Goal: Task Accomplishment & Management: Complete application form

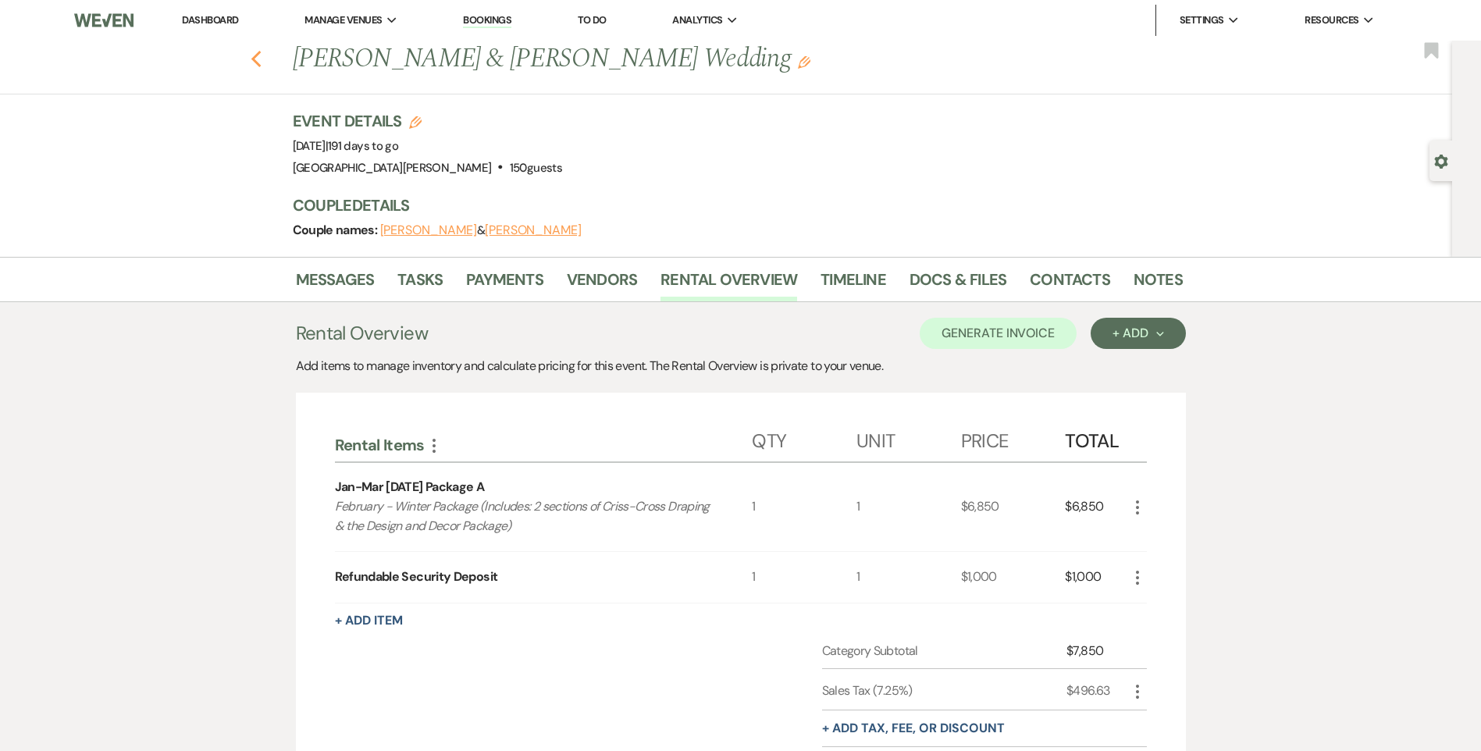
click at [261, 55] on use "button" at bounding box center [256, 59] width 10 height 17
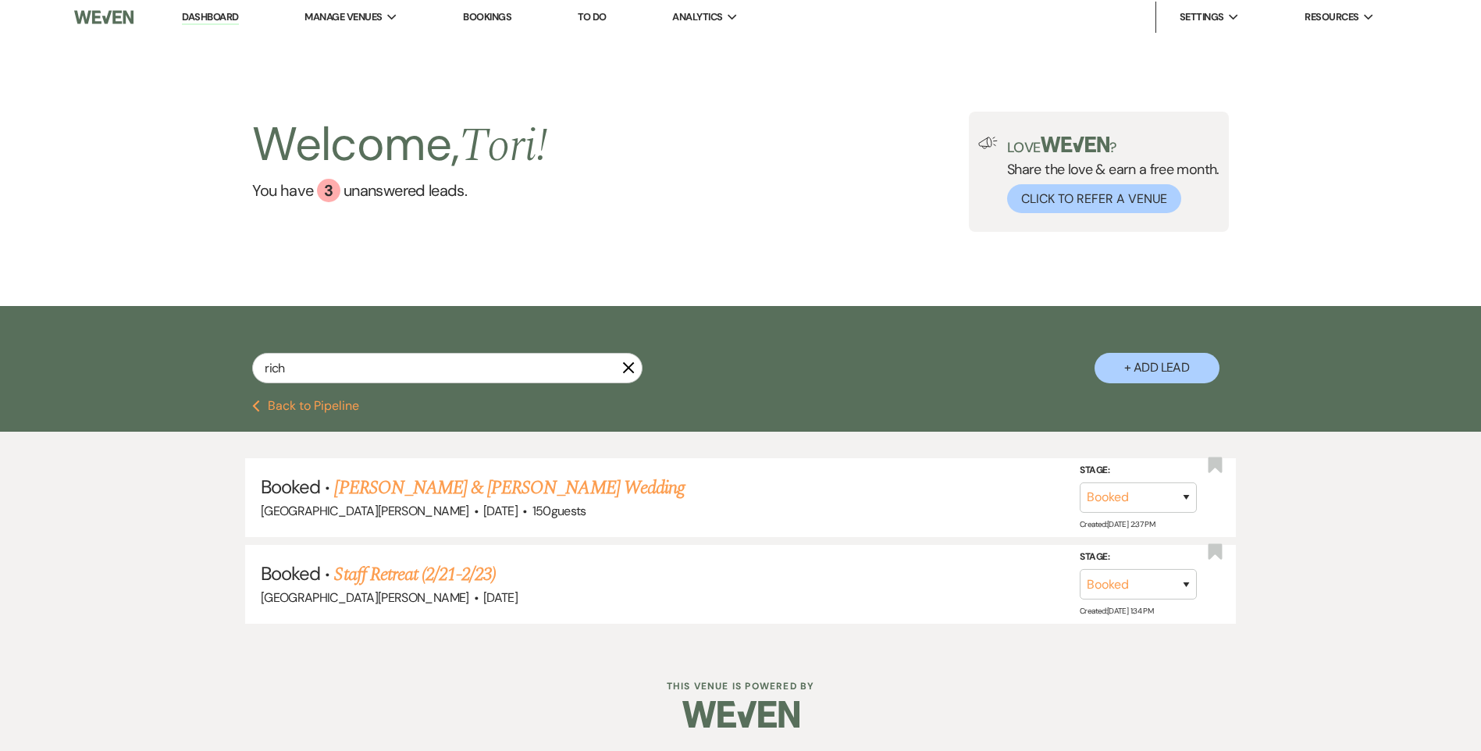
click at [631, 364] on icon "X" at bounding box center [628, 367] width 12 height 12
click at [540, 370] on input "rich" at bounding box center [447, 368] width 390 height 30
type input "r"
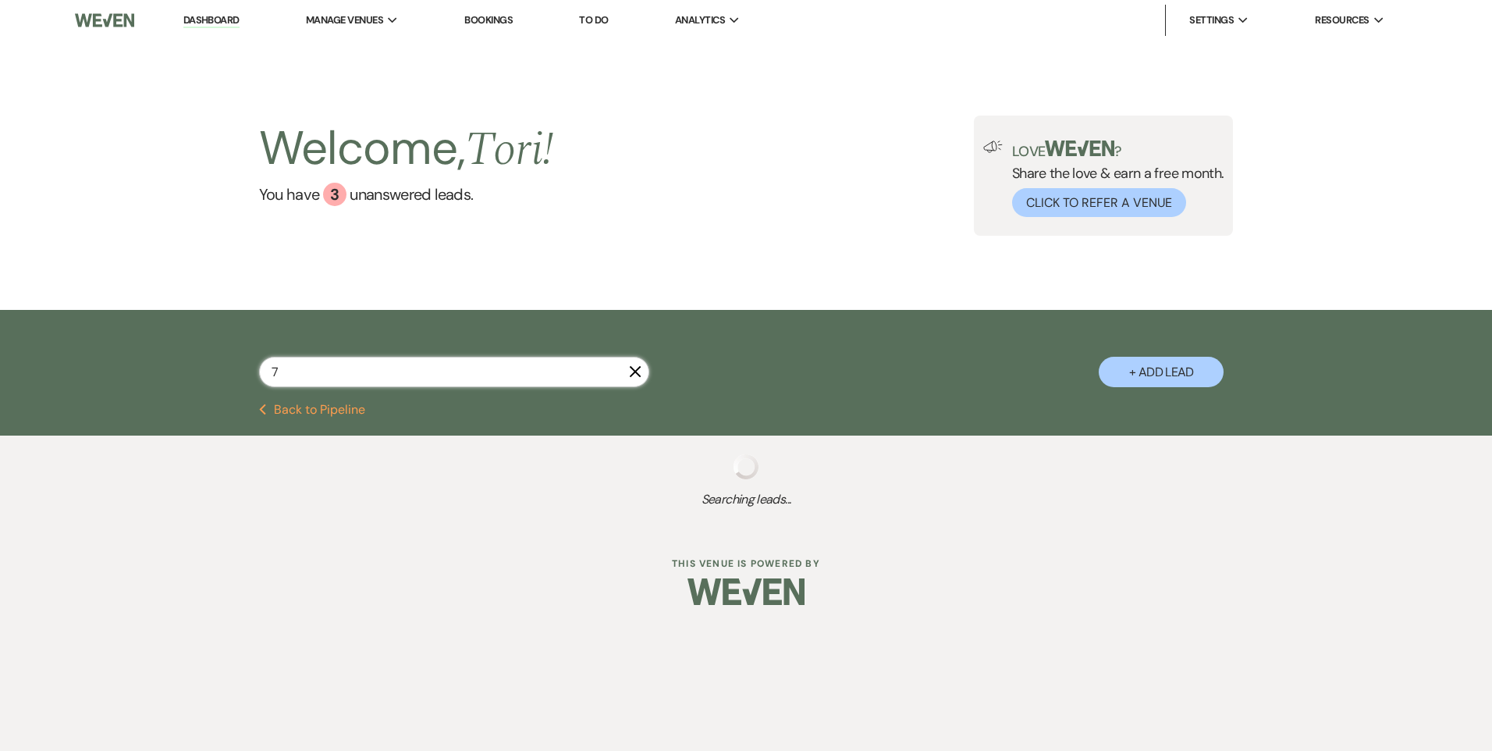
type input "7"
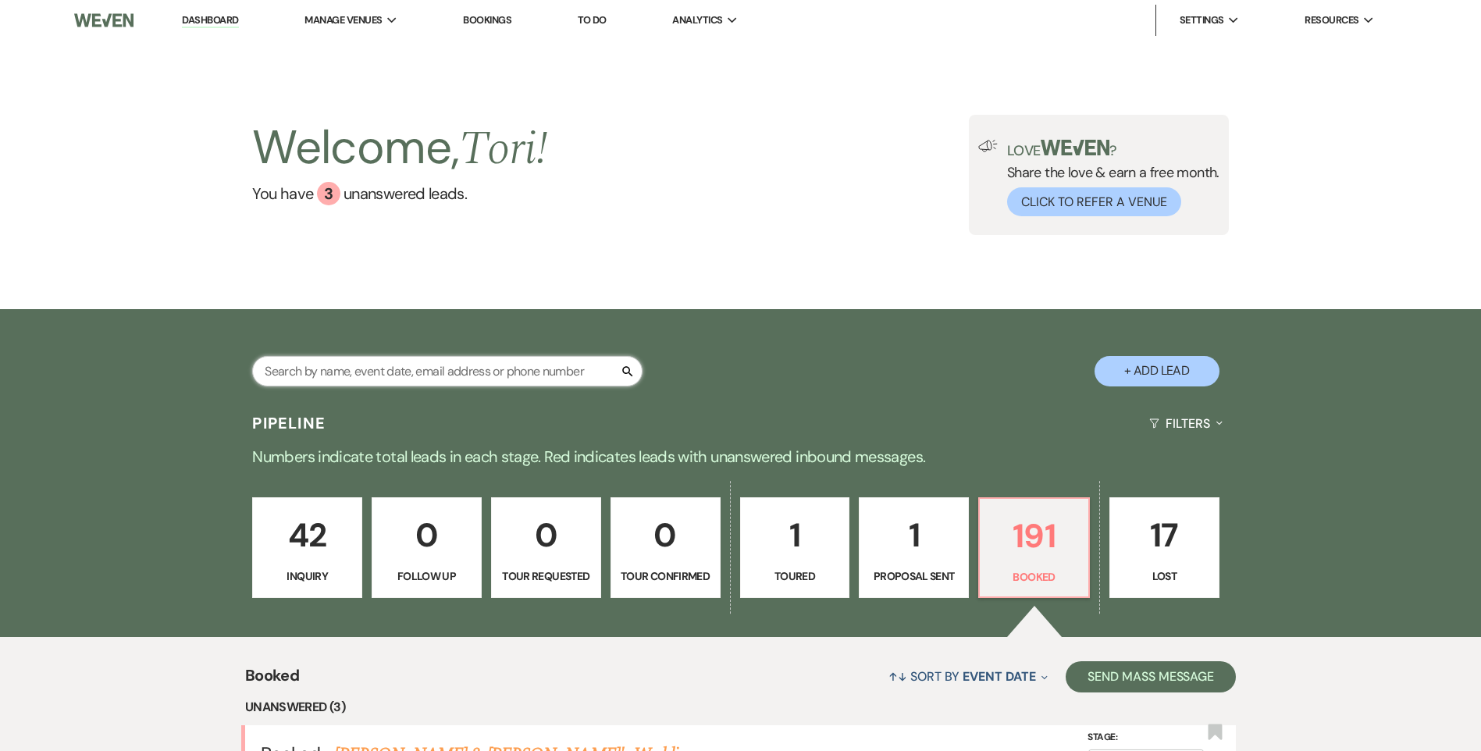
click at [553, 370] on input "text" at bounding box center [447, 371] width 390 height 30
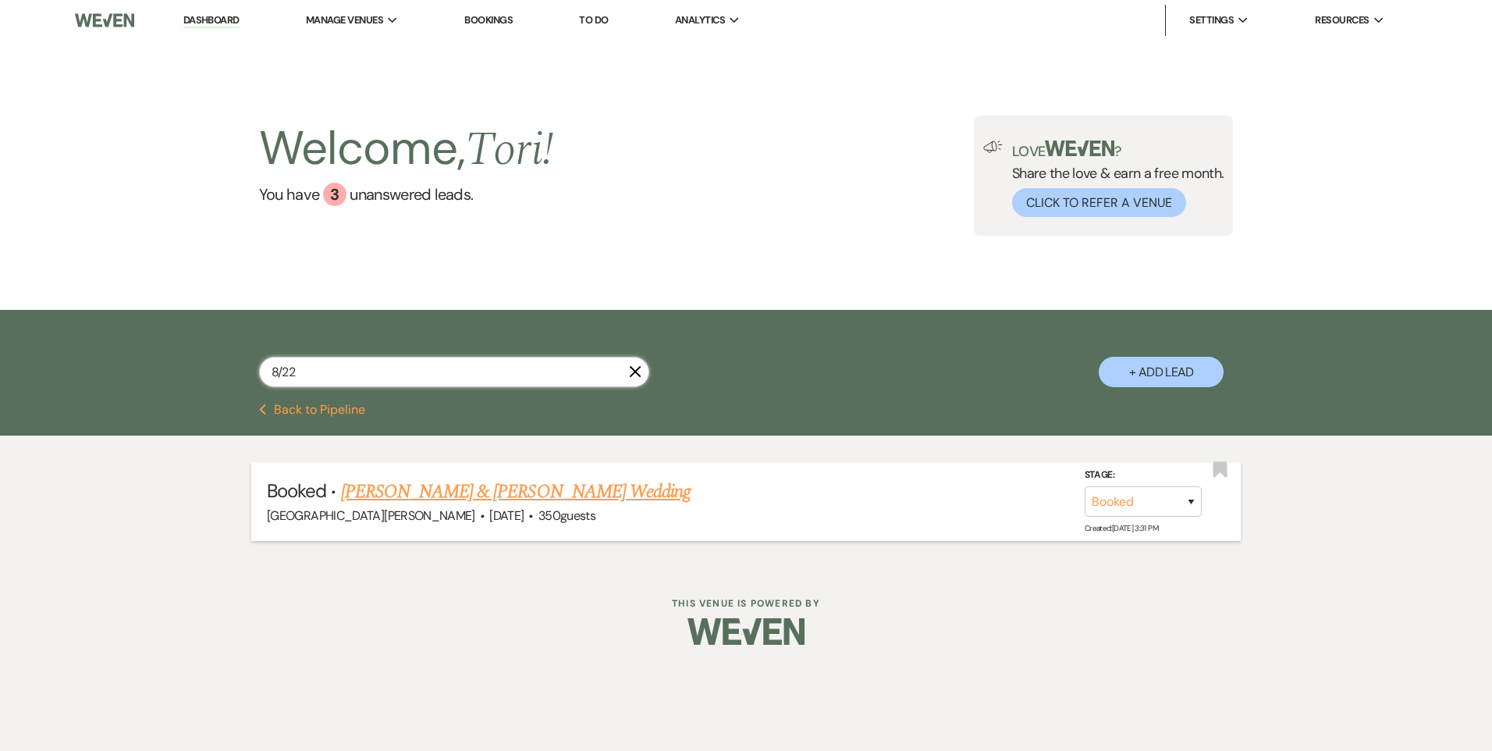
type input "8/22"
click at [604, 493] on link "Megan O'Dell & Jacob Curtin's Wedding" at bounding box center [516, 492] width 350 height 28
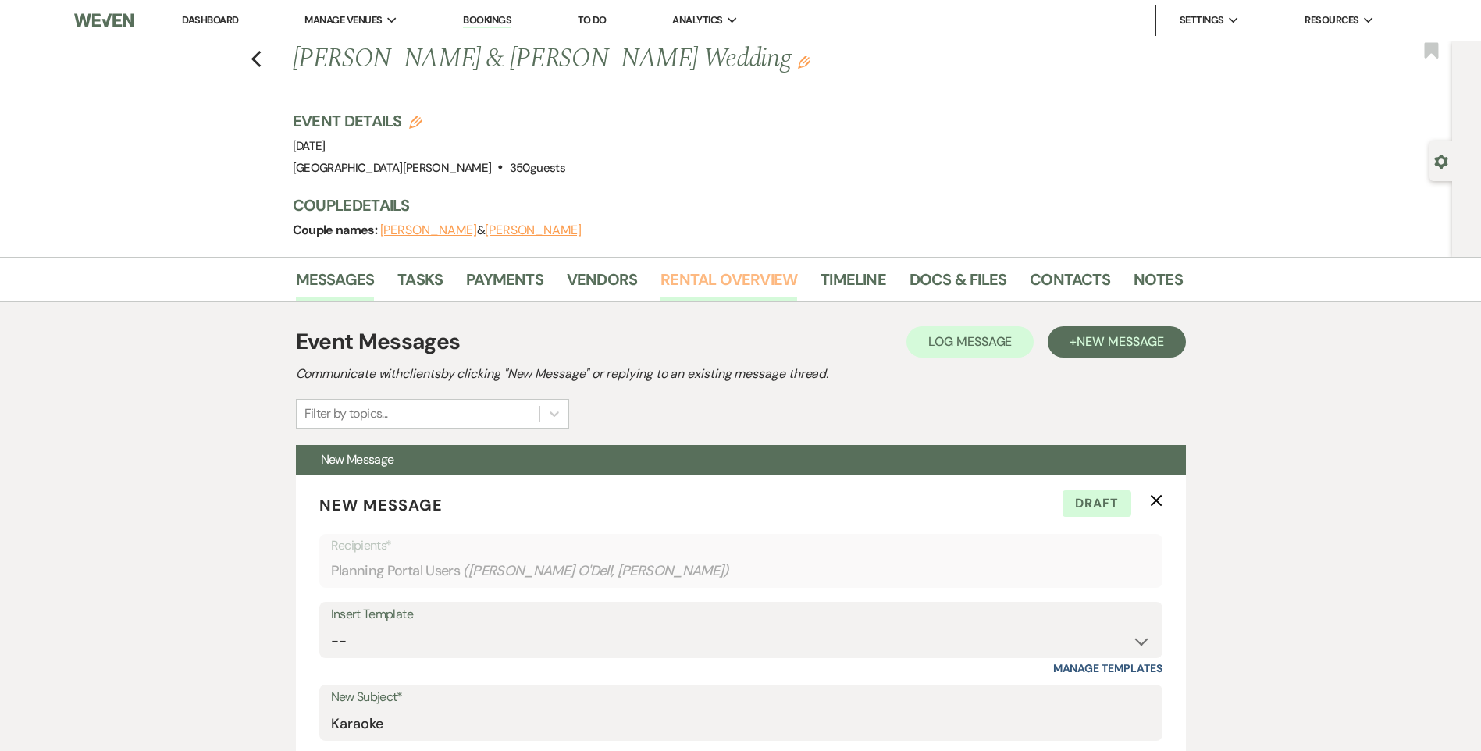
click at [783, 283] on link "Rental Overview" at bounding box center [728, 284] width 137 height 34
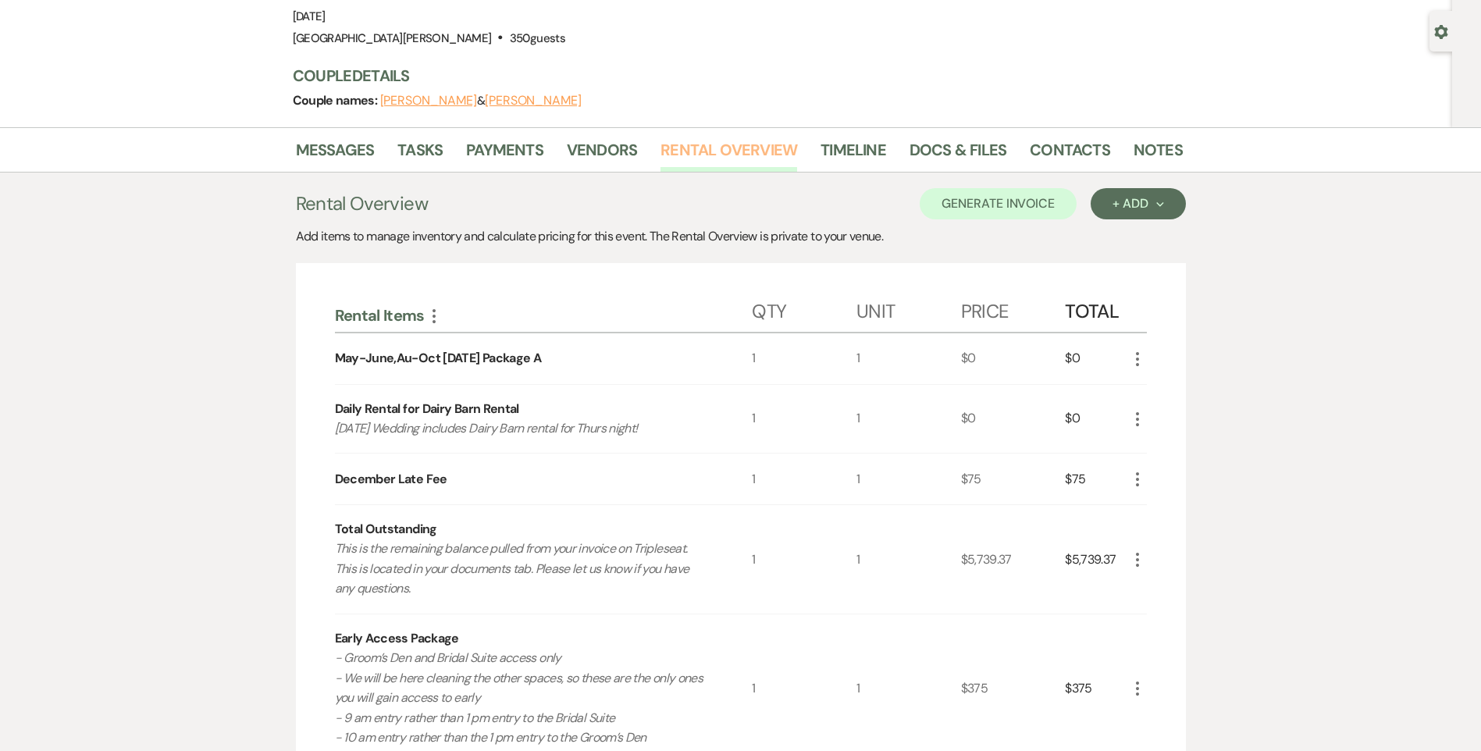
scroll to position [156, 0]
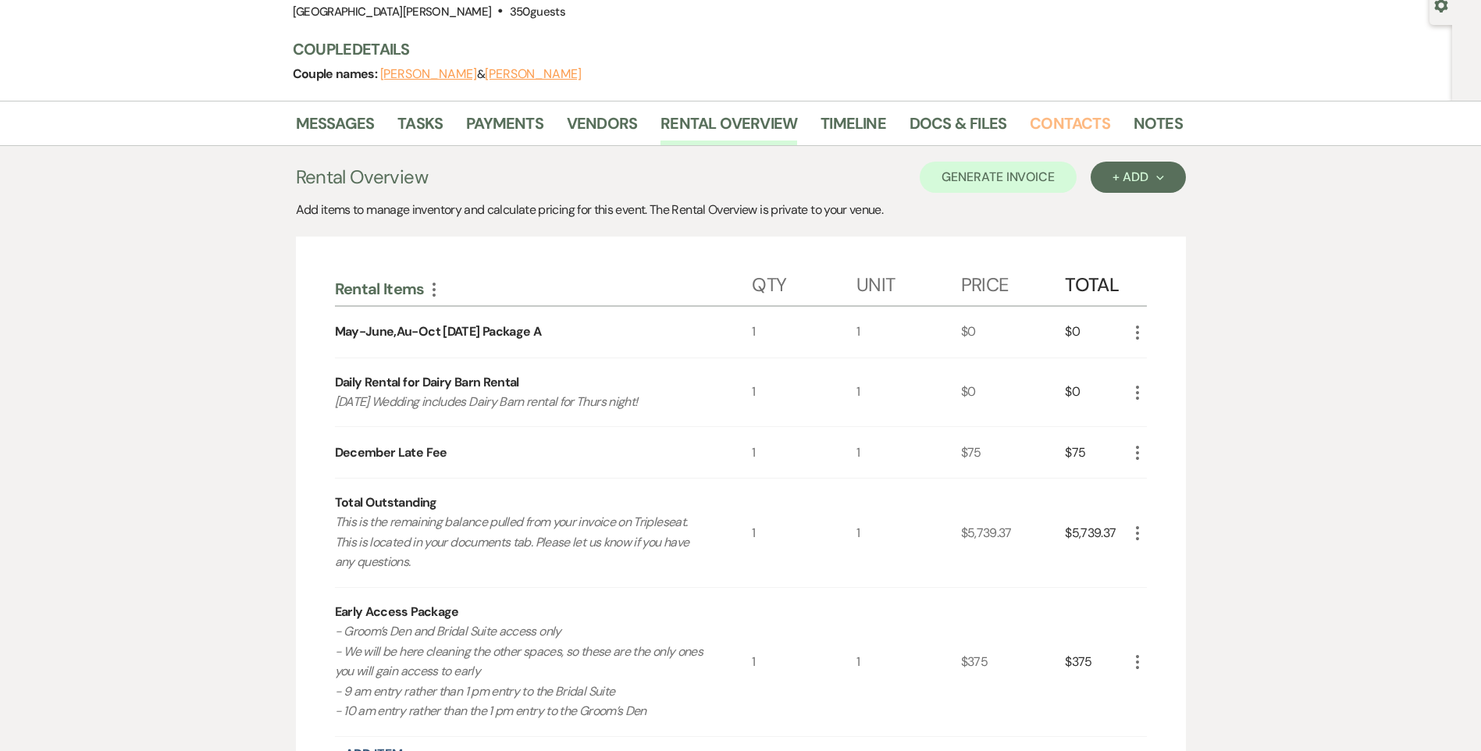
drag, startPoint x: 1078, startPoint y: 123, endPoint x: 1069, endPoint y: 121, distance: 9.5
click at [1078, 123] on link "Contacts" at bounding box center [1070, 128] width 80 height 34
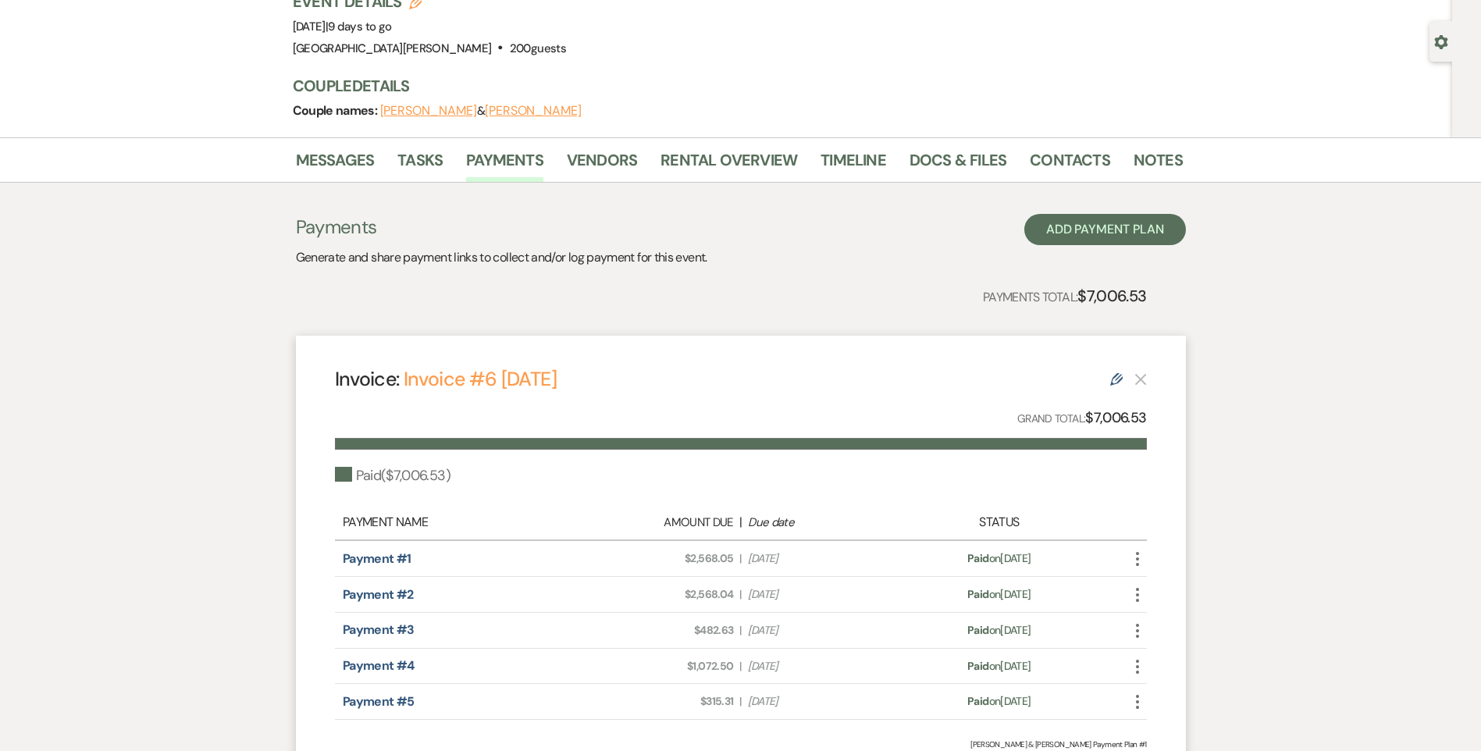
scroll to position [156, 0]
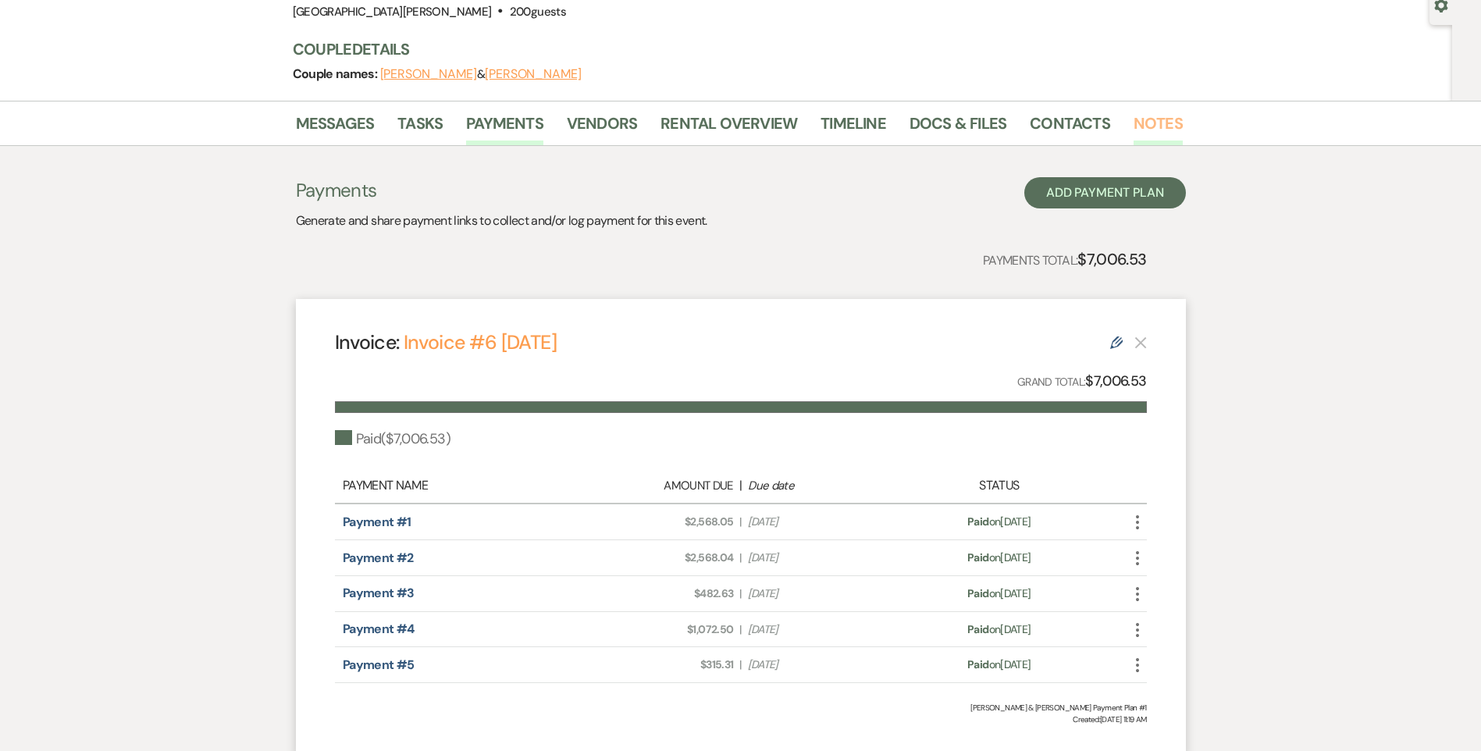
click at [1143, 136] on link "Notes" at bounding box center [1157, 128] width 49 height 34
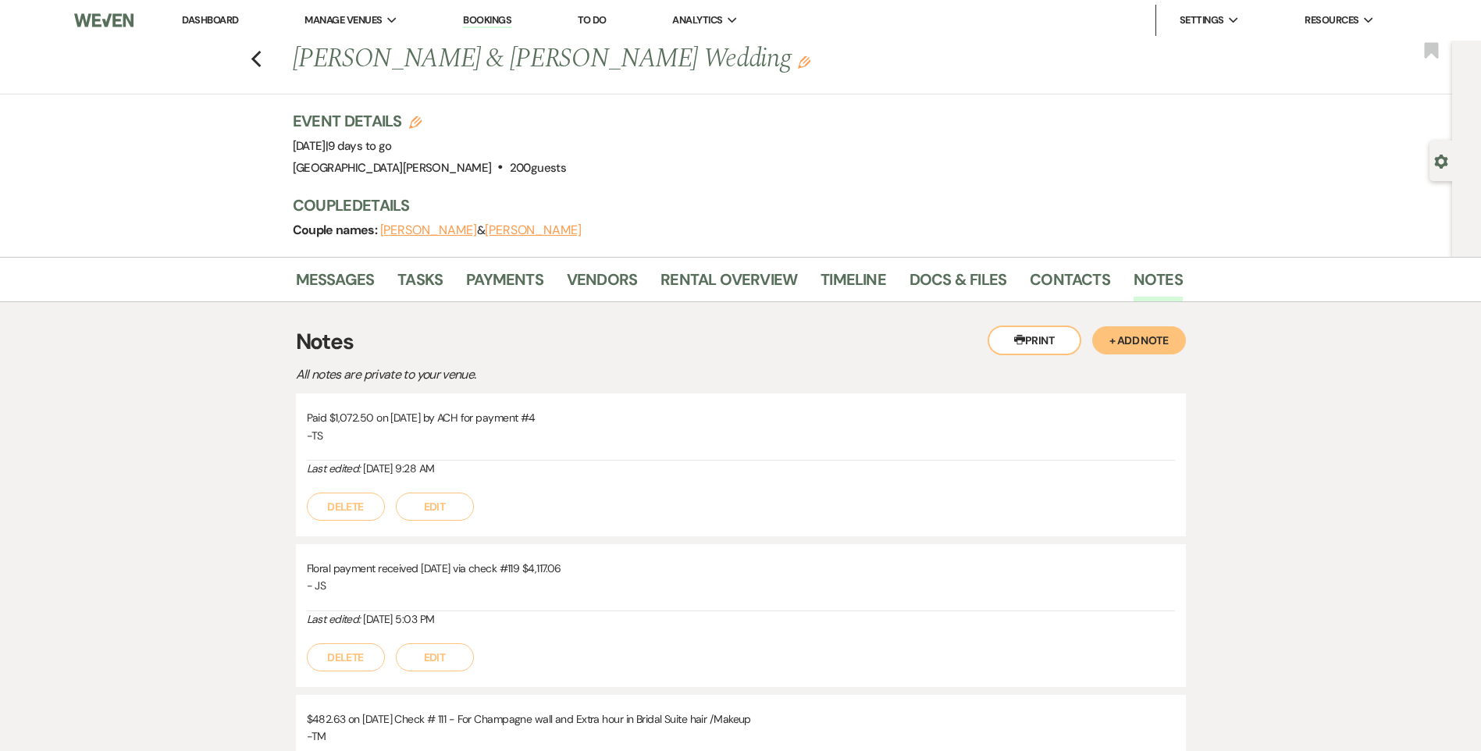
drag, startPoint x: 1158, startPoint y: 338, endPoint x: 1140, endPoint y: 343, distance: 17.8
click at [1158, 337] on button "+ Add Note" at bounding box center [1139, 340] width 94 height 28
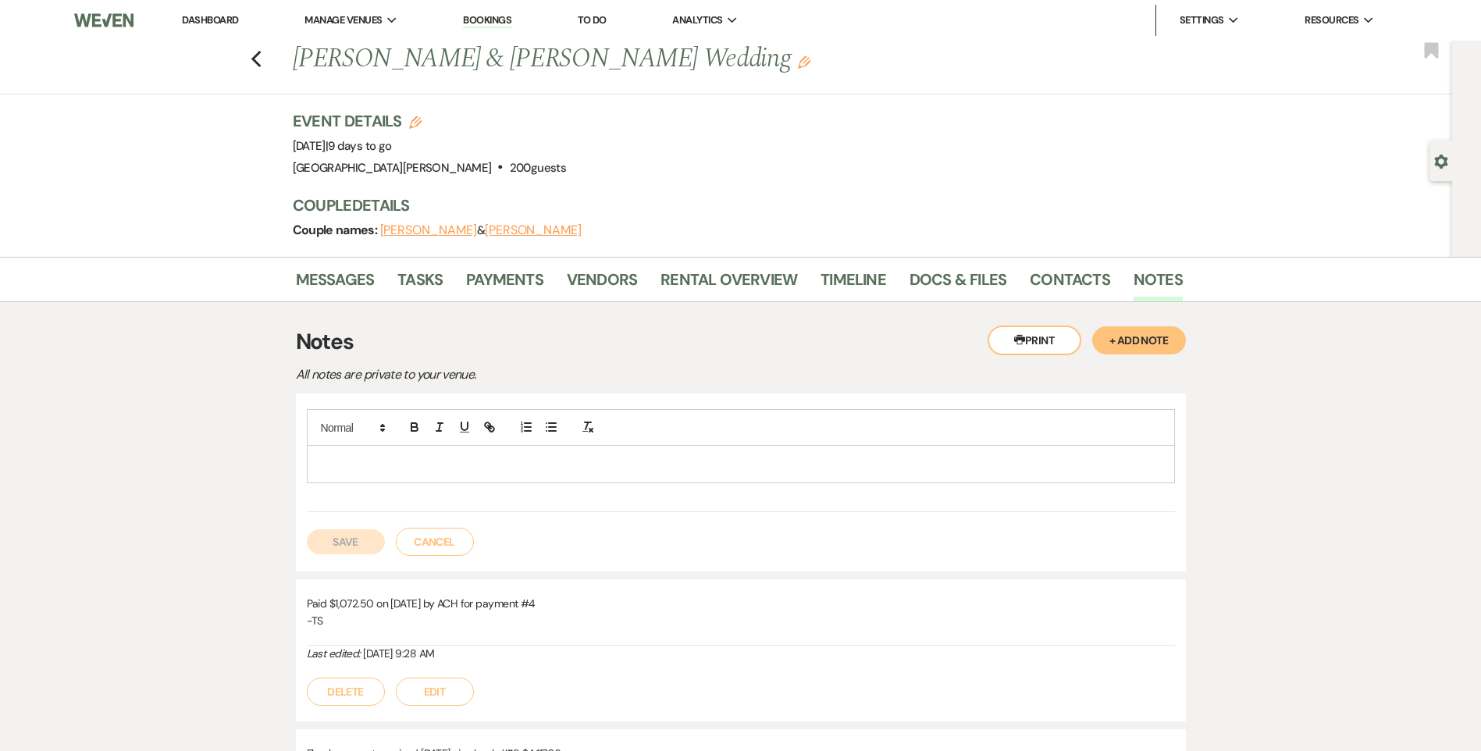
click at [586, 455] on p at bounding box center [740, 463] width 843 height 17
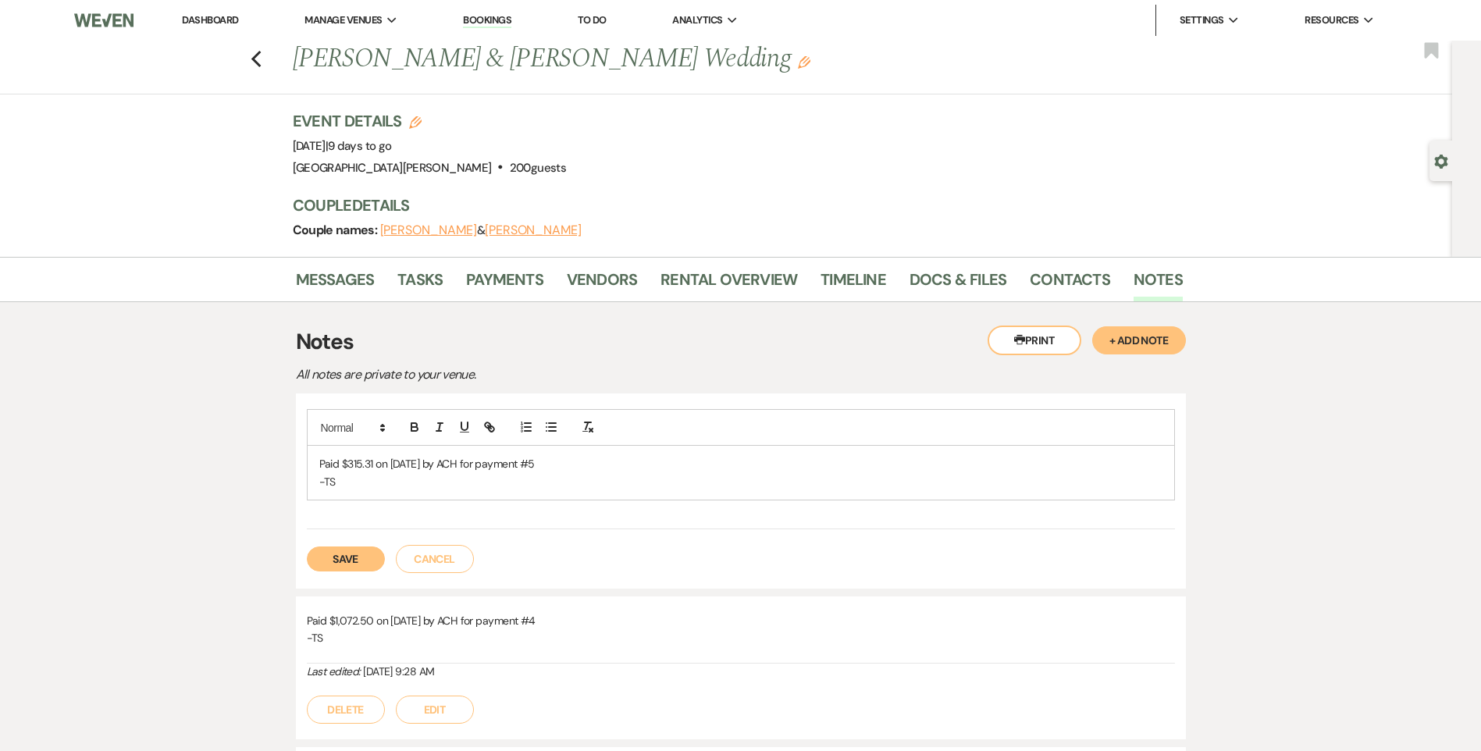
drag, startPoint x: 576, startPoint y: 465, endPoint x: 299, endPoint y: 447, distance: 277.7
click at [299, 447] on div "Paid $315.31 on 8/21/25 by ACH for payment #5 -TS Save Cancel" at bounding box center [741, 490] width 890 height 195
copy p "Paid $315.31 on 8/21/25 by ACH for payment #5"
click at [375, 552] on button "Save" at bounding box center [346, 558] width 78 height 25
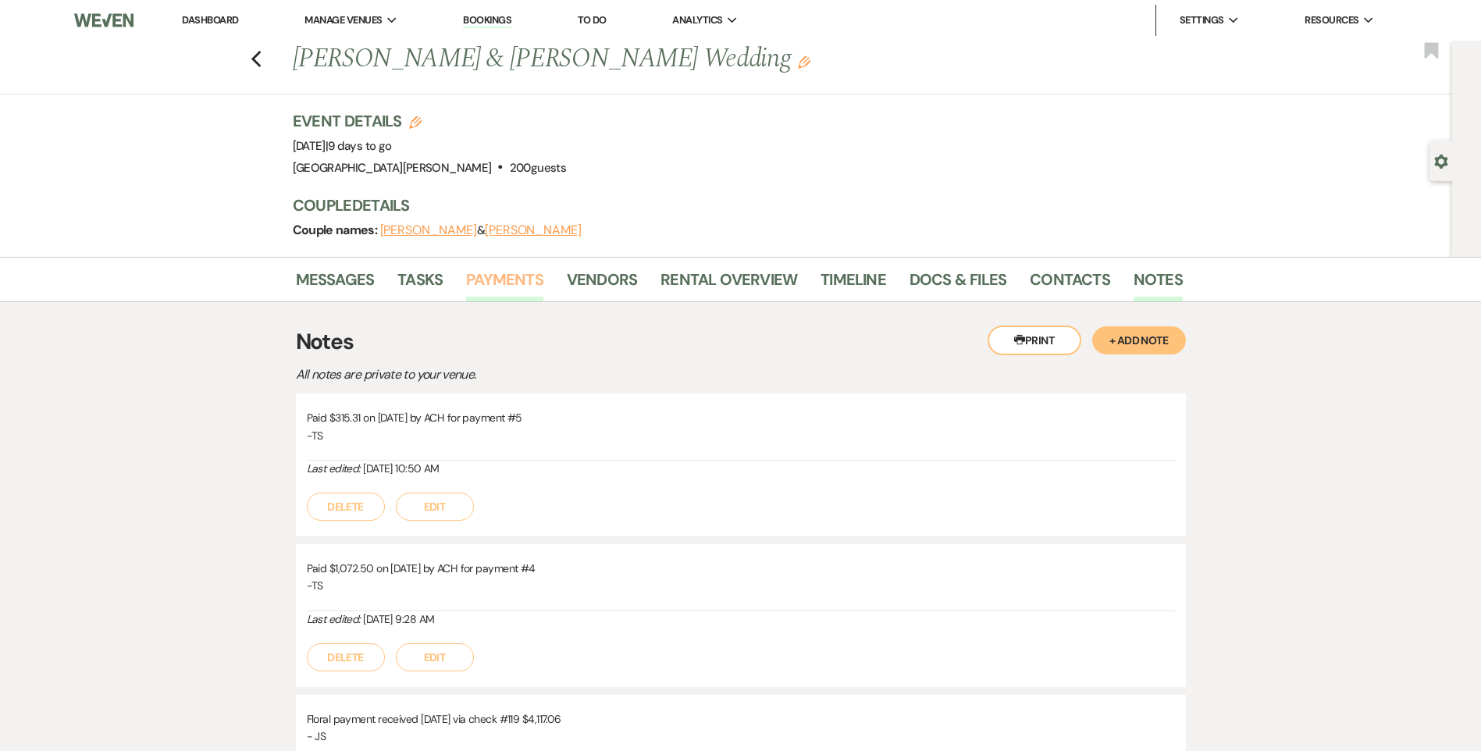
click at [476, 279] on link "Payments" at bounding box center [504, 284] width 77 height 34
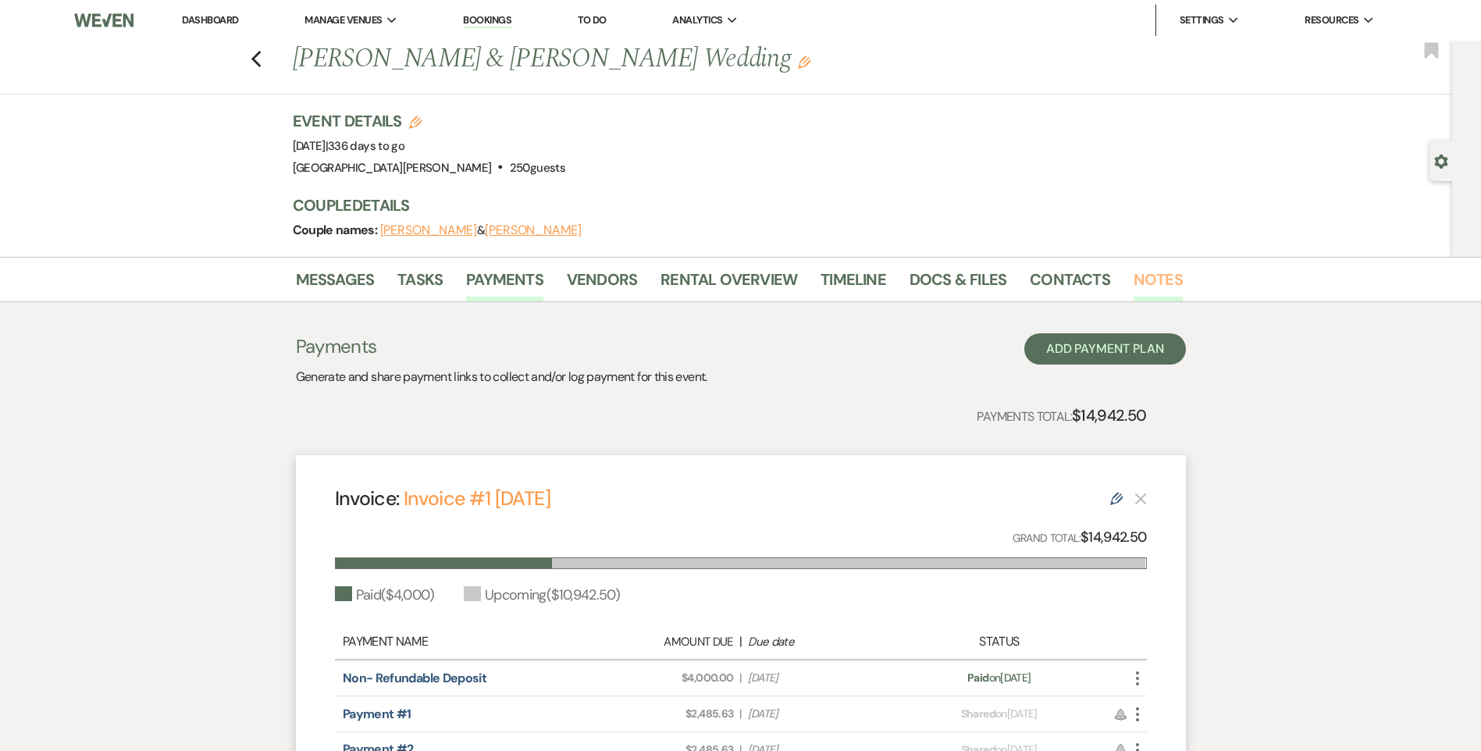
click at [1161, 288] on link "Notes" at bounding box center [1157, 284] width 49 height 34
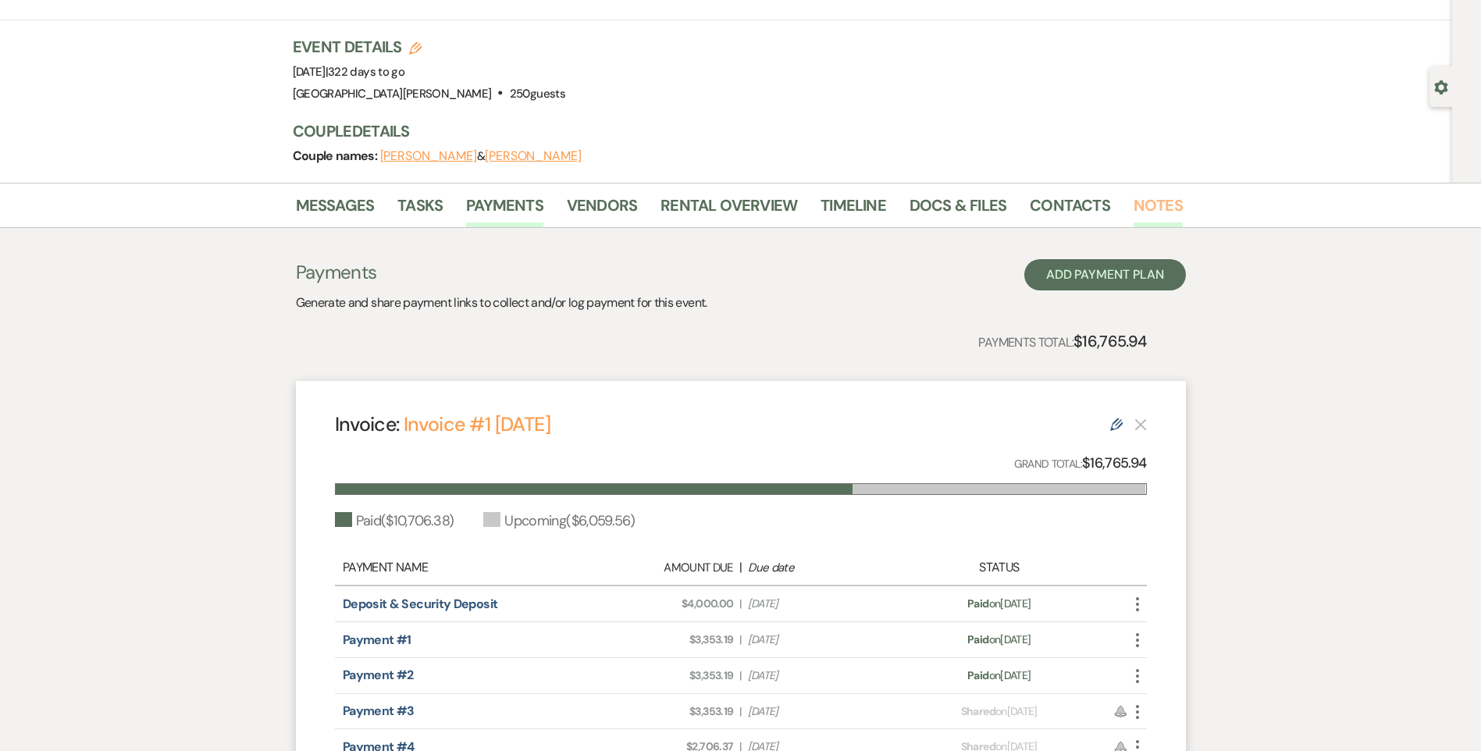
scroll to position [78, 0]
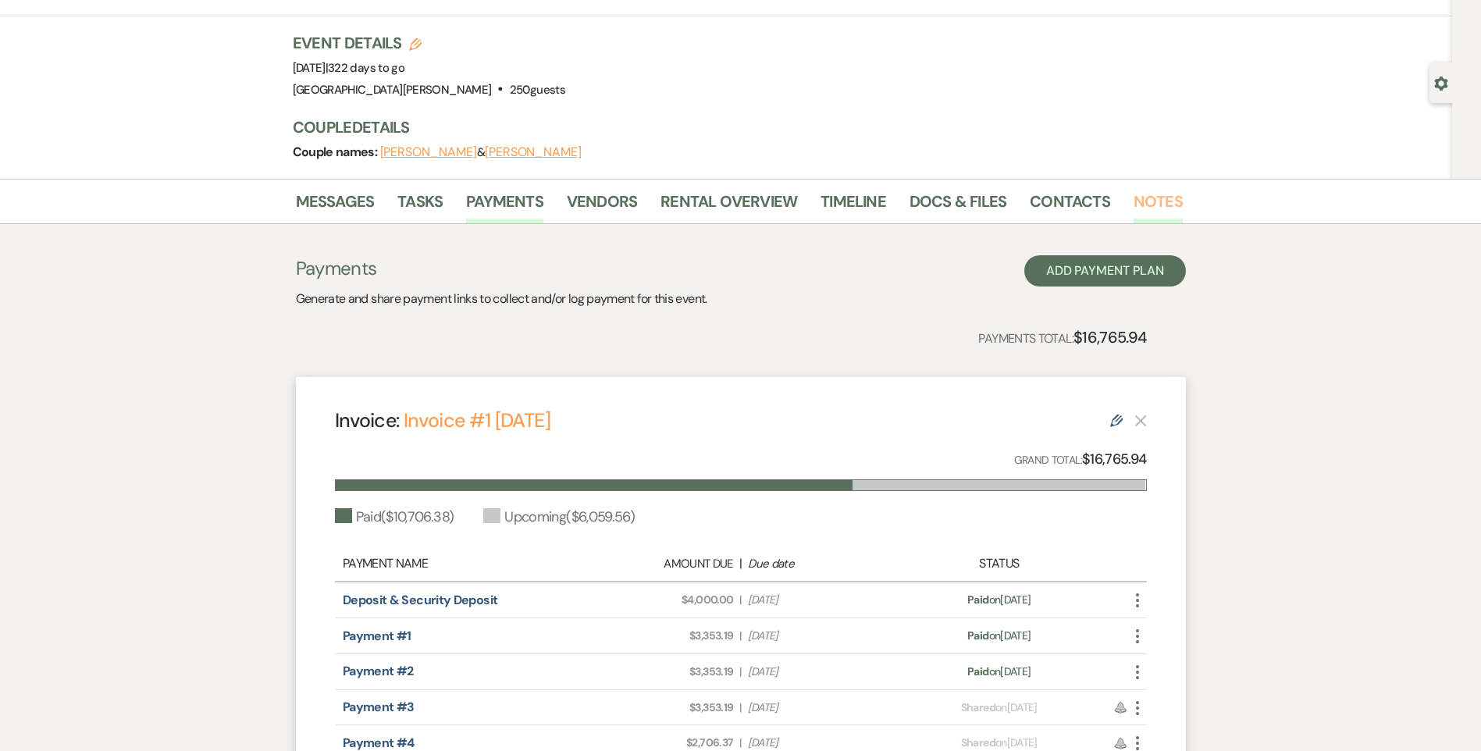
click at [1133, 197] on link "Notes" at bounding box center [1157, 206] width 49 height 34
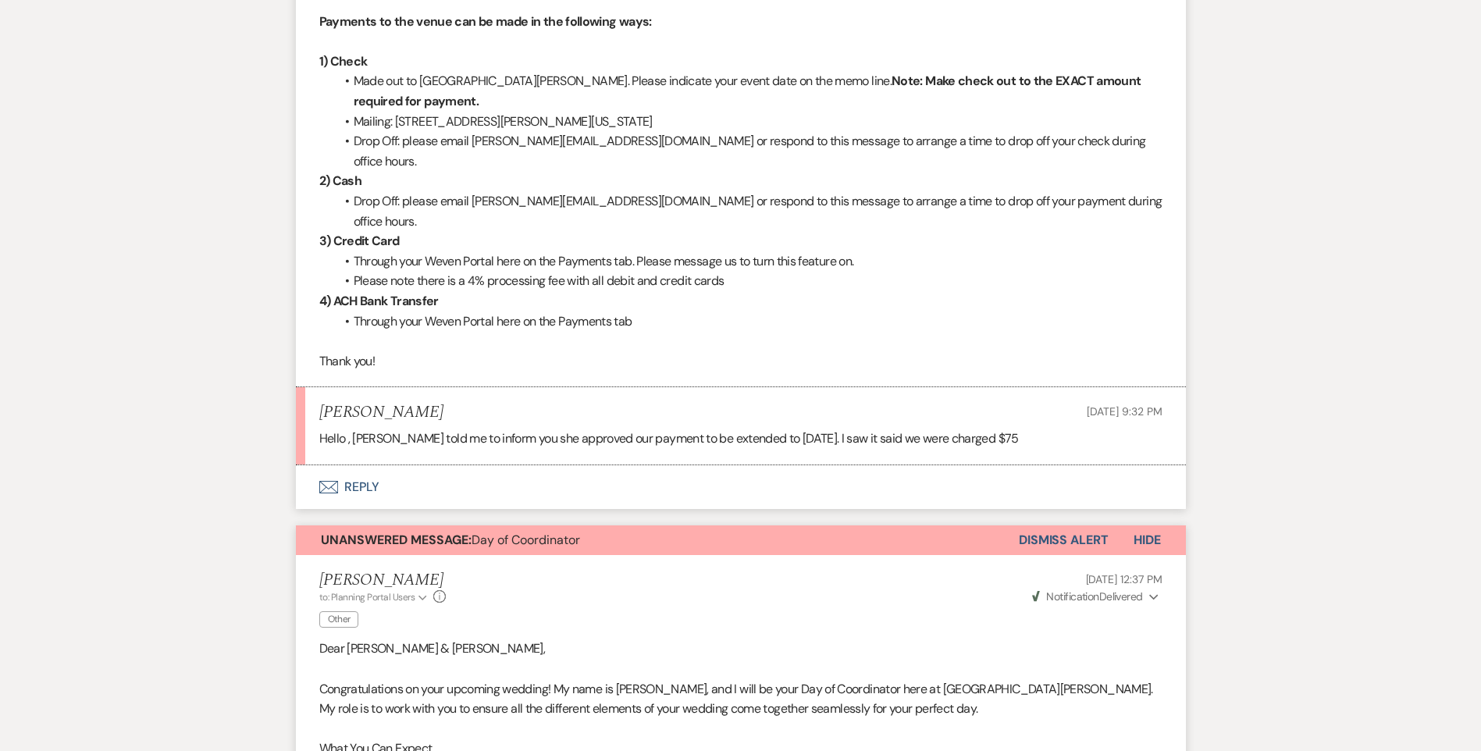
click at [364, 465] on button "Envelope Reply" at bounding box center [741, 487] width 890 height 44
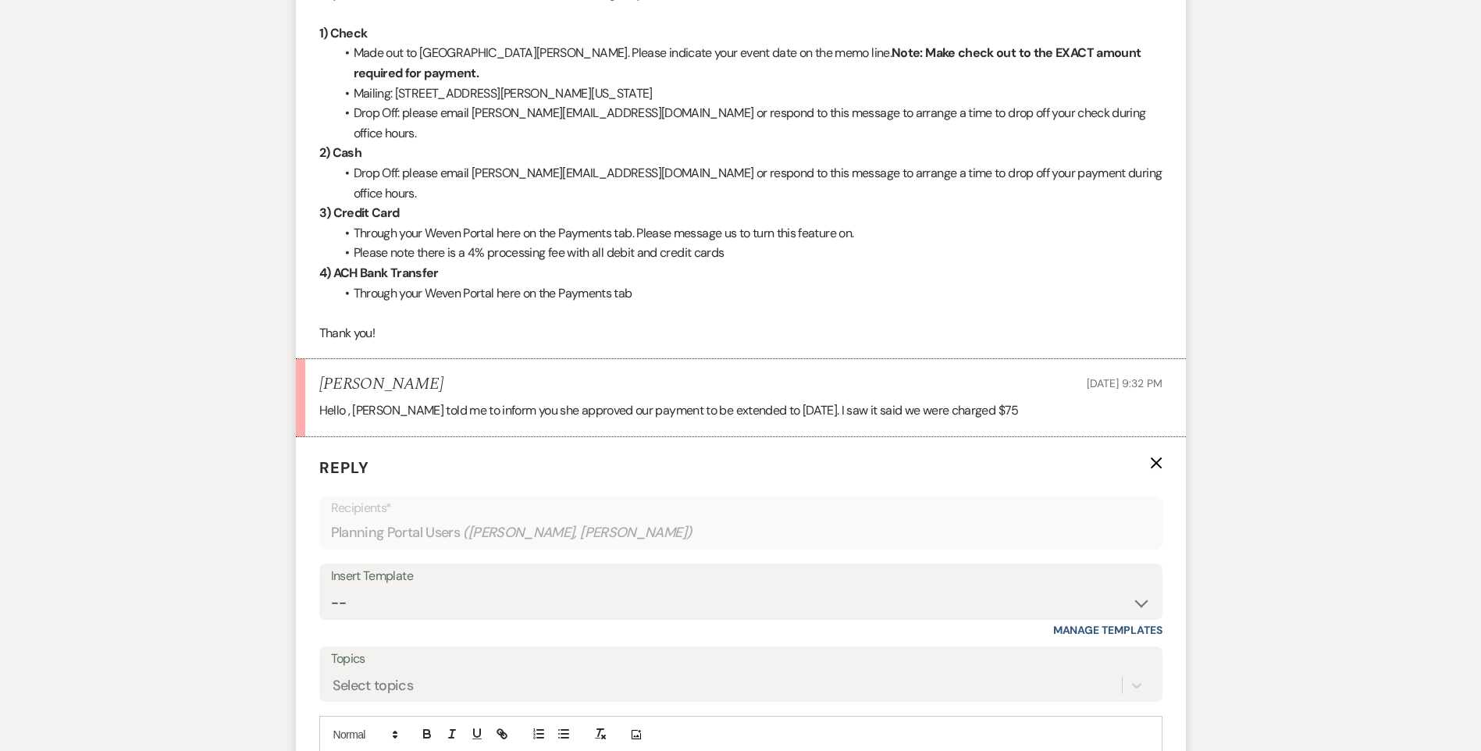
scroll to position [705, 0]
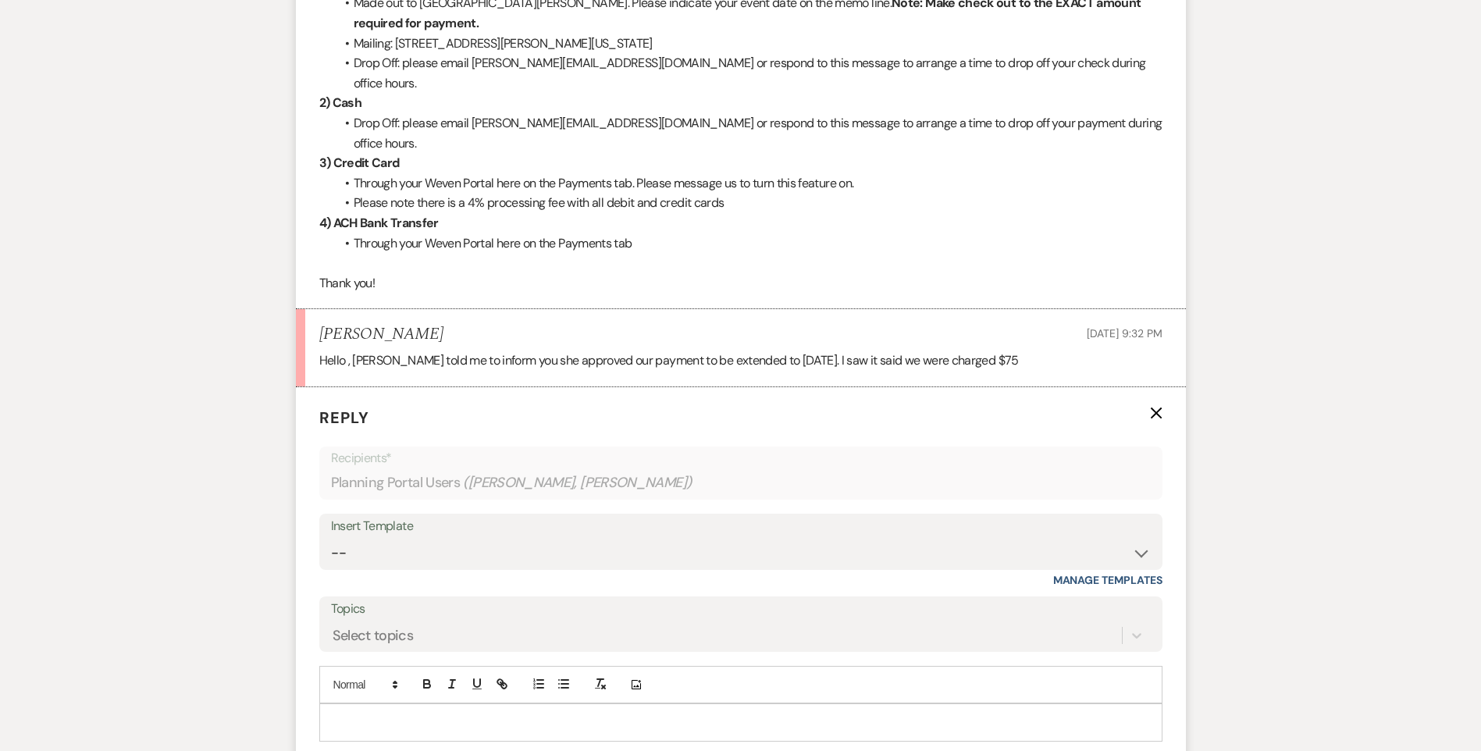
click at [416, 713] on p at bounding box center [741, 721] width 818 height 17
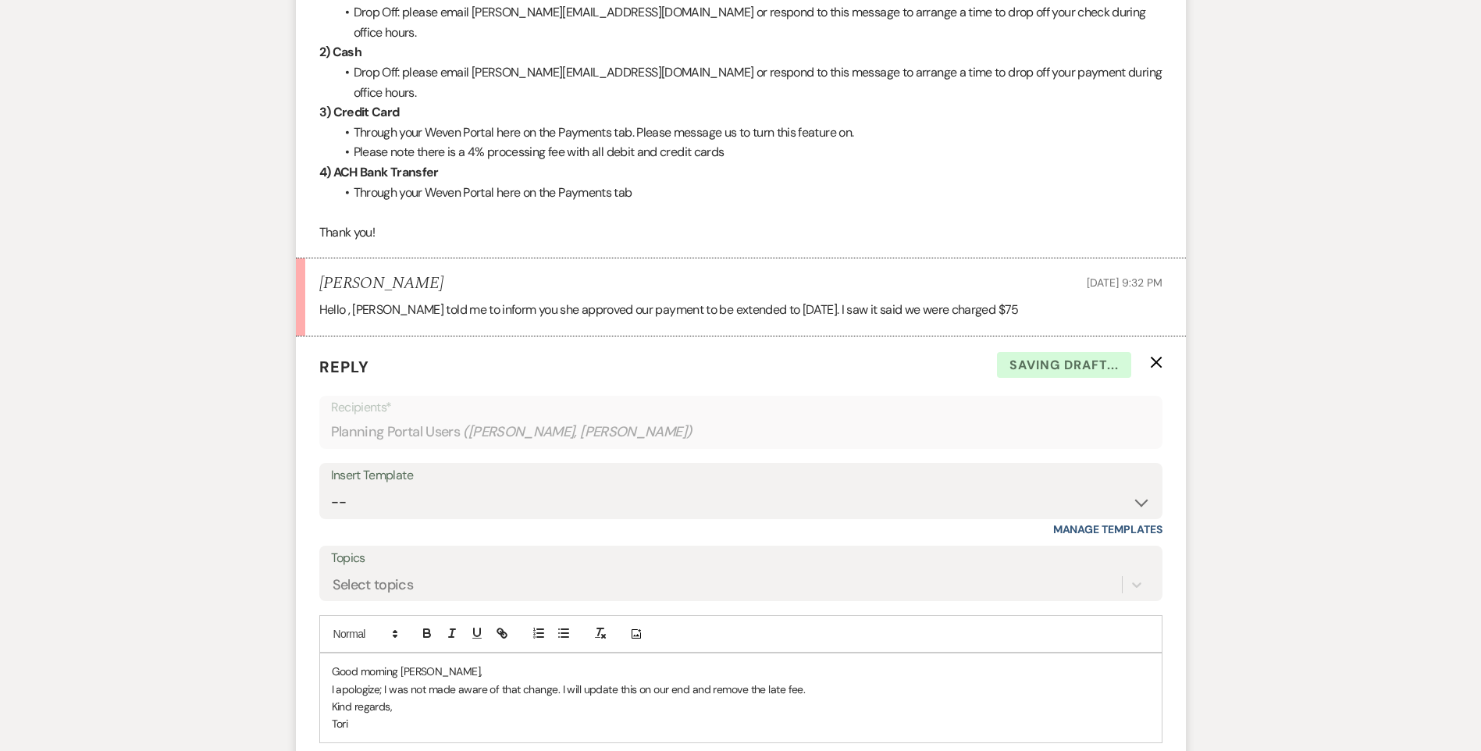
scroll to position [783, 0]
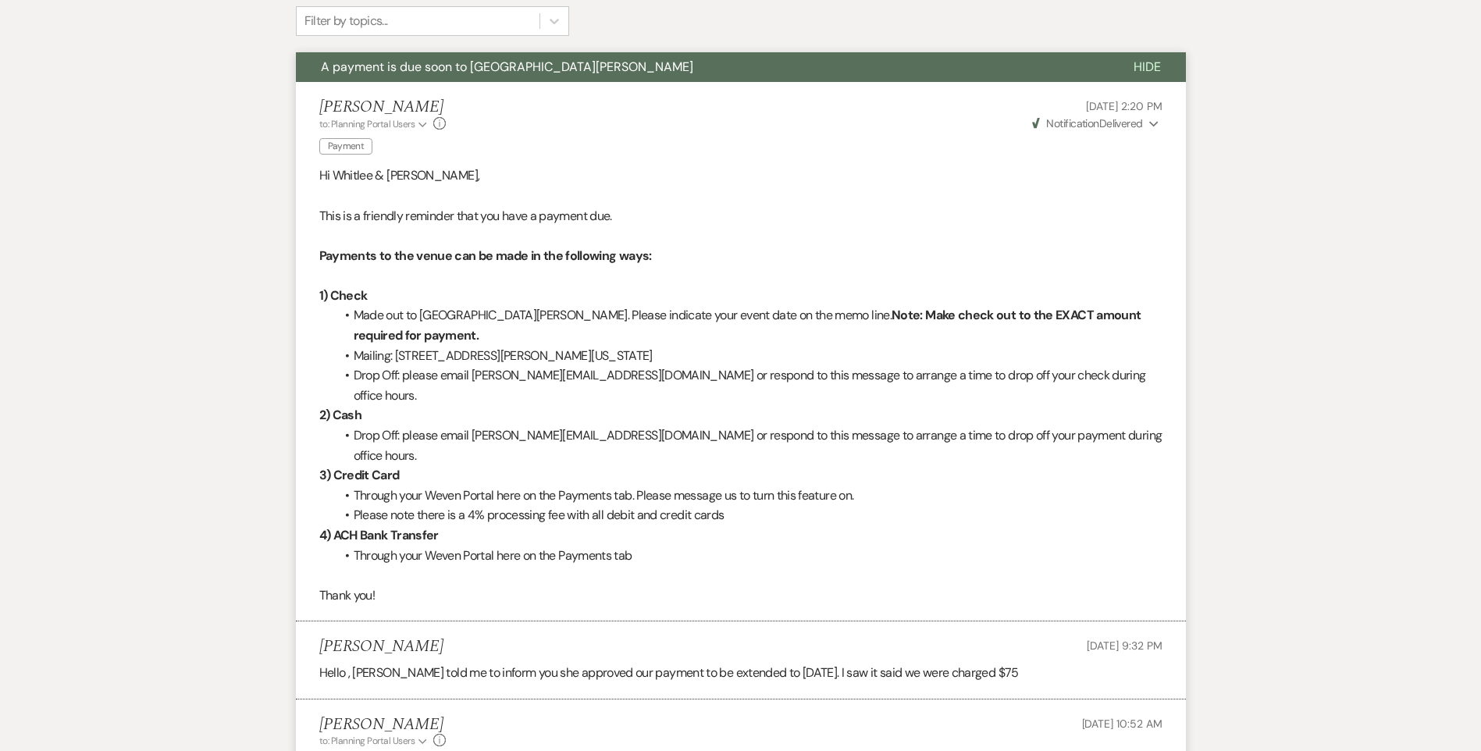
scroll to position [0, 0]
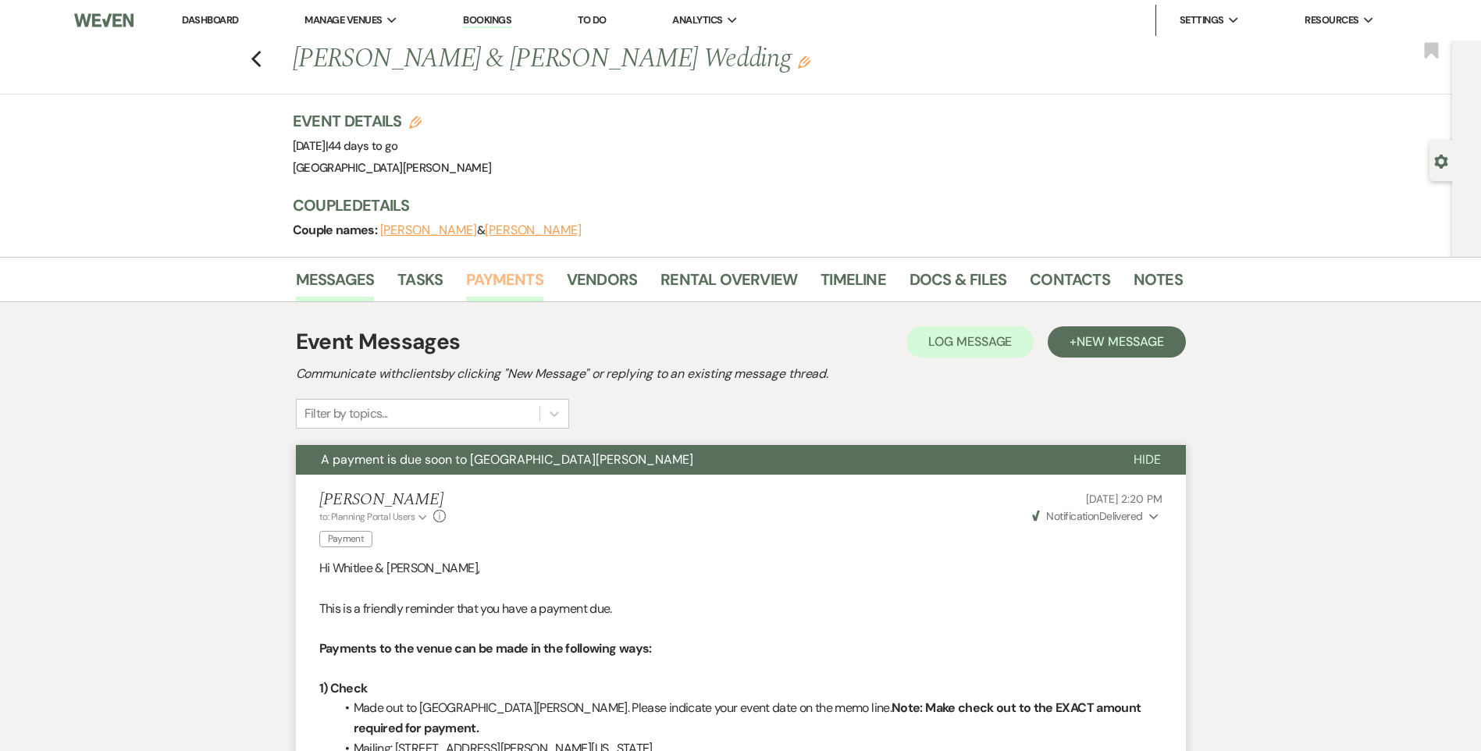
click at [525, 278] on link "Payments" at bounding box center [504, 284] width 77 height 34
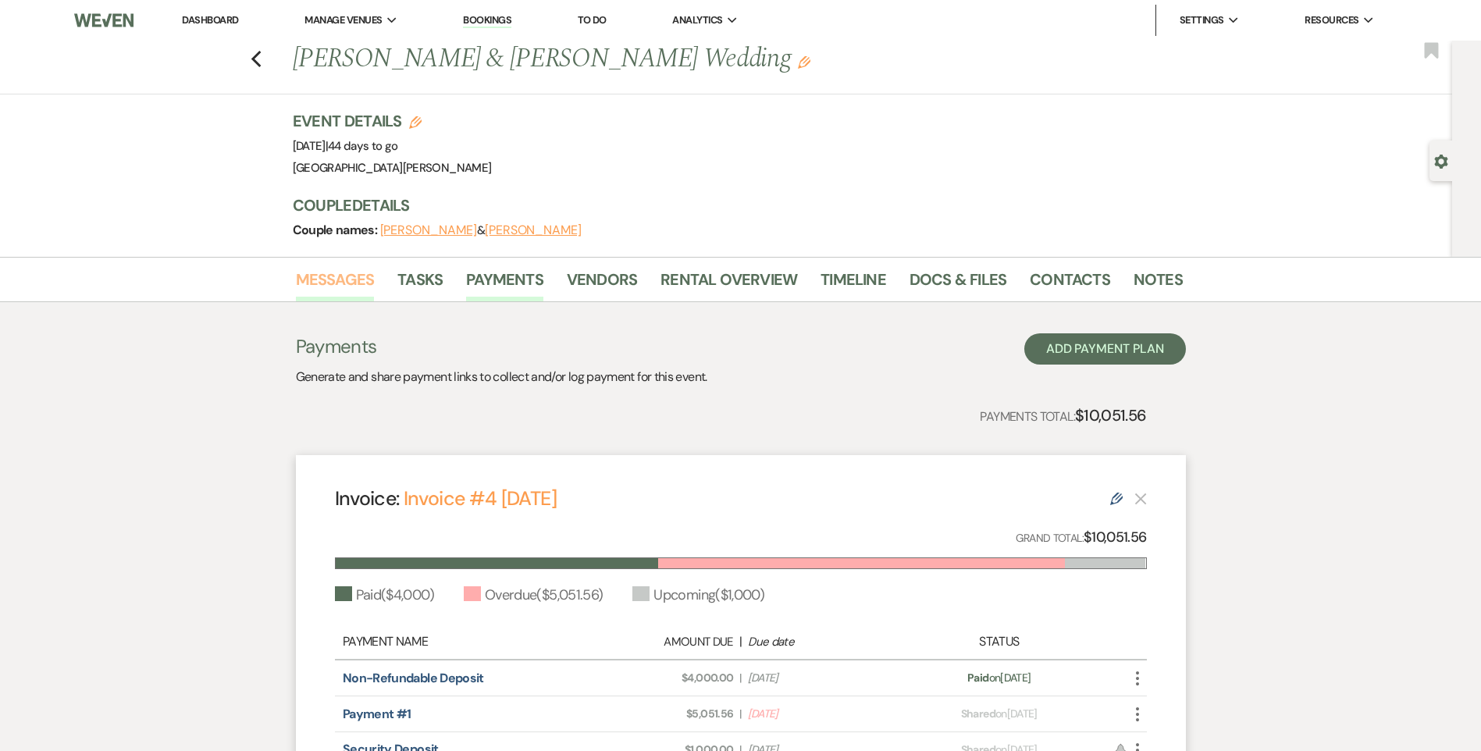
click at [331, 290] on link "Messages" at bounding box center [335, 284] width 79 height 34
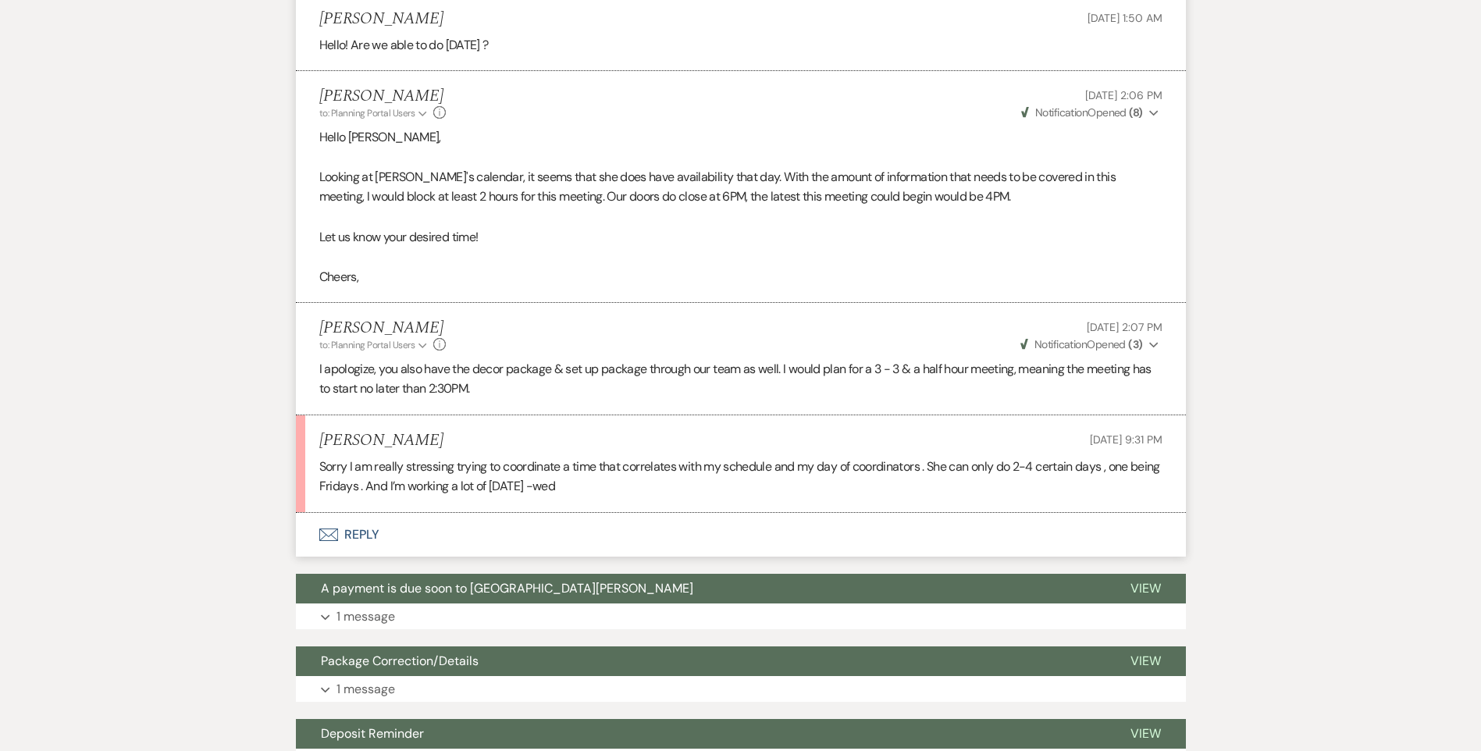
scroll to position [2654, 0]
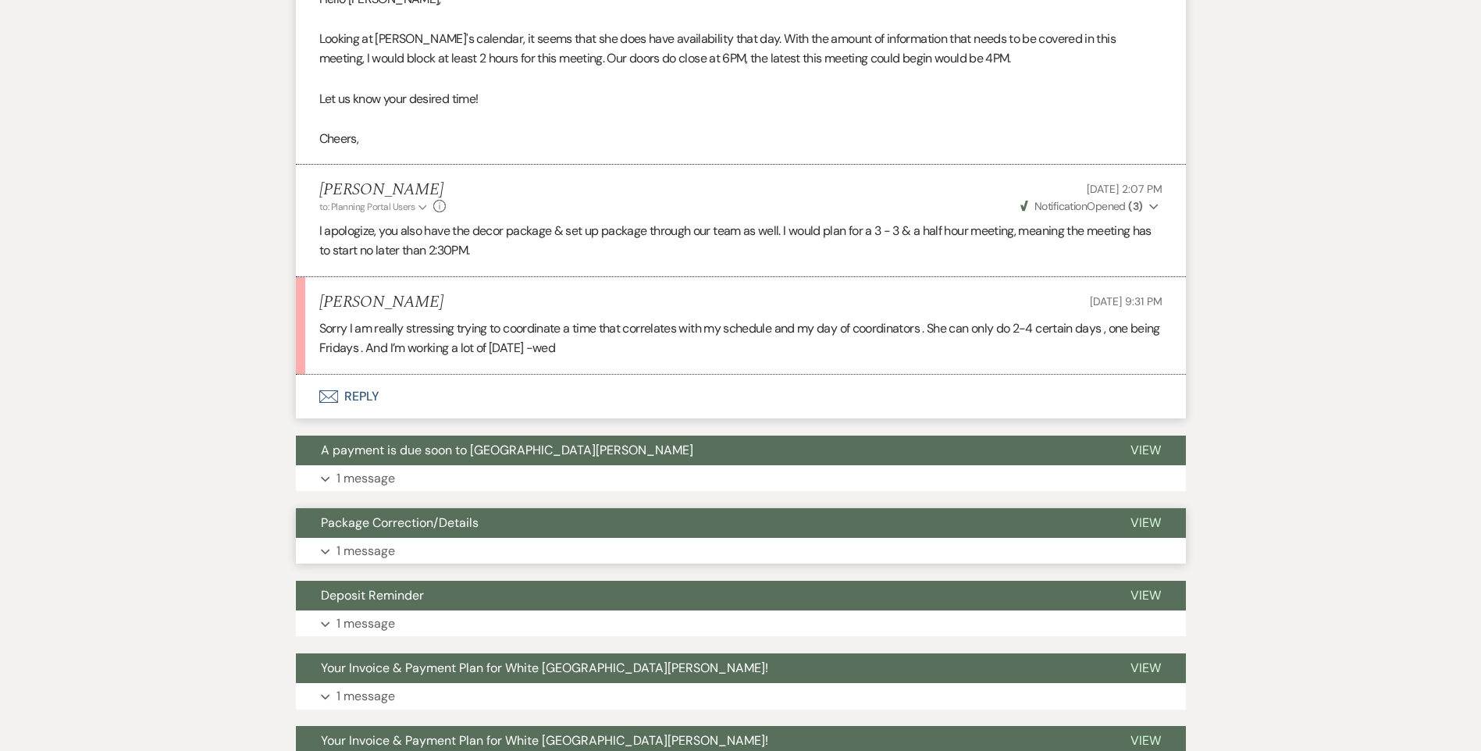
click at [401, 546] on button "Expand 1 message" at bounding box center [741, 551] width 890 height 27
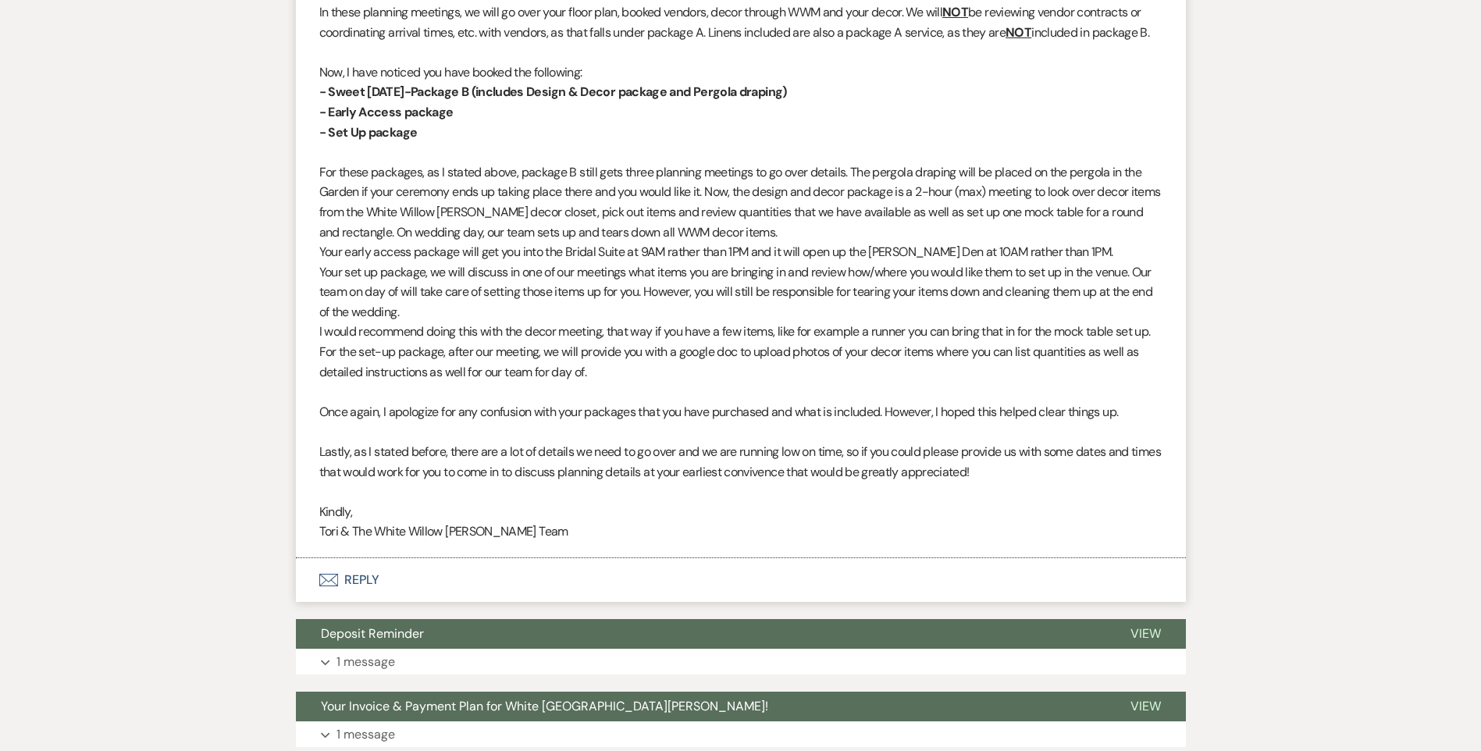
scroll to position [2966, 0]
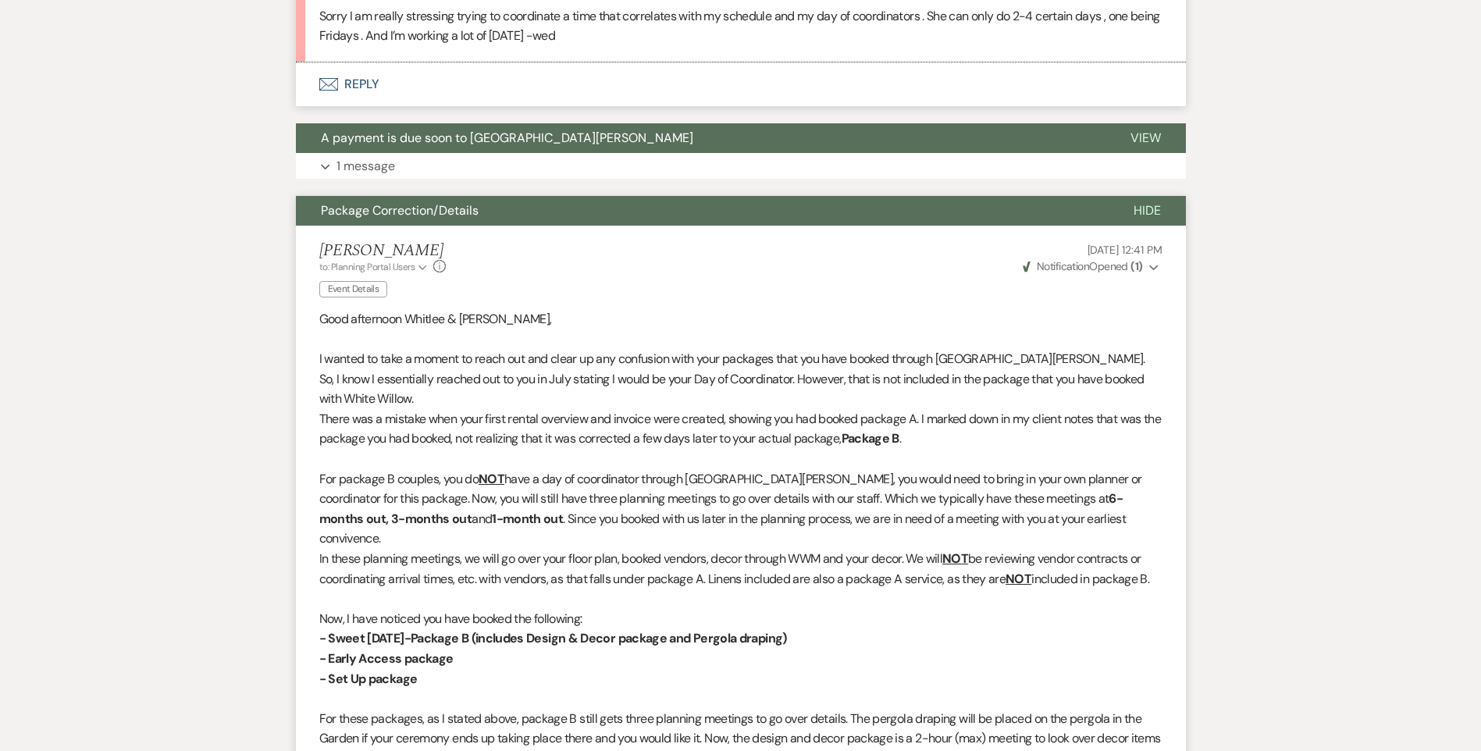
click at [1133, 268] on strong "( 1 )" at bounding box center [1136, 266] width 12 height 14
click at [1149, 211] on span "Hide" at bounding box center [1146, 210] width 27 height 16
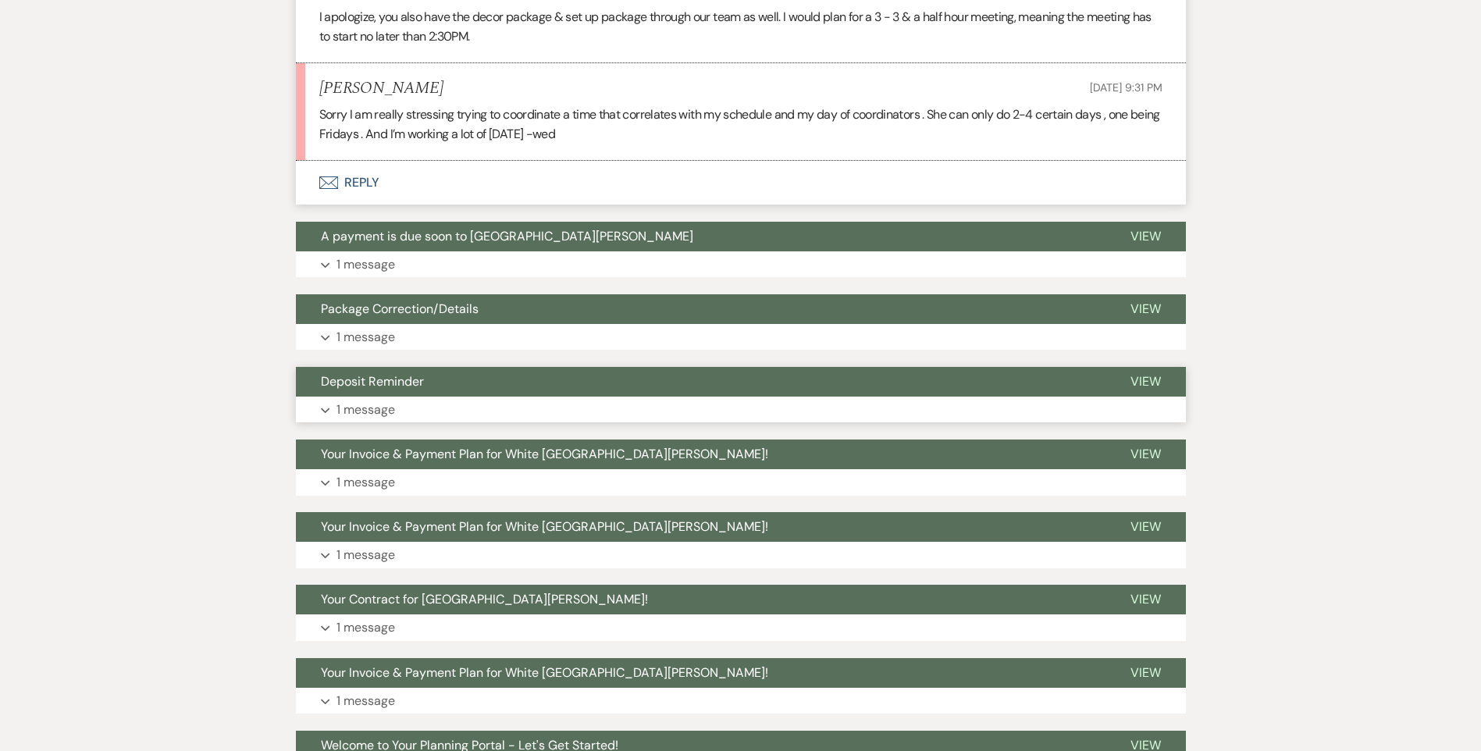
scroll to position [2732, 0]
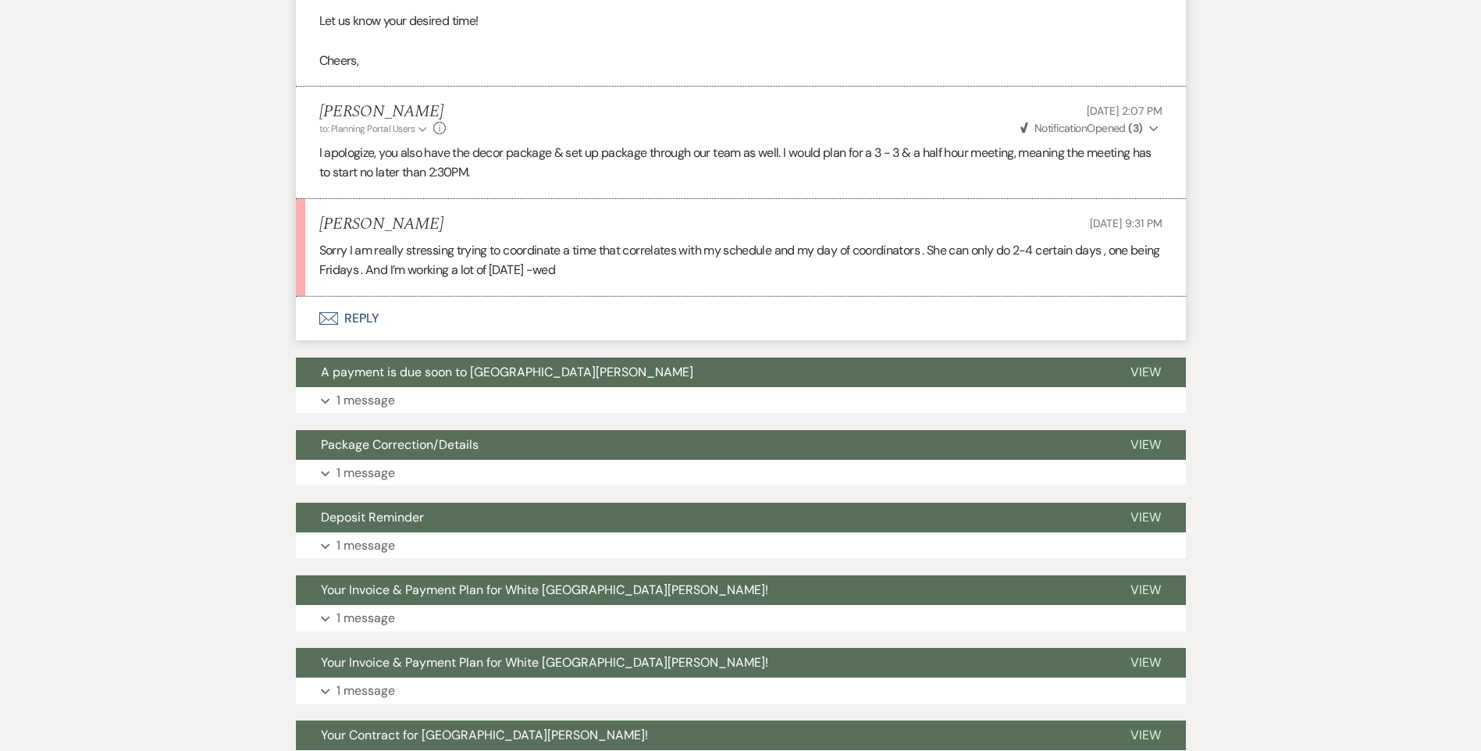
click at [360, 318] on button "Envelope Reply" at bounding box center [741, 319] width 890 height 44
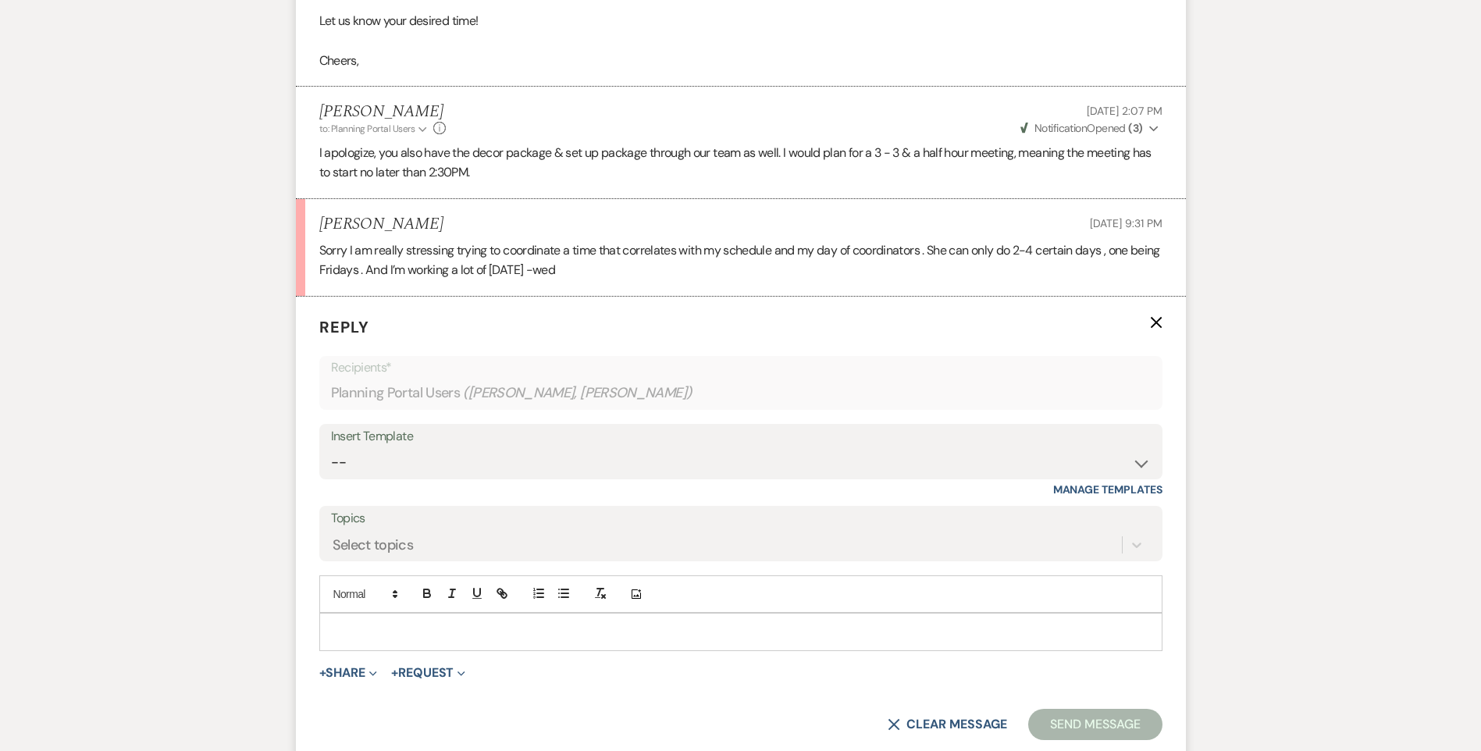
click at [369, 642] on div at bounding box center [740, 632] width 841 height 36
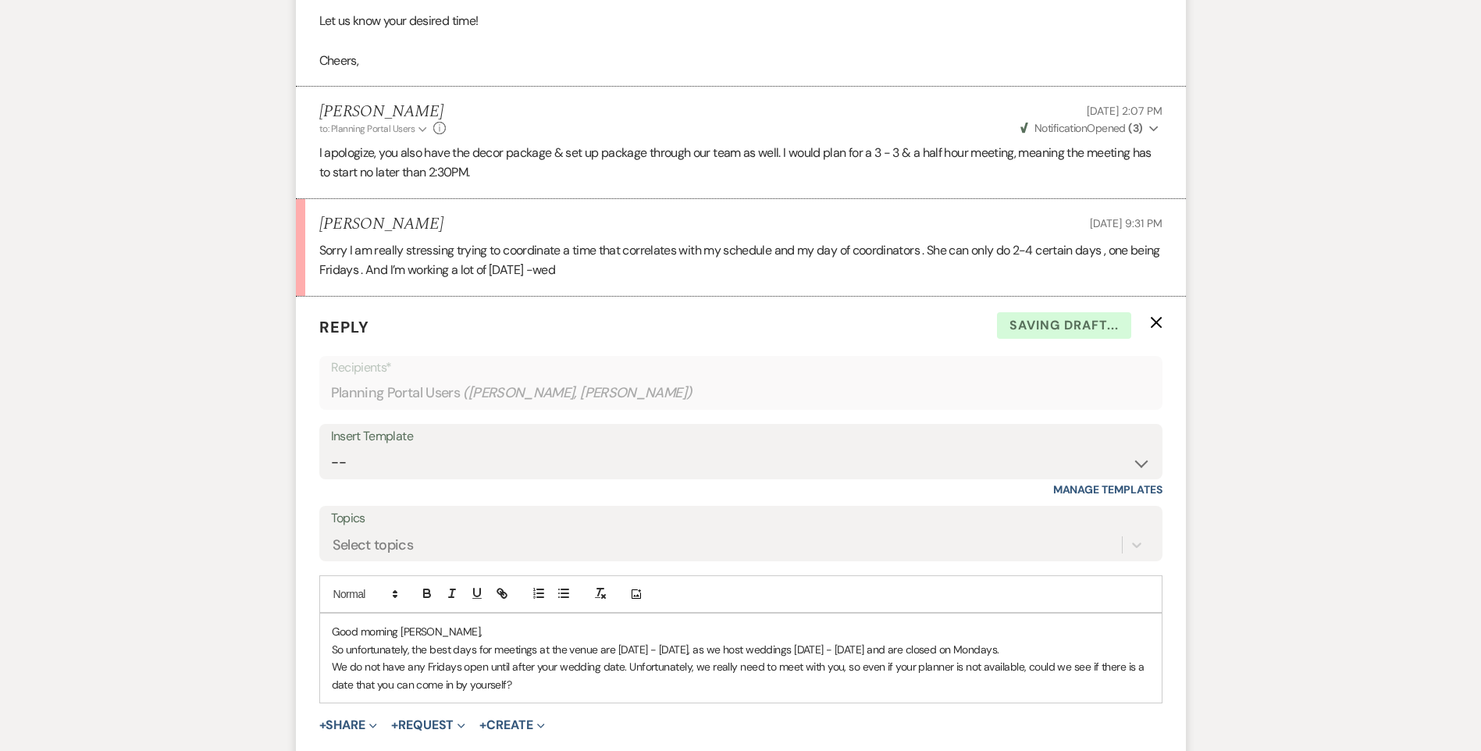
click at [700, 685] on p "We do not have any Fridays open until after your wedding date. Unfortunately, w…" at bounding box center [741, 675] width 818 height 35
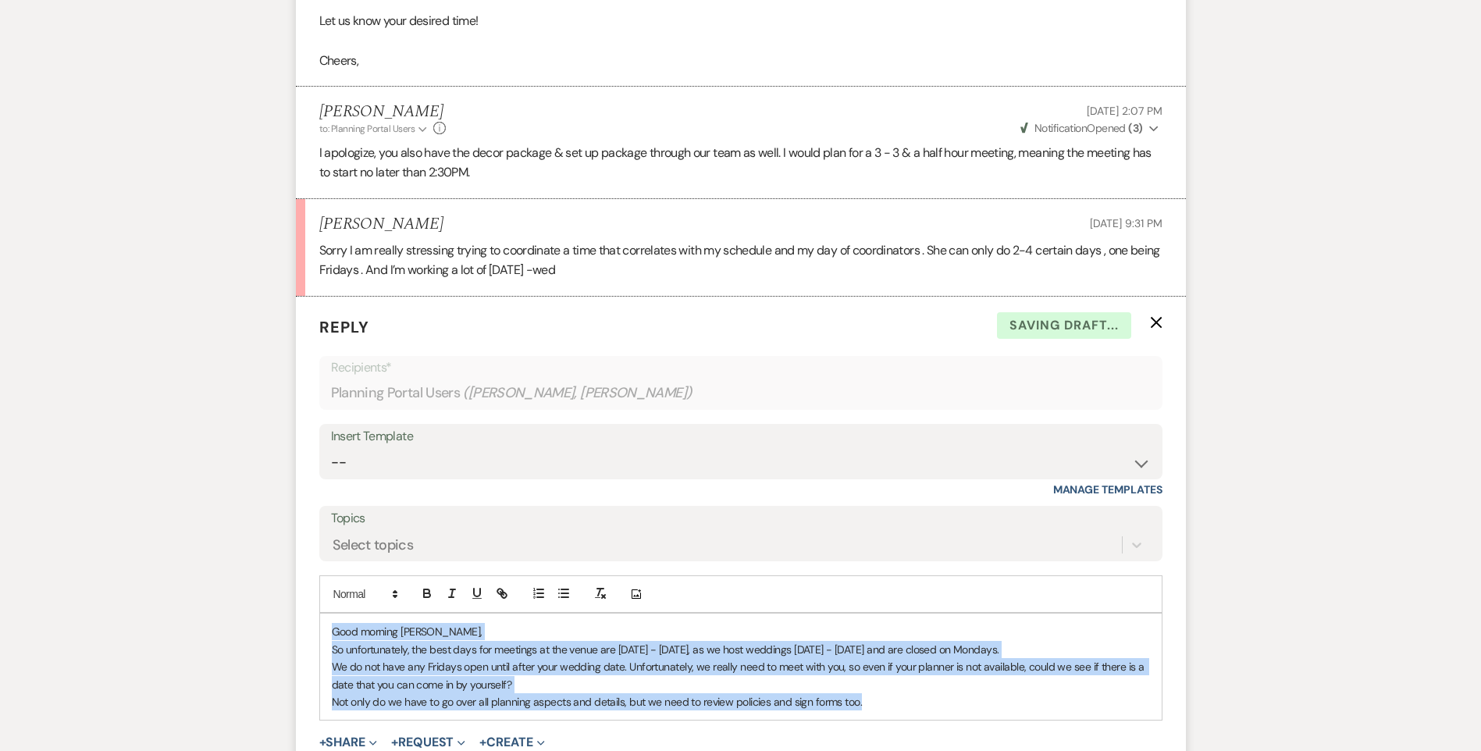
drag, startPoint x: 882, startPoint y: 704, endPoint x: 310, endPoint y: 627, distance: 577.3
click at [310, 627] on form "Reply X Saving draft... Recipients* Planning Portal Users ( Whitlee Chatman, Ta…" at bounding box center [741, 563] width 890 height 532
copy div "Good morning Whitlee, So unfortunately, the best days for meetings at the venue…"
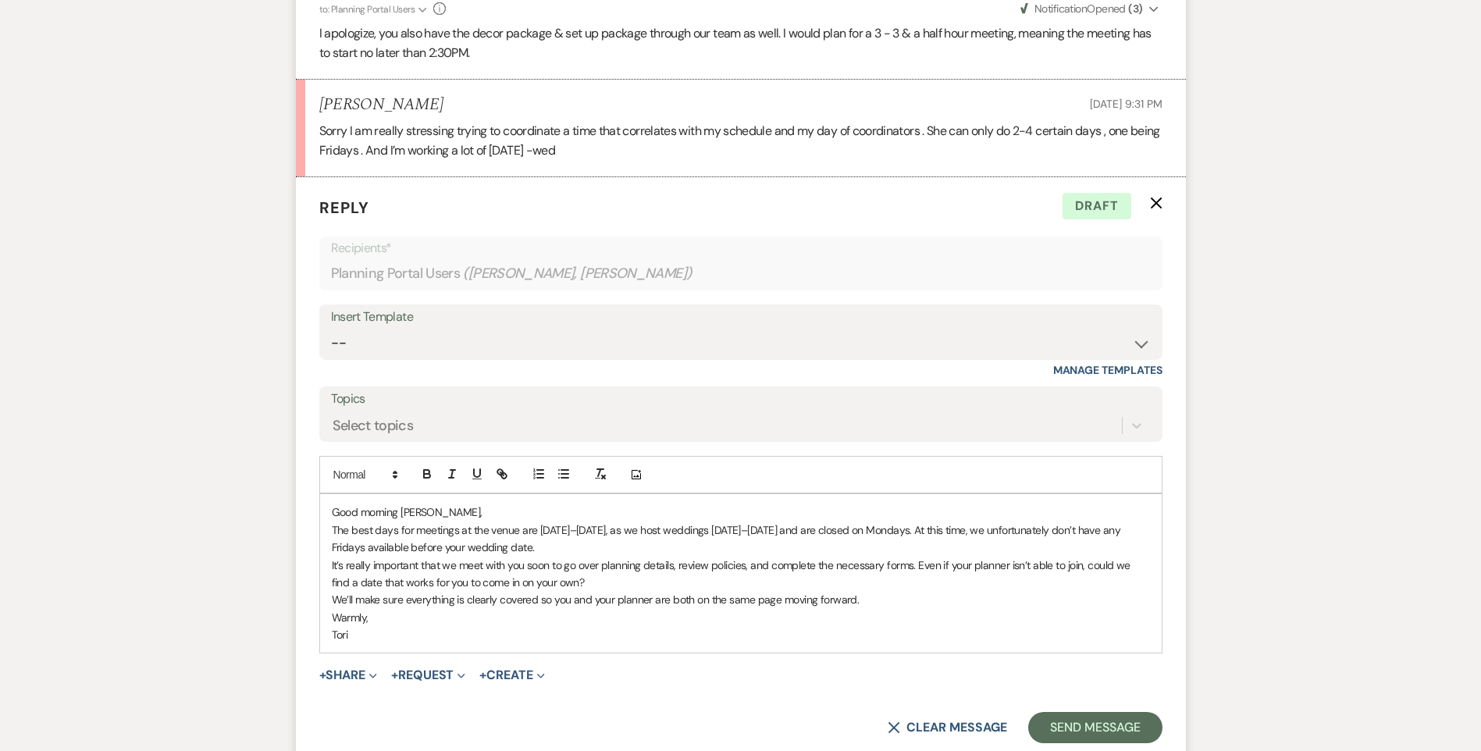
scroll to position [2888, 0]
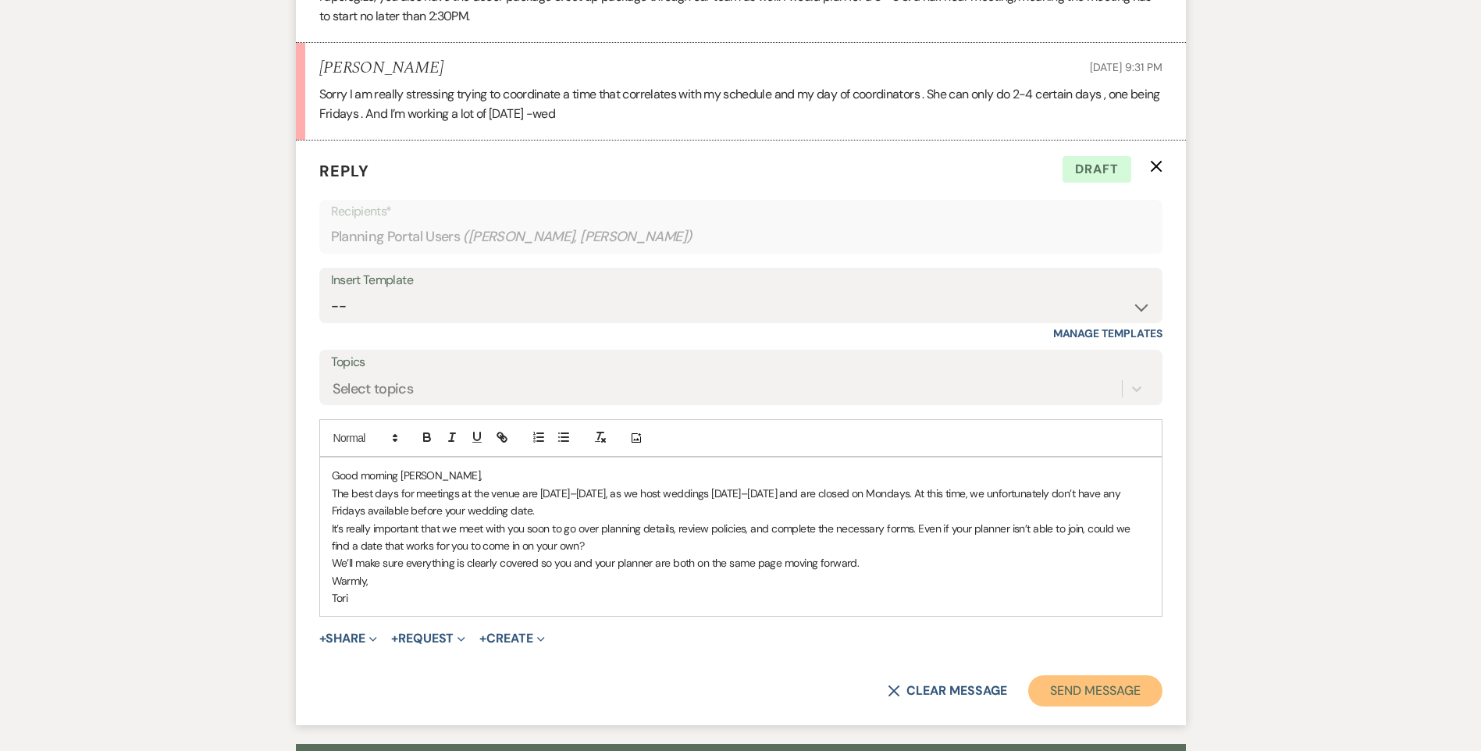
click at [1114, 692] on button "Send Message" at bounding box center [1094, 690] width 133 height 31
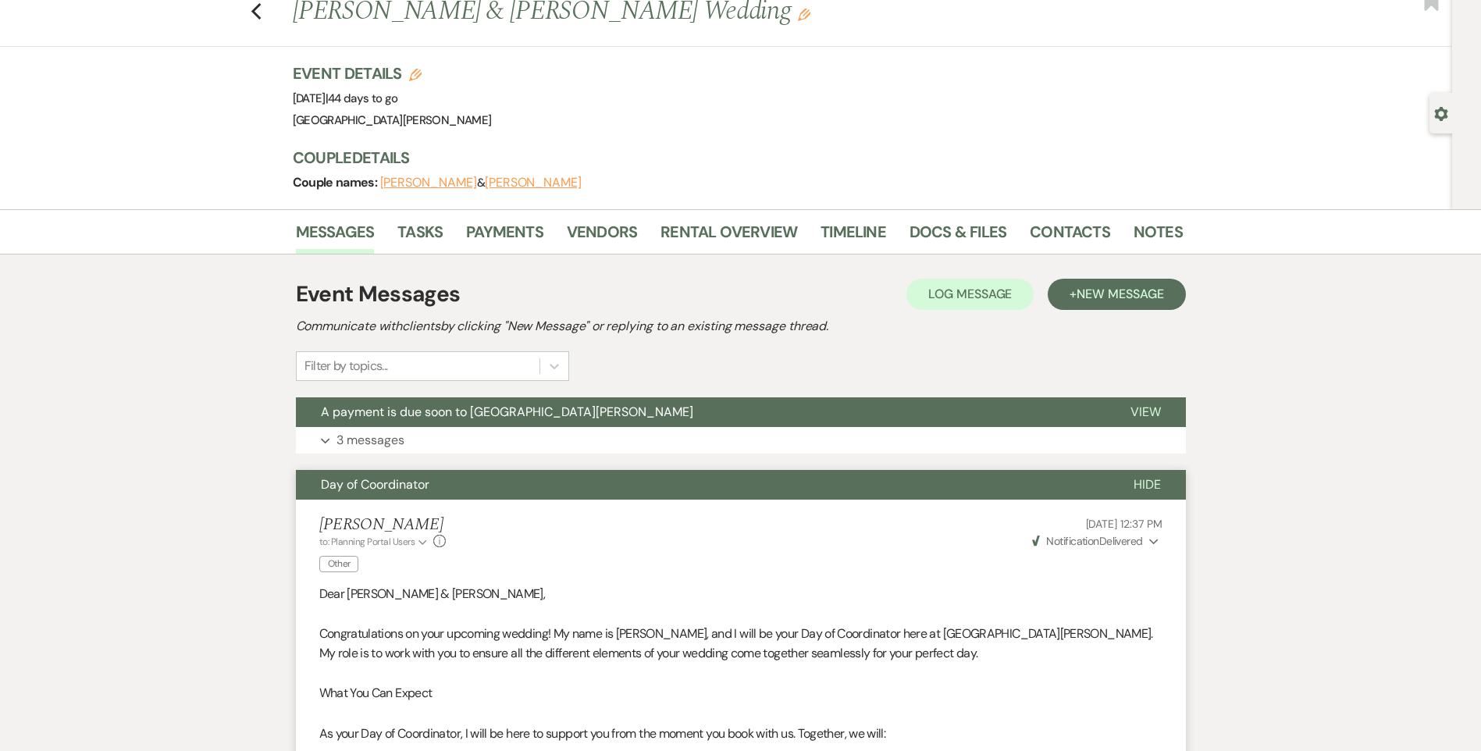
scroll to position [0, 0]
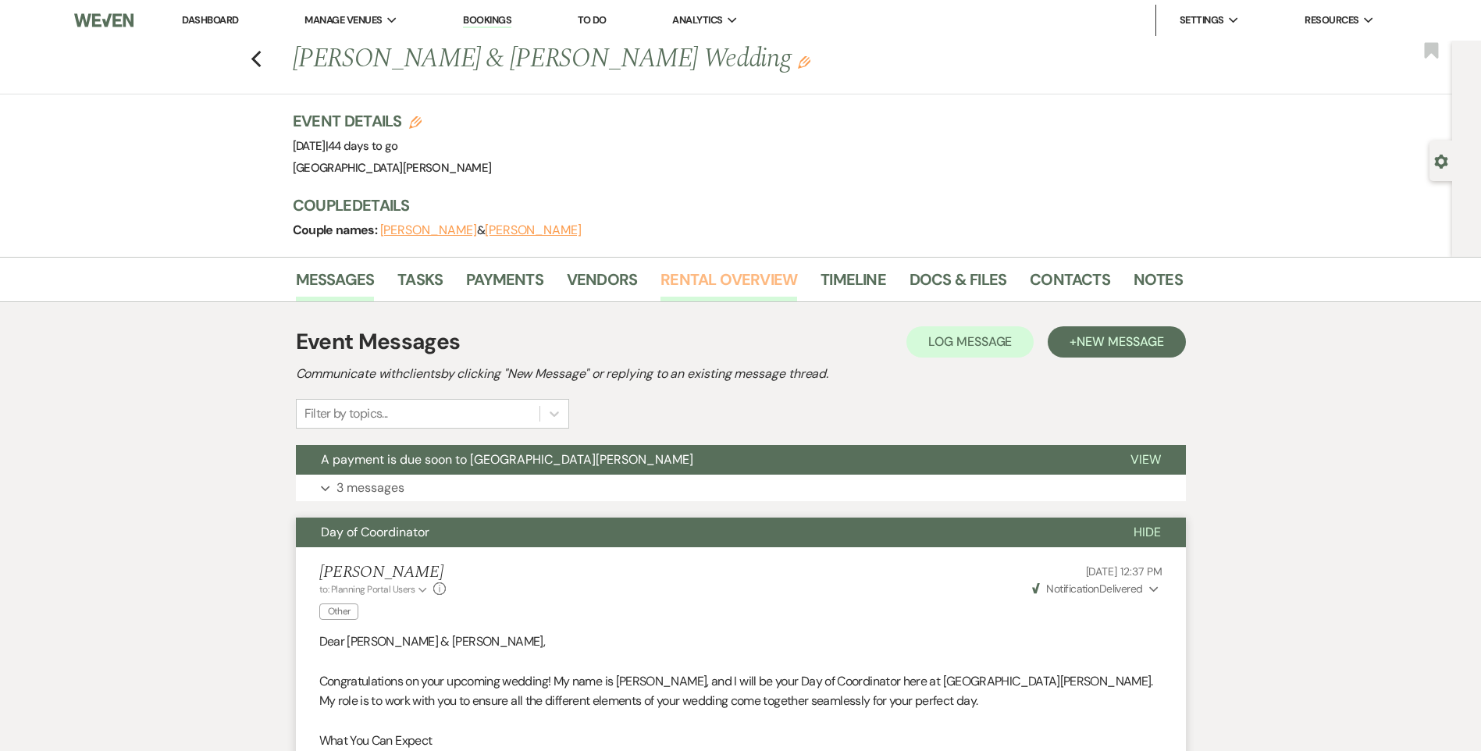
click at [700, 287] on link "Rental Overview" at bounding box center [728, 284] width 137 height 34
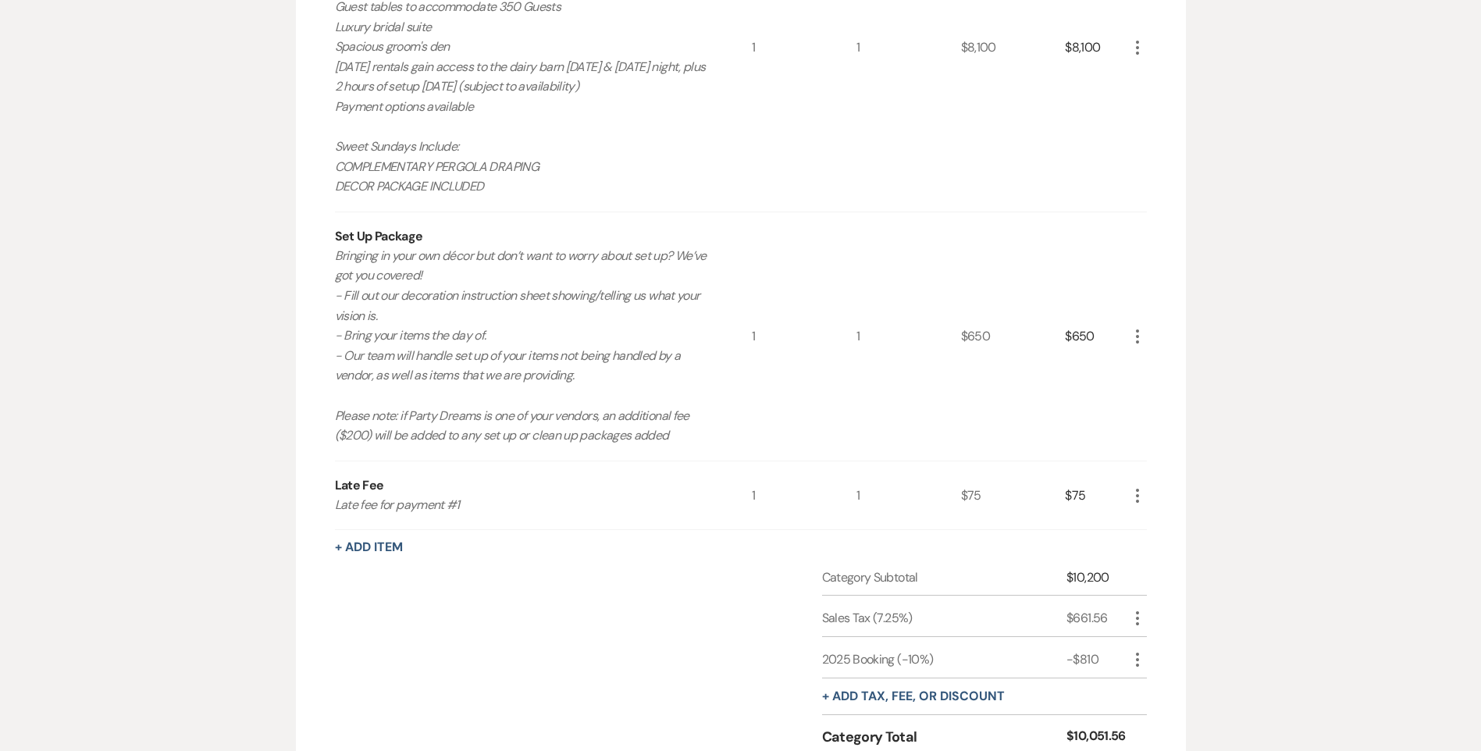
scroll to position [781, 0]
click at [1139, 496] on icon "More" at bounding box center [1137, 494] width 19 height 19
click at [1154, 546] on button "X Delete" at bounding box center [1170, 550] width 84 height 25
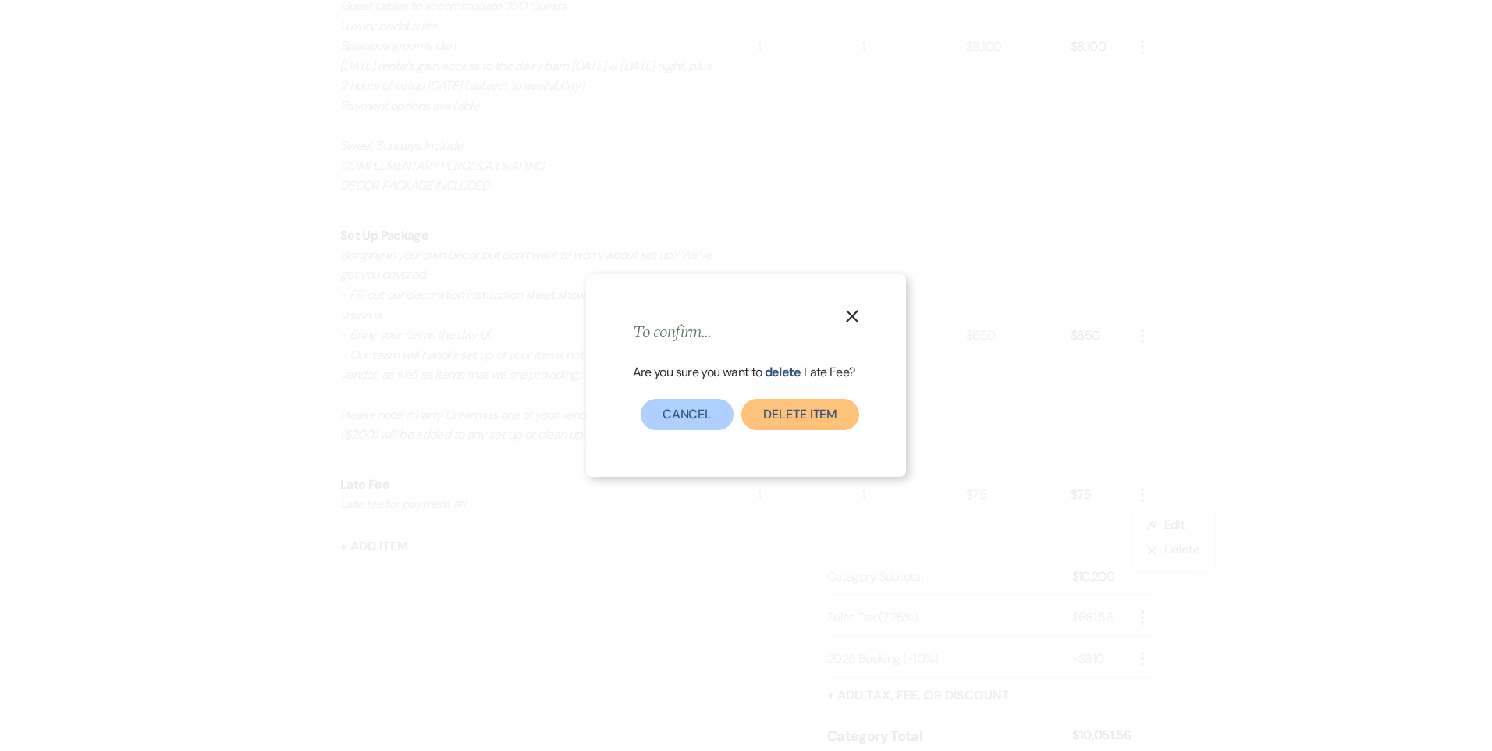
click at [780, 419] on button "Delete Item" at bounding box center [801, 414] width 118 height 31
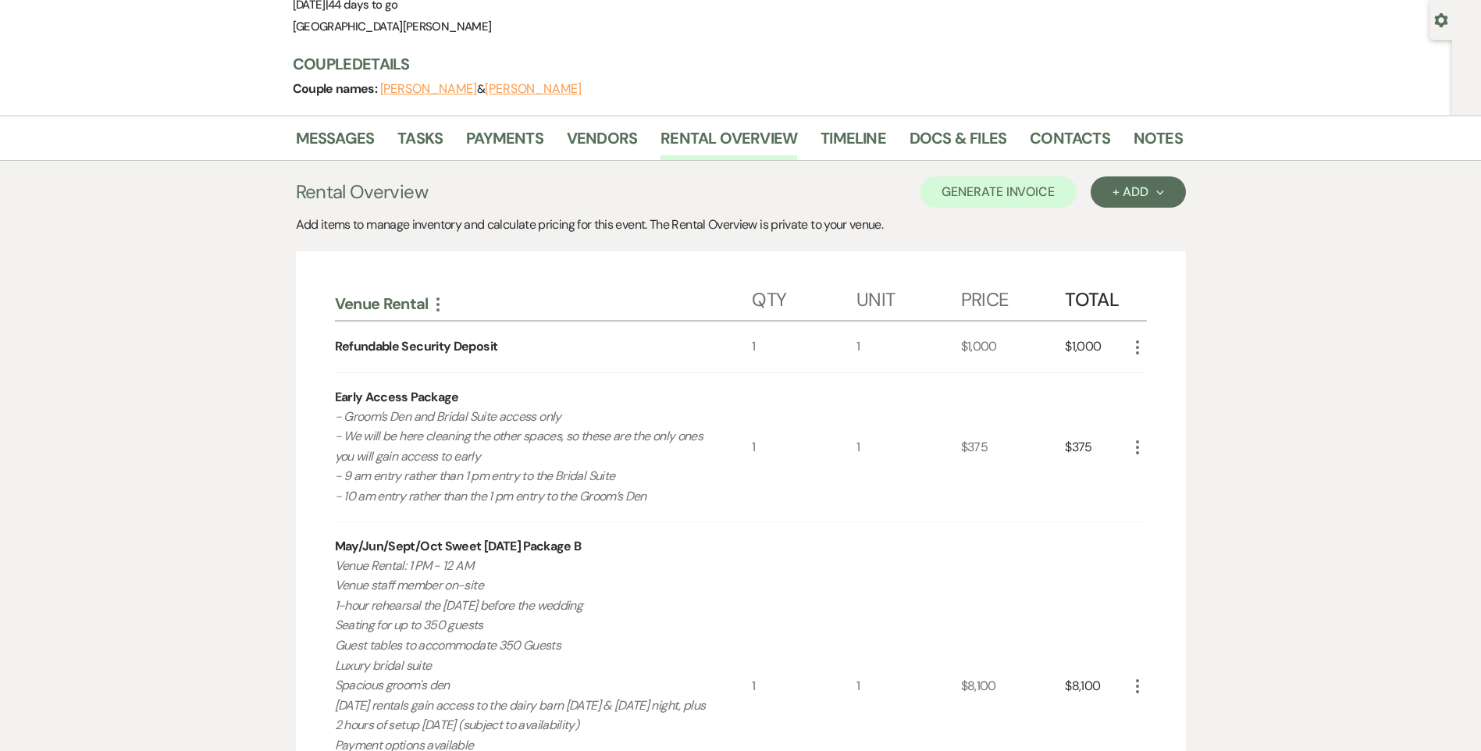
scroll to position [0, 0]
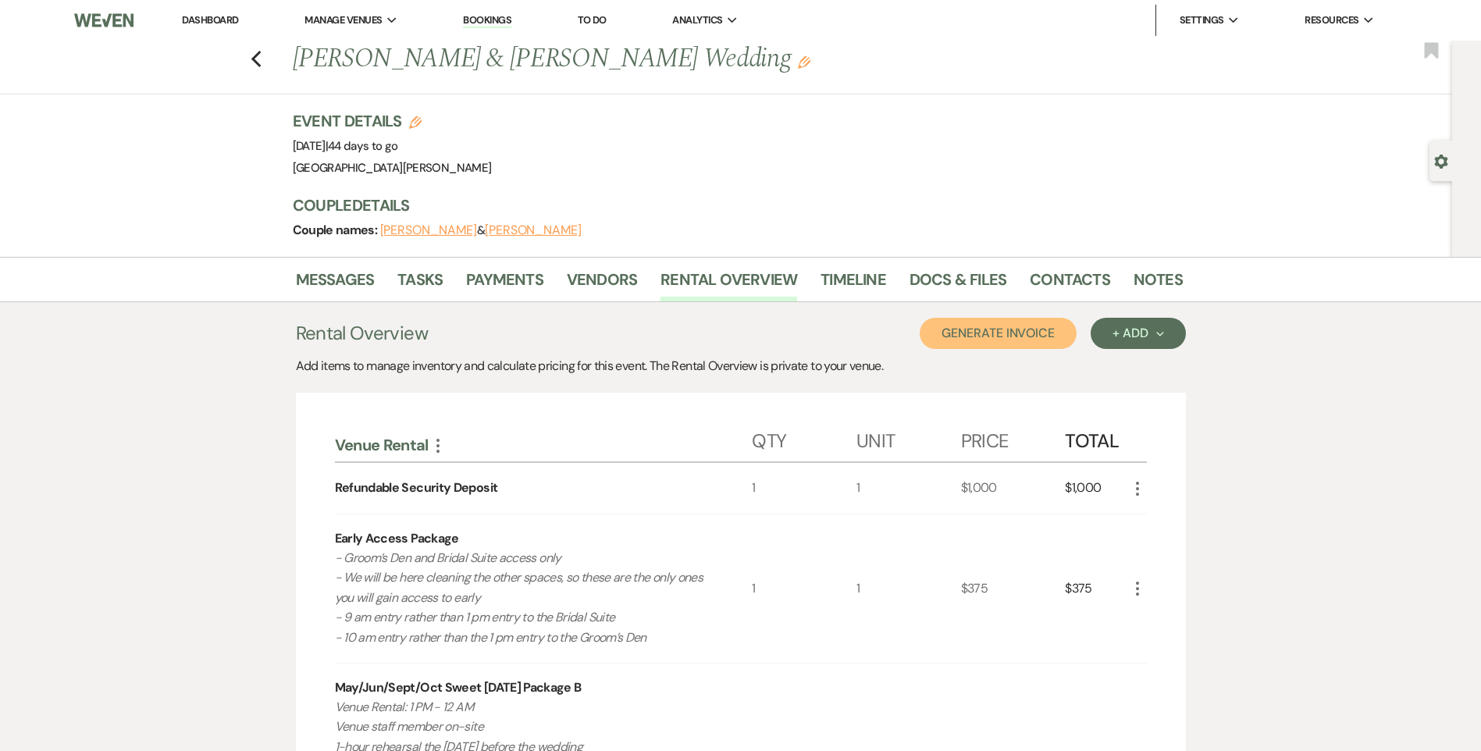
click at [1030, 335] on button "Generate Invoice" at bounding box center [997, 333] width 157 height 31
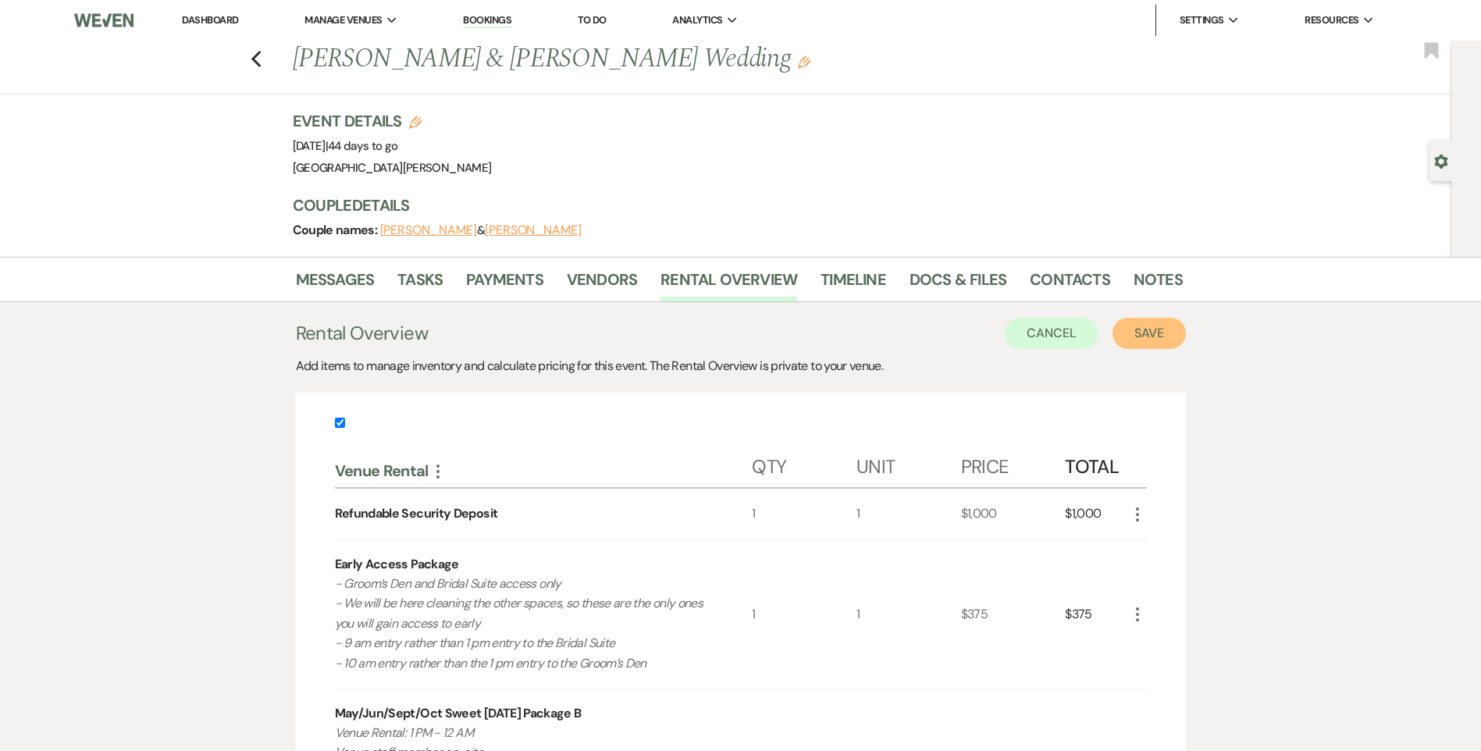
click at [1143, 341] on button "Save" at bounding box center [1148, 333] width 73 height 31
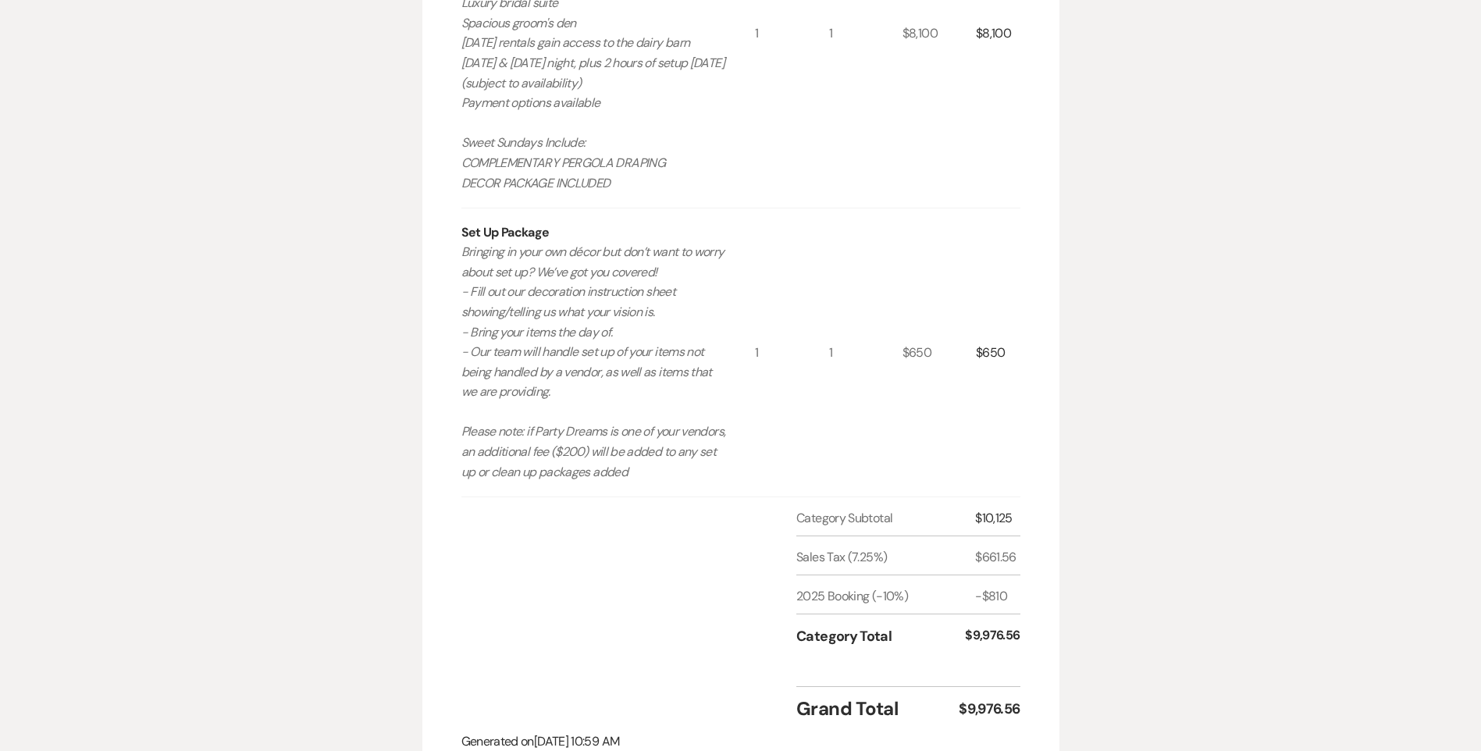
scroll to position [1339, 0]
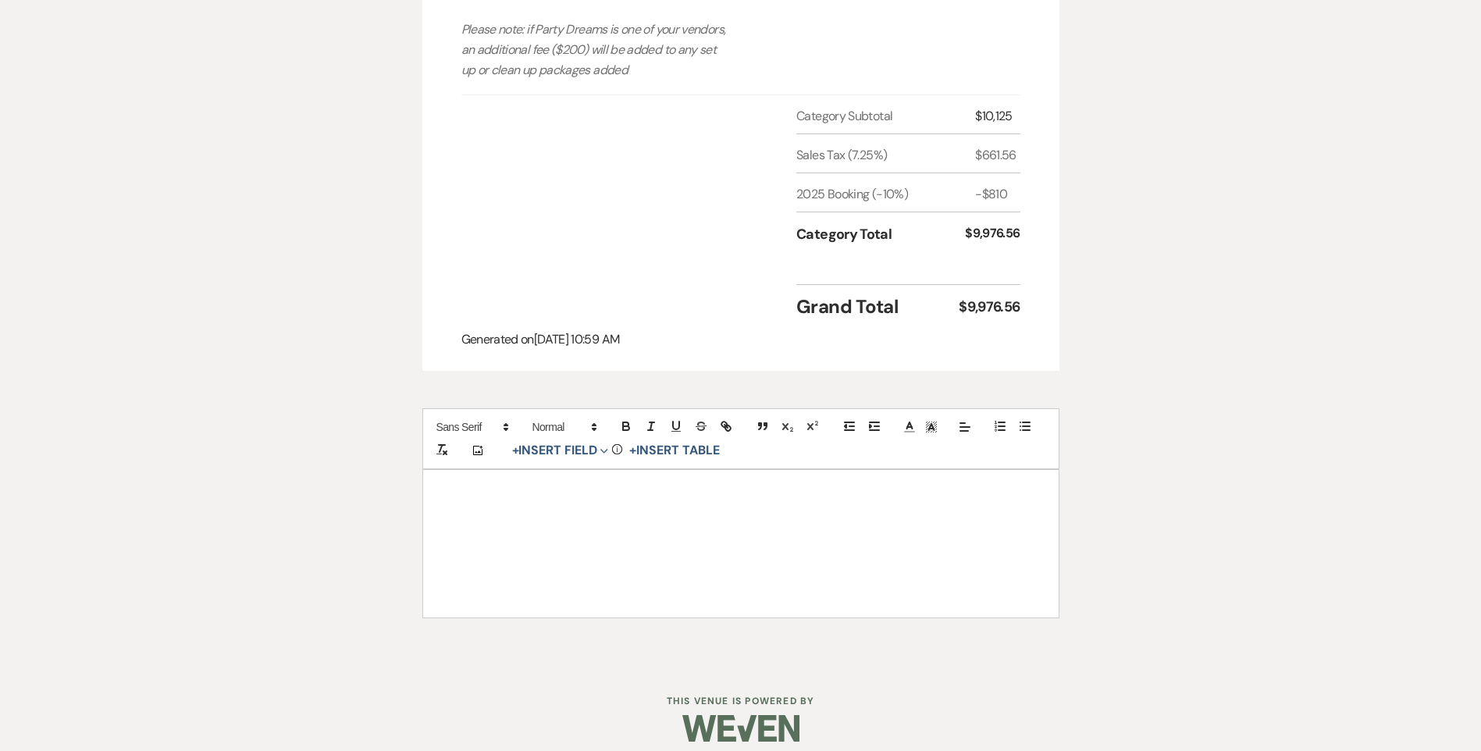
click at [578, 449] on div "Add Photo + Insert Field Expand Standard Field Smart Field Signature Field Init…" at bounding box center [740, 438] width 637 height 61
click at [573, 443] on button "+ Insert Field Expand" at bounding box center [561, 450] width 108 height 19
click at [571, 525] on button "Signature Field" at bounding box center [563, 539] width 117 height 28
select select "signatureField"
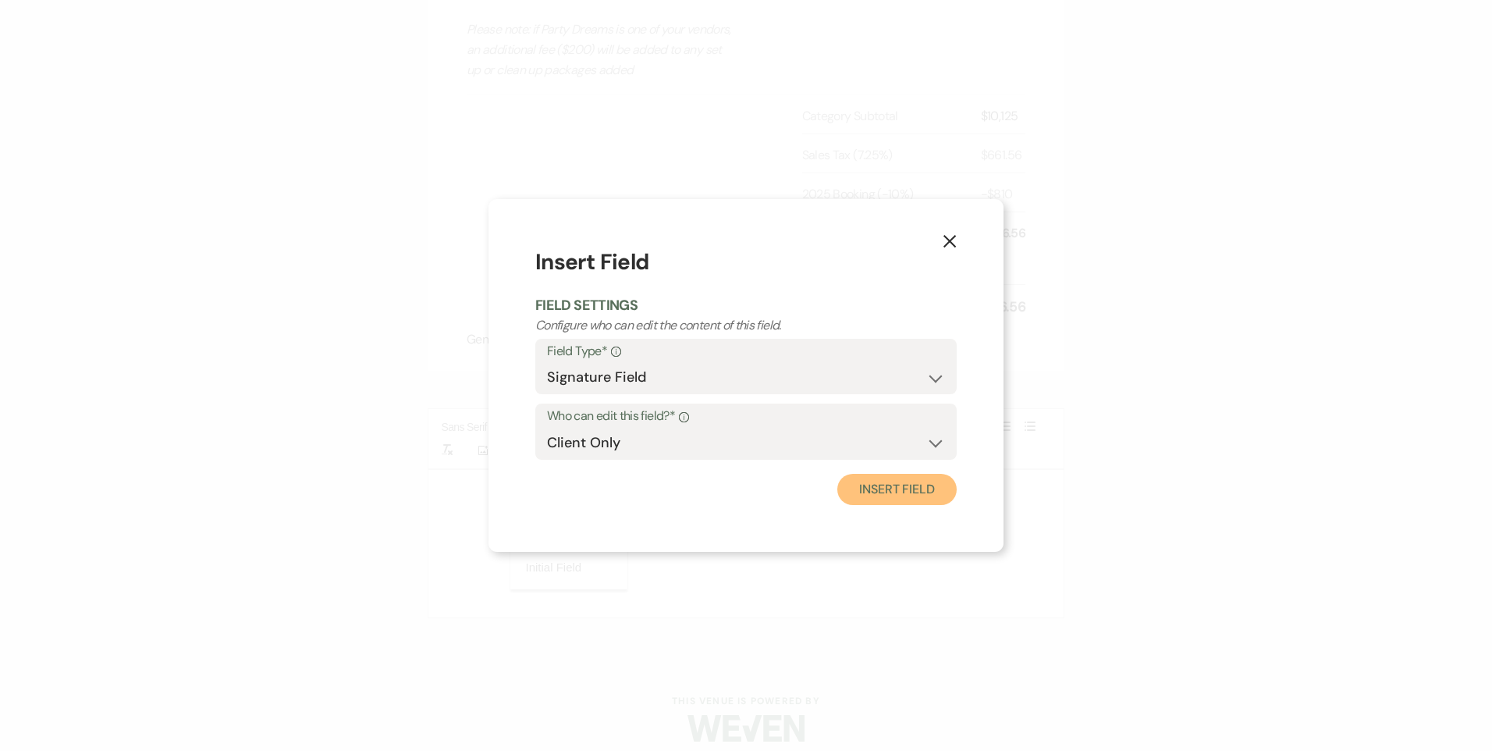
click at [894, 496] on button "Insert Field" at bounding box center [897, 489] width 119 height 31
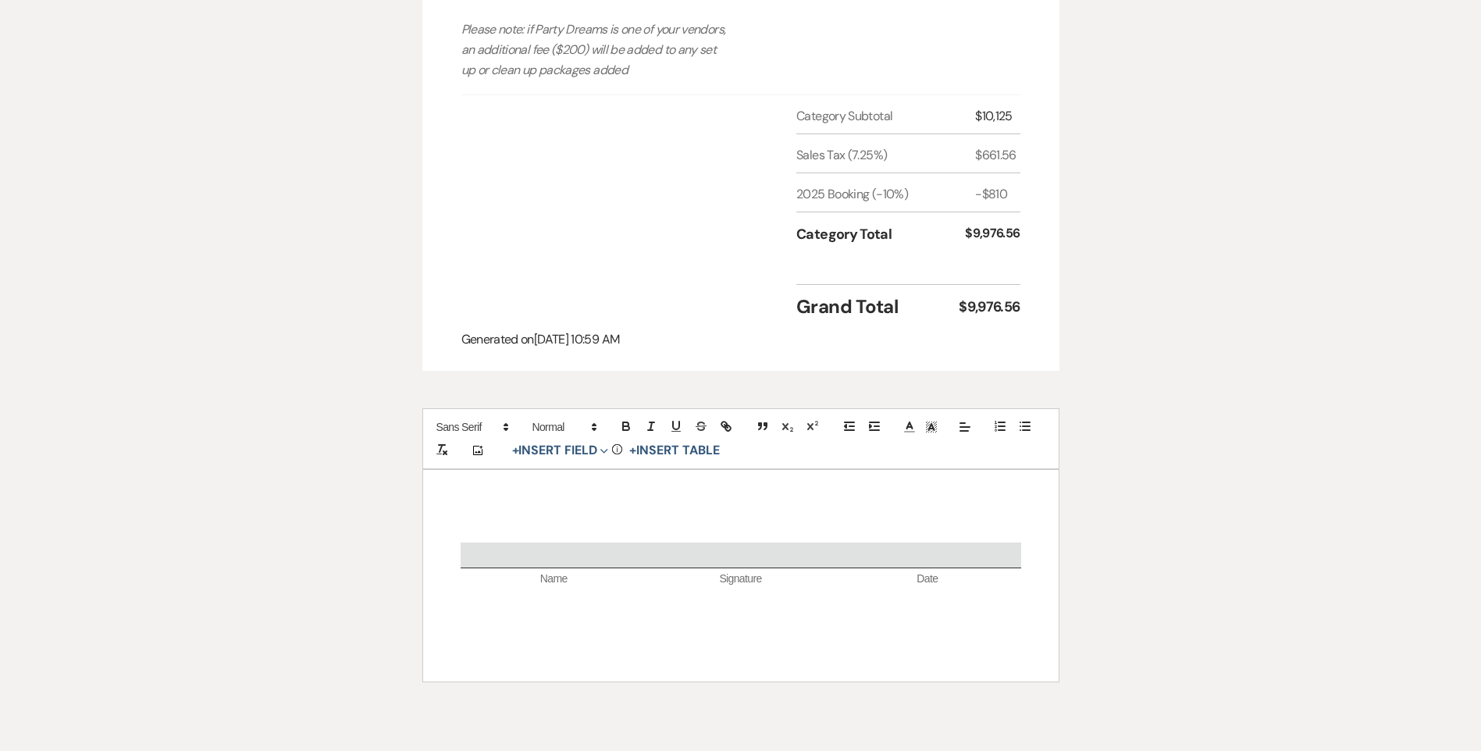
click at [713, 503] on div "Name Signature Date" at bounding box center [740, 575] width 635 height 211
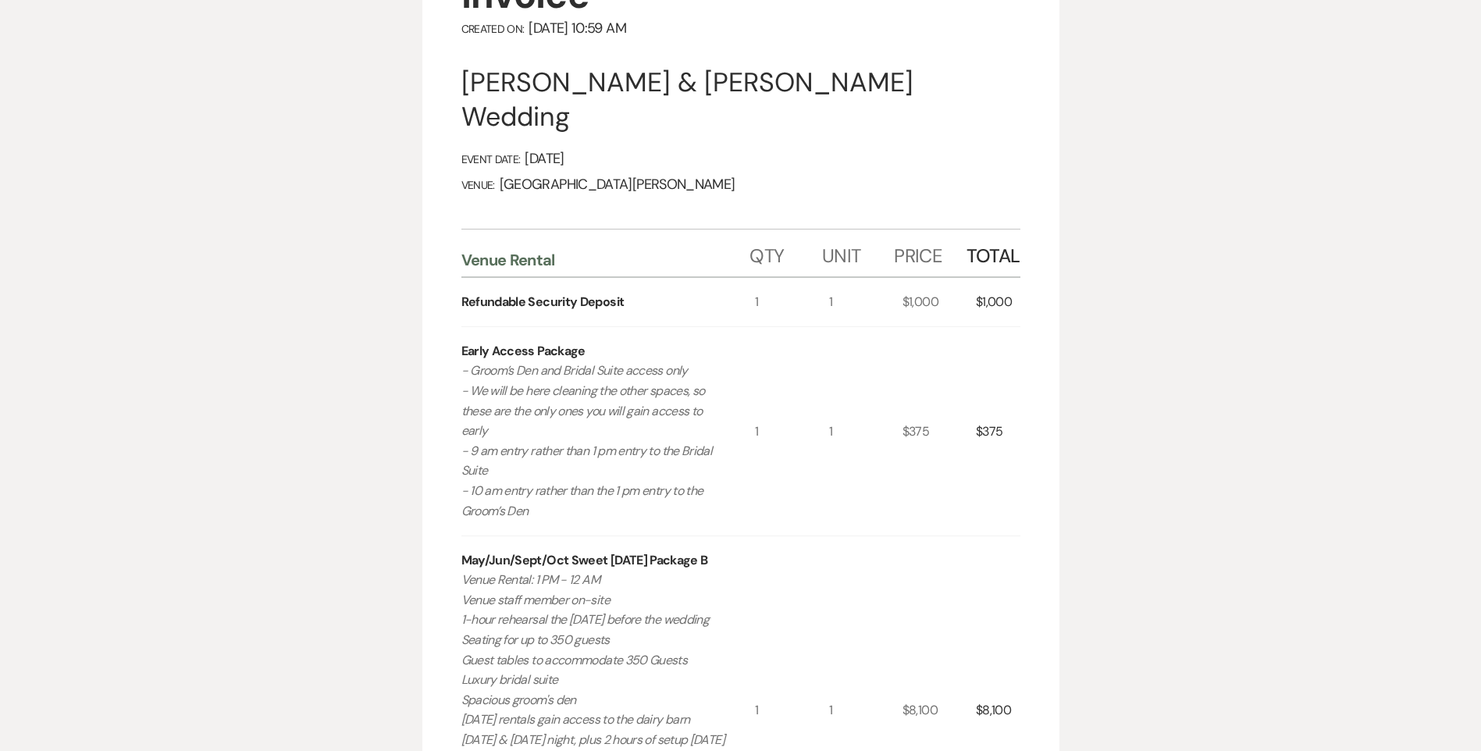
scroll to position [0, 0]
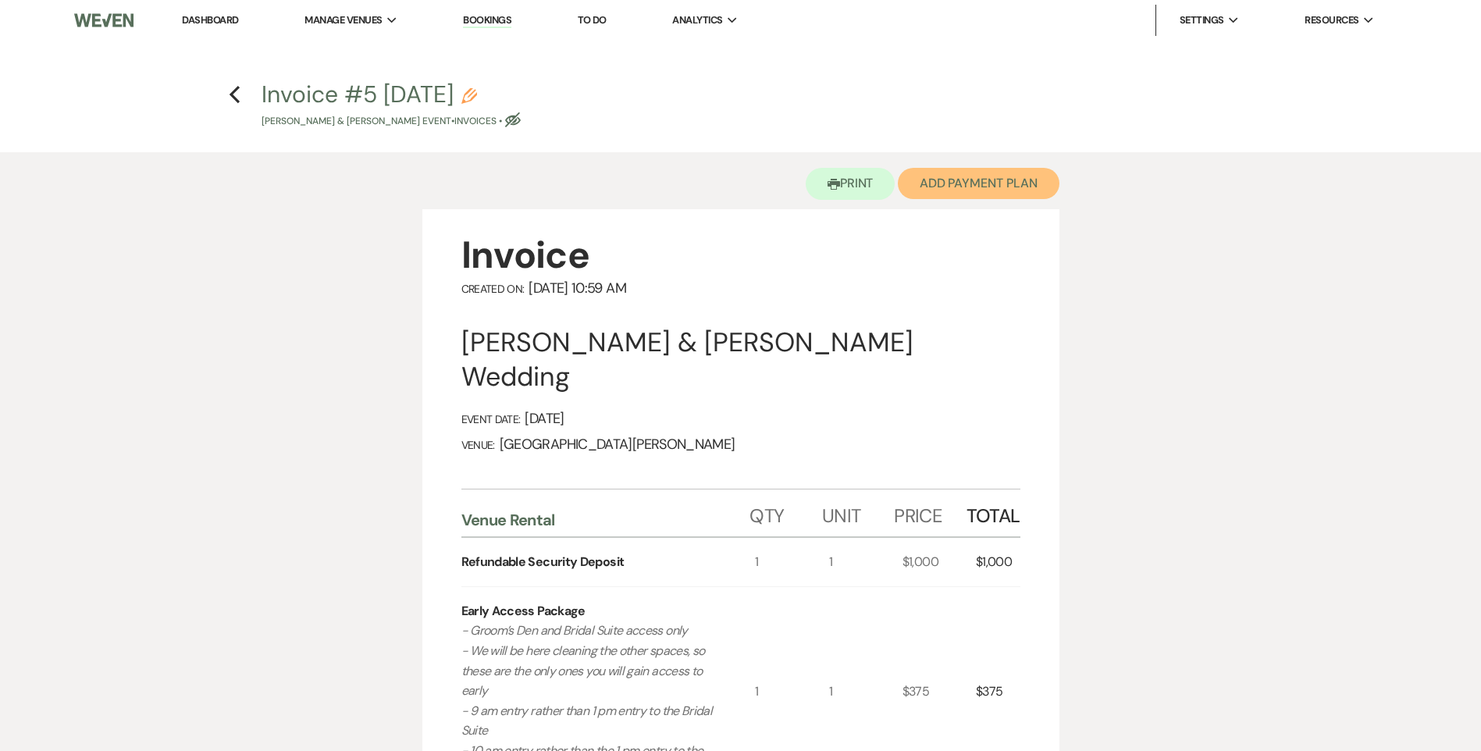
click at [967, 175] on button "Add Payment Plan" at bounding box center [979, 183] width 162 height 31
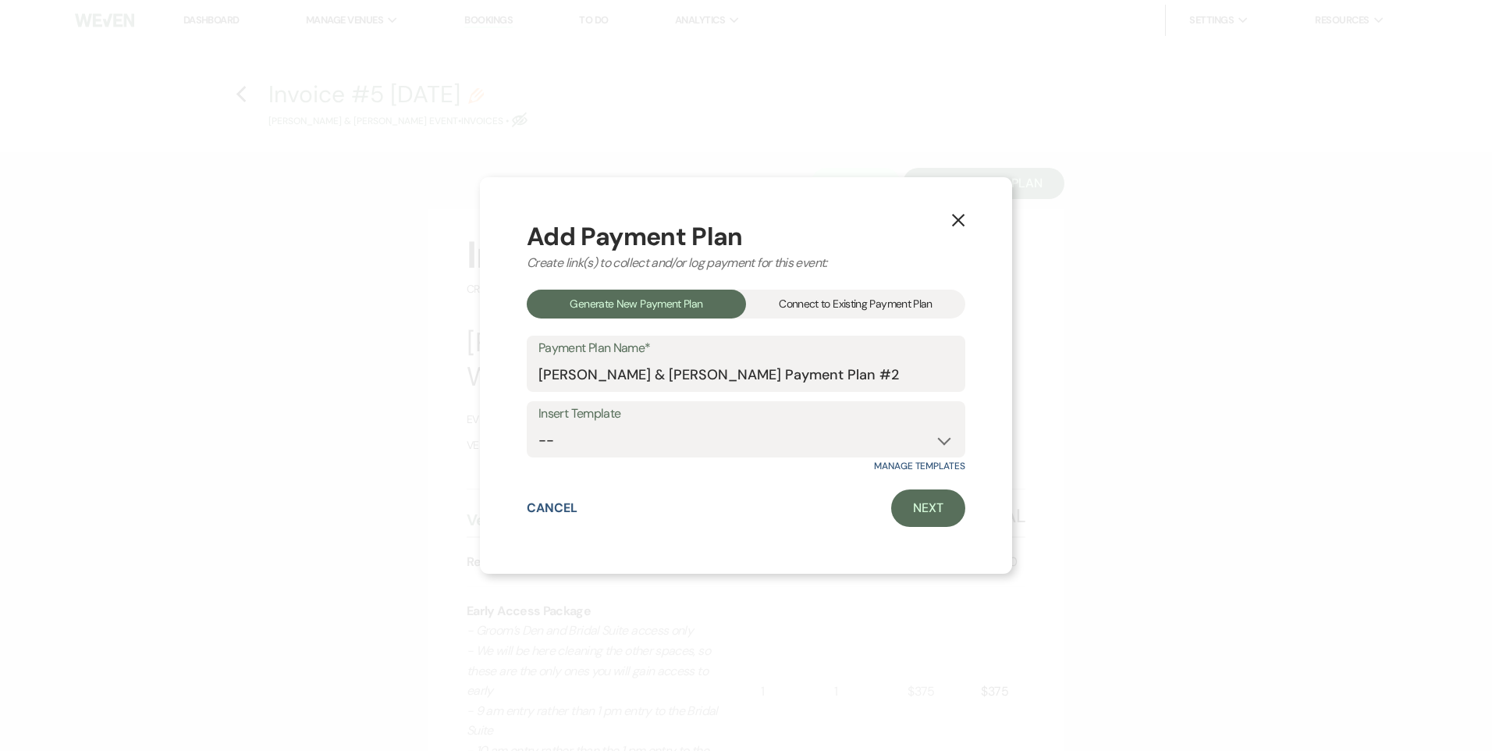
drag, startPoint x: 833, startPoint y: 297, endPoint x: 814, endPoint y: 311, distance: 23.4
click at [833, 297] on div "Connect to Existing Payment Plan" at bounding box center [855, 304] width 219 height 29
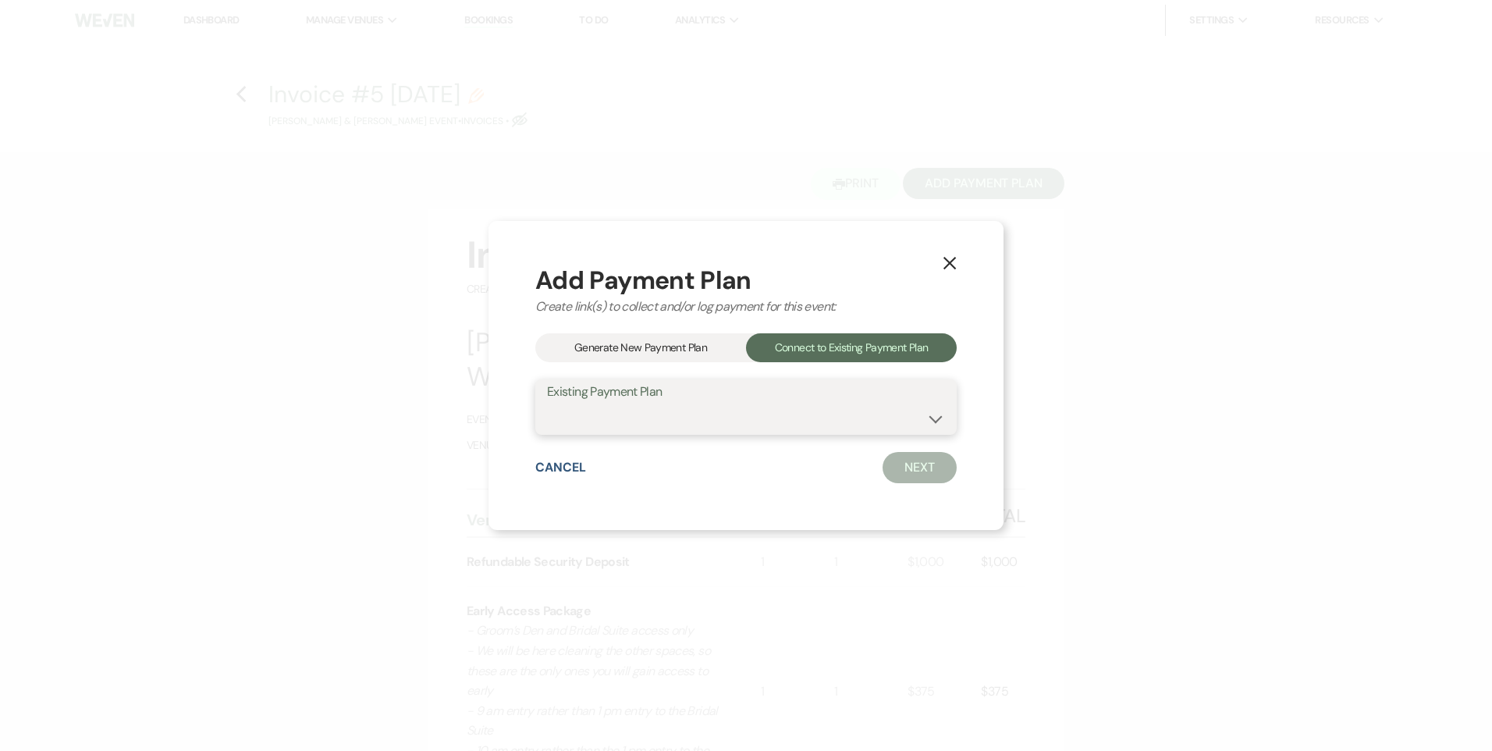
click at [664, 412] on select "Whitlee Chatman & Talan Taylor's Payment Plan #1" at bounding box center [746, 418] width 398 height 30
select select "23464"
click at [547, 403] on select "Whitlee Chatman & Talan Taylor's Payment Plan #1" at bounding box center [746, 418] width 398 height 30
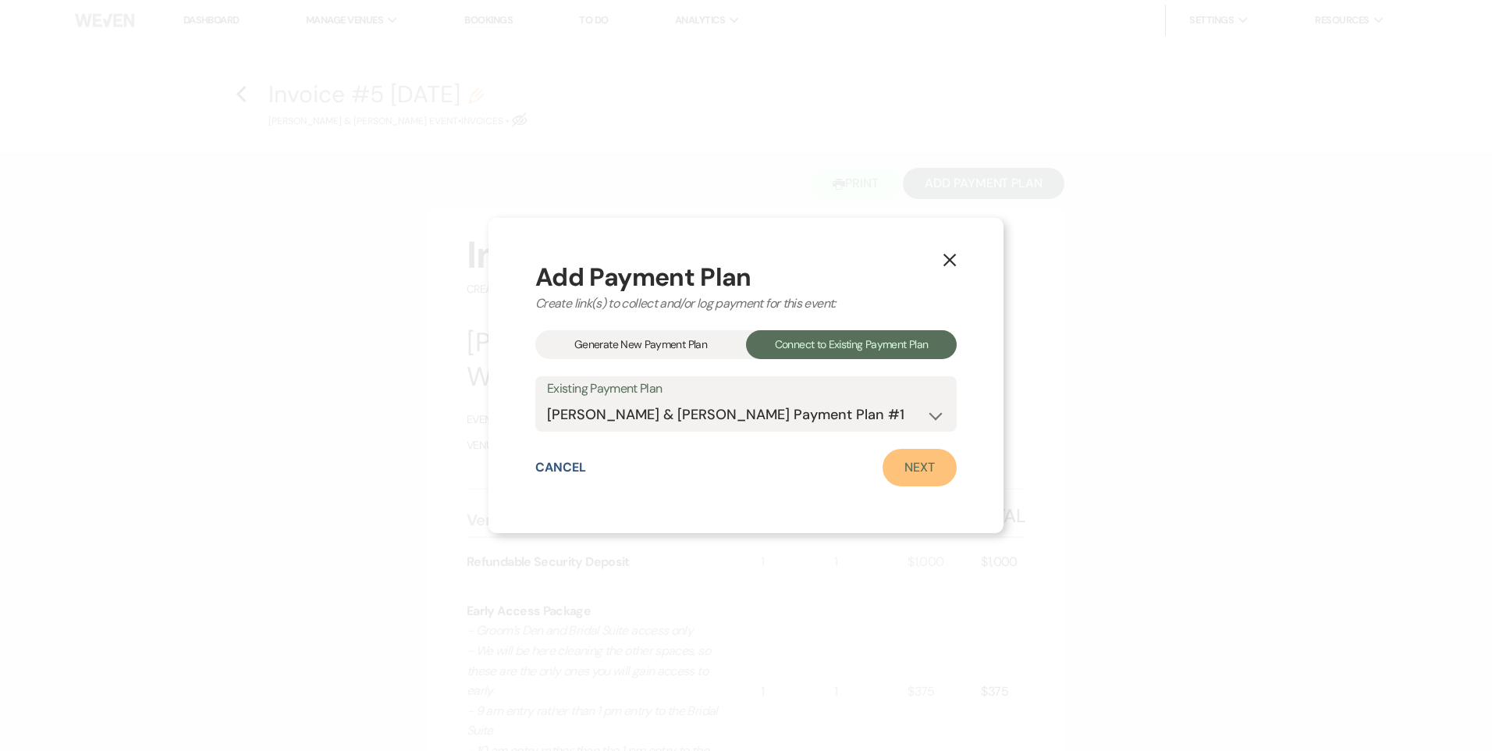
click at [920, 450] on link "Next" at bounding box center [920, 467] width 74 height 37
select select "27696"
select select "1"
select select "2"
select select "flat"
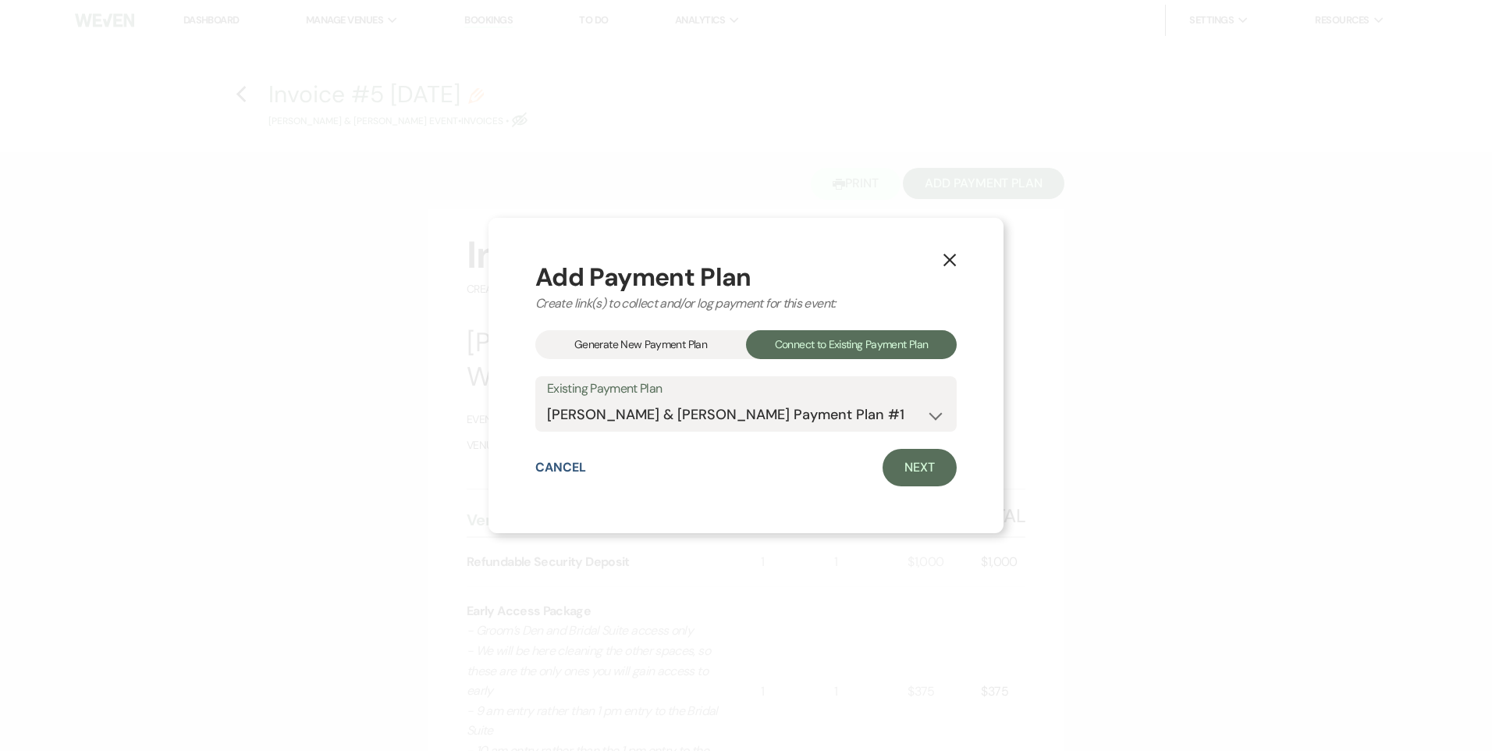
select select "true"
select select "2"
select select "flat"
select select "true"
select select "client"
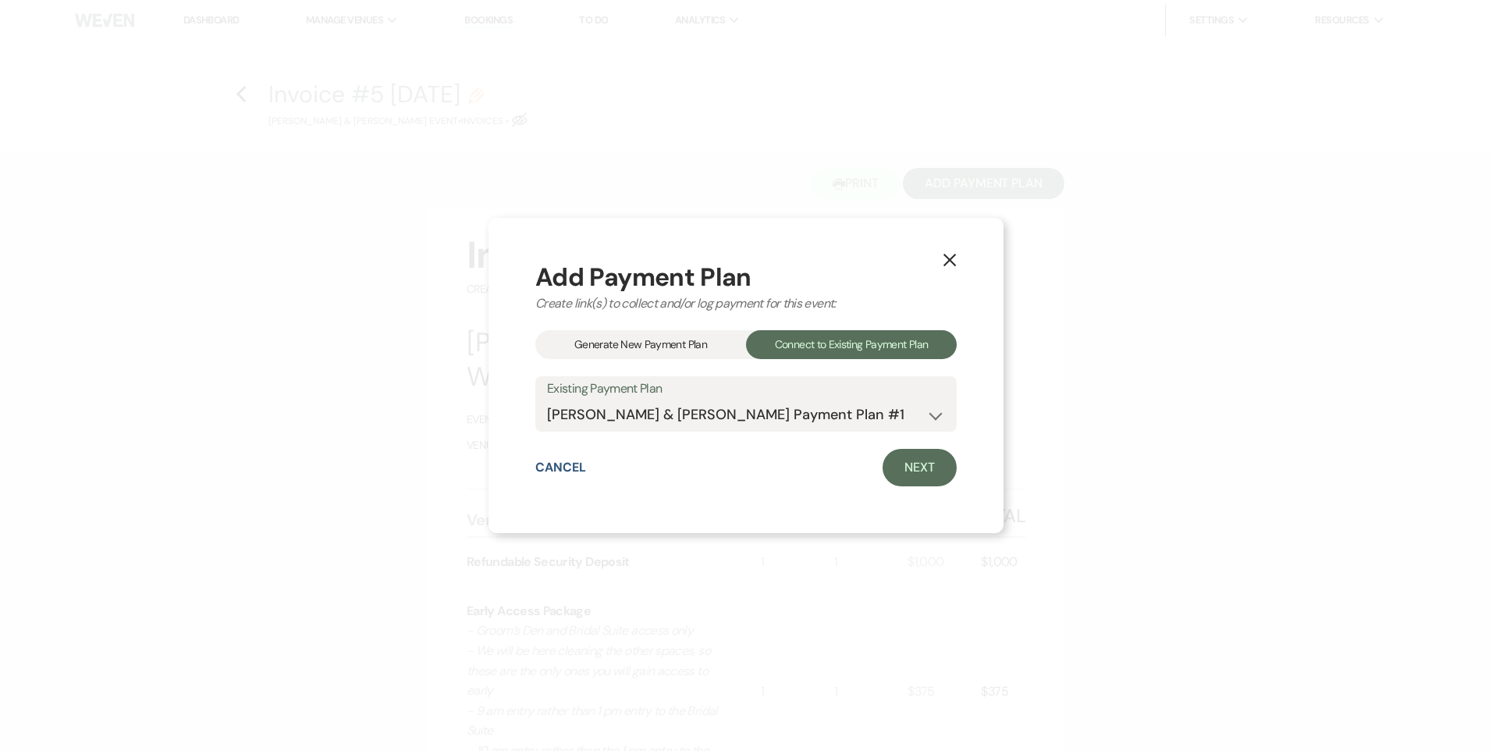
select select "weeks"
select select "client"
select select "days"
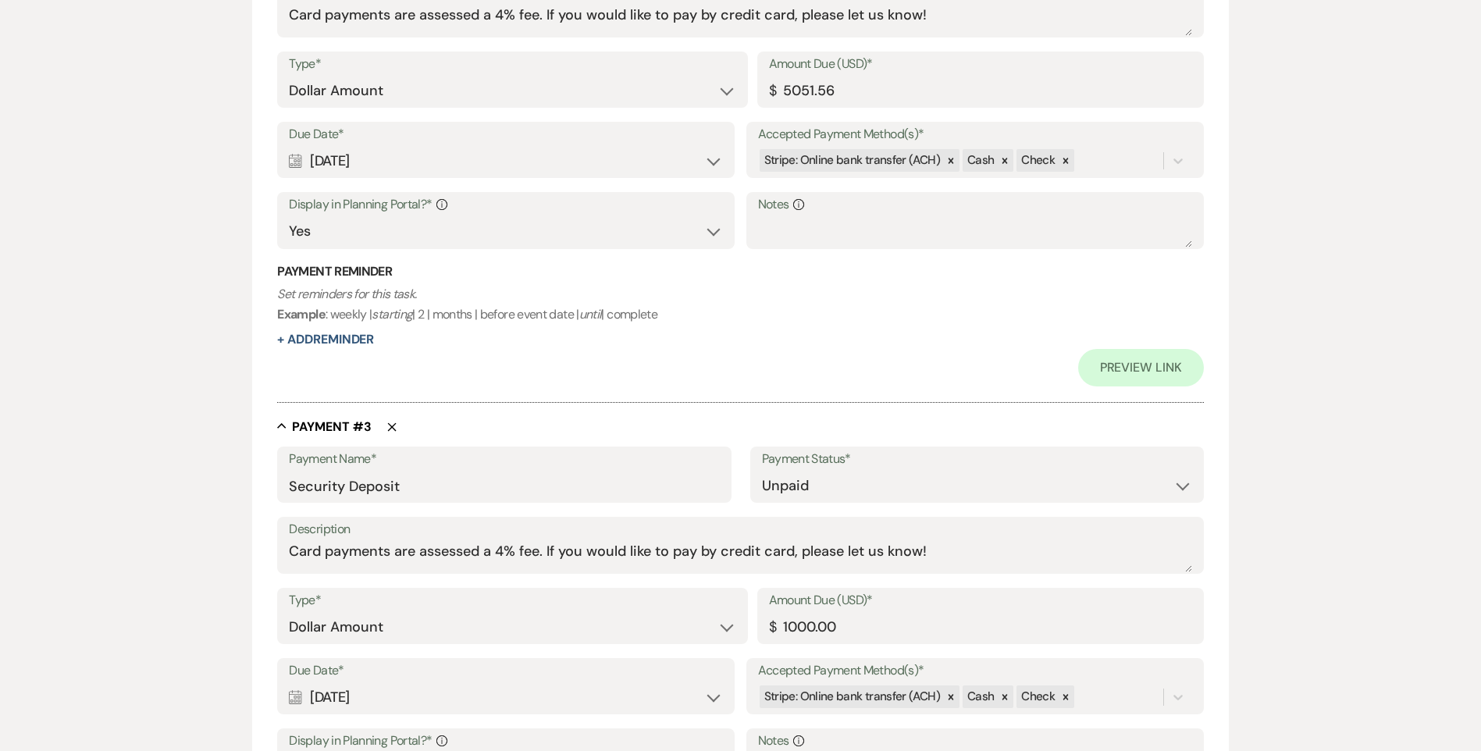
scroll to position [979, 0]
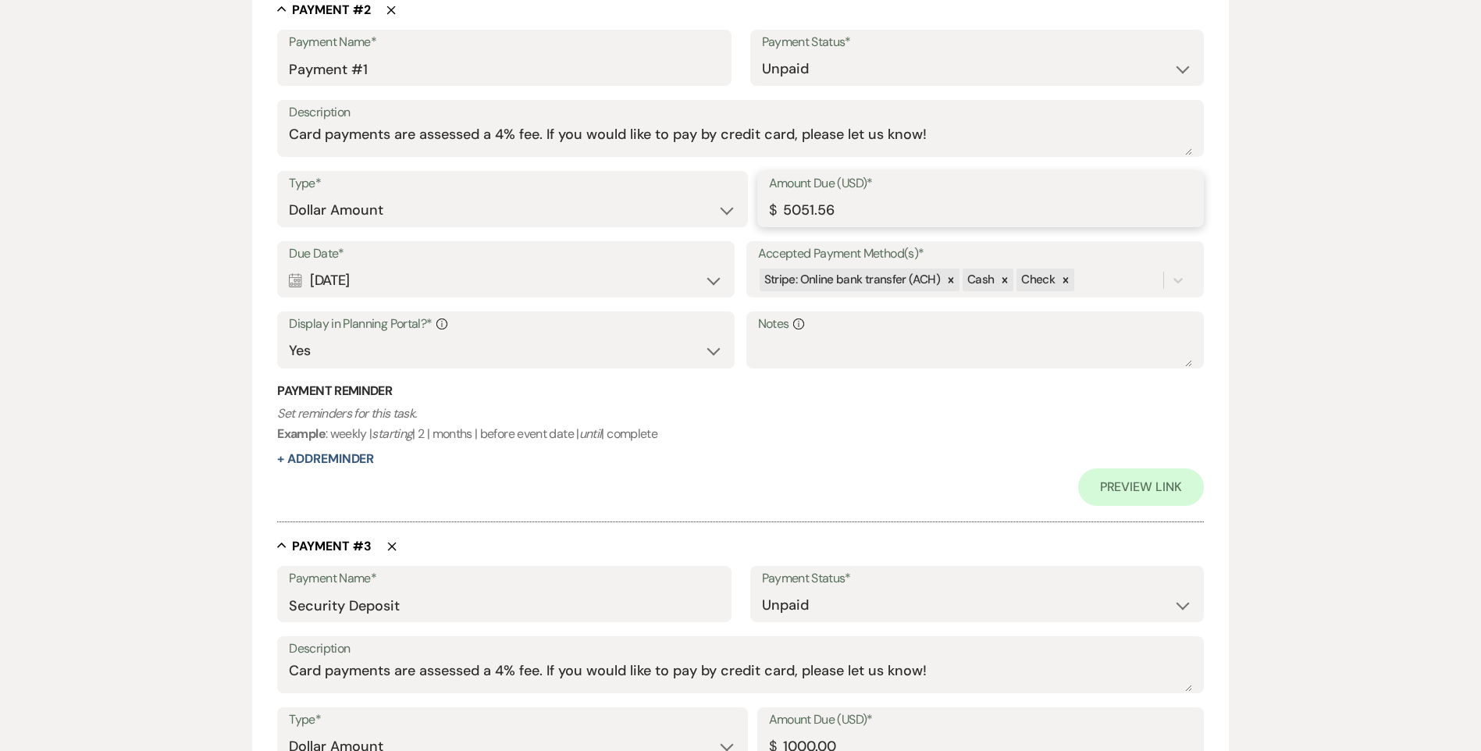
click at [839, 211] on input "5051.56" at bounding box center [980, 210] width 423 height 30
drag, startPoint x: 839, startPoint y: 211, endPoint x: 702, endPoint y: 209, distance: 137.4
click at [727, 209] on div "Type* Dollar Amount Percentage of Grand Total Amount Due (USD)* $ 5051.56" at bounding box center [740, 206] width 926 height 70
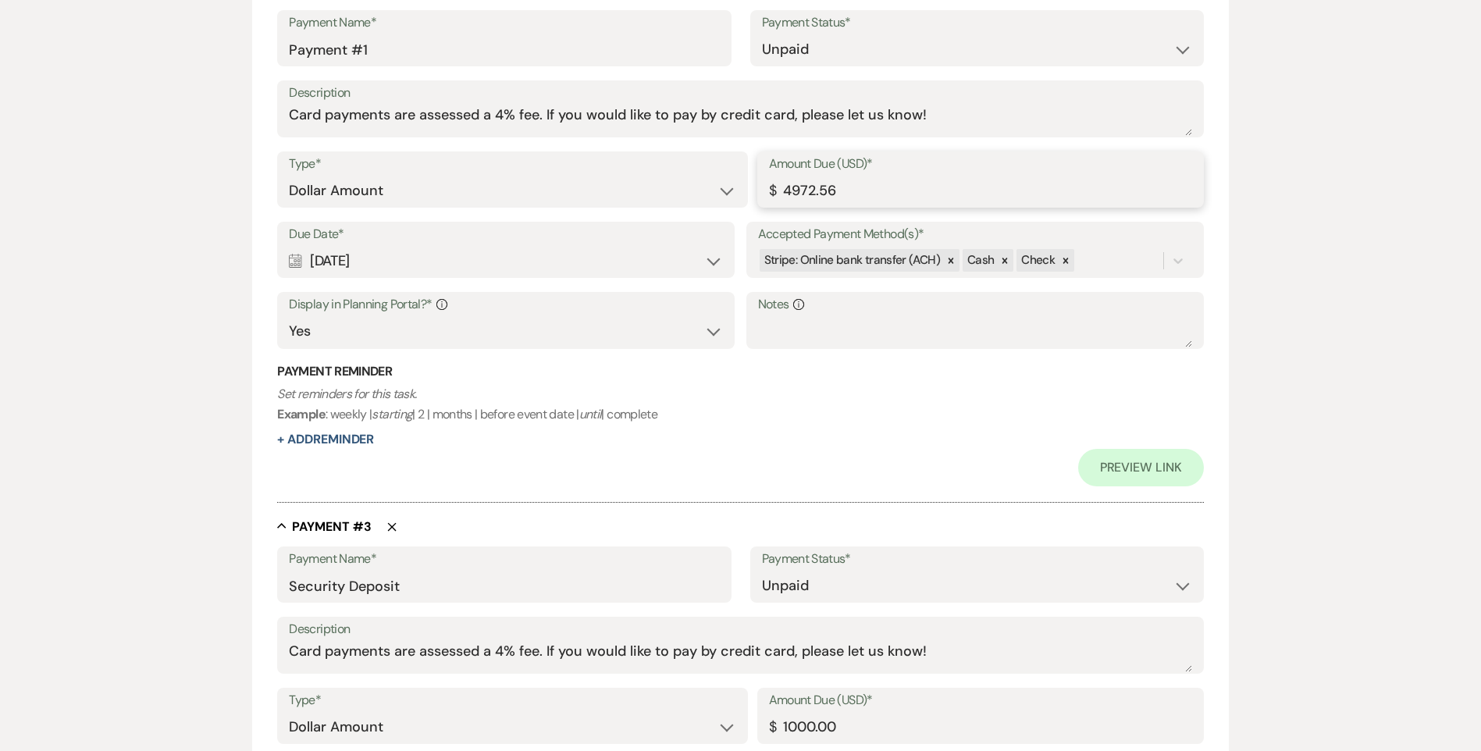
scroll to position [991, 0]
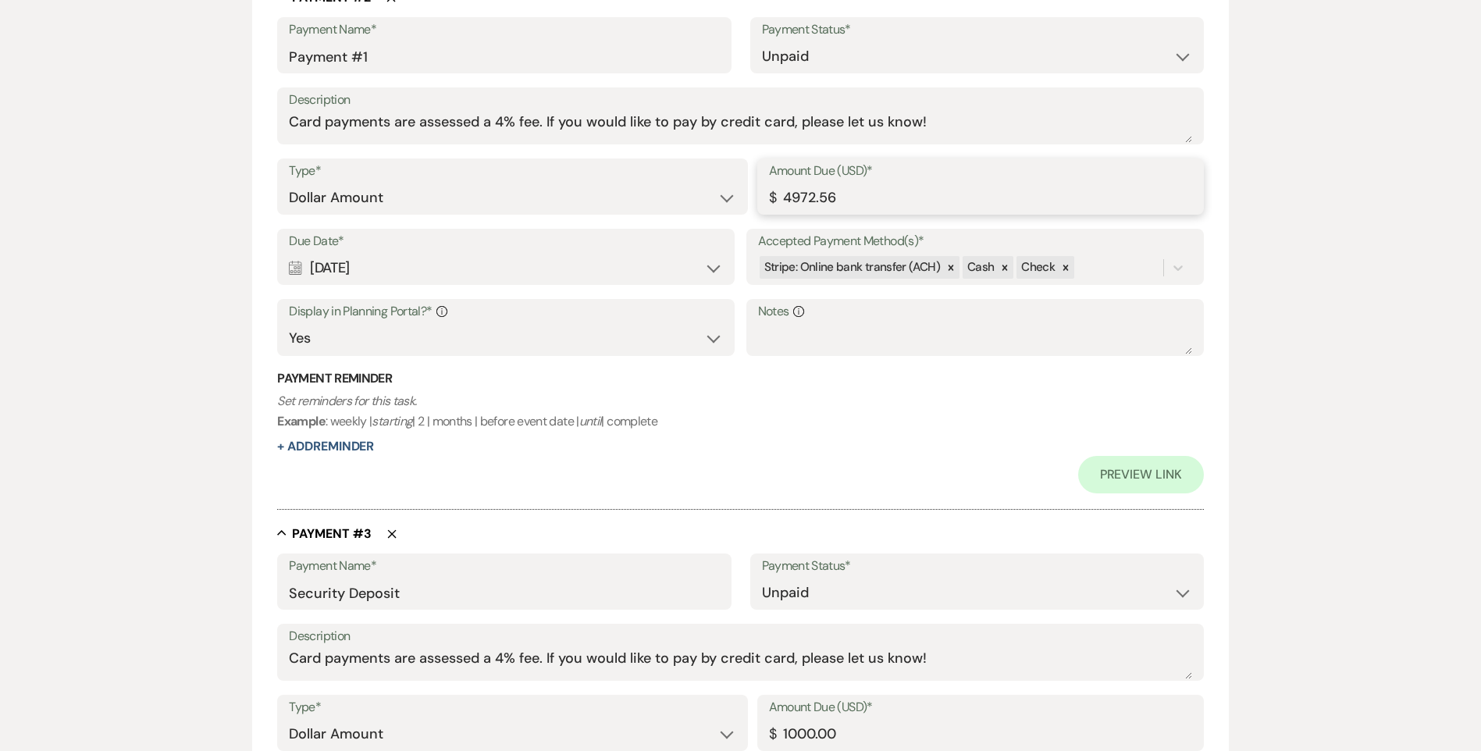
click at [813, 199] on input "4972.56" at bounding box center [980, 198] width 423 height 30
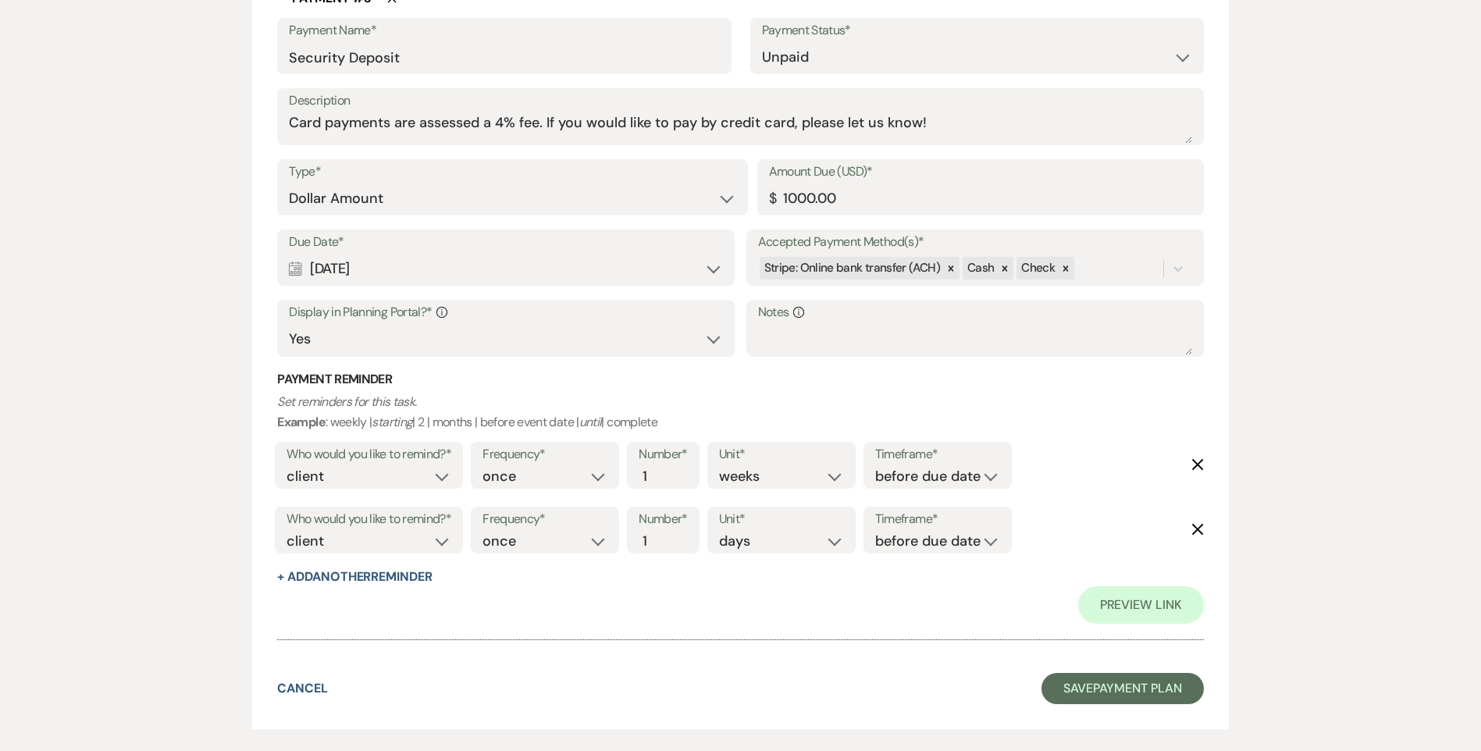
scroll to position [1528, 0]
type input "4976.56"
click at [1091, 685] on button "Save Payment Plan" at bounding box center [1122, 687] width 162 height 31
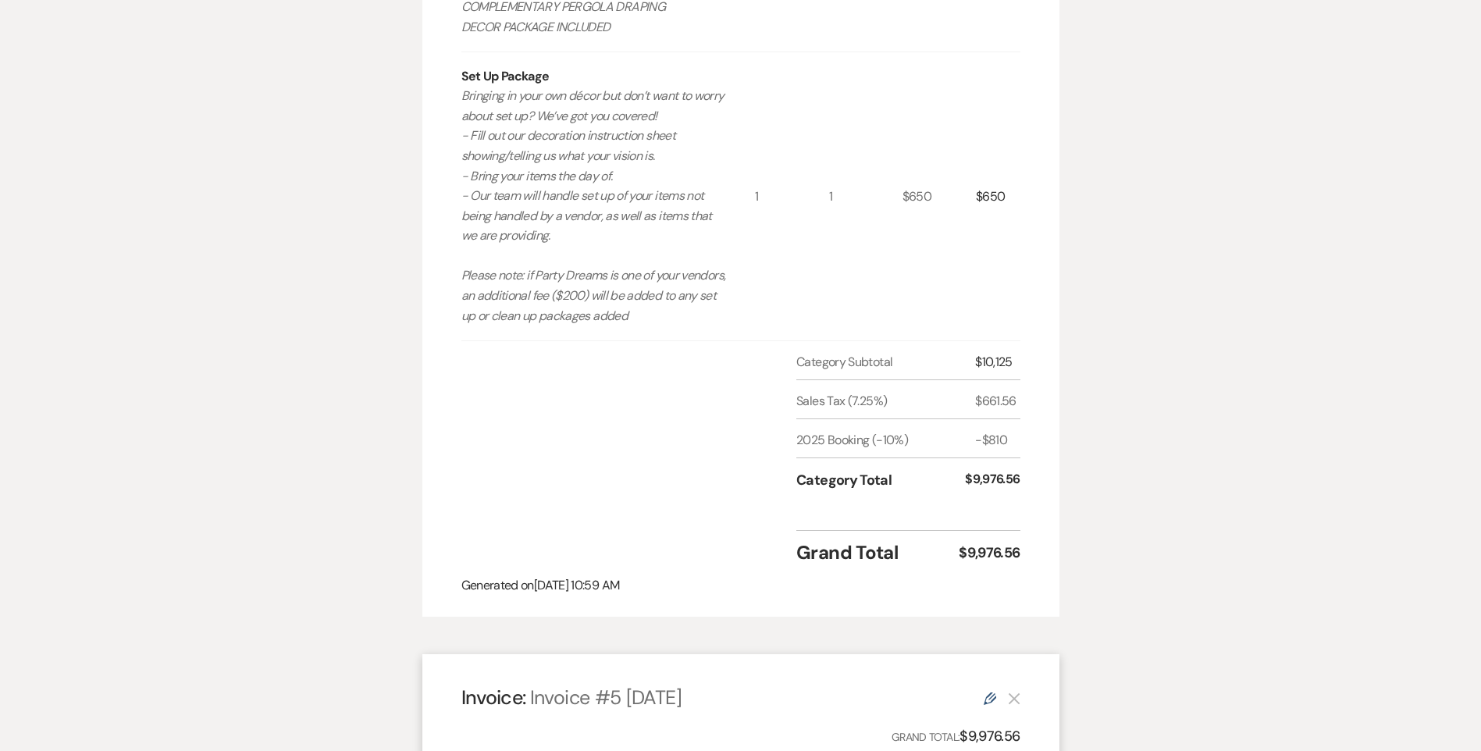
scroll to position [1561, 0]
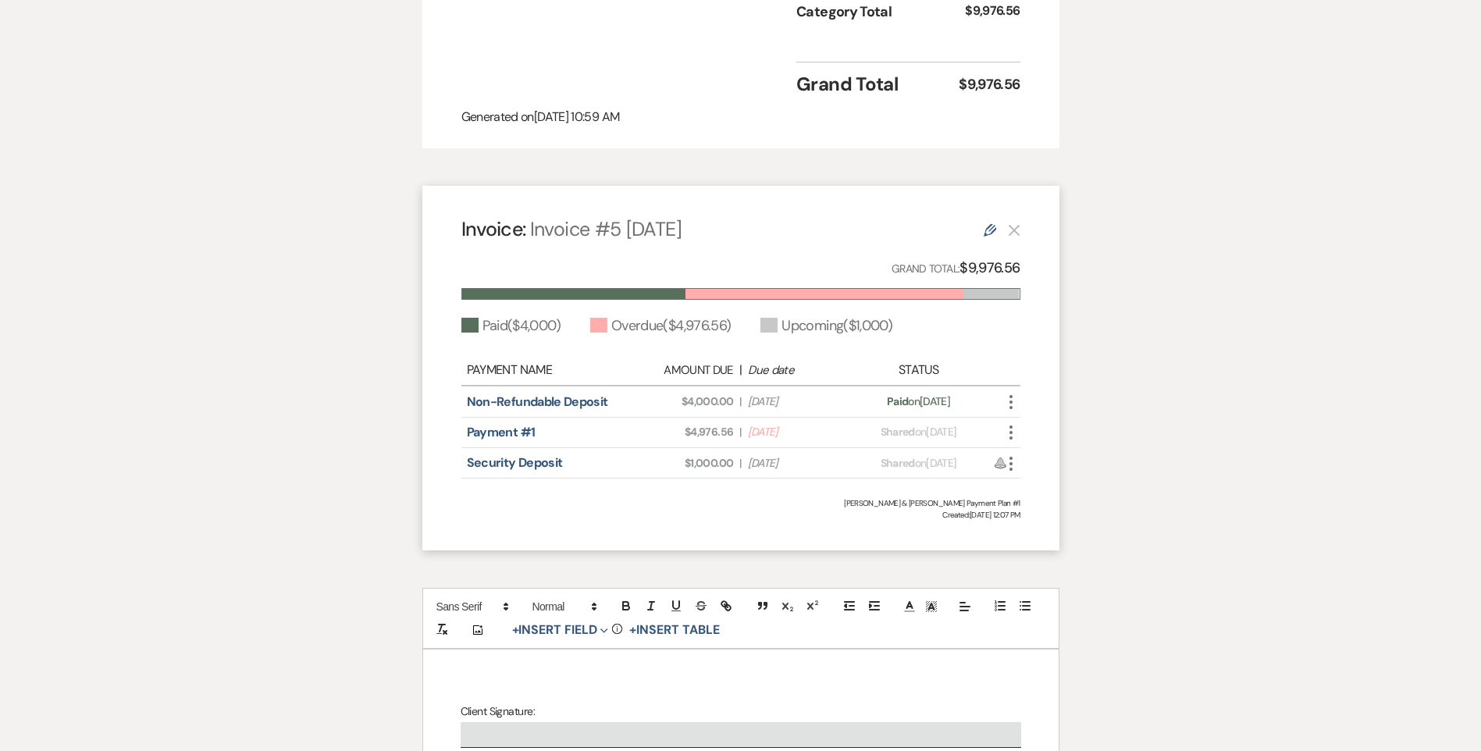
click at [1012, 423] on icon "More" at bounding box center [1010, 432] width 19 height 19
click at [1044, 530] on link "Pencil Edit" at bounding box center [1080, 543] width 158 height 27
select select "27696"
select select "1"
select select "2"
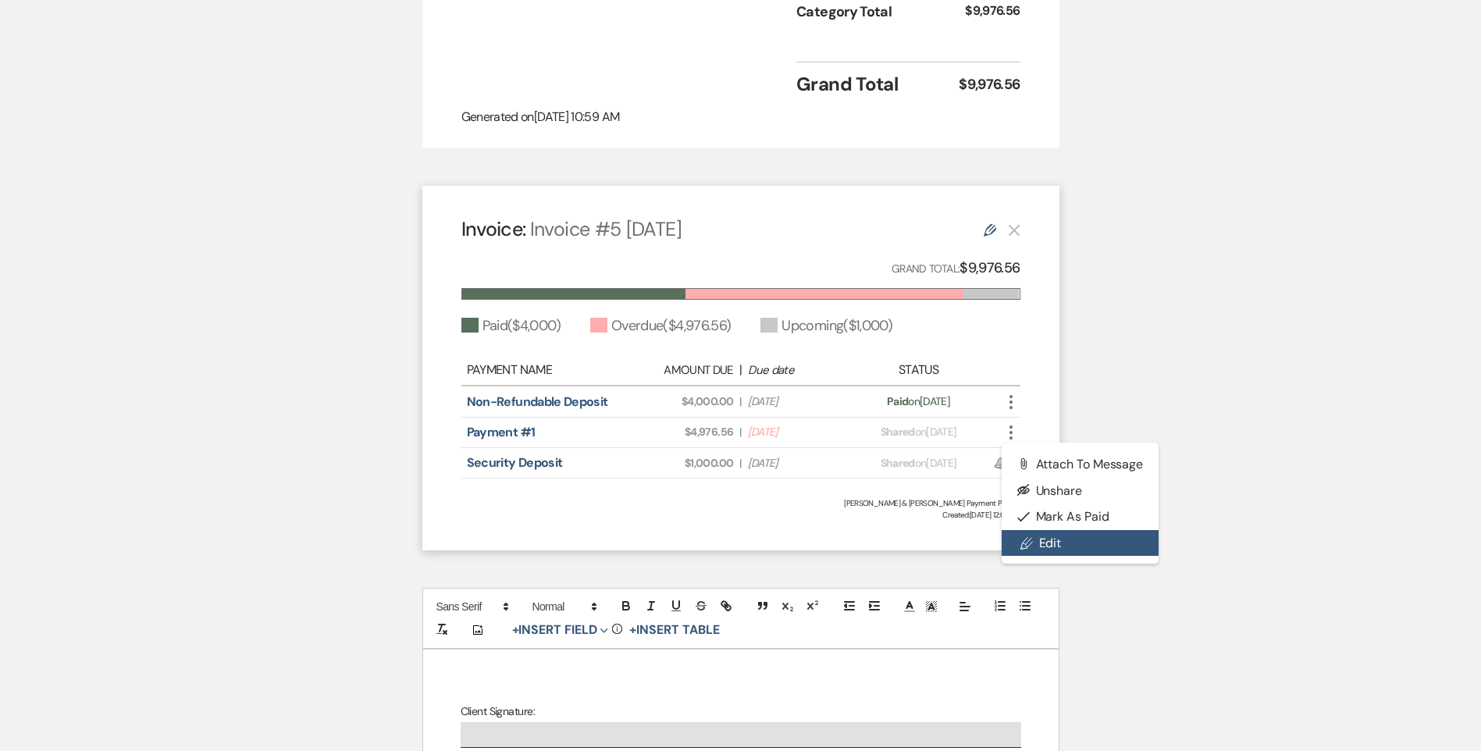
select select "flat"
select select "true"
select select "2"
select select "flat"
select select "true"
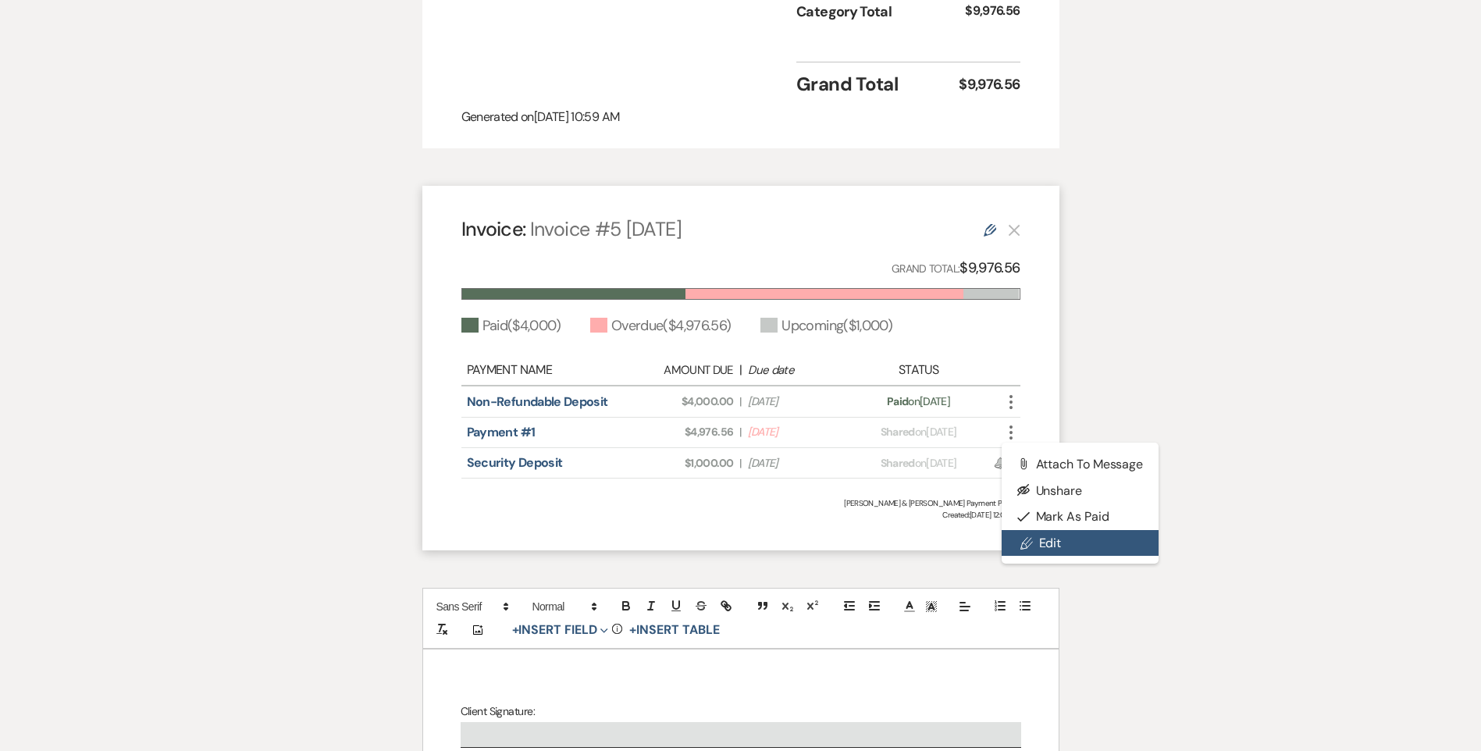
select select "client"
select select "weeks"
select select "client"
select select "days"
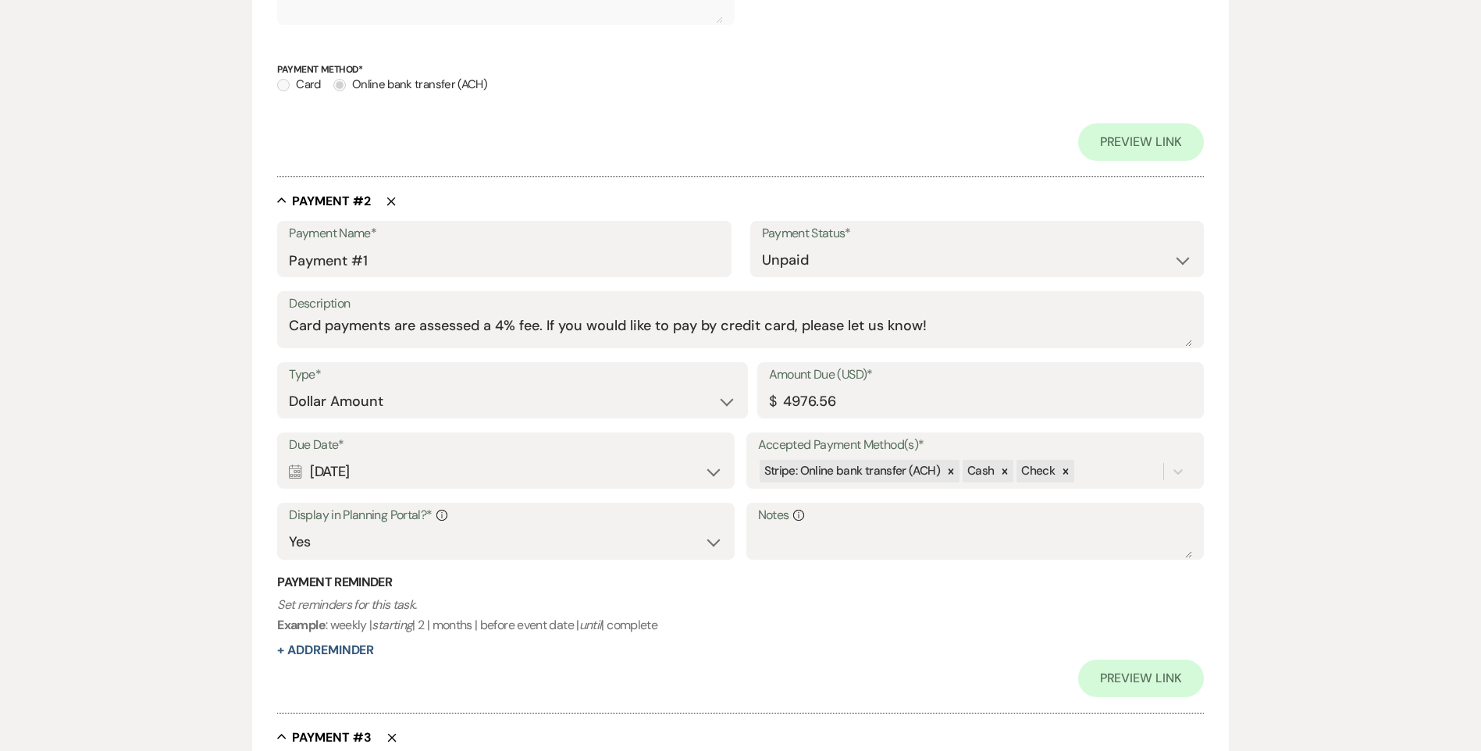
scroll to position [669, 0]
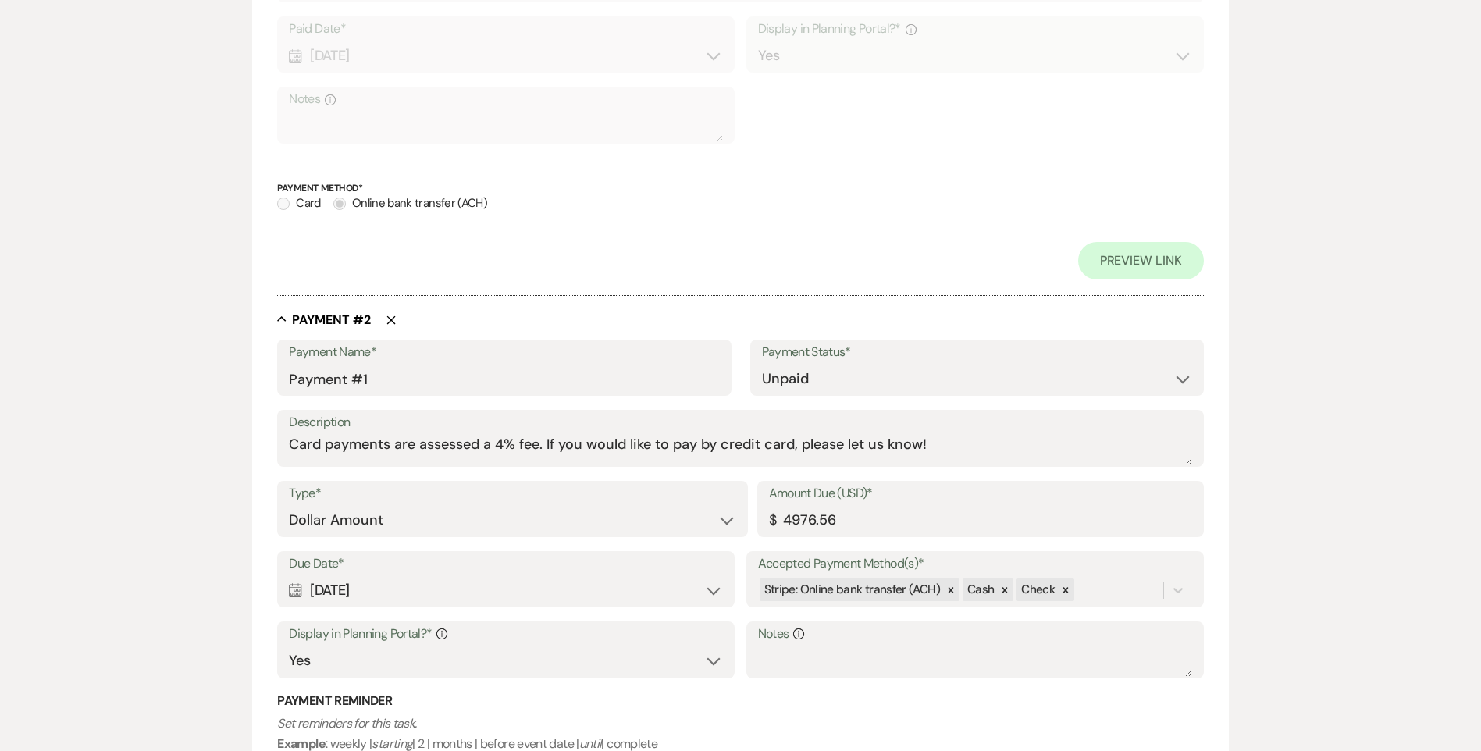
click at [404, 592] on div "Calendar Aug 11, 2025 Expand" at bounding box center [506, 590] width 434 height 30
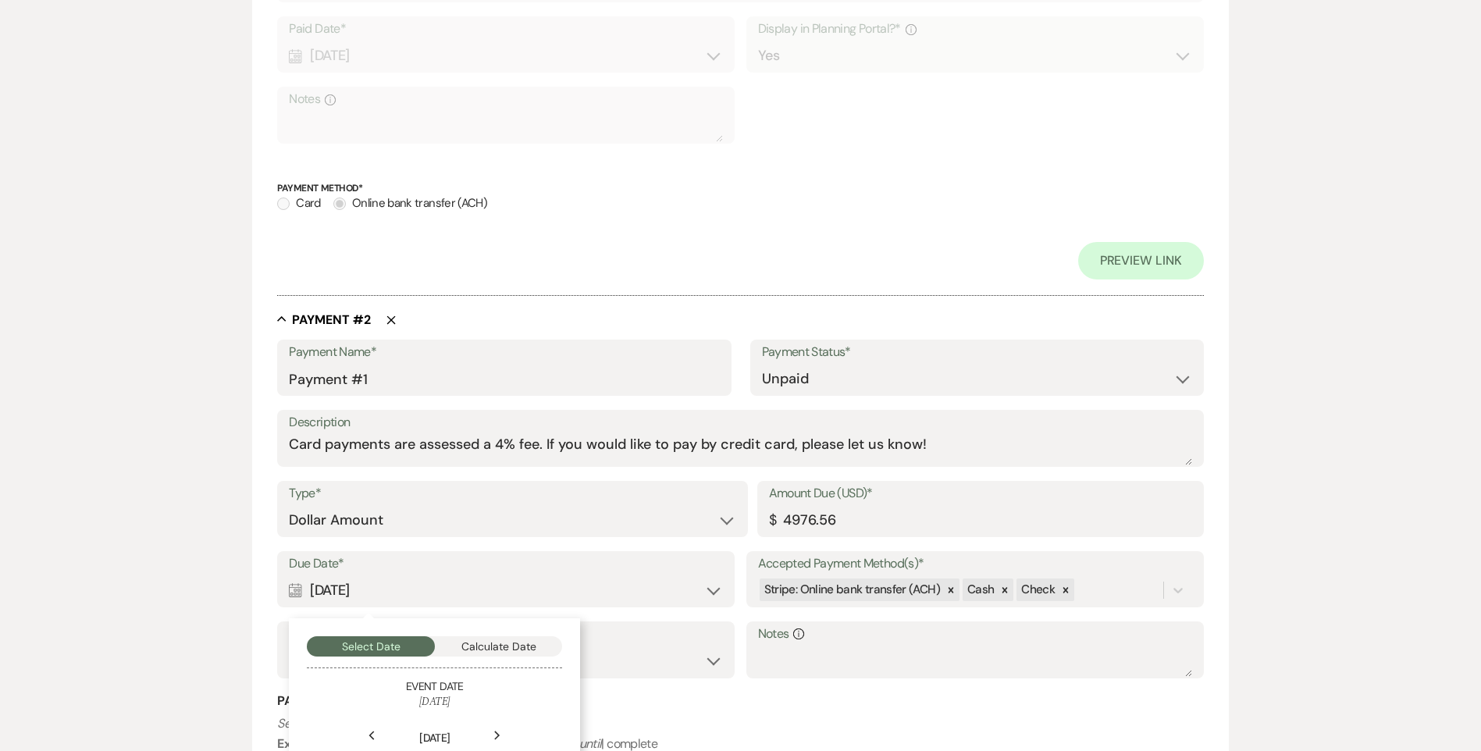
scroll to position [903, 0]
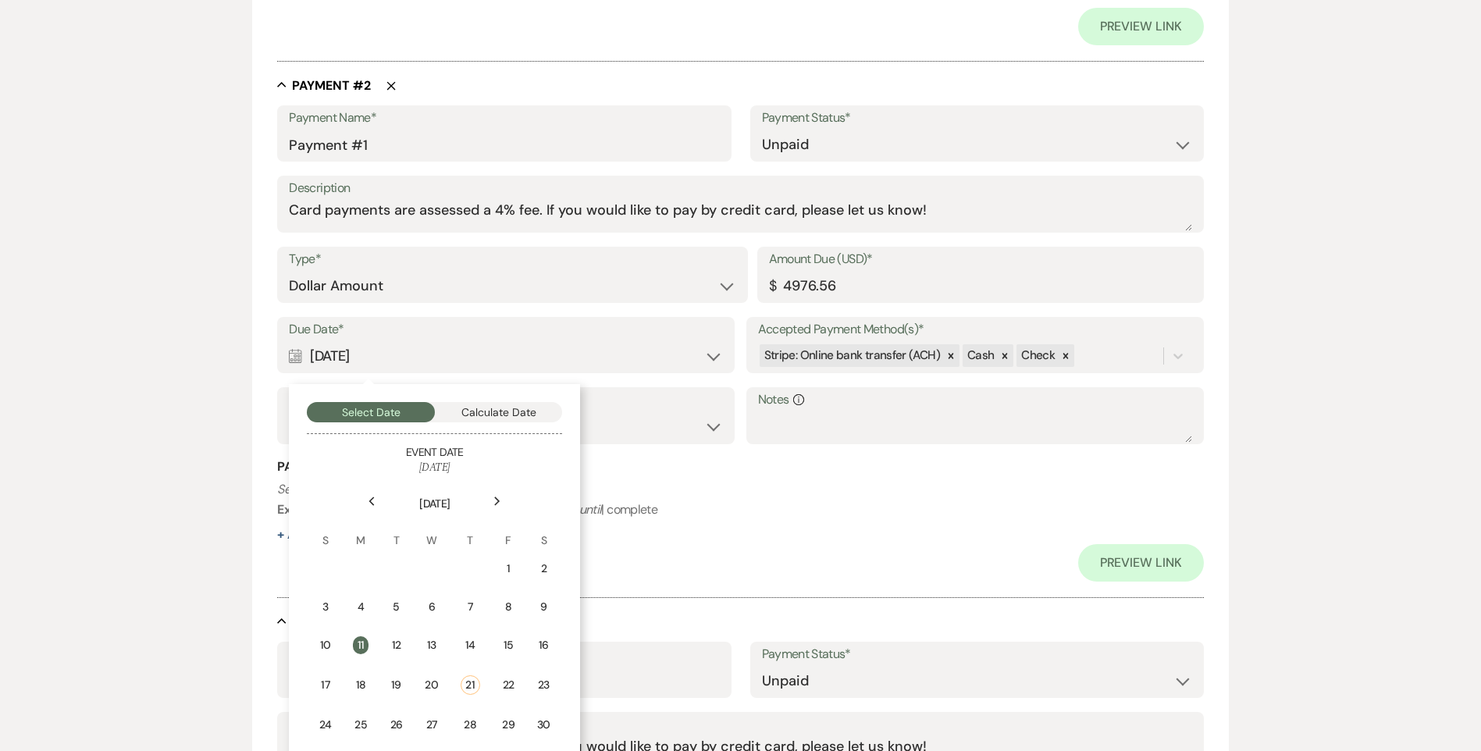
click at [503, 496] on div "Next" at bounding box center [497, 501] width 25 height 25
click at [519, 572] on td "5" at bounding box center [506, 568] width 34 height 37
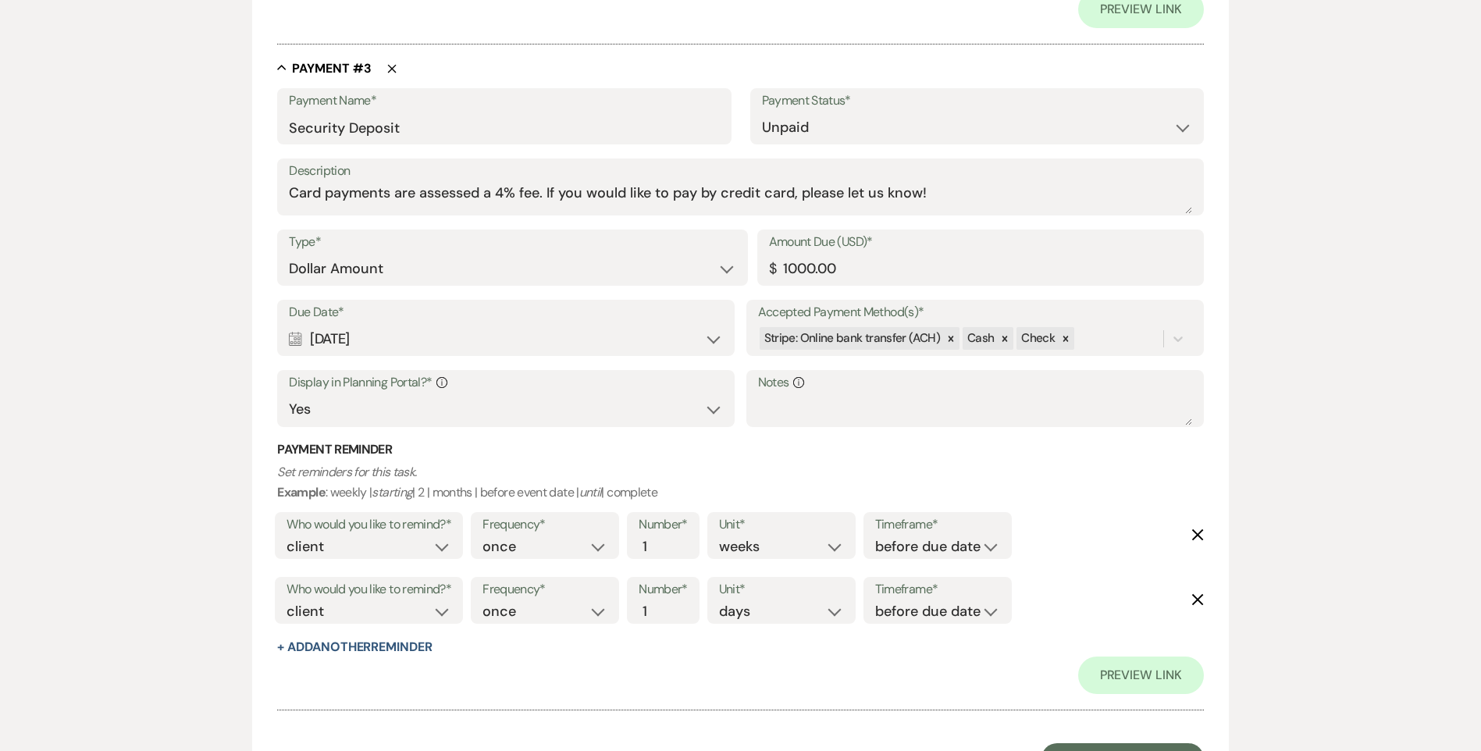
scroll to position [1606, 0]
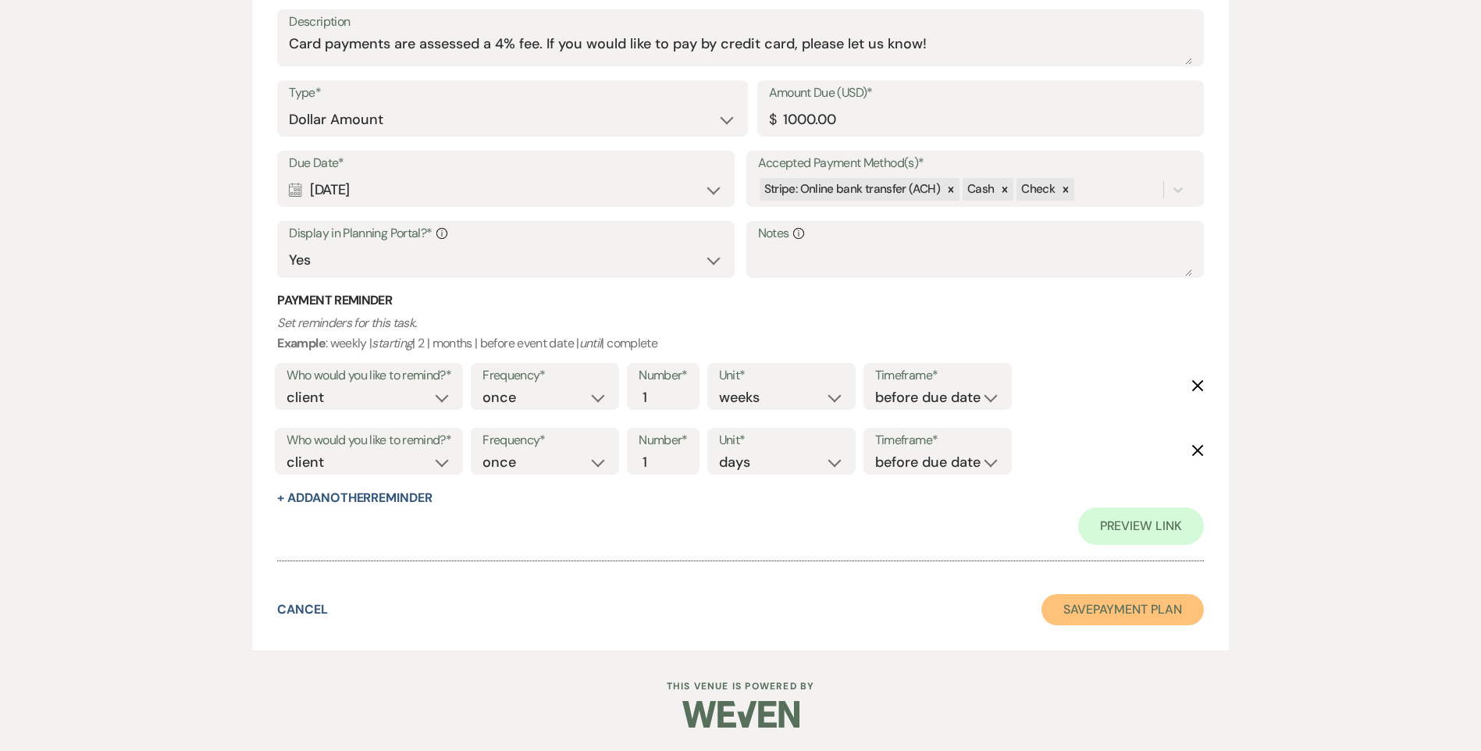
click at [1150, 613] on button "Save Payment Plan" at bounding box center [1122, 609] width 162 height 31
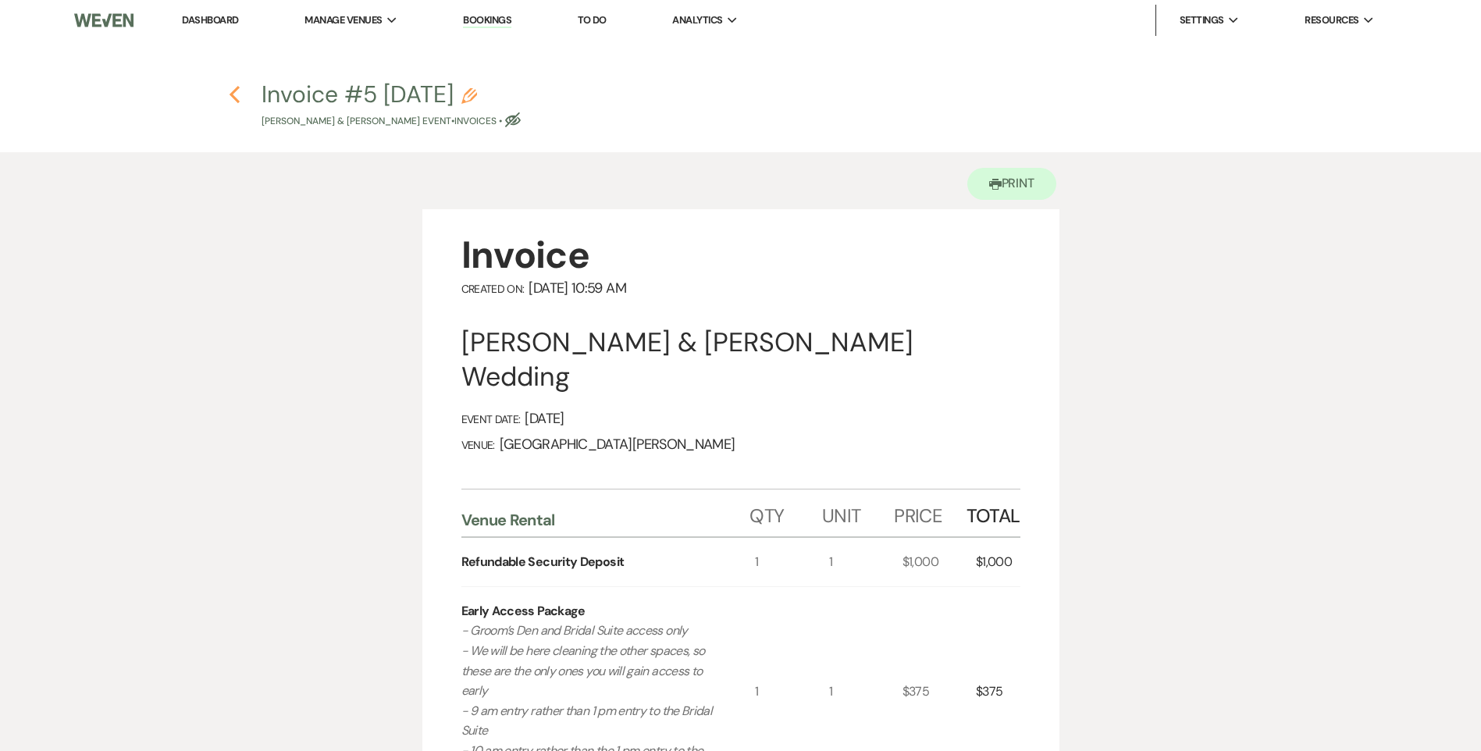
click at [237, 96] on icon "Previous" at bounding box center [235, 94] width 12 height 19
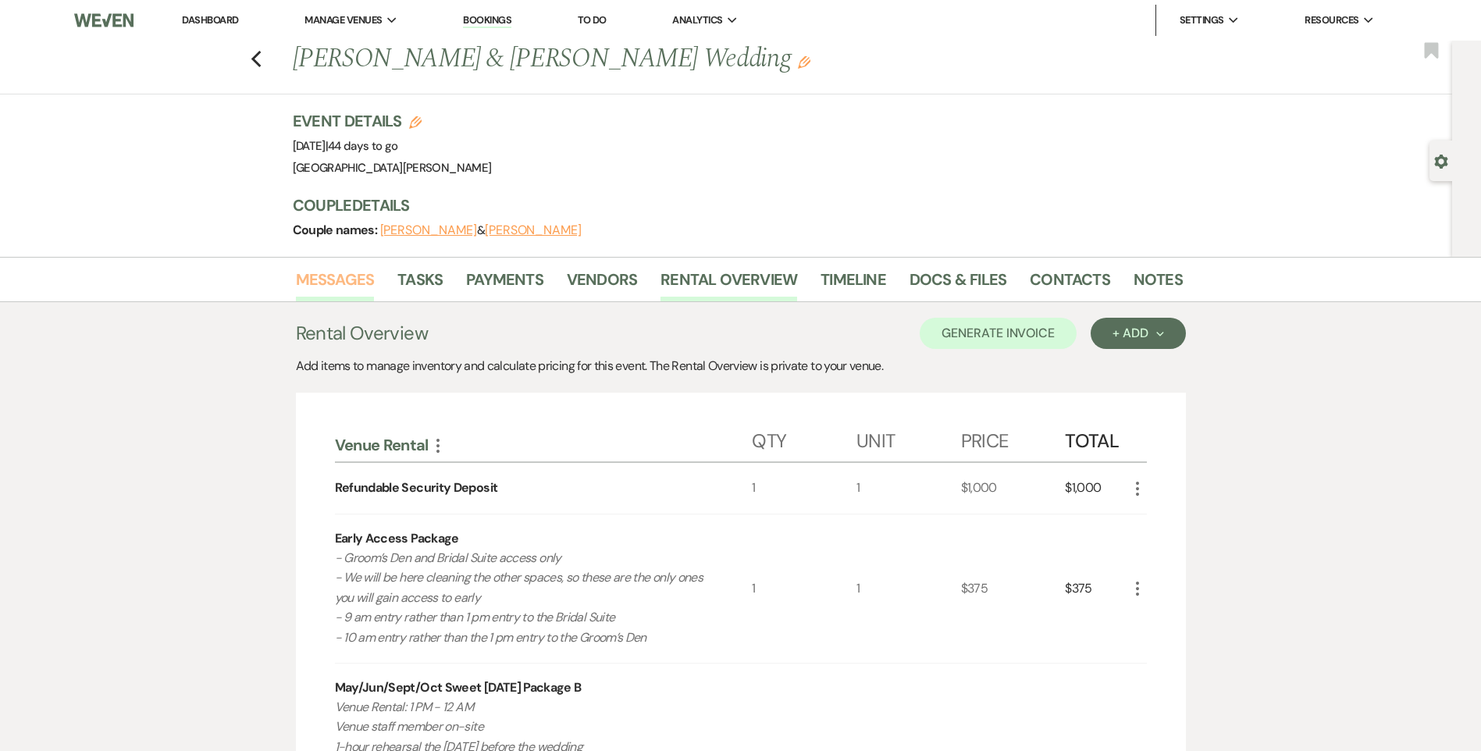
click at [324, 276] on link "Messages" at bounding box center [335, 284] width 79 height 34
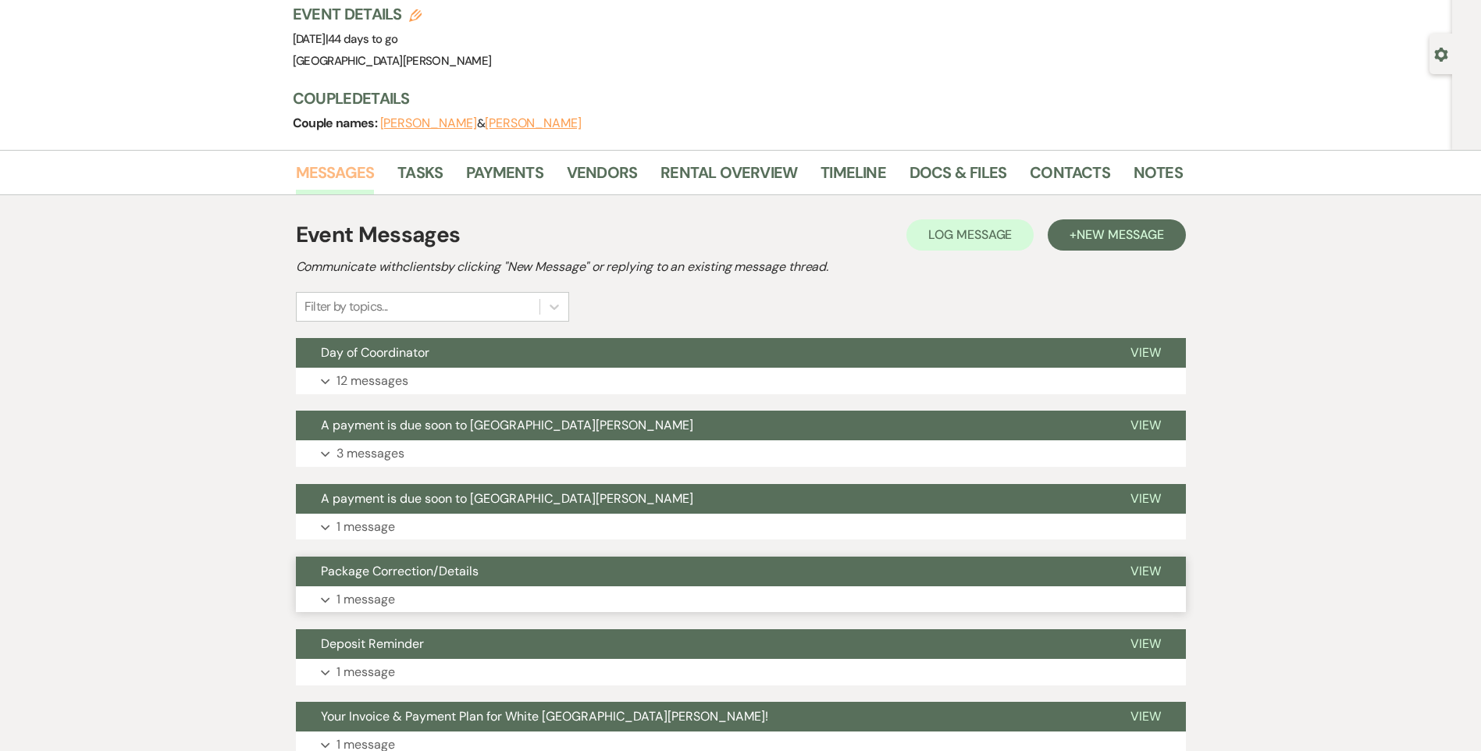
scroll to position [234, 0]
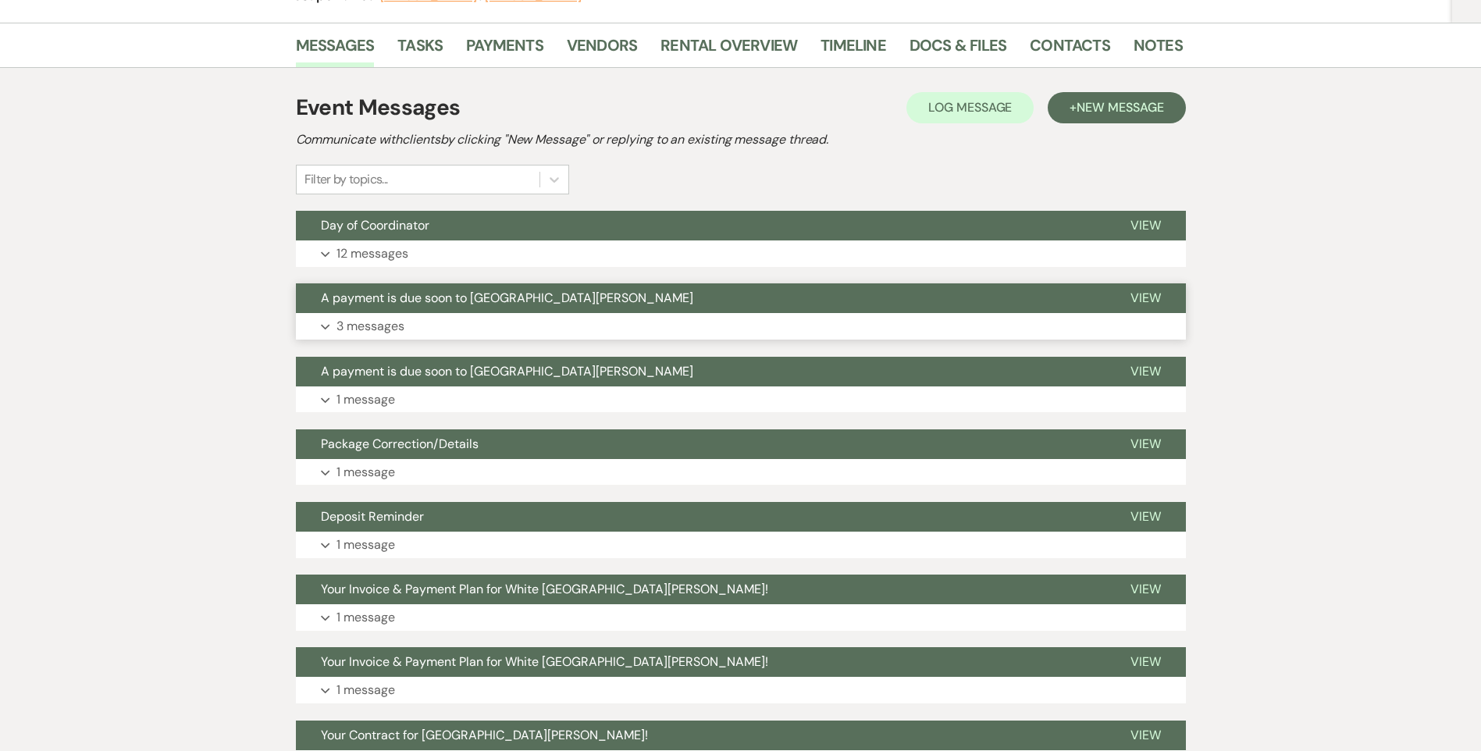
click at [412, 326] on button "Expand 3 messages" at bounding box center [741, 326] width 890 height 27
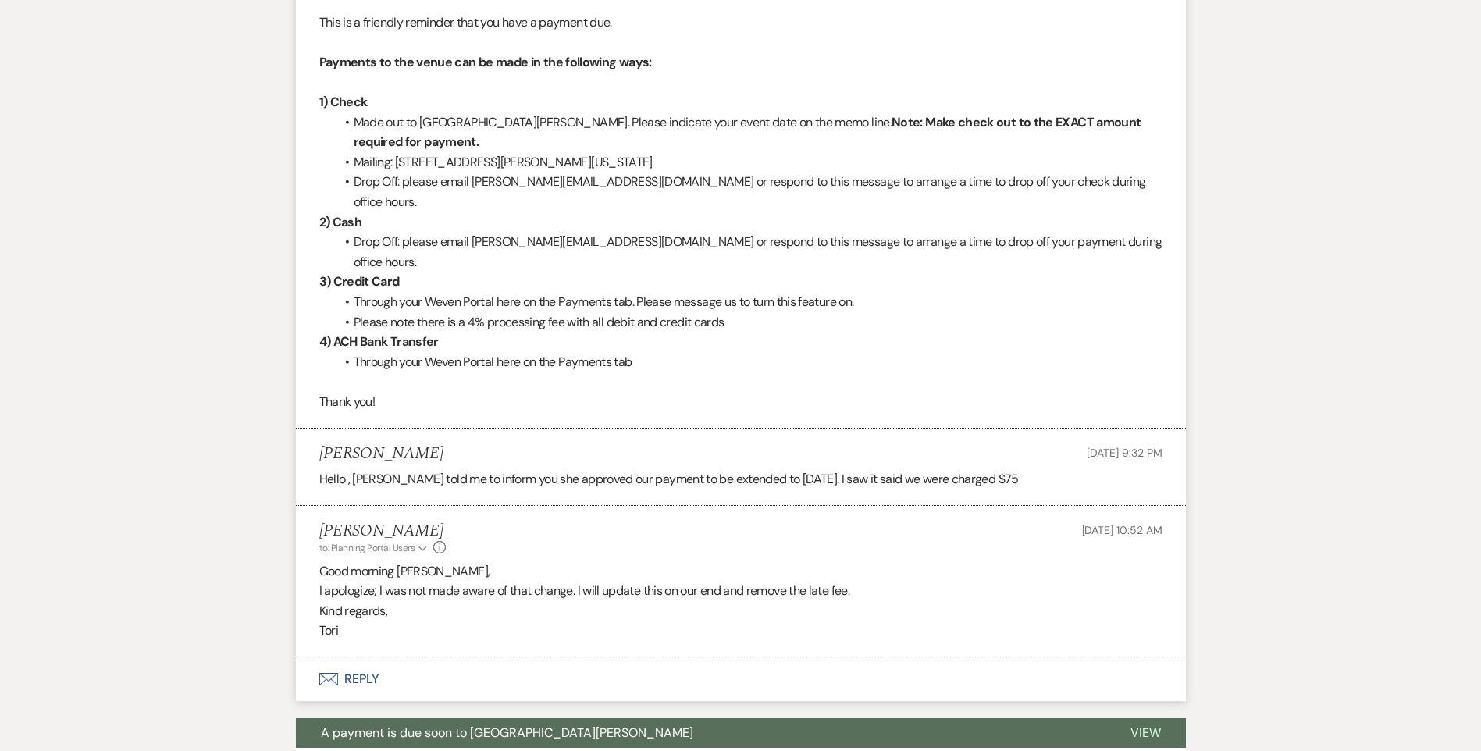
scroll to position [710, 0]
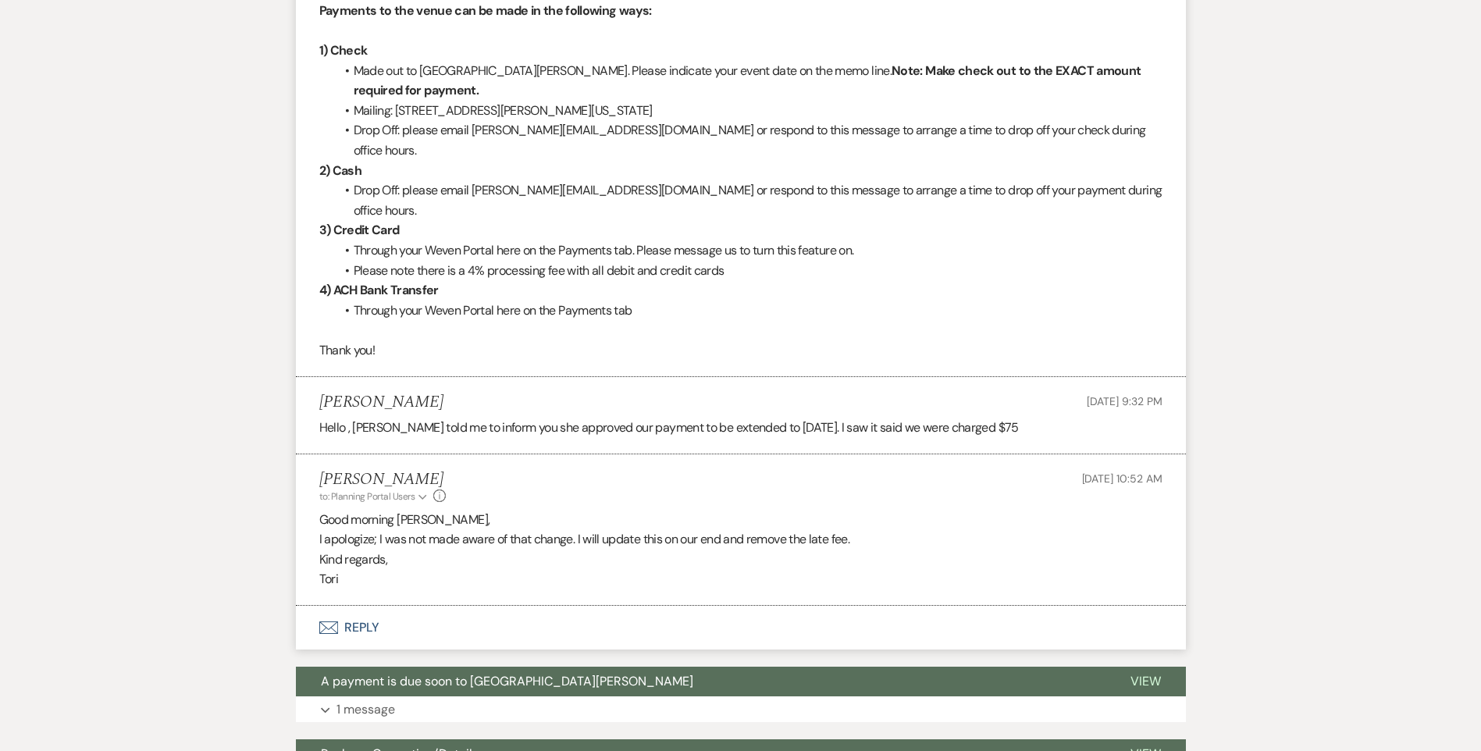
click at [355, 606] on button "Envelope Reply" at bounding box center [741, 628] width 890 height 44
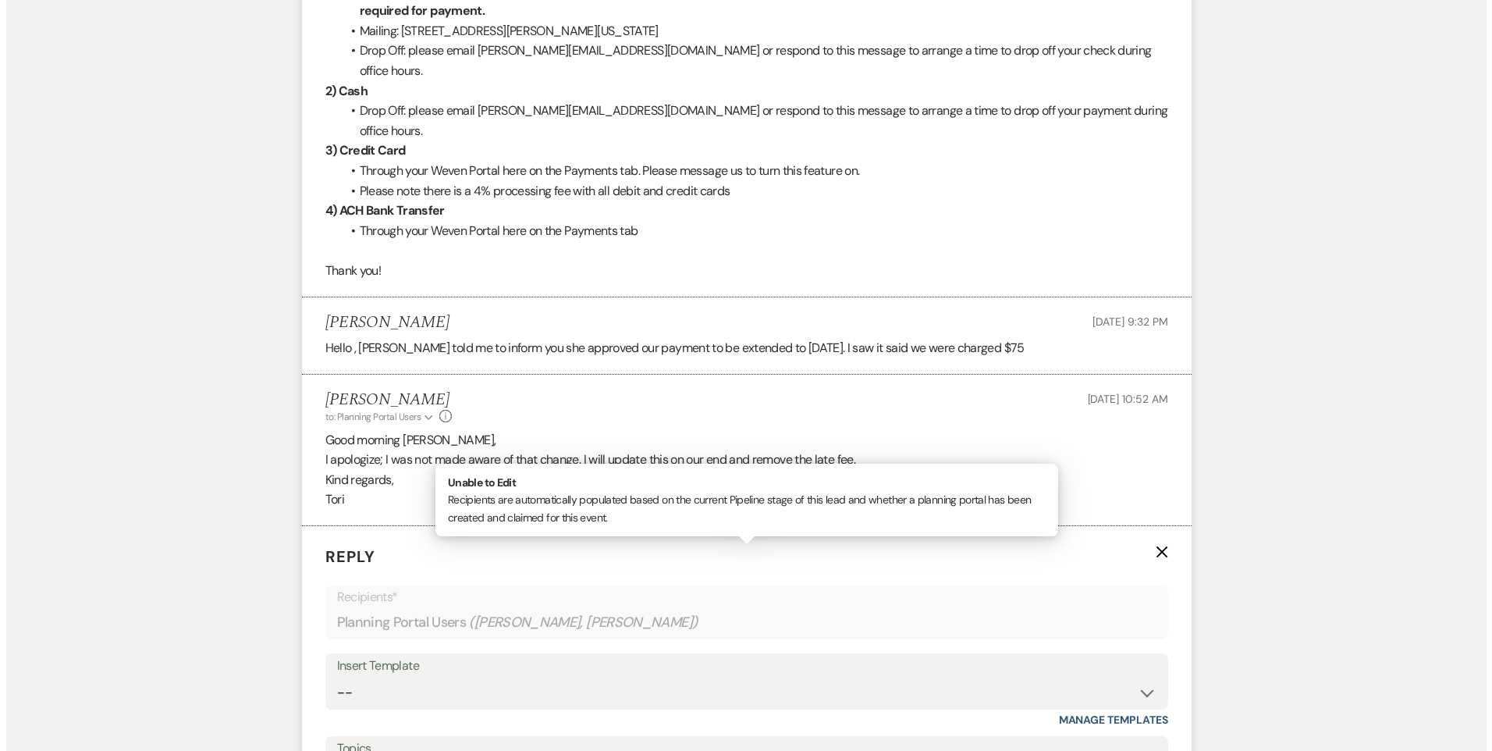
scroll to position [1023, 0]
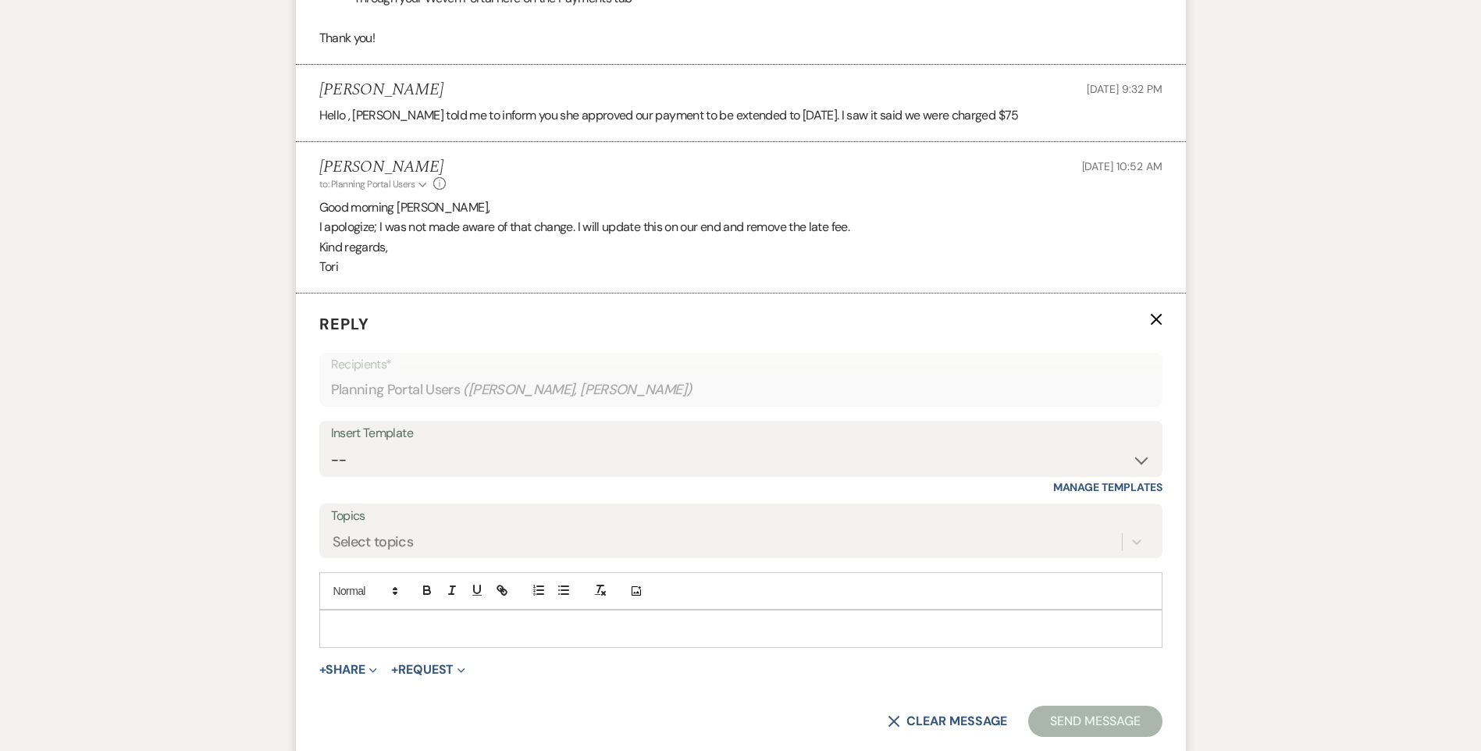
click at [336, 646] on form "Reply X Recipients* Planning Portal Users ( Whitlee Chatman, Talan Taylor ) Ins…" at bounding box center [741, 524] width 890 height 462
click at [346, 663] on button "+ Share Expand" at bounding box center [348, 669] width 59 height 12
click at [385, 692] on span "Doc Upload Documents" at bounding box center [382, 700] width 89 height 16
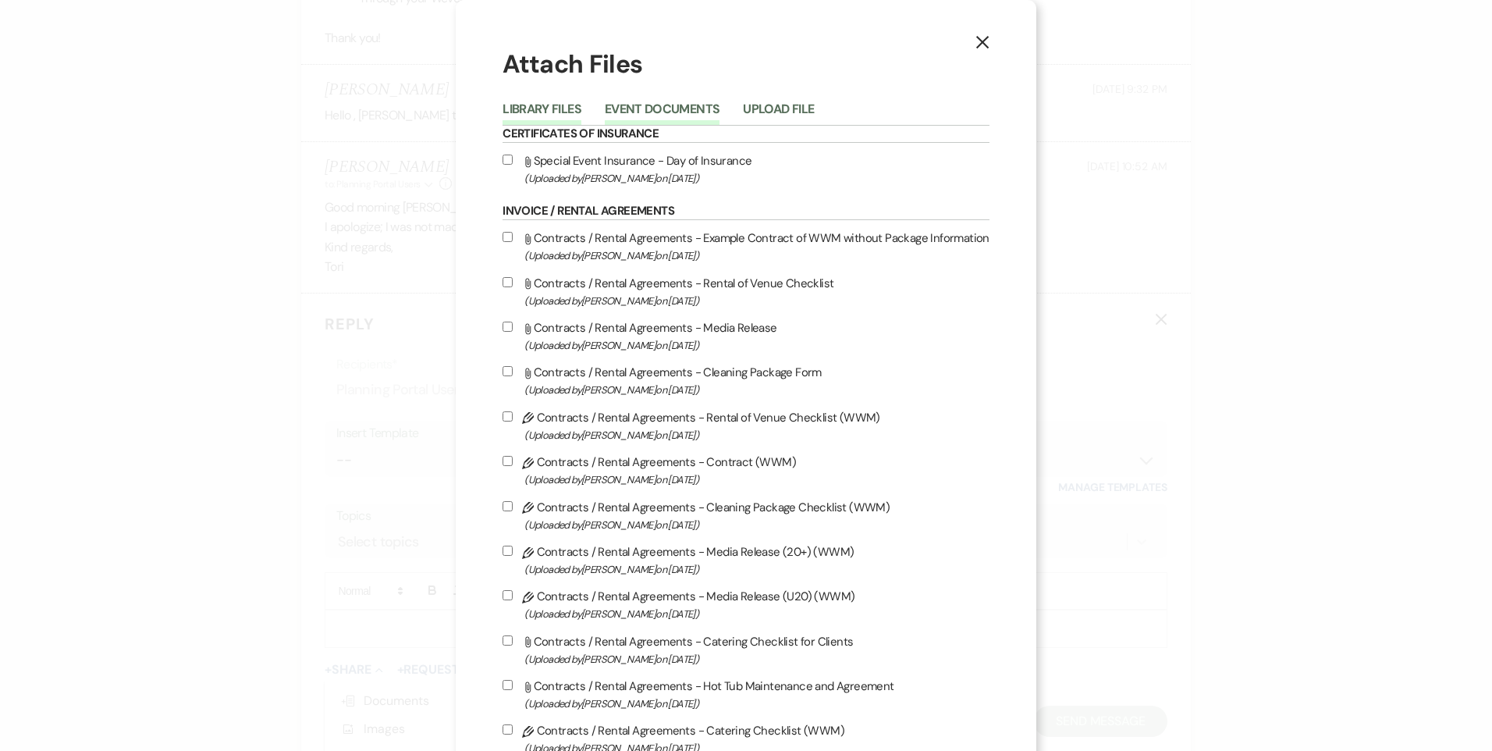
click at [676, 112] on button "Event Documents" at bounding box center [662, 114] width 115 height 22
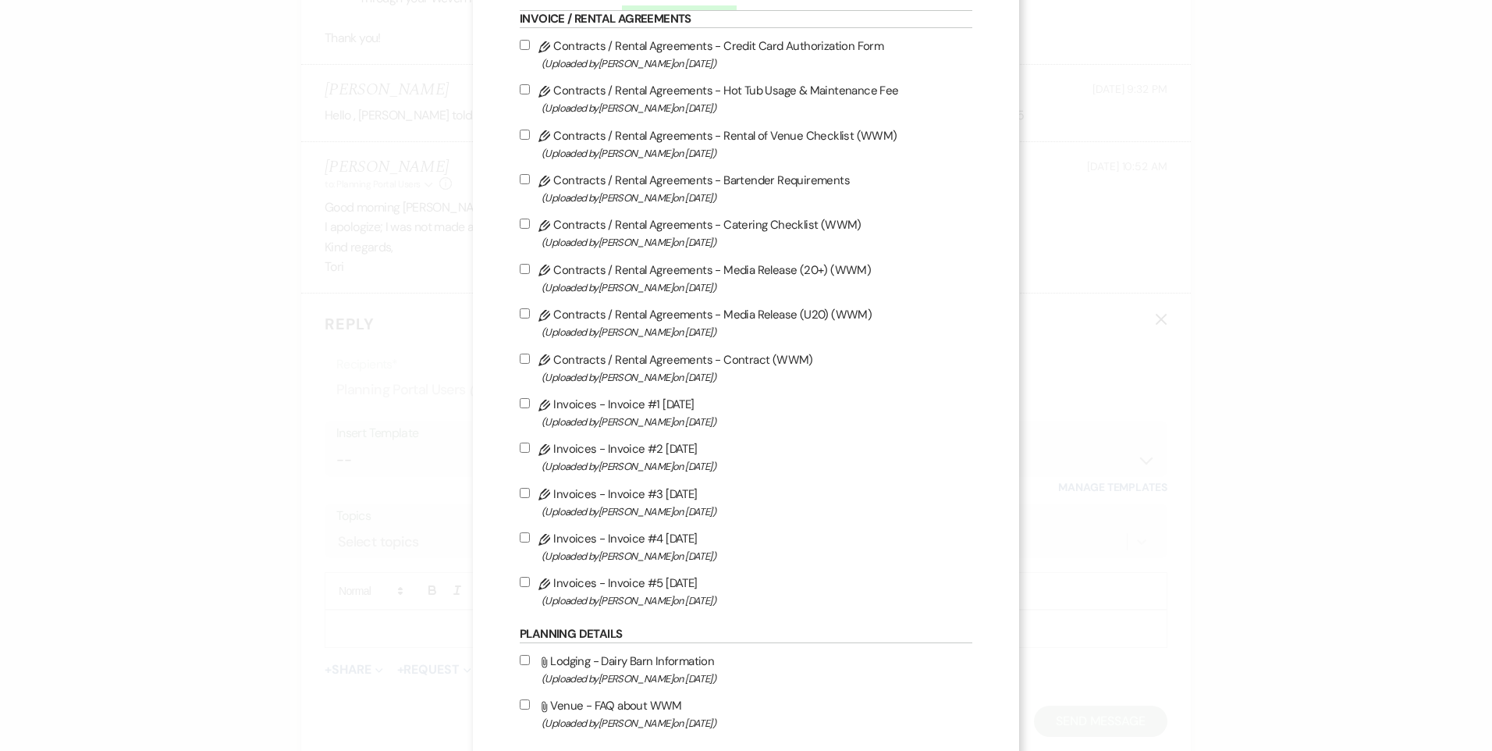
scroll to position [234, 0]
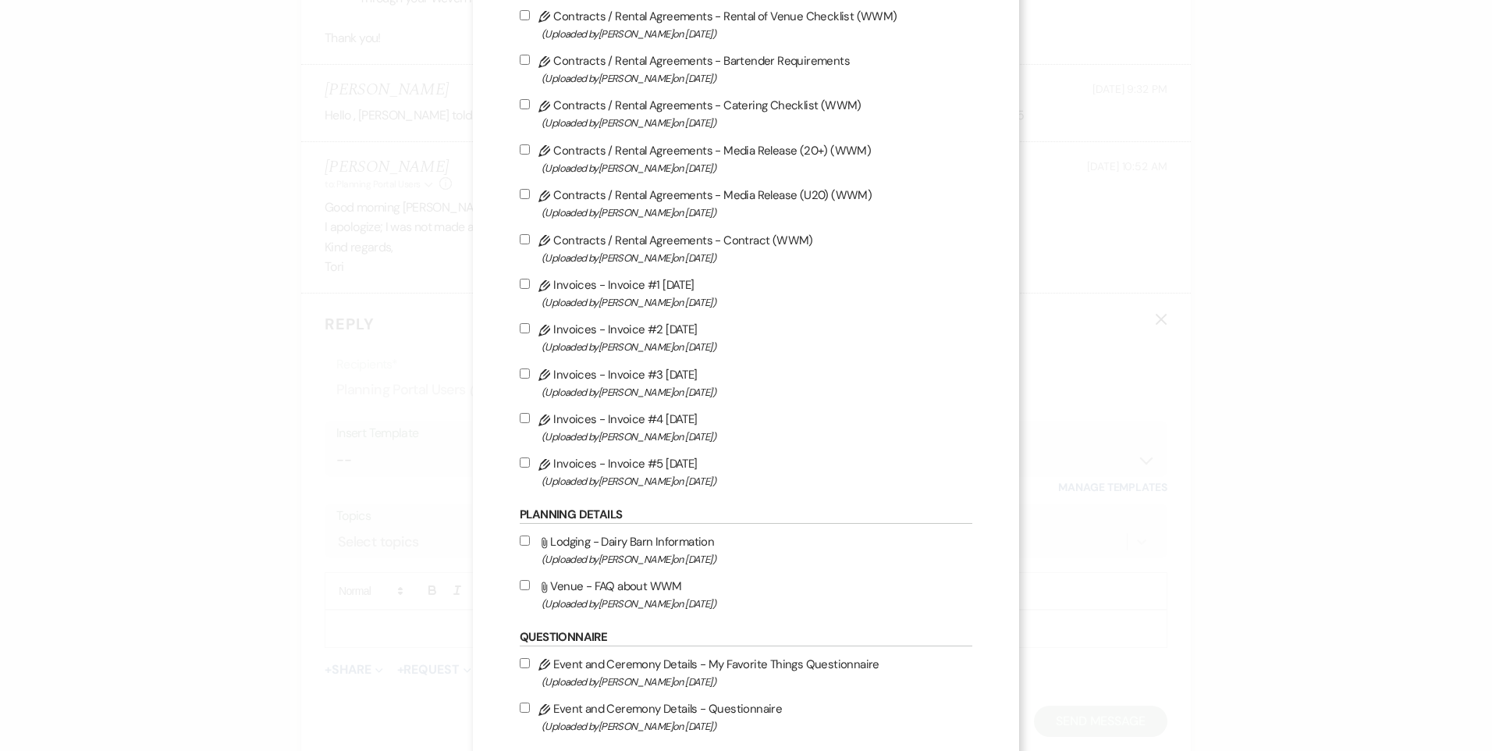
click at [523, 462] on input "Pencil Invoices - Invoice #5 8-21-2025 (Uploaded by Tori Sipes on Aug 21st, 202…" at bounding box center [525, 462] width 10 height 10
checkbox input "true"
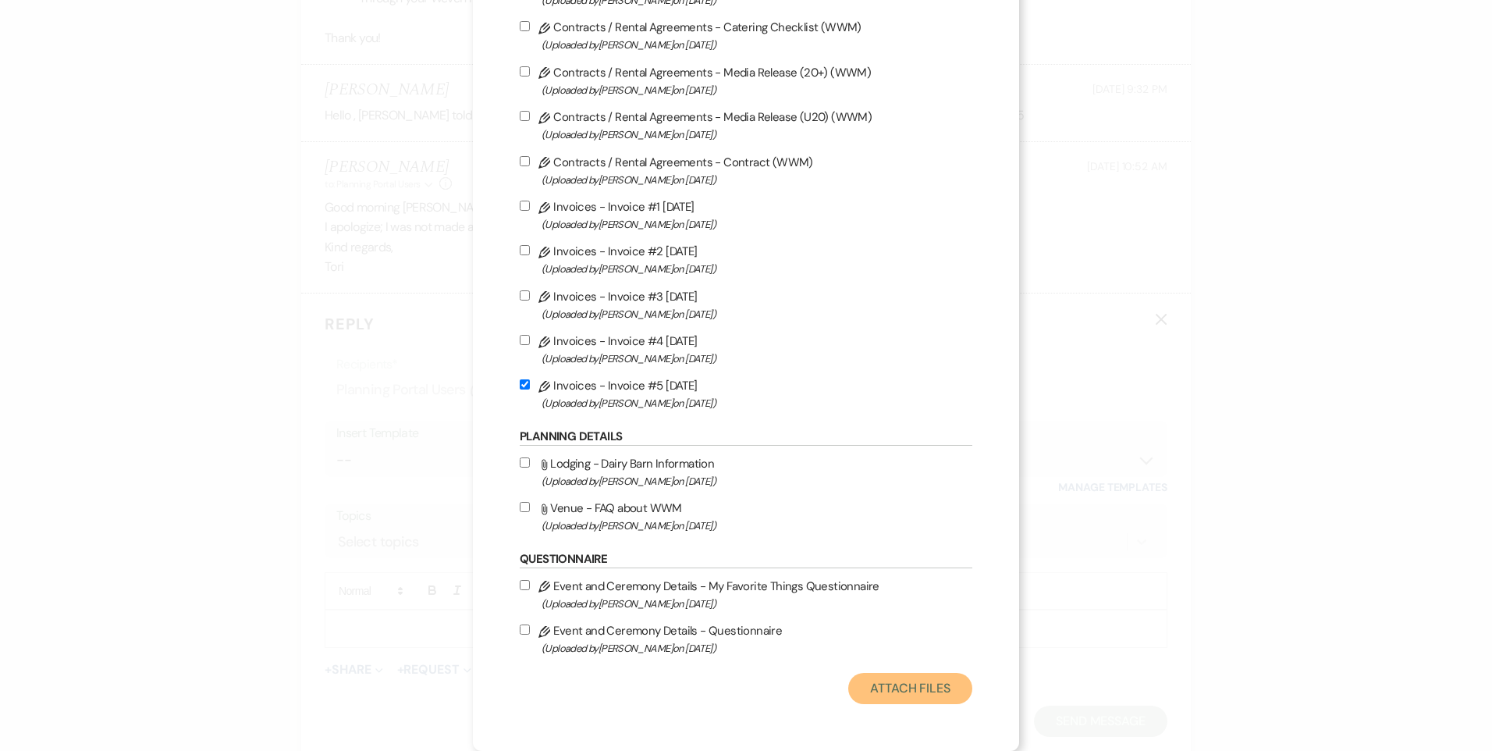
click at [927, 674] on button "Attach Files" at bounding box center [910, 688] width 124 height 31
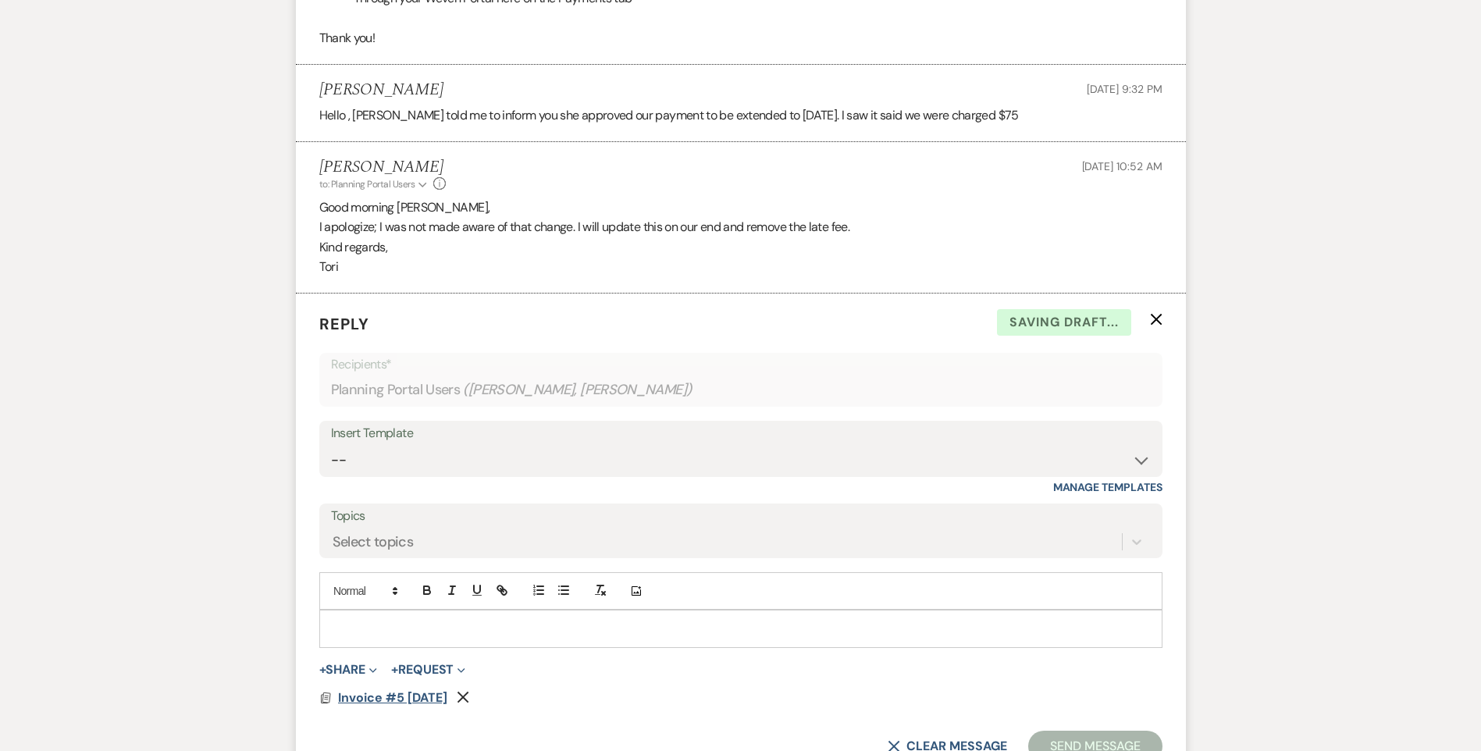
click at [409, 689] on span "Invoice #5 8-21-2025" at bounding box center [392, 697] width 109 height 16
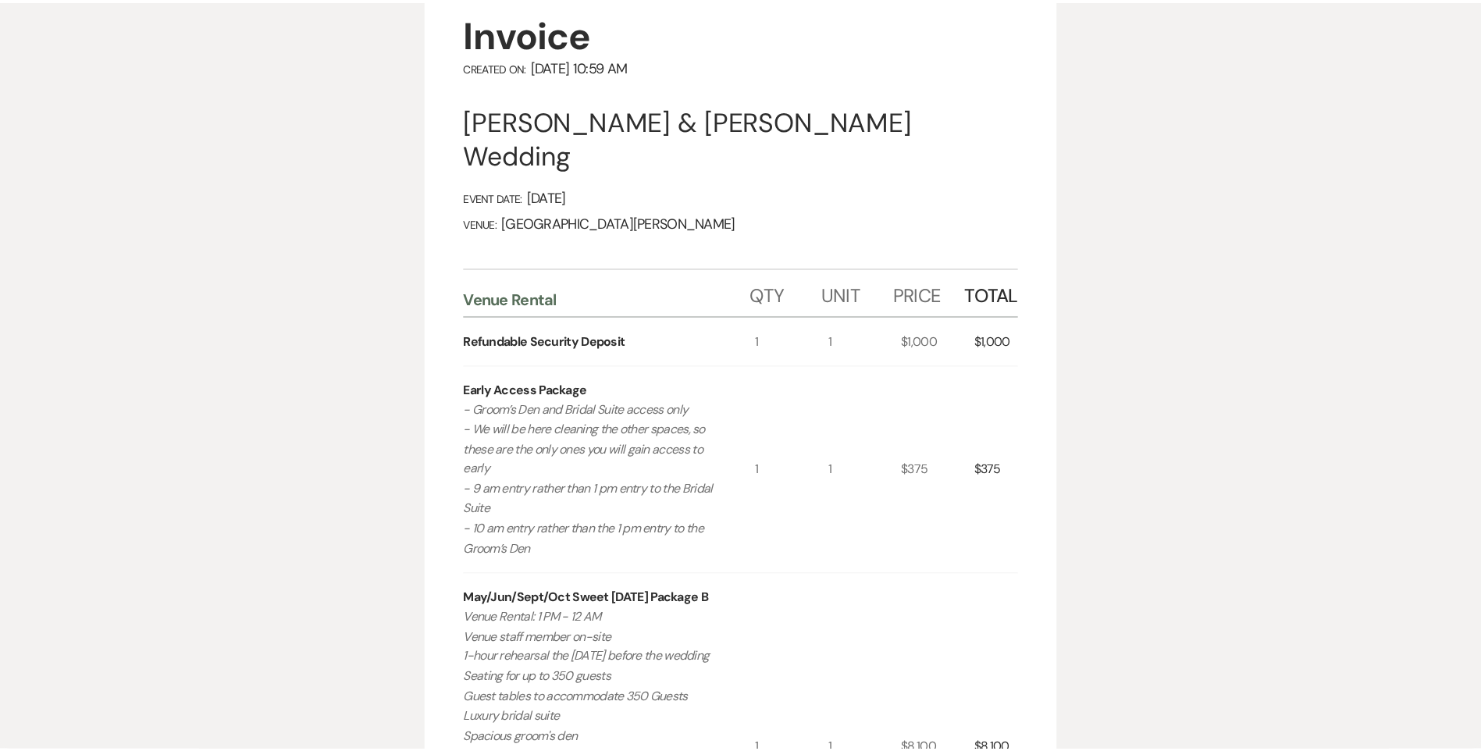
scroll to position [0, 0]
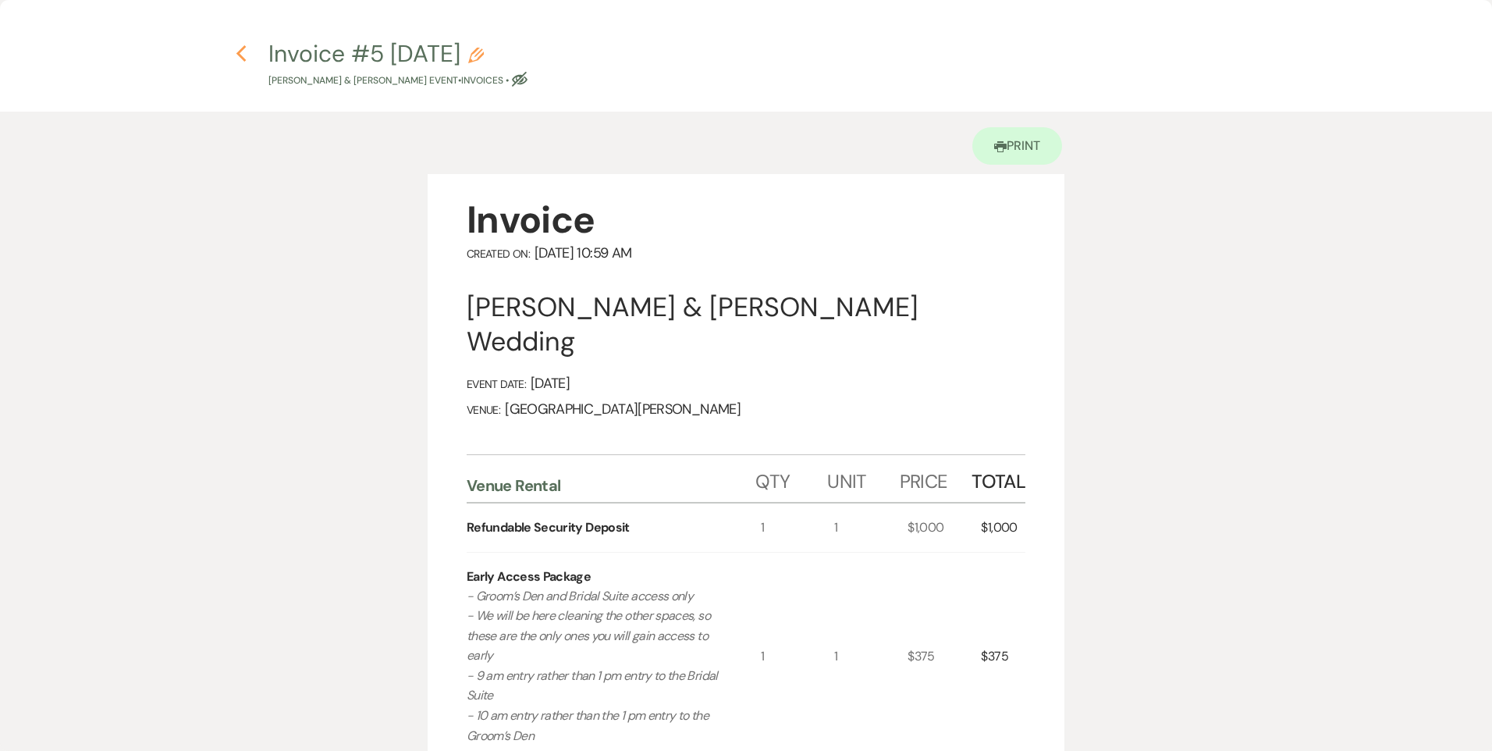
click at [246, 56] on icon "Previous" at bounding box center [242, 53] width 12 height 19
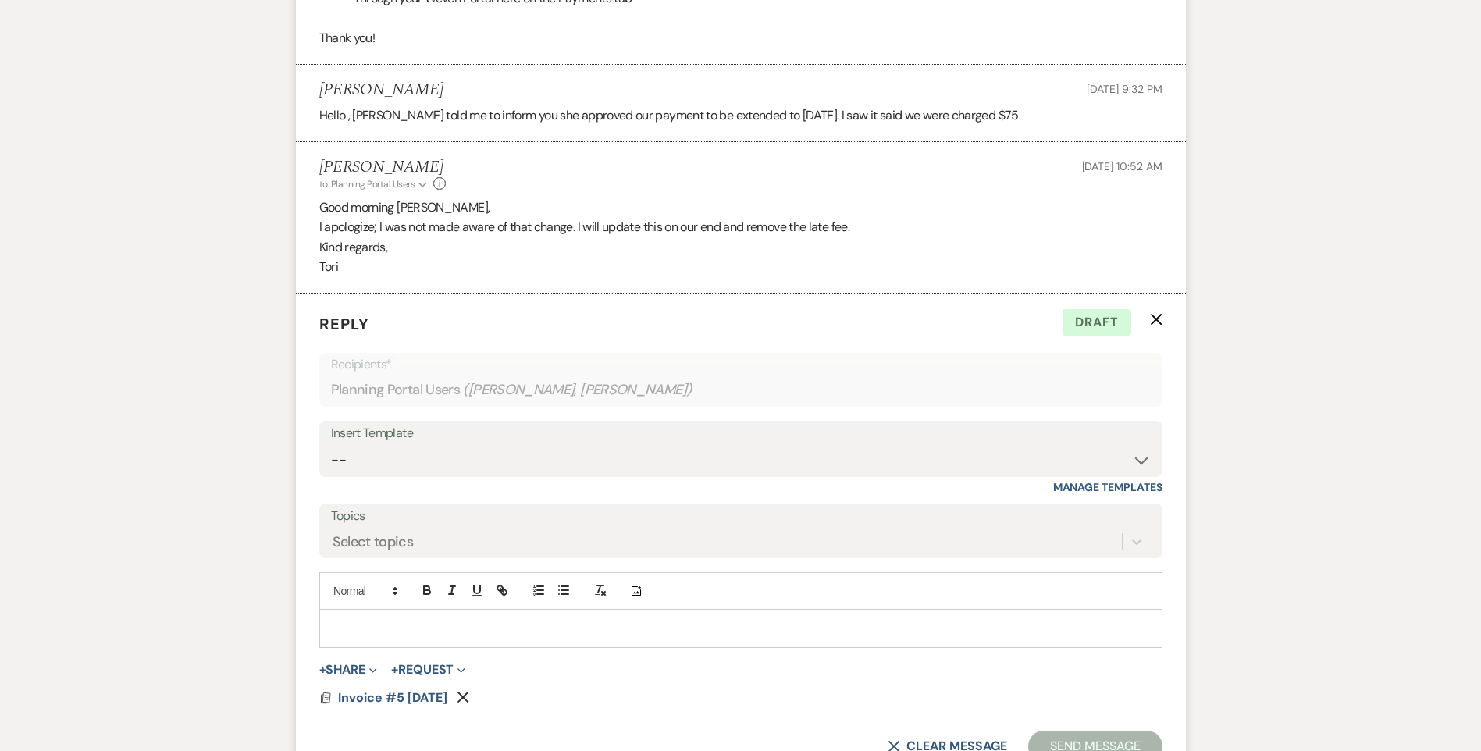
click at [441, 620] on p at bounding box center [741, 628] width 818 height 17
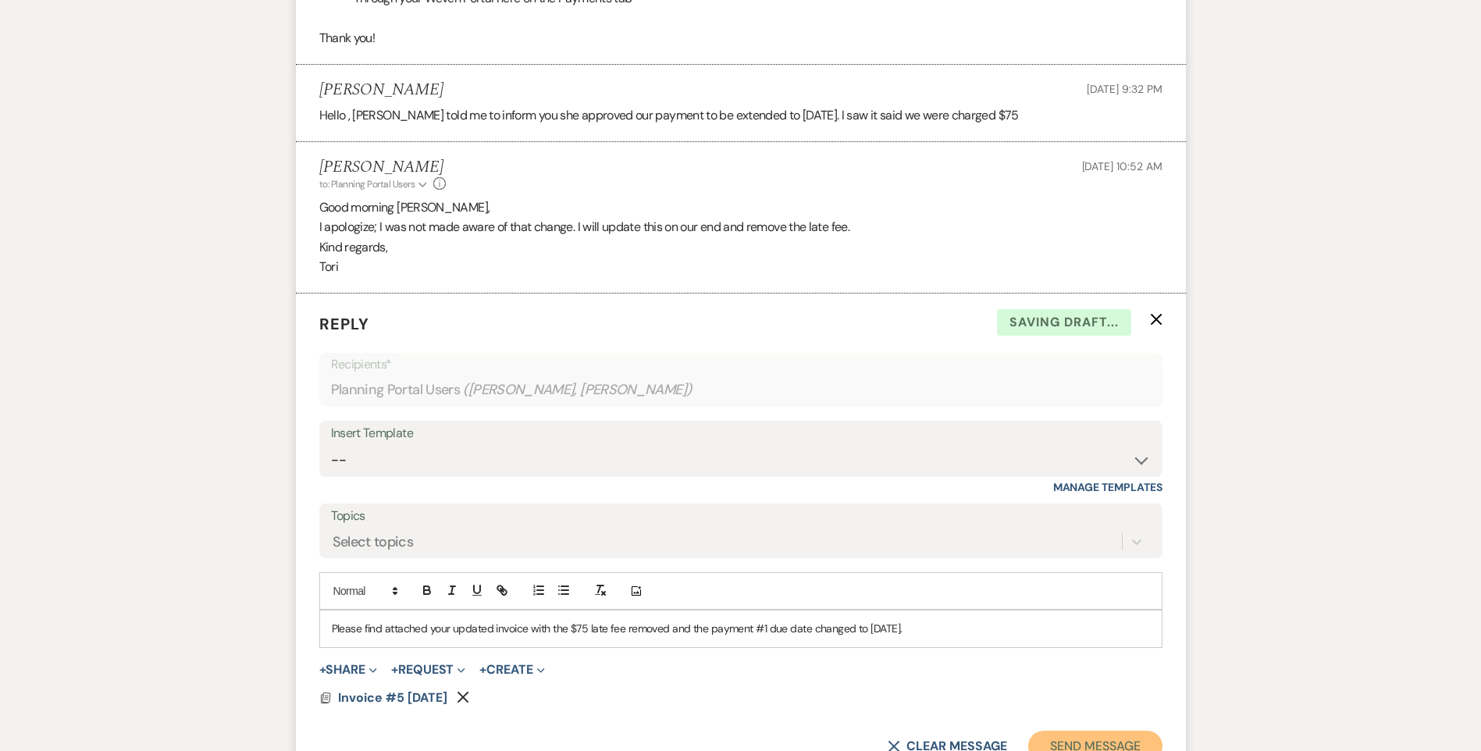
click at [1076, 731] on button "Send Message" at bounding box center [1094, 746] width 133 height 31
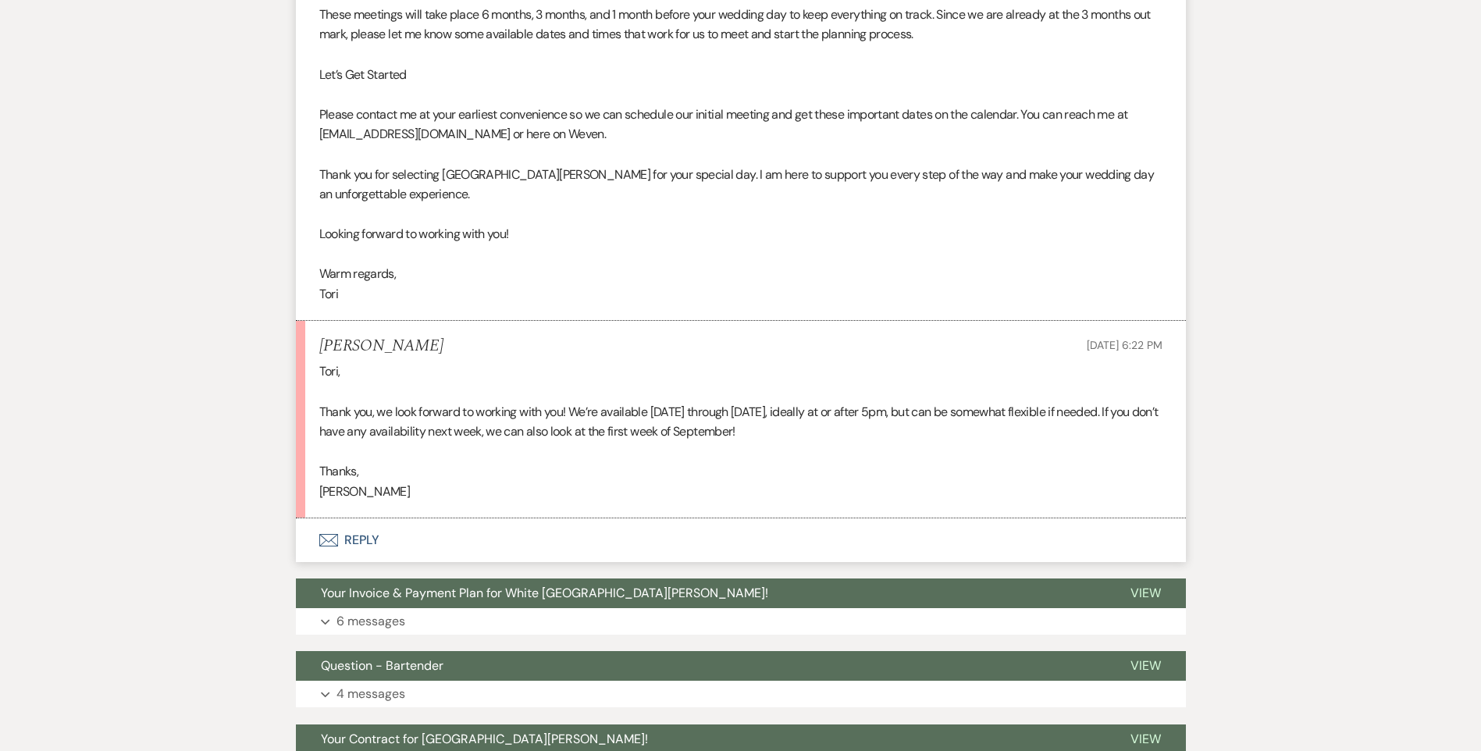
scroll to position [1106, 0]
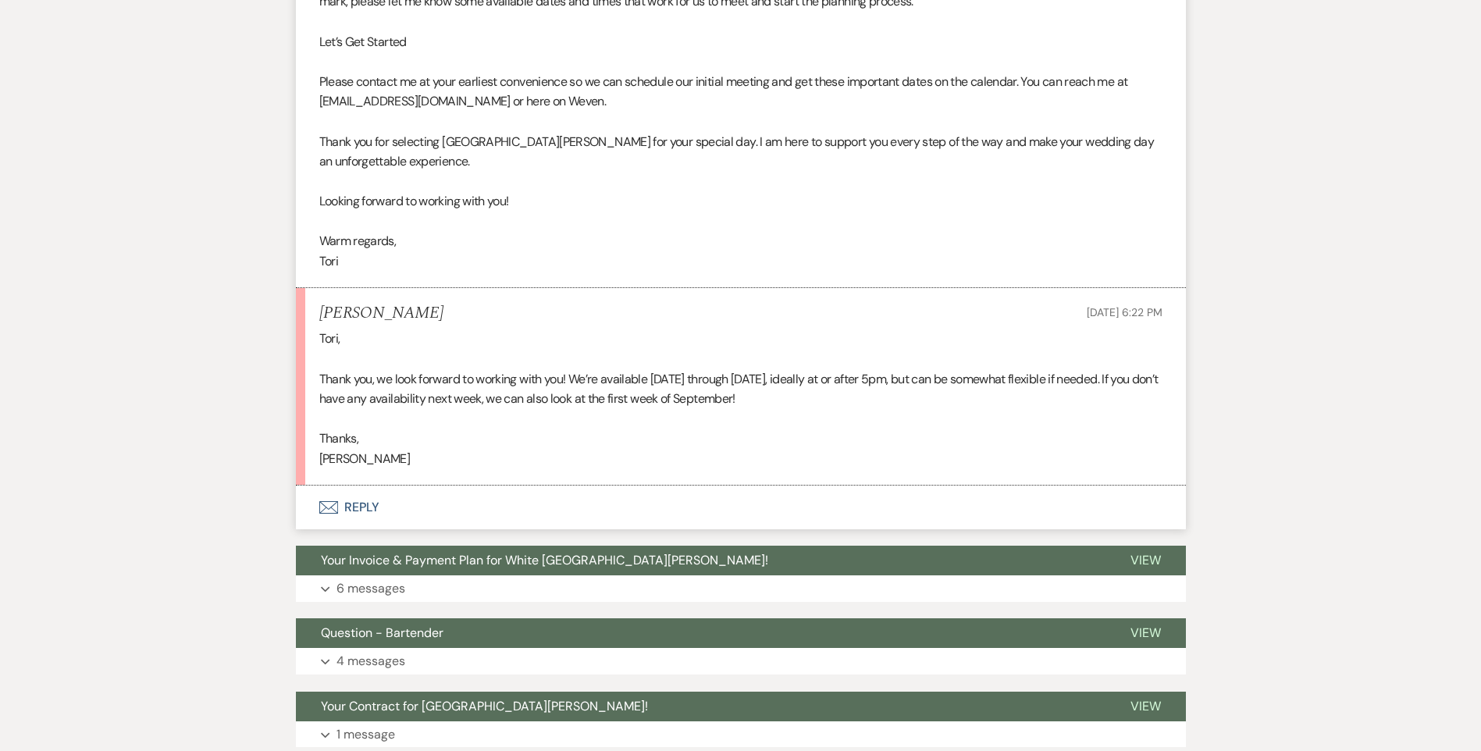
click at [357, 503] on button "Envelope Reply" at bounding box center [741, 507] width 890 height 44
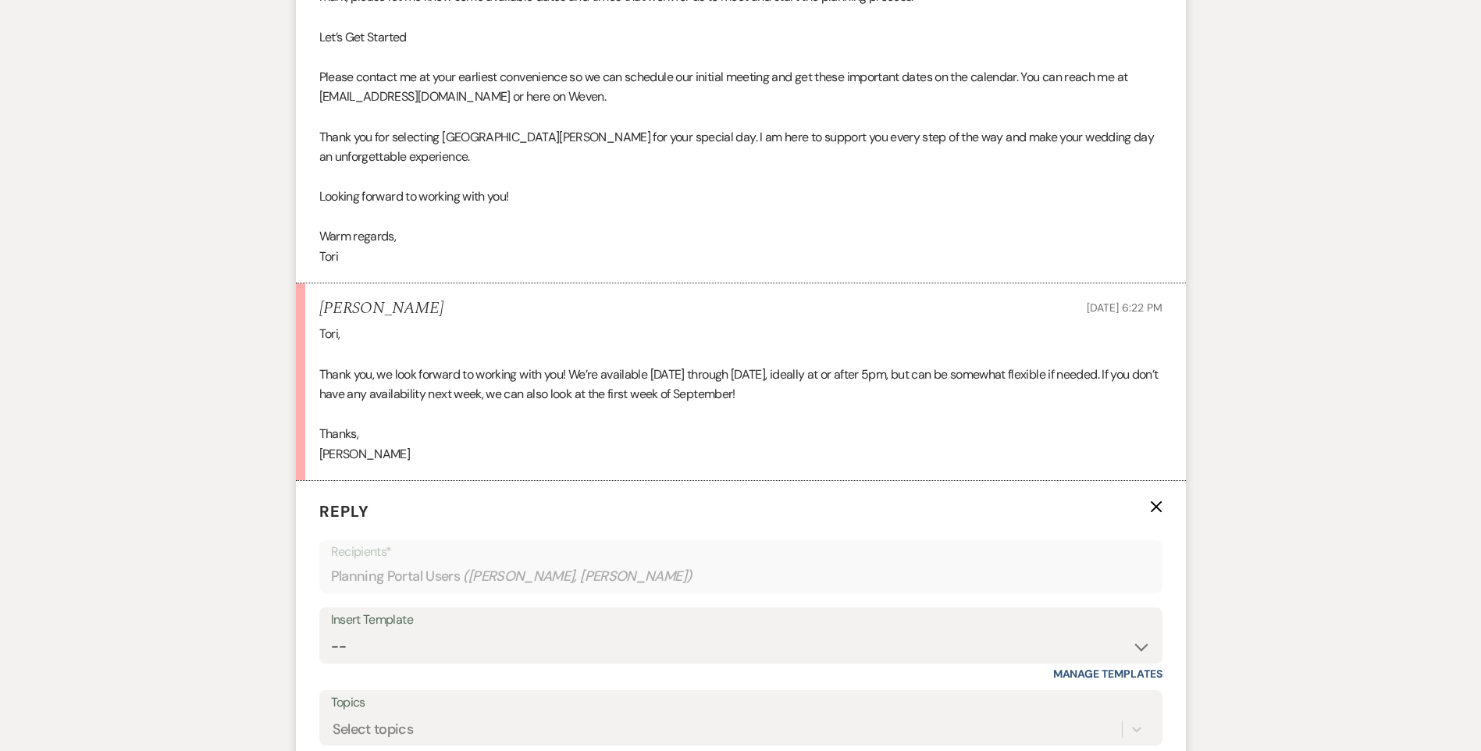
scroll to position [1262, 0]
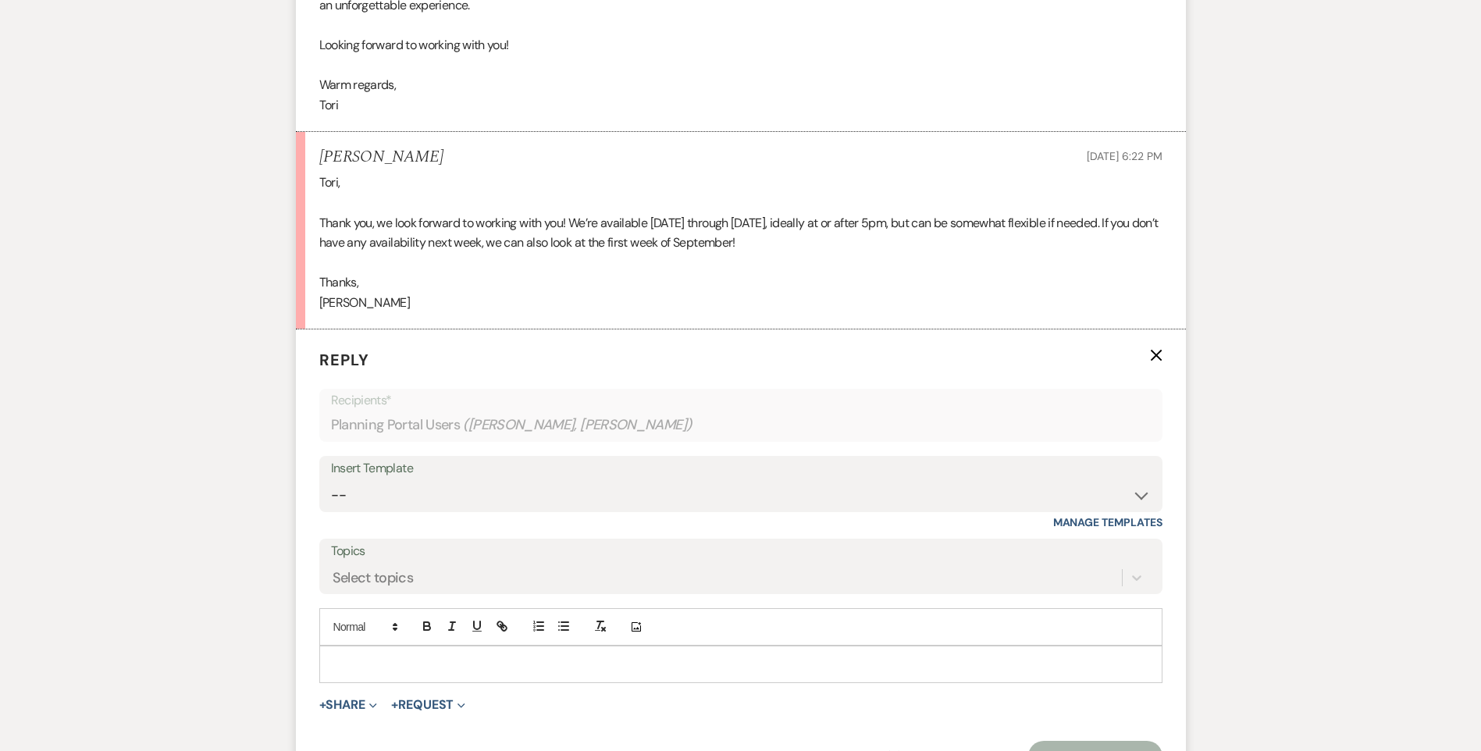
click at [402, 670] on p at bounding box center [741, 664] width 818 height 17
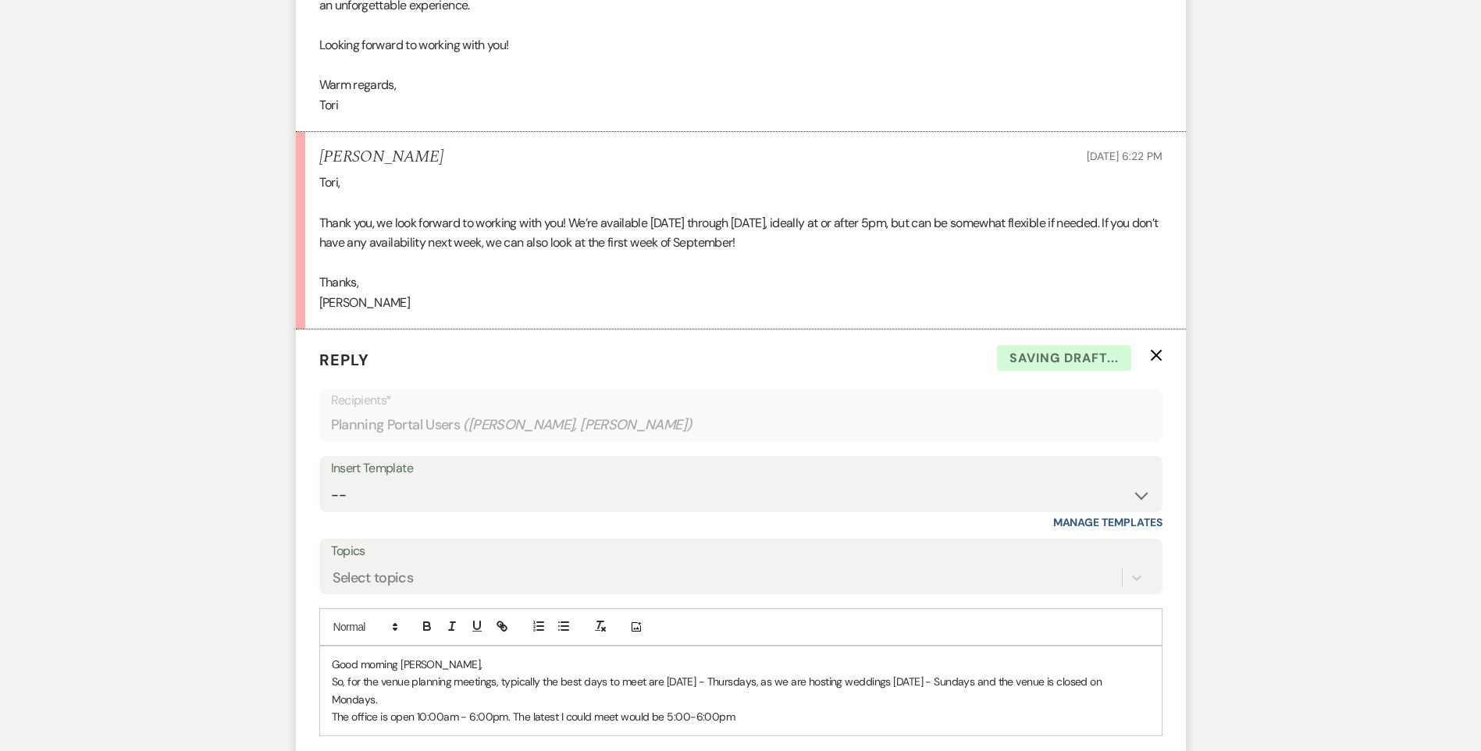
click at [749, 708] on p "The office is open 10:00am - 6:00pm. The latest I could meet would be 5:00-6:00…" at bounding box center [741, 716] width 818 height 17
click at [1122, 708] on p "The office is open 10:00am - 6:00pm. The latest I could meet would be 5:00-6:00…" at bounding box center [741, 725] width 818 height 35
click at [1032, 724] on p "The office is open 10:00am - 6:00pm. The latest I could meet would be 5:00-6:00…" at bounding box center [741, 725] width 818 height 35
click at [565, 628] on icon "button" at bounding box center [564, 626] width 14 height 14
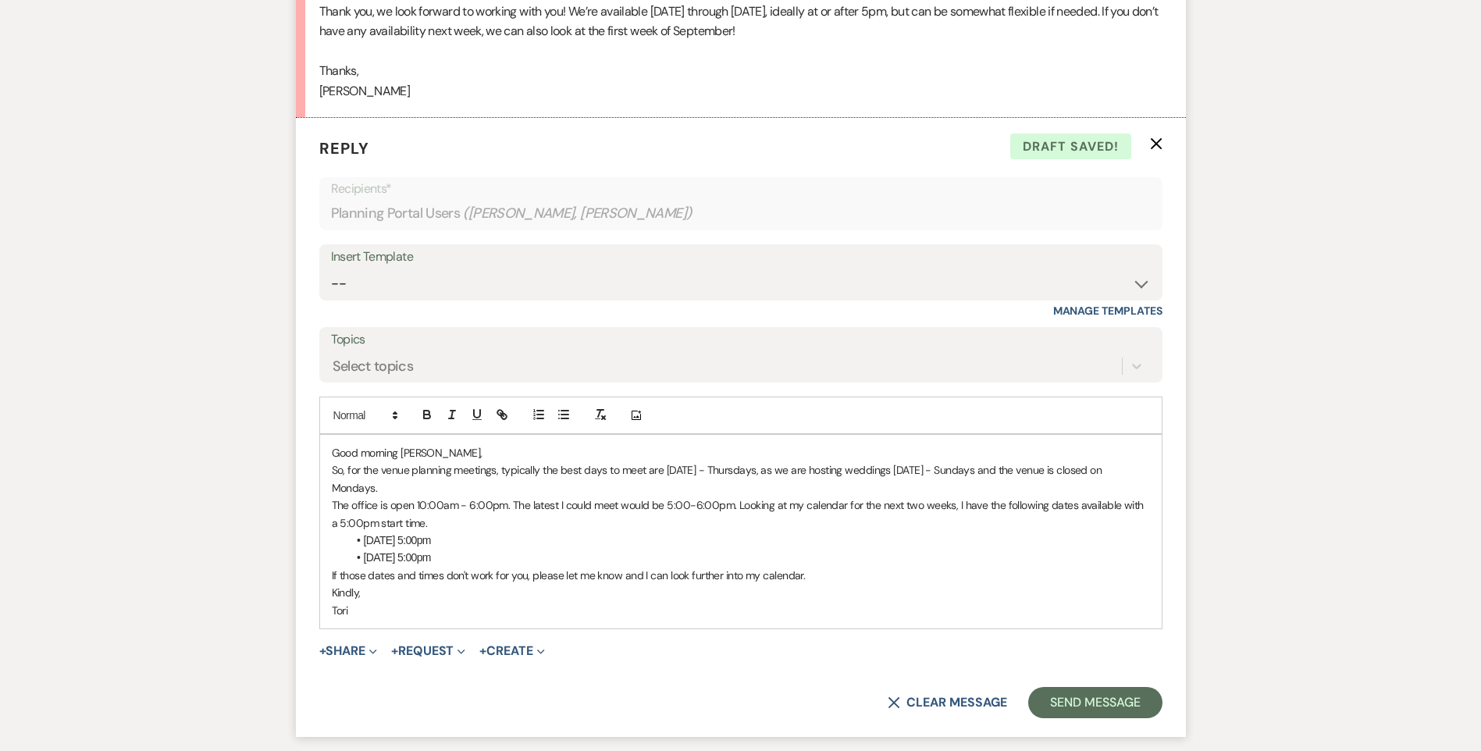
scroll to position [1496, 0]
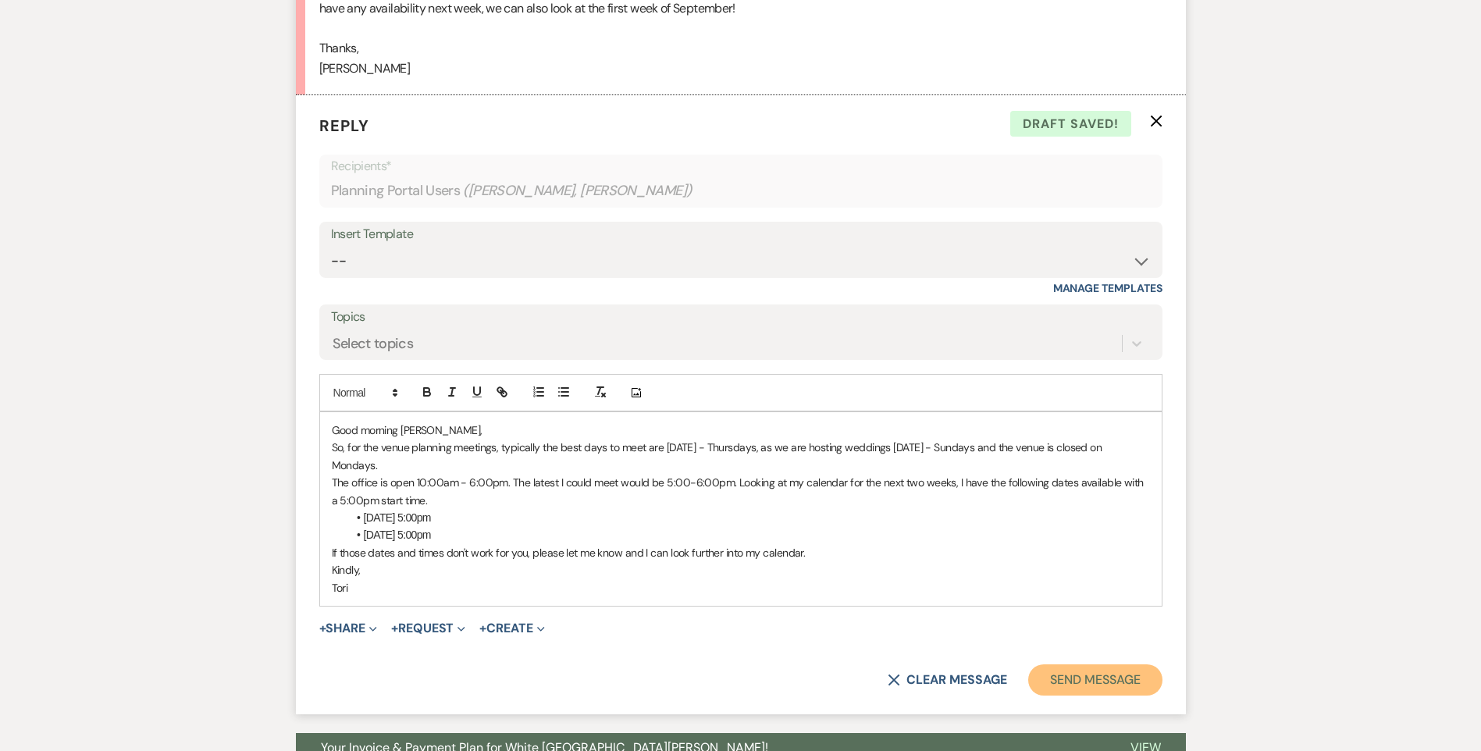
click at [1052, 664] on button "Send Message" at bounding box center [1094, 679] width 133 height 31
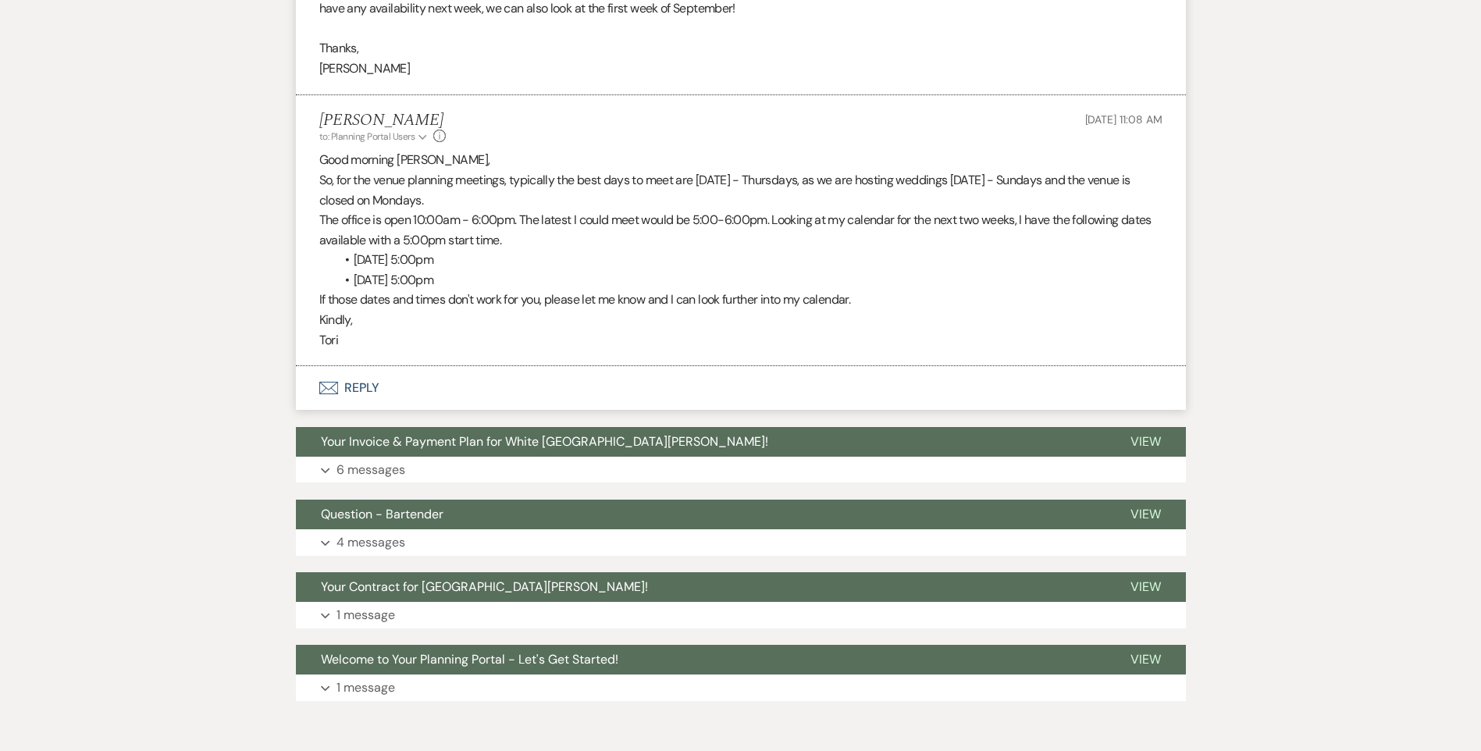
scroll to position [1184, 0]
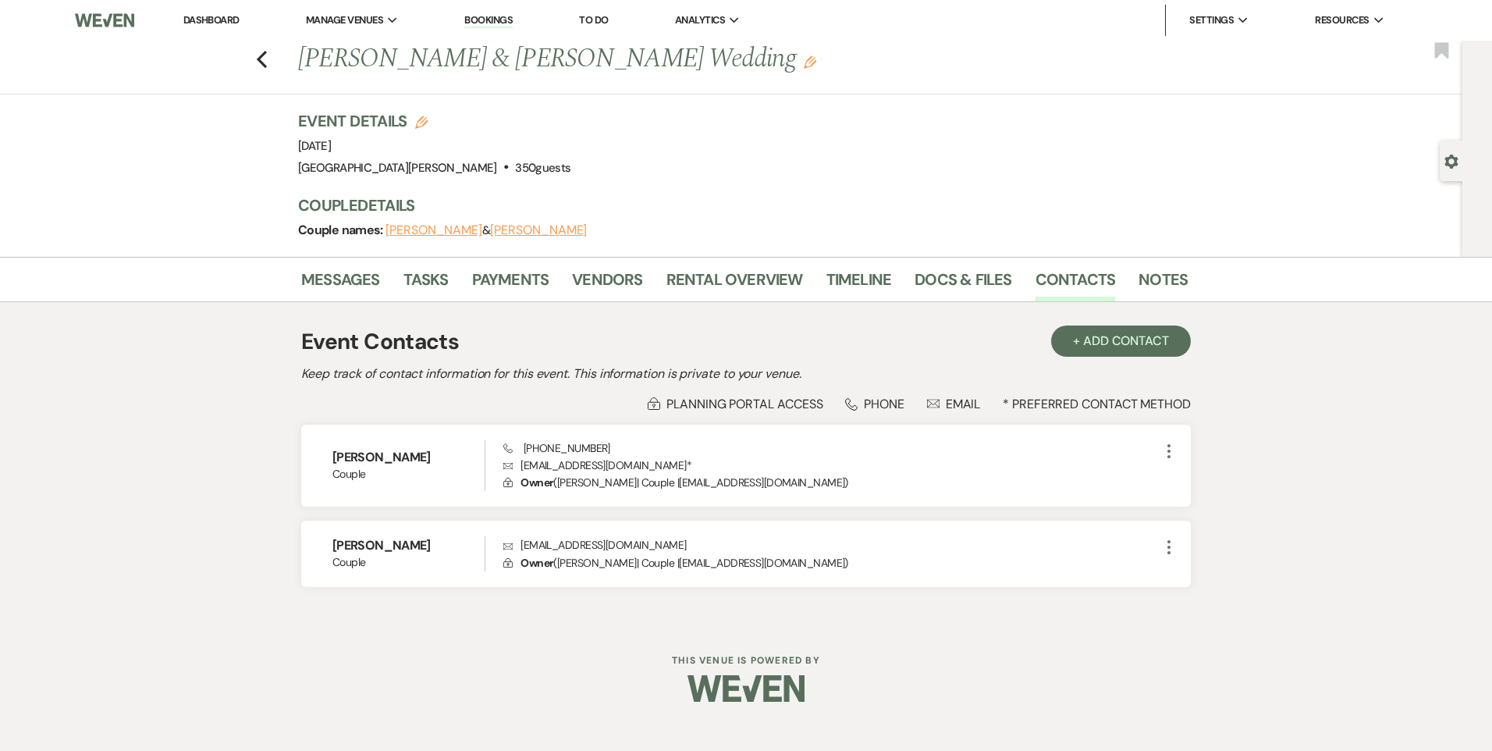
click at [222, 25] on link "Dashboard" at bounding box center [211, 19] width 56 height 13
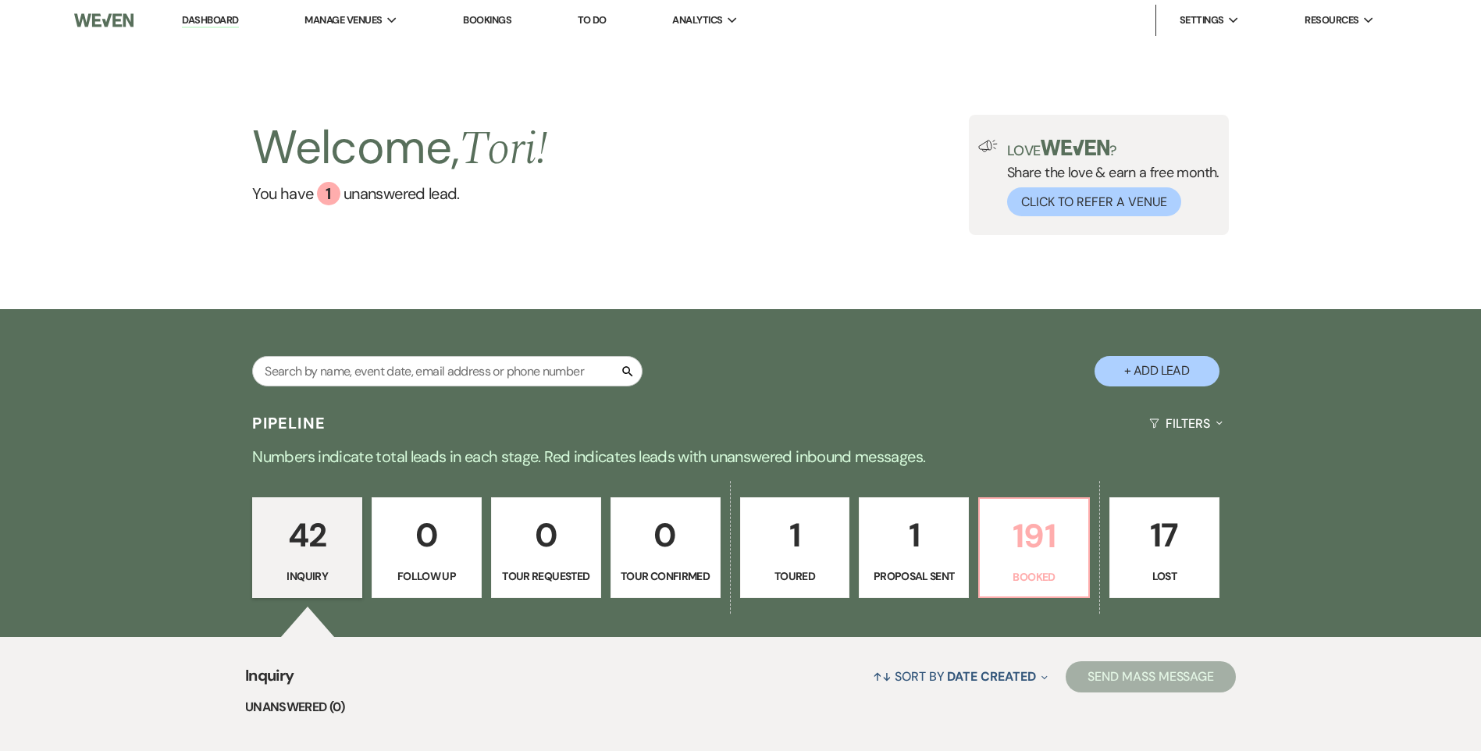
click at [1008, 560] on p "191" at bounding box center [1034, 536] width 90 height 52
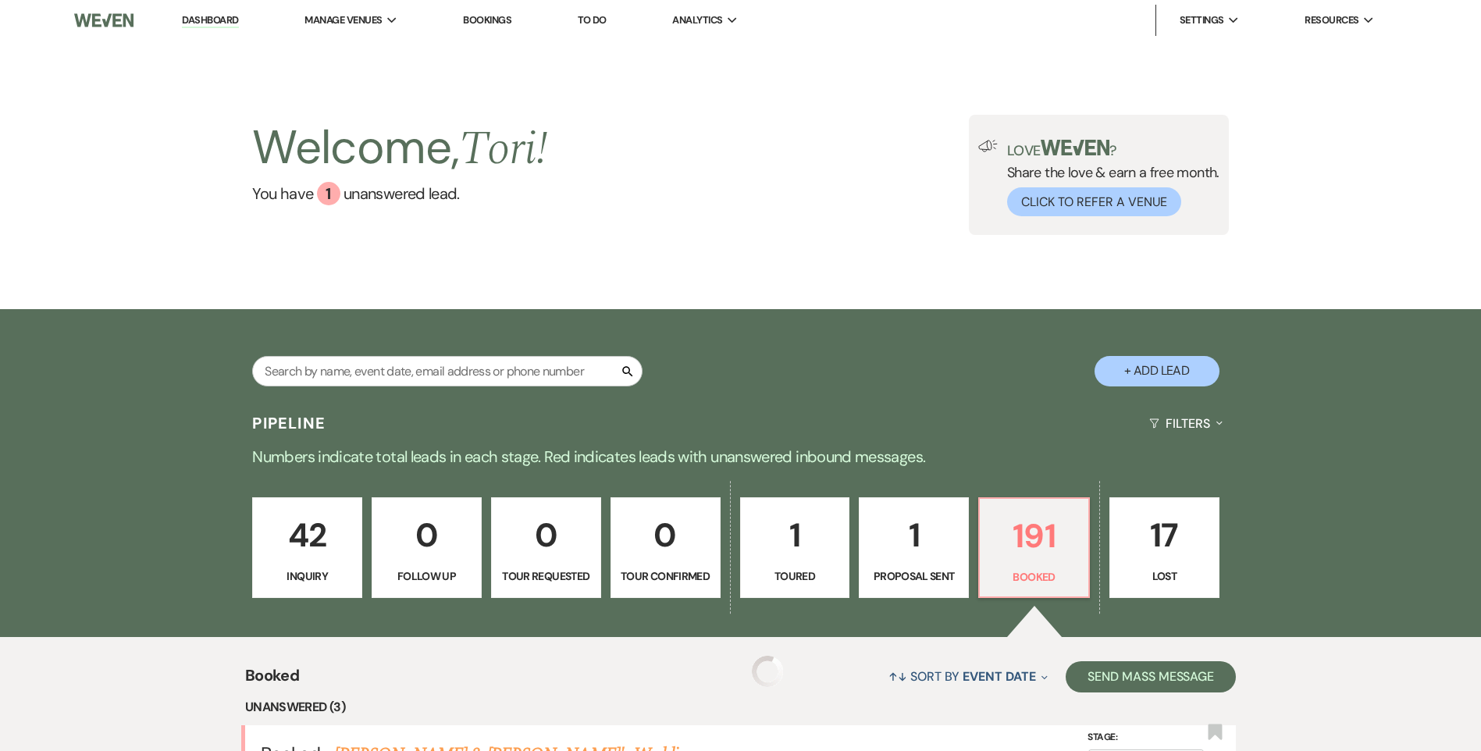
scroll to position [390, 0]
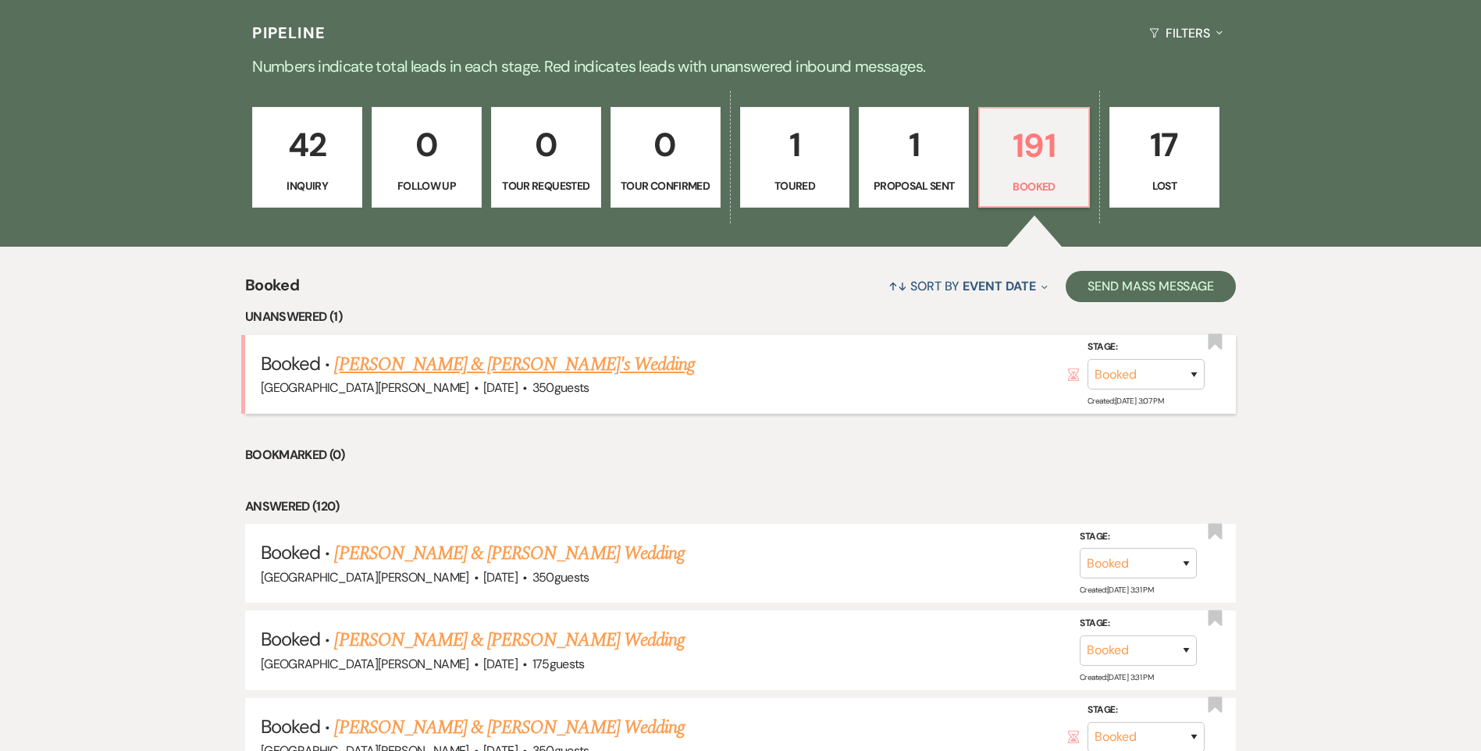
click at [581, 358] on link "Emily Stein & Dakota Kotlin's Wedding" at bounding box center [514, 364] width 361 height 28
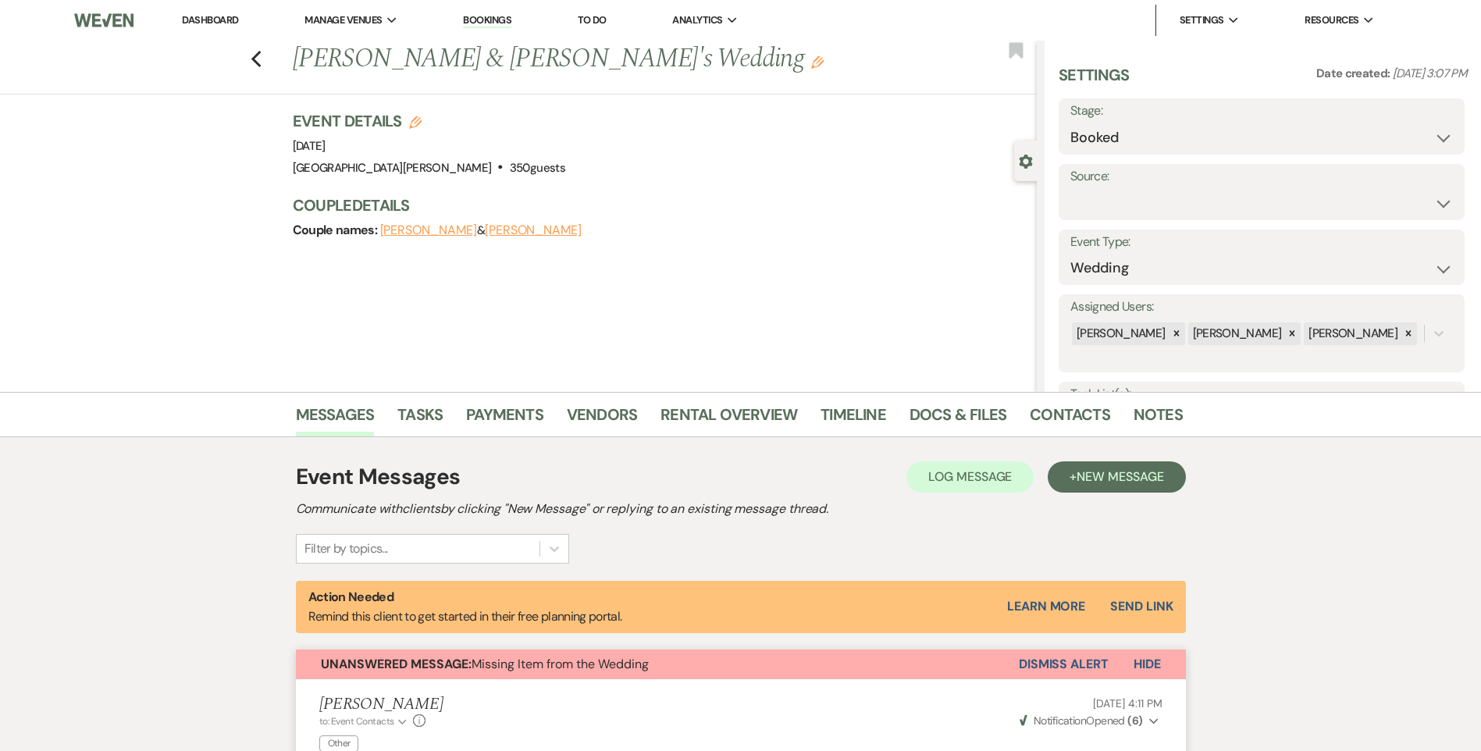
click at [228, 20] on link "Dashboard" at bounding box center [210, 19] width 56 height 13
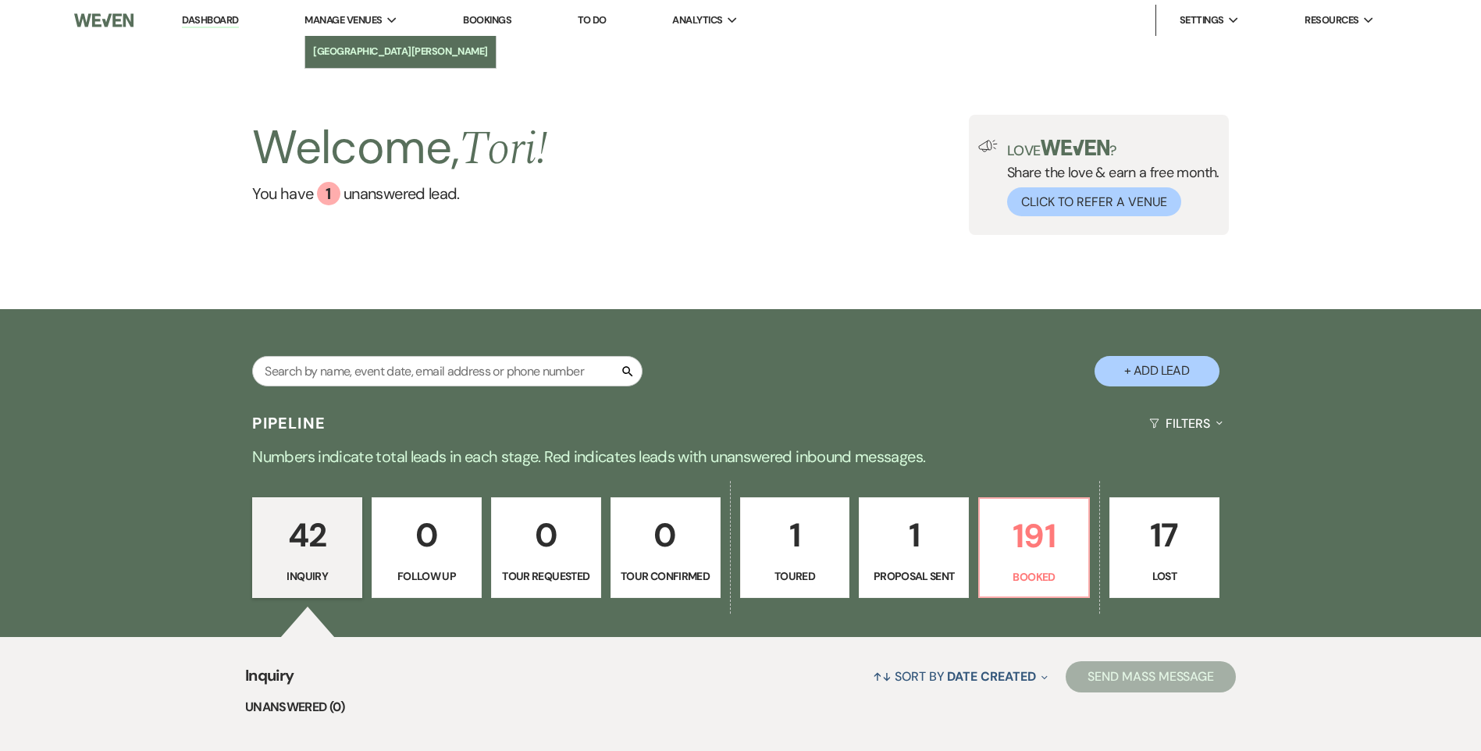
click at [327, 42] on link "[GEOGRAPHIC_DATA][PERSON_NAME]" at bounding box center [400, 51] width 190 height 31
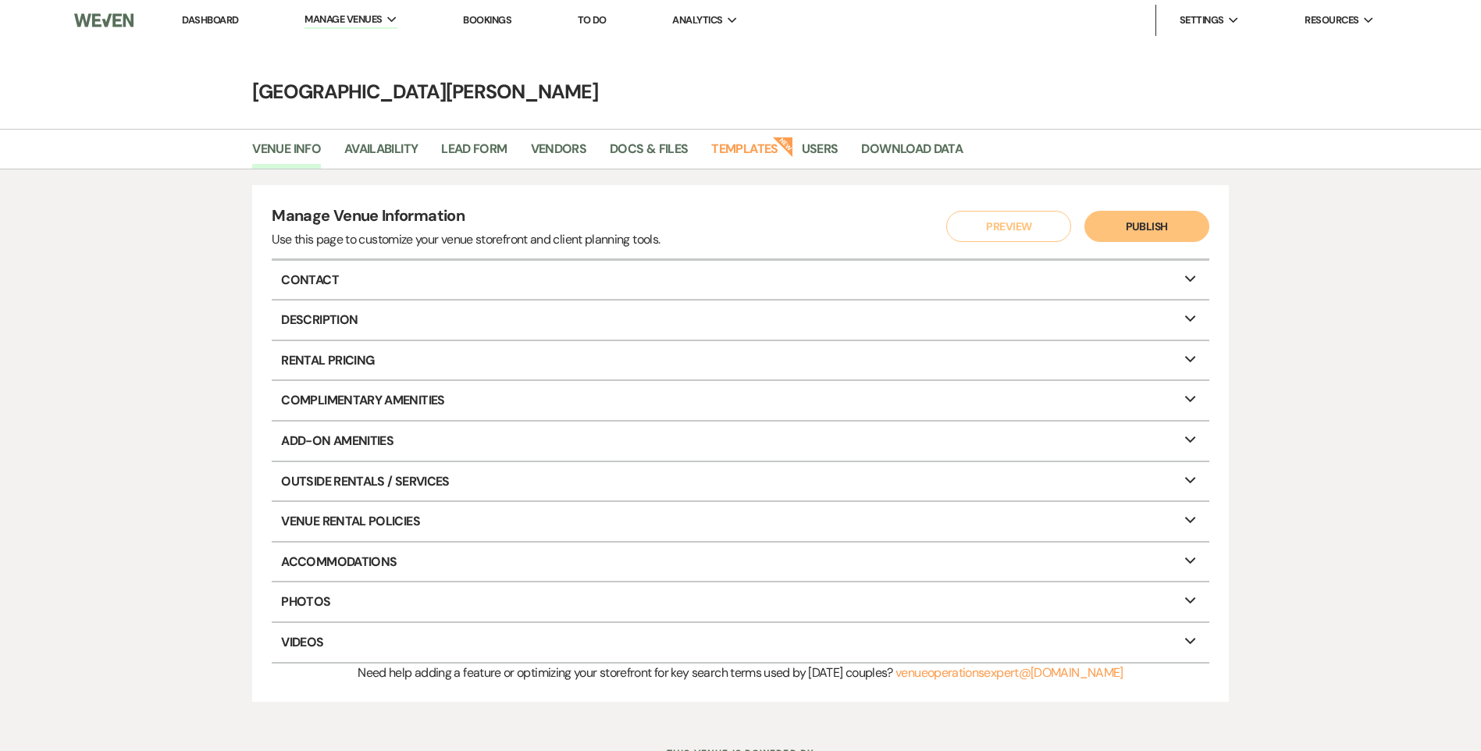
click at [221, 20] on link "Dashboard" at bounding box center [210, 19] width 56 height 13
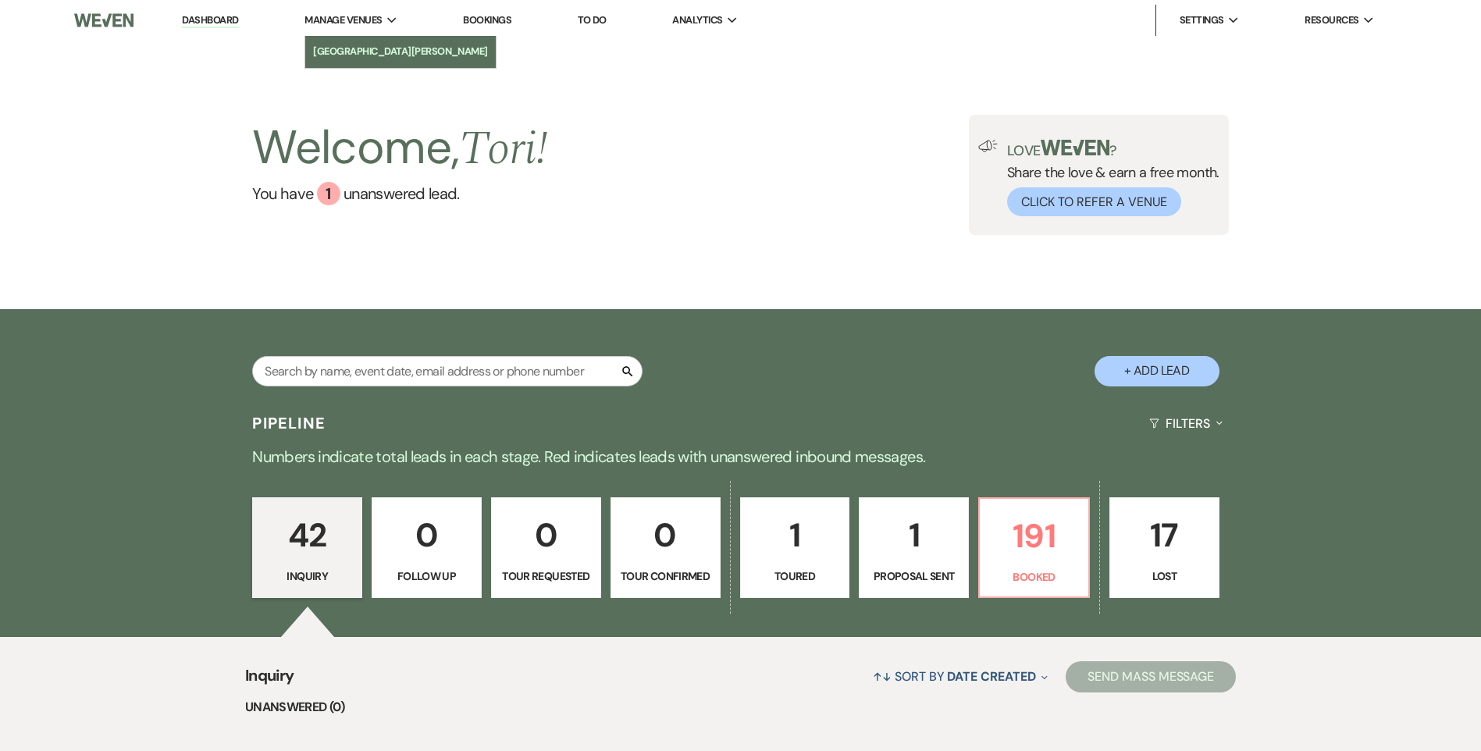
click at [349, 55] on li "[GEOGRAPHIC_DATA][PERSON_NAME]" at bounding box center [400, 52] width 175 height 16
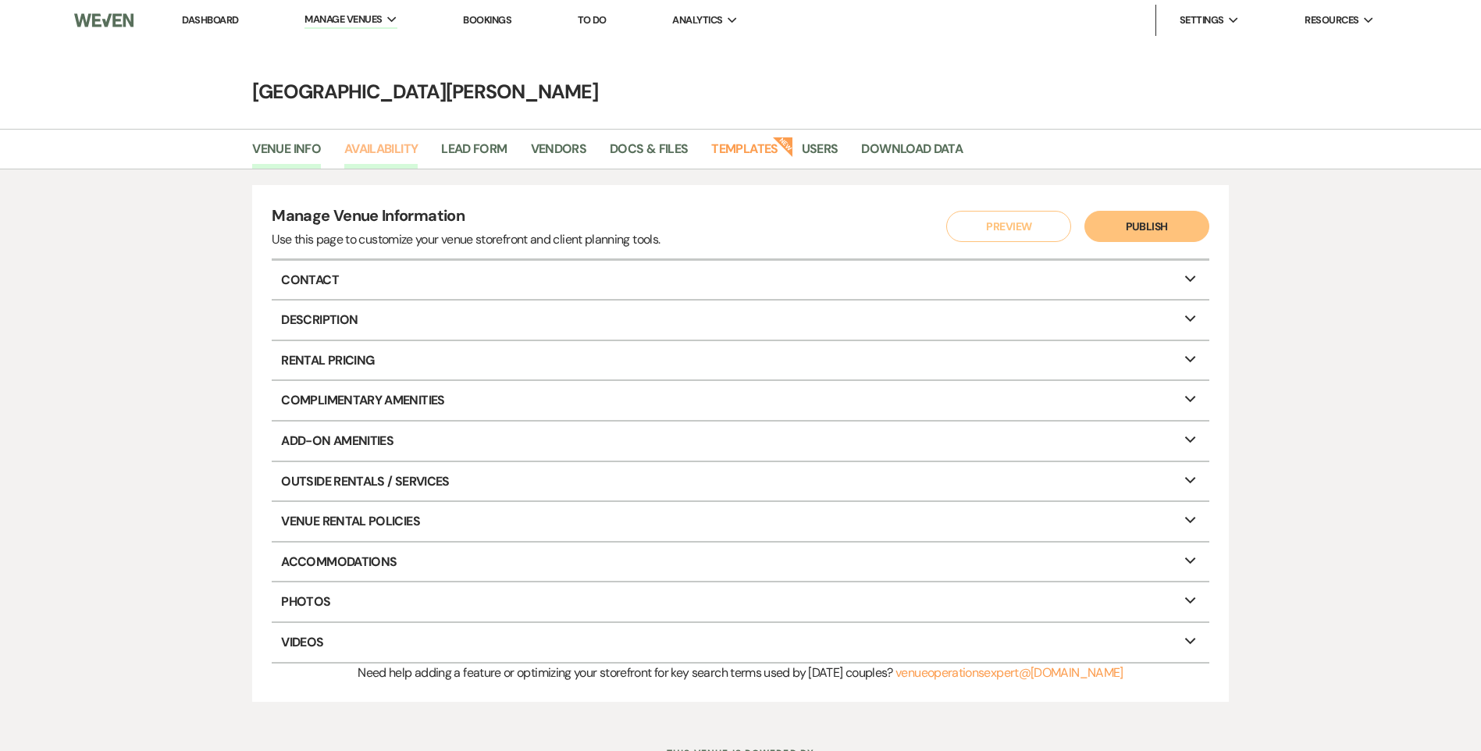
click at [391, 147] on link "Availability" at bounding box center [380, 154] width 73 height 30
select select "3"
select select "2026"
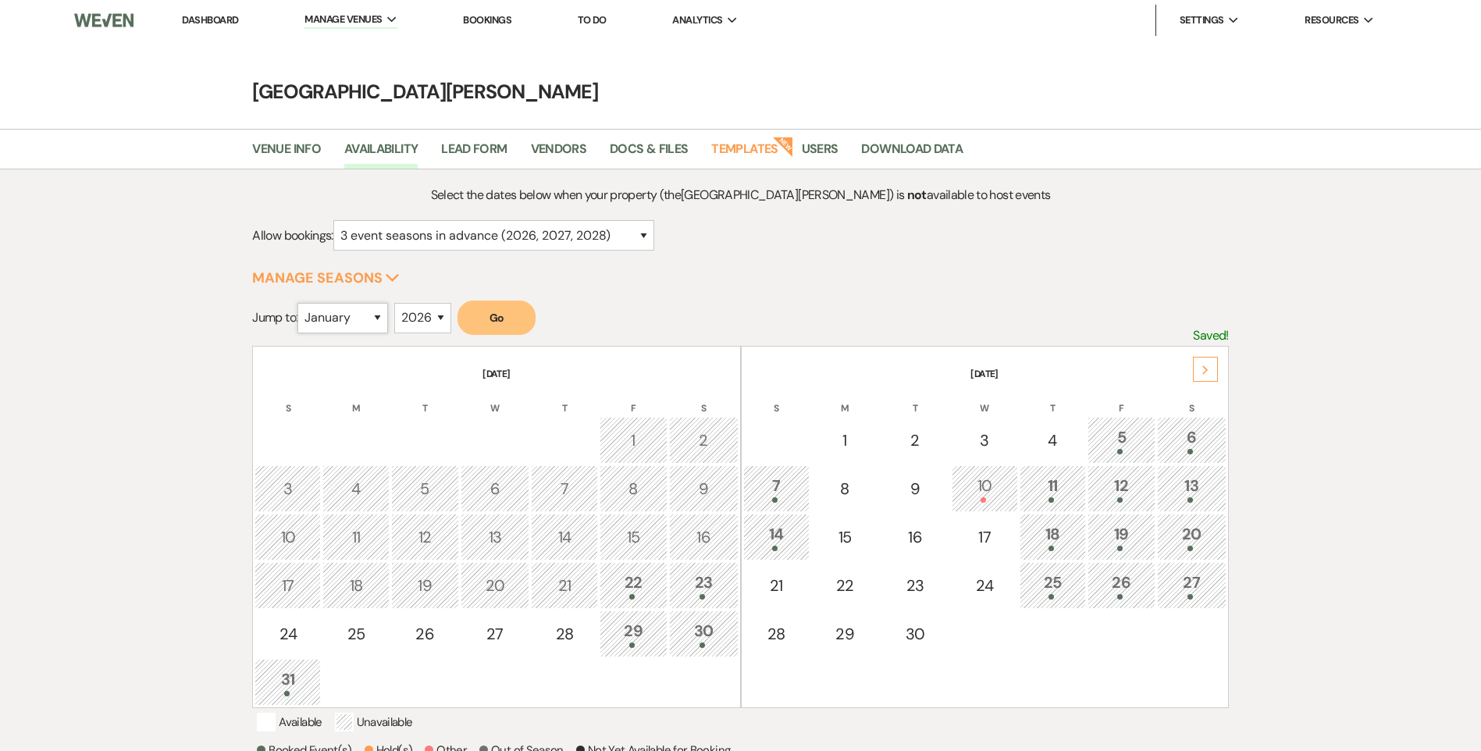
click at [375, 320] on select "January February March April May June July August September October November De…" at bounding box center [342, 318] width 91 height 30
select select "8"
click at [301, 303] on select "January February March April May June July August September October November De…" at bounding box center [342, 318] width 91 height 30
click at [492, 311] on button "Go" at bounding box center [496, 318] width 78 height 34
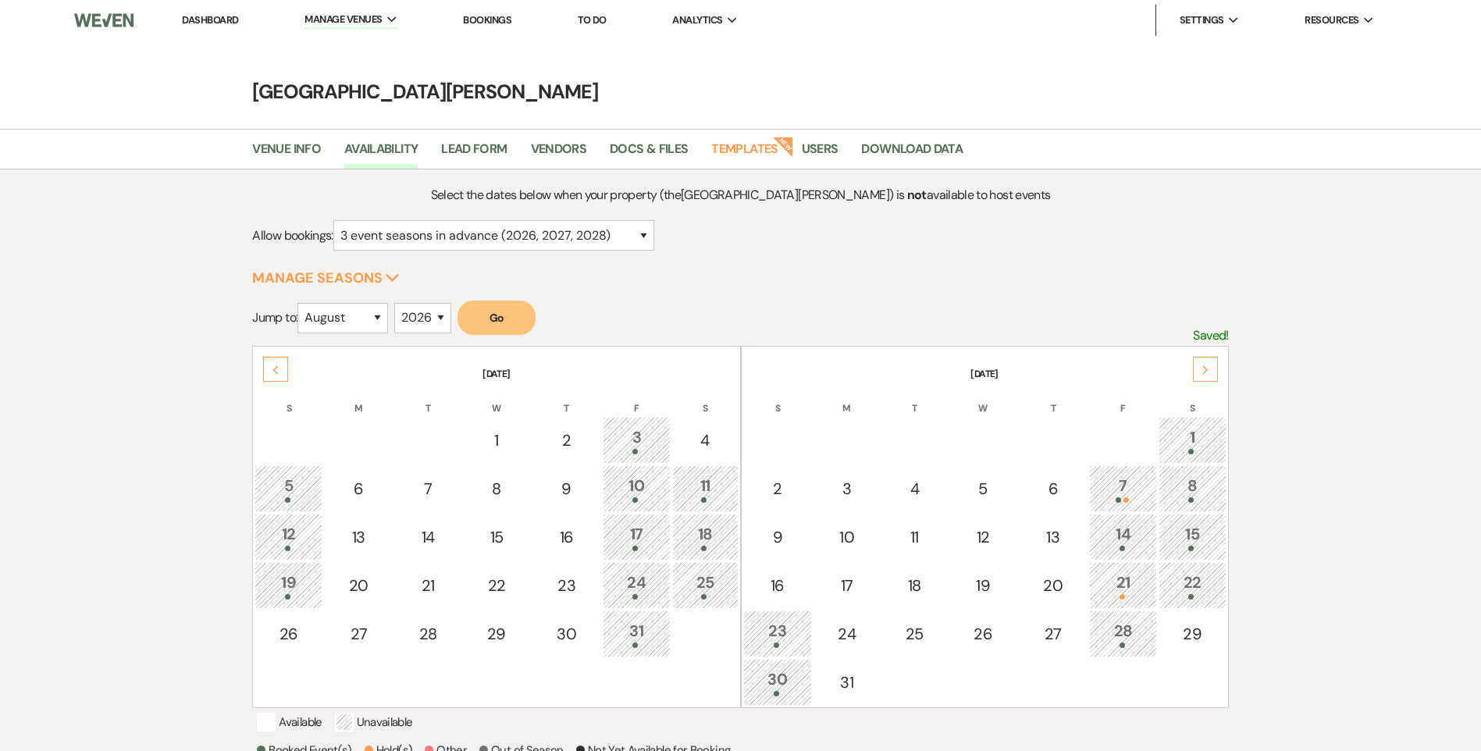
click at [1121, 579] on div "21" at bounding box center [1122, 585] width 51 height 29
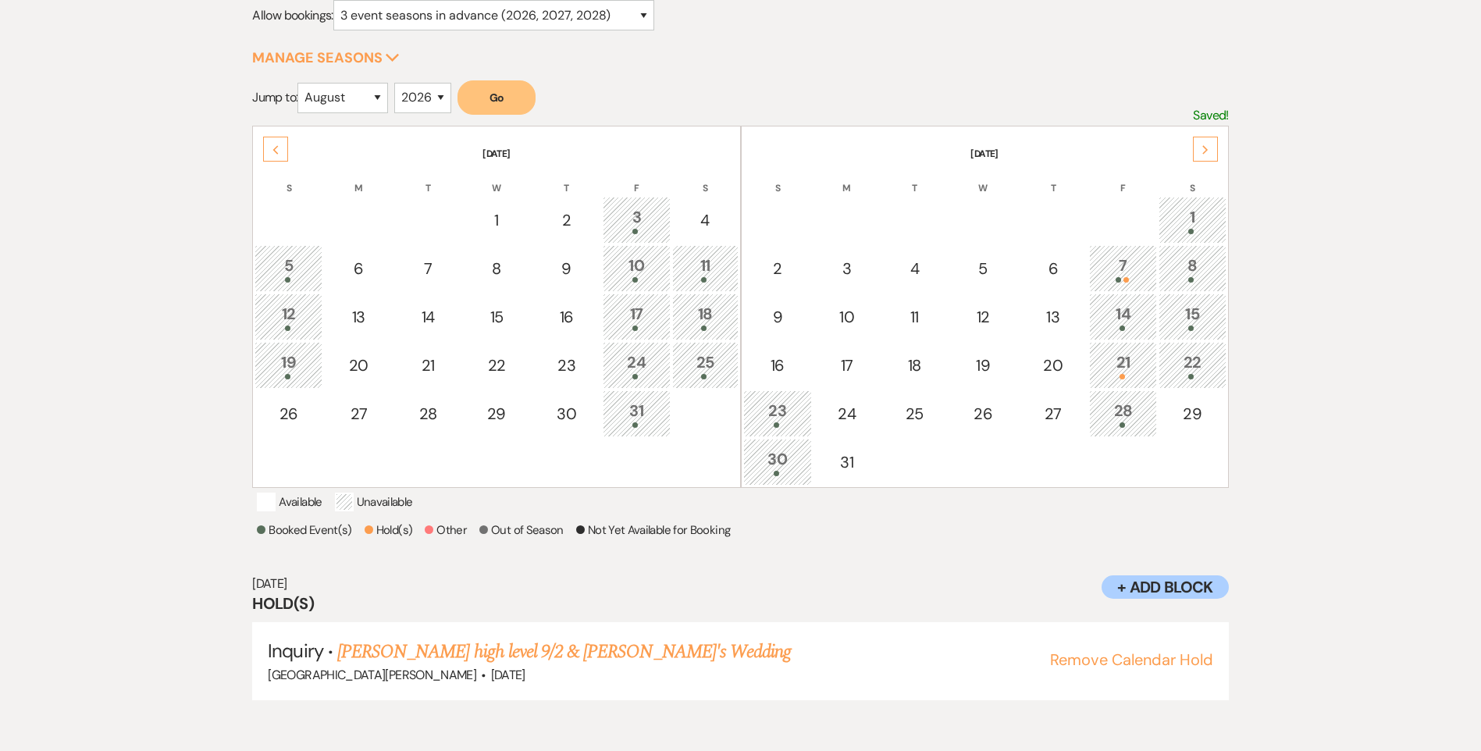
scroll to position [336, 0]
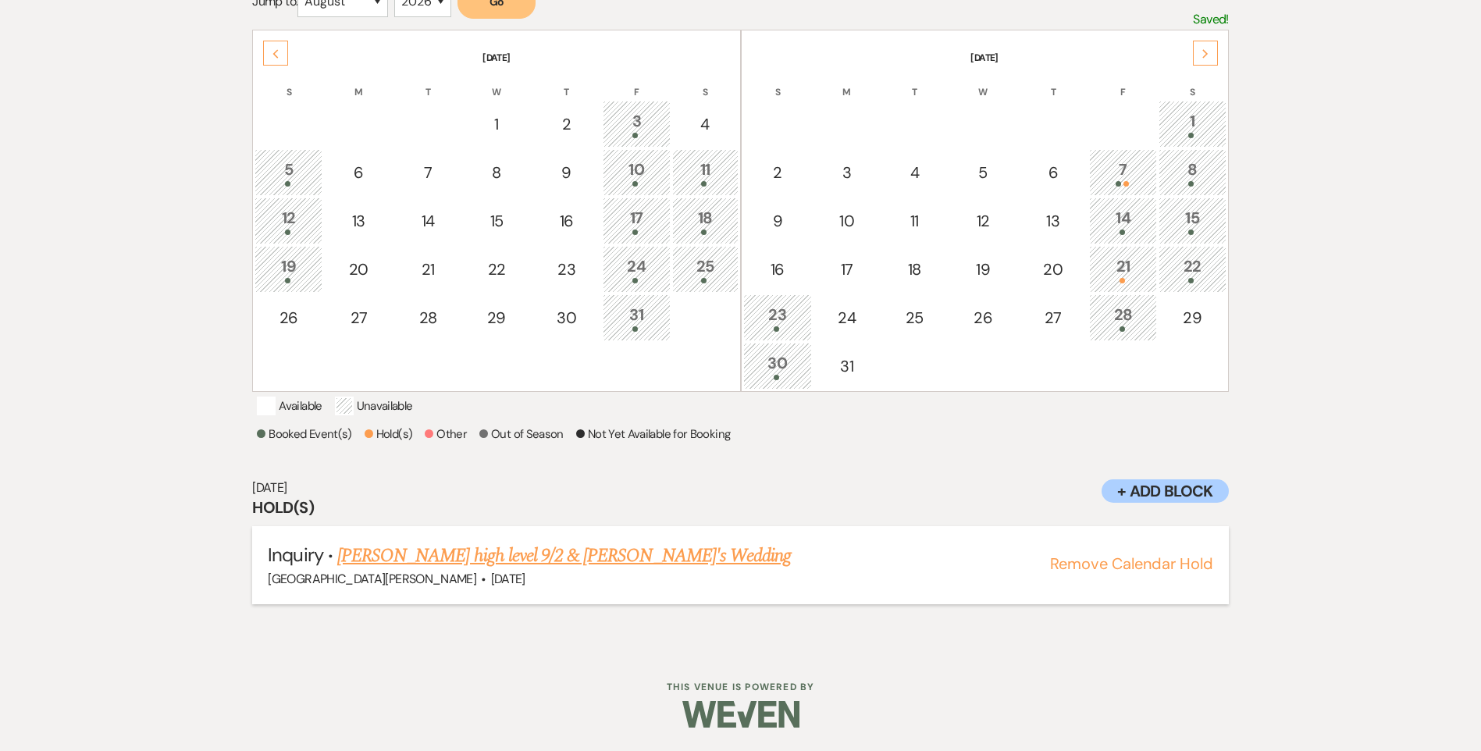
click at [496, 557] on link "[PERSON_NAME] high level 9/2 & [PERSON_NAME]'s Wedding" at bounding box center [563, 556] width 453 height 28
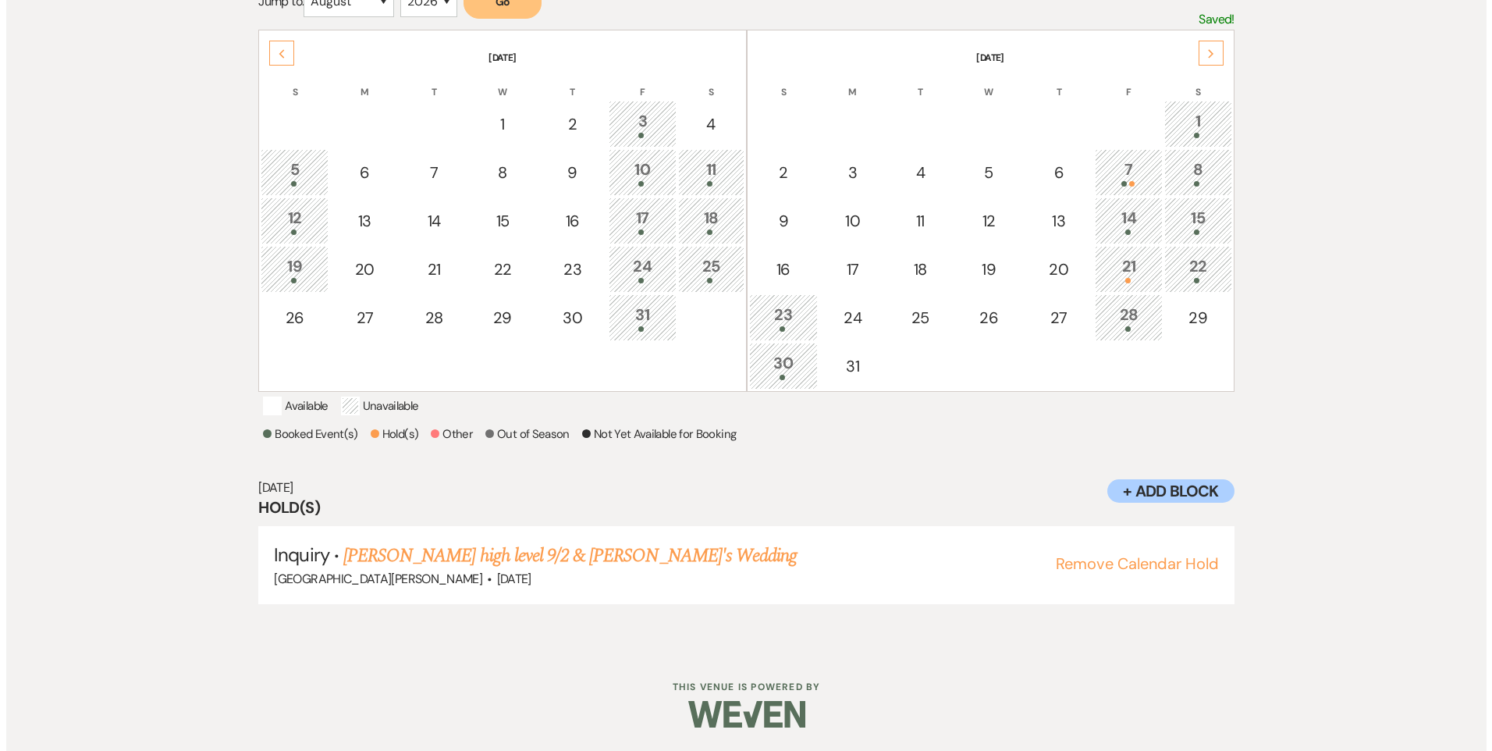
scroll to position [0, 0]
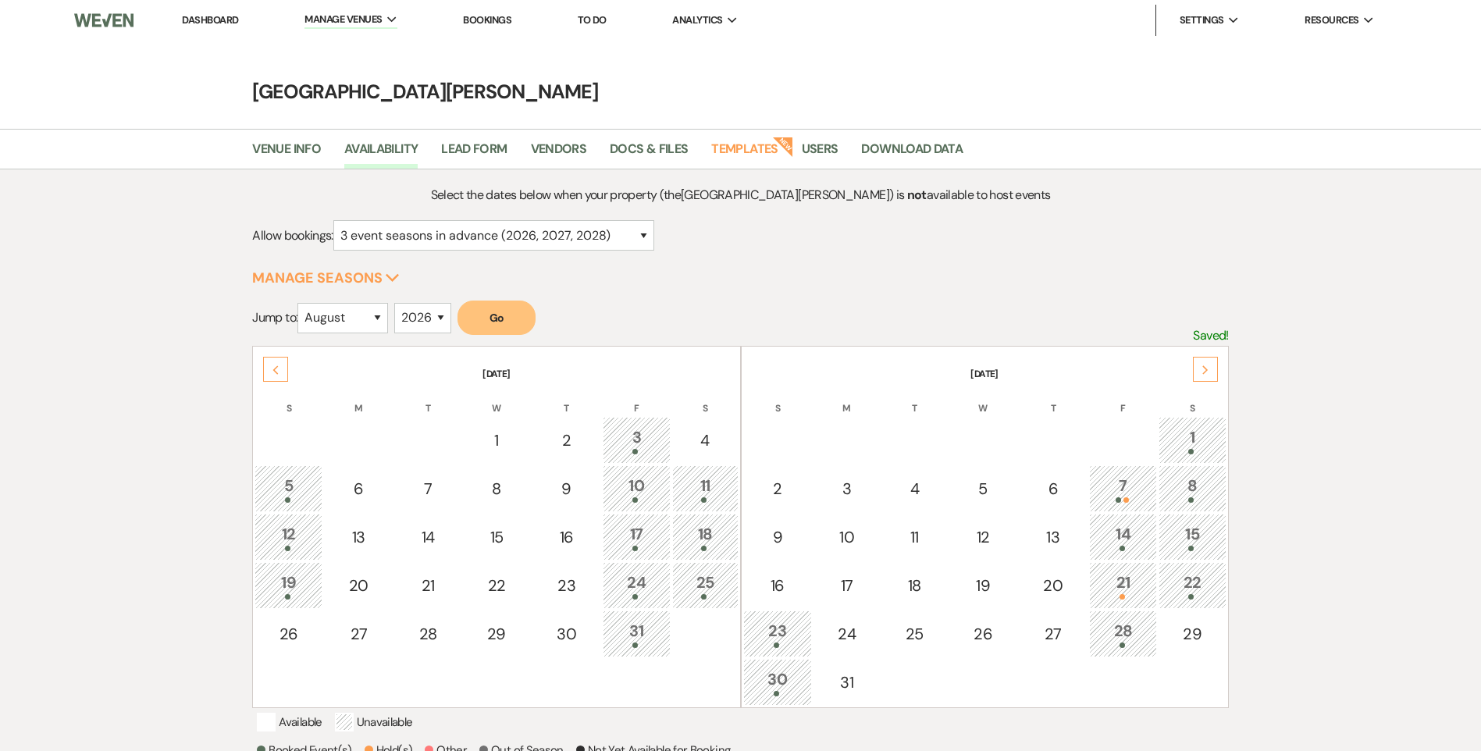
click at [205, 26] on link "Dashboard" at bounding box center [210, 19] width 56 height 13
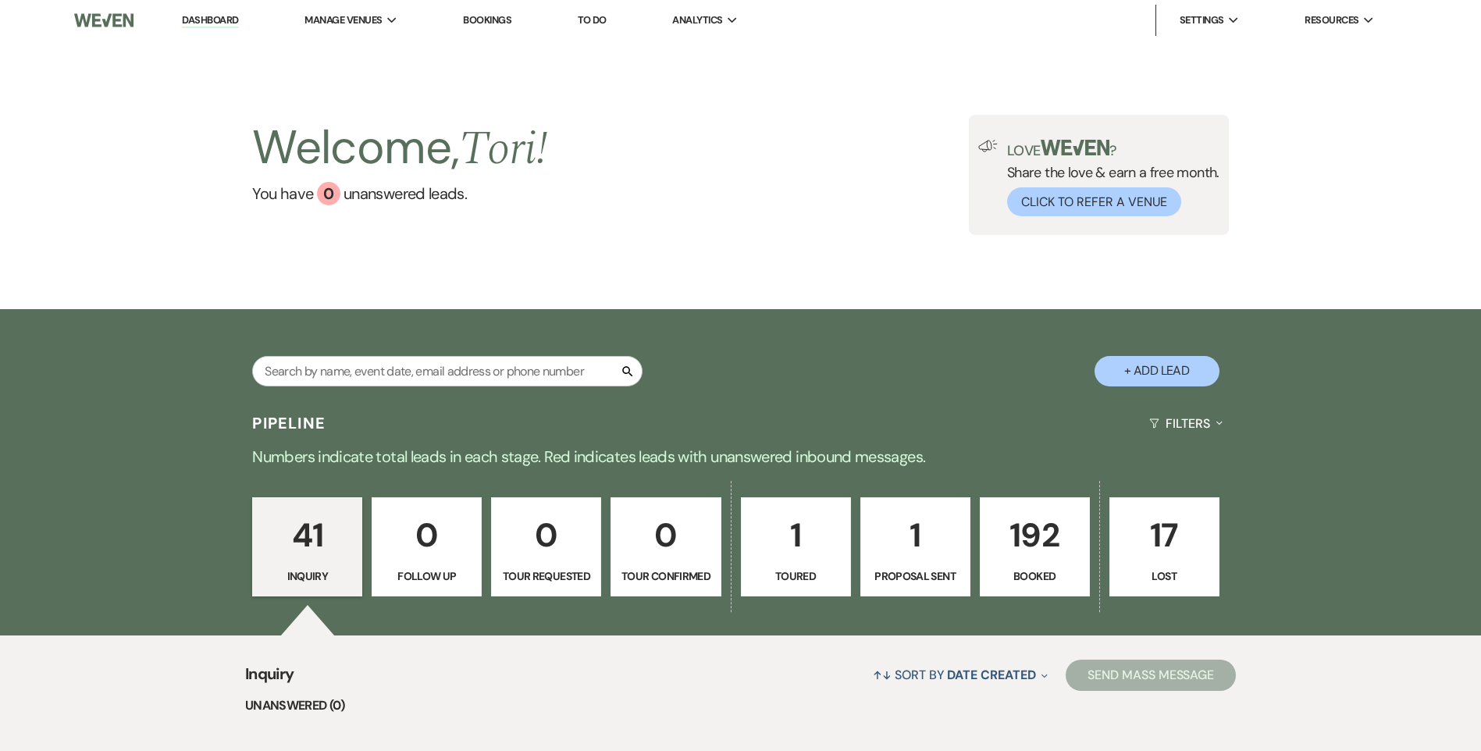
click at [1170, 369] on button "+ Add Lead" at bounding box center [1156, 371] width 125 height 30
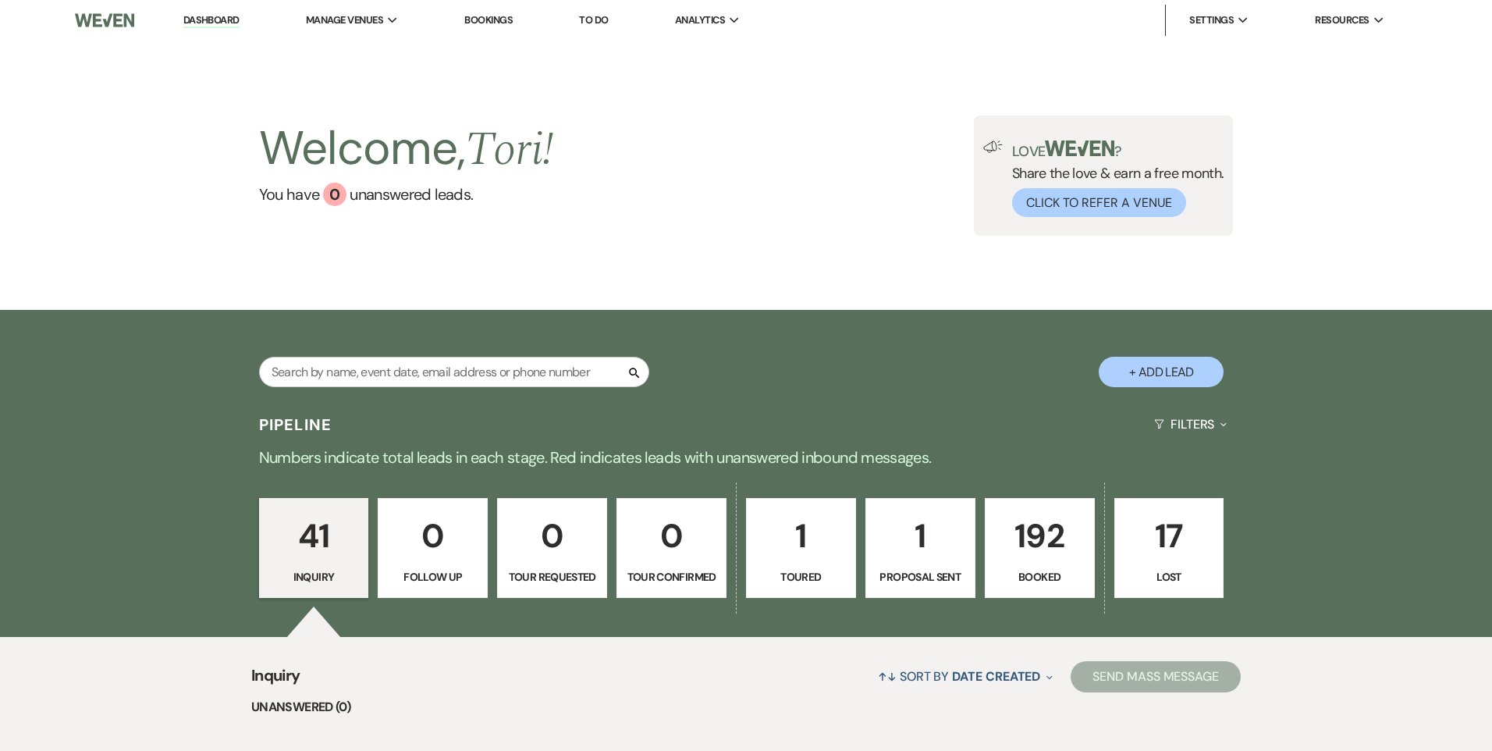
select select "823"
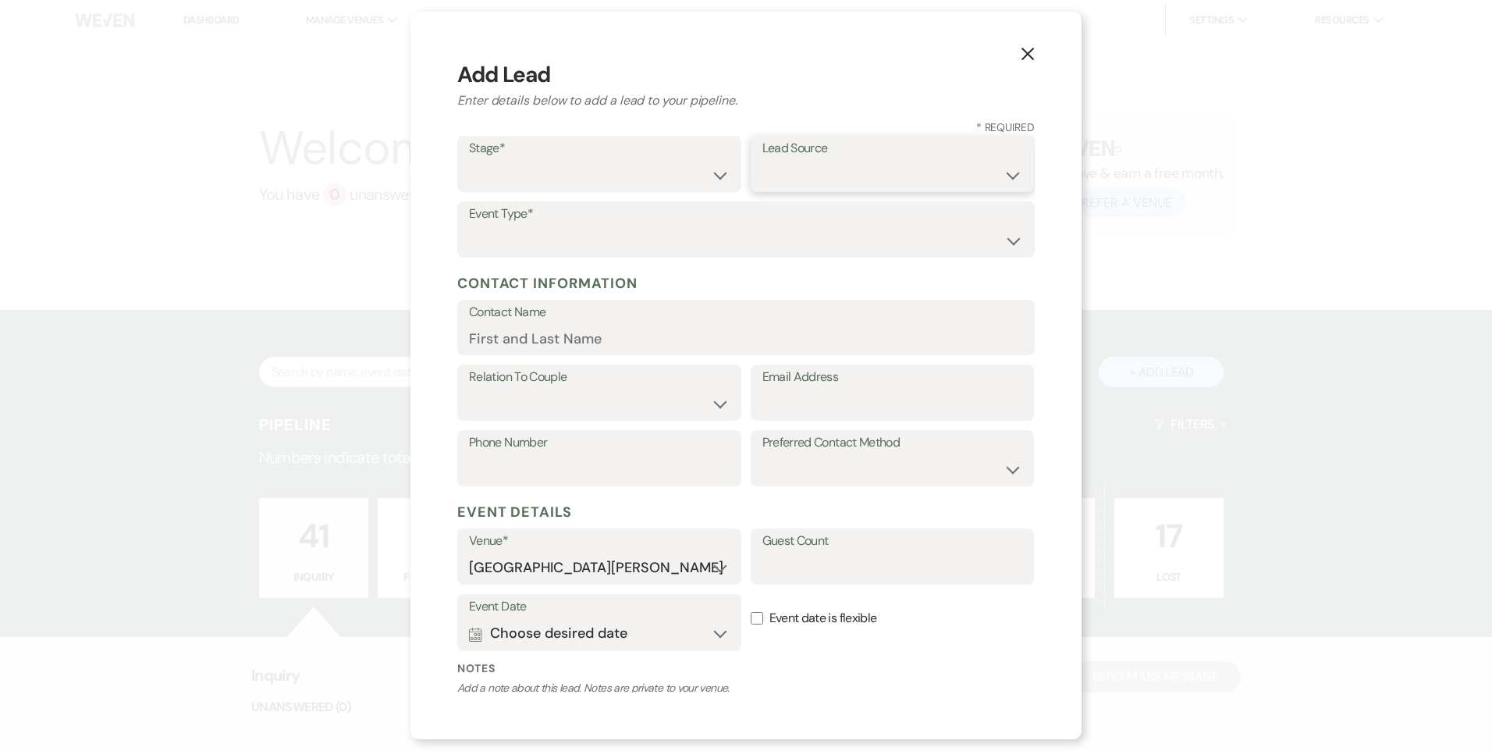
click at [795, 176] on select "Weven Venue Website Instagram Facebook Pinterest Google The Knot Wedding Wire H…" at bounding box center [893, 175] width 261 height 30
click at [673, 175] on select "Inquiry Follow Up Tour Requested Tour Confirmed Toured Proposal Sent Booked Lost" at bounding box center [599, 175] width 261 height 30
select select "1"
click at [469, 160] on select "Inquiry Follow Up Tour Requested Tour Confirmed Toured Proposal Sent Booked Lost" at bounding box center [599, 175] width 261 height 30
click at [611, 237] on select "Wedding Anniversary Party Baby Shower Bachelorette / Bachelor Party Birthday Pa…" at bounding box center [746, 241] width 554 height 30
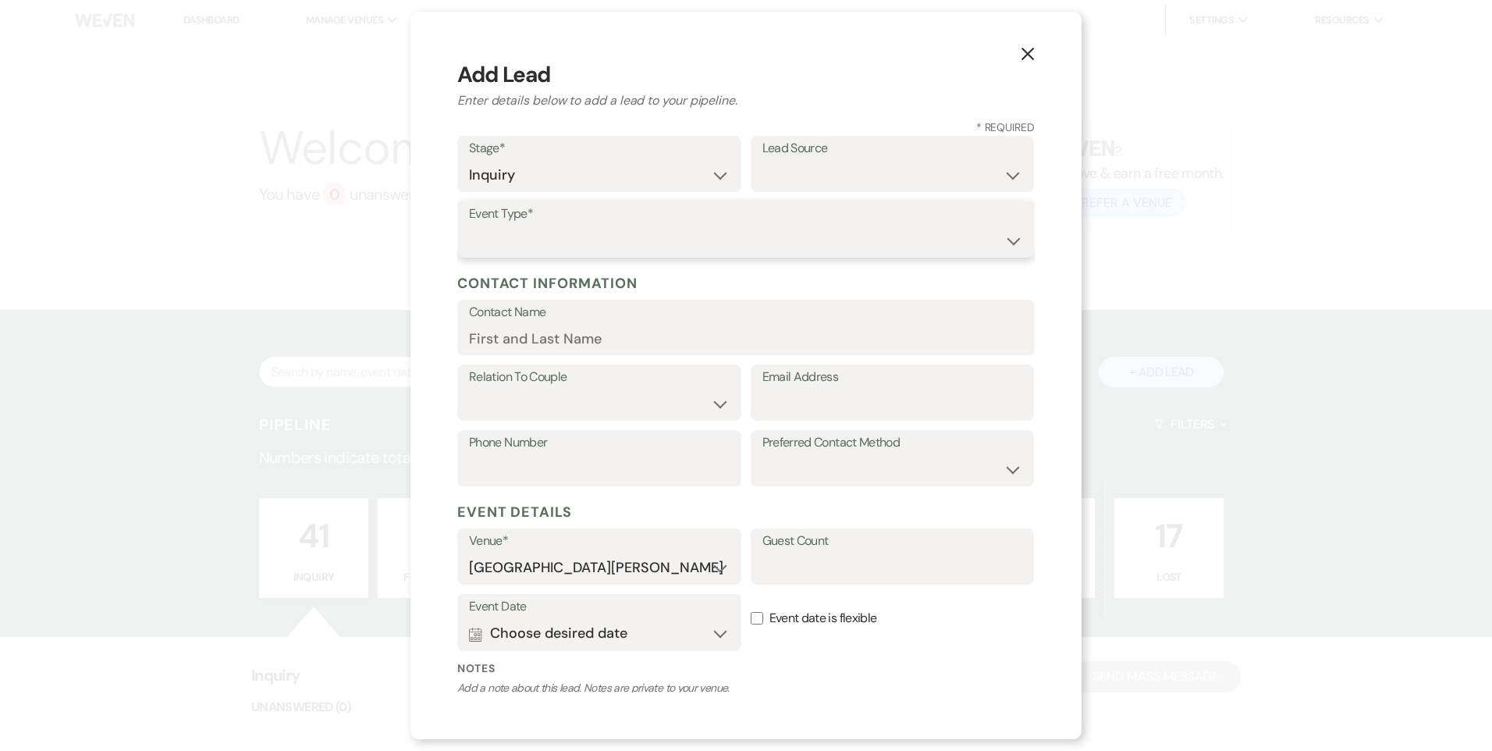
select select "1"
click at [469, 226] on select "Wedding Anniversary Party Baby Shower Bachelorette / Bachelor Party Birthday Pa…" at bounding box center [746, 241] width 554 height 30
click at [590, 345] on input "Contact Name" at bounding box center [746, 338] width 554 height 30
type input "Anjulia Anderson"
click at [574, 397] on select "Couple Planner Parent of Couple Family Member Friend Other" at bounding box center [599, 404] width 261 height 30
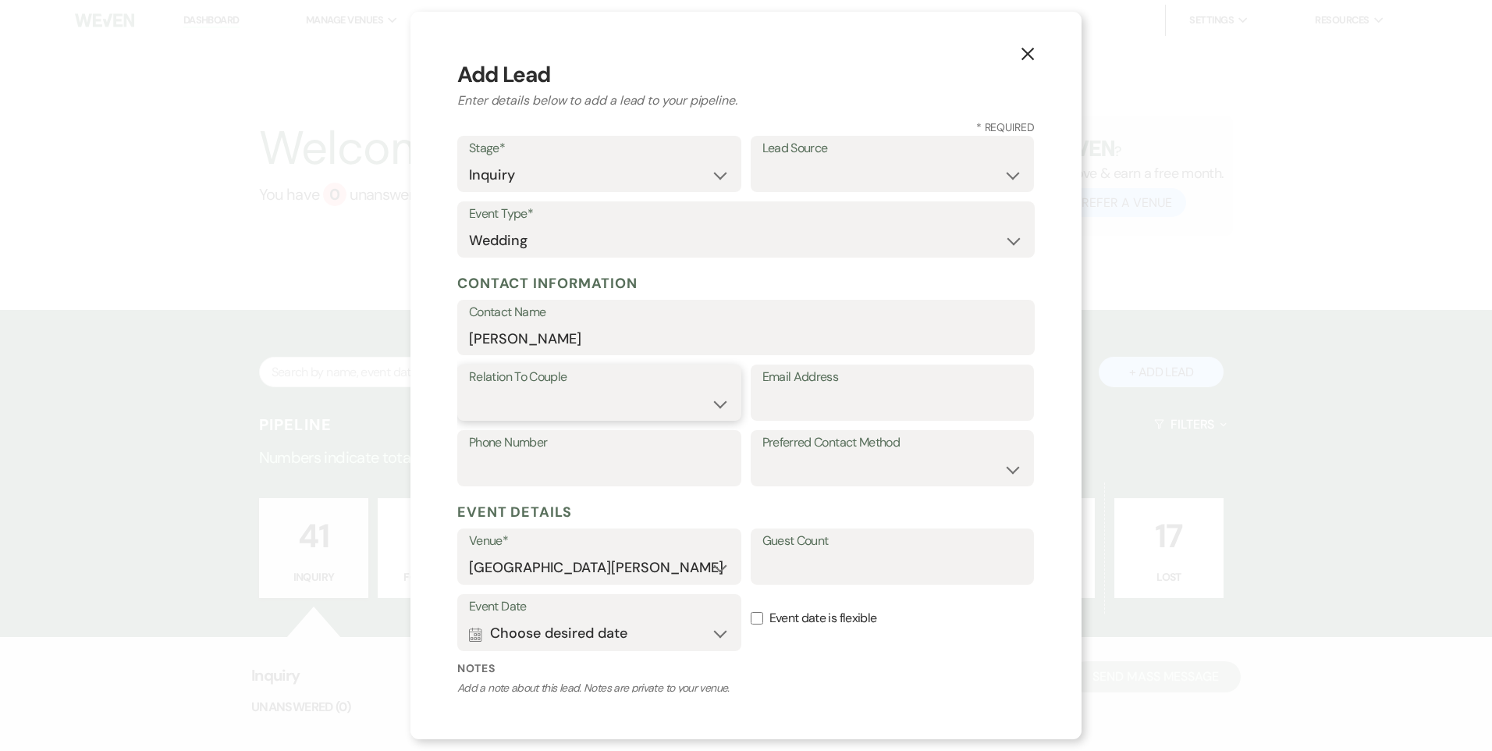
select select "1"
click at [469, 389] on select "Couple Planner Parent of Couple Family Member Friend Other" at bounding box center [599, 404] width 261 height 30
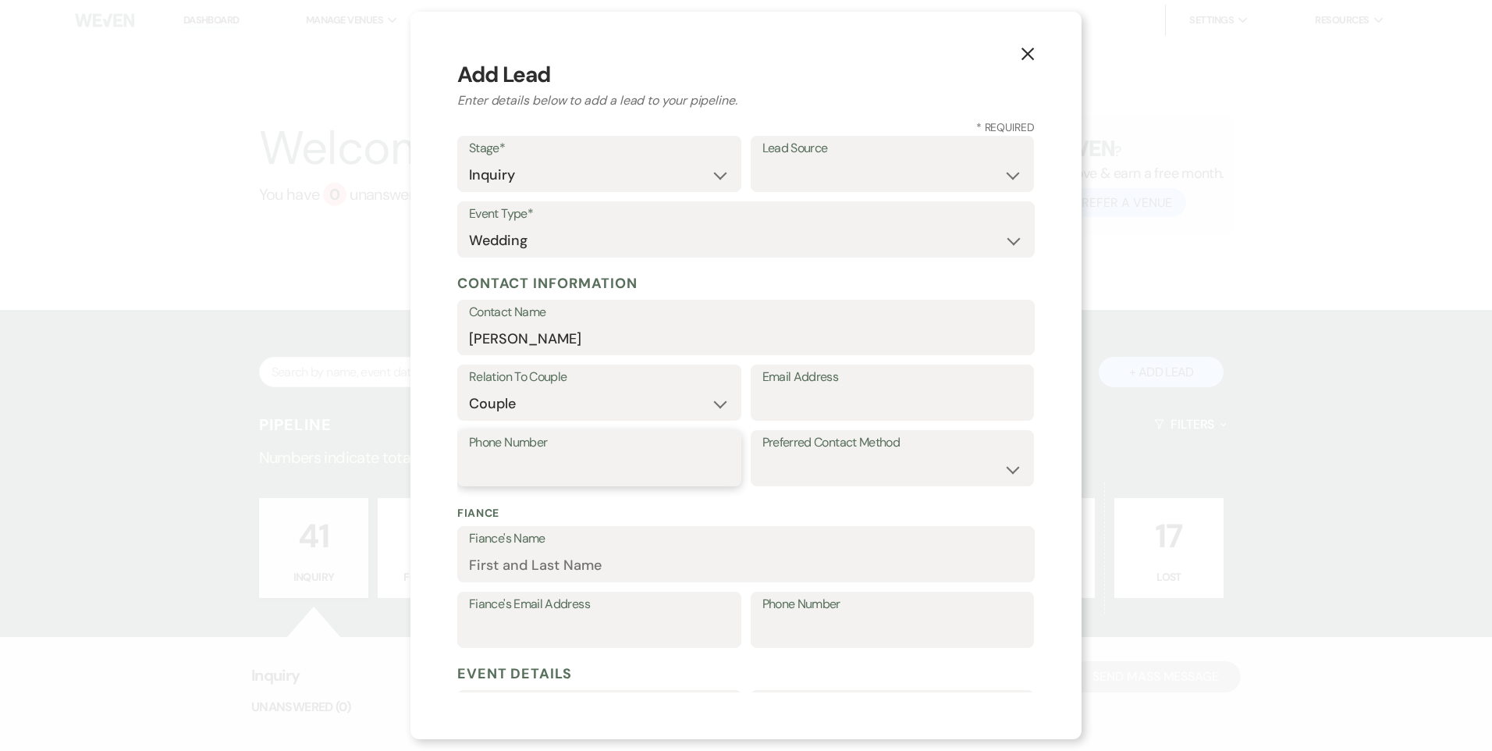
click at [624, 461] on input "Phone Number" at bounding box center [599, 469] width 261 height 30
type input "6143026166"
click at [851, 411] on input "Email Address" at bounding box center [893, 404] width 261 height 30
type input "anjulianderson43@yahoo.com"
click at [557, 569] on input "Fiance's Name" at bounding box center [746, 565] width 554 height 30
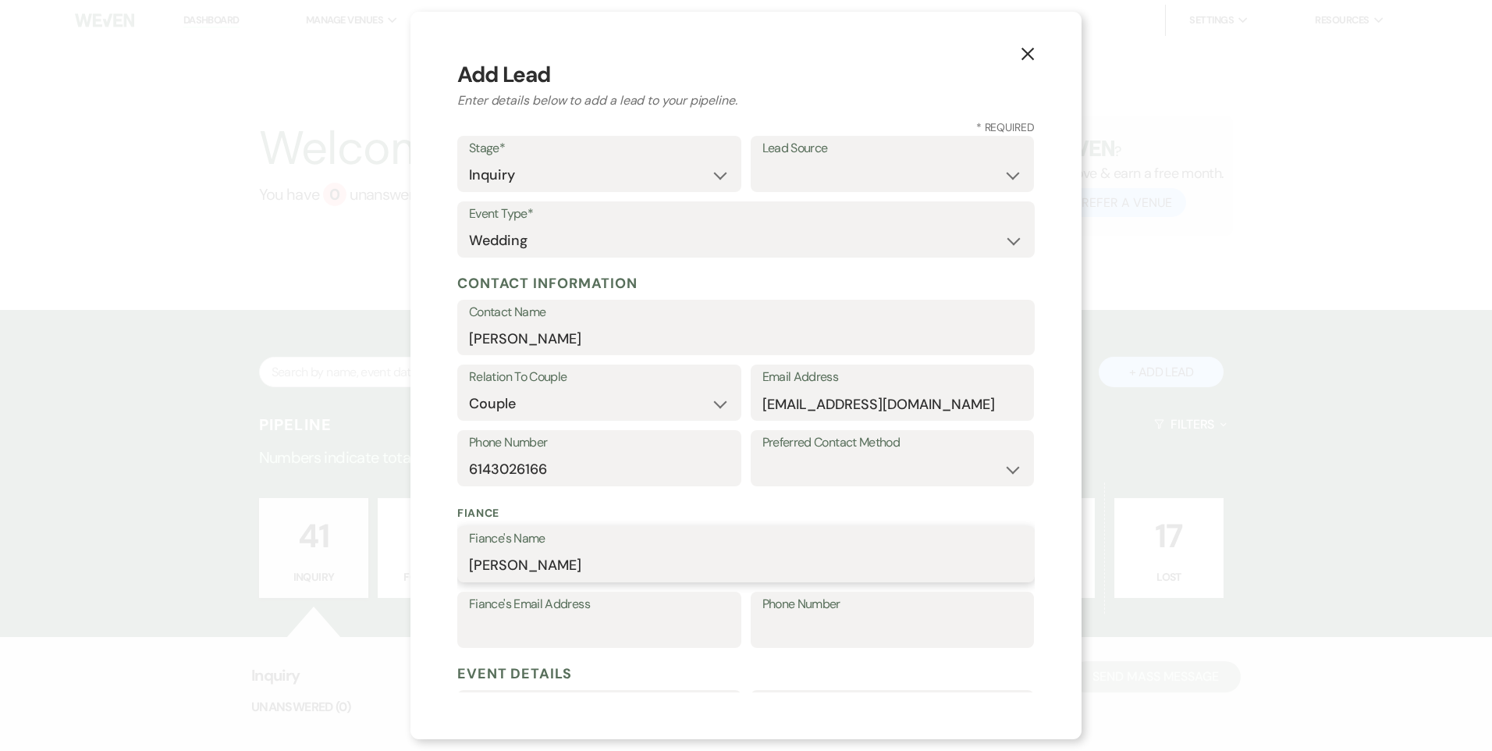
type input "Luke Capenart"
click at [555, 639] on input "Fiance's Email Address" at bounding box center [599, 631] width 261 height 30
type input "lcapehart07@gmail.com"
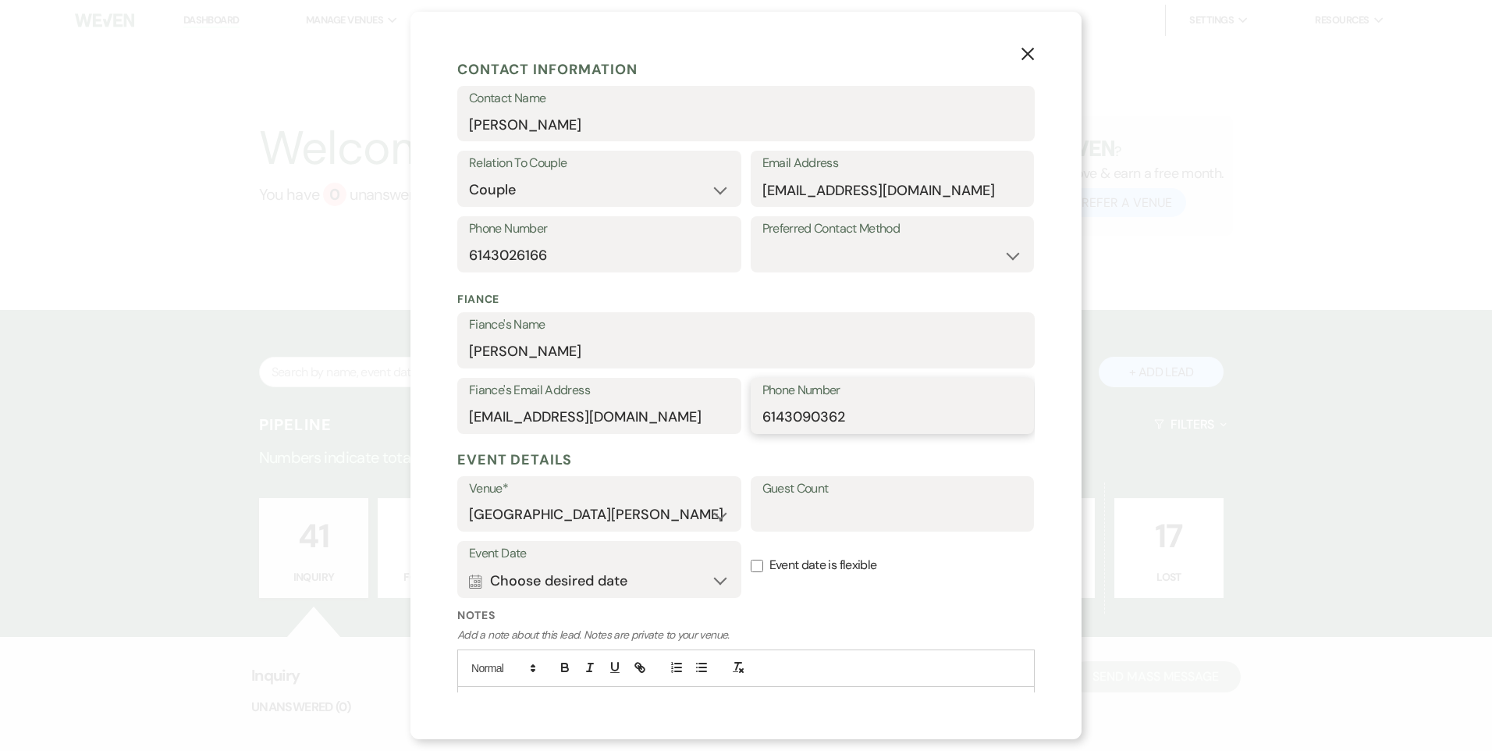
scroll to position [234, 0]
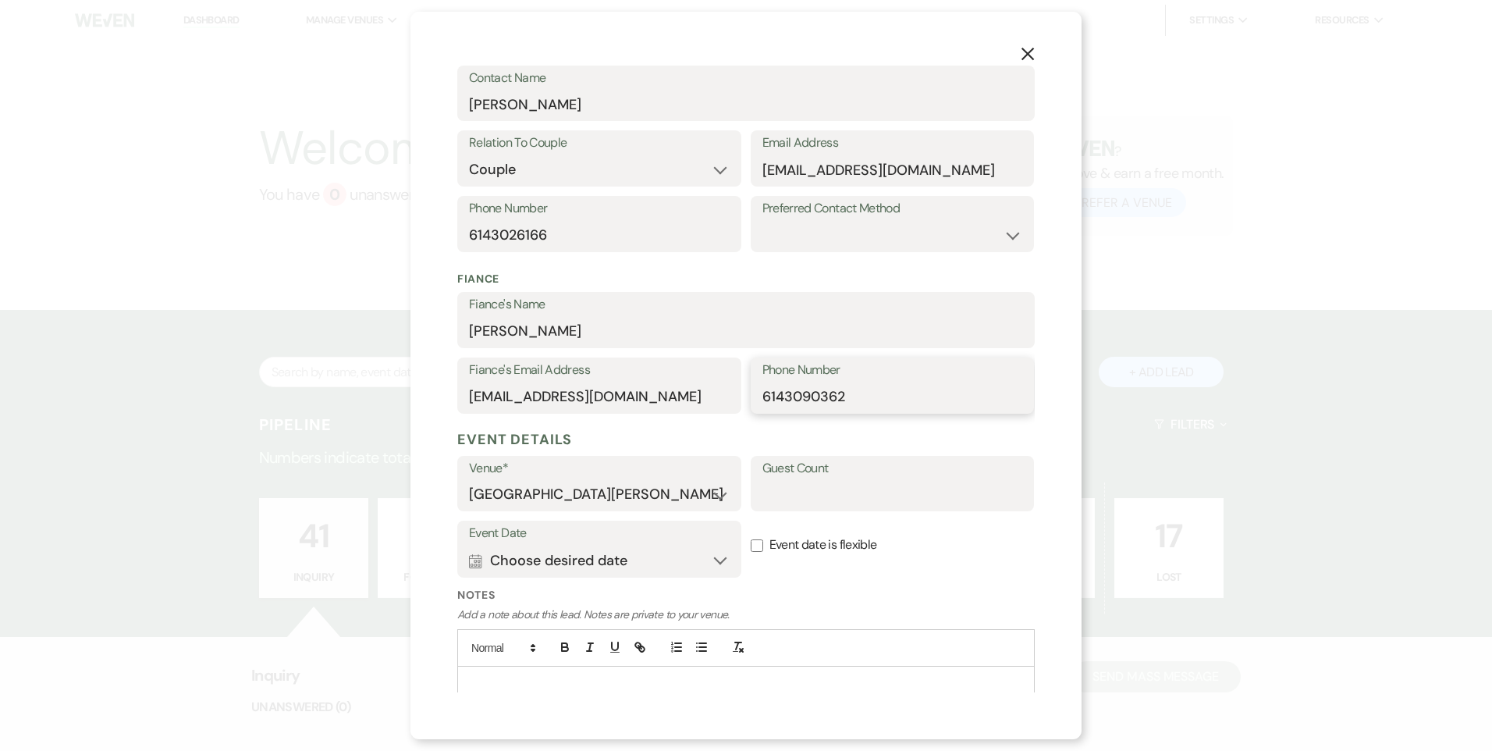
type input "6143090362"
click at [781, 498] on input "Guest Count" at bounding box center [893, 494] width 261 height 30
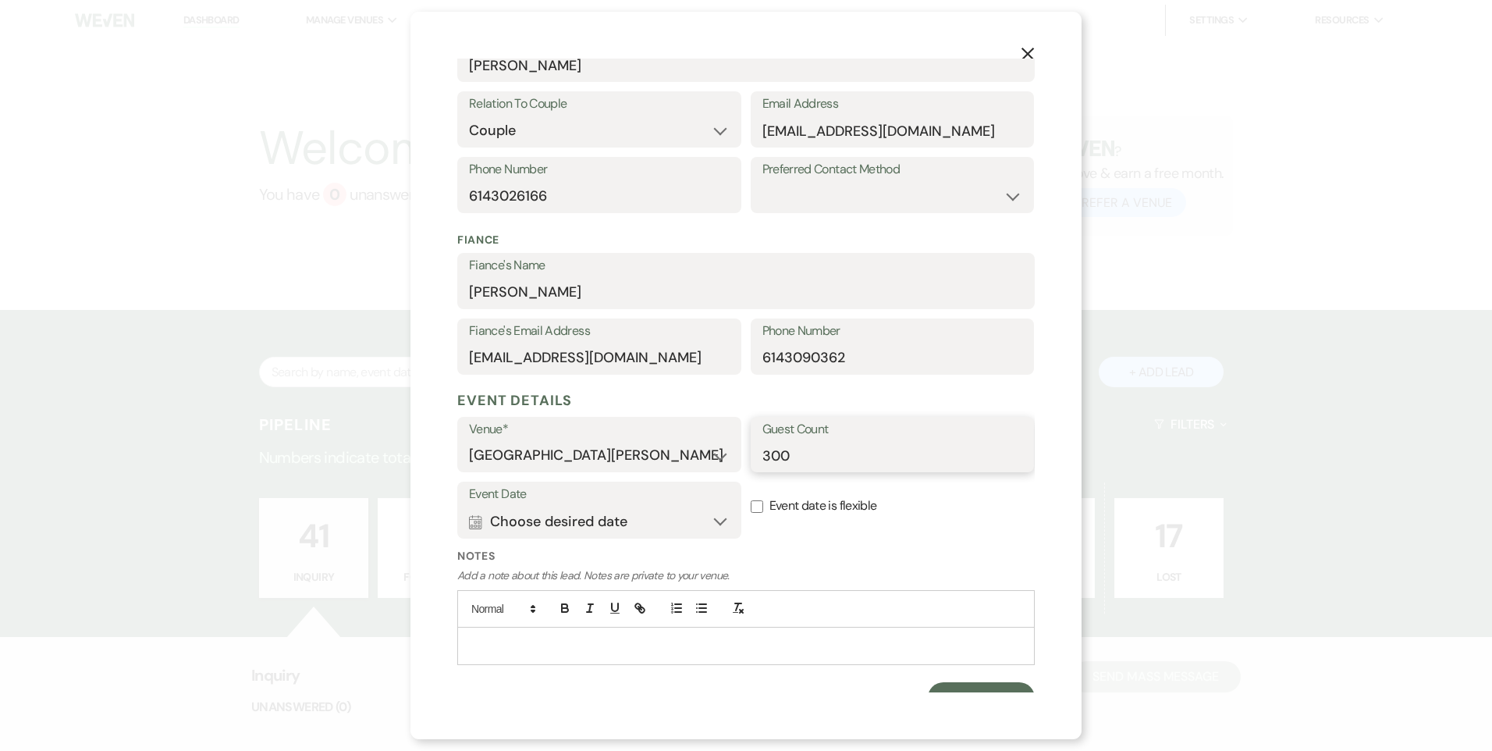
scroll to position [294, 0]
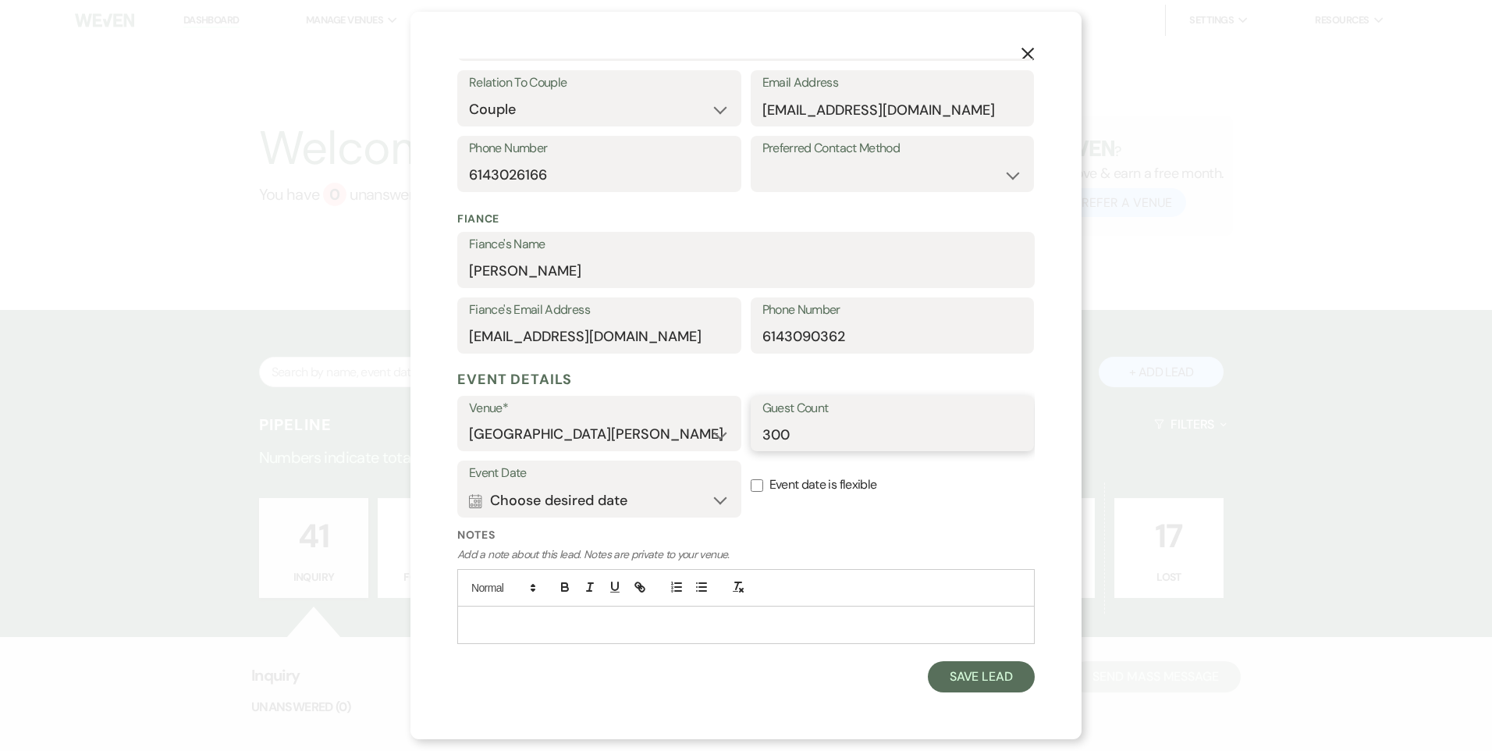
type input "300"
drag, startPoint x: 634, startPoint y: 634, endPoint x: 642, endPoint y: 631, distance: 8.1
click at [635, 633] on div at bounding box center [746, 624] width 576 height 36
click at [626, 510] on button "Calendar Choose desired date Expand" at bounding box center [599, 500] width 261 height 31
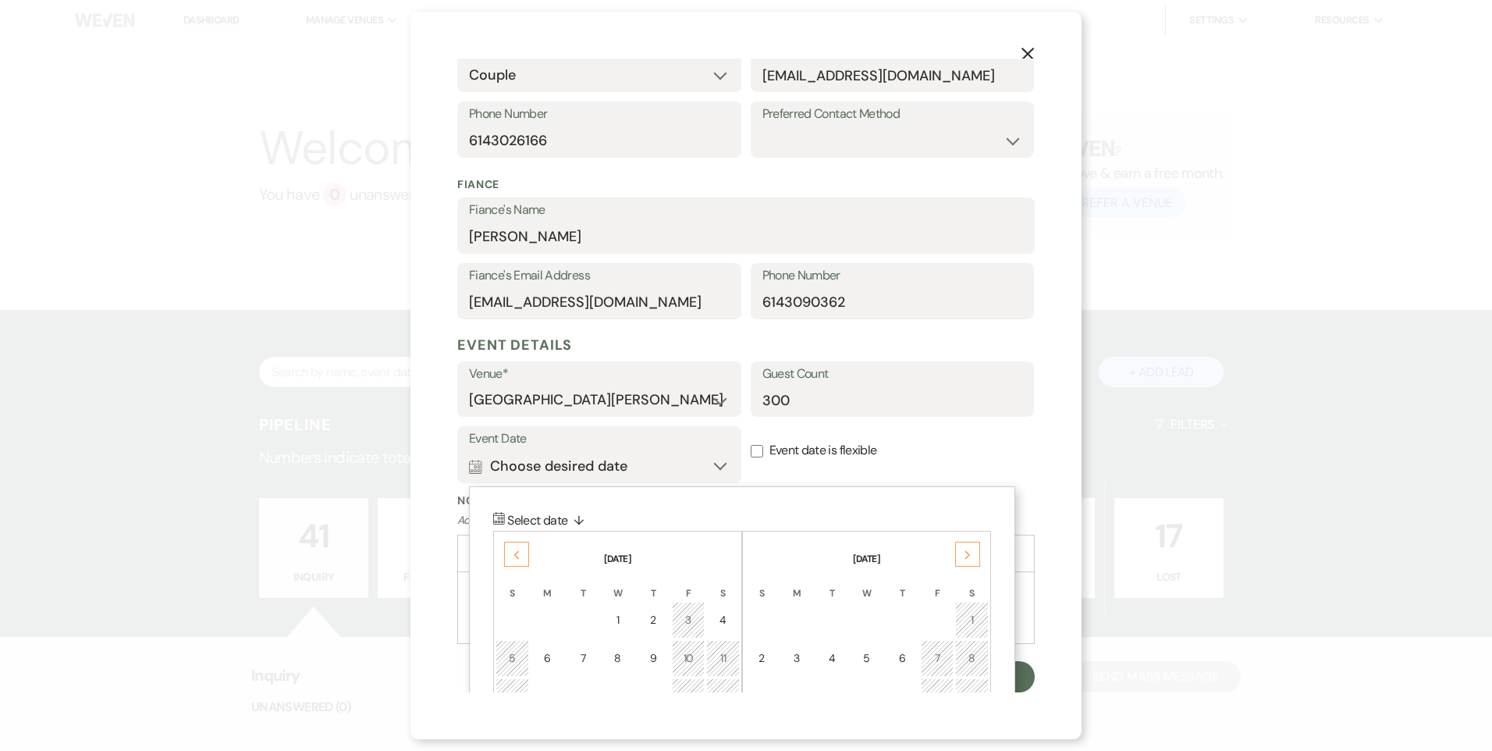
click at [972, 556] on div "Next" at bounding box center [967, 554] width 25 height 25
click at [970, 560] on div "Next" at bounding box center [967, 554] width 25 height 25
click at [969, 560] on div "Next" at bounding box center [967, 554] width 25 height 25
click at [915, 461] on label "Event date is flexible" at bounding box center [893, 450] width 284 height 49
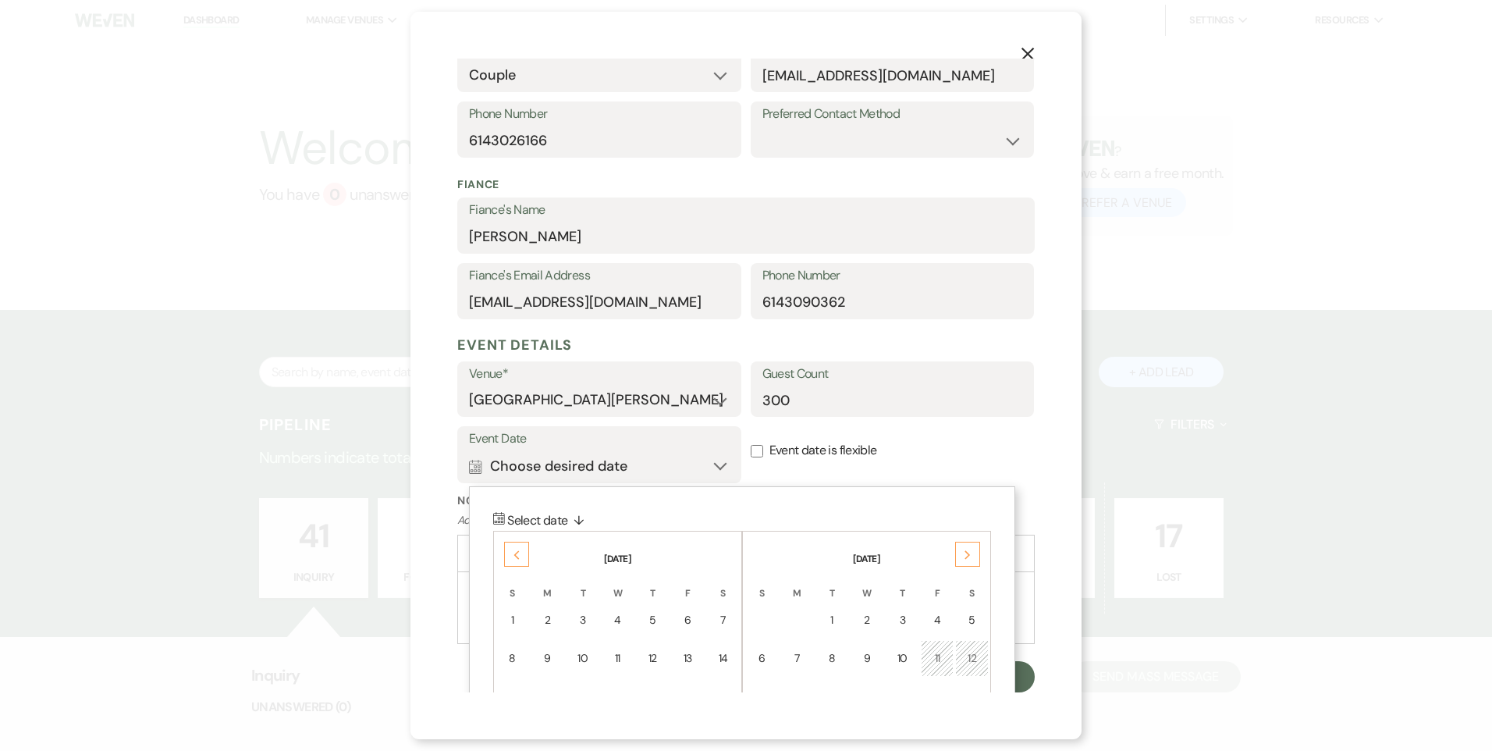
click at [763, 457] on input "Event date is flexible" at bounding box center [757, 451] width 12 height 12
checkbox input "true"
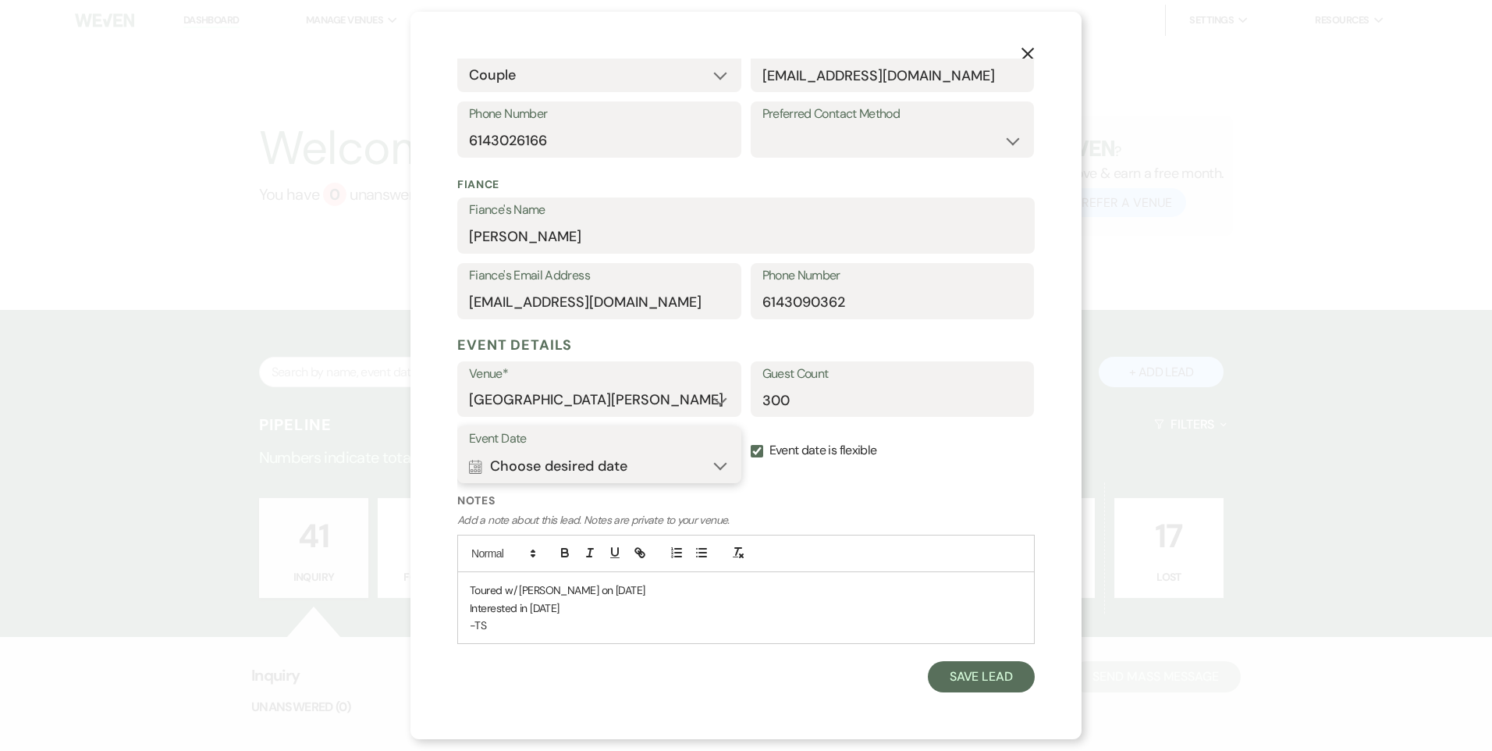
click at [715, 471] on button "Calendar Choose desired date Expand" at bounding box center [599, 465] width 261 height 31
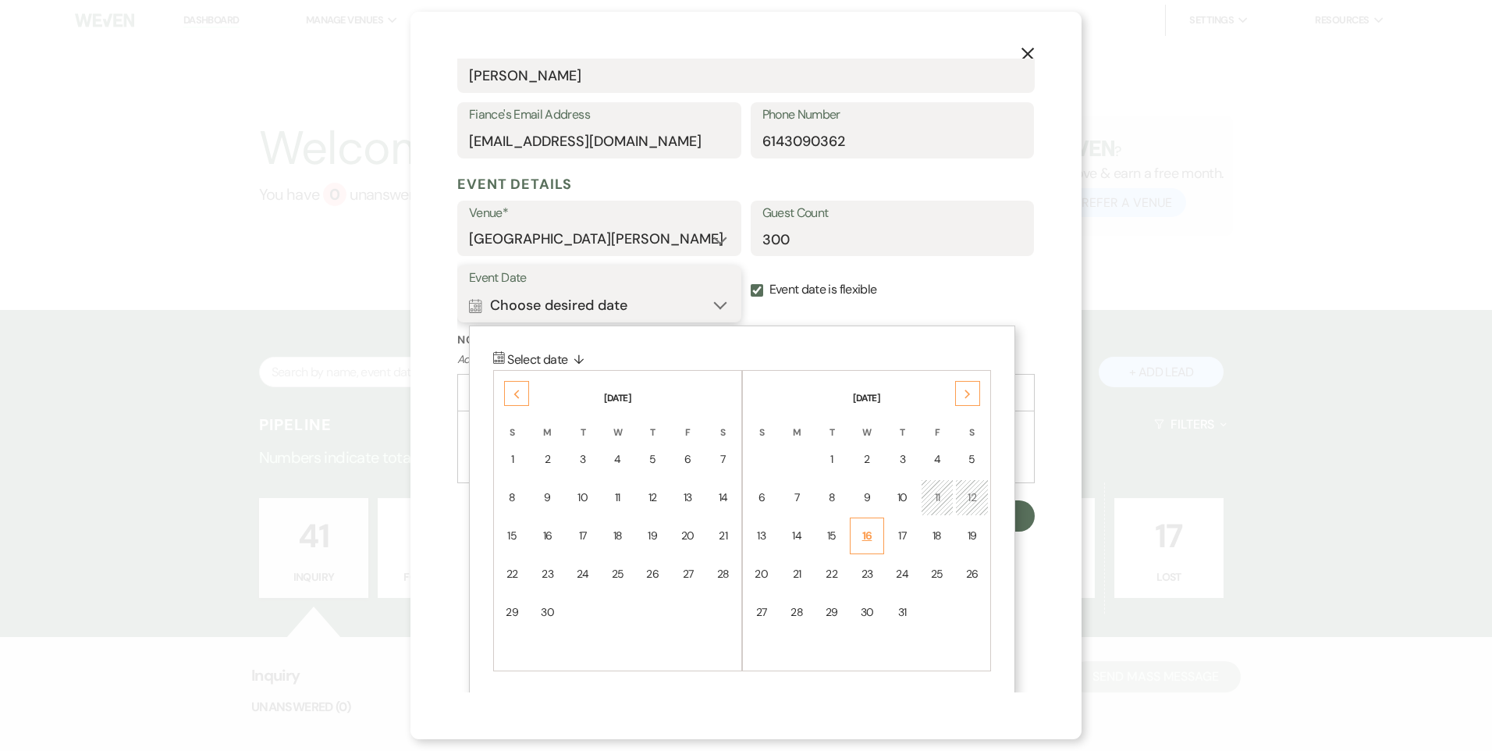
scroll to position [493, 0]
click at [931, 498] on div "11" at bounding box center [937, 494] width 13 height 16
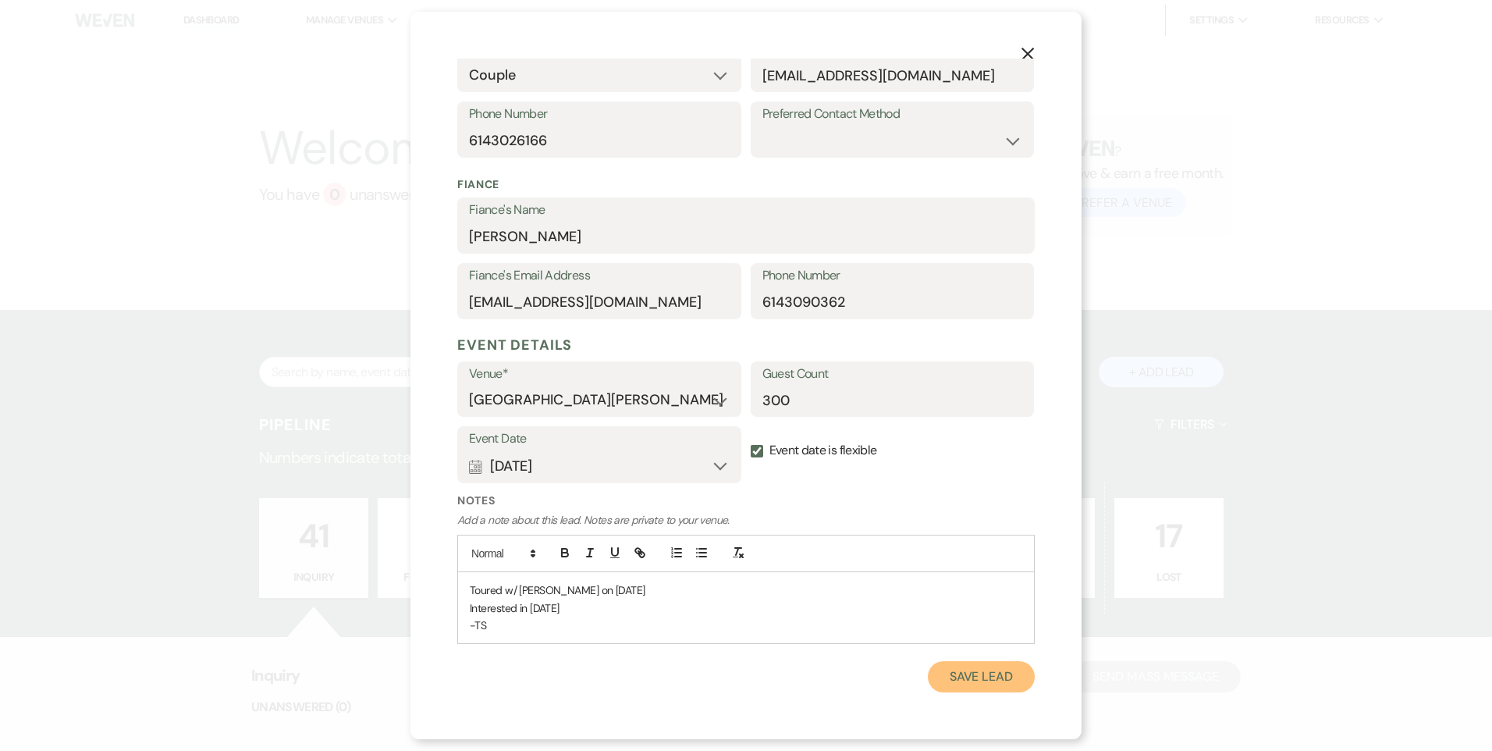
click at [962, 685] on button "Save Lead" at bounding box center [981, 676] width 107 height 31
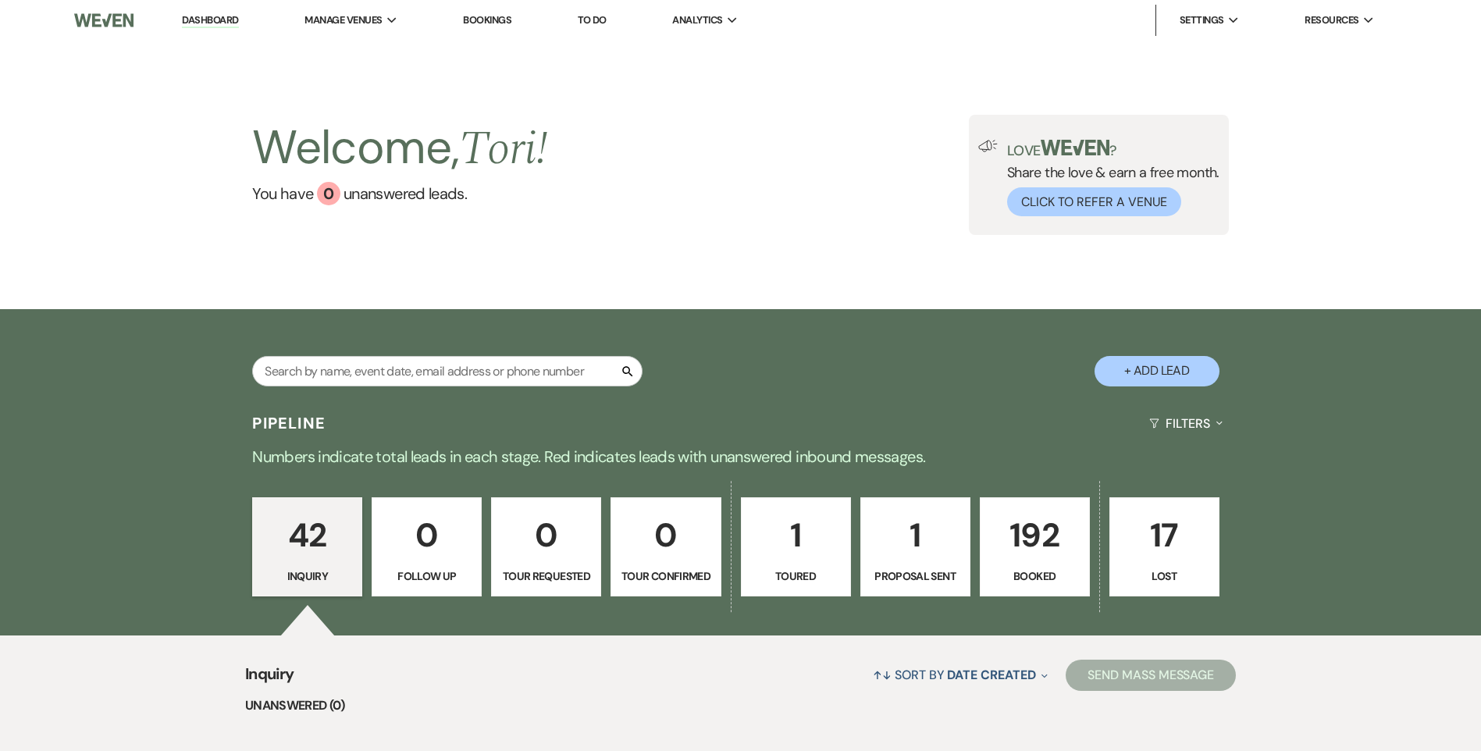
click at [1169, 370] on button "+ Add Lead" at bounding box center [1156, 371] width 125 height 30
select select "823"
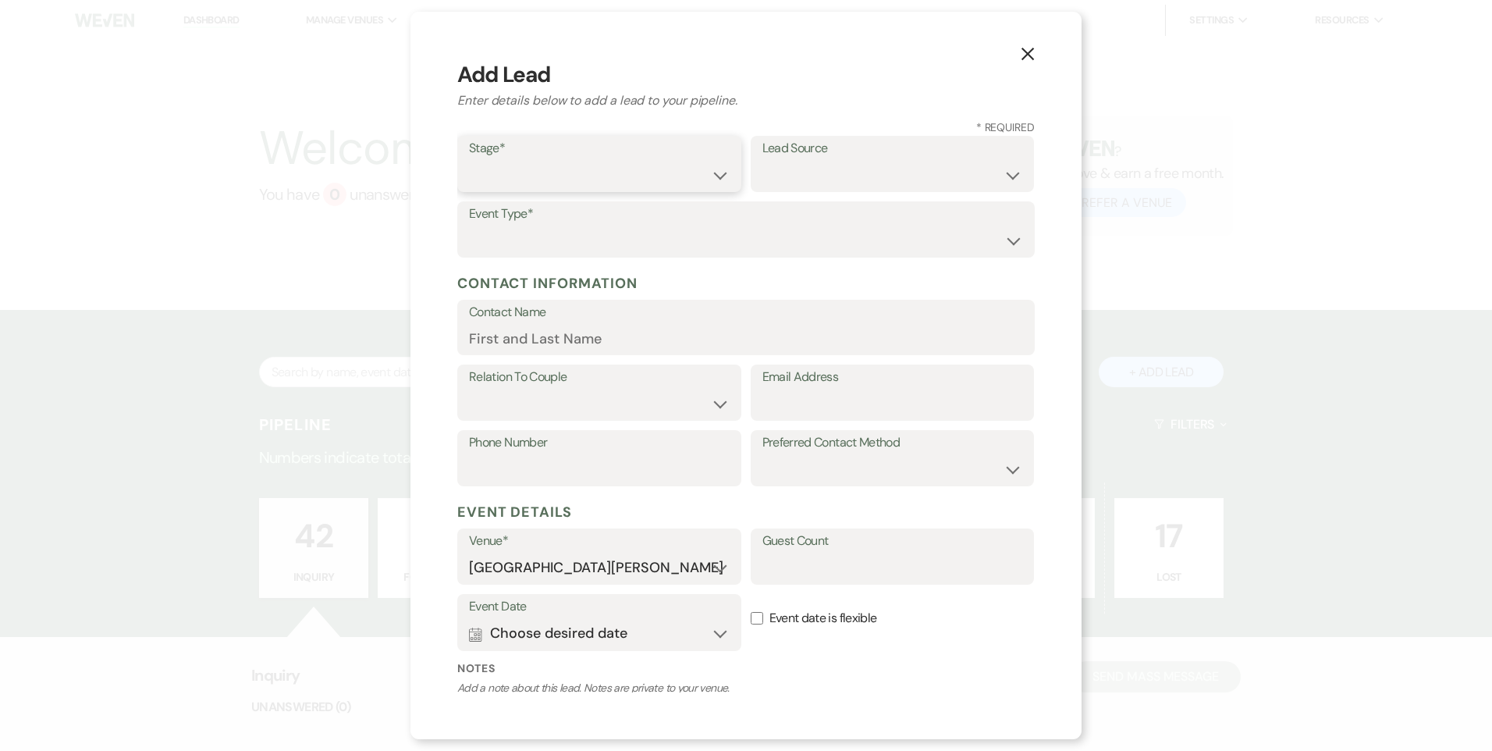
click at [532, 168] on select "Inquiry Follow Up Tour Requested Tour Confirmed Toured Proposal Sent Booked Lost" at bounding box center [599, 175] width 261 height 30
select select "1"
click at [469, 160] on select "Inquiry Follow Up Tour Requested Tour Confirmed Toured Proposal Sent Booked Lost" at bounding box center [599, 175] width 261 height 30
click at [531, 242] on select "Wedding Anniversary Party Baby Shower Bachelorette / Bachelor Party Birthday Pa…" at bounding box center [746, 241] width 554 height 30
click at [528, 231] on select "Wedding Anniversary Party Baby Shower Bachelorette / Bachelor Party Birthday Pa…" at bounding box center [746, 241] width 554 height 30
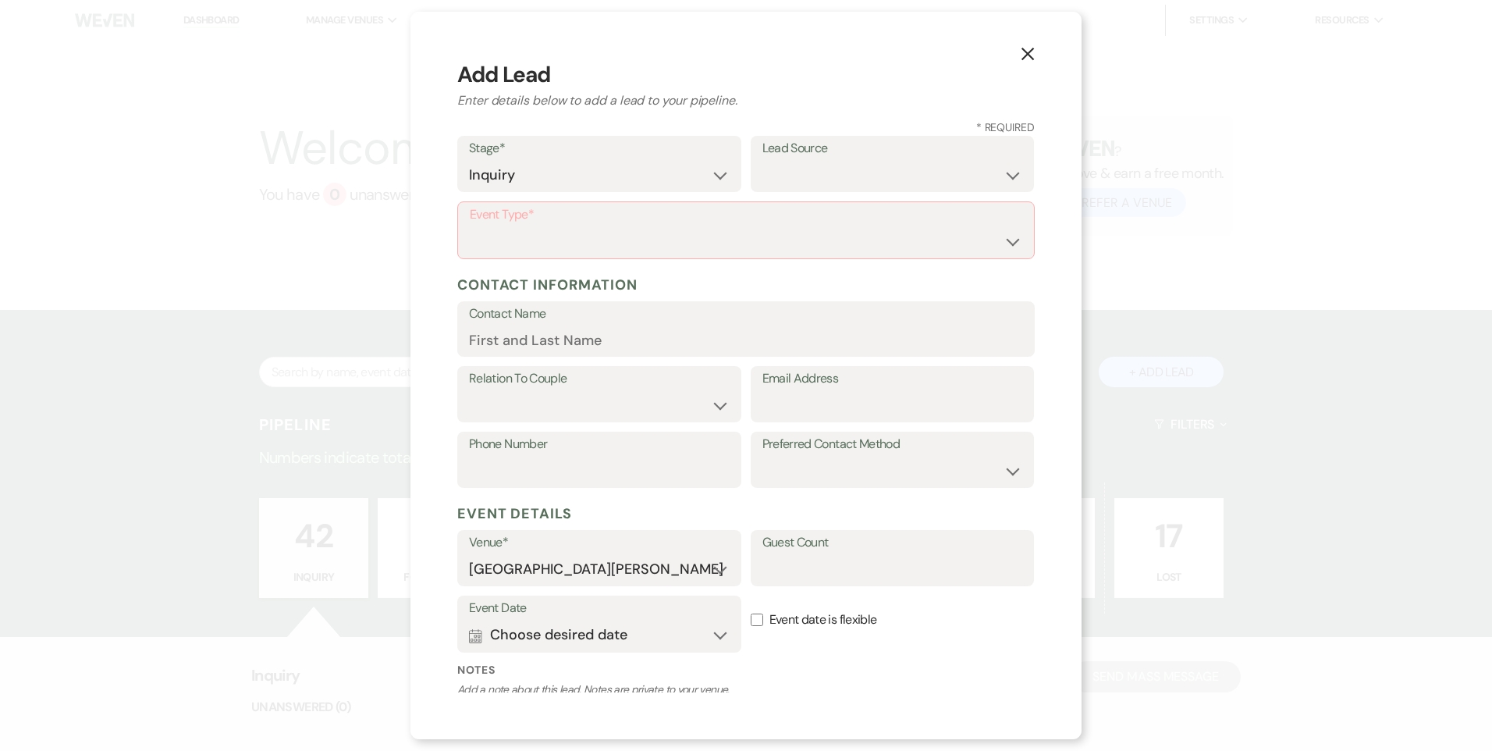
click at [528, 256] on div "Event Type* Wedding Anniversary Party Baby Shower Bachelorette / Bachelor Party…" at bounding box center [746, 230] width 578 height 58
drag, startPoint x: 528, startPoint y: 256, endPoint x: 509, endPoint y: 257, distance: 18.7
click at [509, 253] on select "Wedding Anniversary Party Baby Shower Bachelorette / Bachelor Party Birthday Pa…" at bounding box center [746, 241] width 553 height 30
select select "1"
click at [470, 226] on select "Wedding Anniversary Party Baby Shower Bachelorette / Bachelor Party Birthday Pa…" at bounding box center [746, 241] width 553 height 30
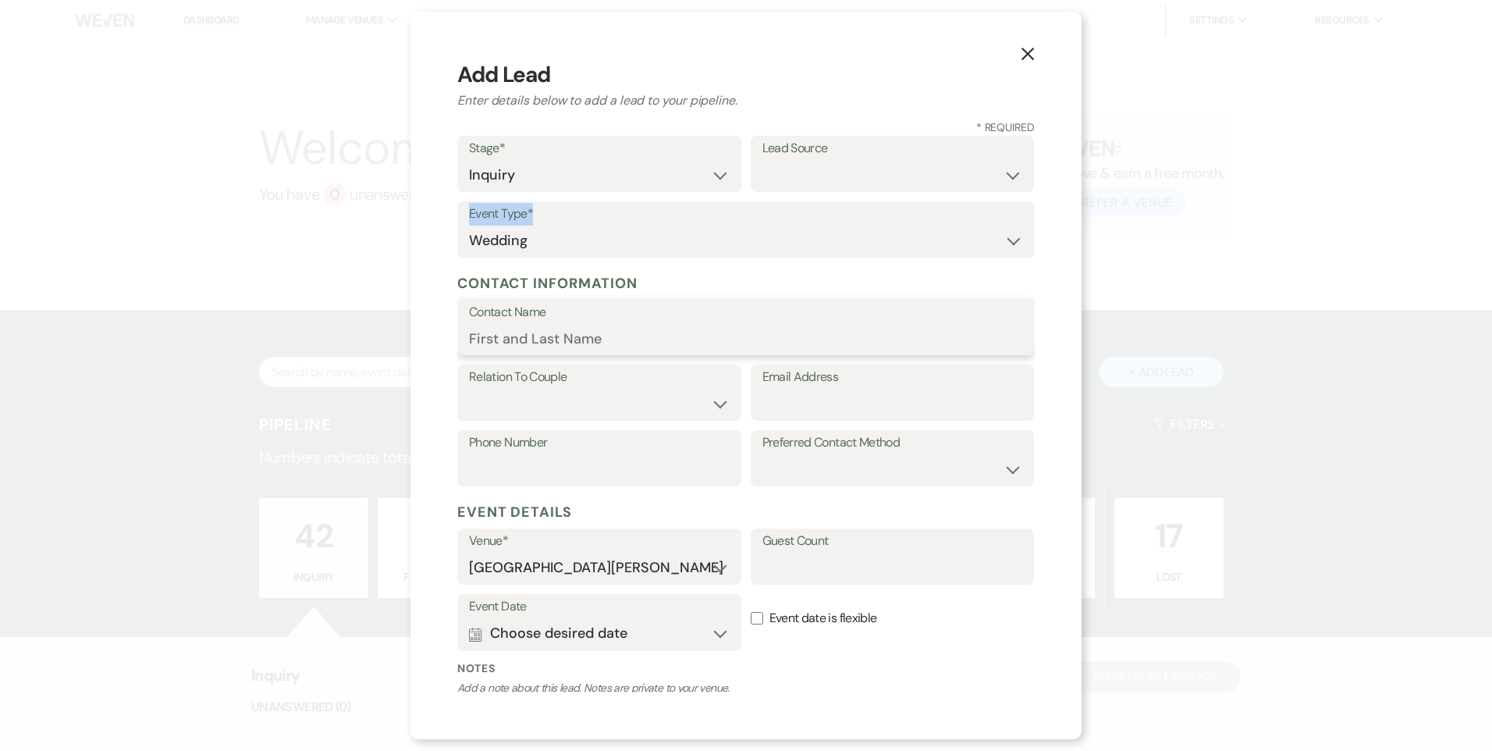
click at [591, 331] on input "Contact Name" at bounding box center [746, 338] width 554 height 30
type input "Katelyn Rust"
click at [621, 390] on select "Couple Planner Parent of Couple Family Member Friend Other" at bounding box center [599, 404] width 261 height 30
select select "1"
click at [469, 389] on select "Couple Planner Parent of Couple Family Member Friend Other" at bounding box center [599, 404] width 261 height 30
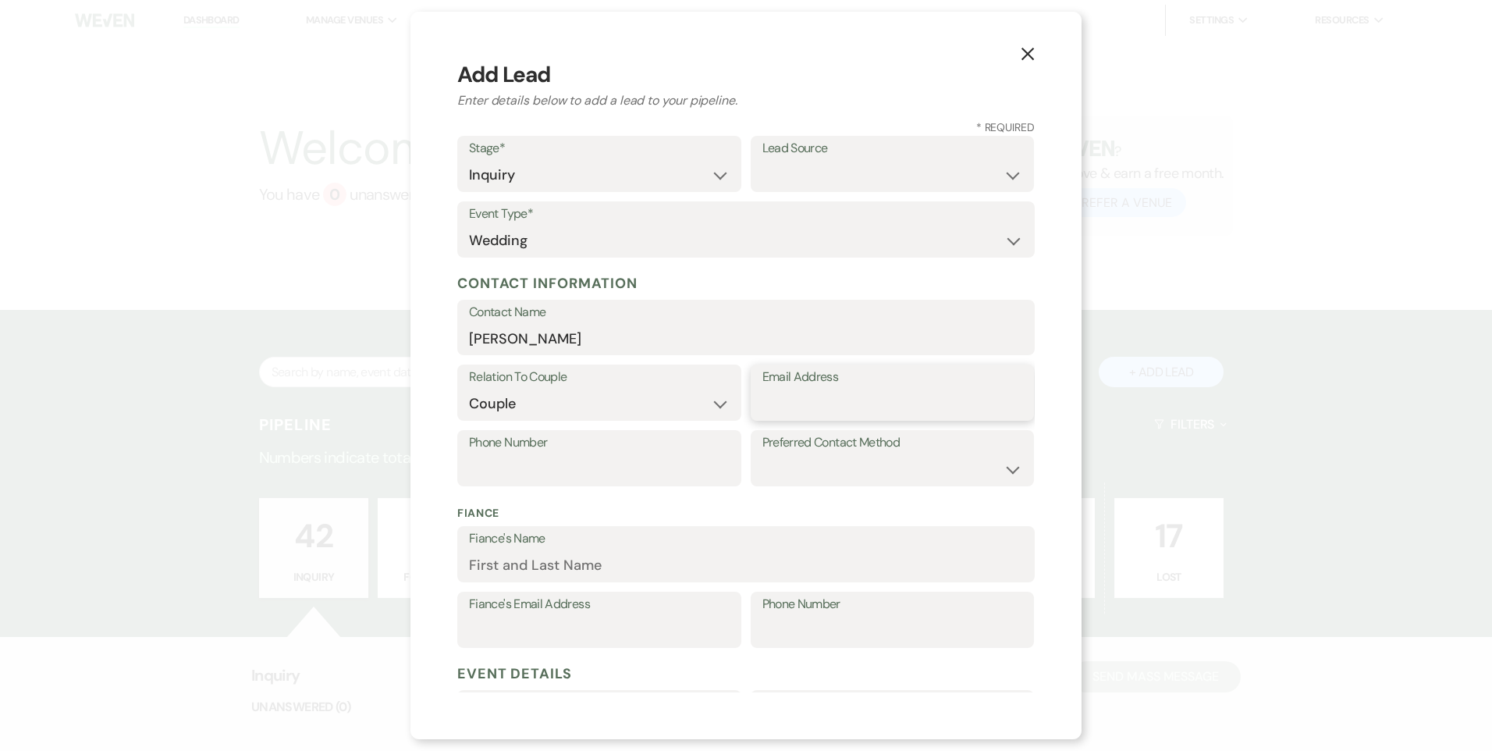
click at [818, 405] on input "Email Address" at bounding box center [893, 404] width 261 height 30
type input "katelynrust14@gmail.com"
click at [547, 474] on input "Phone Number" at bounding box center [599, 469] width 261 height 30
type input "6073463229"
click at [667, 564] on input "Fiance's Name" at bounding box center [746, 565] width 554 height 30
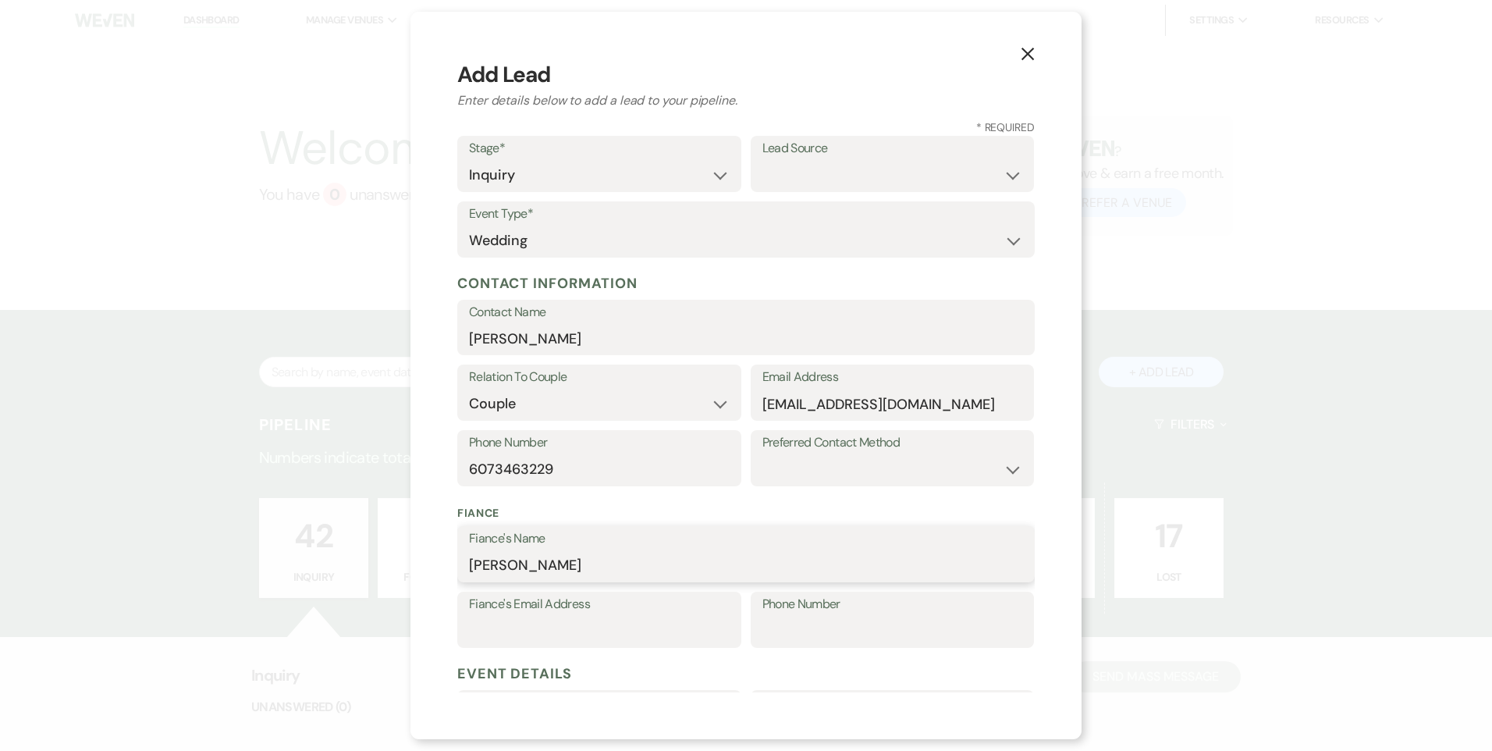
type input "TJ Memanus"
type input "tjandkatelynmc"
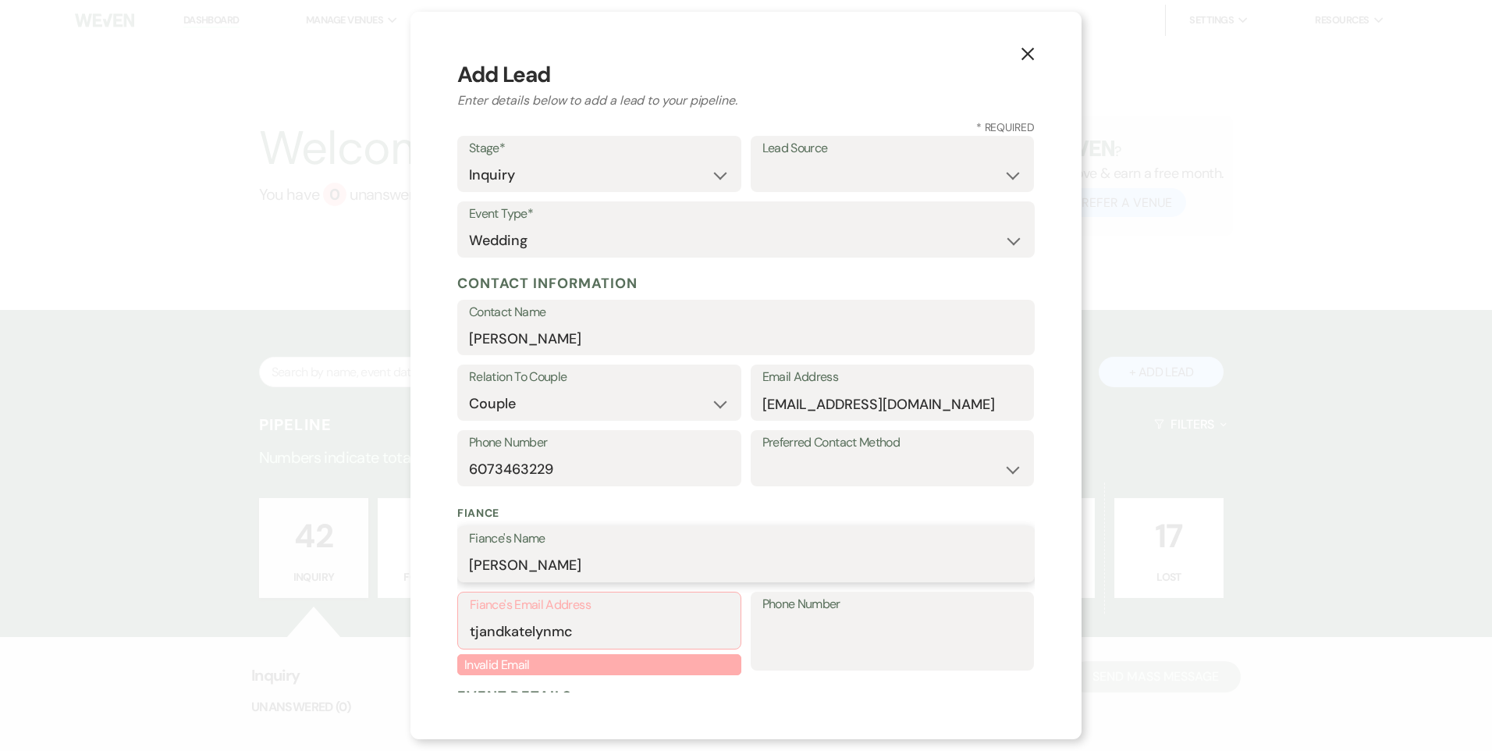
click at [524, 569] on input "TJ Memanus" at bounding box center [746, 565] width 554 height 30
type input "TJ McManus"
click at [580, 629] on input "tjandkatelynmc" at bounding box center [599, 632] width 259 height 30
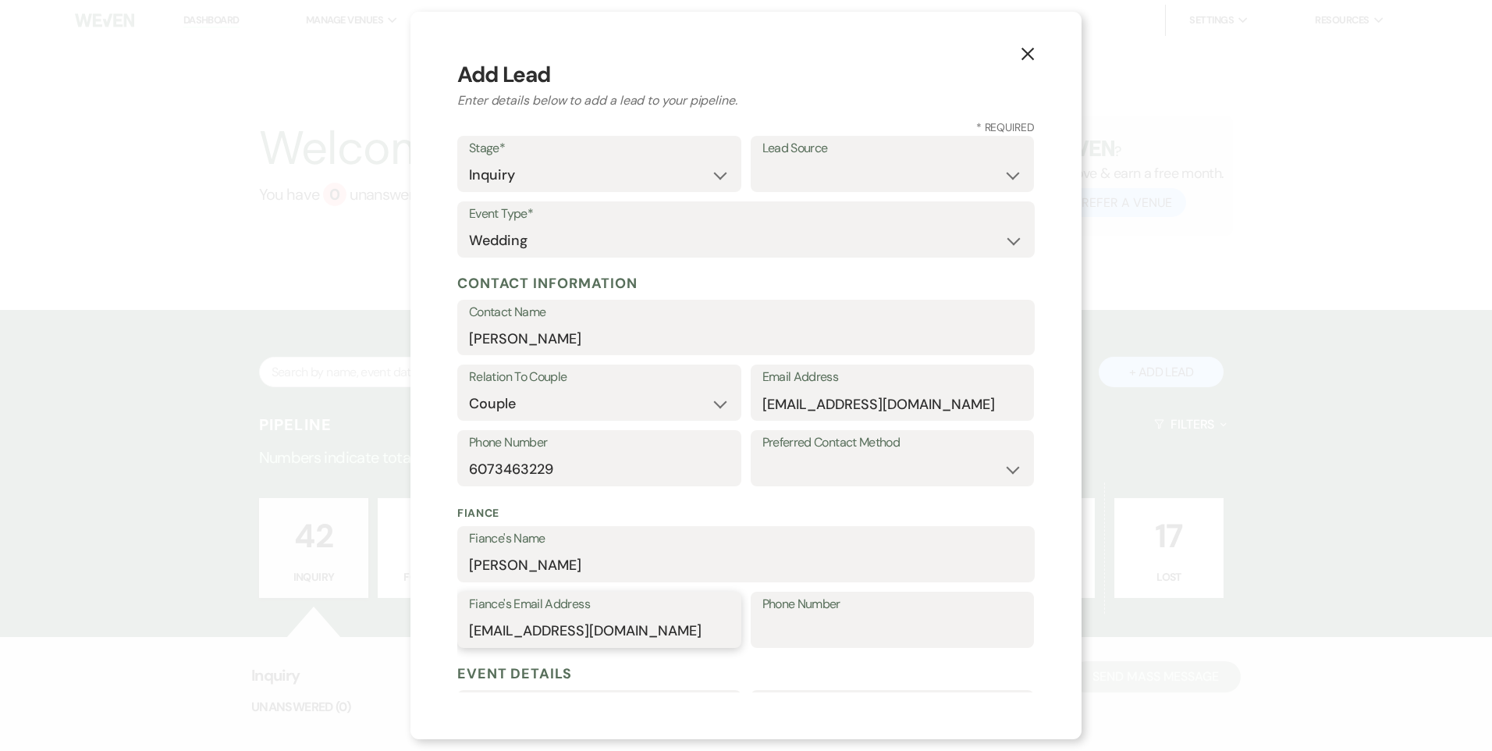
type input "tjandkatelynmcmanus@gmail.com"
click at [813, 617] on input "Phone Number" at bounding box center [893, 631] width 261 height 30
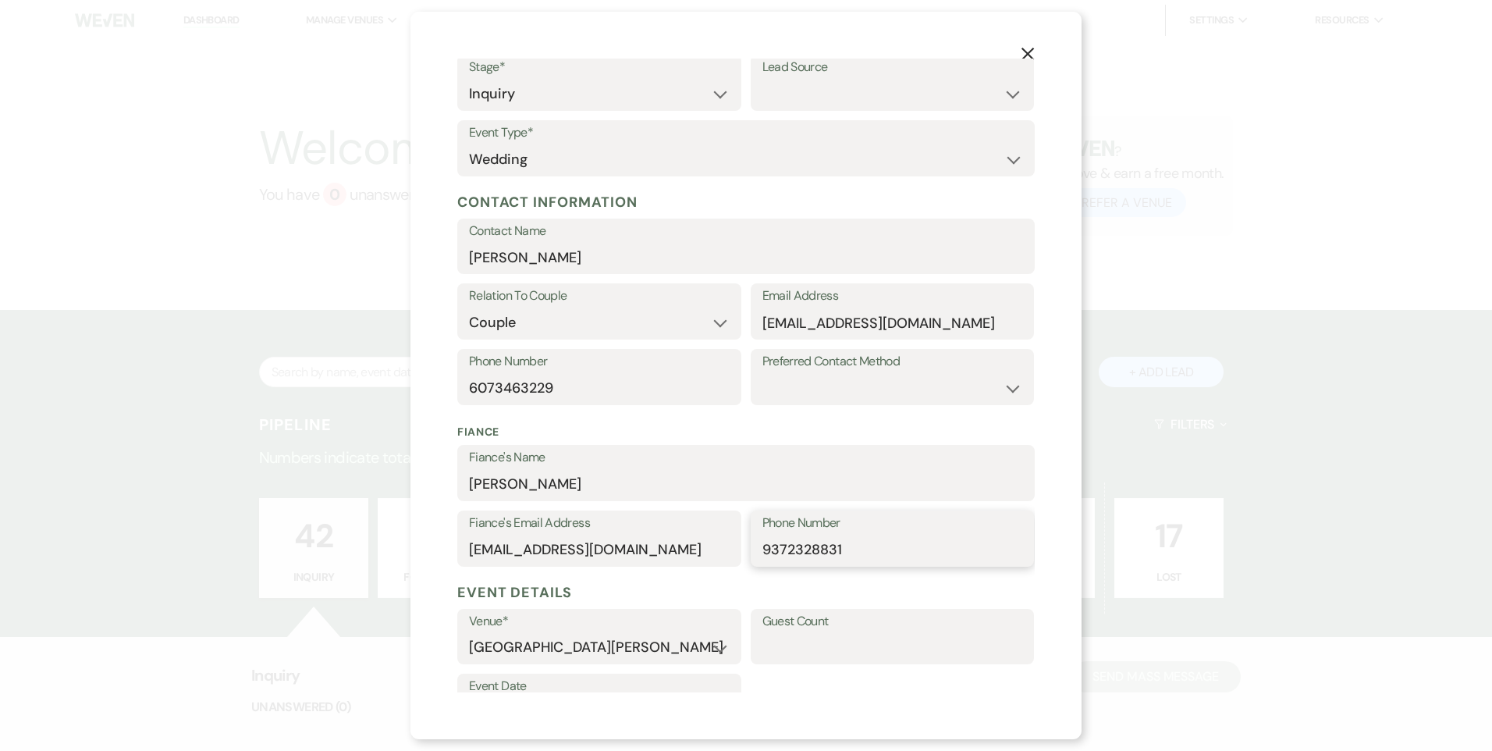
scroll to position [156, 0]
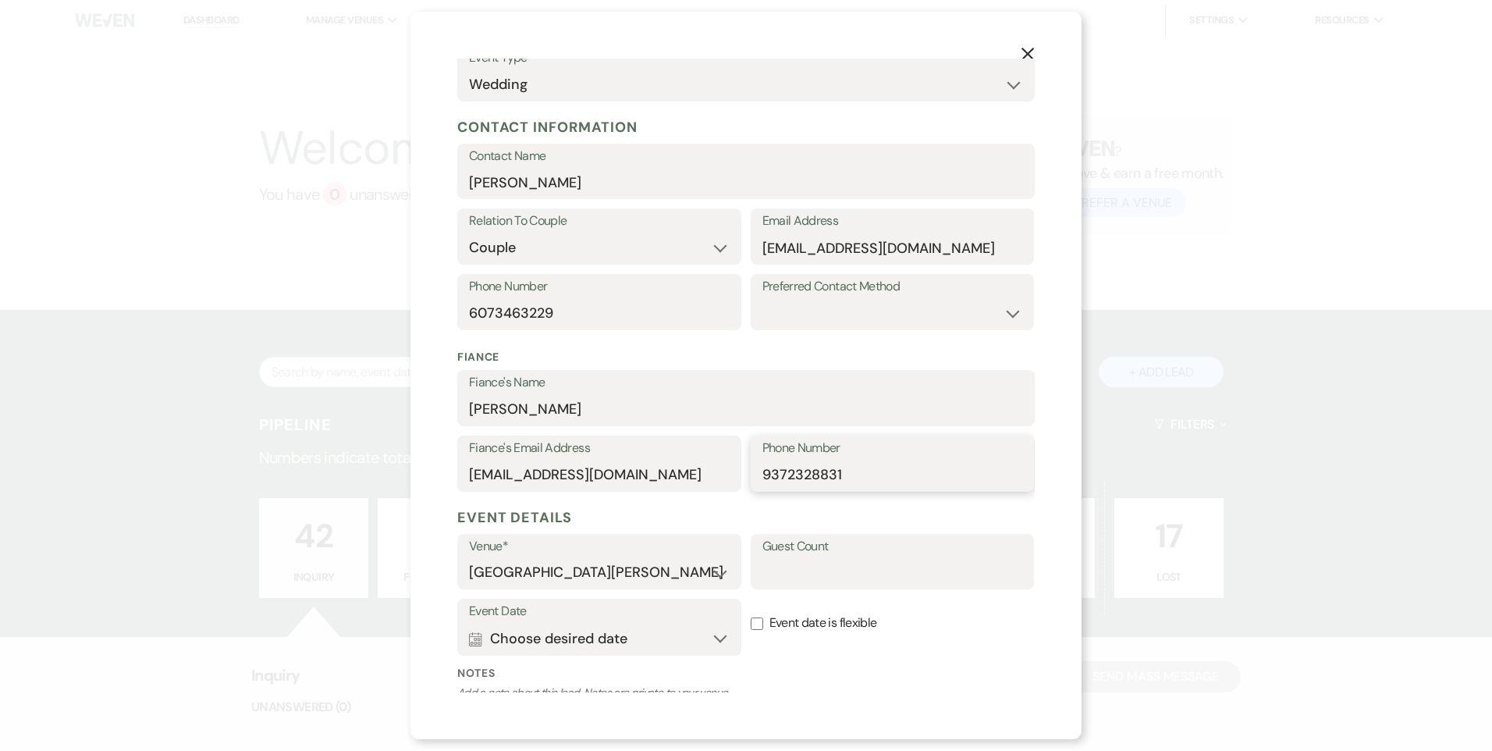
type input "9372328831"
click at [782, 574] on input "Guest Count" at bounding box center [893, 572] width 261 height 30
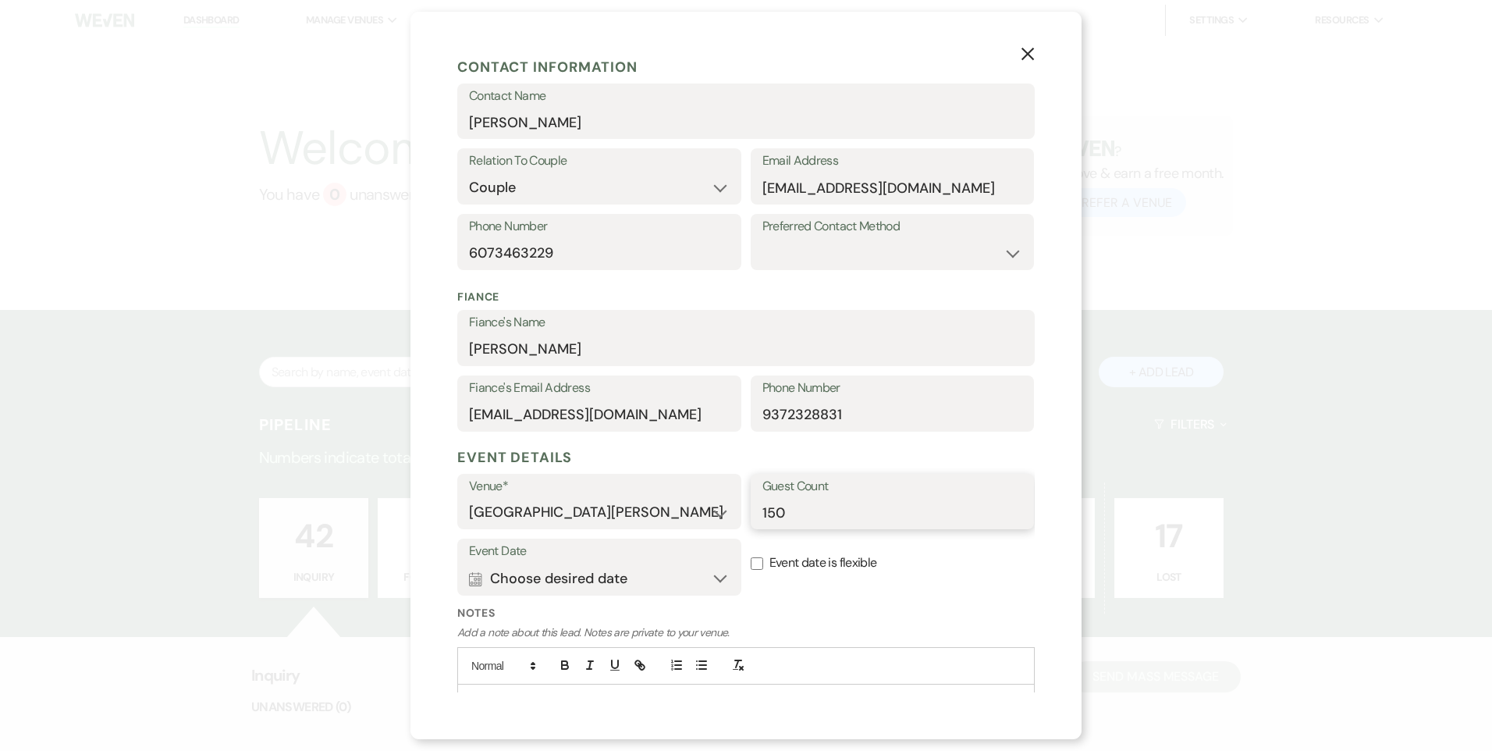
scroll to position [294, 0]
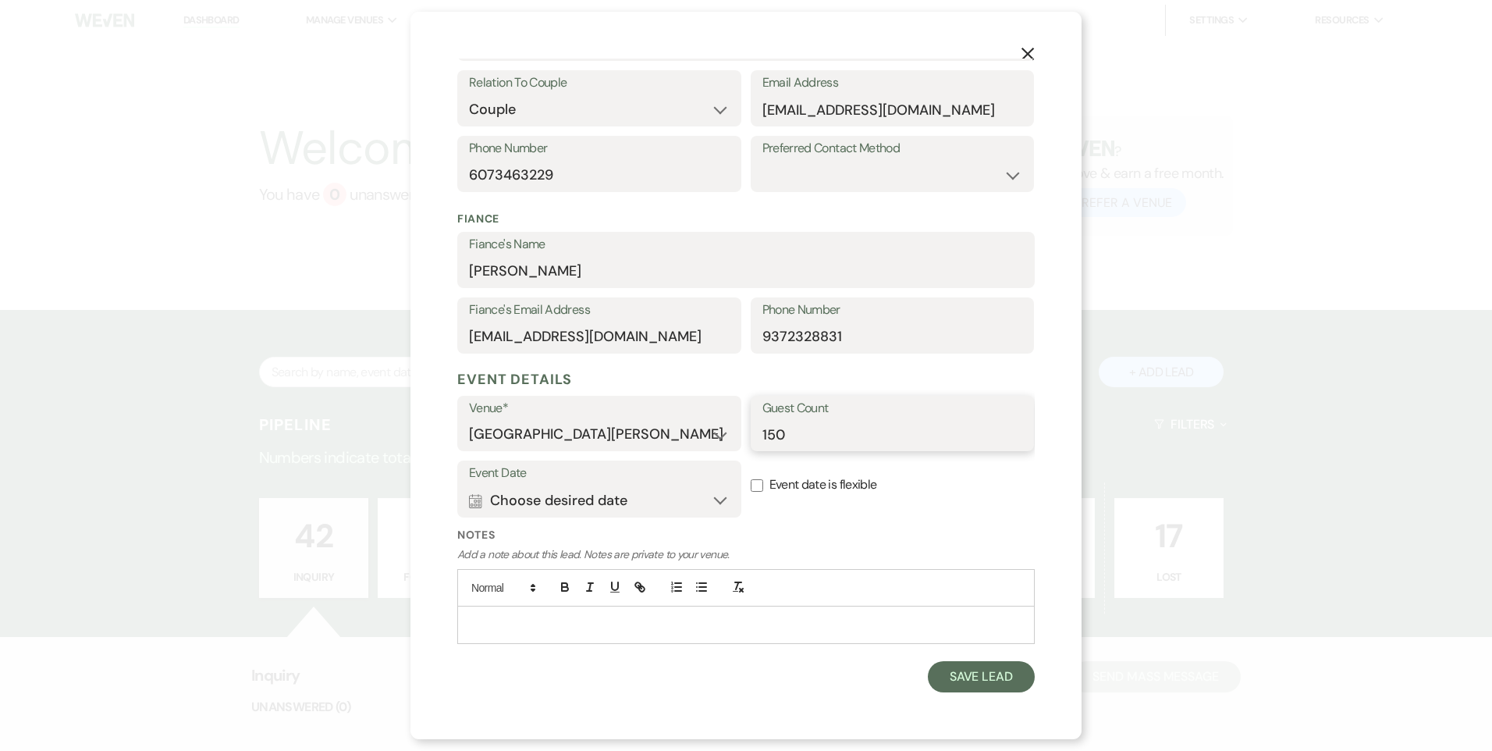
type input "150"
click at [636, 599] on span at bounding box center [603, 587] width 100 height 23
click at [633, 620] on p at bounding box center [746, 624] width 553 height 17
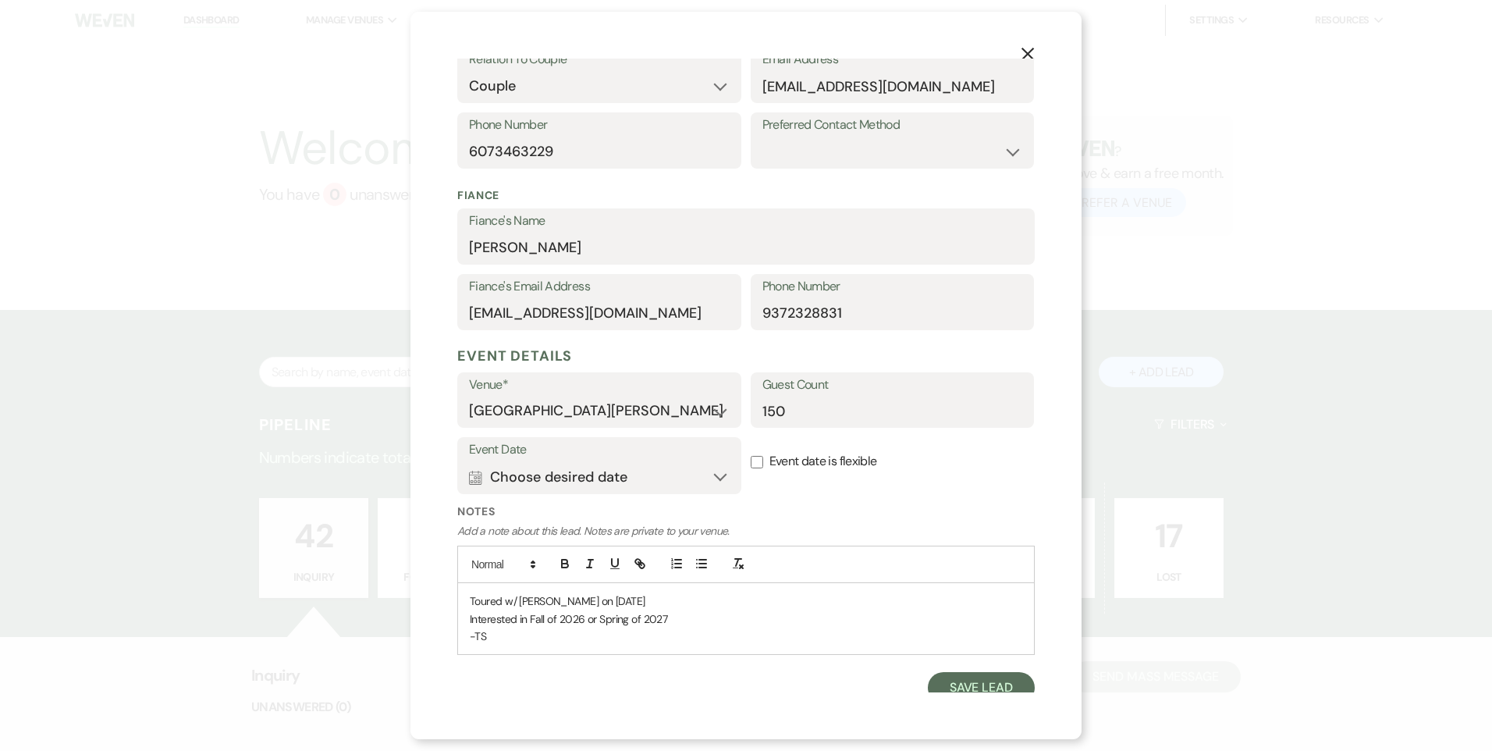
scroll to position [329, 0]
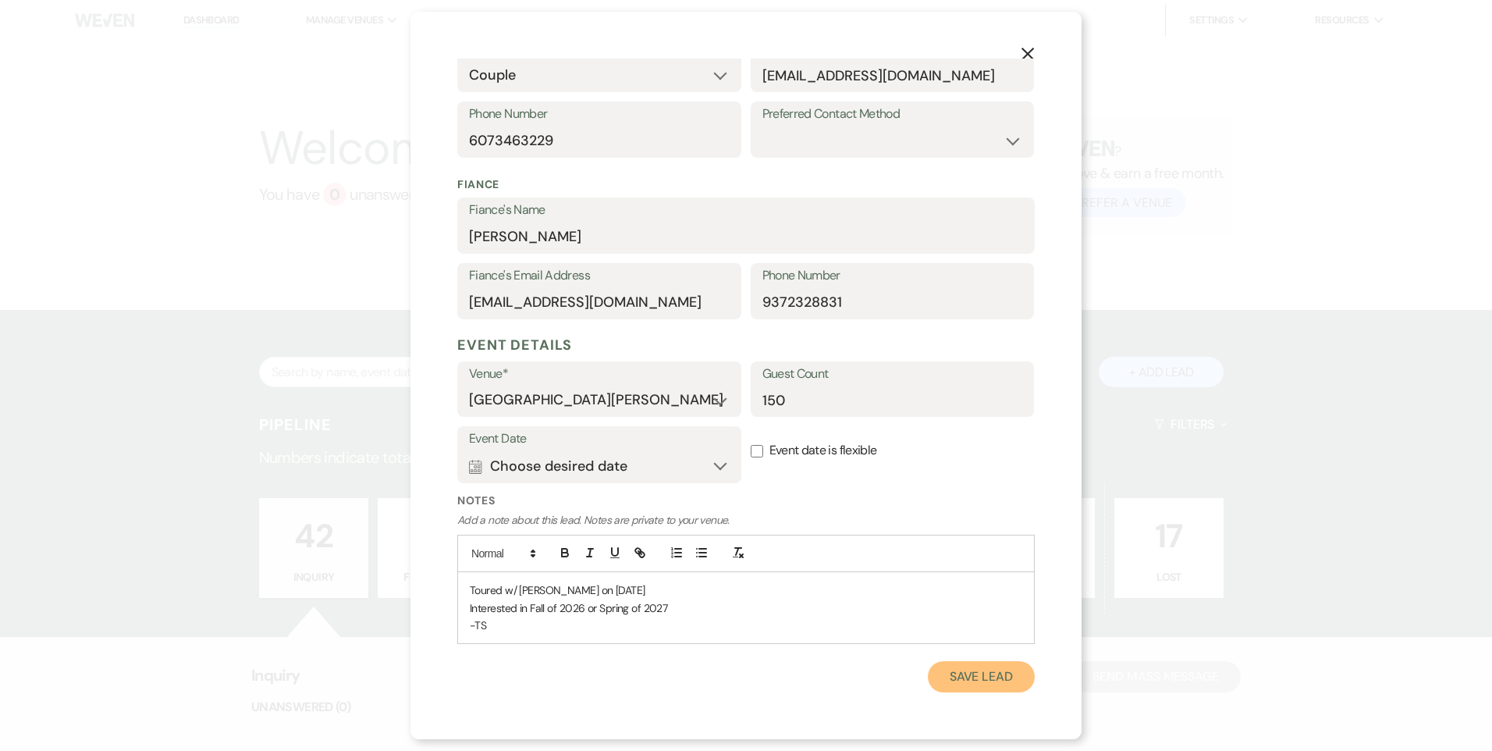
click at [985, 670] on button "Save Lead" at bounding box center [981, 676] width 107 height 31
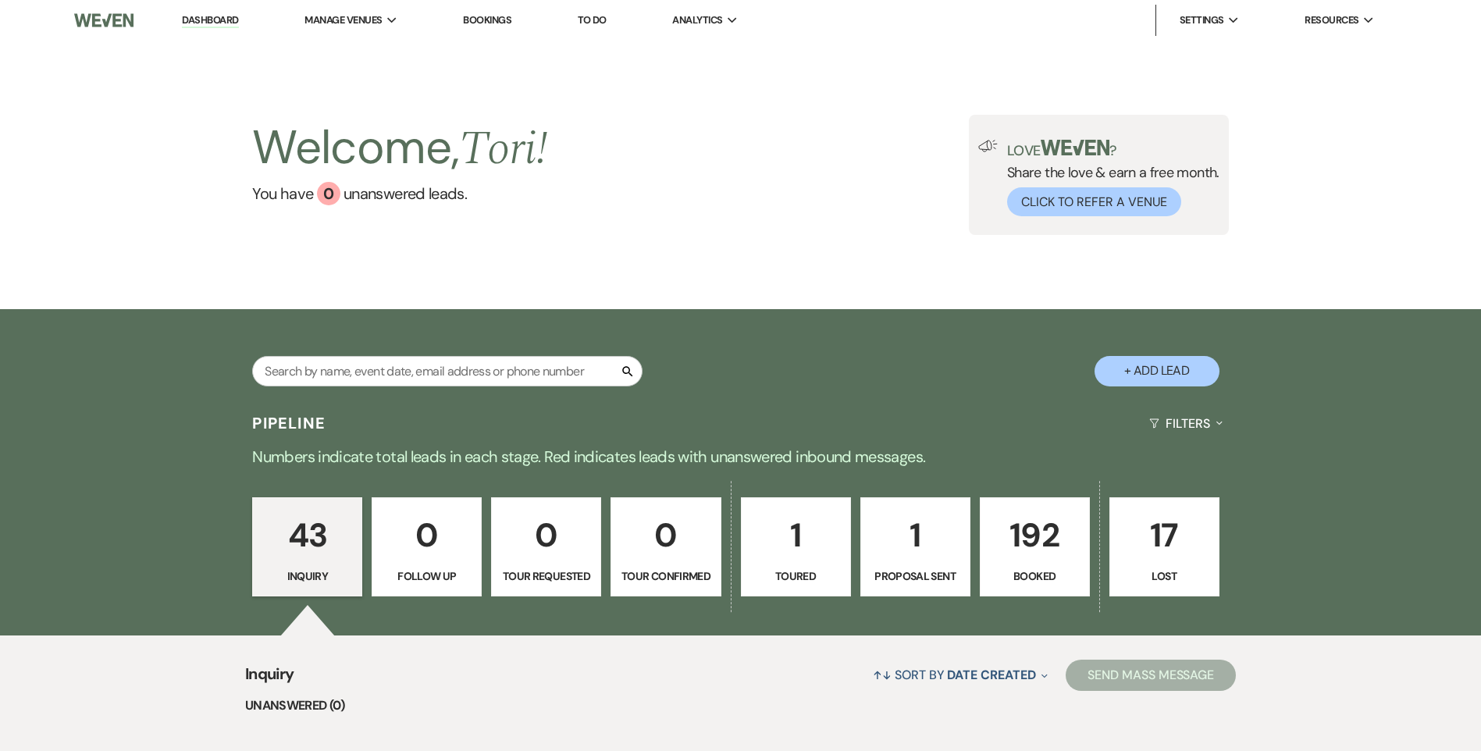
click at [1154, 381] on button "+ Add Lead" at bounding box center [1156, 371] width 125 height 30
select select "823"
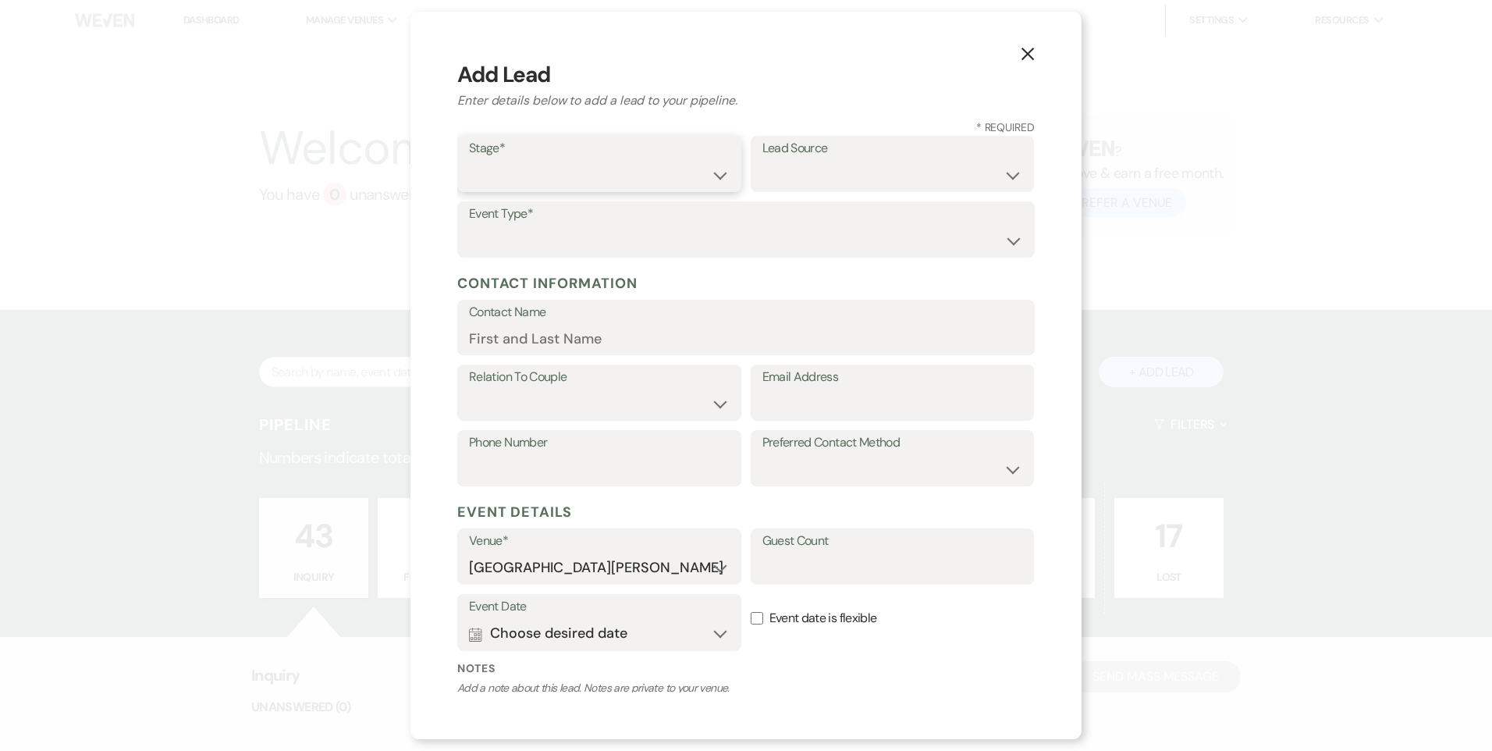
click at [542, 178] on select "Inquiry Follow Up Tour Requested Tour Confirmed Toured Proposal Sent Booked Lost" at bounding box center [599, 175] width 261 height 30
select select "1"
click at [469, 160] on select "Inquiry Follow Up Tour Requested Tour Confirmed Toured Proposal Sent Booked Lost" at bounding box center [599, 175] width 261 height 30
click at [516, 226] on select "Wedding Anniversary Party Baby Shower Bachelorette / Bachelor Party Birthday Pa…" at bounding box center [746, 241] width 554 height 30
select select "1"
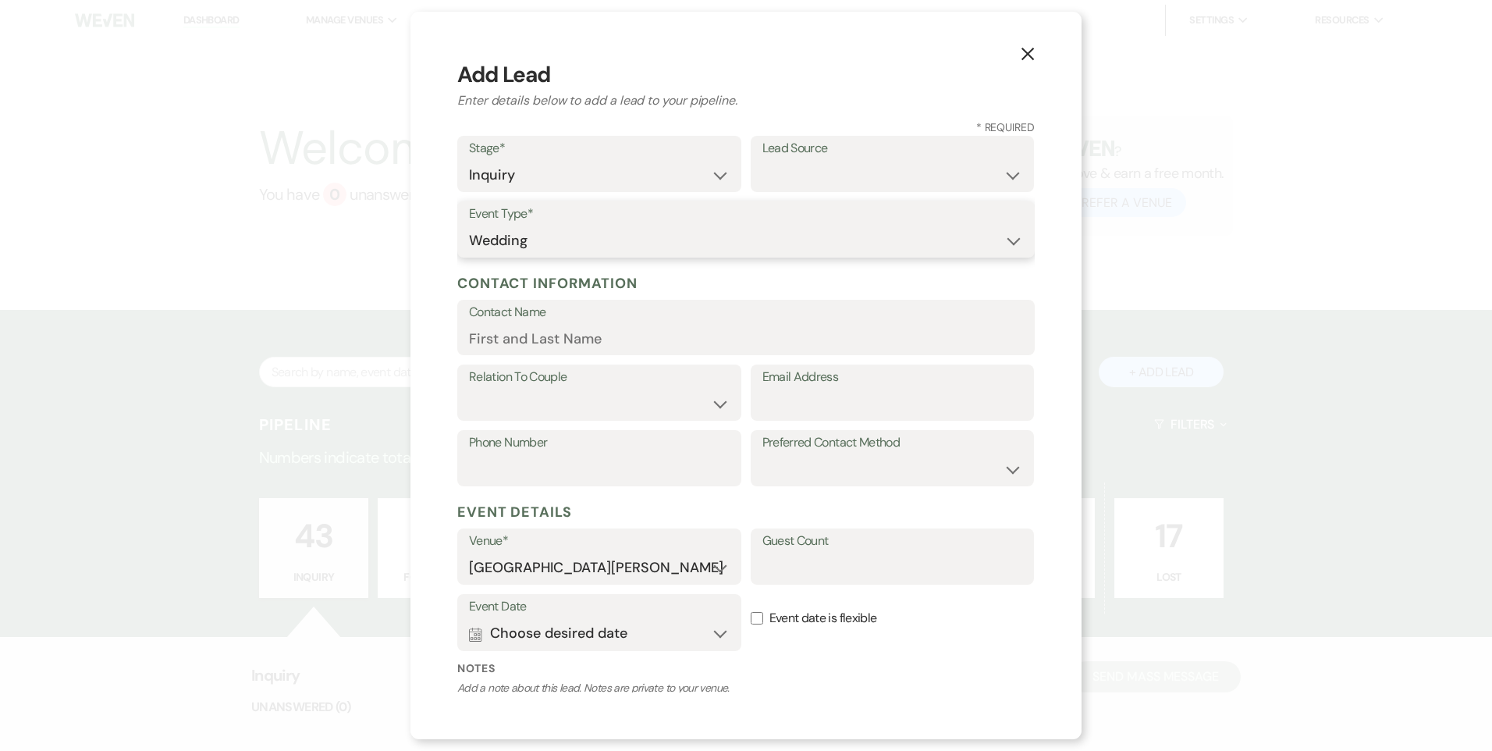
click at [469, 226] on select "Wedding Anniversary Party Baby Shower Bachelorette / Bachelor Party Birthday Pa…" at bounding box center [746, 241] width 554 height 30
click at [525, 329] on input "Contact Name" at bounding box center [746, 338] width 554 height 30
click at [777, 572] on input "Guest Count" at bounding box center [893, 568] width 261 height 30
type input "250"
click at [575, 333] on input "Contact Name" at bounding box center [746, 338] width 554 height 30
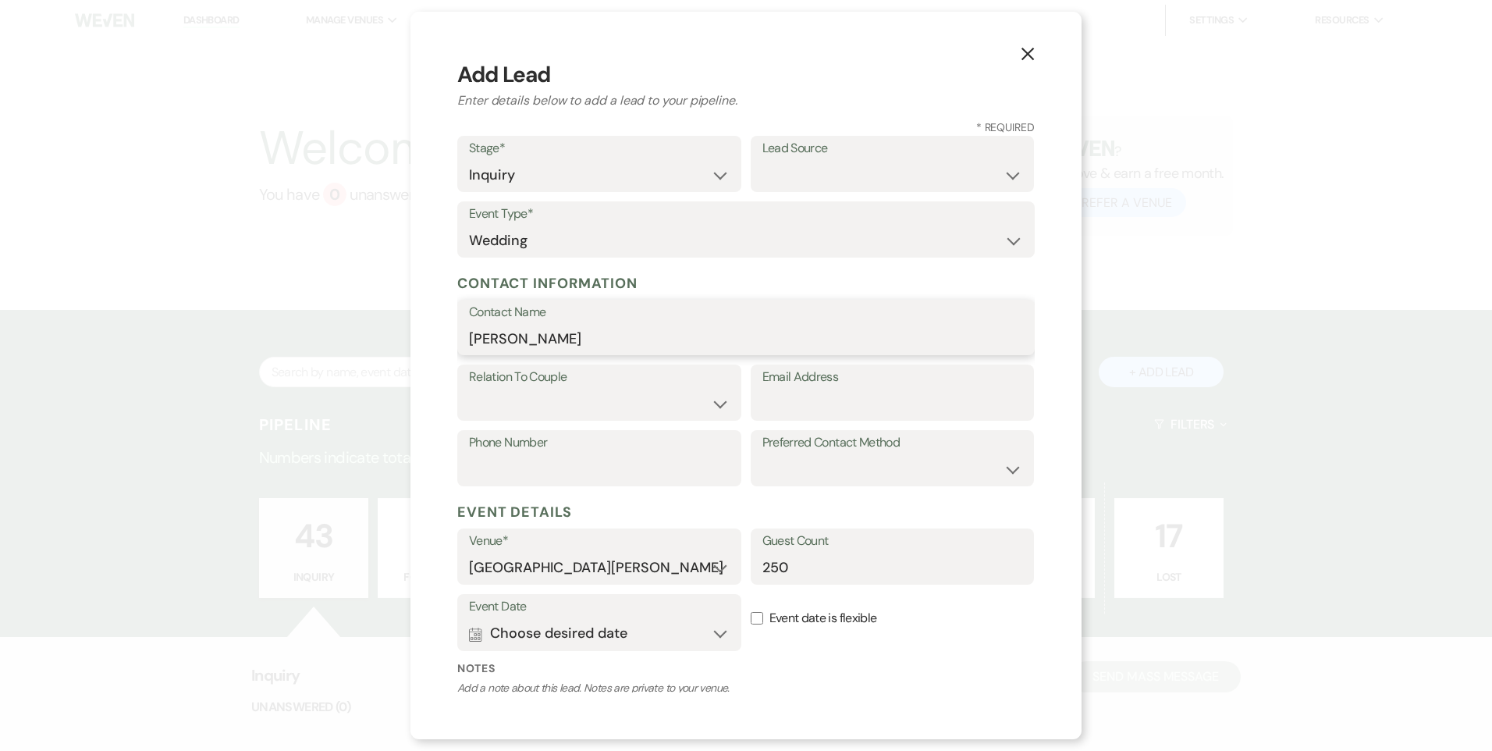
type input "Olivia Maxwell"
click at [595, 411] on select "Couple Planner Parent of Couple Family Member Friend Other" at bounding box center [599, 404] width 261 height 30
select select "1"
click at [469, 389] on select "Couple Planner Parent of Couple Family Member Friend Other" at bounding box center [599, 404] width 261 height 30
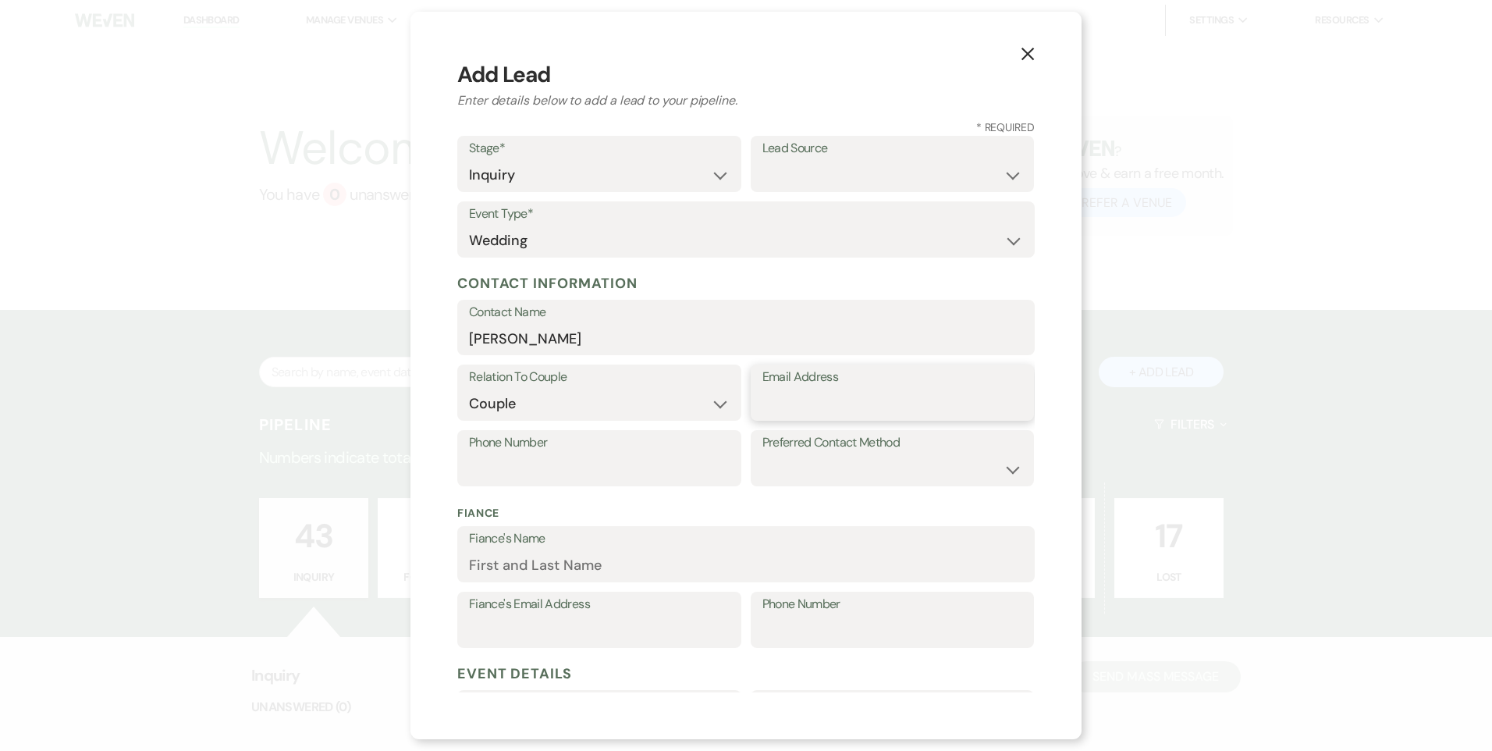
click at [813, 391] on input "Email Address" at bounding box center [893, 404] width 261 height 30
type input "livimaxwell@yahoo.com"
click at [622, 474] on input "Phone Number" at bounding box center [599, 469] width 261 height 30
type input "9377608584"
click at [601, 560] on input "Fiance's Name" at bounding box center [746, 565] width 554 height 30
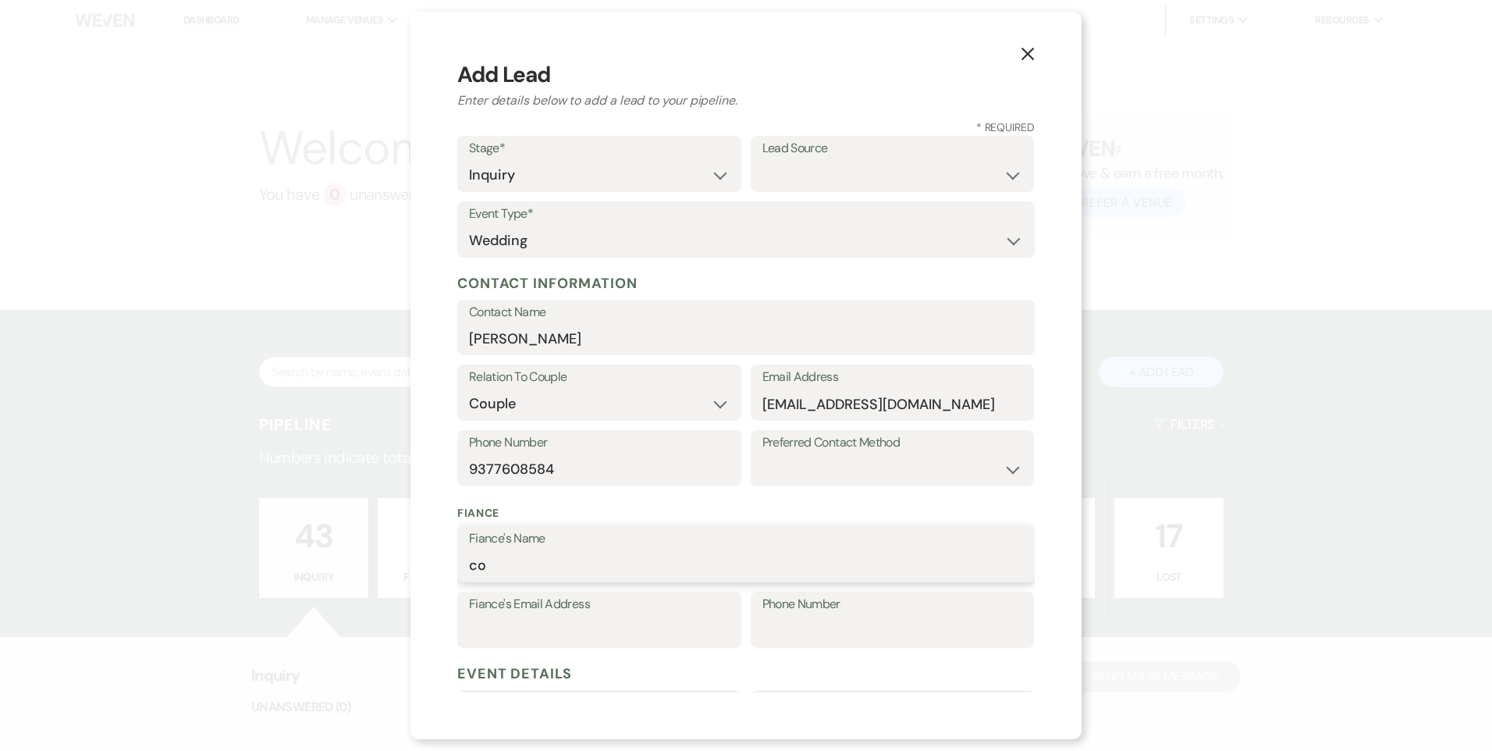
type input "c"
type input "Connor Moriarty"
click at [606, 626] on input "Fiance's Email Address" at bounding box center [599, 631] width 261 height 30
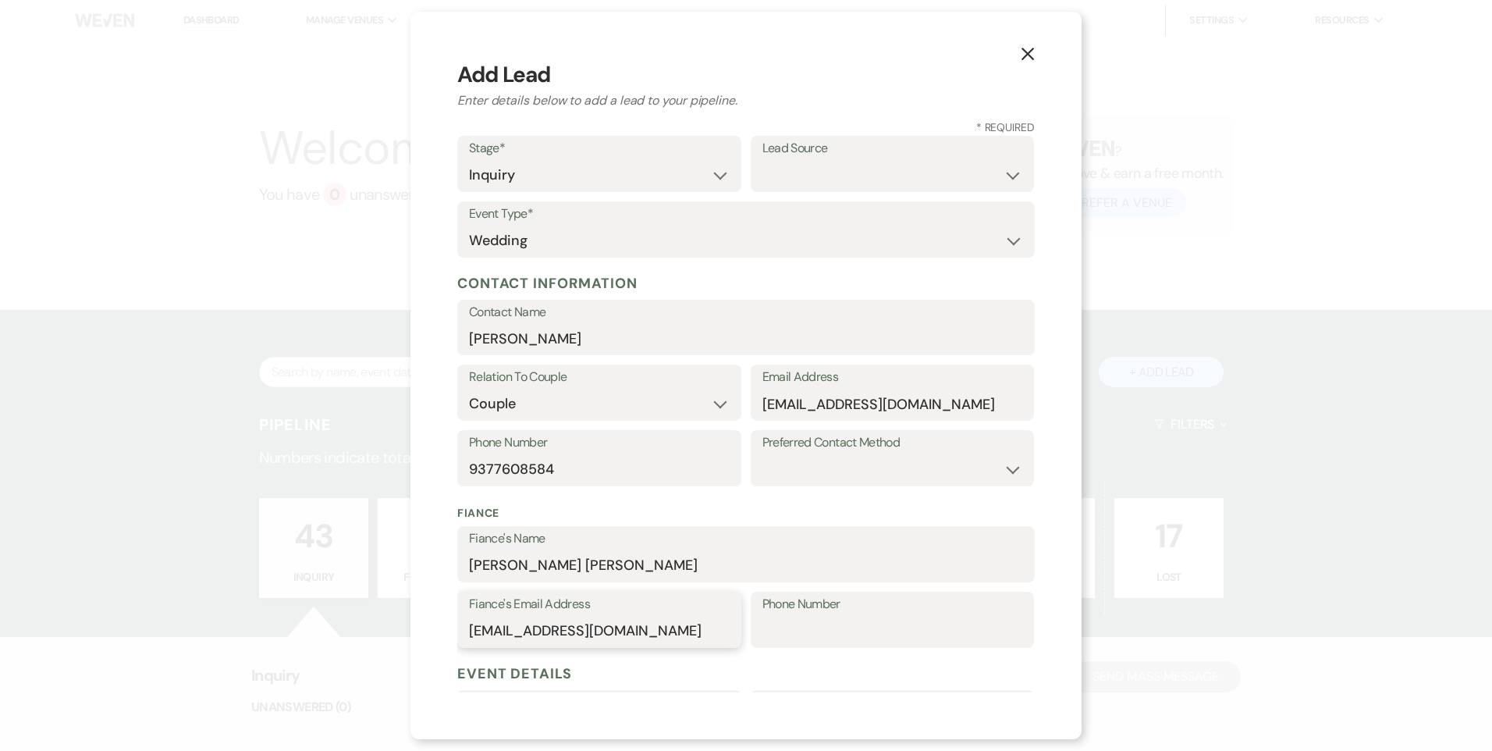
type input "cnotemo5@gmail.com"
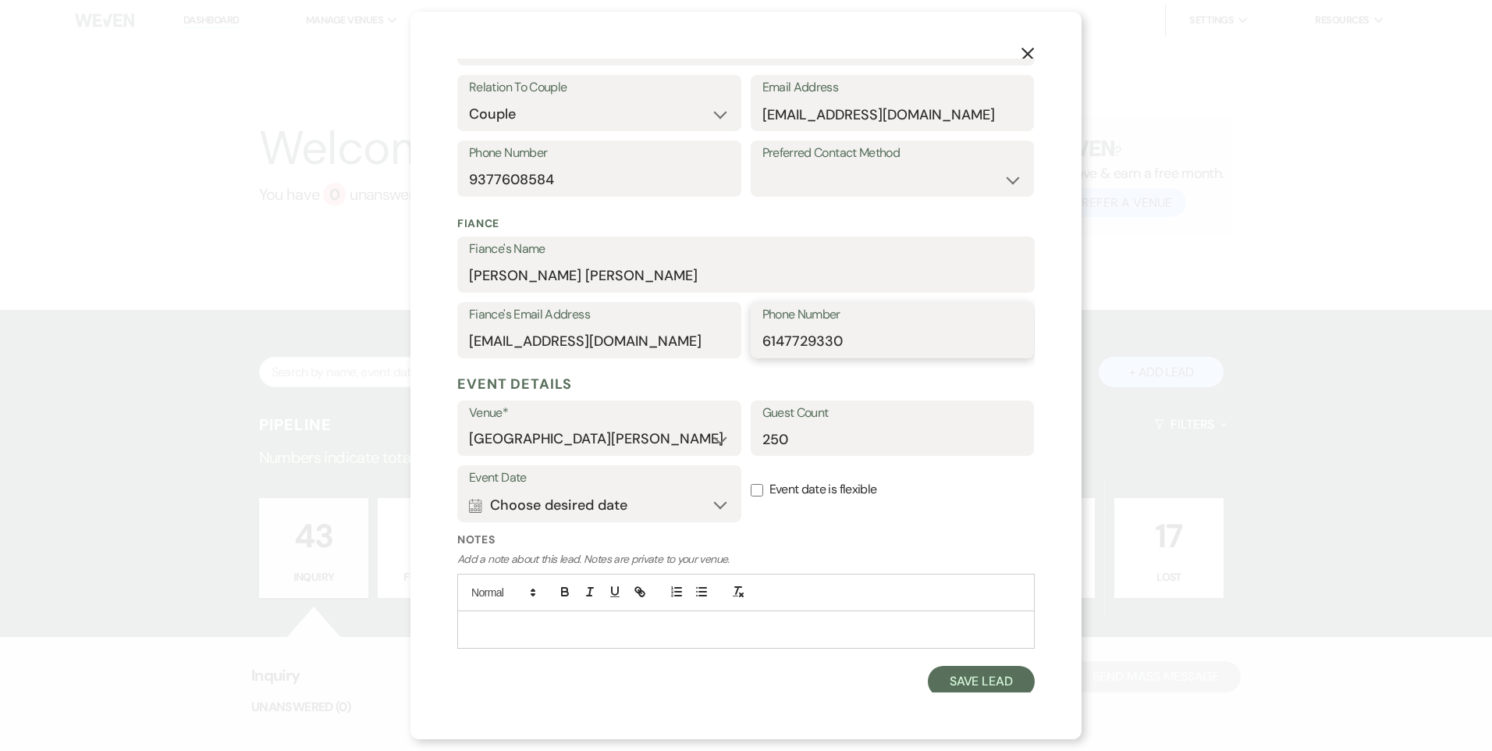
scroll to position [294, 0]
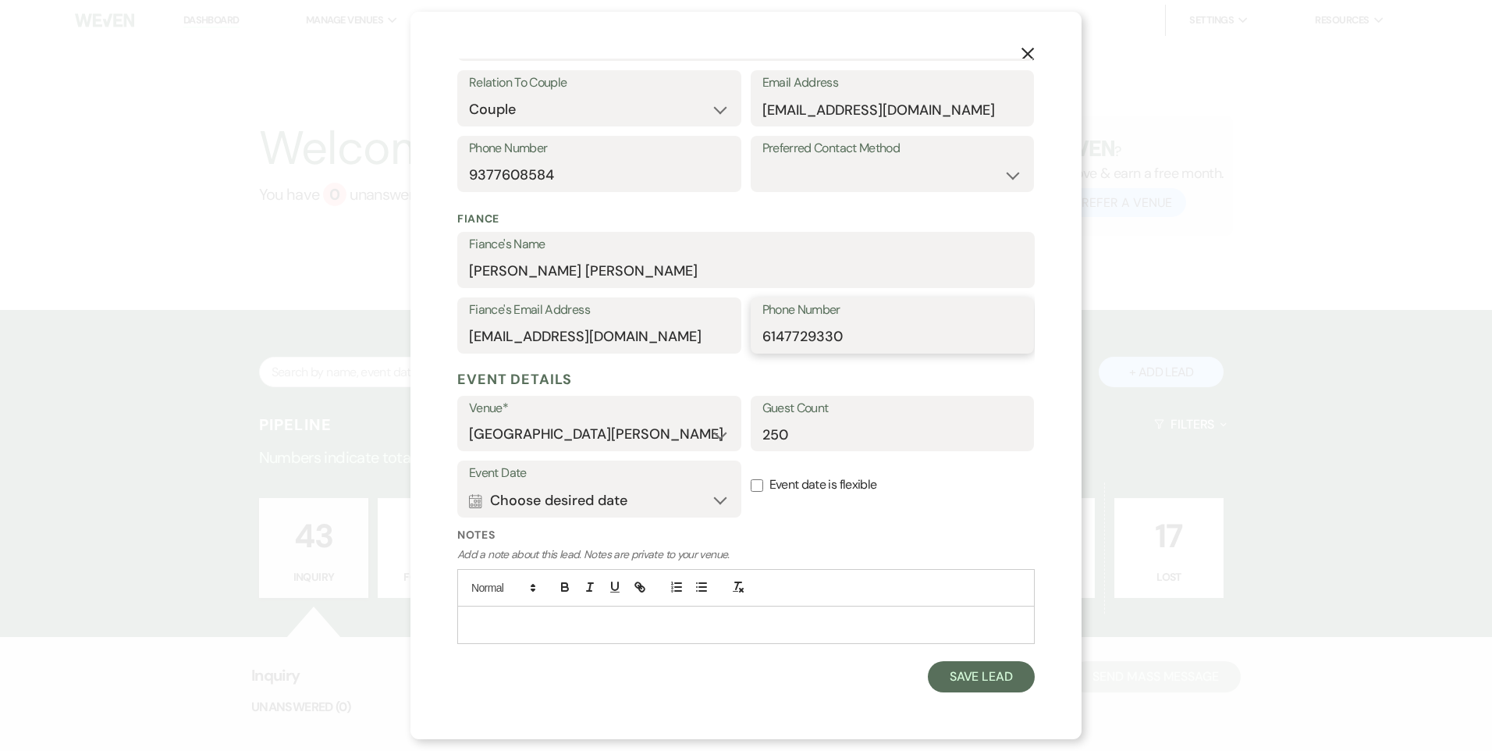
type input "6147729330"
click at [654, 628] on p at bounding box center [746, 624] width 553 height 17
click at [655, 510] on button "Calendar Choose desired date Expand" at bounding box center [599, 500] width 261 height 31
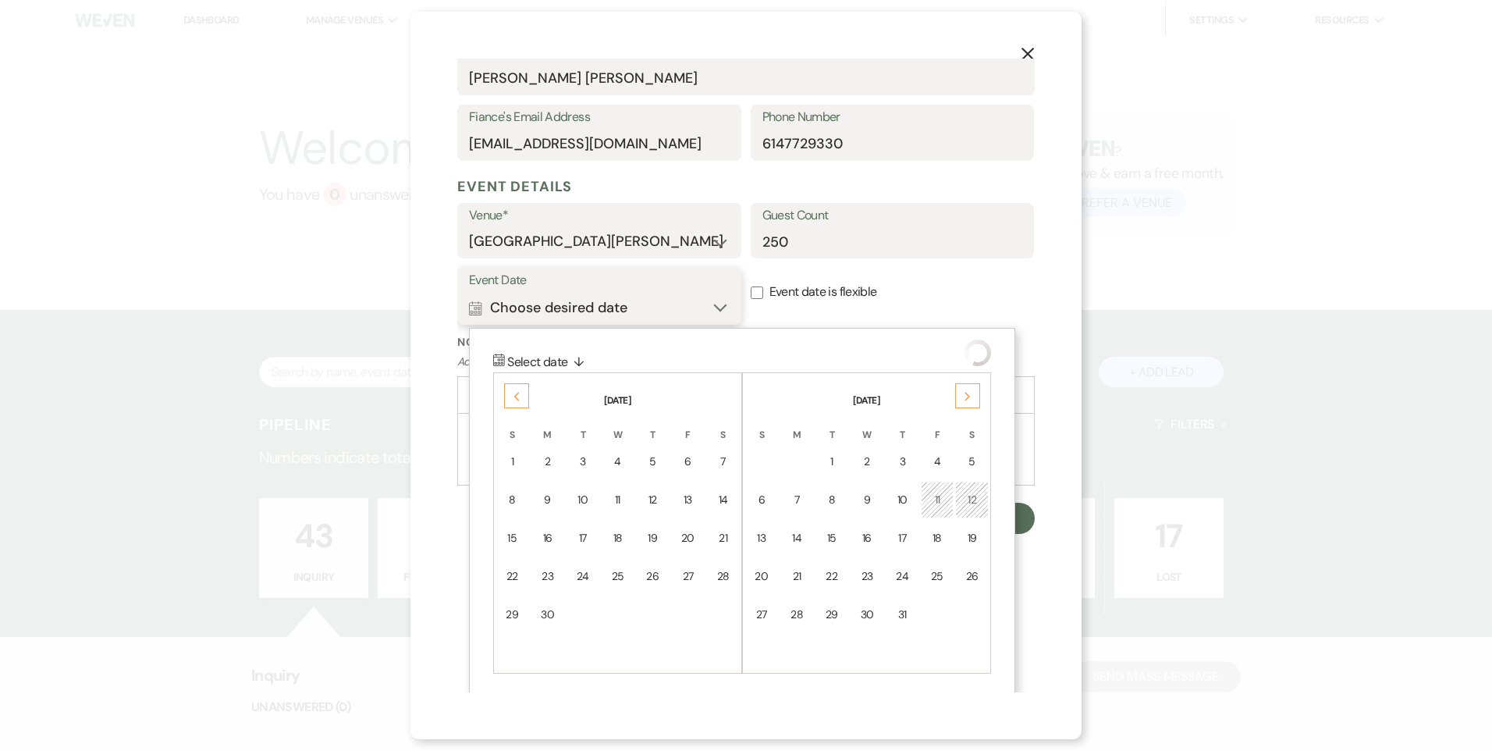
scroll to position [493, 0]
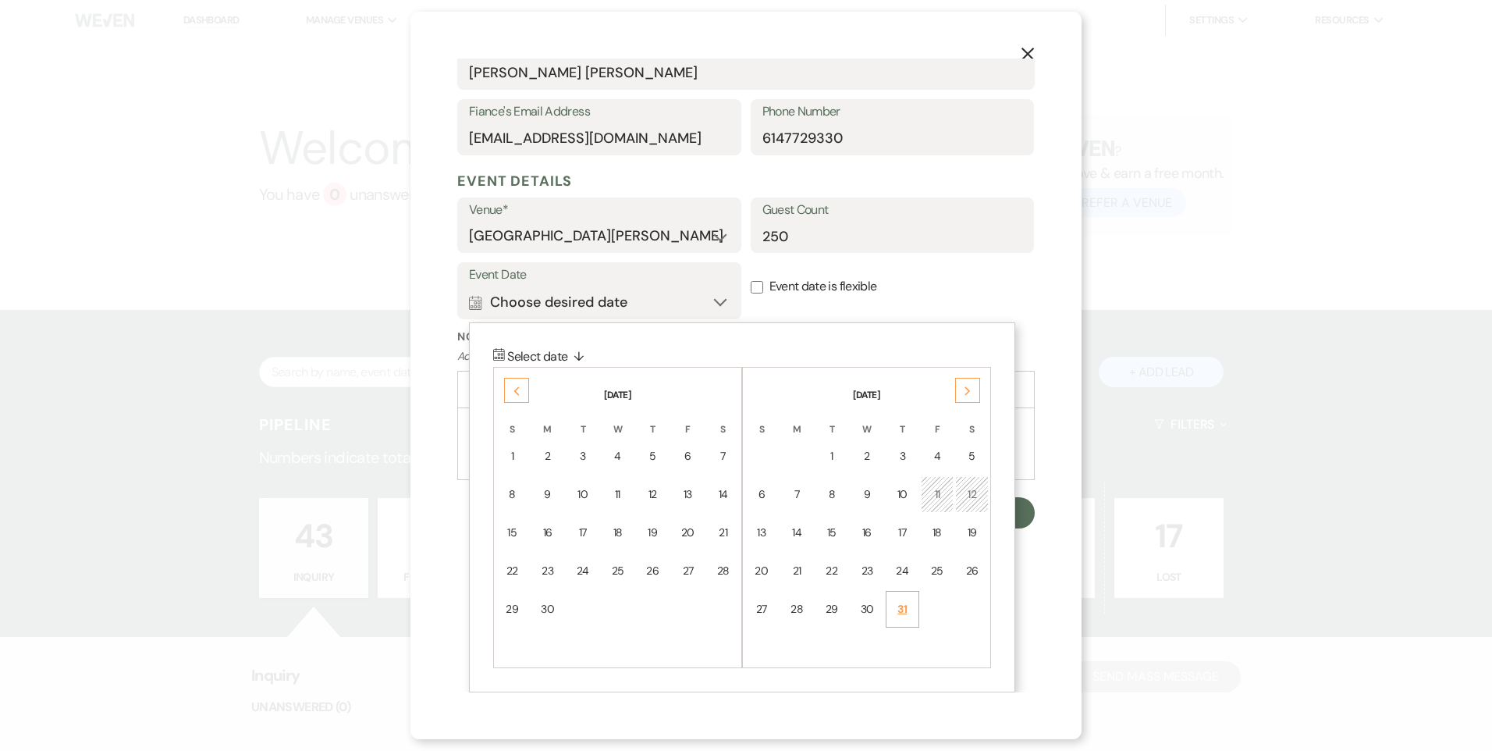
click at [898, 604] on div "31" at bounding box center [902, 609] width 13 height 16
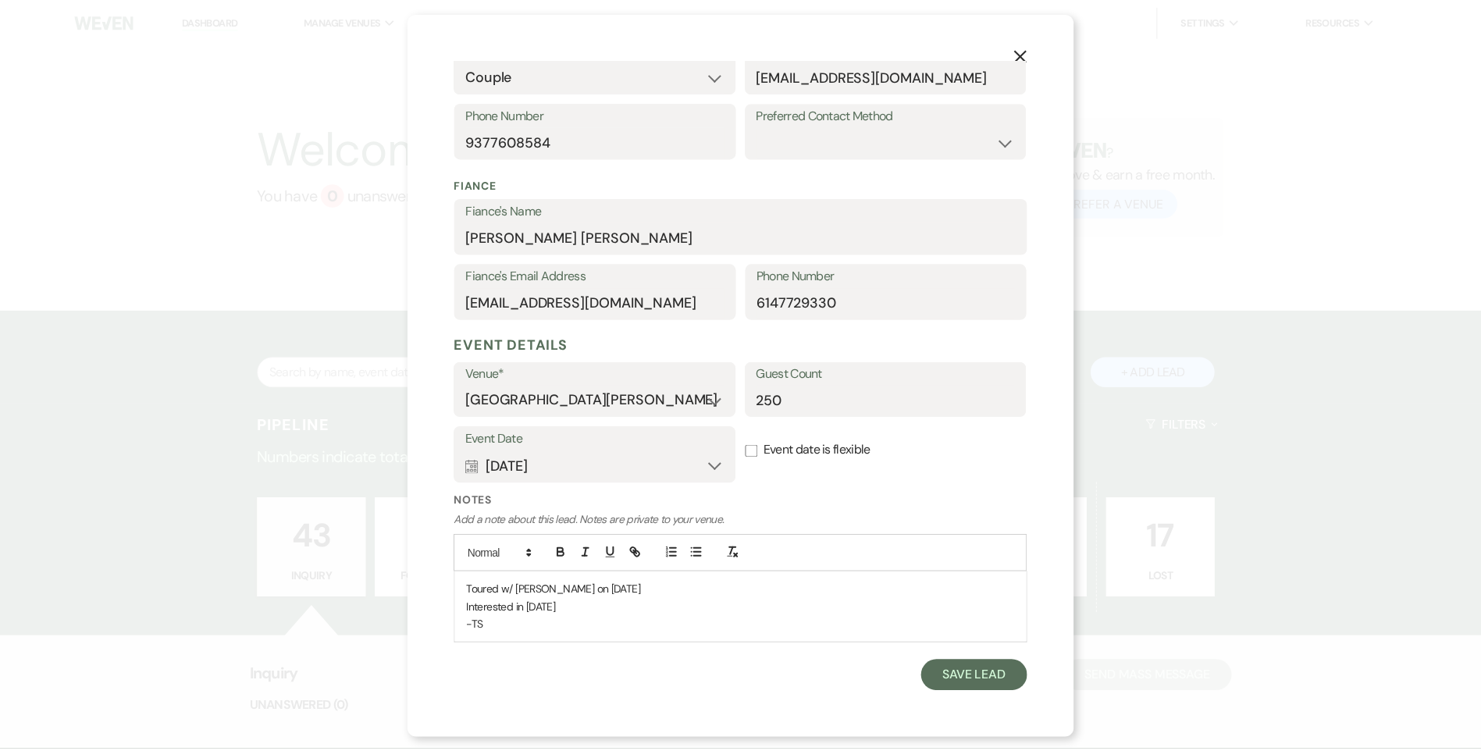
scroll to position [329, 0]
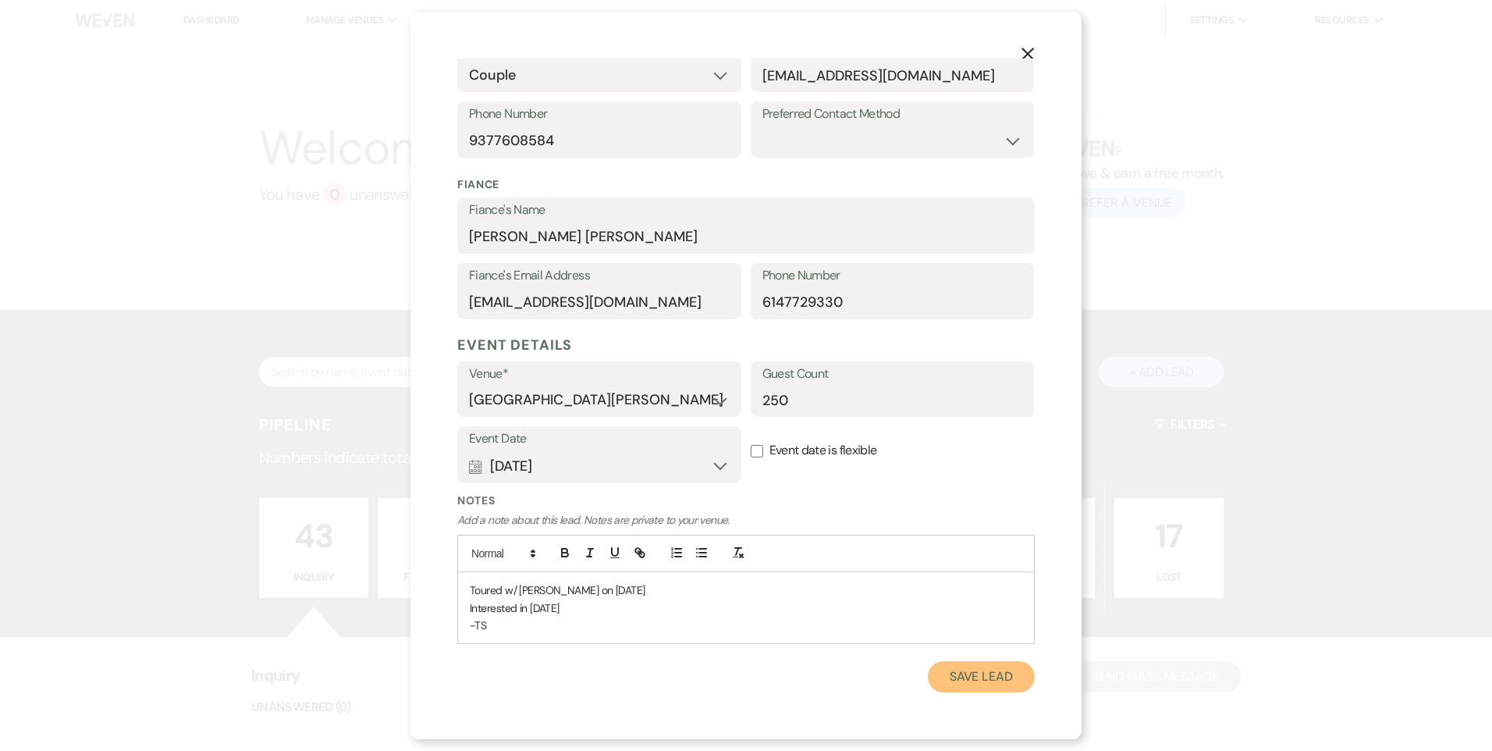
click at [954, 676] on button "Save Lead" at bounding box center [981, 676] width 107 height 31
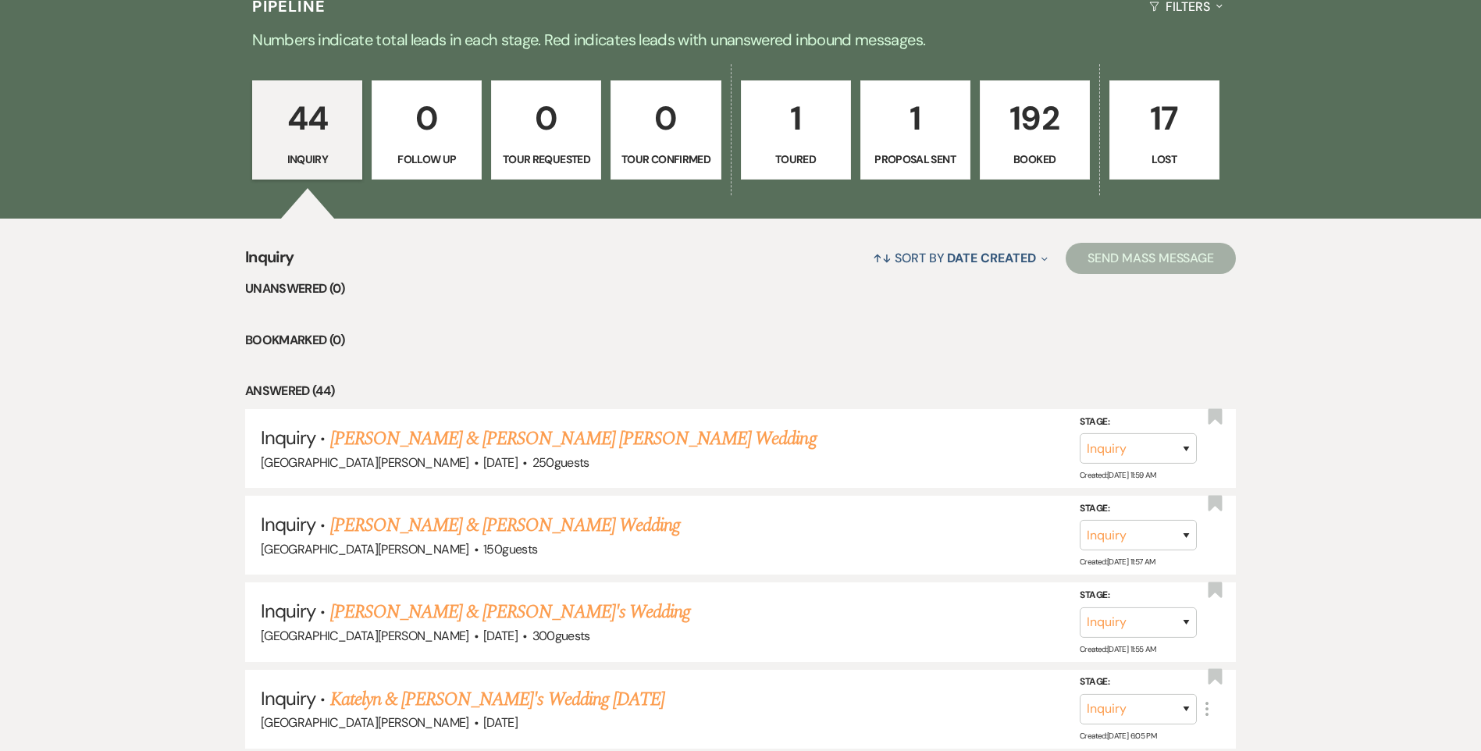
scroll to position [390, 0]
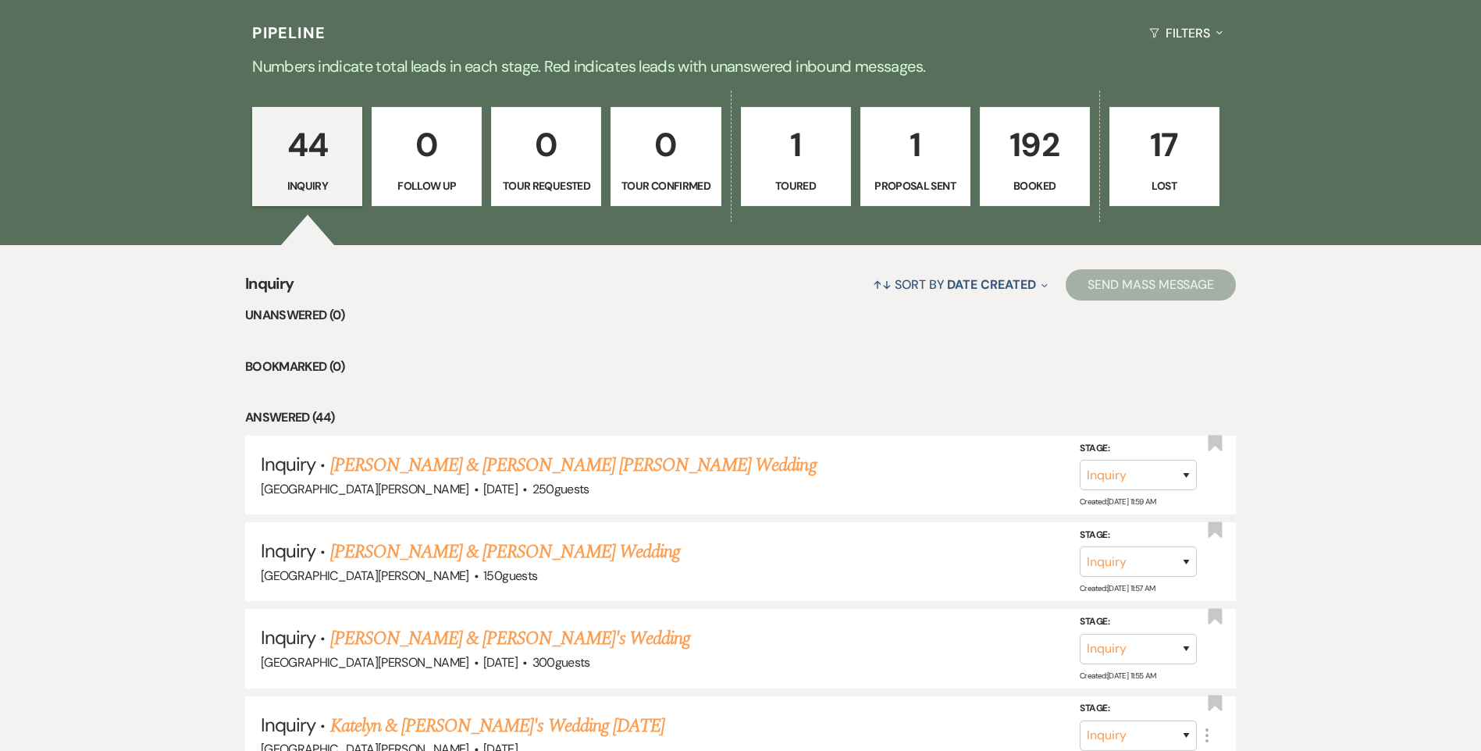
click at [1026, 138] on p "192" at bounding box center [1035, 145] width 90 height 52
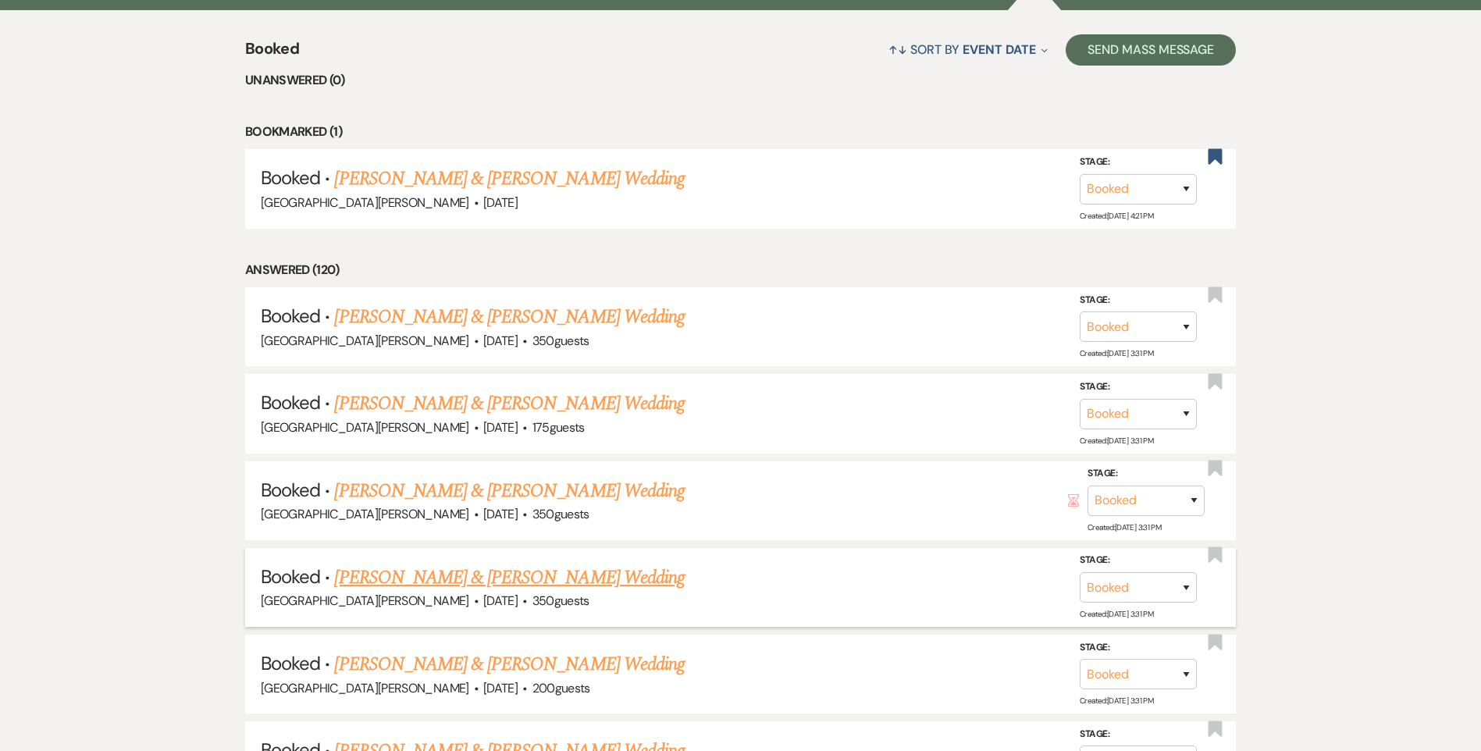
scroll to position [624, 0]
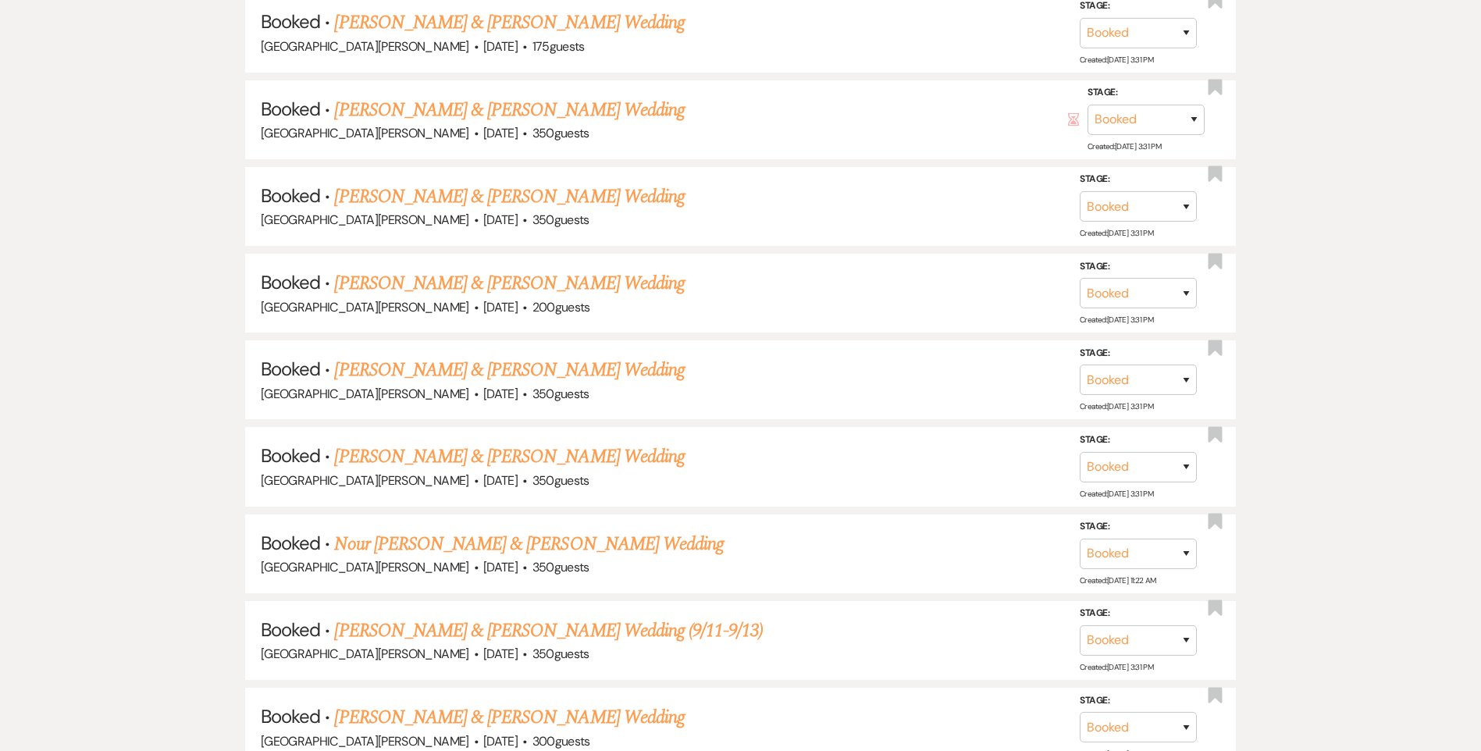
scroll to position [1015, 0]
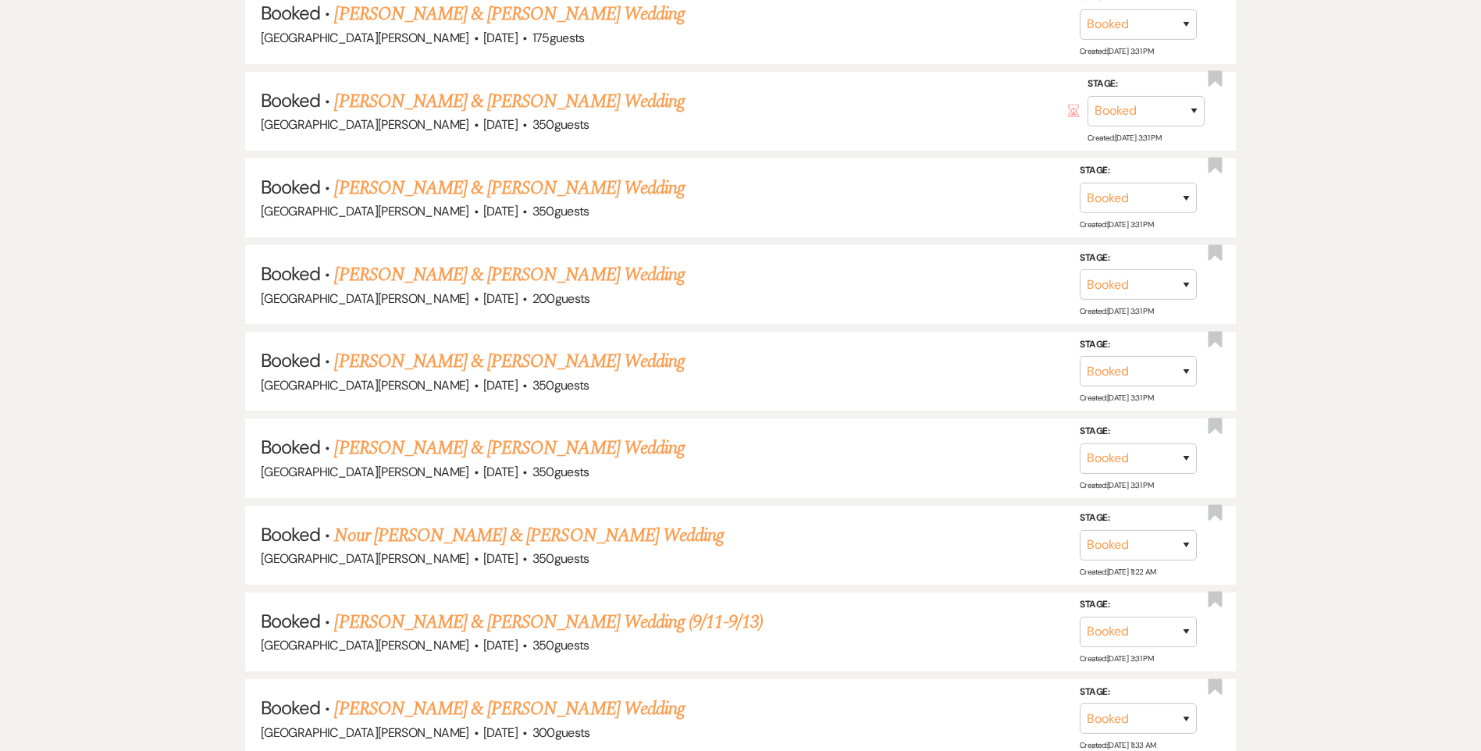
drag, startPoint x: 415, startPoint y: 360, endPoint x: 425, endPoint y: 357, distance: 9.9
click at [415, 360] on link "Rebecca Villarreal & Joshua Anderson's Wedding" at bounding box center [509, 361] width 350 height 28
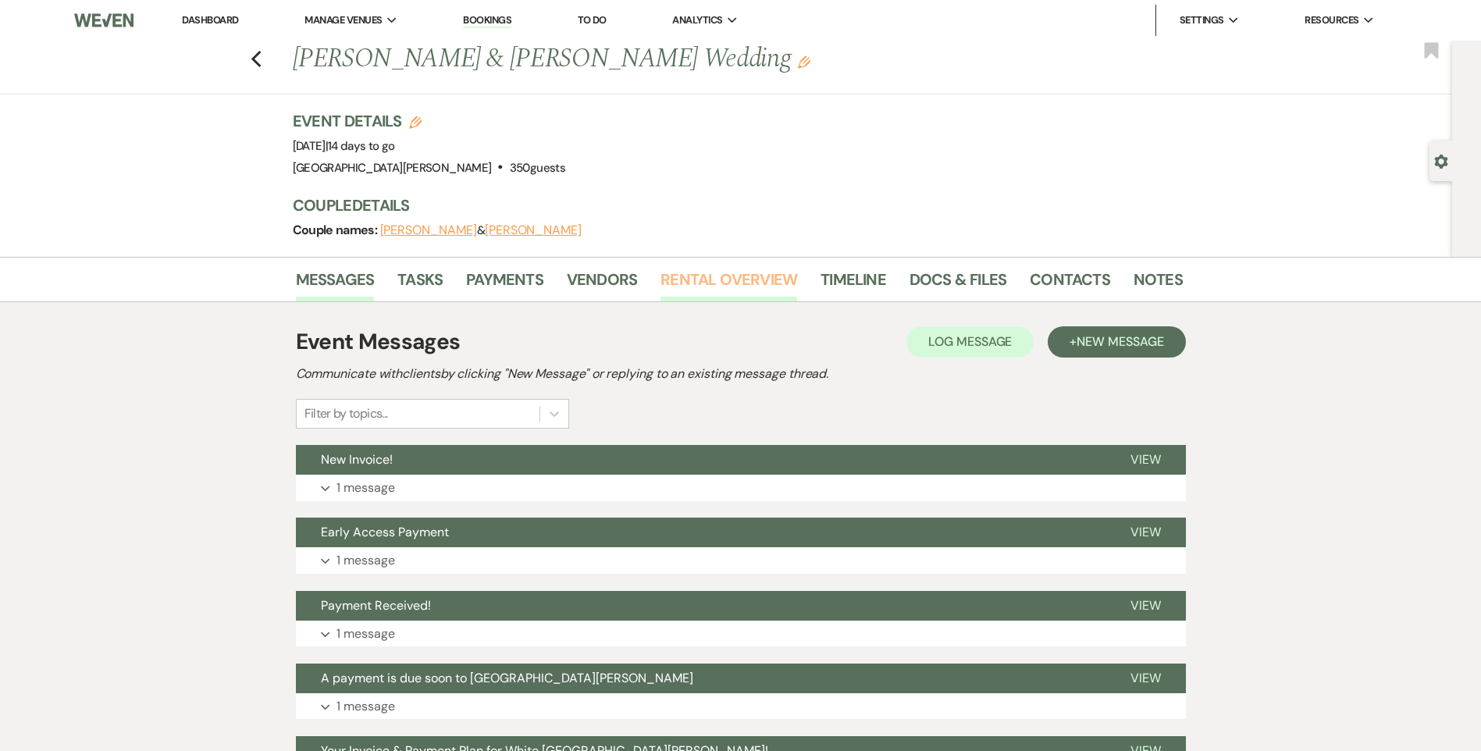
click at [779, 287] on link "Rental Overview" at bounding box center [728, 284] width 137 height 34
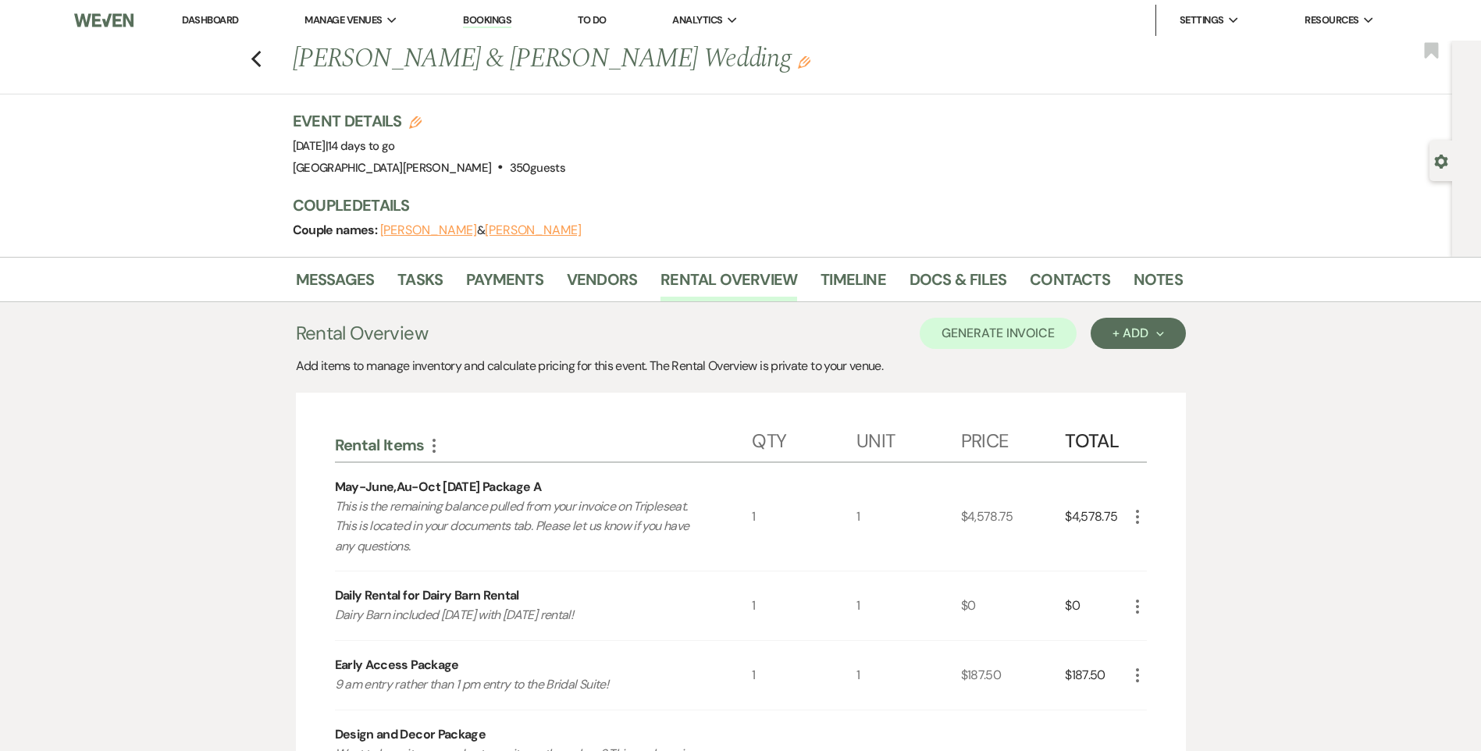
click at [255, 60] on div "Previous Rebecca Villarreal & Joshua Anderson's Wedding Edit Bookmark" at bounding box center [722, 68] width 1460 height 54
click at [260, 58] on use "button" at bounding box center [256, 59] width 10 height 17
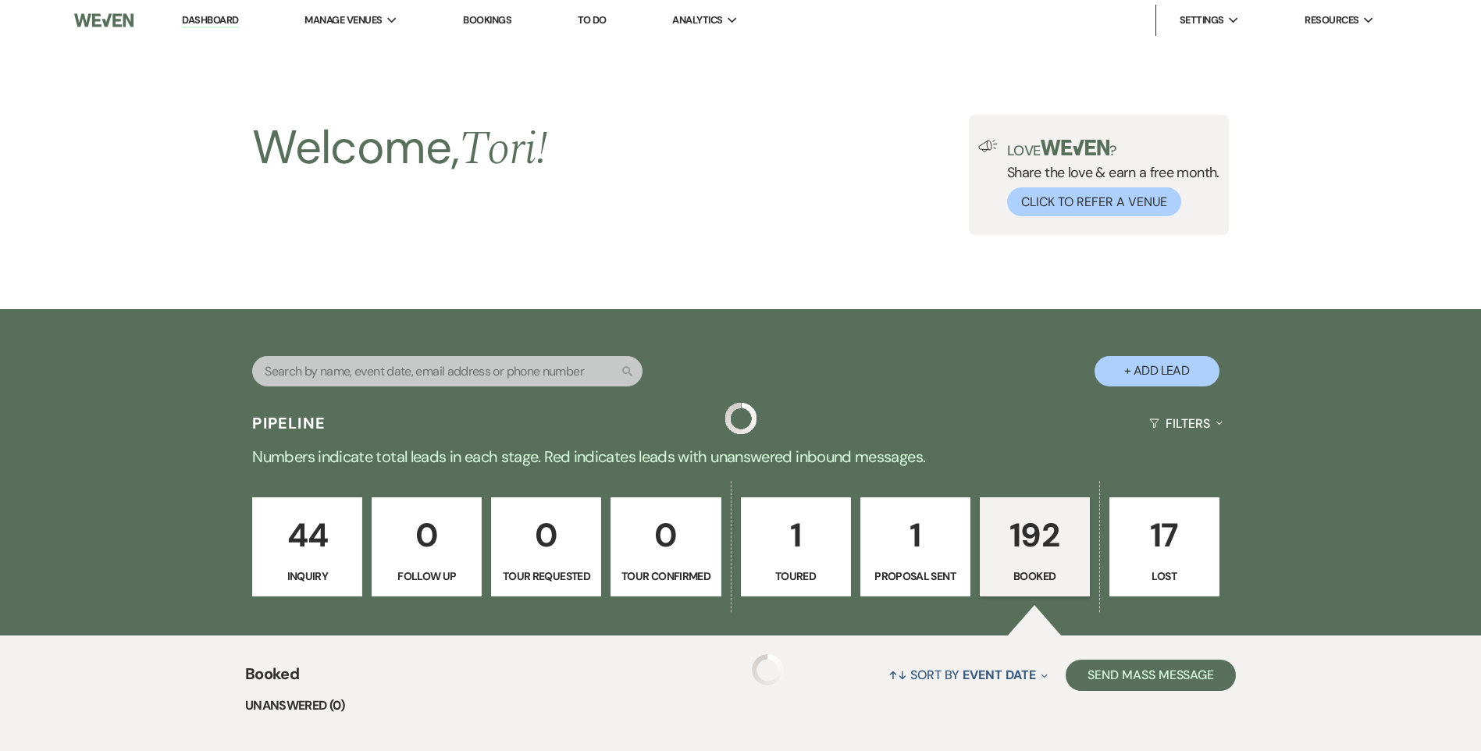
scroll to position [1015, 0]
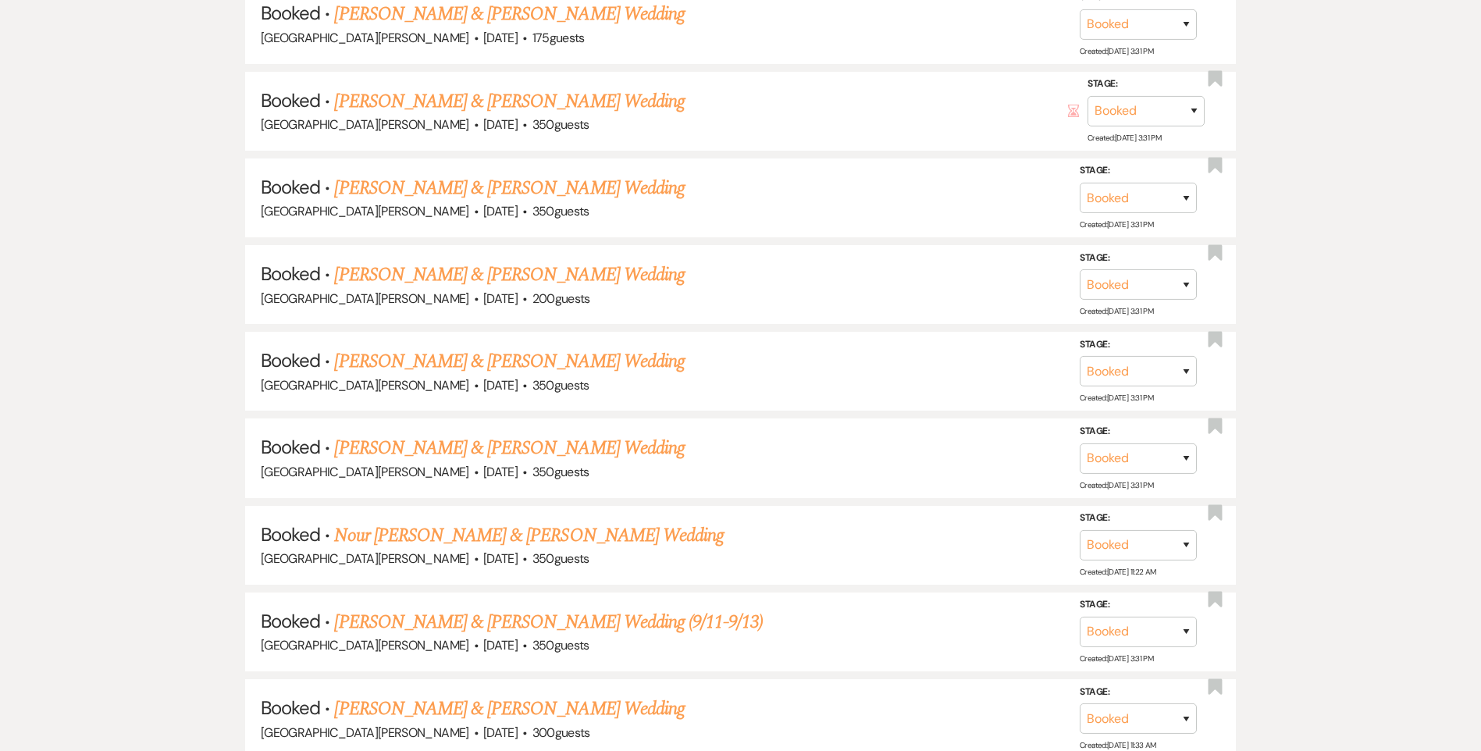
click at [451, 444] on link "Olivia Lehman & Gavin Hawk's Wedding" at bounding box center [509, 448] width 350 height 28
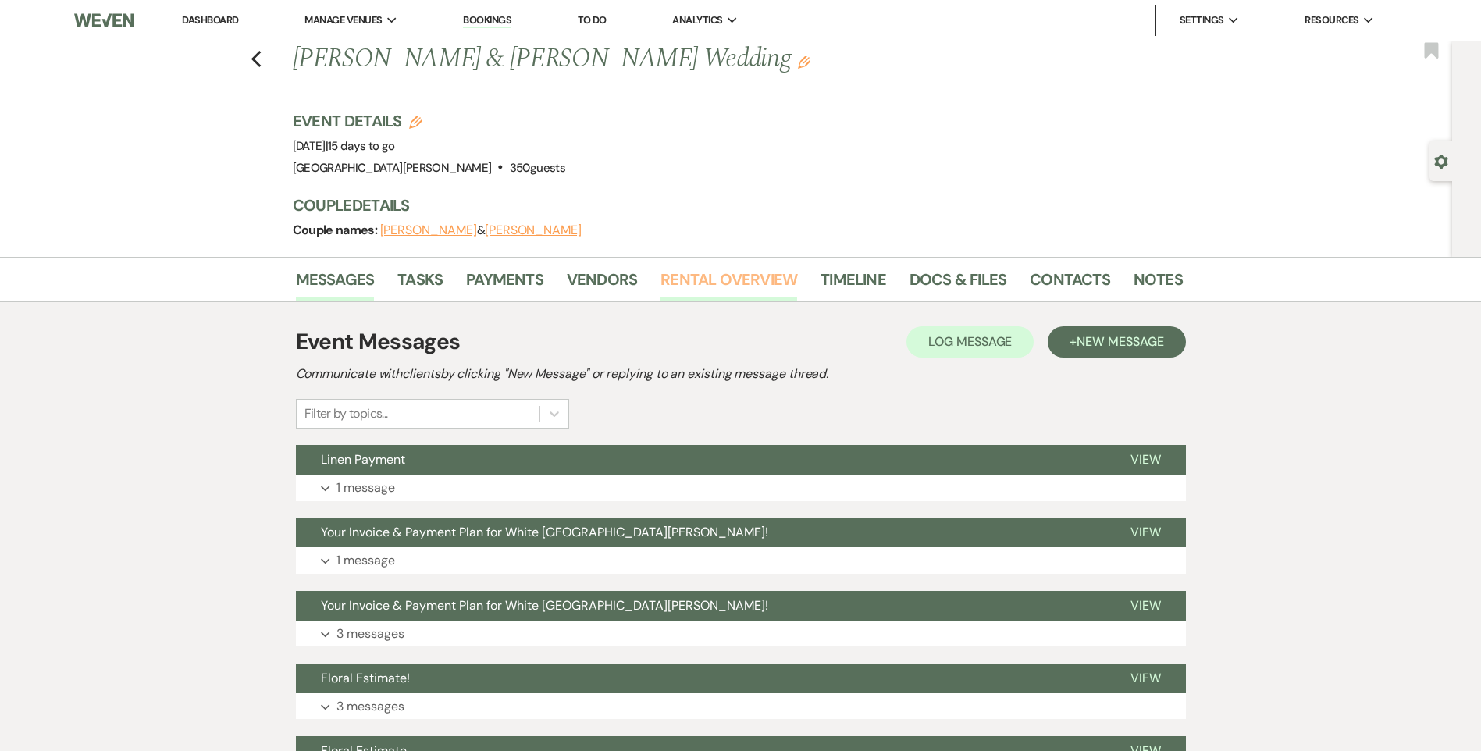
click at [679, 276] on link "Rental Overview" at bounding box center [728, 284] width 137 height 34
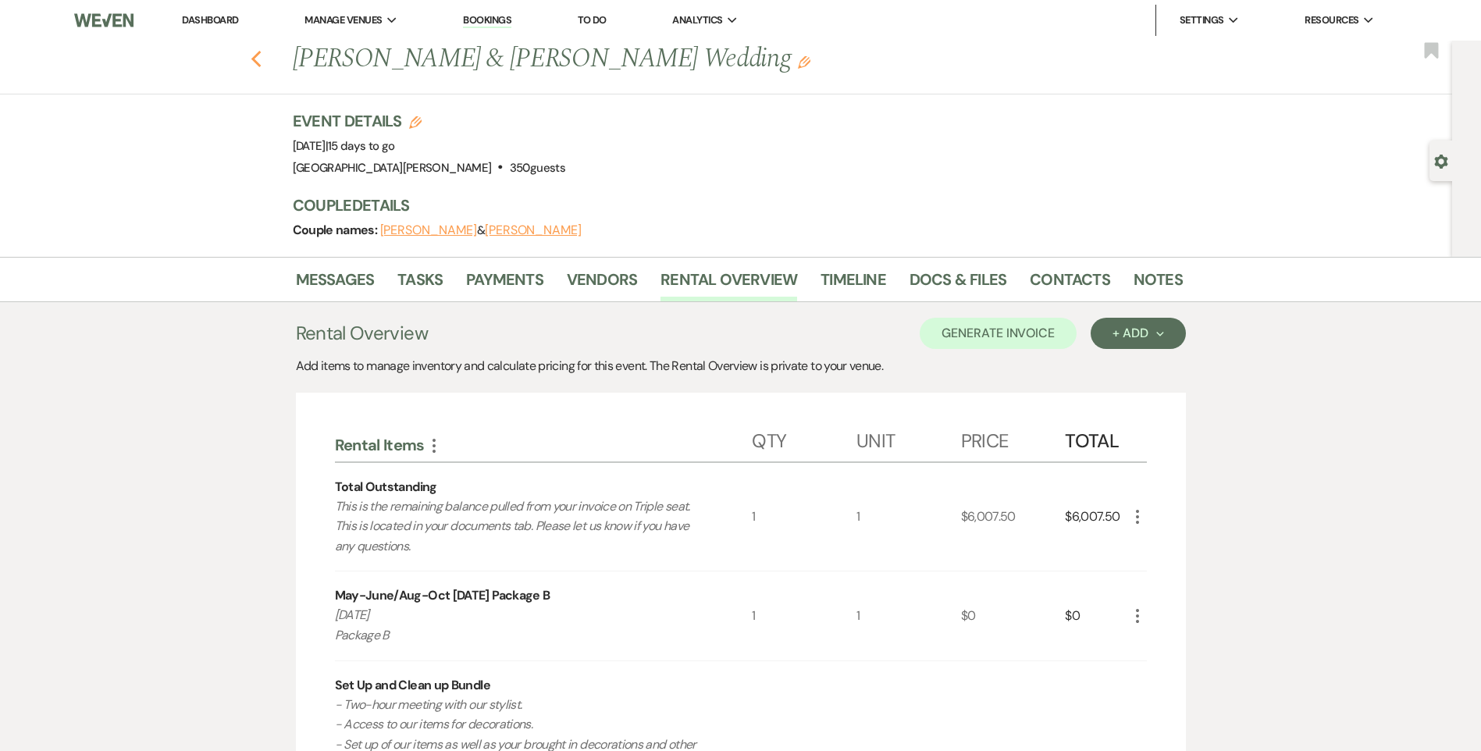
click at [261, 59] on icon "Previous" at bounding box center [257, 59] width 12 height 19
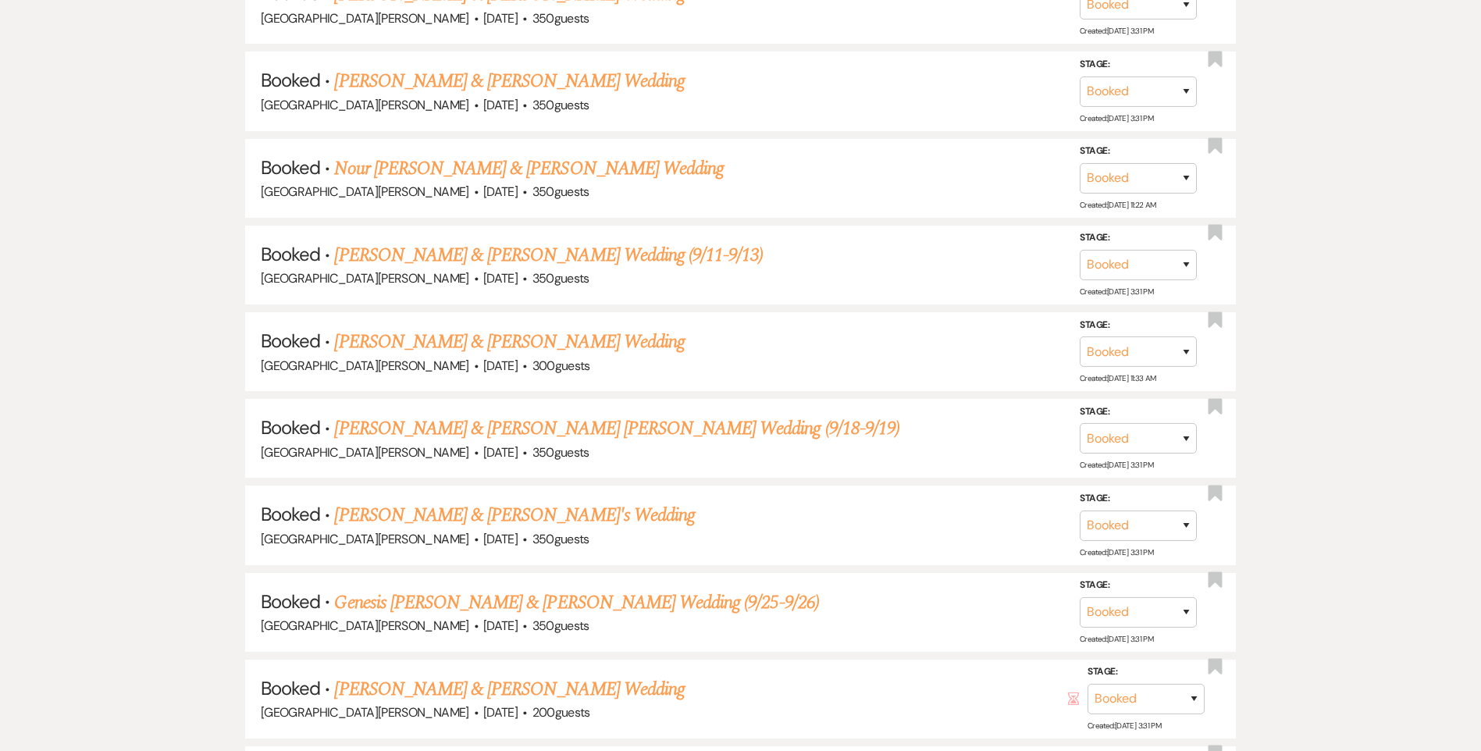
scroll to position [1405, 0]
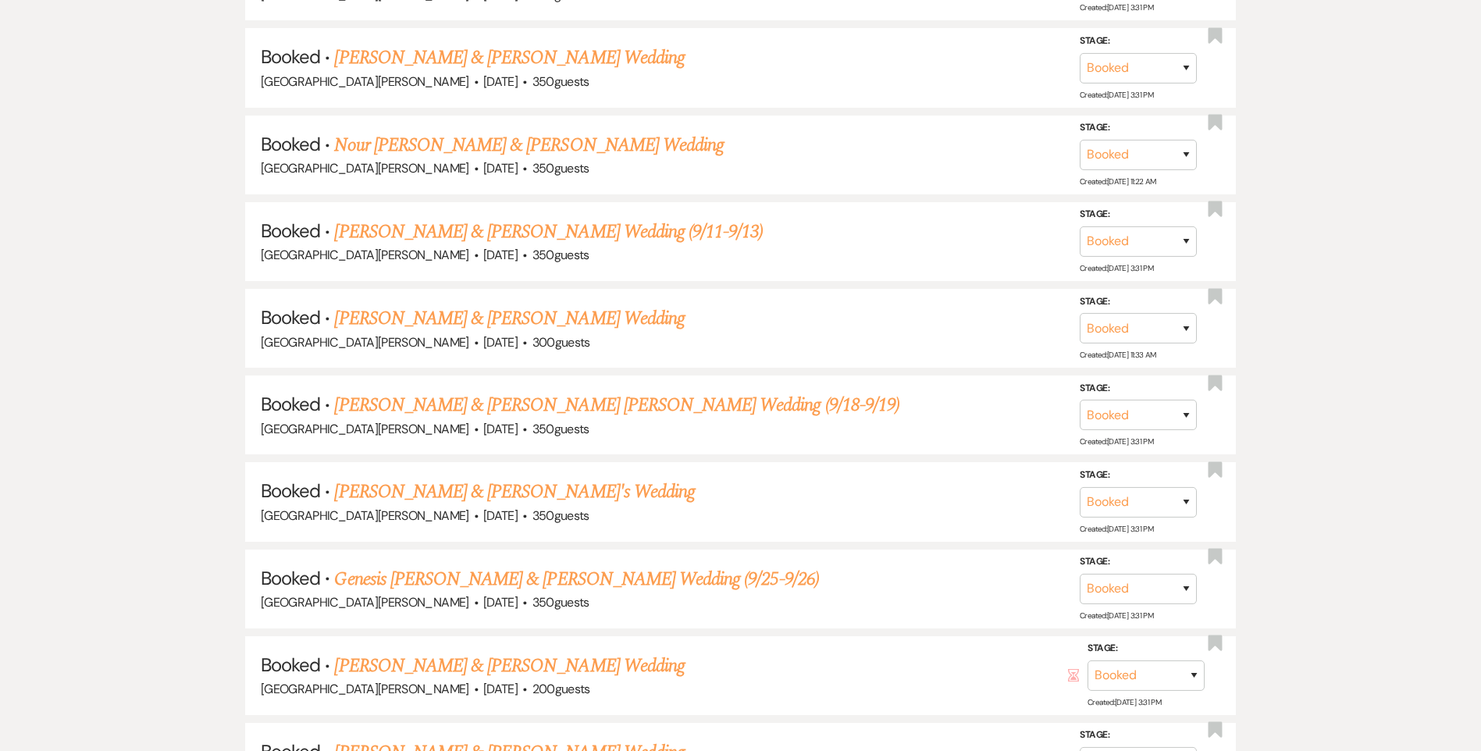
click at [450, 148] on link "Nour Al kamal & Ahmad Khodr's Wedding" at bounding box center [528, 145] width 389 height 28
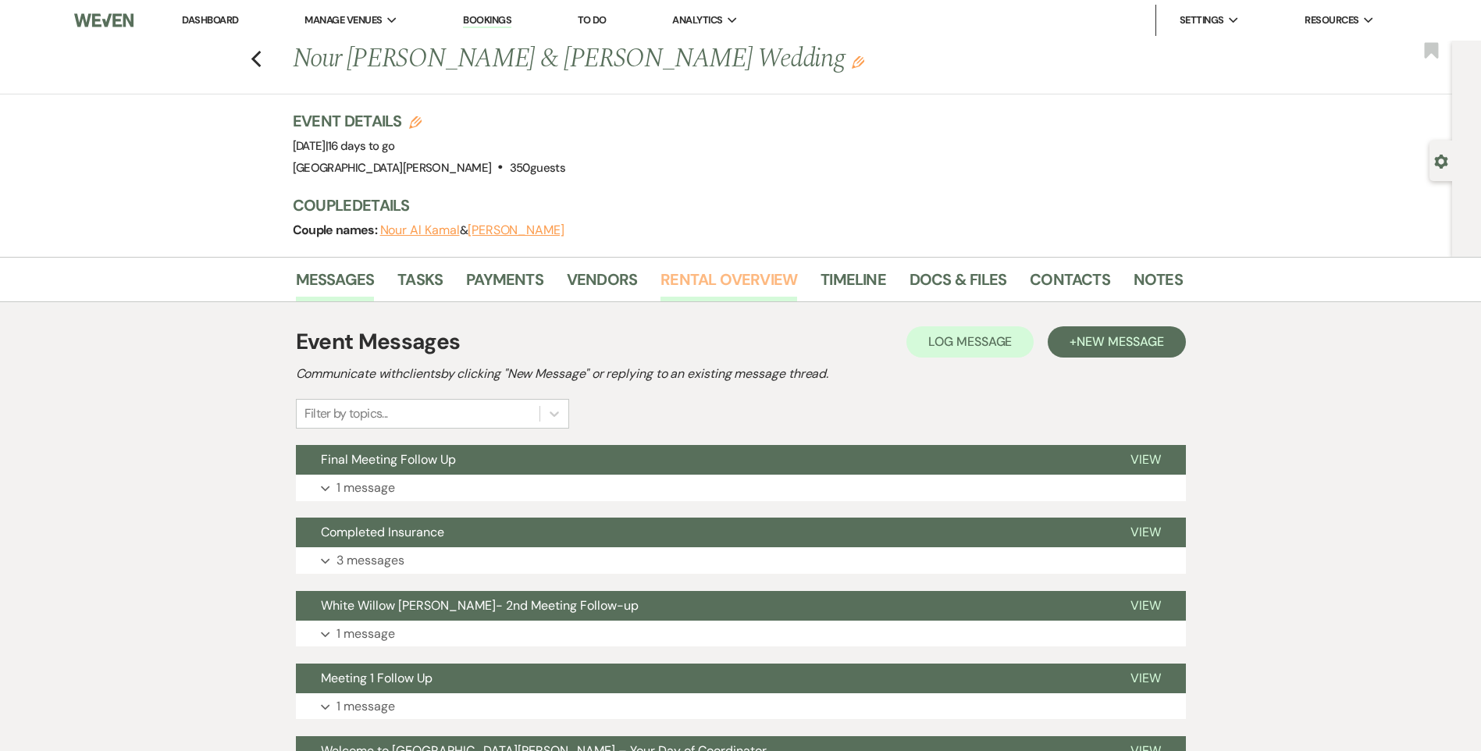
click at [717, 275] on link "Rental Overview" at bounding box center [728, 284] width 137 height 34
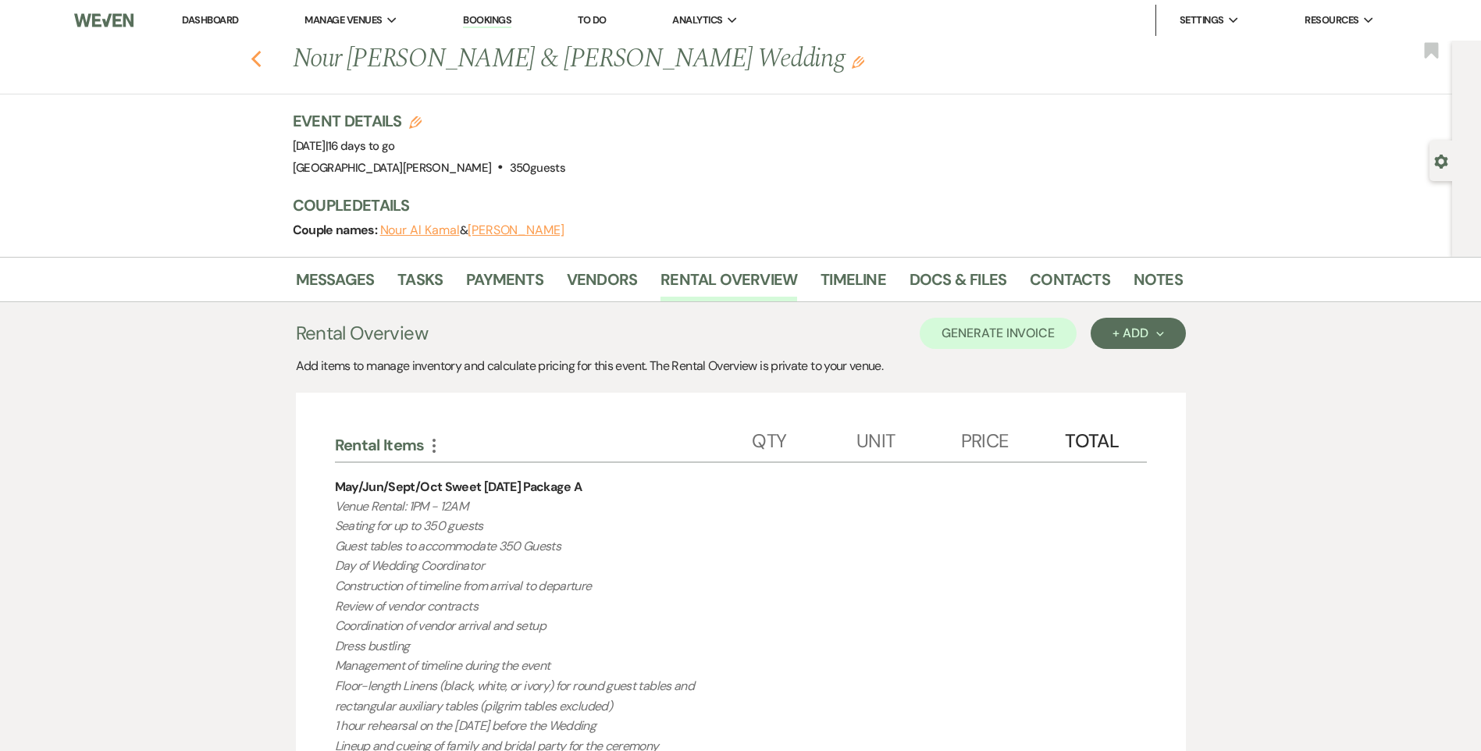
click at [261, 62] on use "button" at bounding box center [256, 59] width 10 height 17
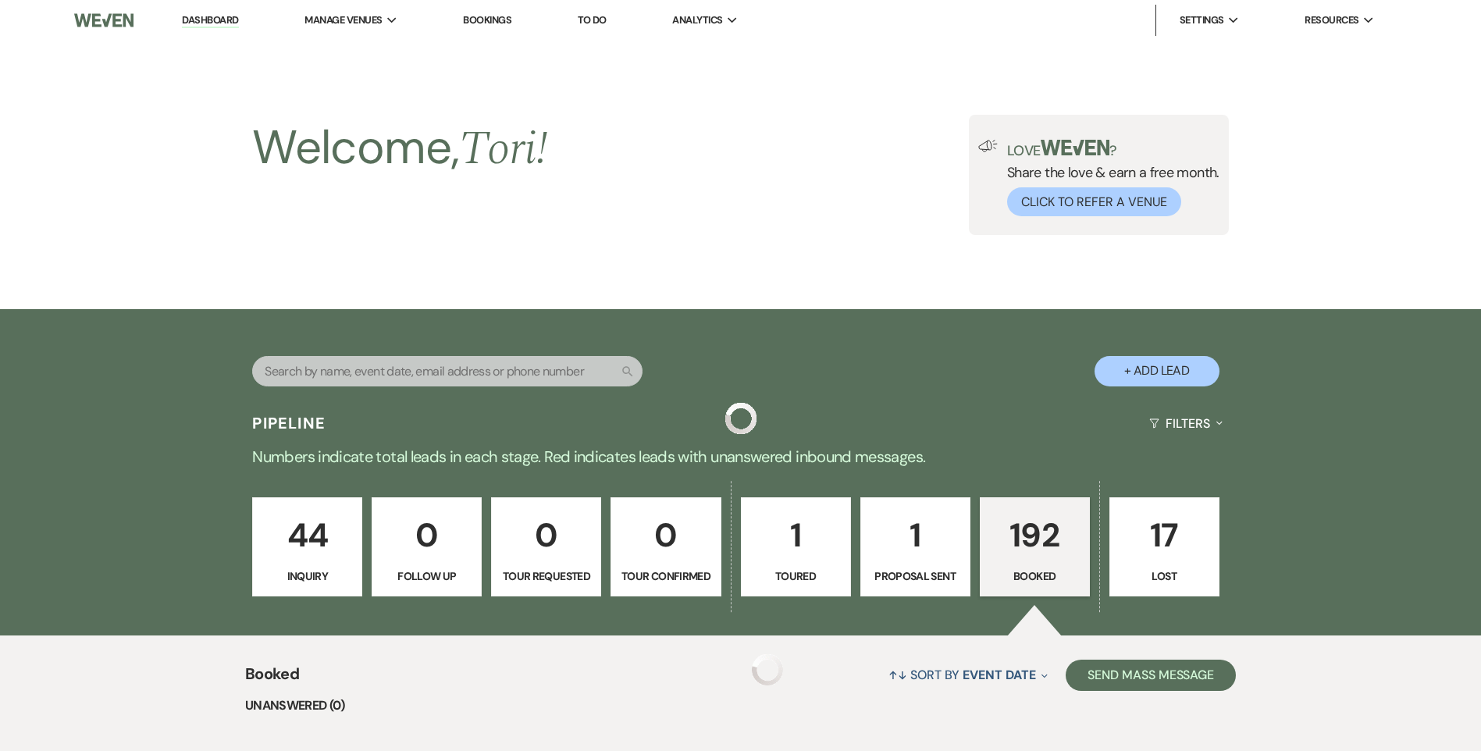
scroll to position [1405, 0]
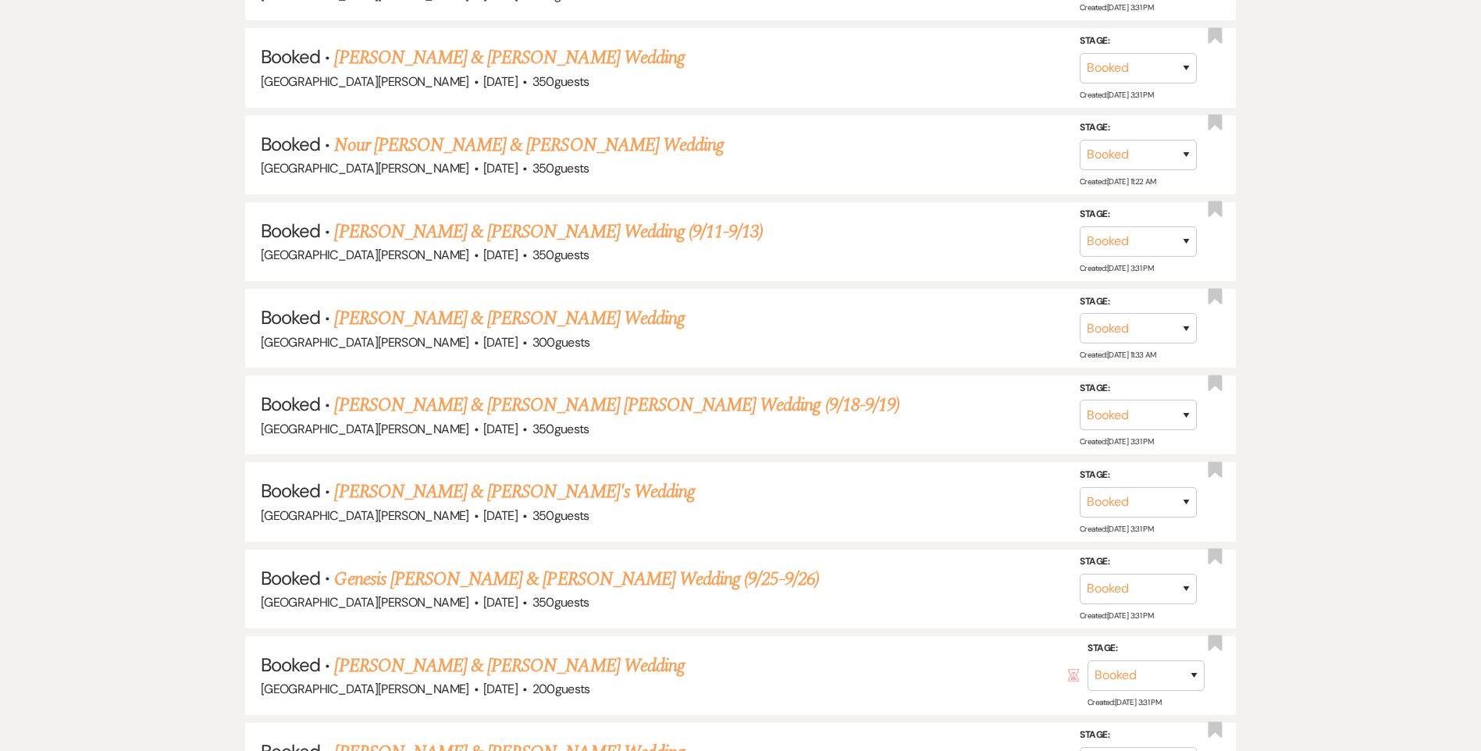
click at [427, 230] on link "Purnima Kumar & Podolak's Wedding (9/11-9/13)" at bounding box center [548, 232] width 429 height 28
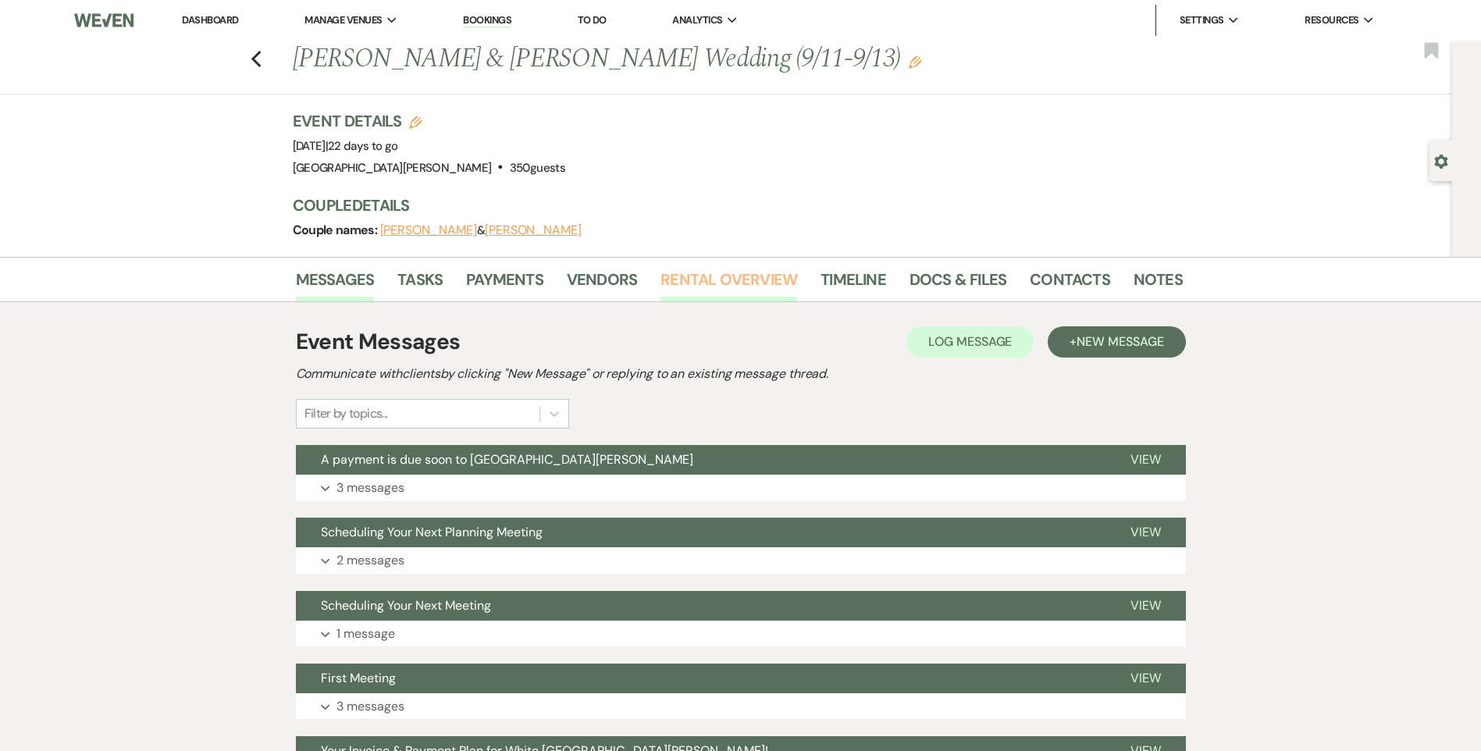
click at [709, 284] on link "Rental Overview" at bounding box center [728, 284] width 137 height 34
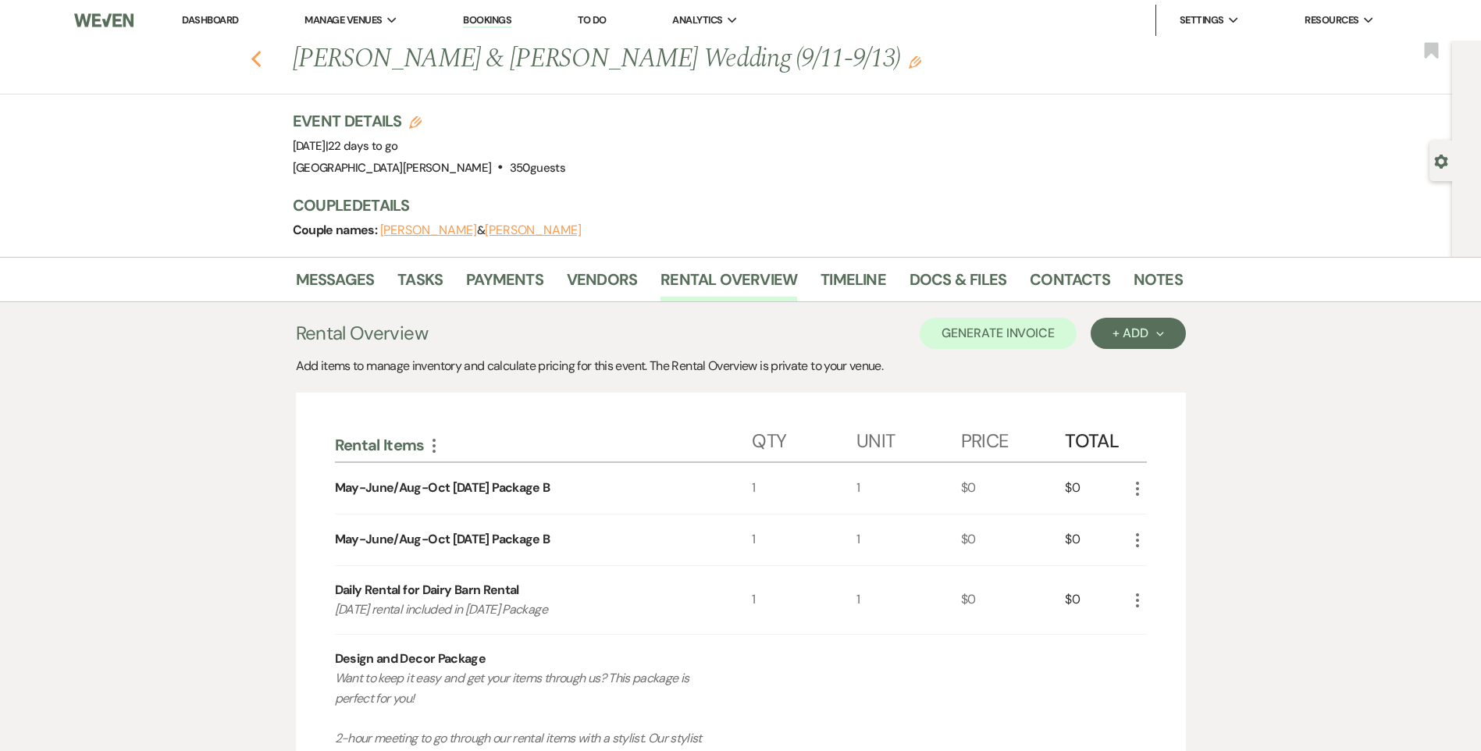
click at [261, 66] on use "button" at bounding box center [256, 59] width 10 height 17
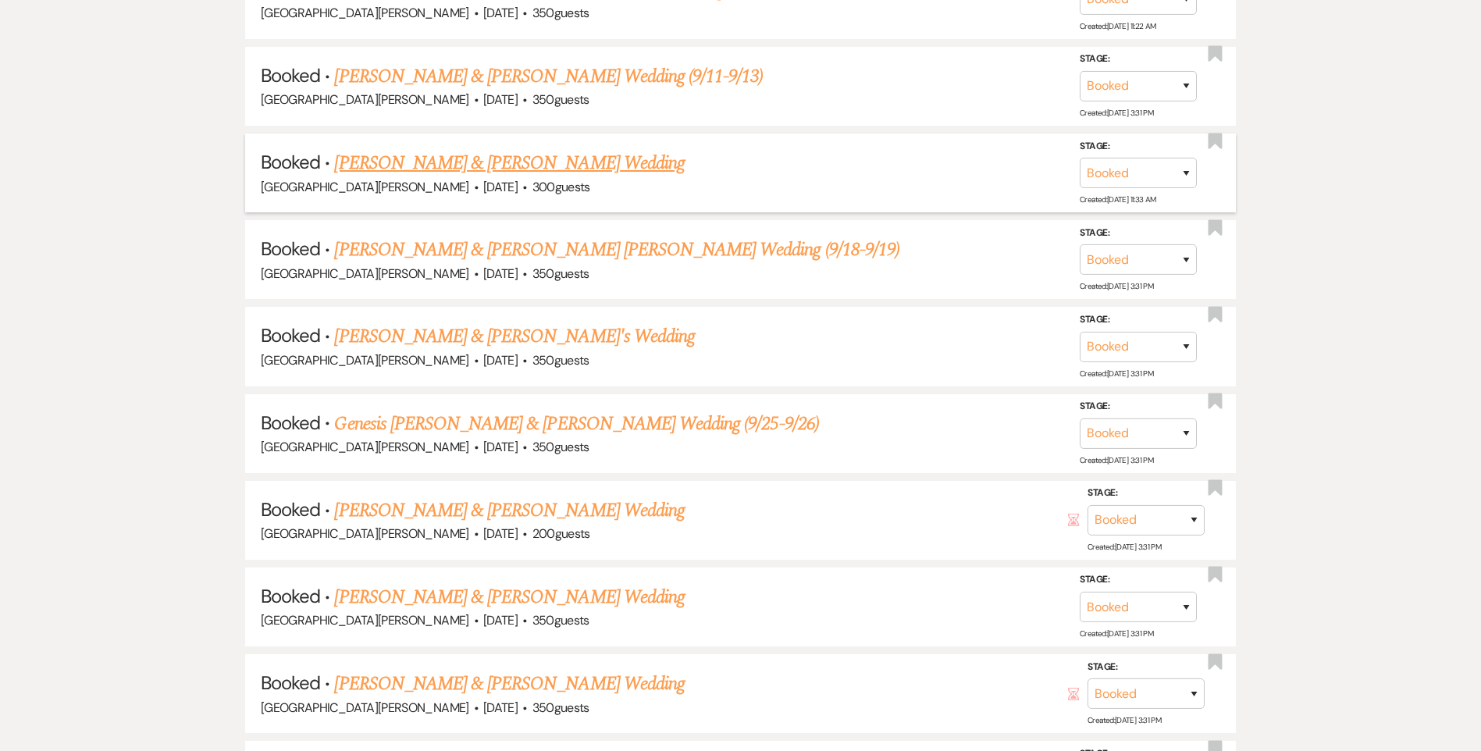
scroll to position [1561, 0]
click at [433, 165] on link "Victoria Wertz & Jack Culley's Wedding" at bounding box center [509, 162] width 350 height 28
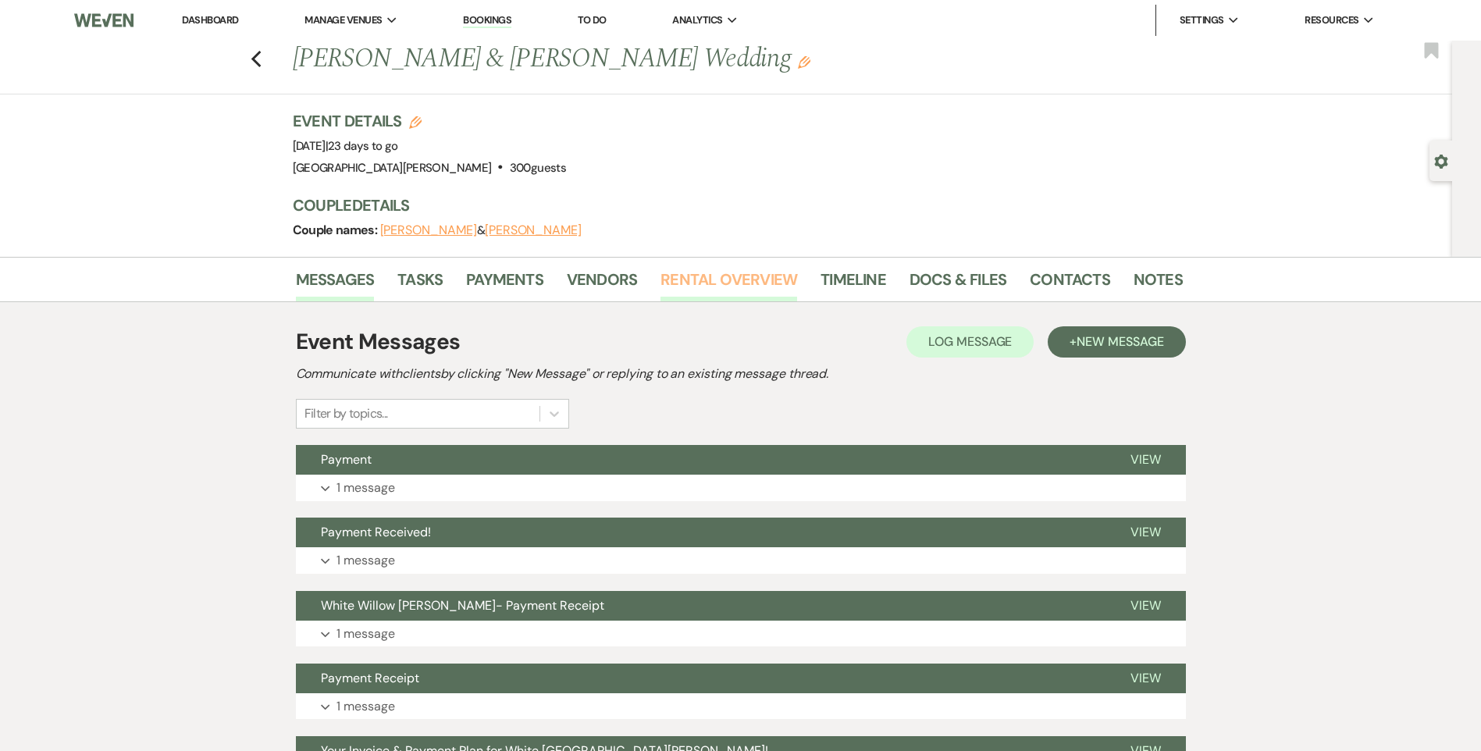
click at [712, 284] on link "Rental Overview" at bounding box center [728, 284] width 137 height 34
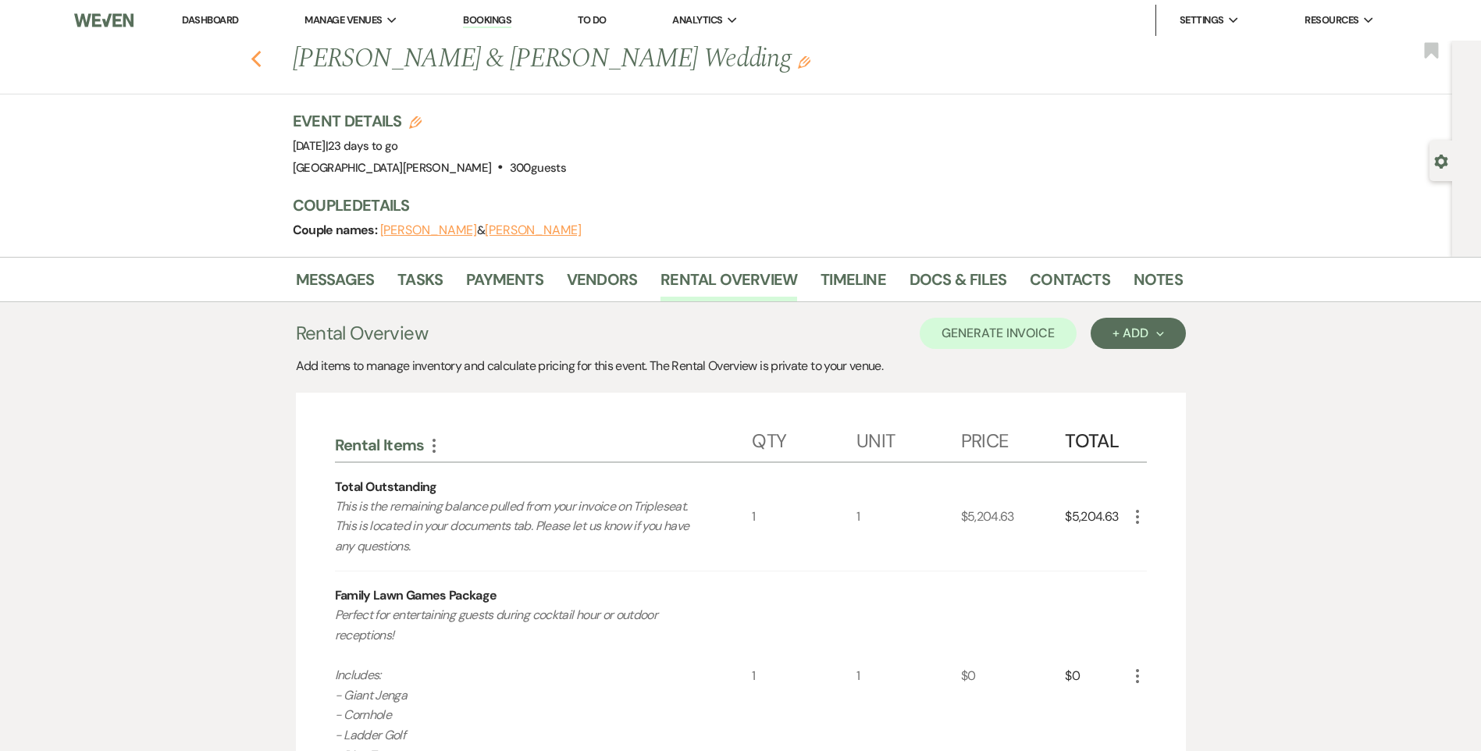
click at [261, 62] on use "button" at bounding box center [256, 59] width 10 height 17
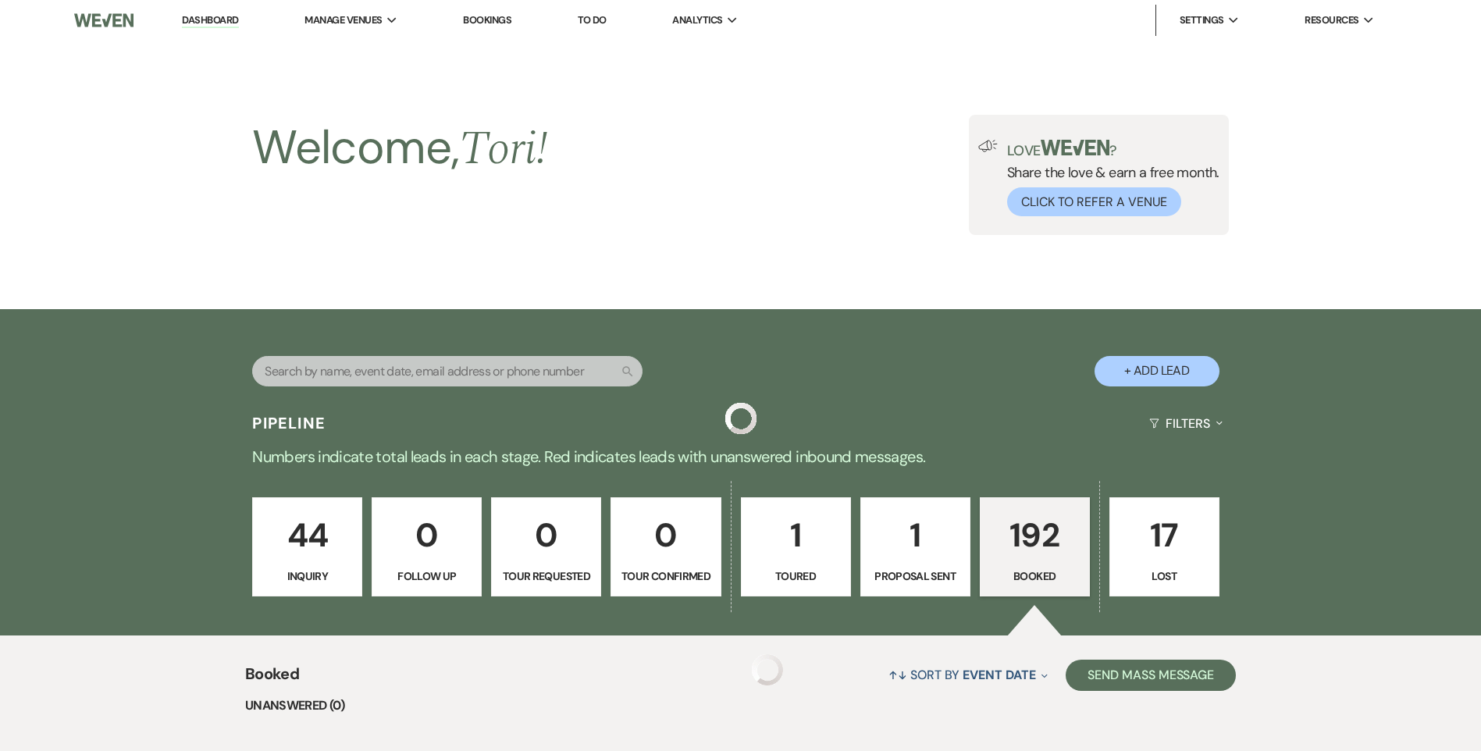
scroll to position [1561, 0]
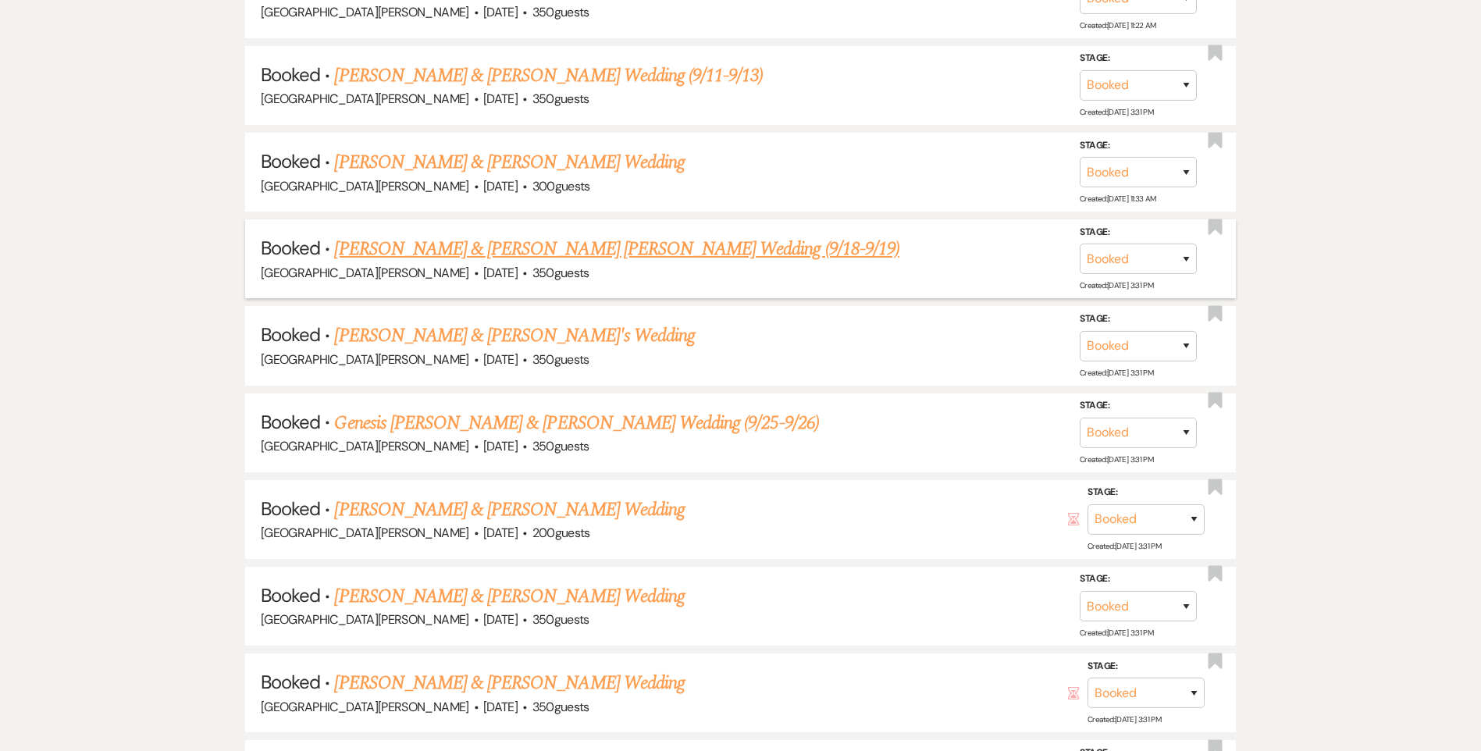
click at [490, 246] on link "Taylor Whalen & Holden Walters's Wedding (9/18-9/19)" at bounding box center [616, 249] width 565 height 28
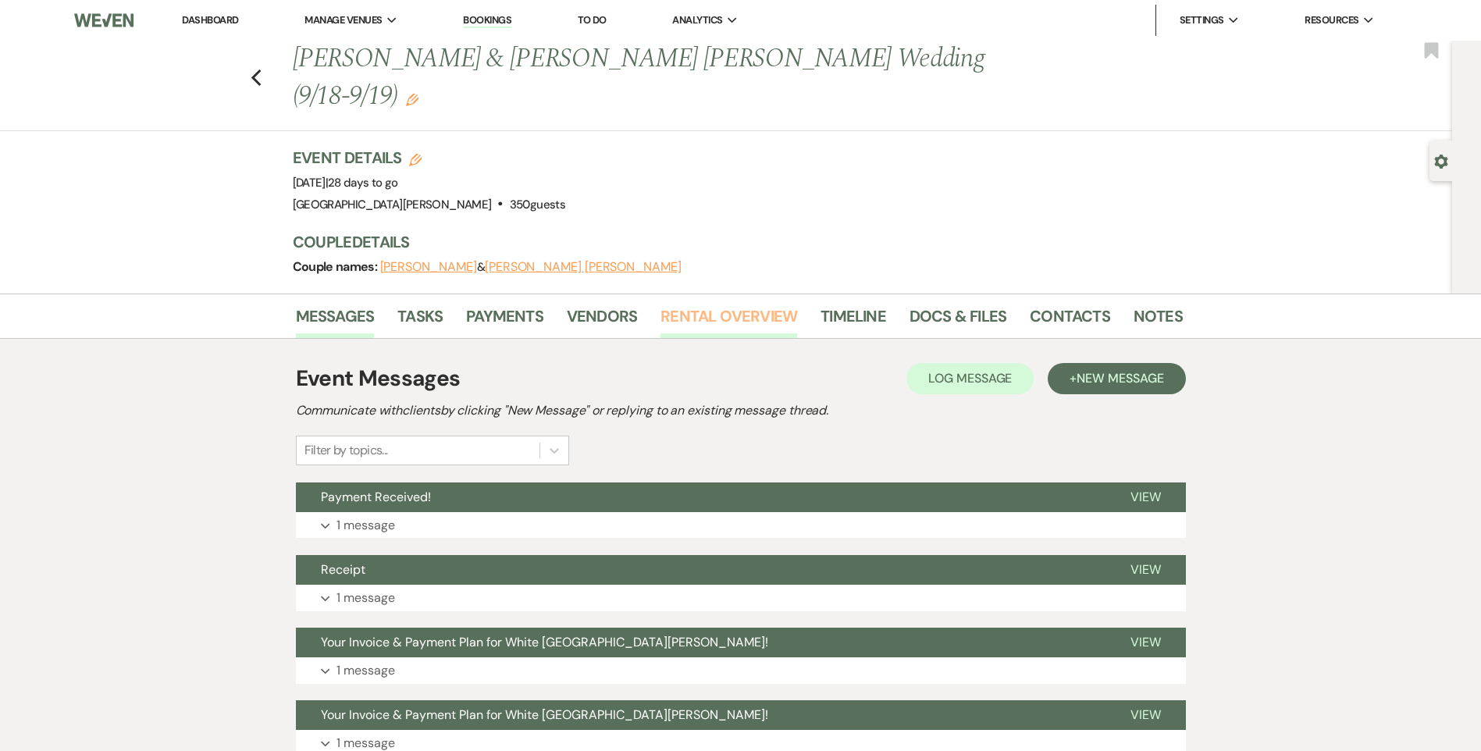
click at [706, 304] on link "Rental Overview" at bounding box center [728, 321] width 137 height 34
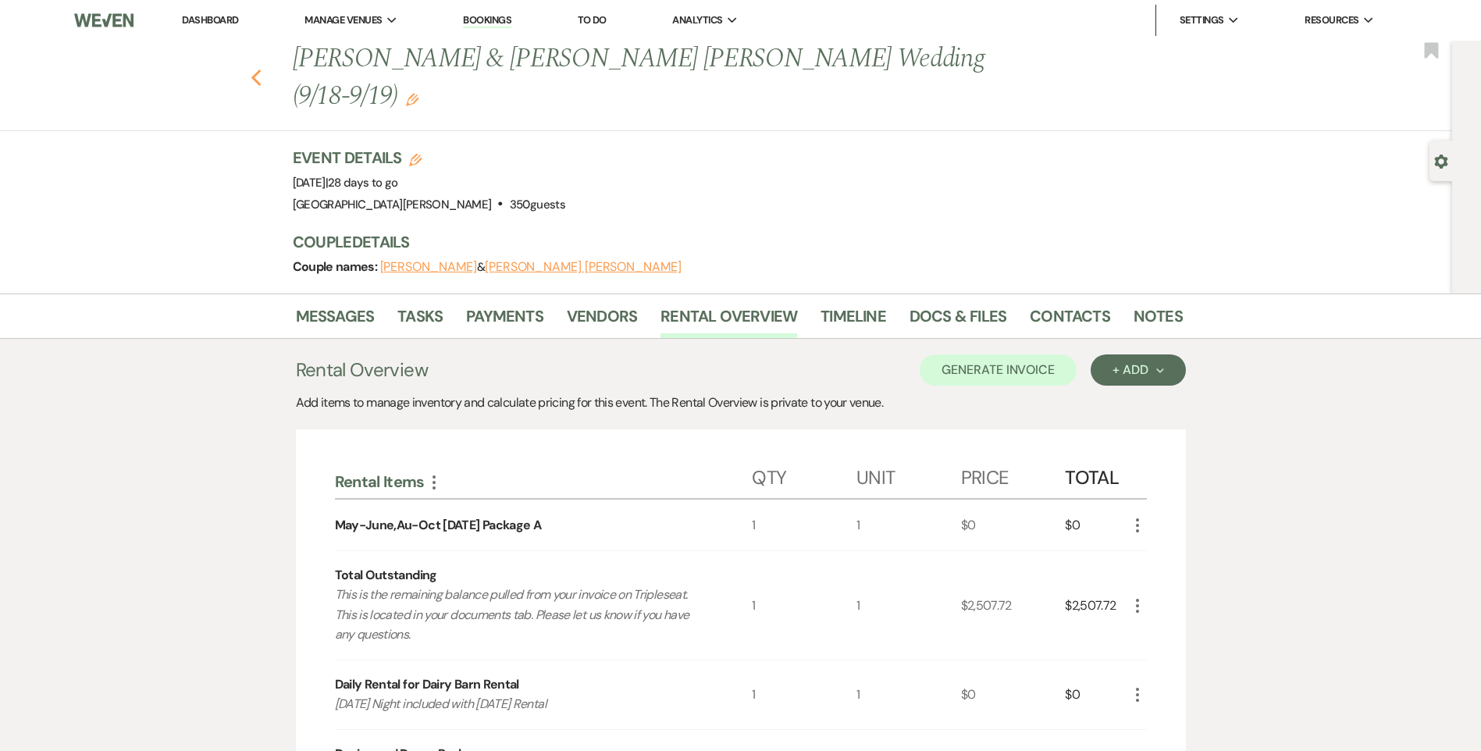
click at [257, 69] on use "button" at bounding box center [256, 77] width 10 height 17
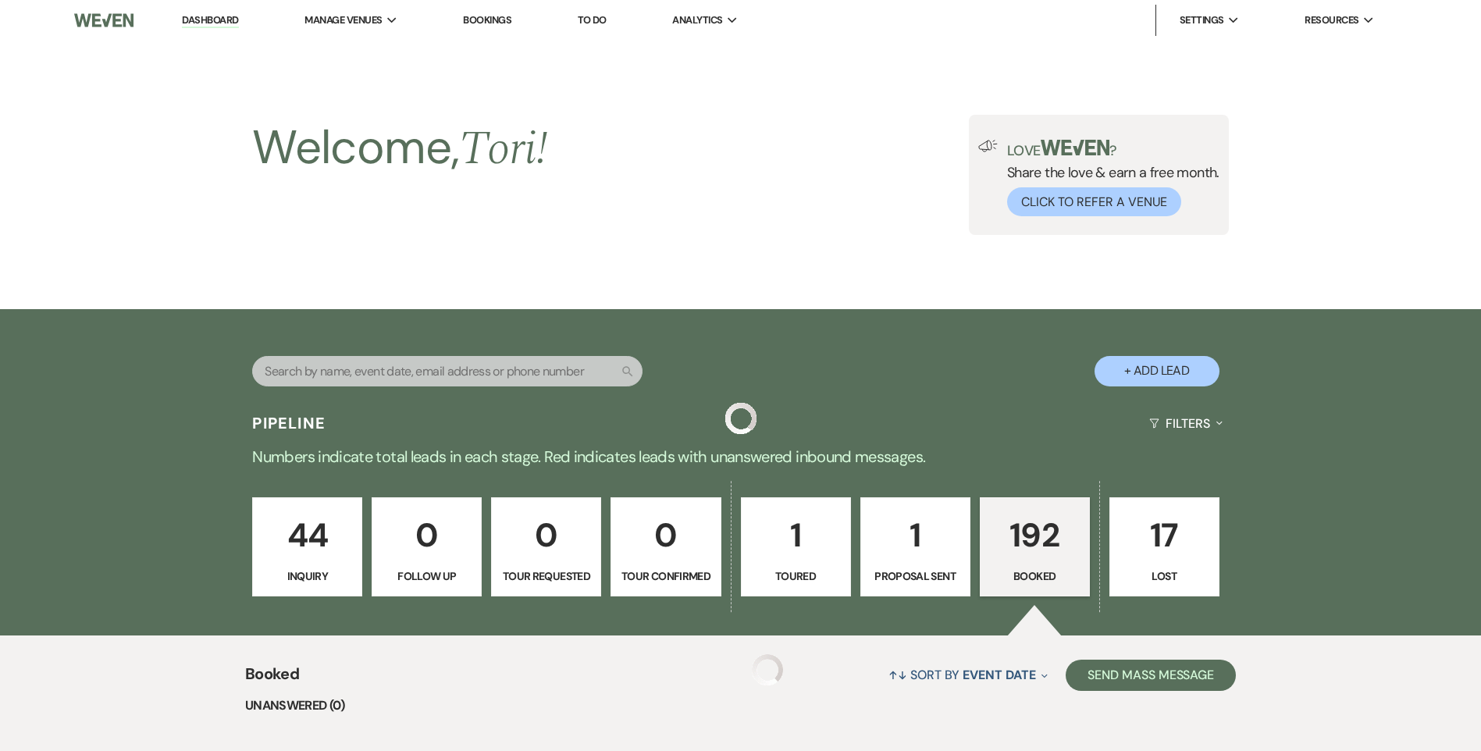
scroll to position [1561, 0]
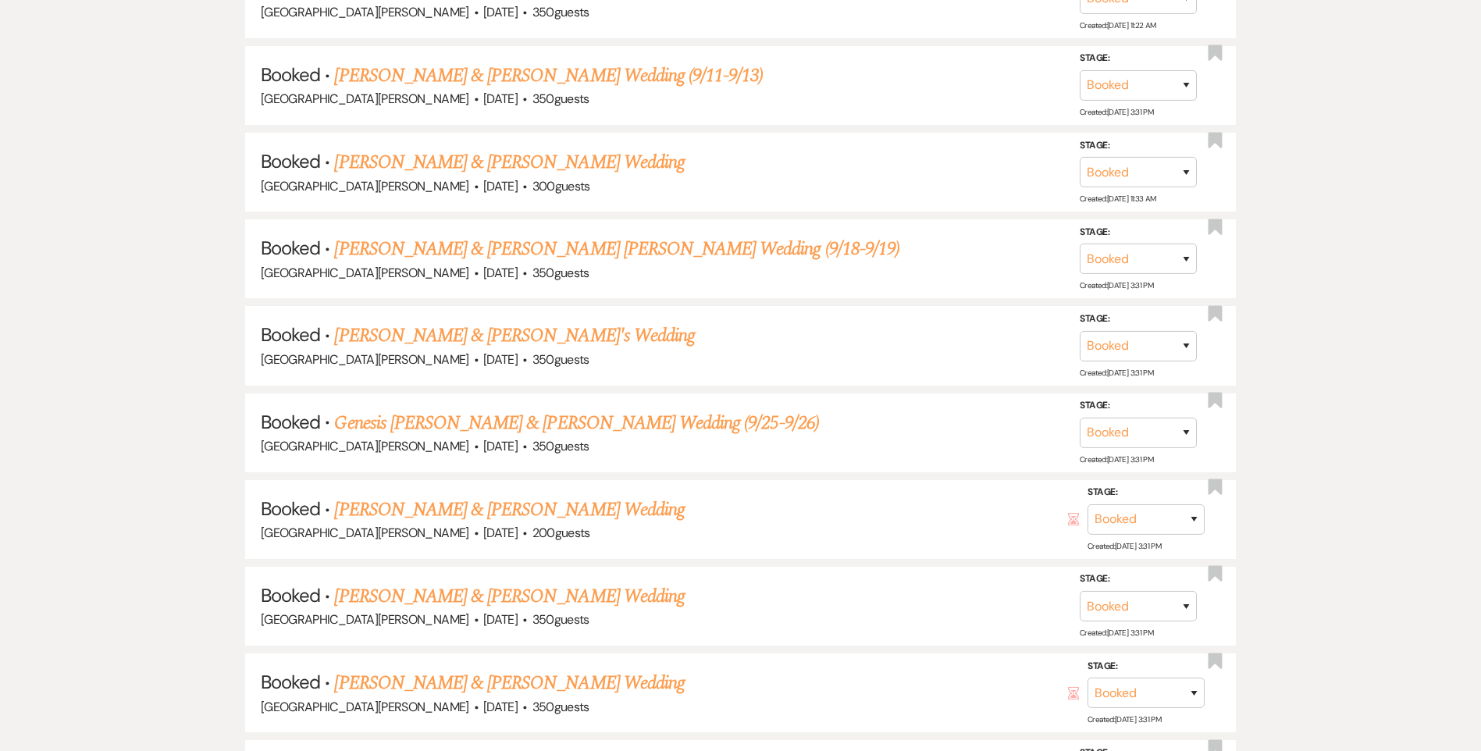
drag, startPoint x: 404, startPoint y: 332, endPoint x: 420, endPoint y: 325, distance: 17.5
click at [404, 332] on link "Megan Neff & Thrush's Wedding" at bounding box center [514, 336] width 361 height 28
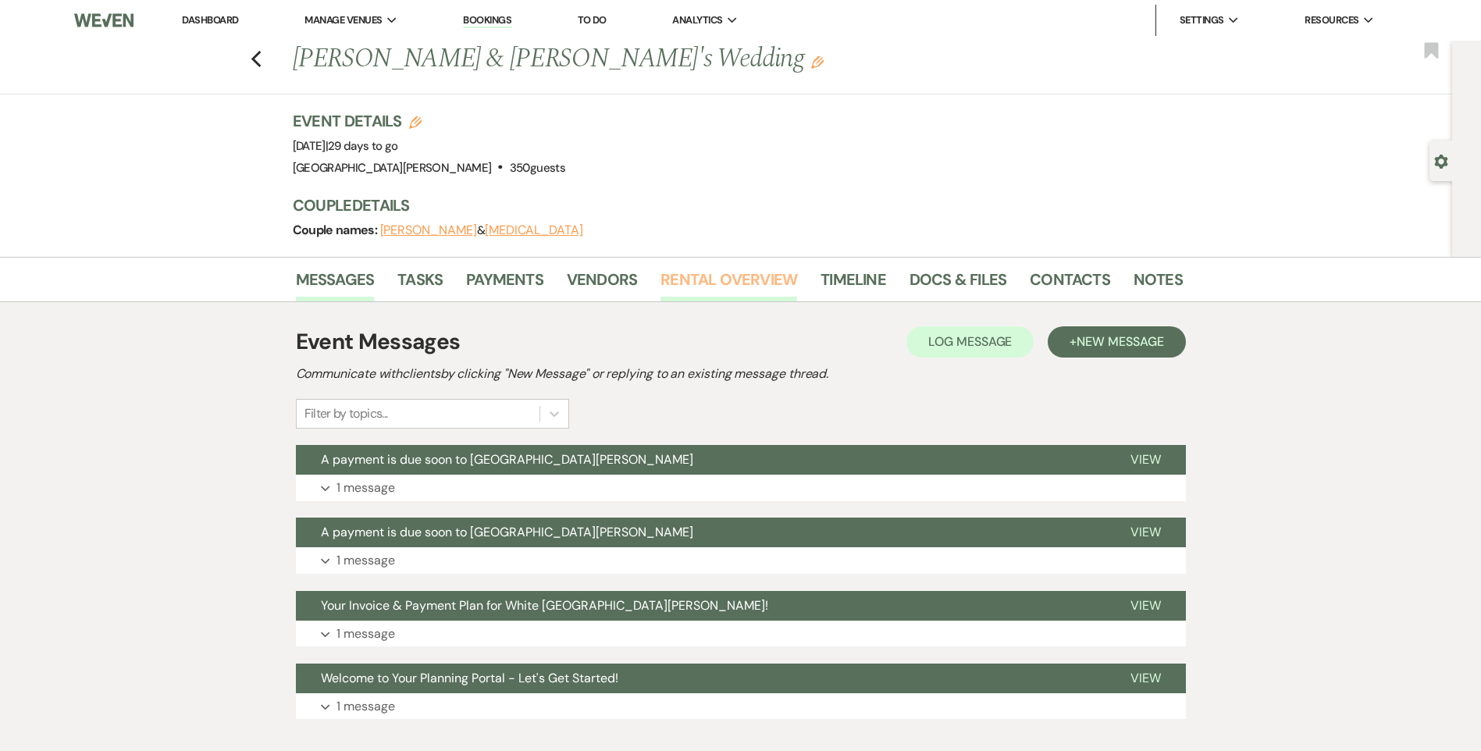
click at [714, 292] on link "Rental Overview" at bounding box center [728, 284] width 137 height 34
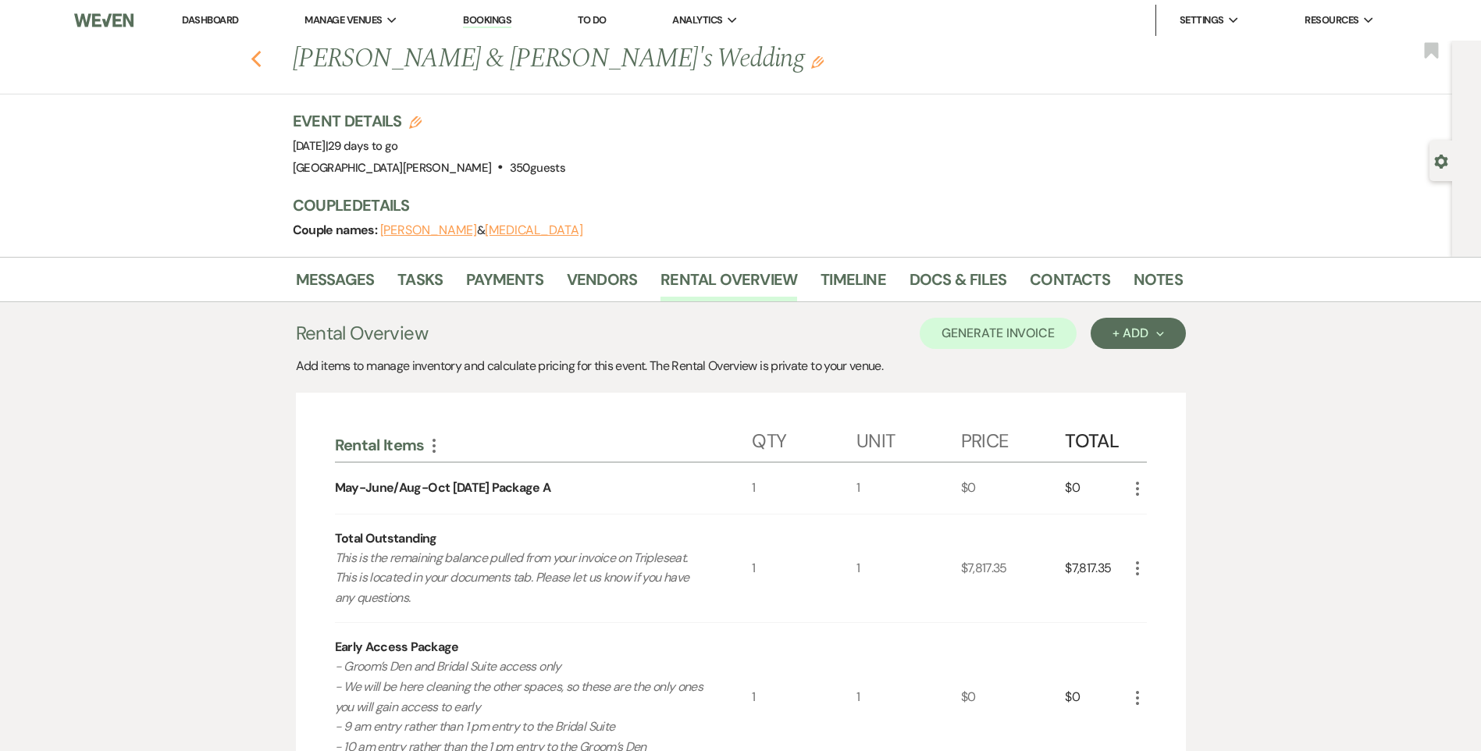
click at [262, 56] on icon "Previous" at bounding box center [257, 59] width 12 height 19
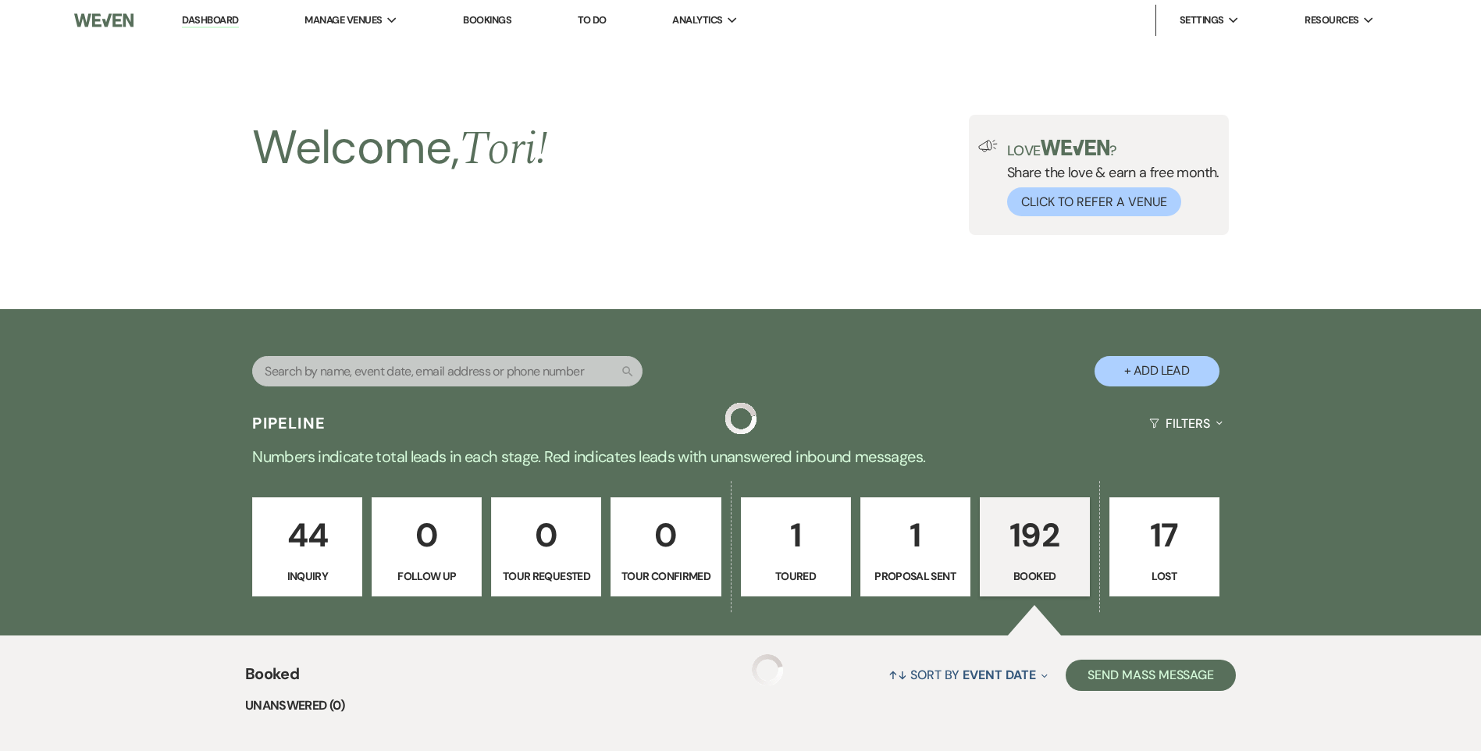
scroll to position [1561, 0]
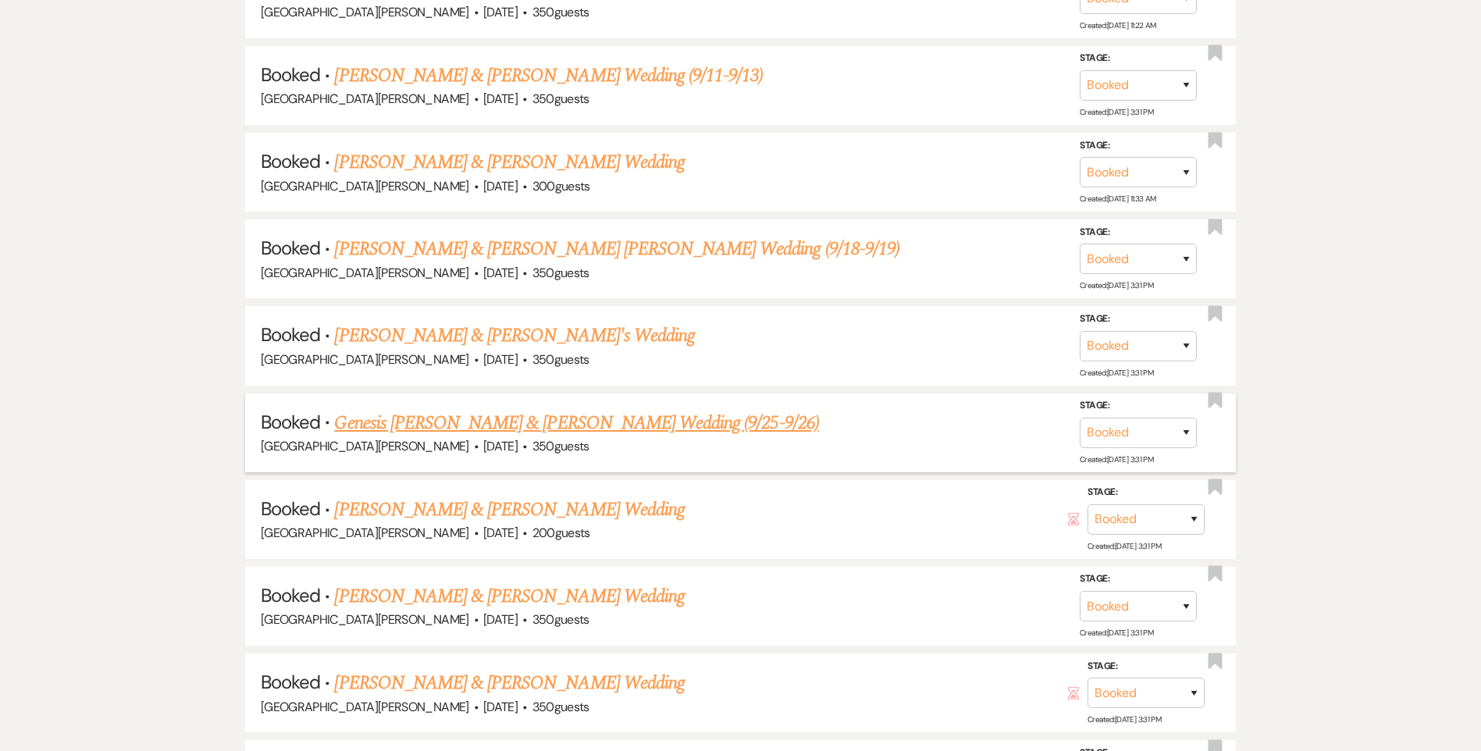
drag, startPoint x: 450, startPoint y: 427, endPoint x: 467, endPoint y: 421, distance: 18.0
click at [451, 426] on link "Genesis Barrera & Evan Rankin's Wedding (9/25-9/26)" at bounding box center [576, 423] width 484 height 28
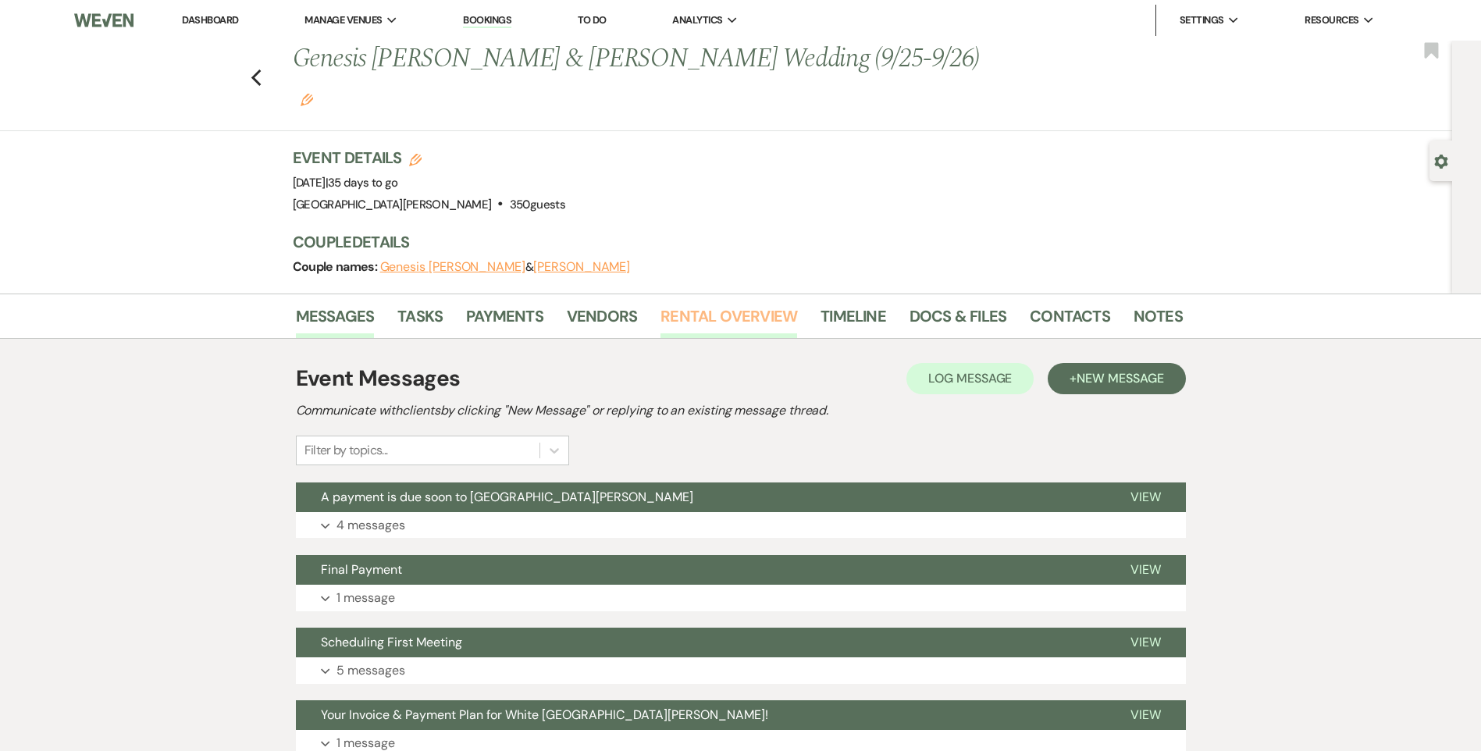
click at [704, 304] on link "Rental Overview" at bounding box center [728, 321] width 137 height 34
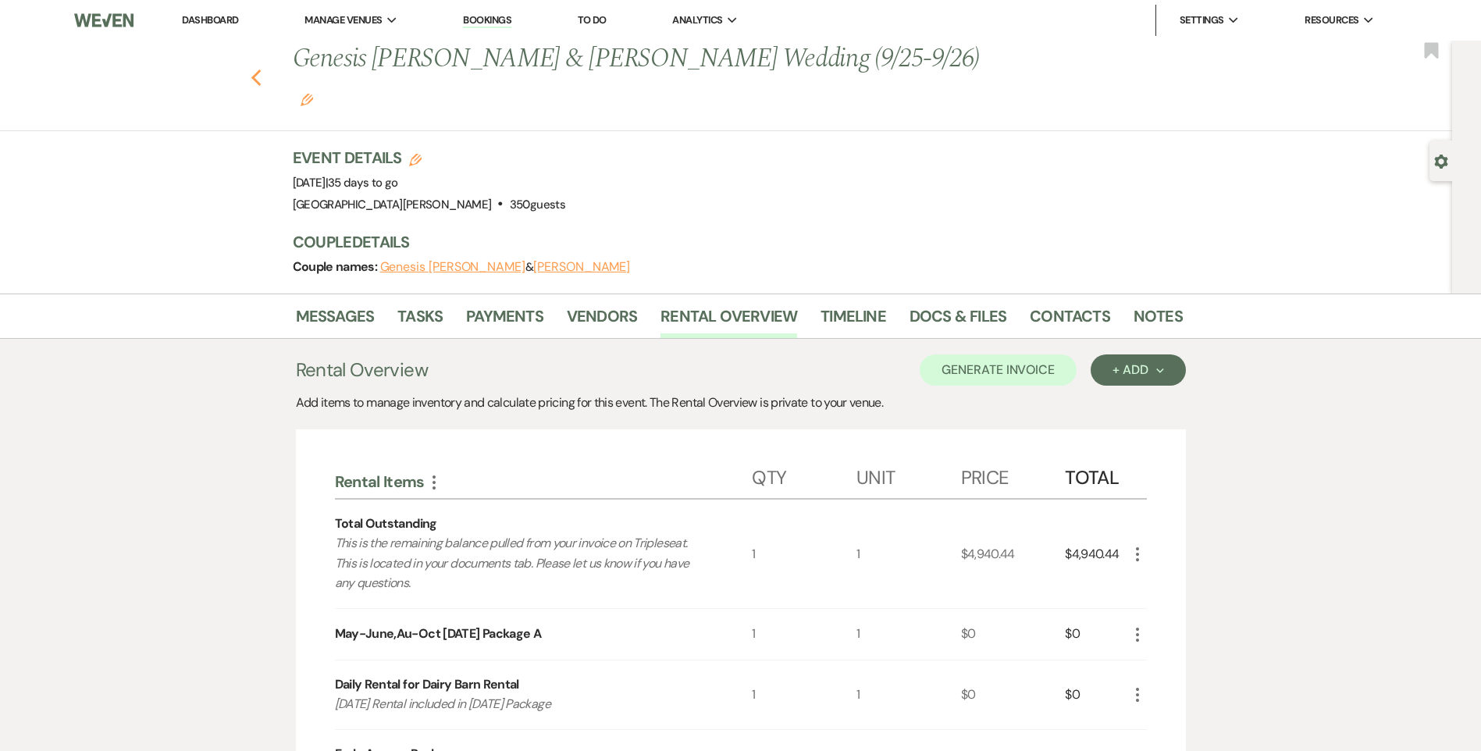
click at [262, 69] on icon "Previous" at bounding box center [257, 78] width 12 height 19
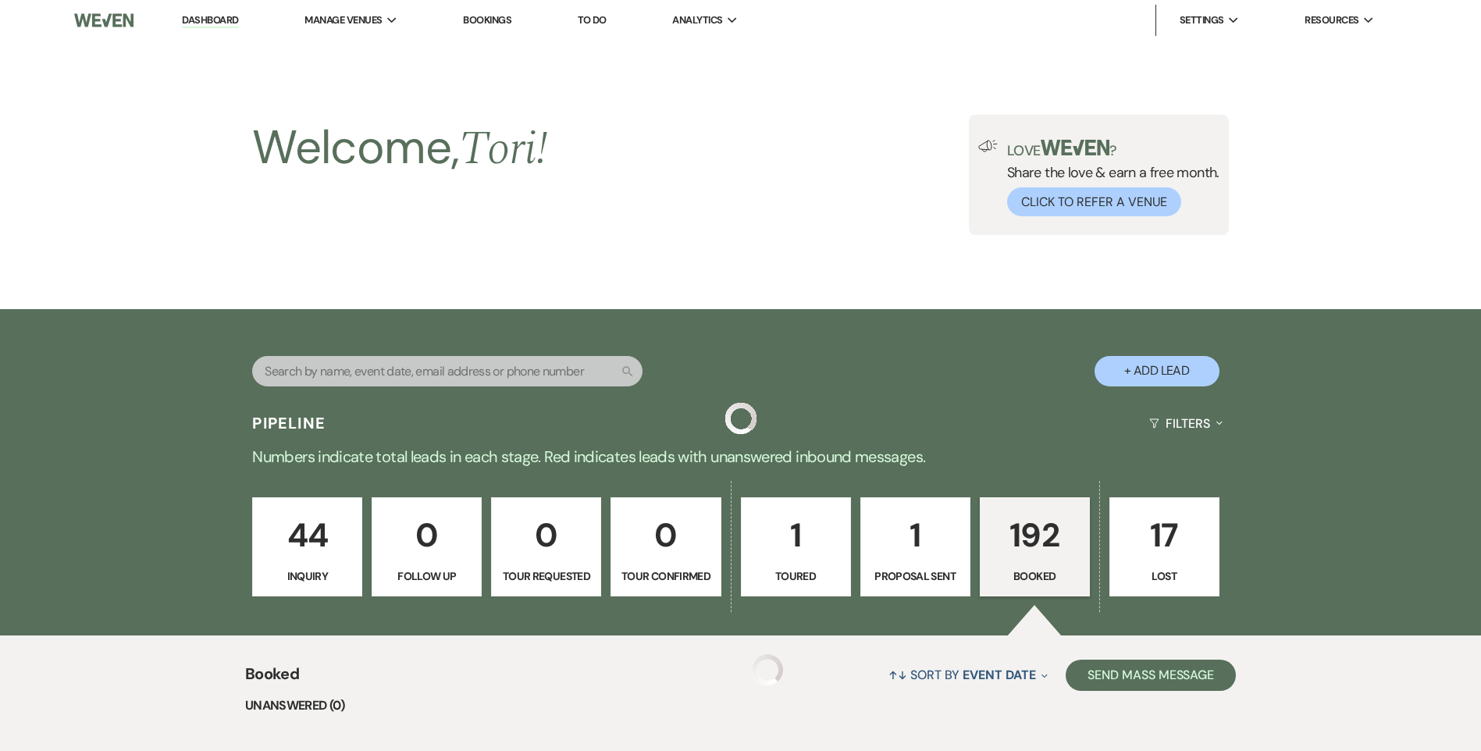
scroll to position [1561, 0]
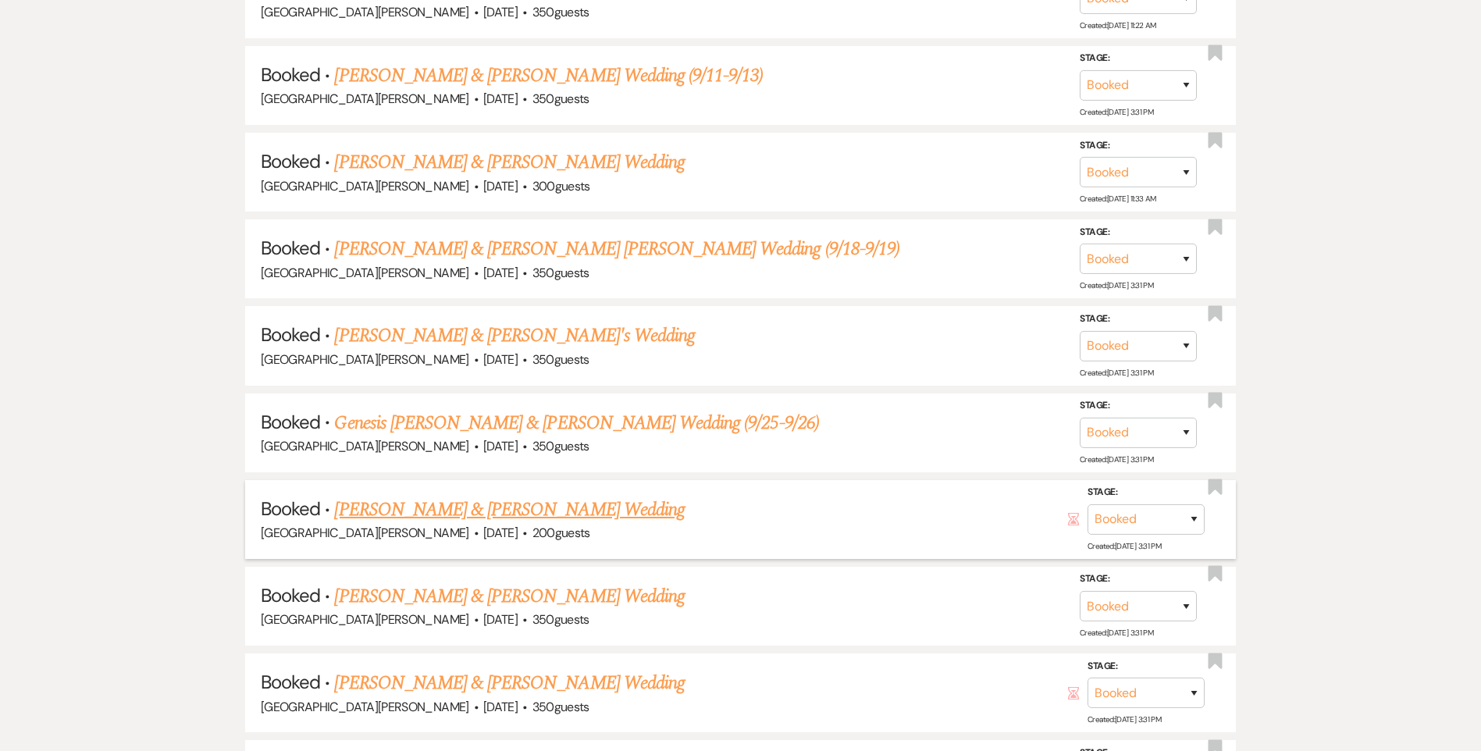
click at [439, 511] on link "Tessa Jaraczewski & Kyle Ludlow's Wedding" at bounding box center [509, 510] width 350 height 28
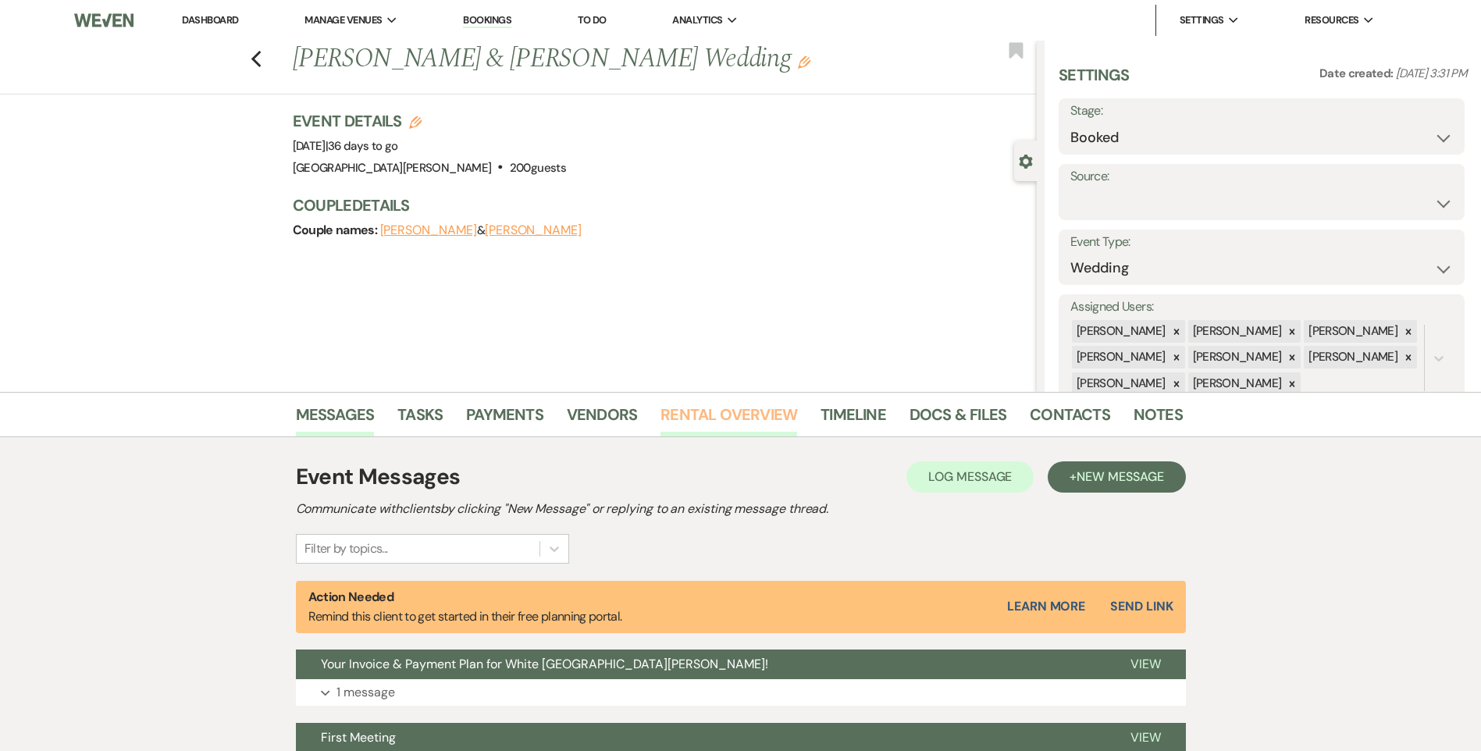
click at [703, 425] on link "Rental Overview" at bounding box center [728, 419] width 137 height 34
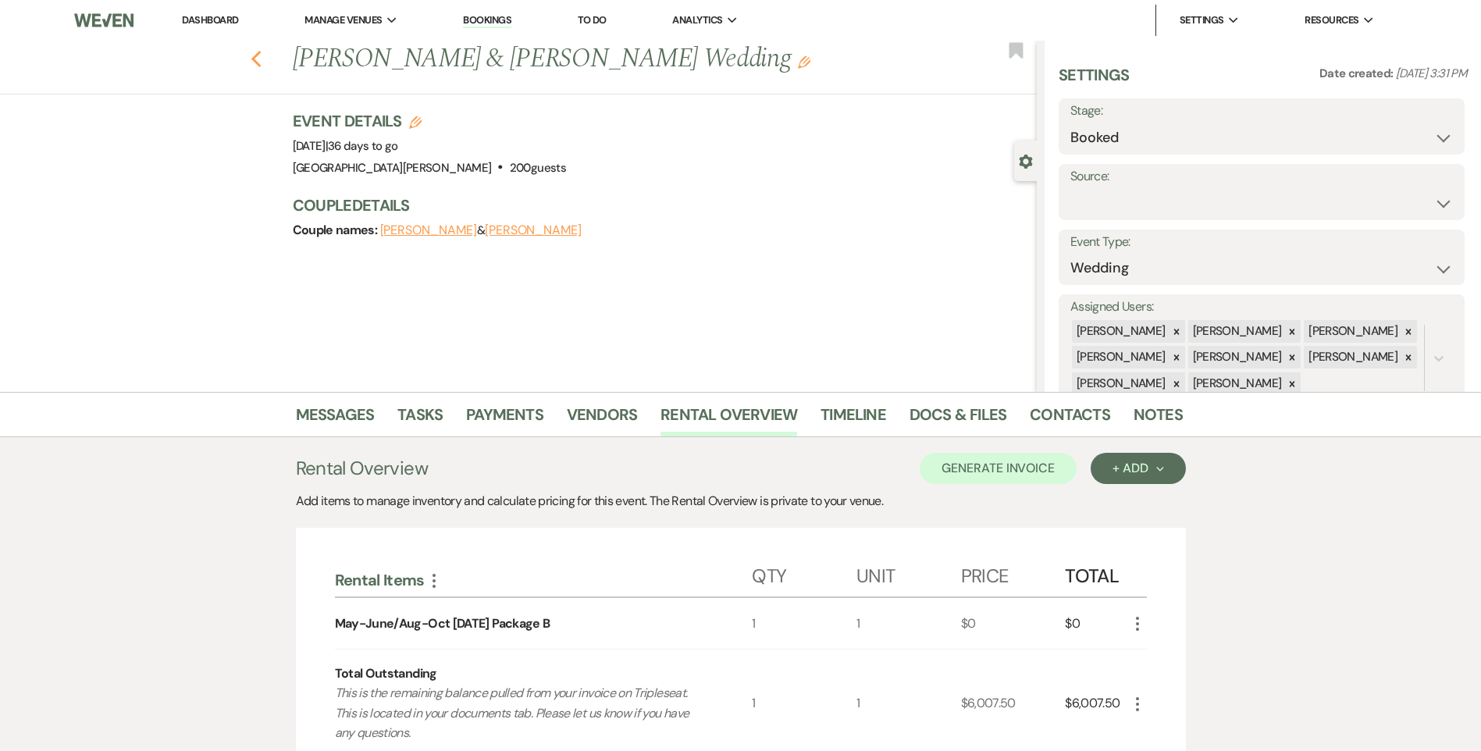
click at [258, 59] on use "button" at bounding box center [256, 59] width 10 height 17
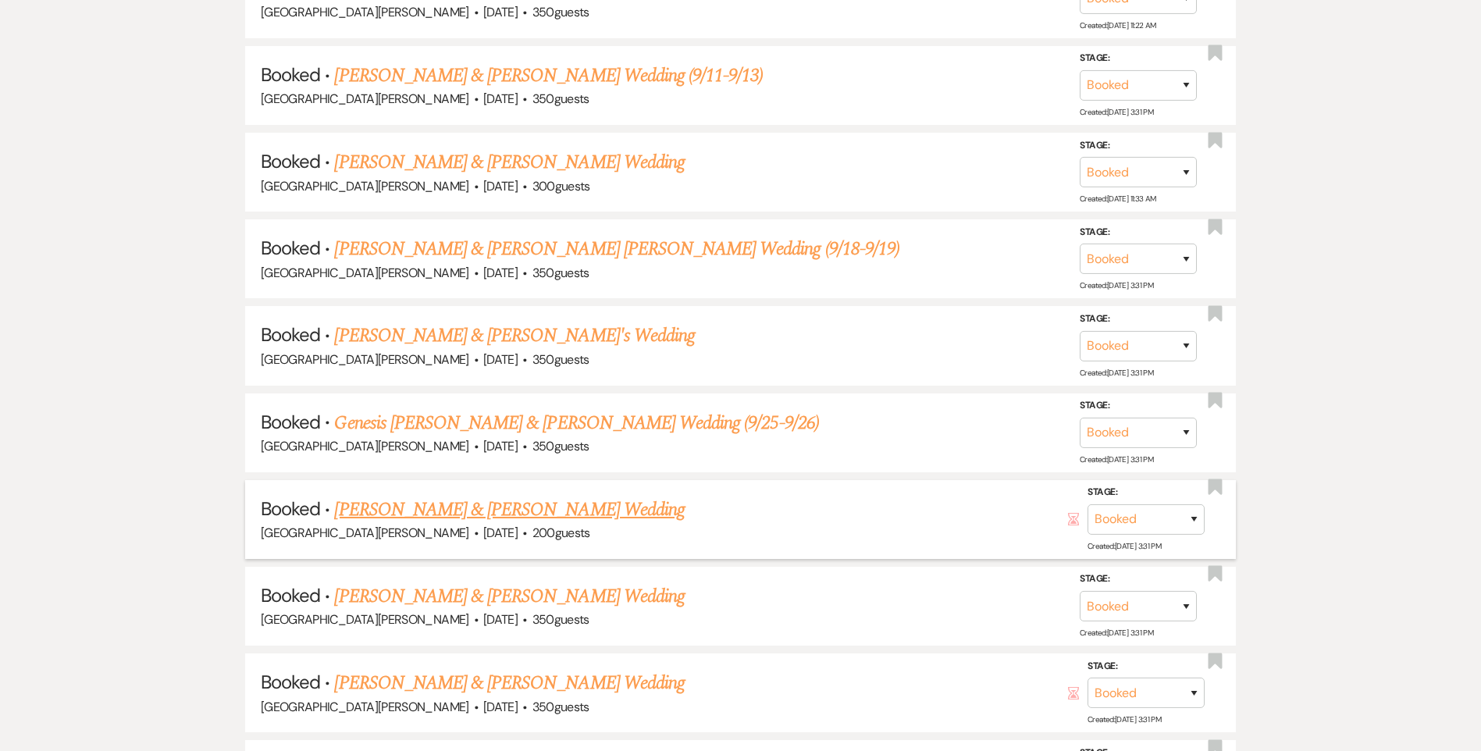
scroll to position [1717, 0]
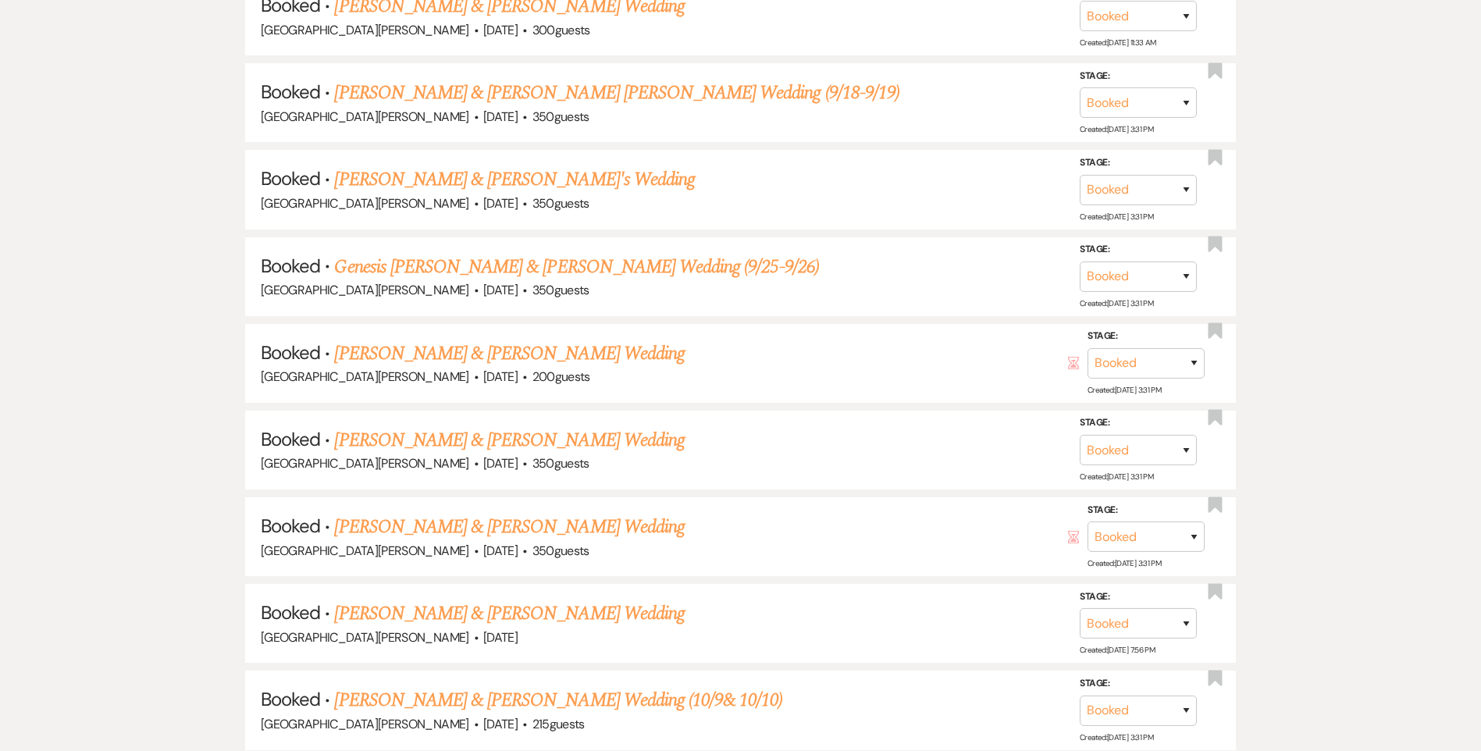
click at [443, 438] on link "Emily Bertsch & Zachary Weisenseel's Wedding" at bounding box center [509, 440] width 350 height 28
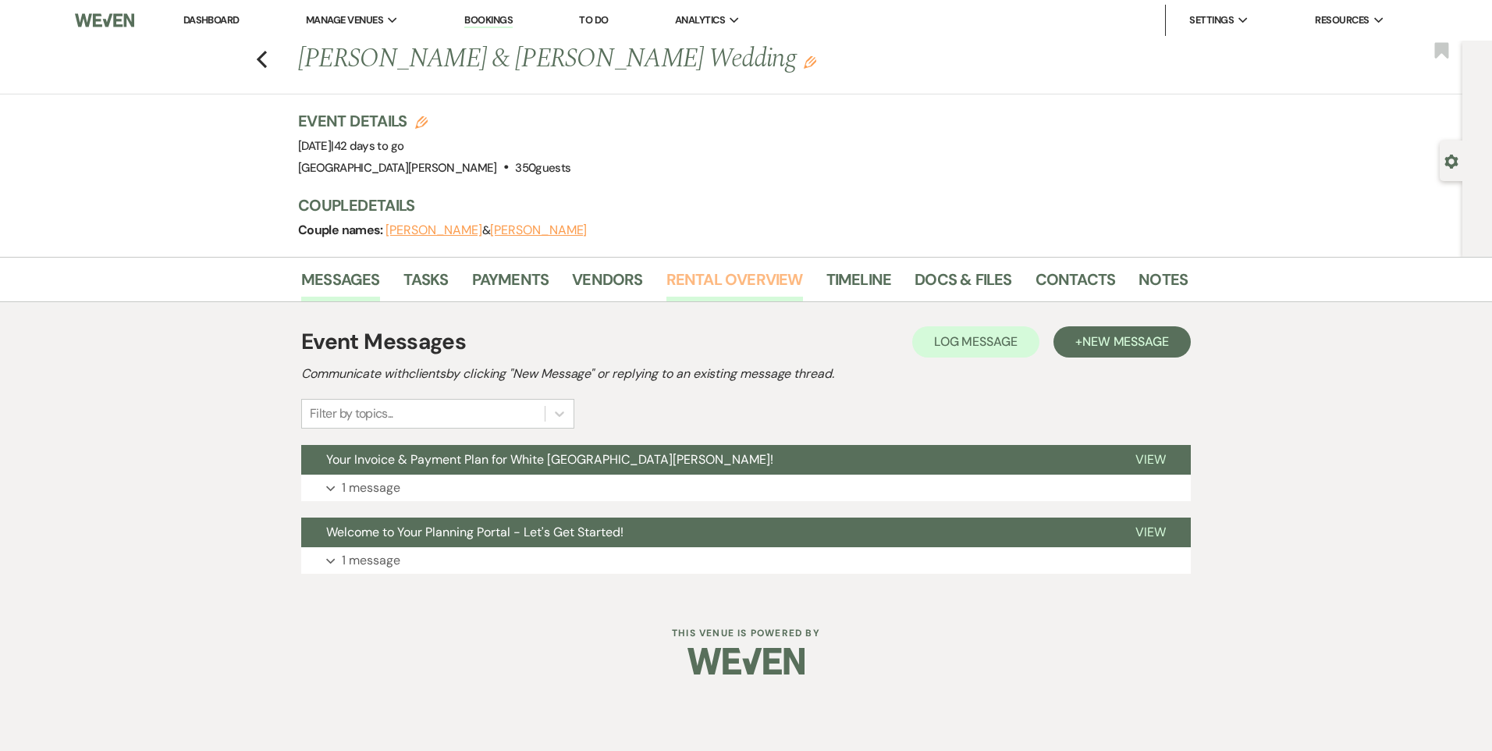
click at [762, 285] on link "Rental Overview" at bounding box center [735, 284] width 137 height 34
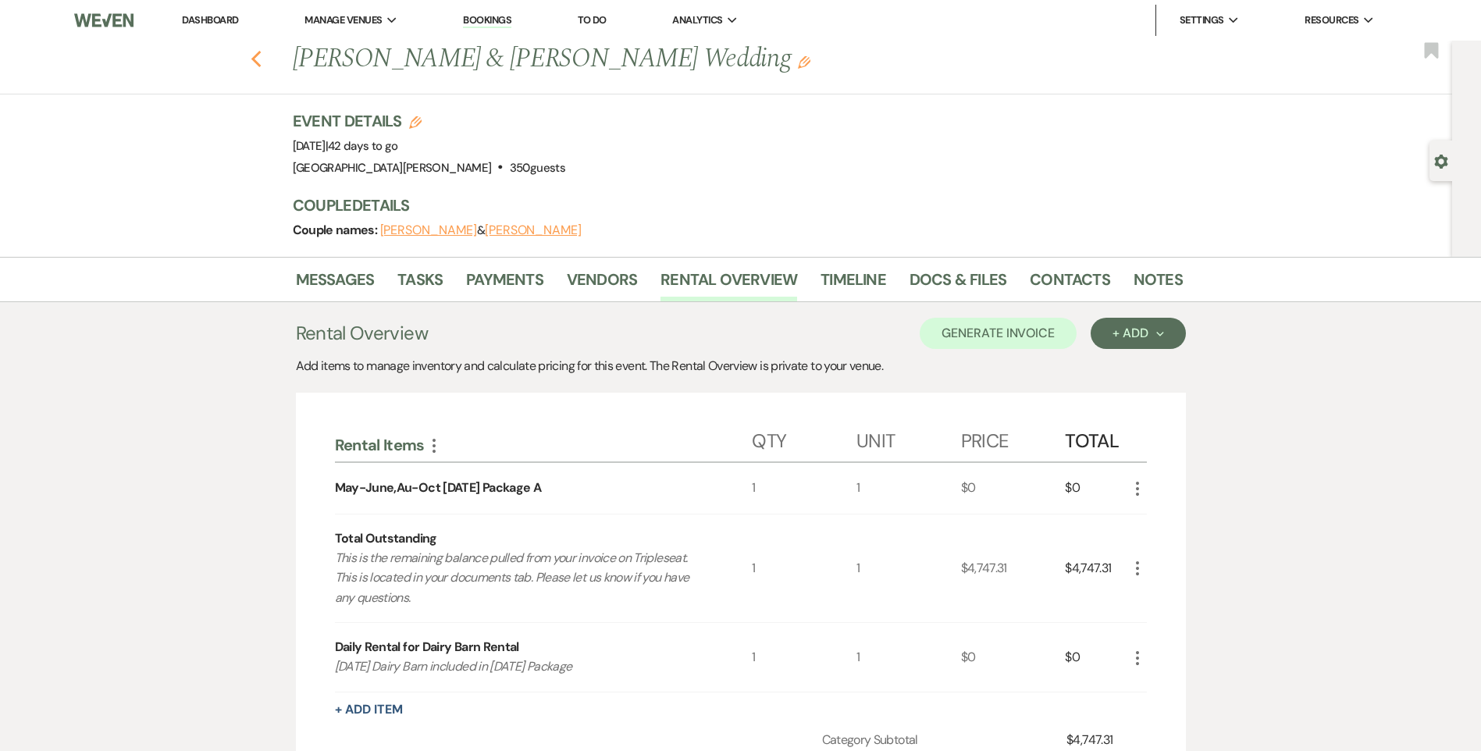
click at [258, 62] on icon "Previous" at bounding box center [257, 59] width 12 height 19
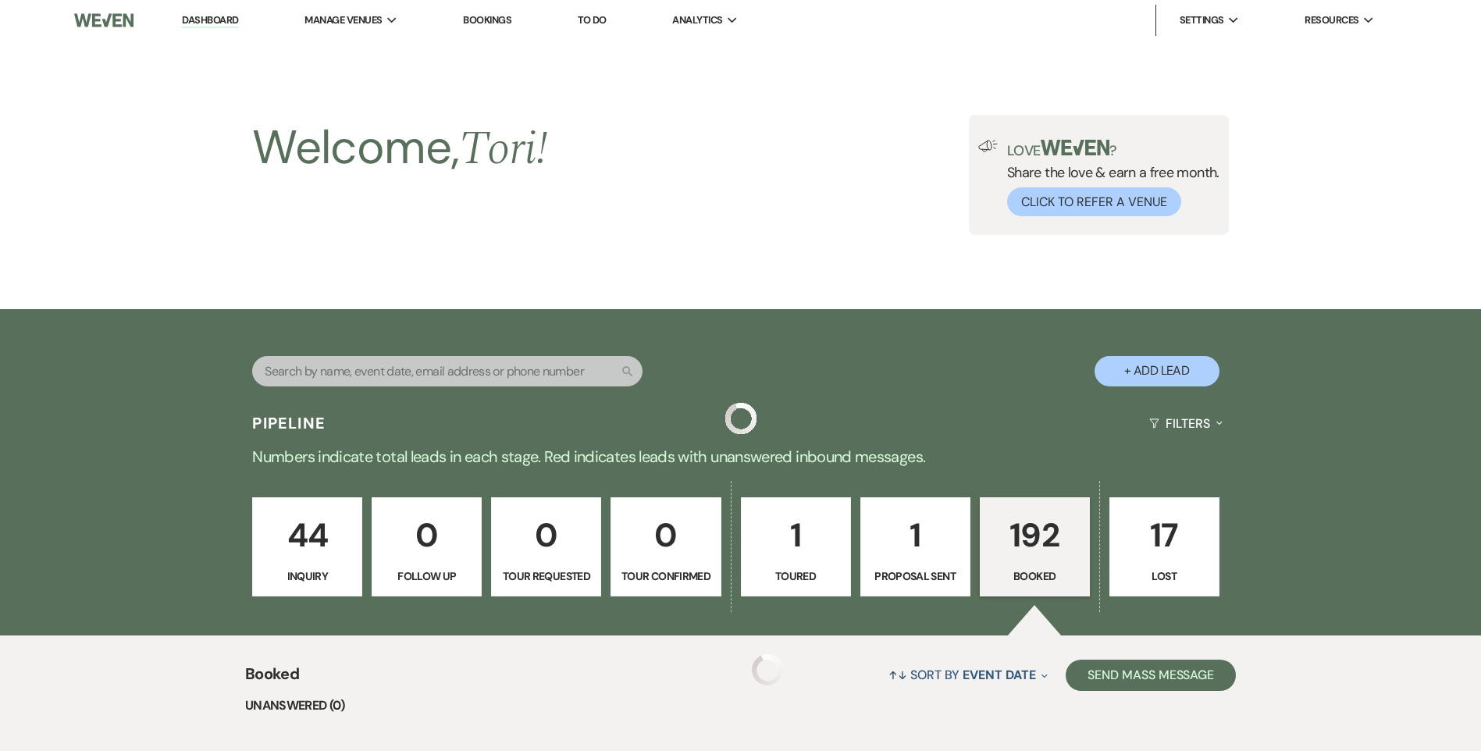
scroll to position [1717, 0]
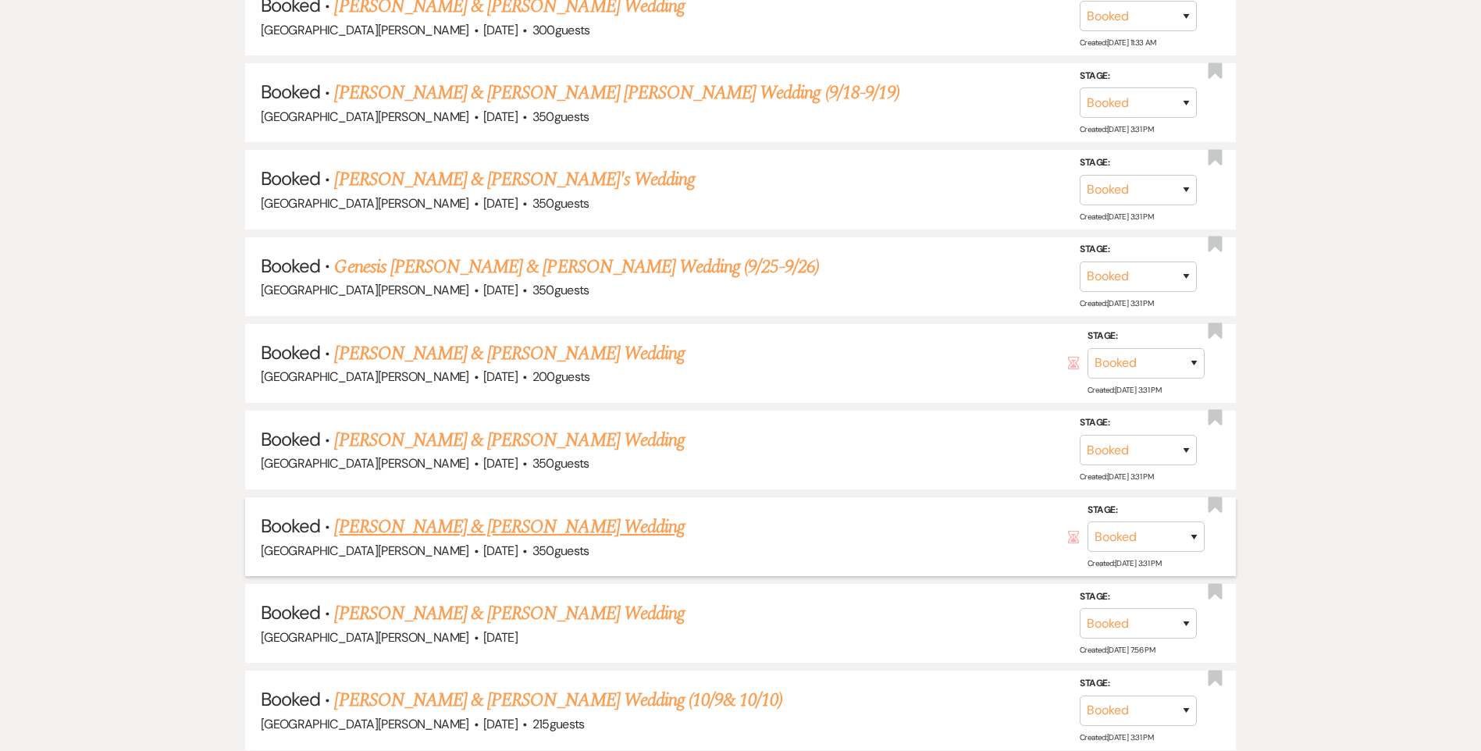
click at [456, 524] on link "Alyssa Blough & Mark Winovich's Wedding" at bounding box center [509, 527] width 350 height 28
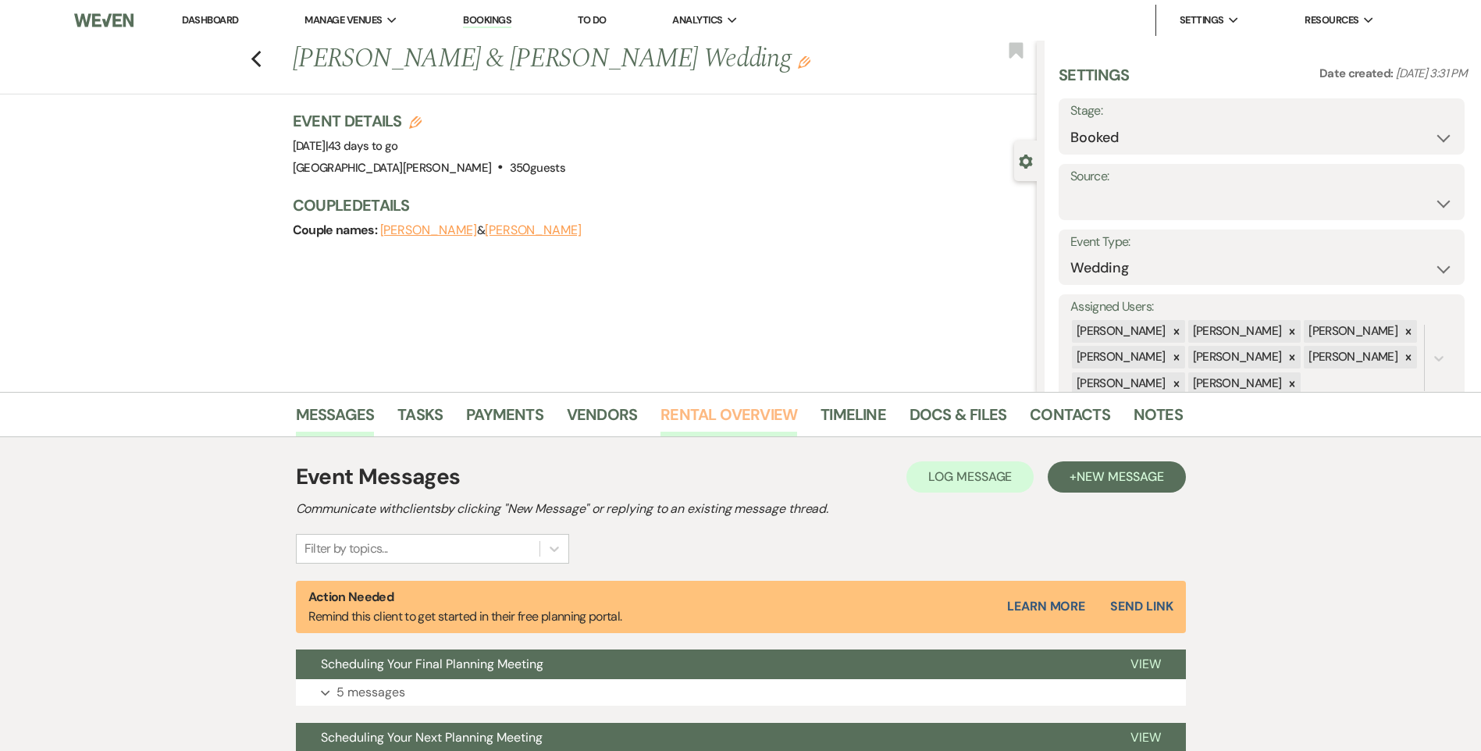
click at [746, 415] on link "Rental Overview" at bounding box center [728, 419] width 137 height 34
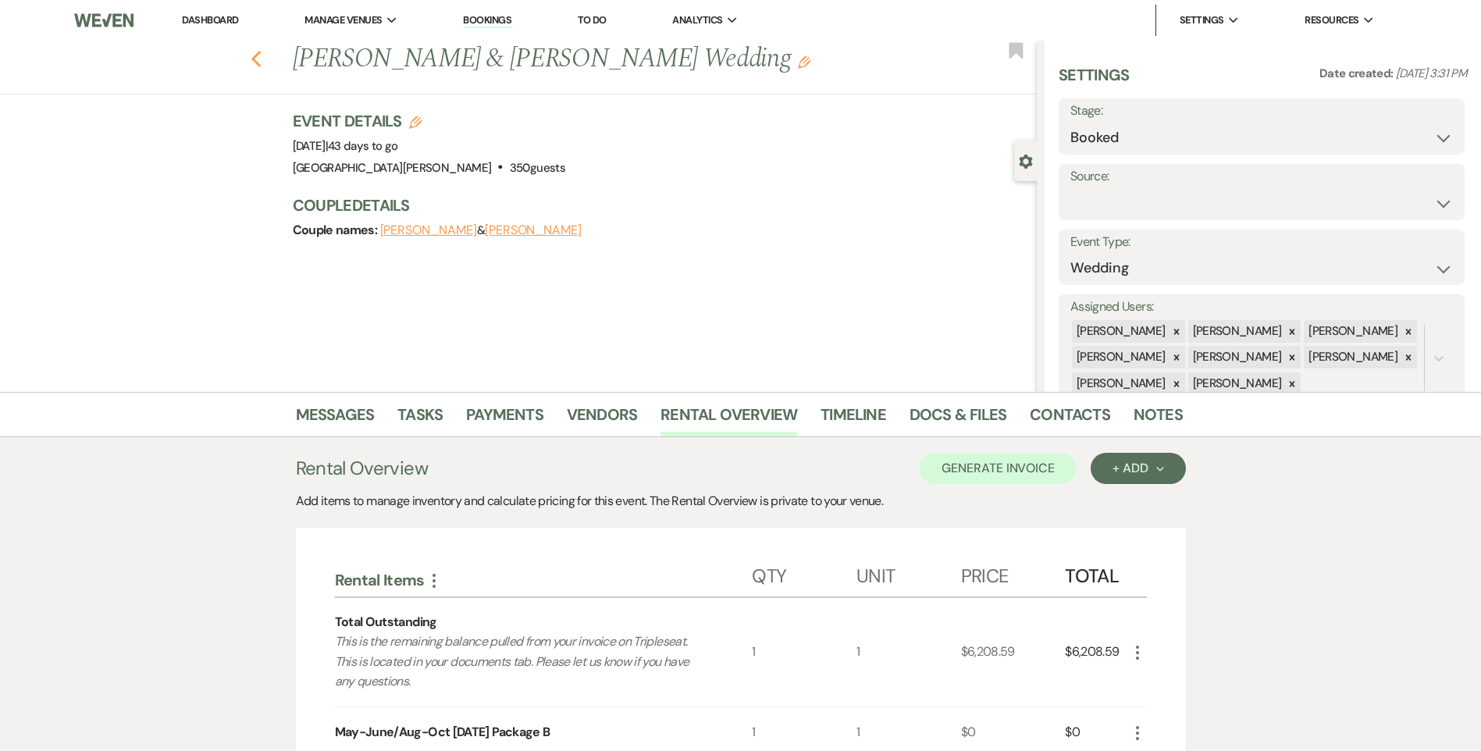
click at [260, 62] on use "button" at bounding box center [256, 59] width 10 height 17
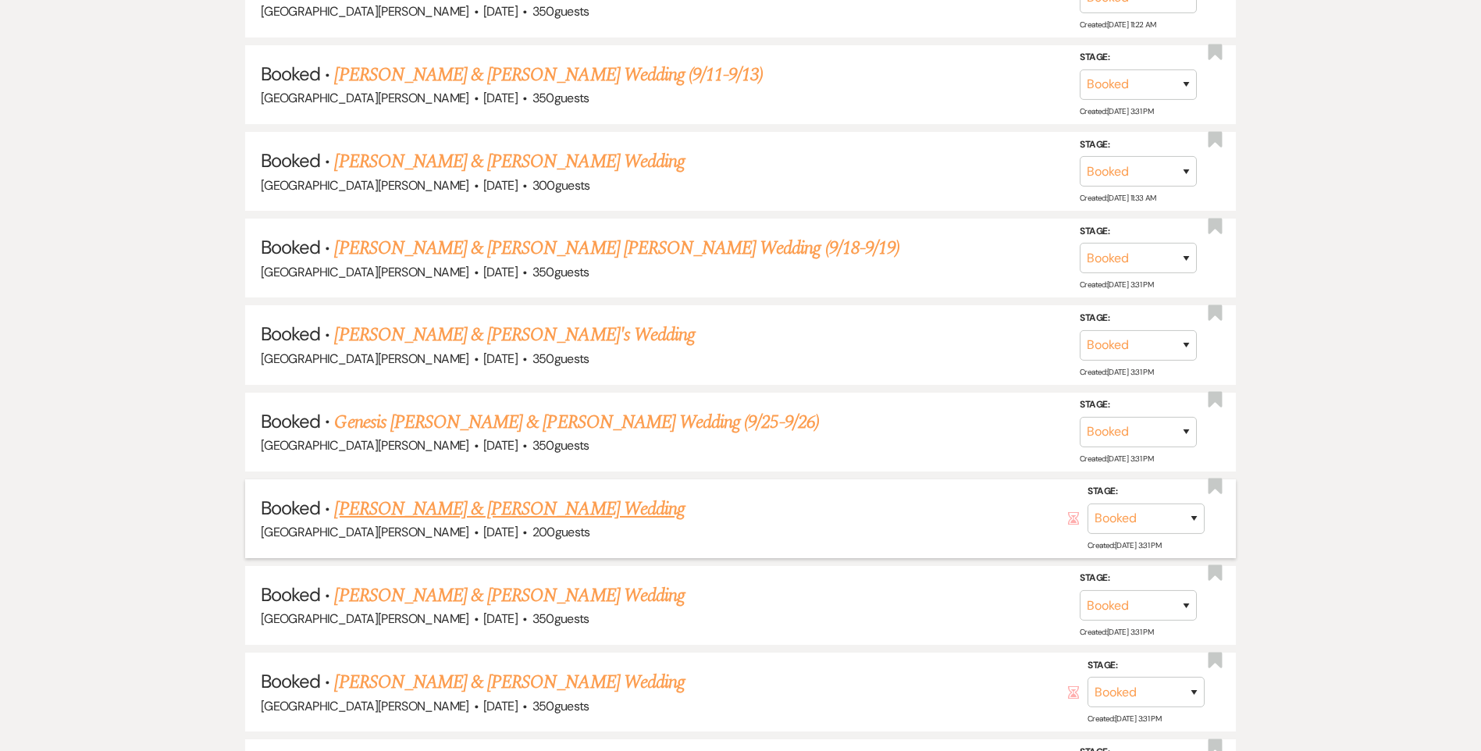
scroll to position [1561, 0]
click at [407, 76] on link "Purnima Kumar & Podolak's Wedding (9/11-9/13)" at bounding box center [548, 76] width 429 height 28
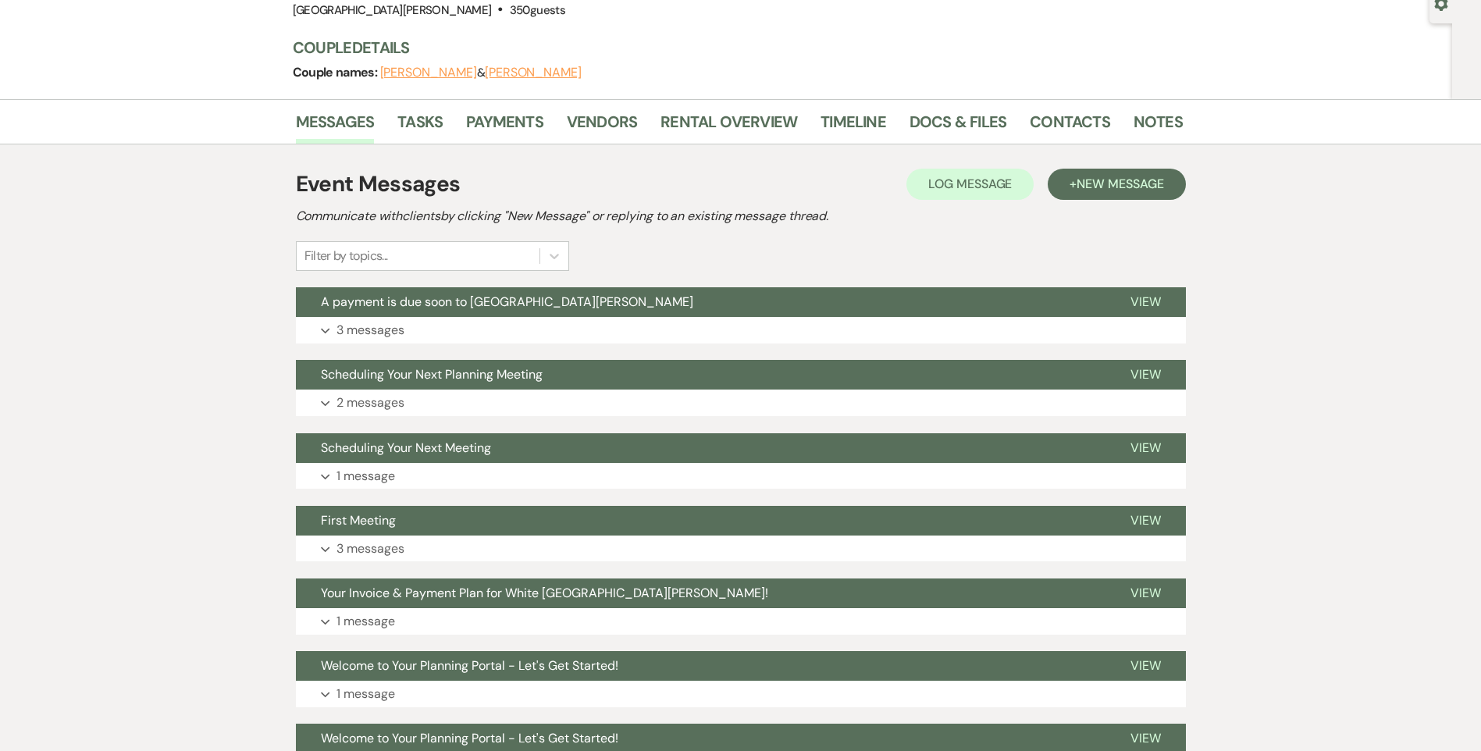
scroll to position [155, 0]
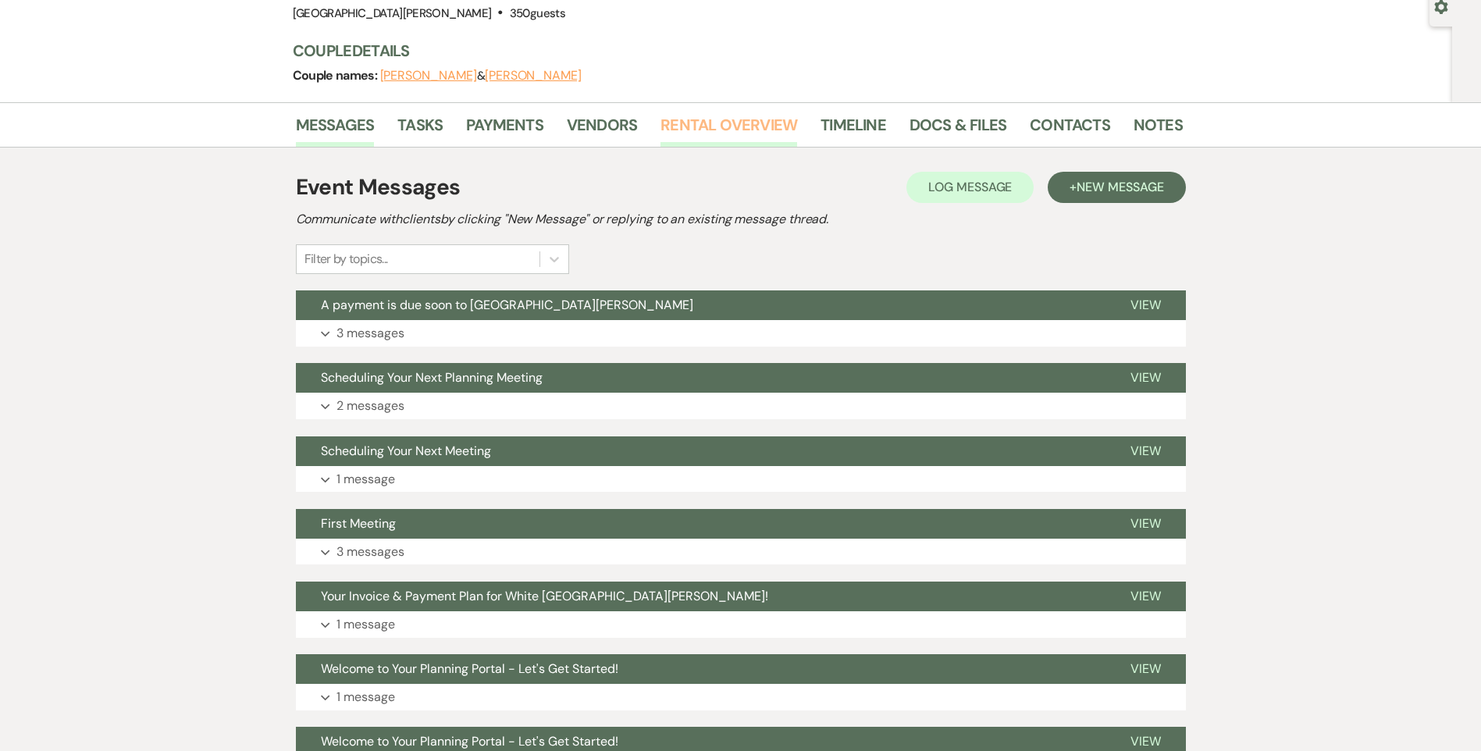
click at [686, 126] on link "Rental Overview" at bounding box center [728, 129] width 137 height 34
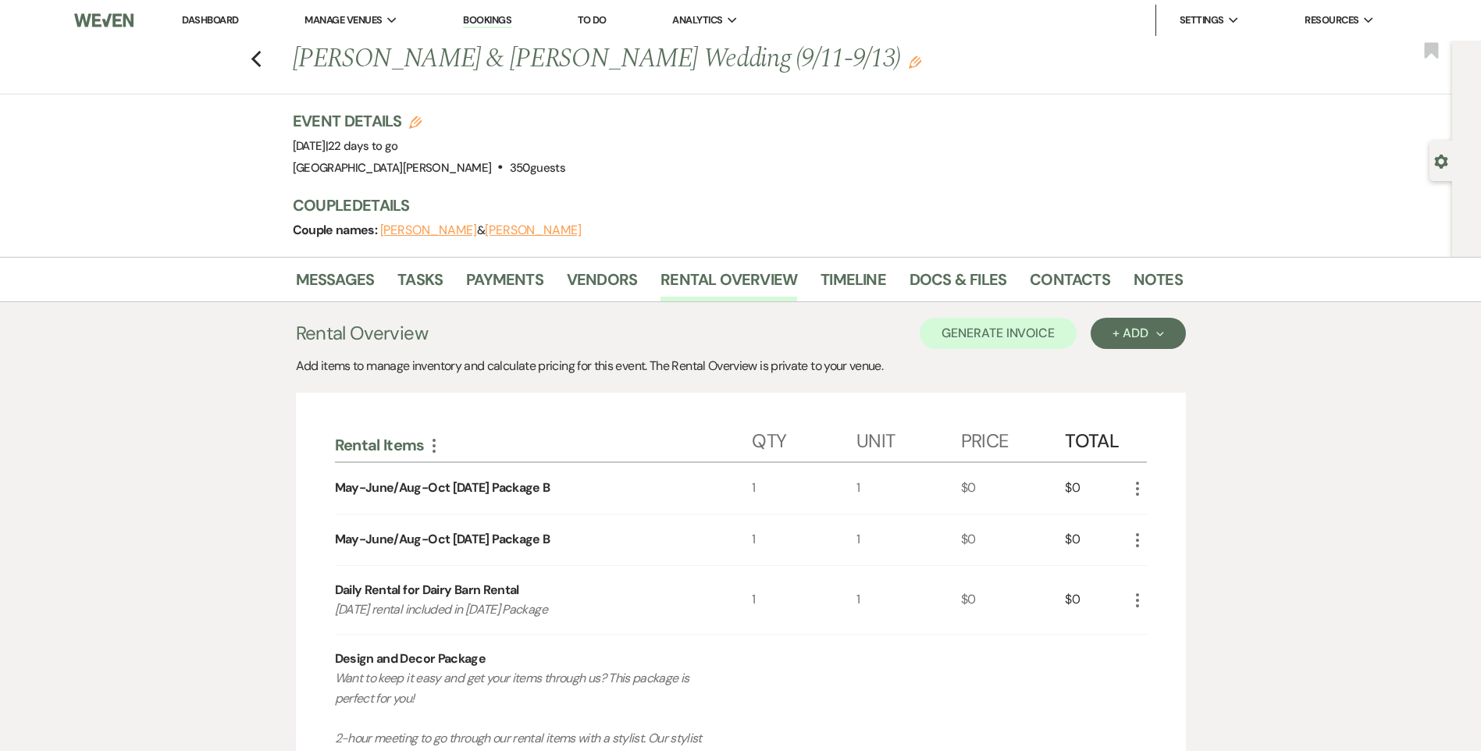
click at [234, 16] on link "Dashboard" at bounding box center [210, 19] width 56 height 13
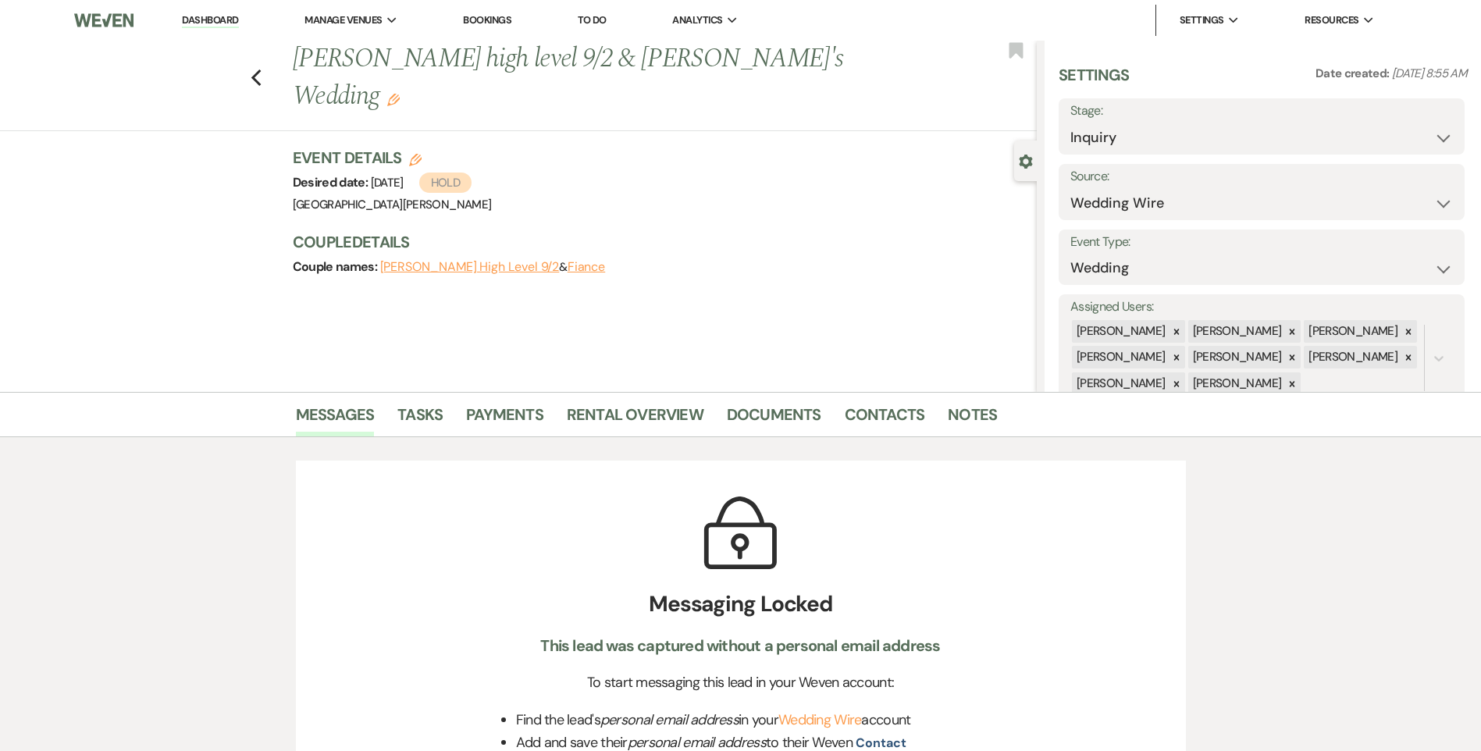
select select "7"
click at [1070, 123] on select "Inquiry Follow Up Tour Requested Tour Confirmed Toured Proposal Sent Booked Lost" at bounding box center [1261, 138] width 382 height 30
click at [1396, 121] on button "Save" at bounding box center [1420, 126] width 88 height 31
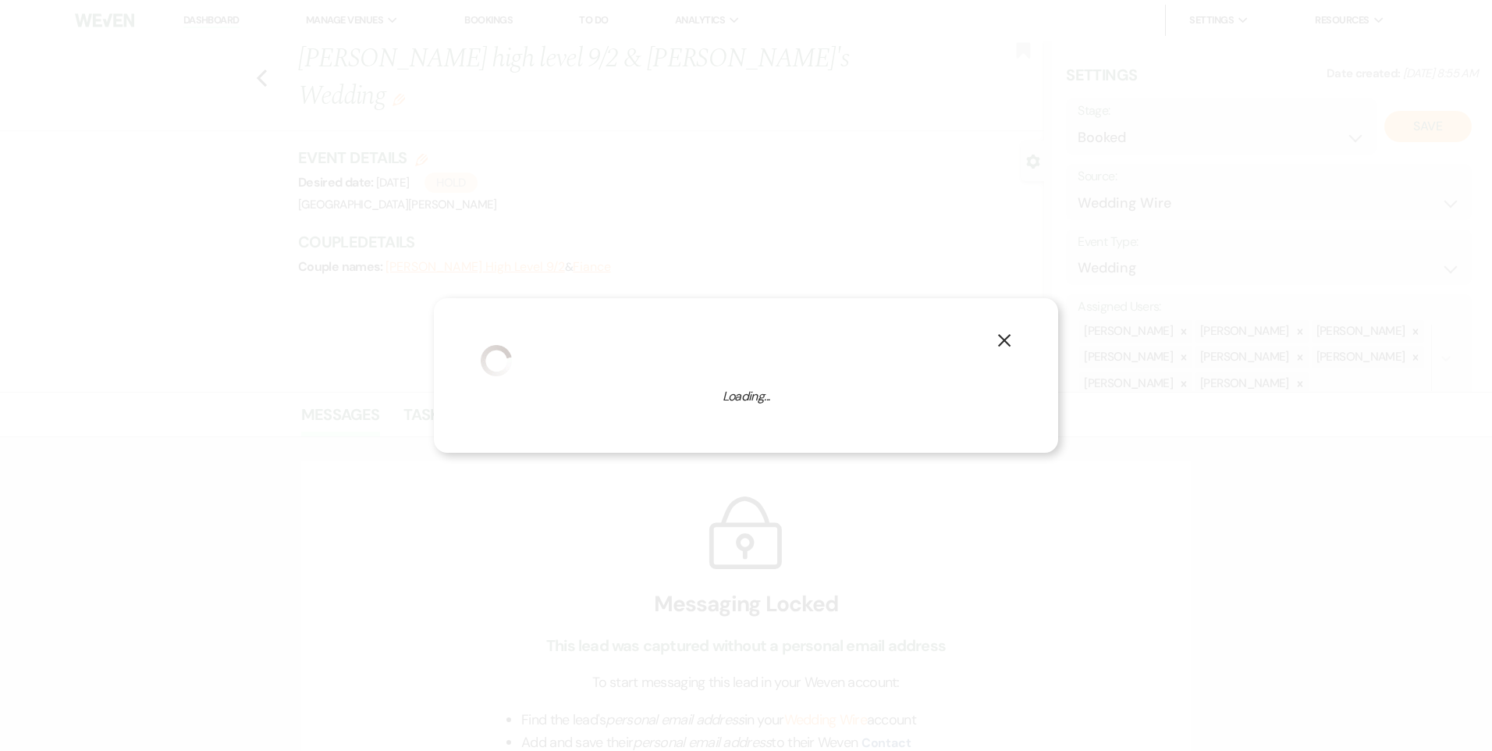
select select "1"
select select "823"
select select "false"
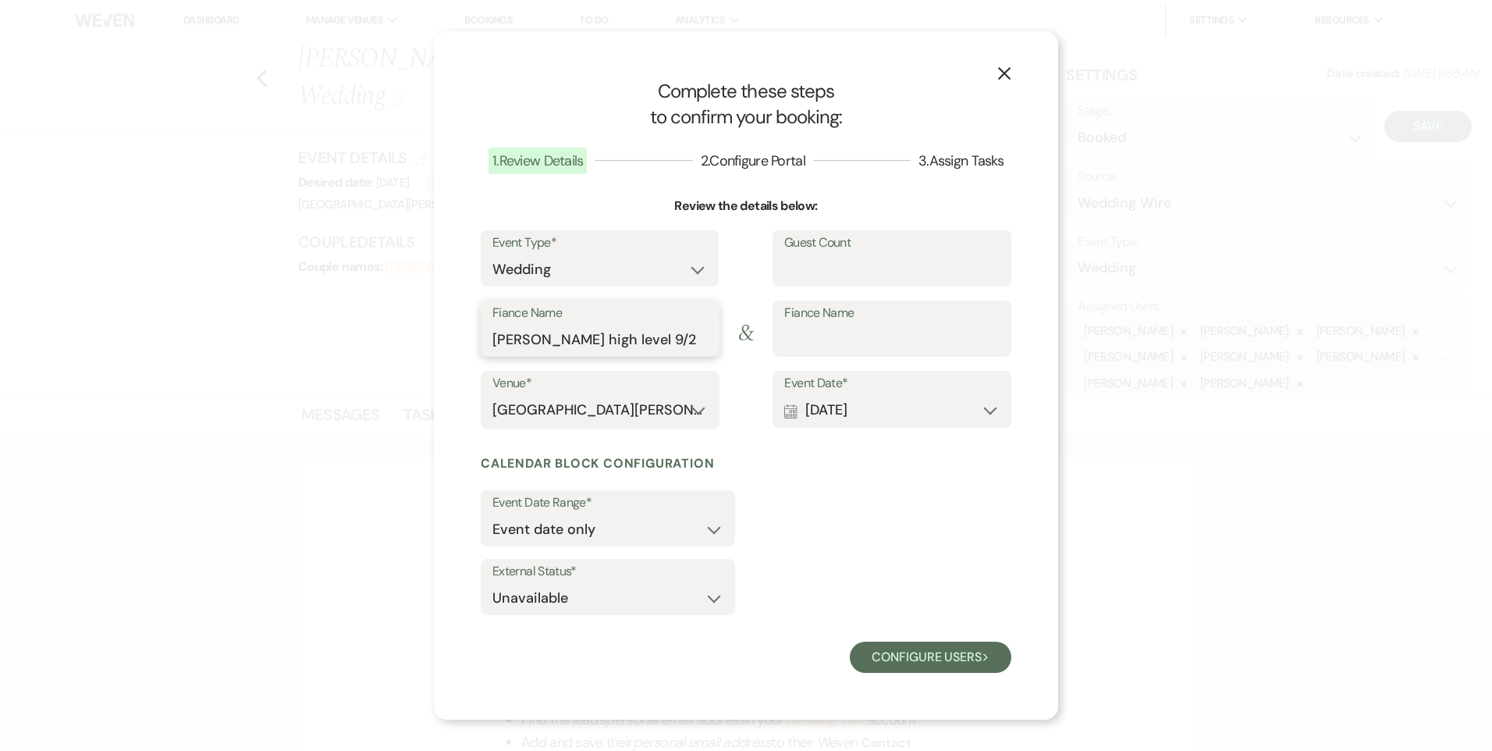
drag, startPoint x: 690, startPoint y: 341, endPoint x: 594, endPoint y: 344, distance: 96.1
click at [594, 344] on input "[PERSON_NAME] high level 9/2" at bounding box center [600, 340] width 215 height 30
type input "[PERSON_NAME]"
click at [855, 345] on input "Fiance Name" at bounding box center [891, 340] width 215 height 30
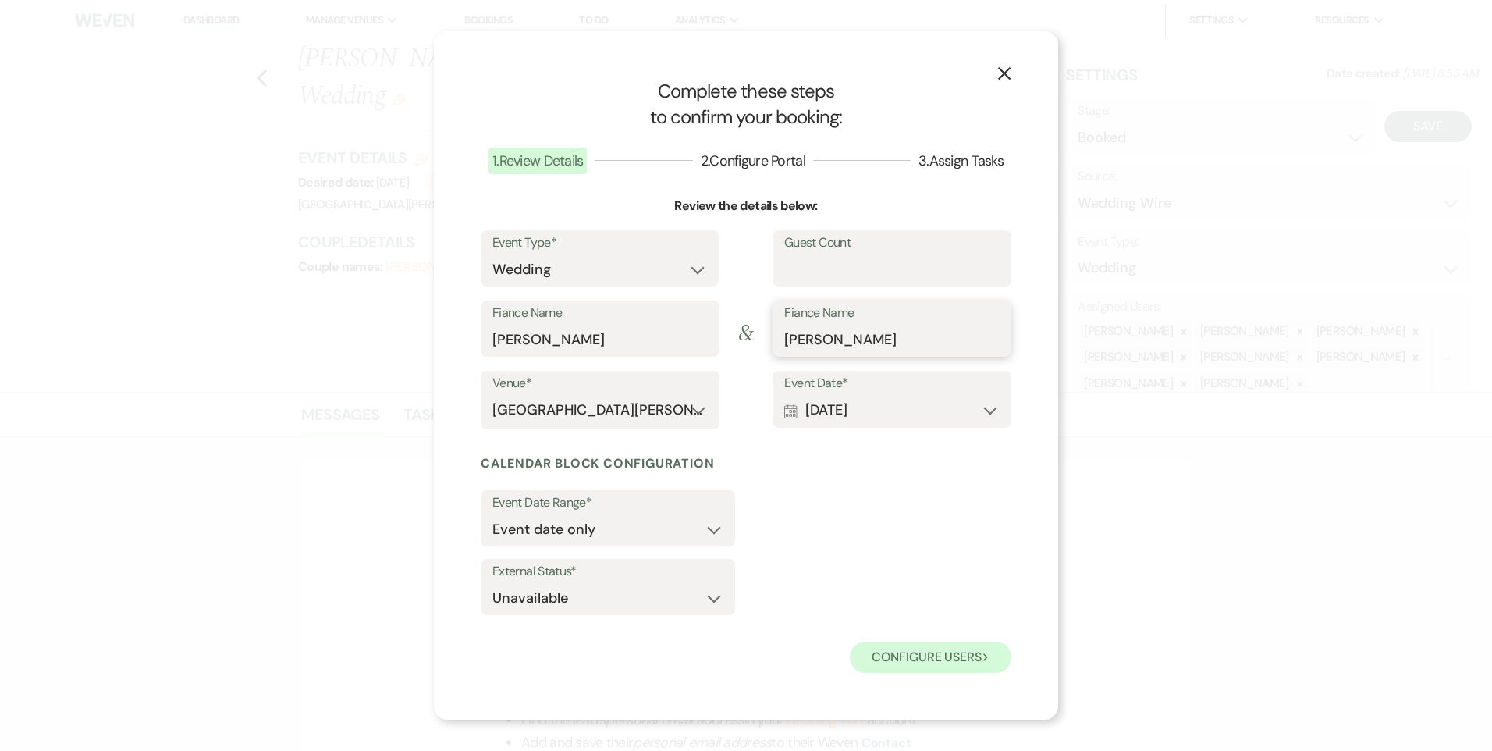
type input "[PERSON_NAME]"
click at [955, 668] on button "Configure users Next" at bounding box center [931, 657] width 162 height 31
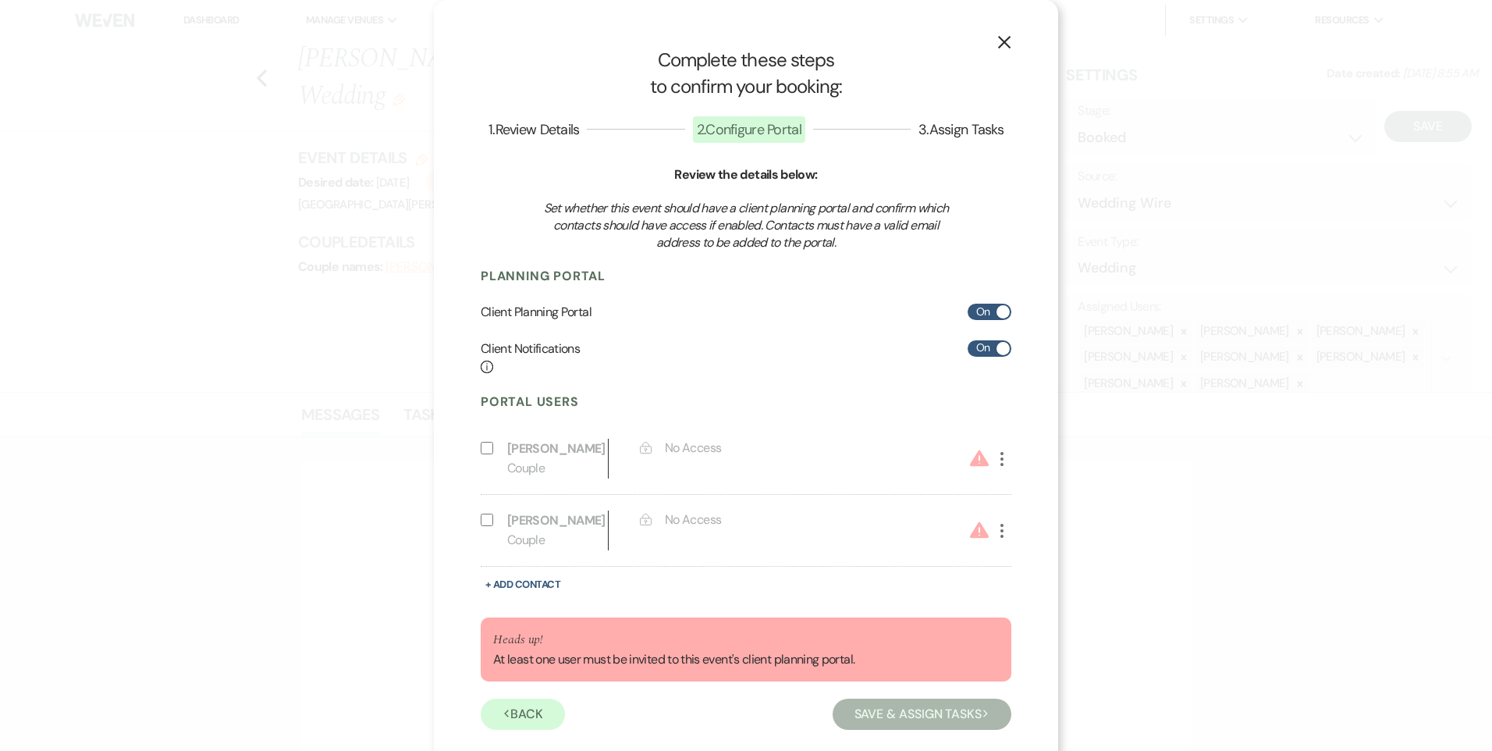
click at [482, 447] on input "Include on Planning Portal" at bounding box center [487, 448] width 12 height 12
select select "1"
select select "6"
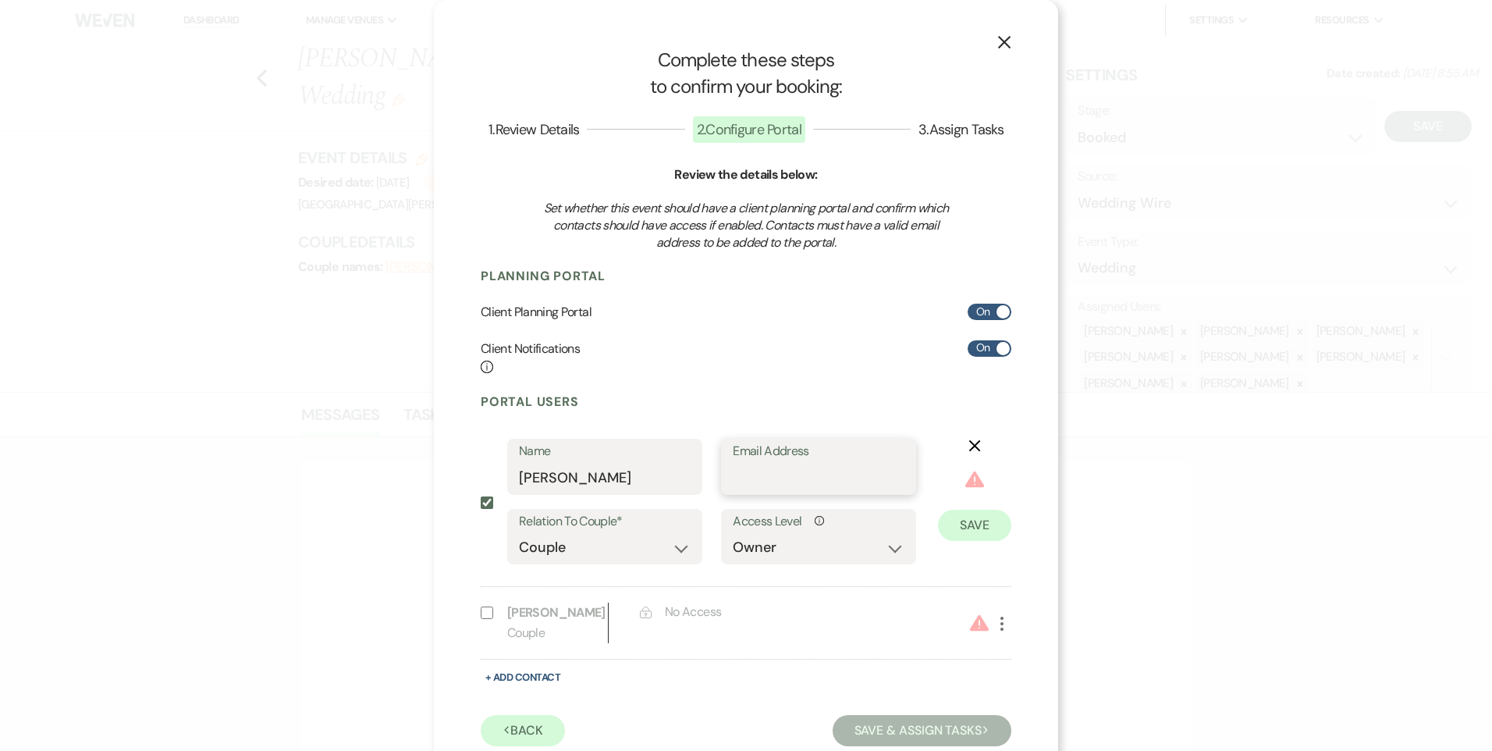
click at [762, 475] on input "Email Address" at bounding box center [819, 478] width 172 height 30
type input "aemiwalsh@gmail.com"
click at [979, 509] on button "Save" at bounding box center [974, 501] width 73 height 31
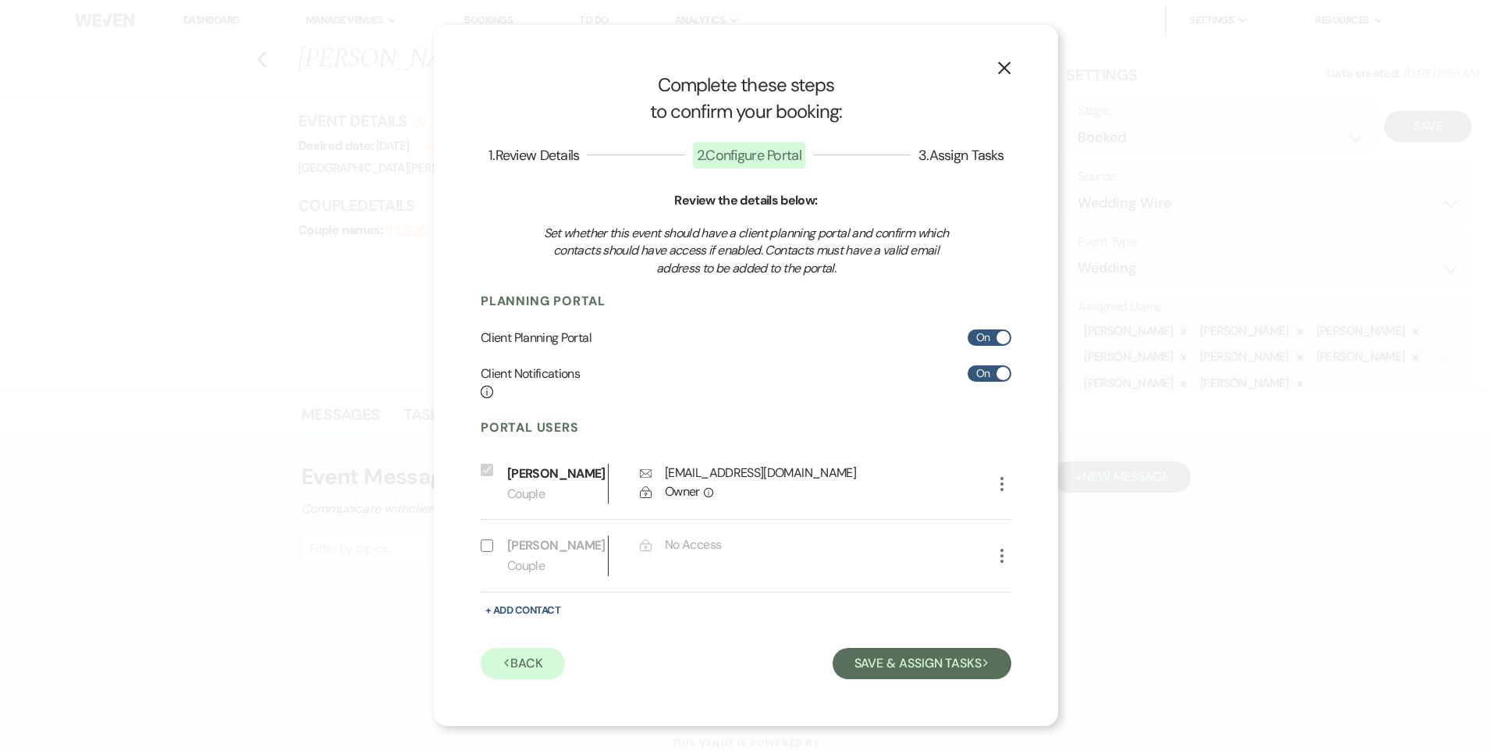
click at [1000, 372] on span at bounding box center [1003, 373] width 13 height 13
click at [1000, 372] on input "On" at bounding box center [990, 373] width 44 height 16
checkbox input "false"
click at [489, 546] on input "Include on Planning Portal" at bounding box center [487, 545] width 12 height 12
select select "1"
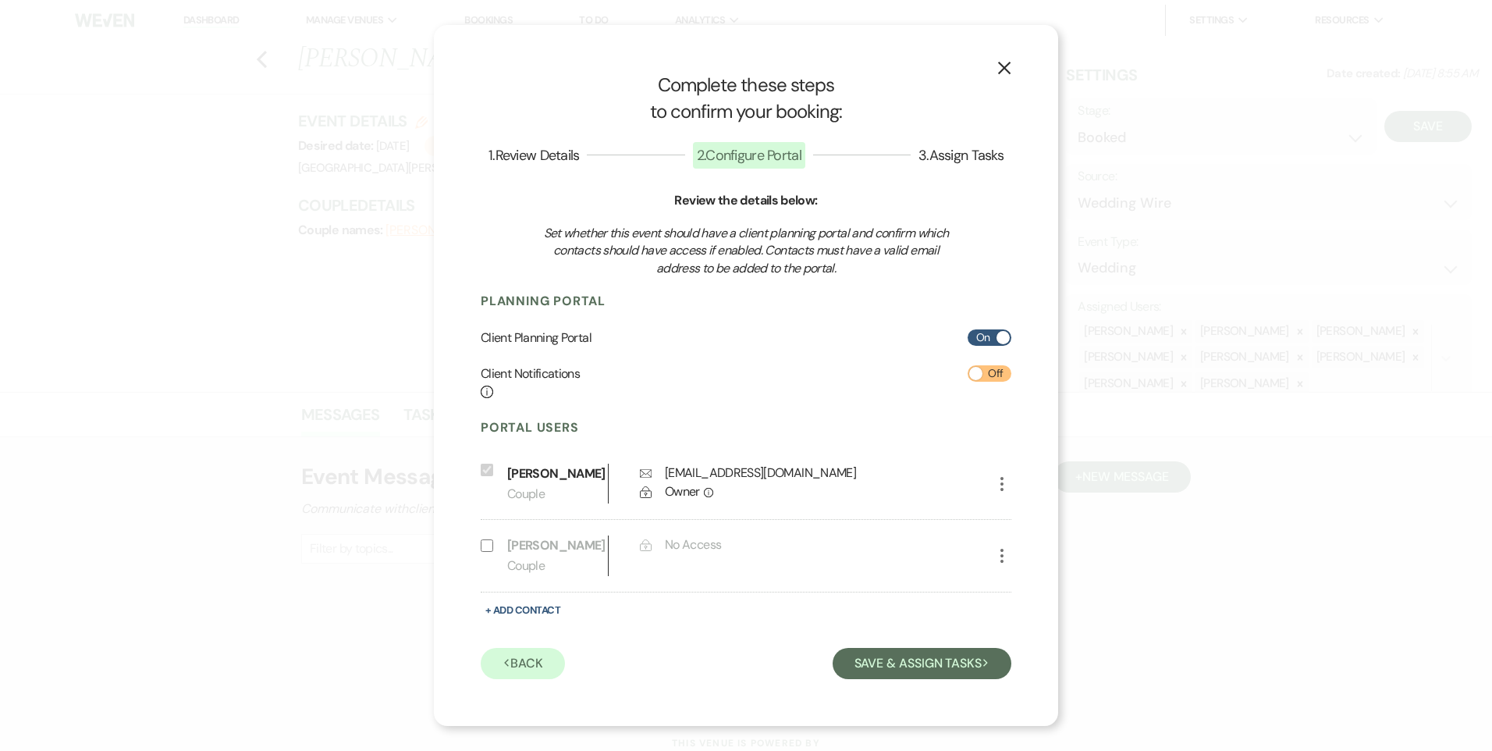
select select "6"
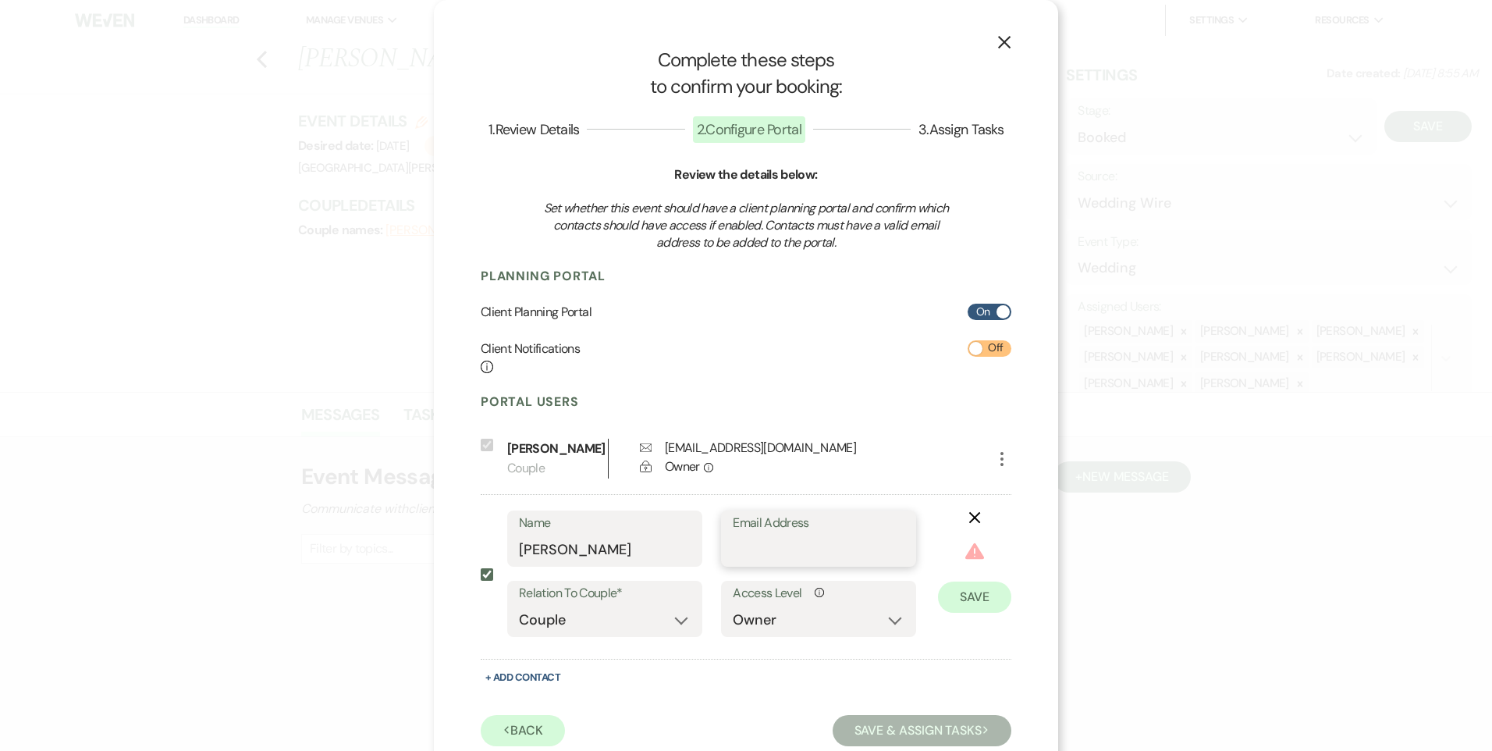
click at [847, 558] on input "Email Address" at bounding box center [819, 550] width 172 height 30
type input "anthonyericwalsh@hotmail.com"
click at [983, 580] on button "Save" at bounding box center [974, 573] width 73 height 31
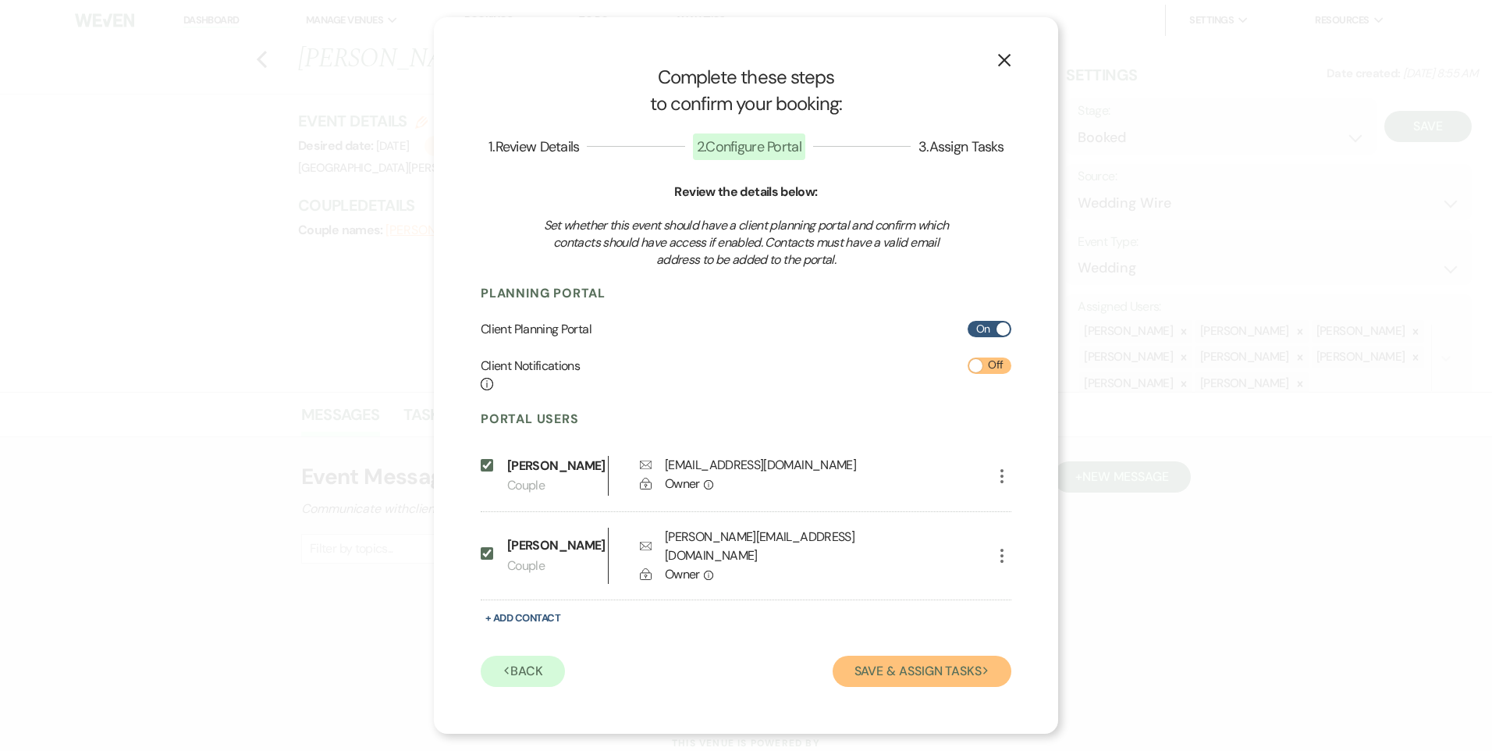
click at [919, 663] on button "Save & Assign Tasks Next" at bounding box center [922, 671] width 179 height 31
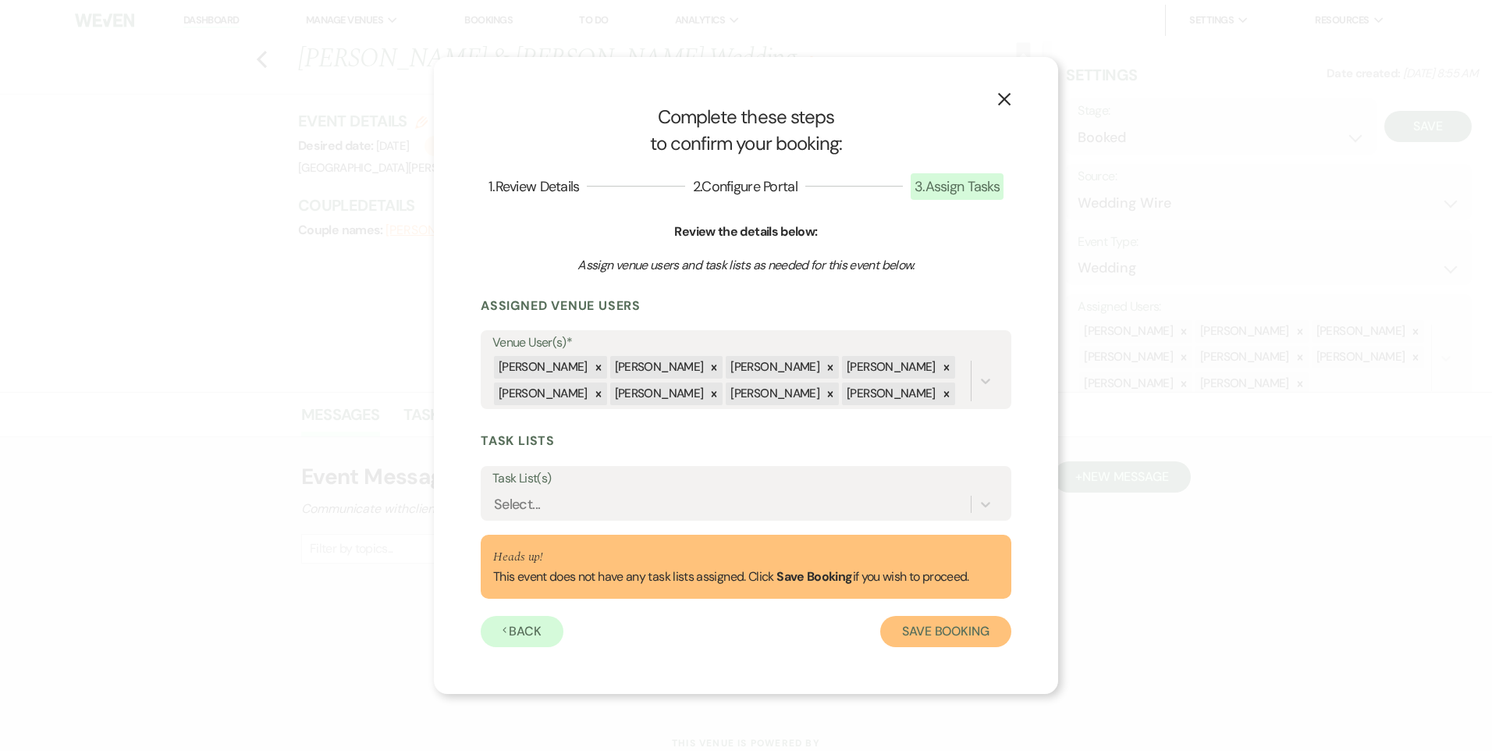
click at [948, 633] on button "Save Booking" at bounding box center [945, 631] width 131 height 31
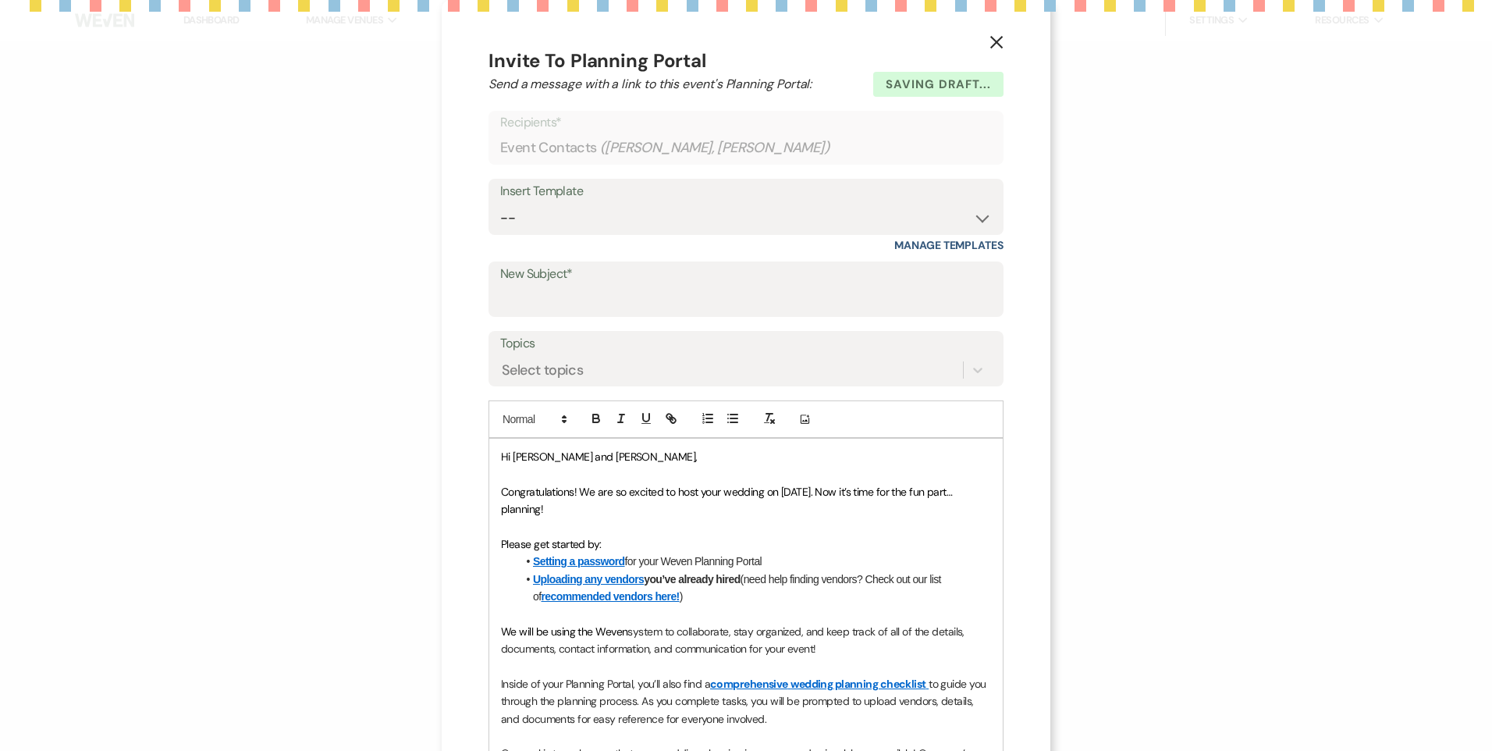
select select "3"
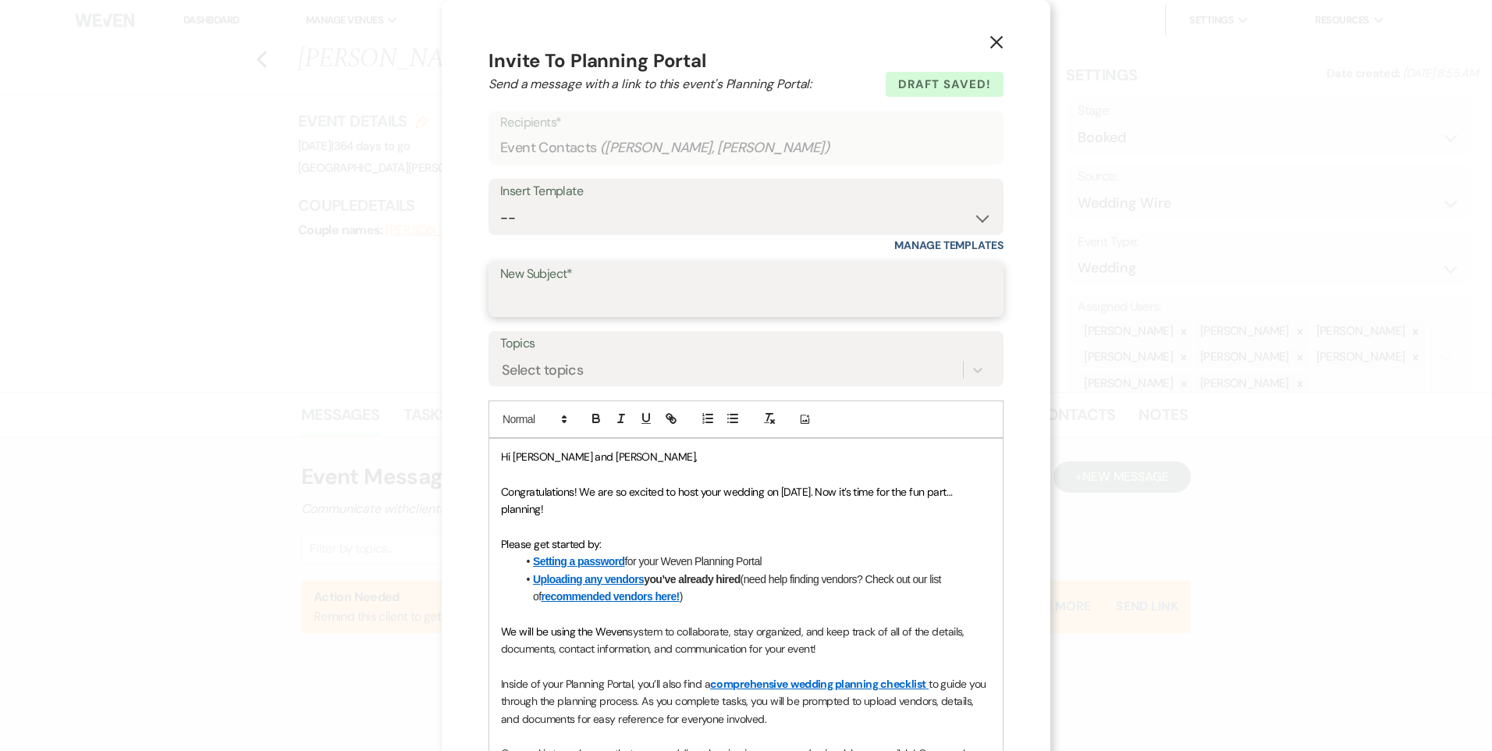
click at [571, 302] on input "New Subject*" at bounding box center [746, 300] width 492 height 30
type input "Weven Portal"
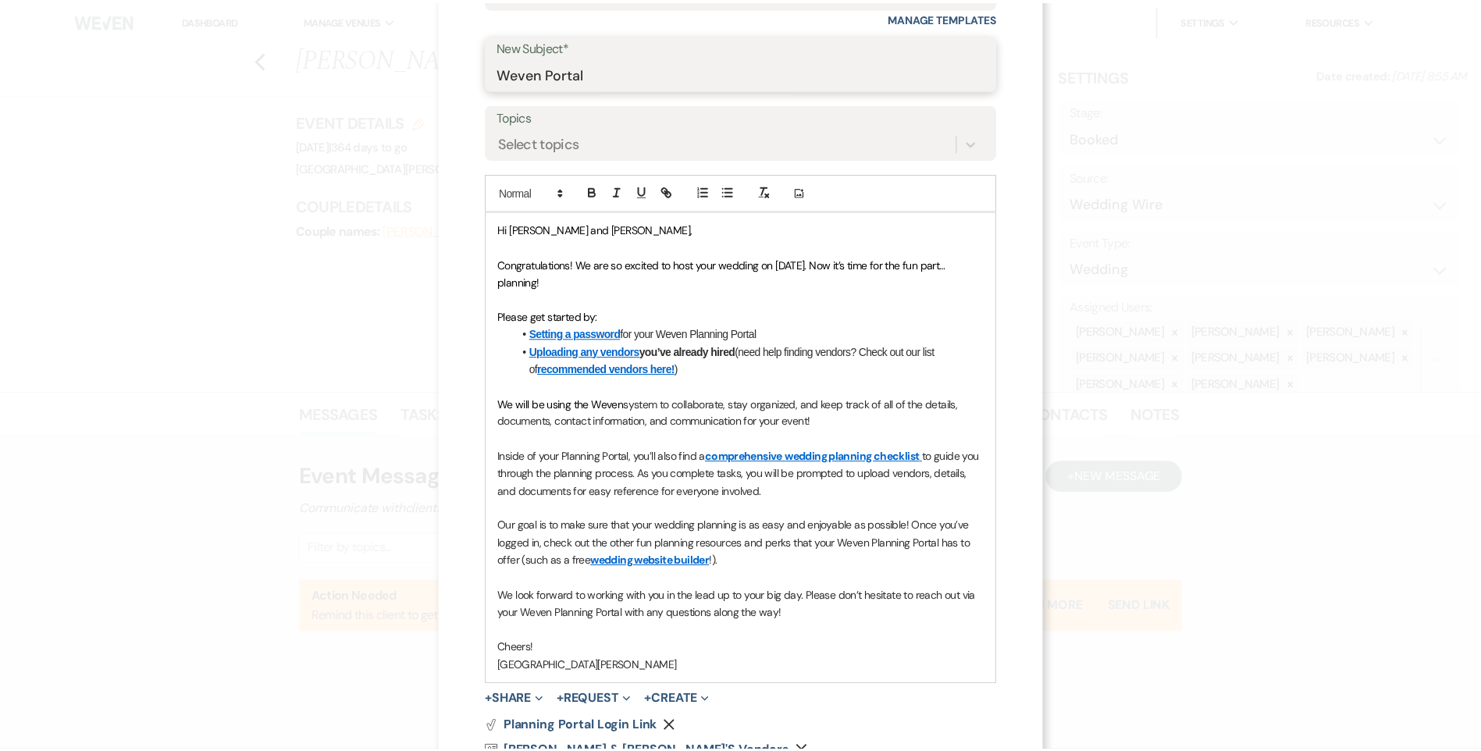
scroll to position [340, 0]
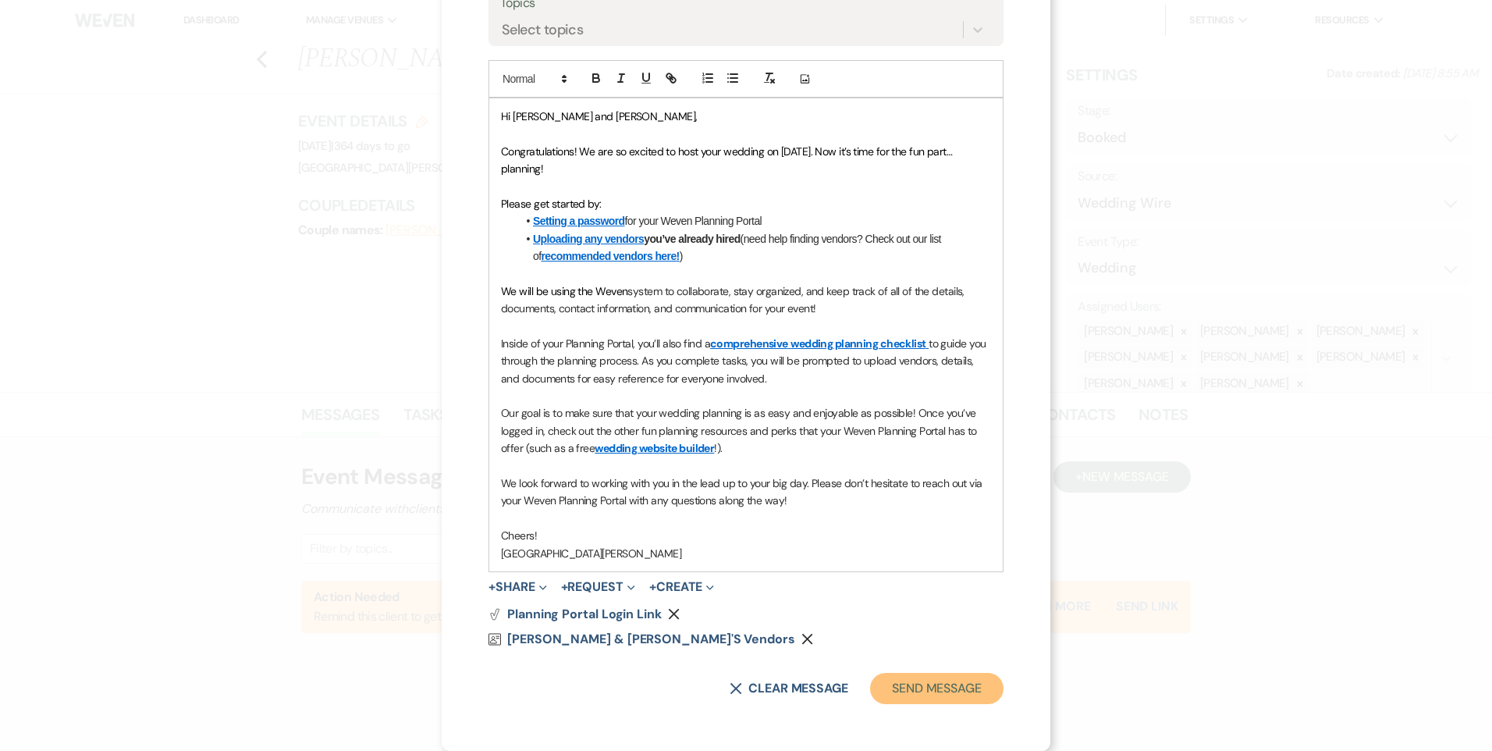
click at [918, 690] on button "Send Message" at bounding box center [936, 688] width 133 height 31
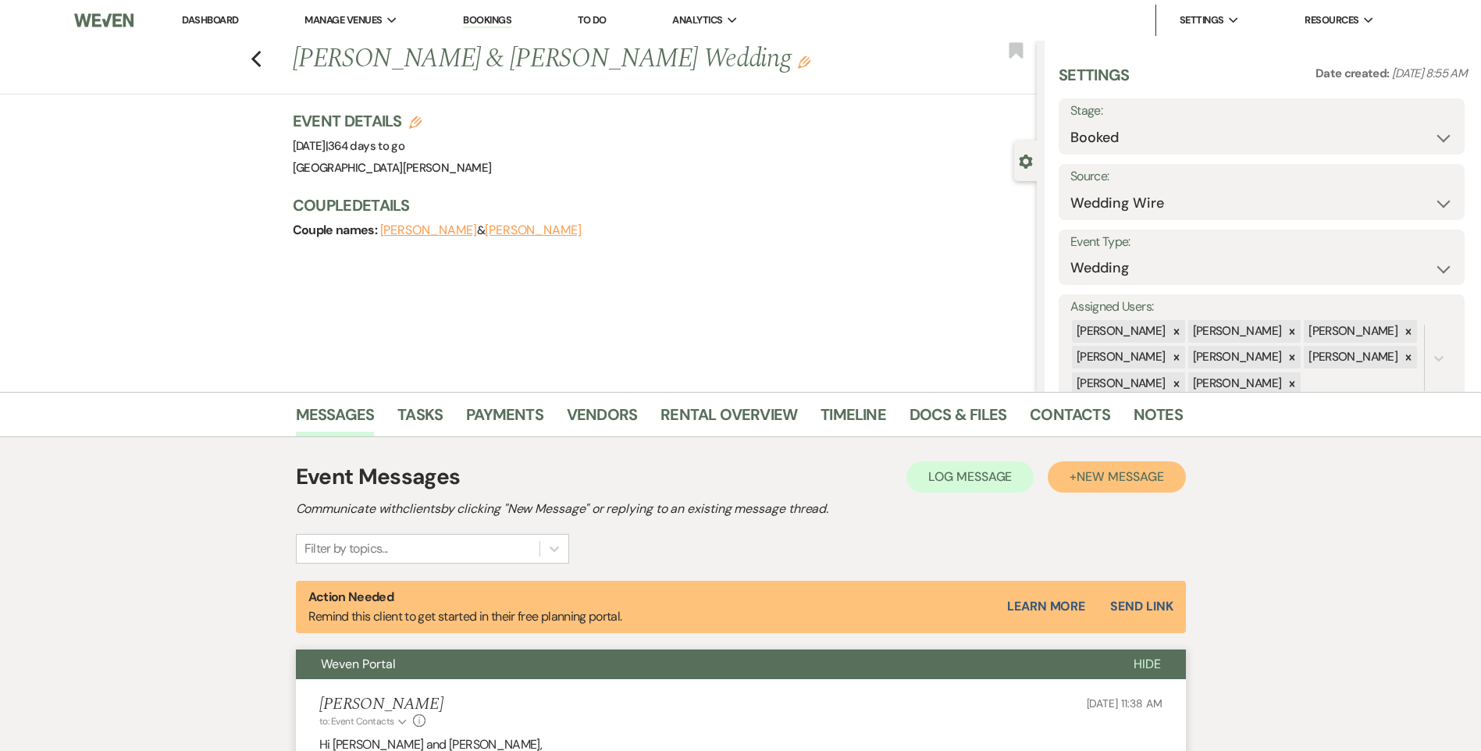
click at [1116, 486] on button "+ New Message" at bounding box center [1115, 476] width 137 height 31
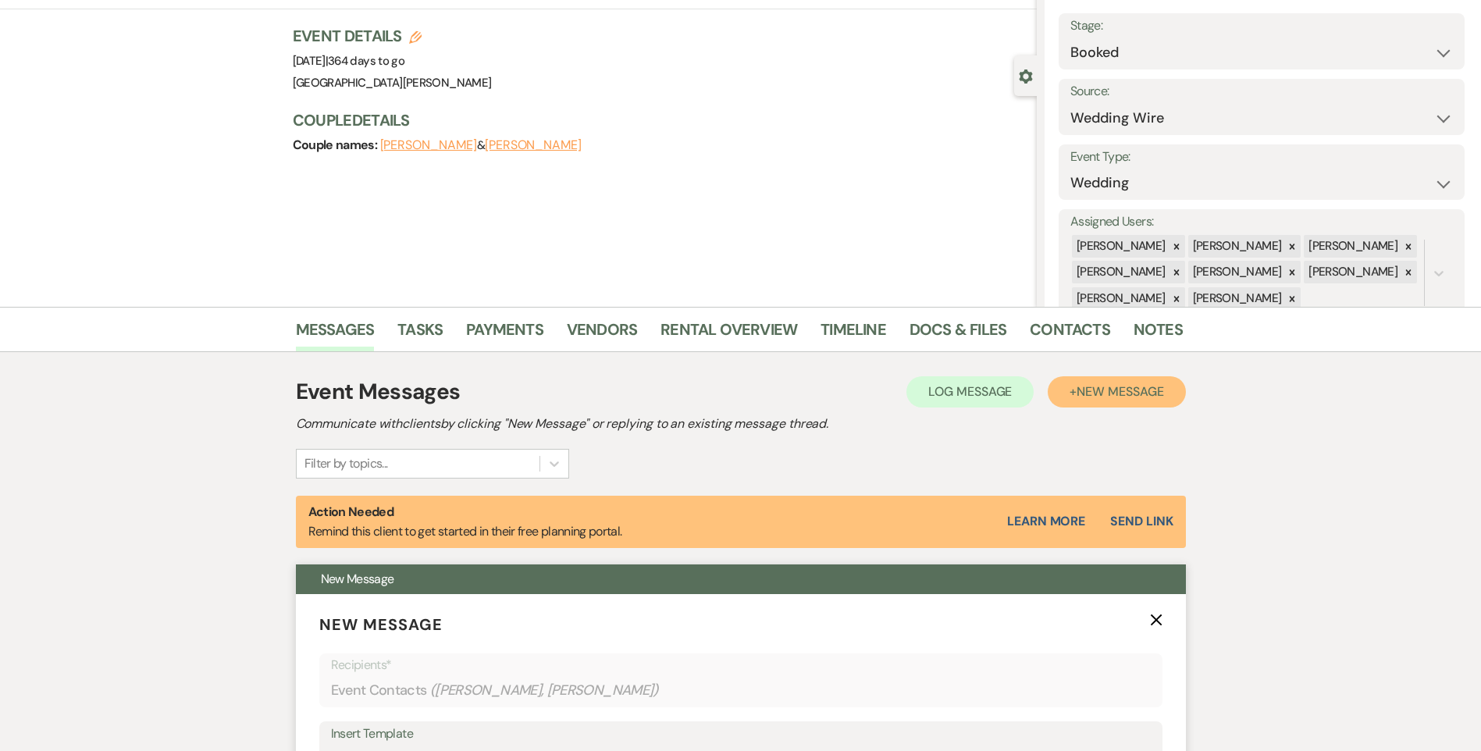
scroll to position [312, 0]
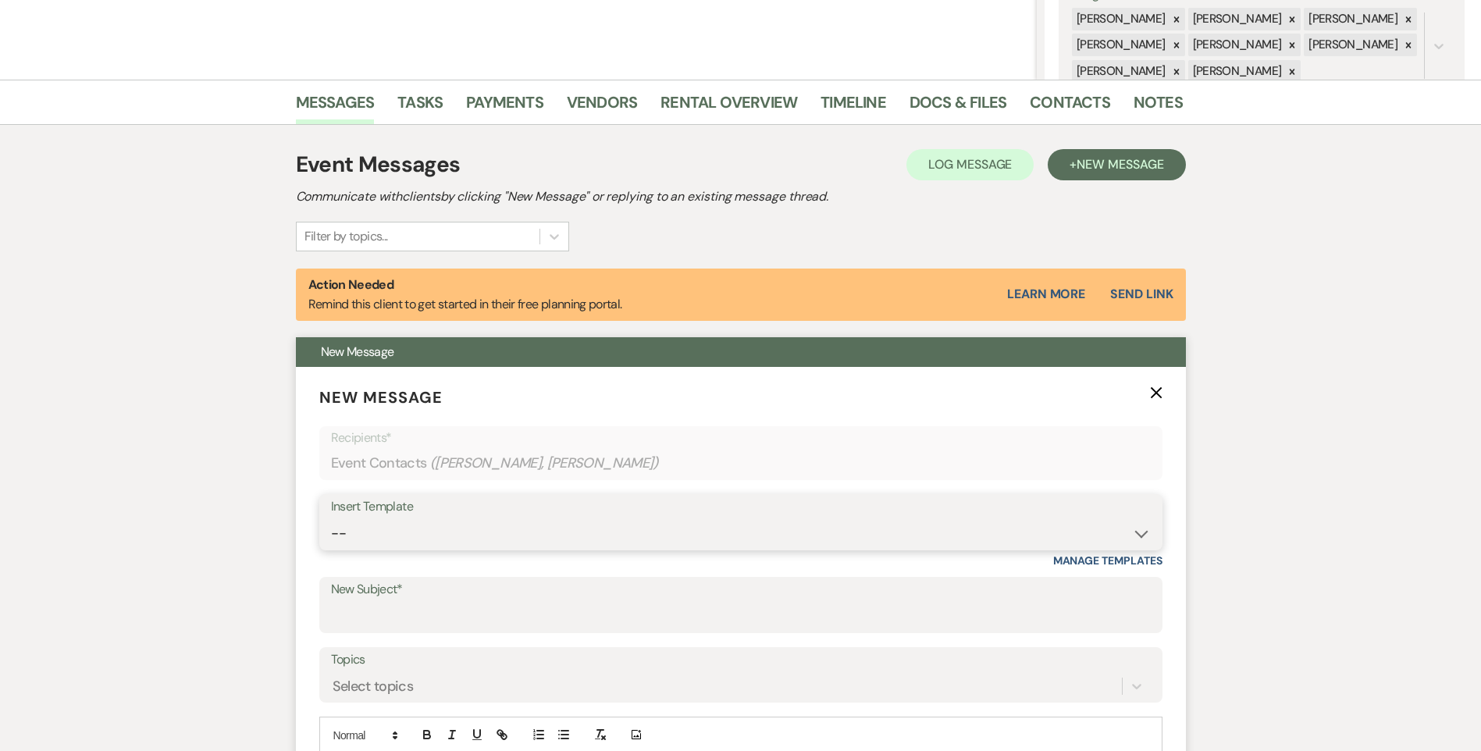
click at [415, 525] on select "-- Follow Up WWM Initial Inquiry Response Planning Portal Introduction (Booked …" at bounding box center [741, 533] width 820 height 30
select select "4637"
click at [331, 518] on select "-- Follow Up WWM Initial Inquiry Response Planning Portal Introduction (Booked …" at bounding box center [741, 533] width 820 height 30
type input "Your Contract for [GEOGRAPHIC_DATA][PERSON_NAME]!"
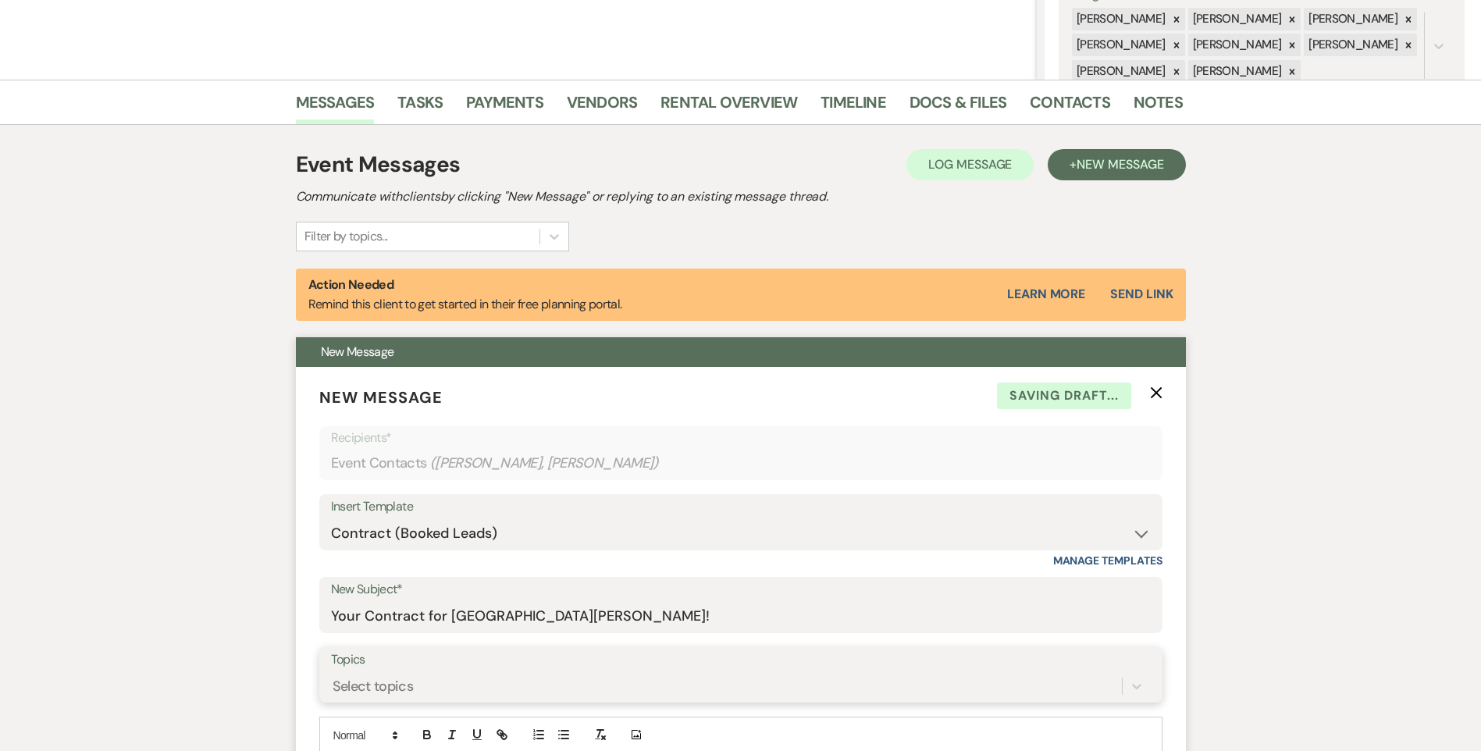
click at [393, 692] on div "Select topics" at bounding box center [741, 686] width 820 height 30
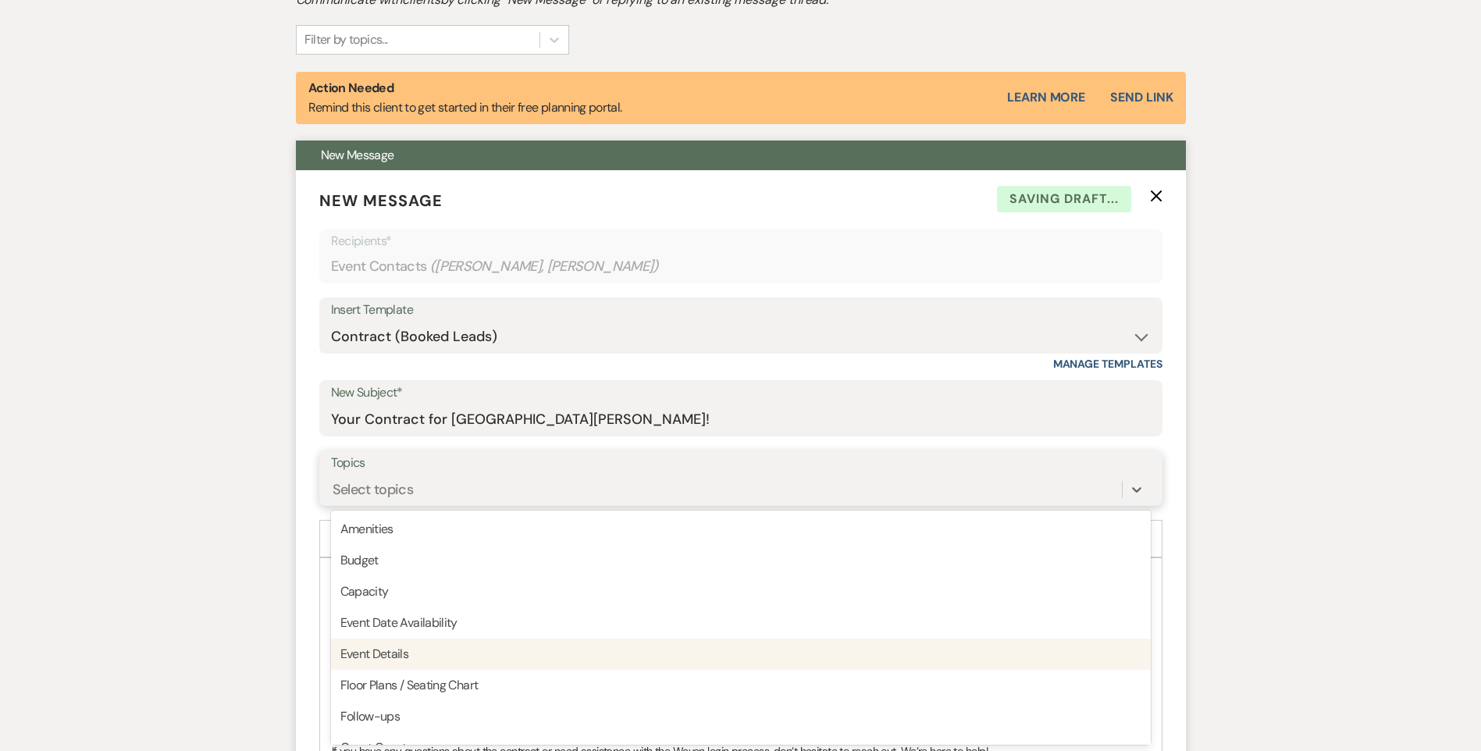
scroll to position [390, 0]
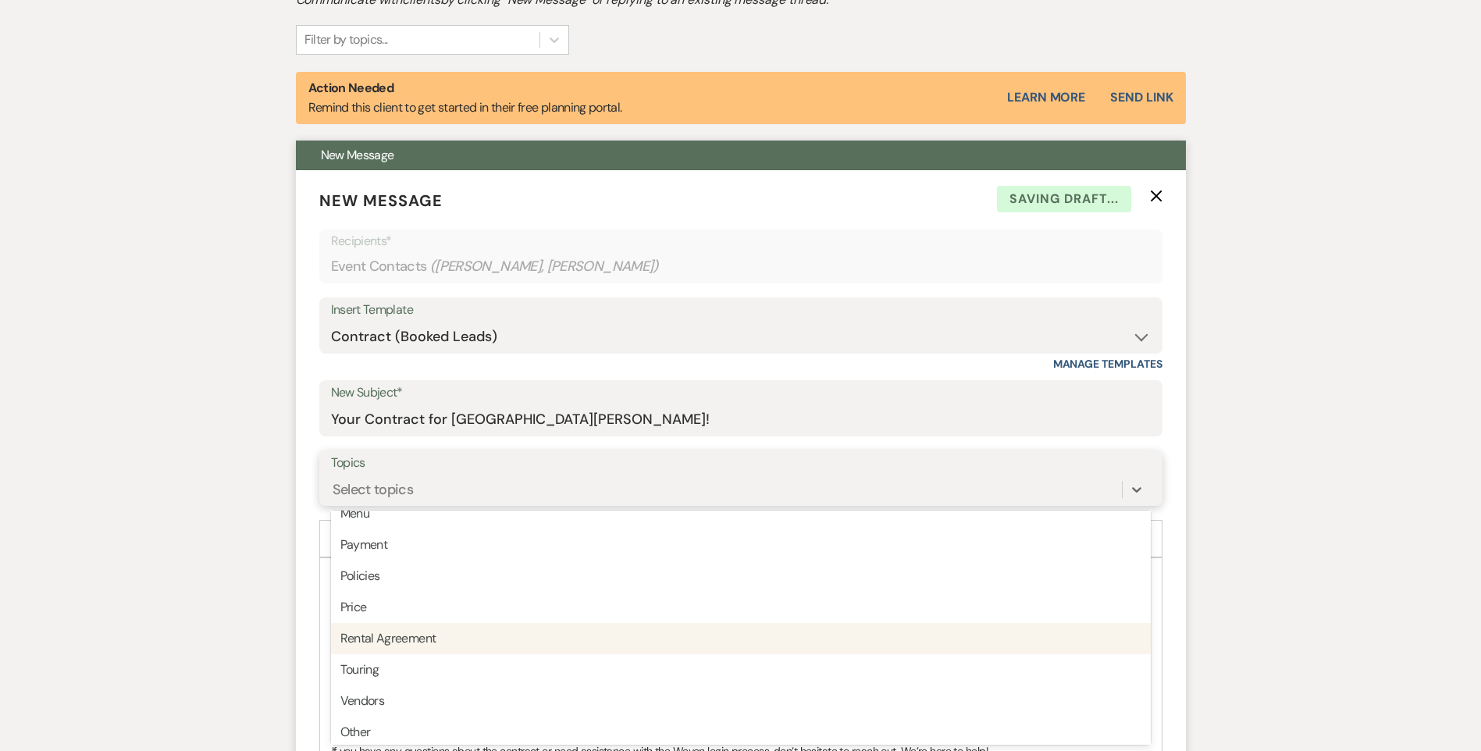
click at [439, 636] on div "Rental Agreement" at bounding box center [741, 638] width 820 height 31
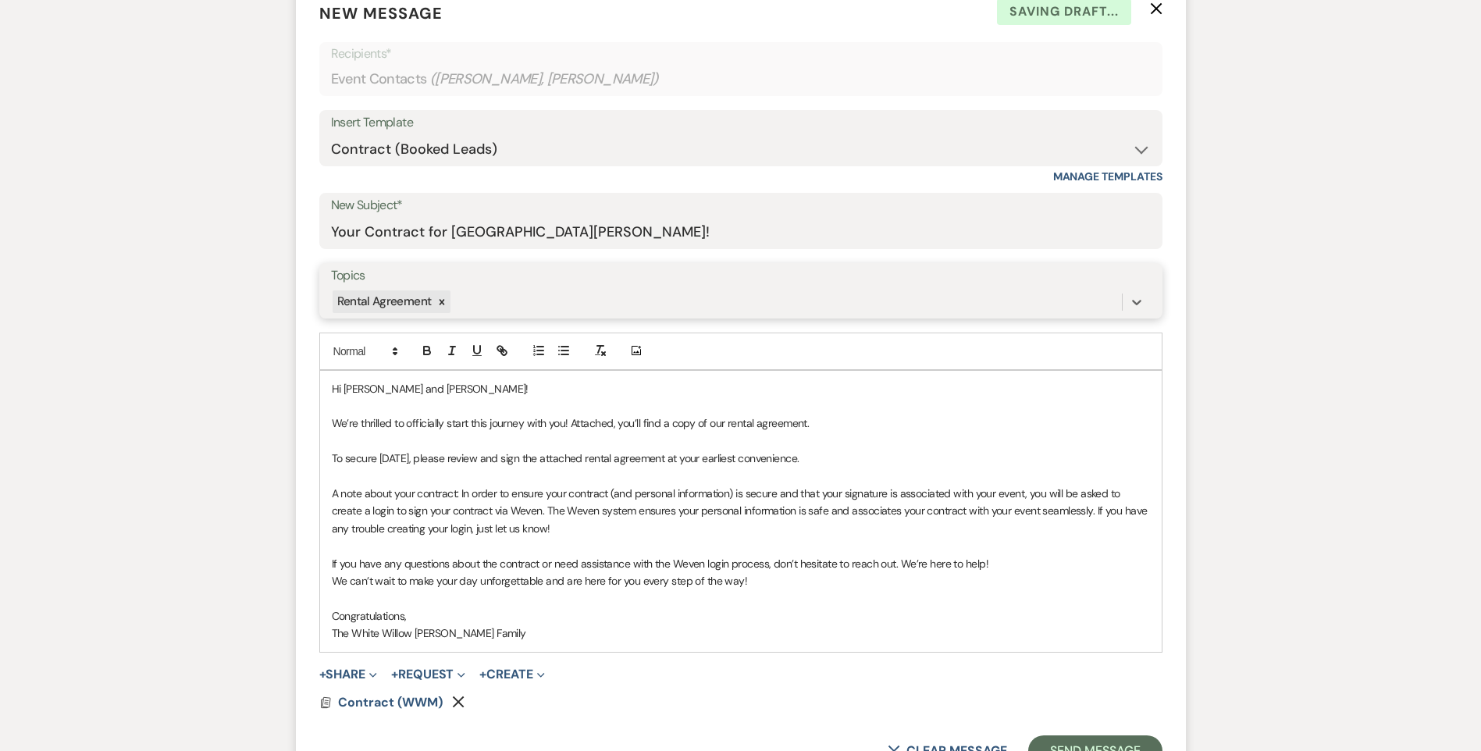
scroll to position [977, 0]
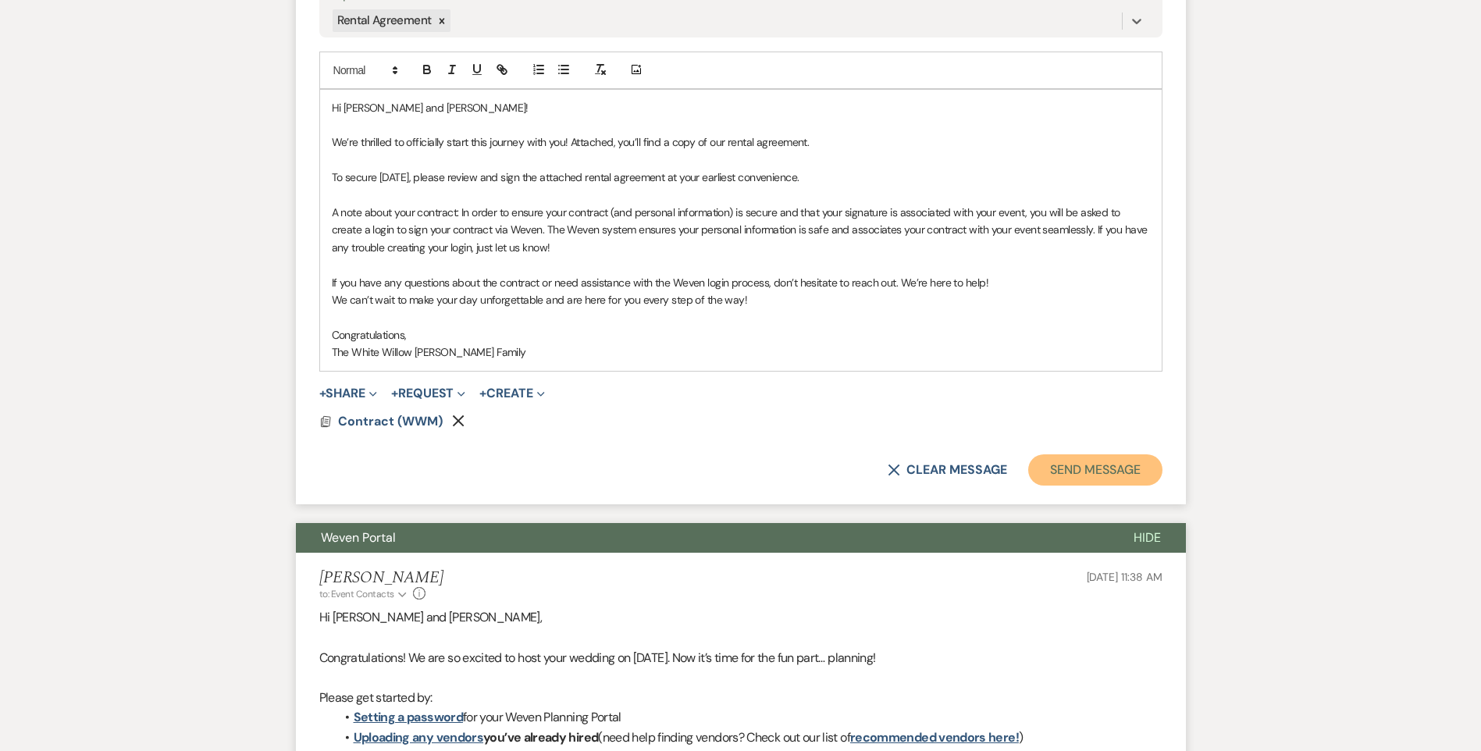
click at [1090, 464] on button "Send Message" at bounding box center [1094, 469] width 133 height 31
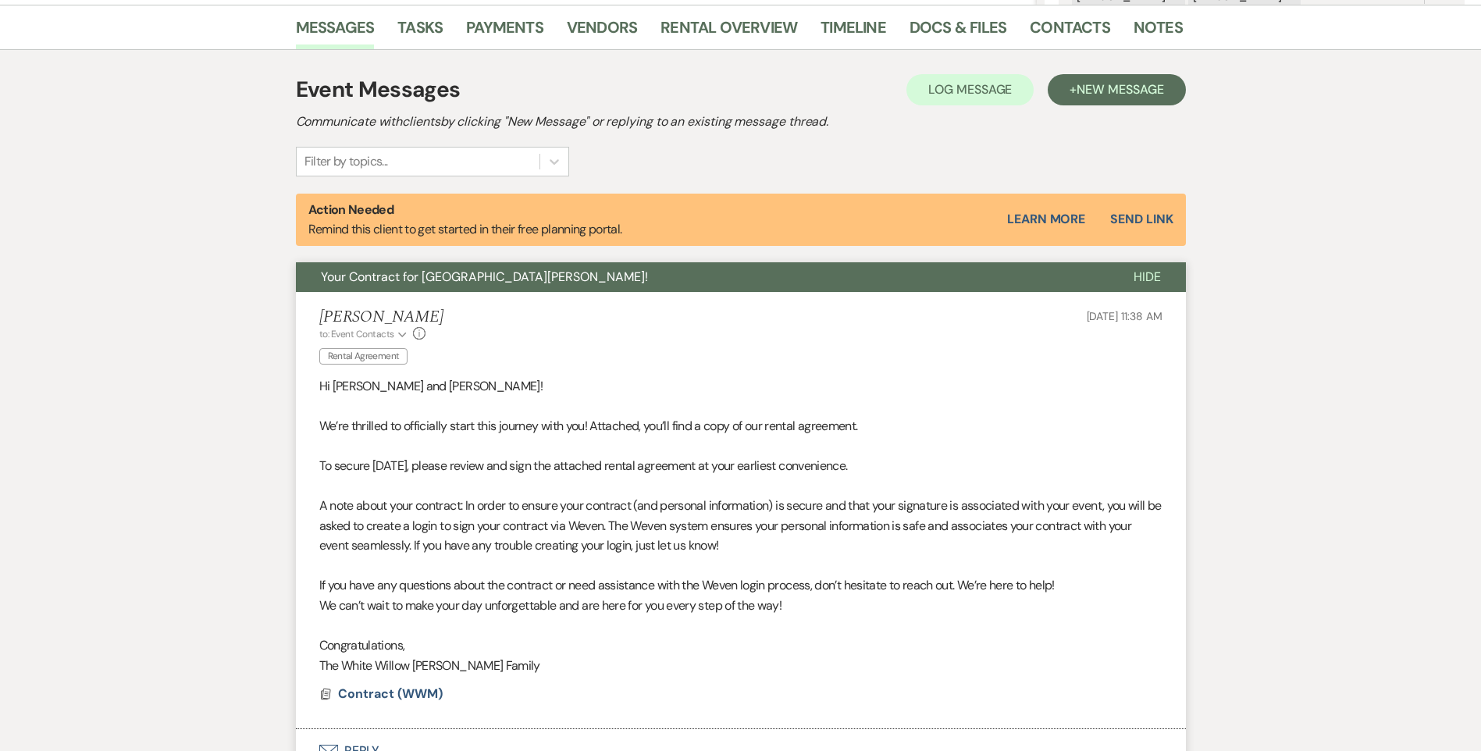
scroll to position [390, 0]
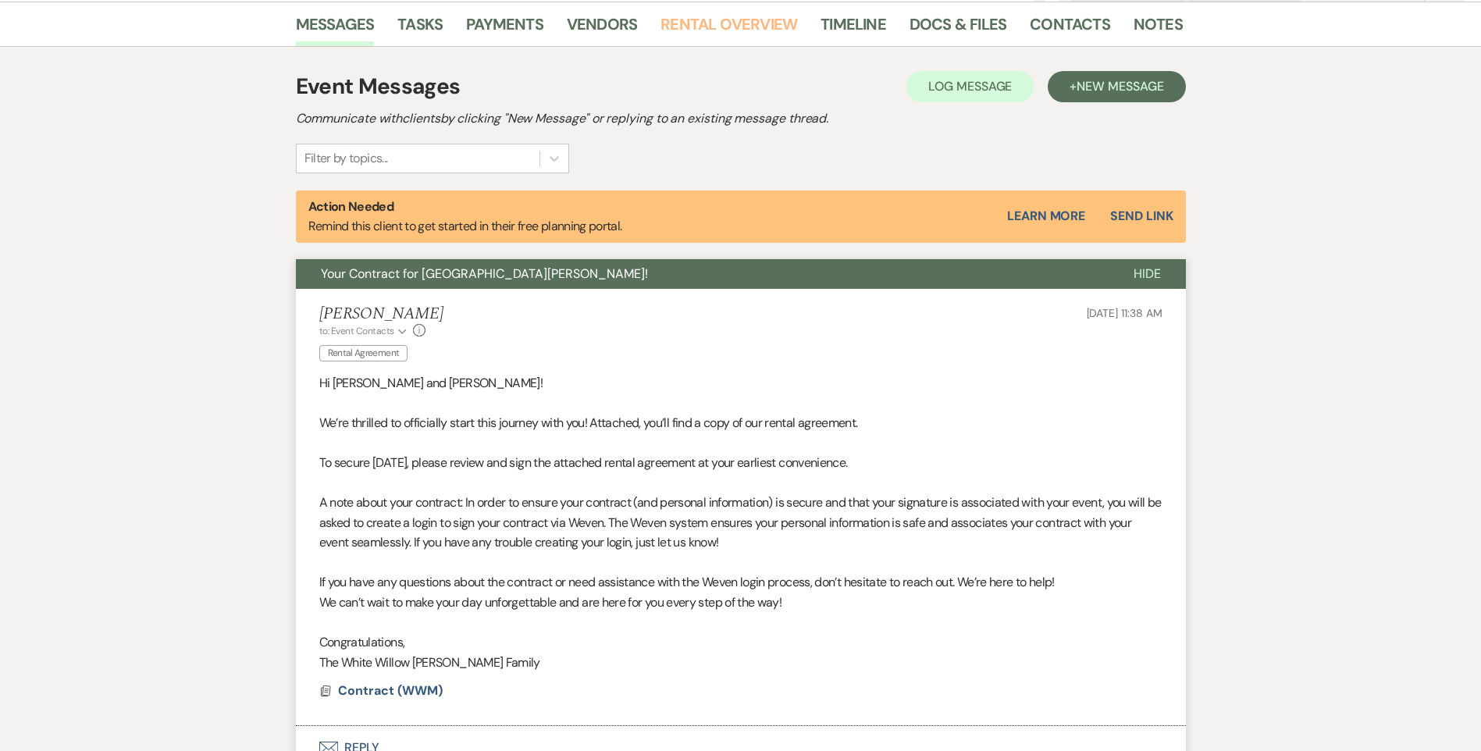
click at [725, 26] on link "Rental Overview" at bounding box center [728, 29] width 137 height 34
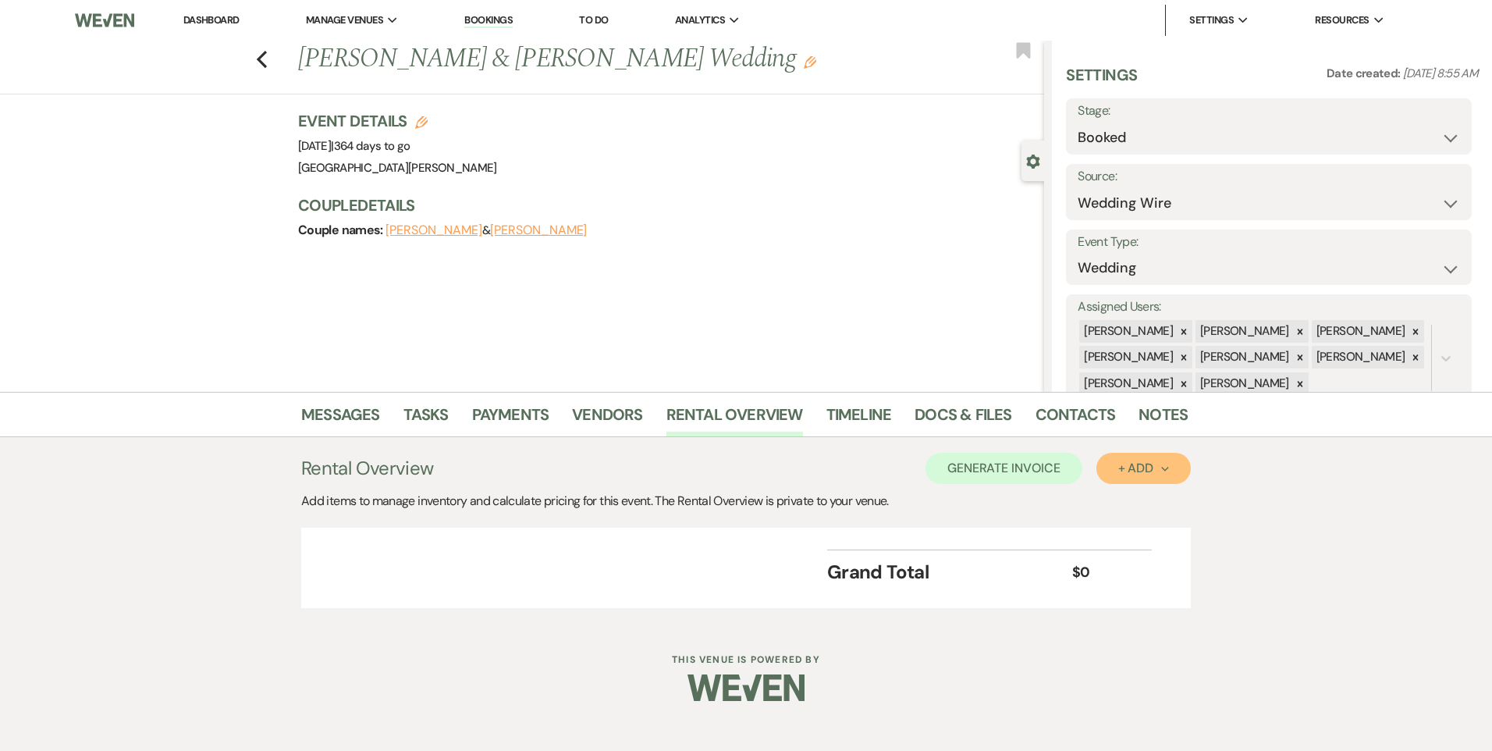
click at [1154, 473] on div "+ Add Next" at bounding box center [1144, 468] width 51 height 12
click at [1122, 496] on button "Item" at bounding box center [1136, 504] width 79 height 24
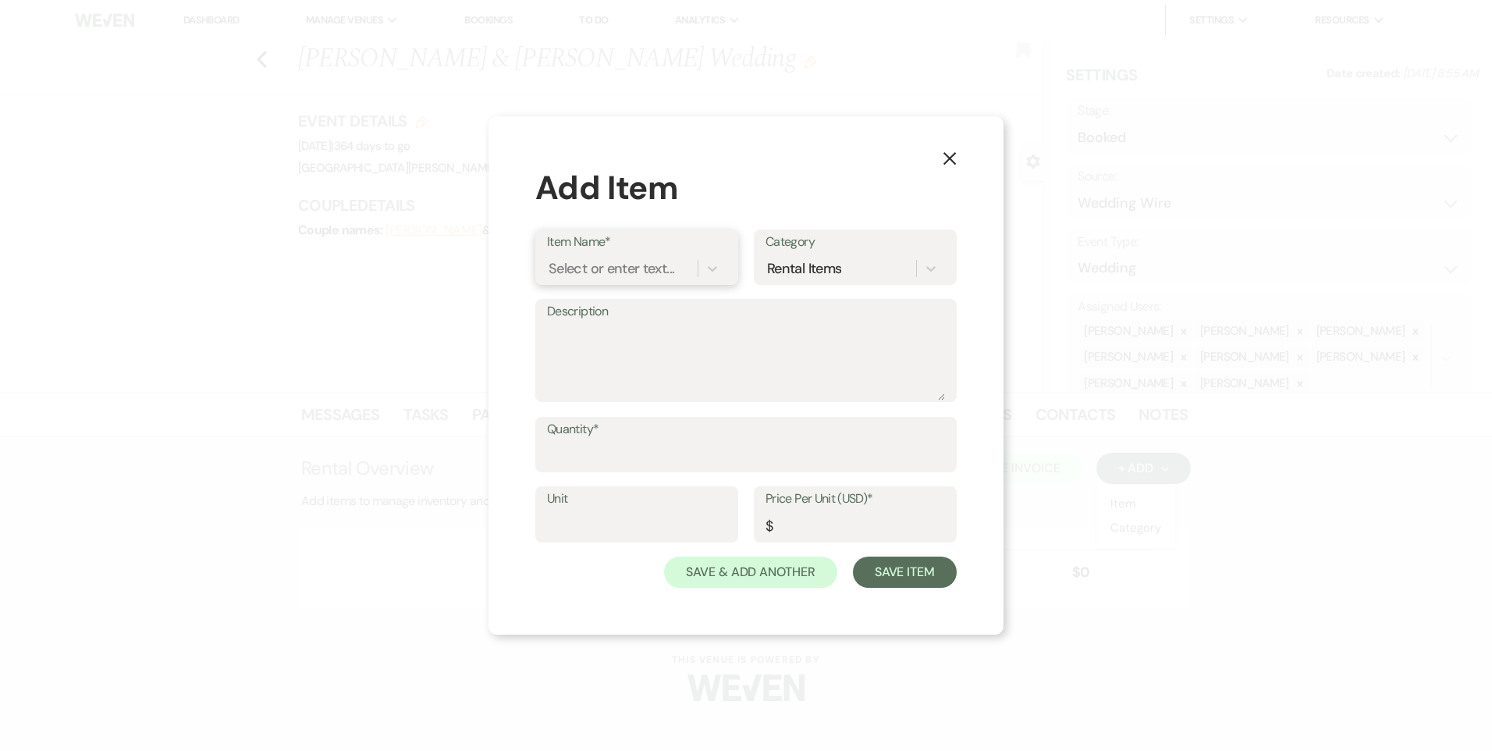
click at [576, 277] on div "Select or enter text..." at bounding box center [612, 268] width 126 height 21
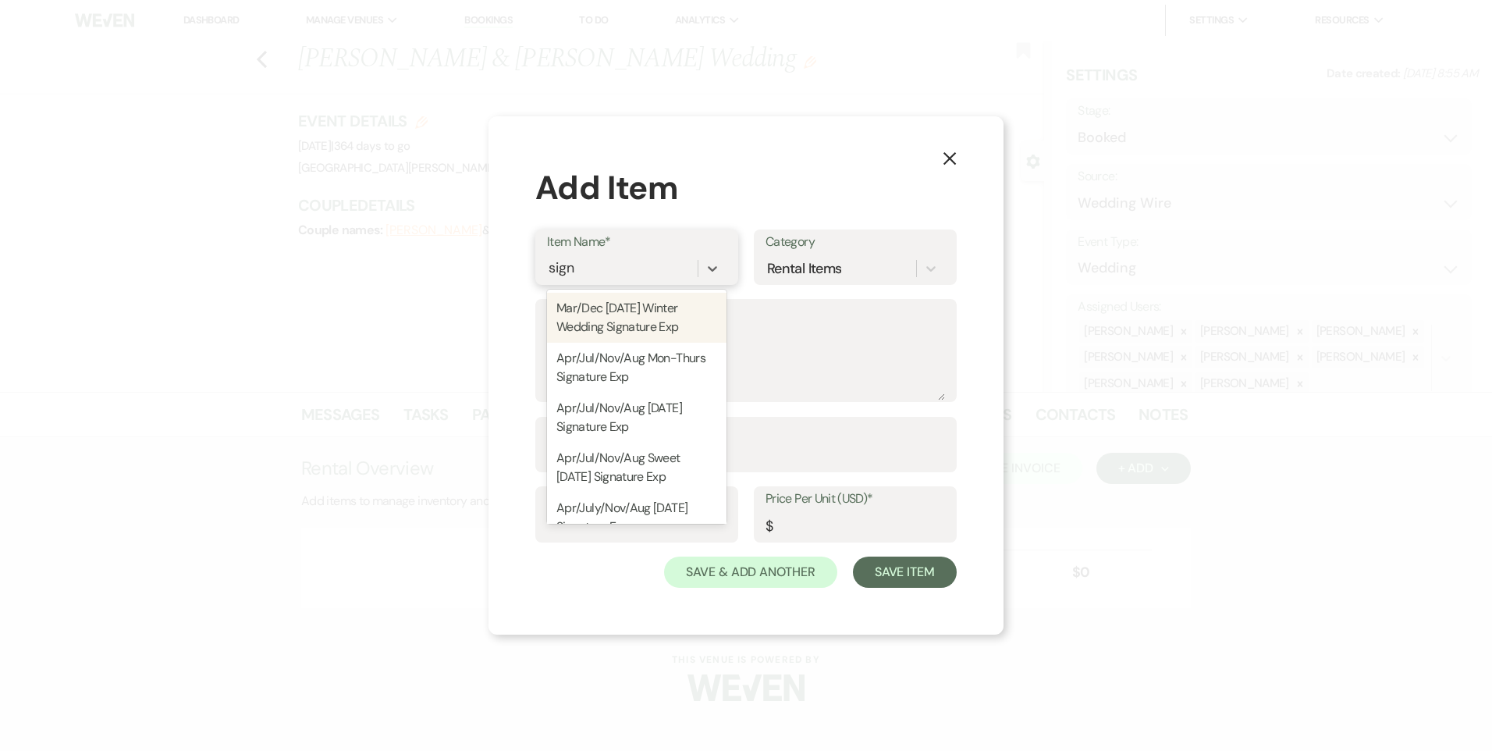
type input "signa"
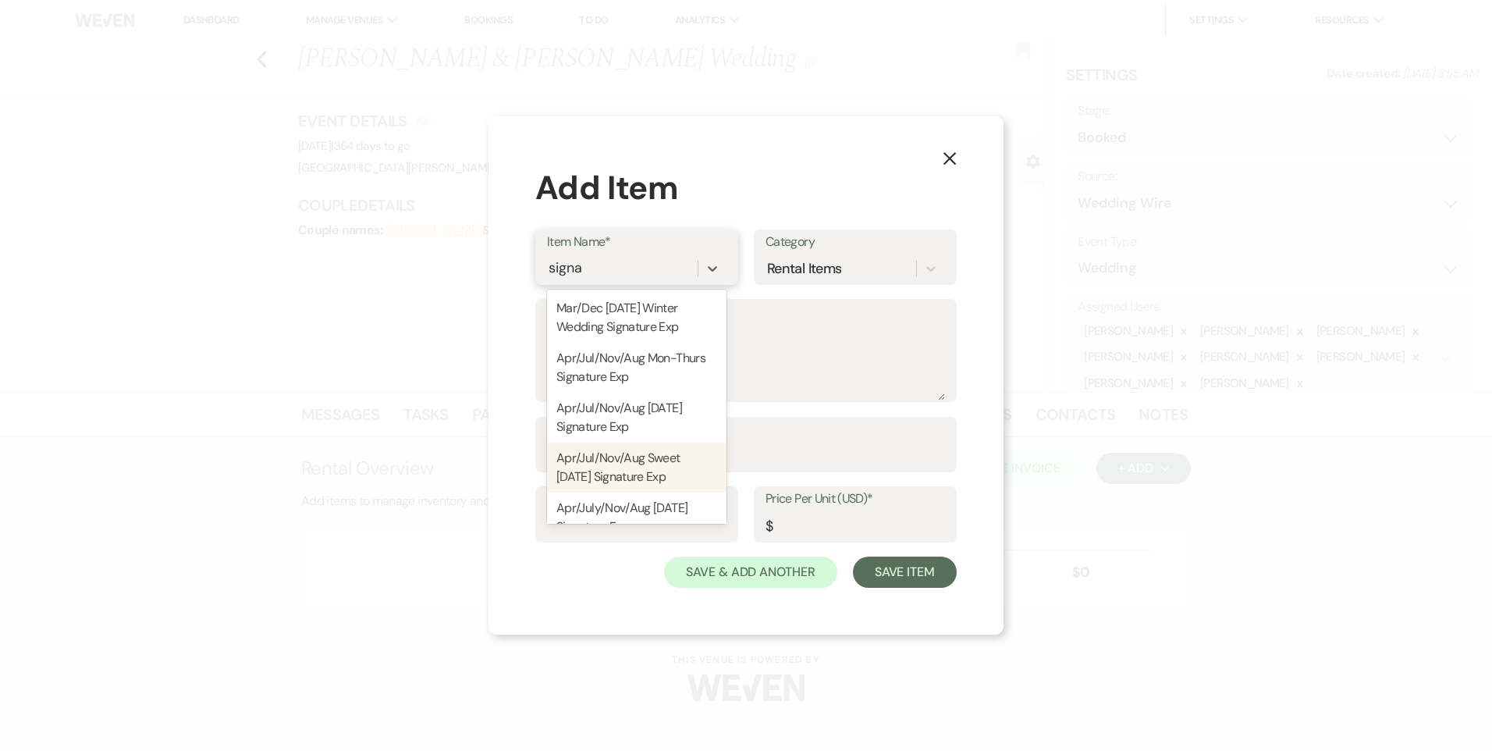
scroll to position [78, 0]
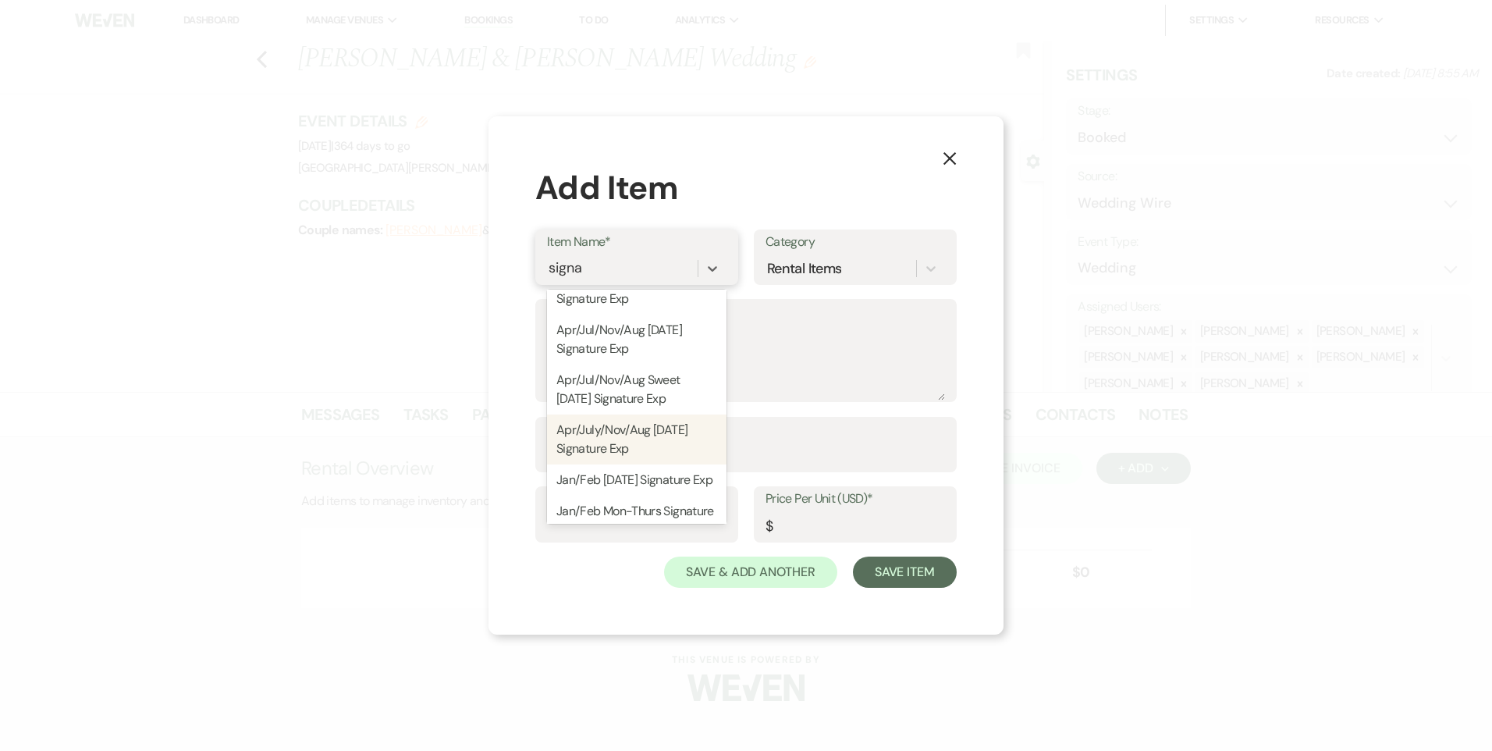
click at [665, 446] on div "Apr/July/Nov/Aug Friday Signature Exp" at bounding box center [637, 439] width 180 height 50
type textarea "Venue Rental: 1PM - 12AM Seating for up to 350 guests Guest tables to accamadat…"
type input "1"
type input "15000"
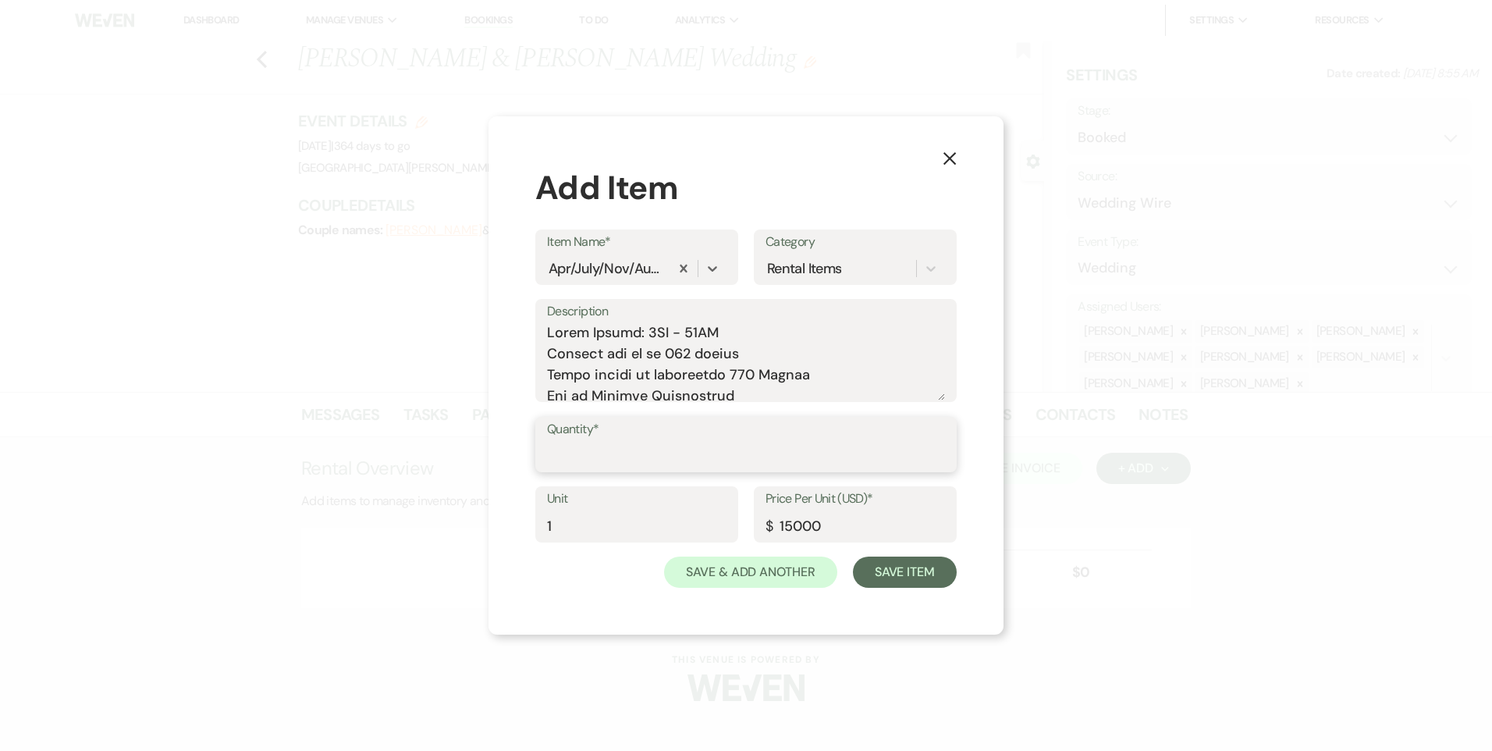
click at [646, 451] on input "Quantity*" at bounding box center [746, 455] width 398 height 30
type input "1"
click at [751, 565] on button "Save & Add Another" at bounding box center [750, 572] width 173 height 31
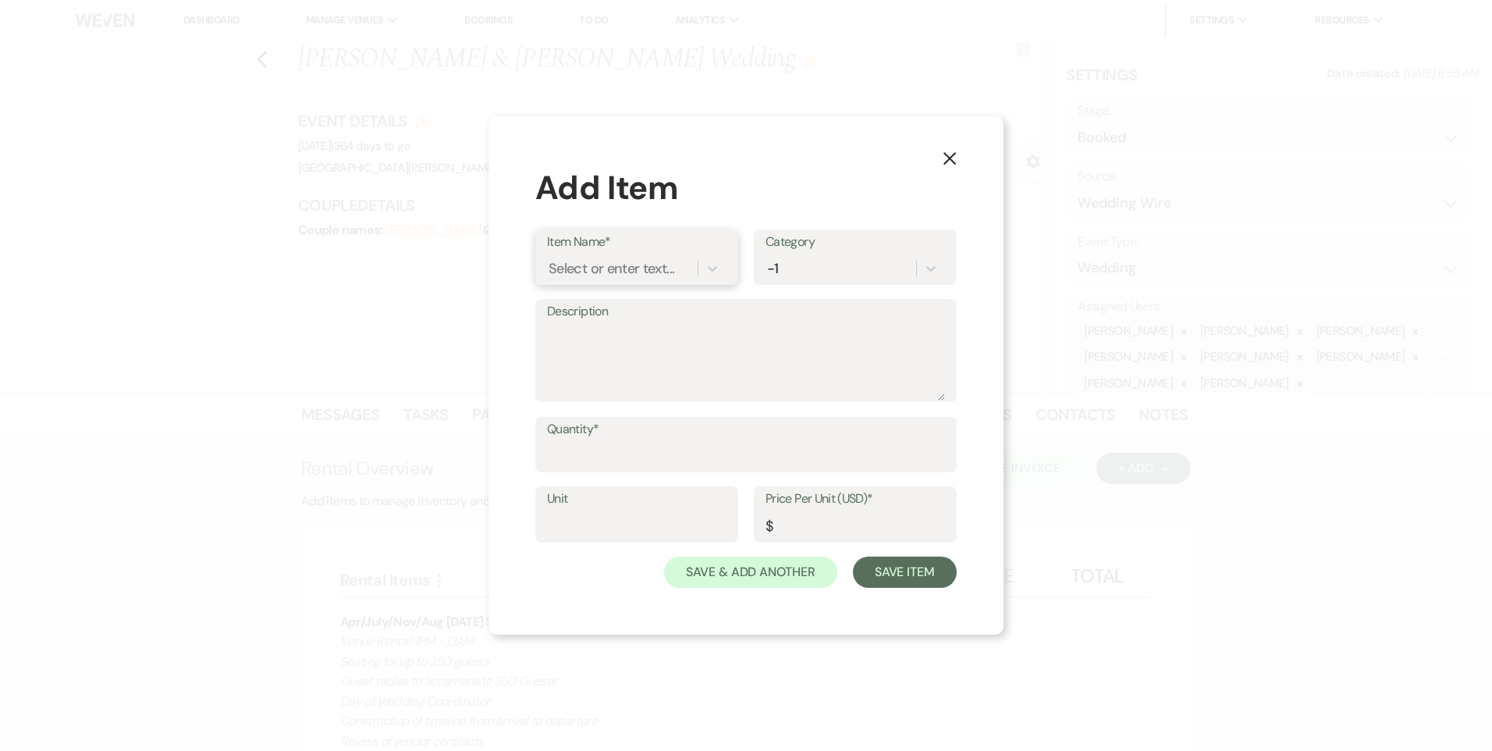
click at [585, 269] on div "Select or enter text..." at bounding box center [612, 268] width 126 height 21
type input "ear"
click at [597, 294] on div "Early Access Package" at bounding box center [637, 308] width 180 height 31
type textarea "- Groom’s Den and Bridal Suite access only - We will be here cleaning the other…"
type input "1"
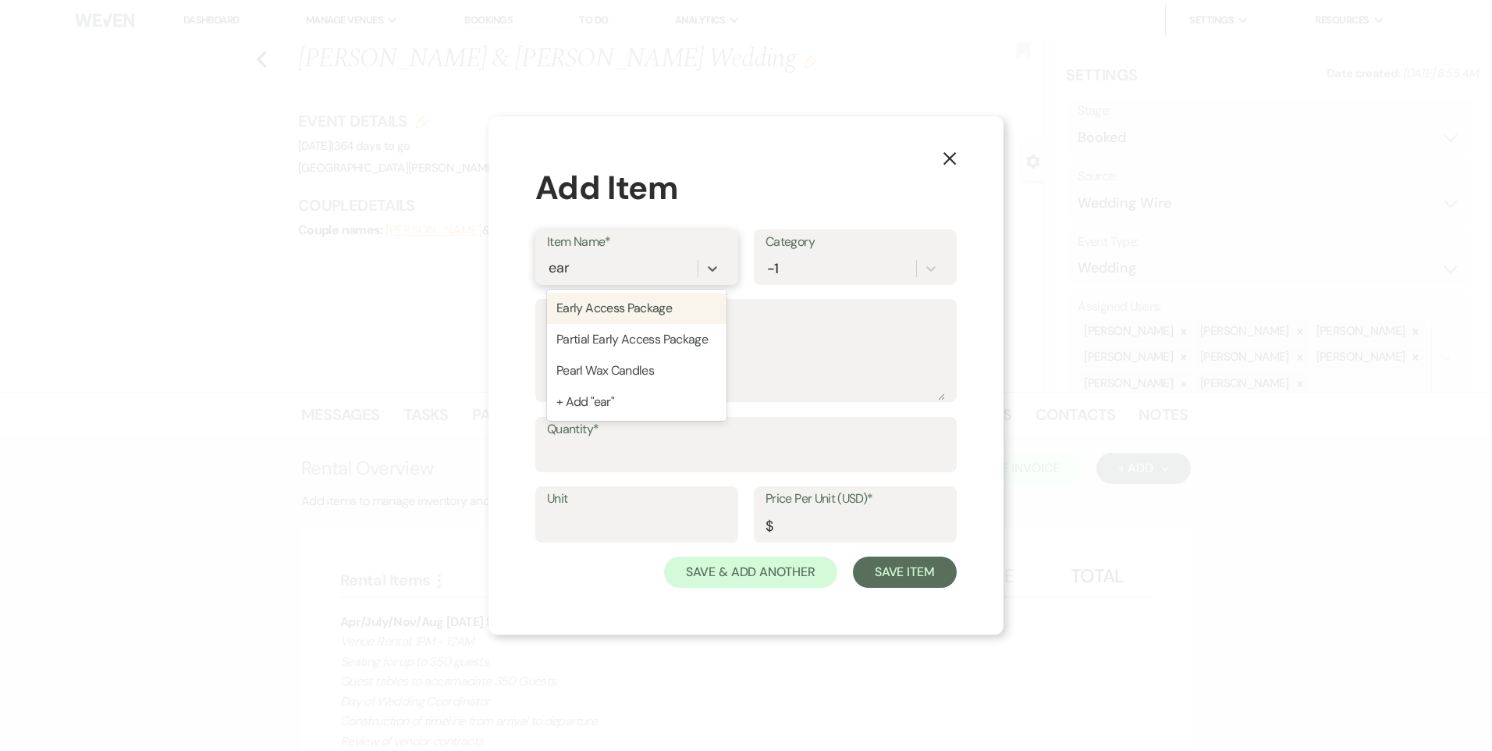
type input "375"
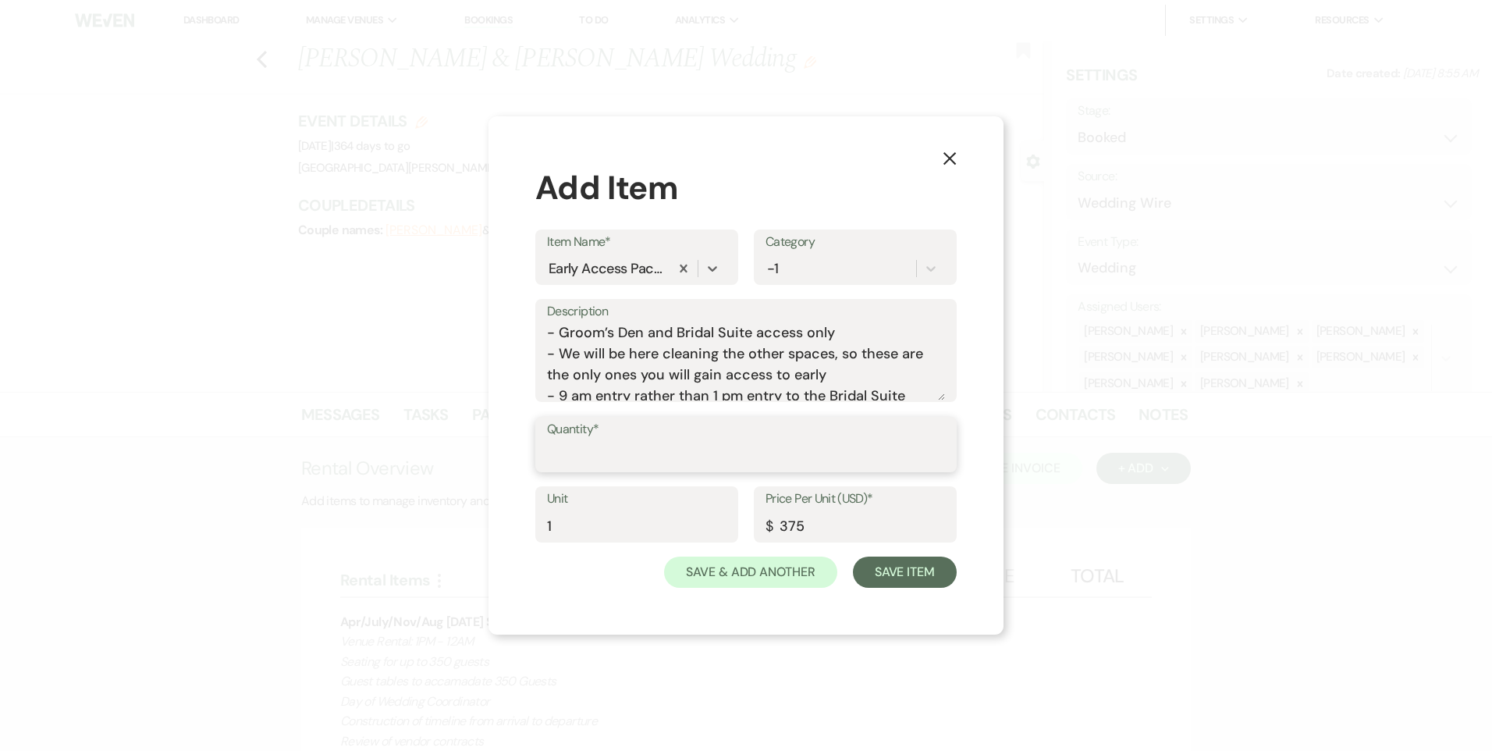
click at [588, 443] on input "Quantity*" at bounding box center [746, 455] width 398 height 30
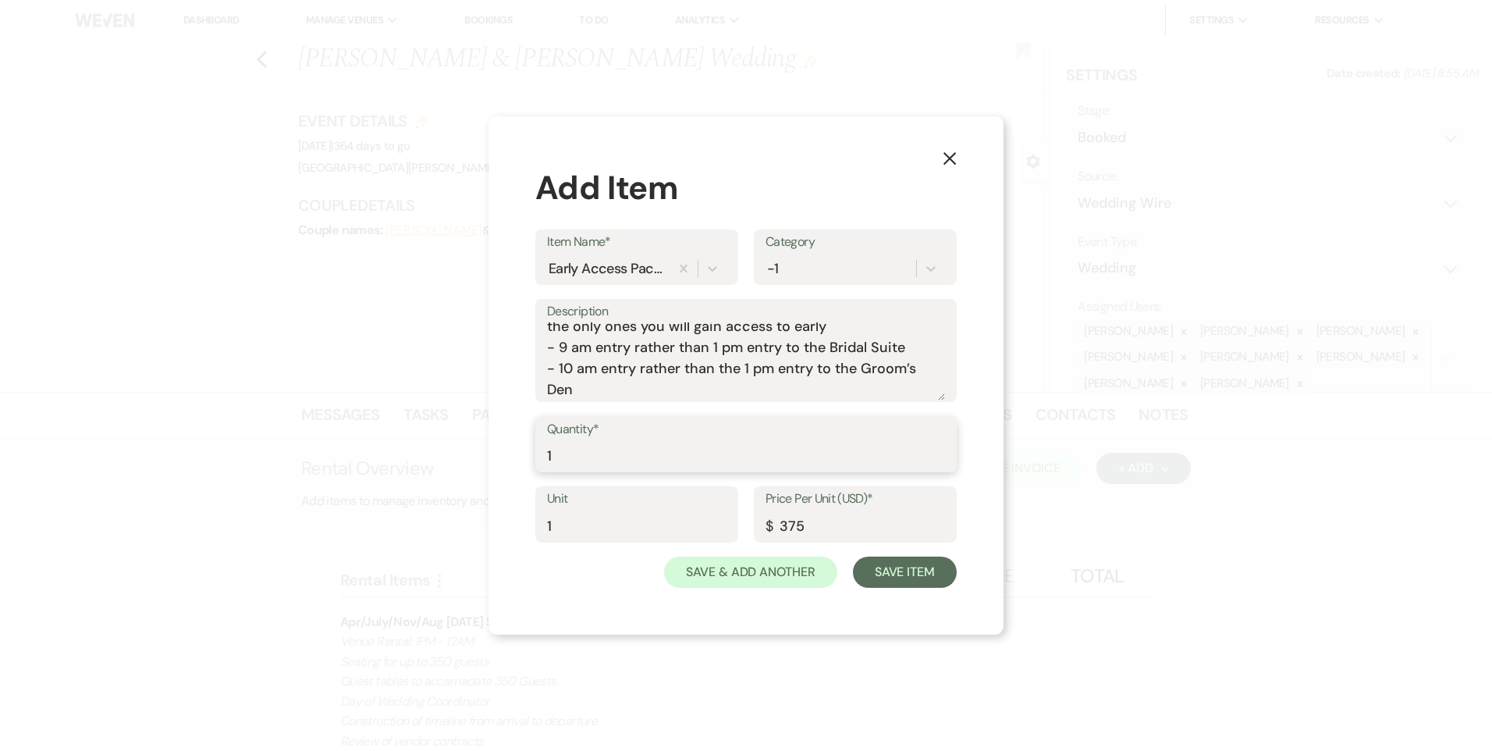
type input "1"
click at [626, 394] on textarea "- Groom’s Den and Bridal Suite access only - We will be here cleaning the other…" at bounding box center [746, 361] width 398 height 78
type textarea "- Groom’s Den and Bridal Suite access only - We will be here cleaning the other…"
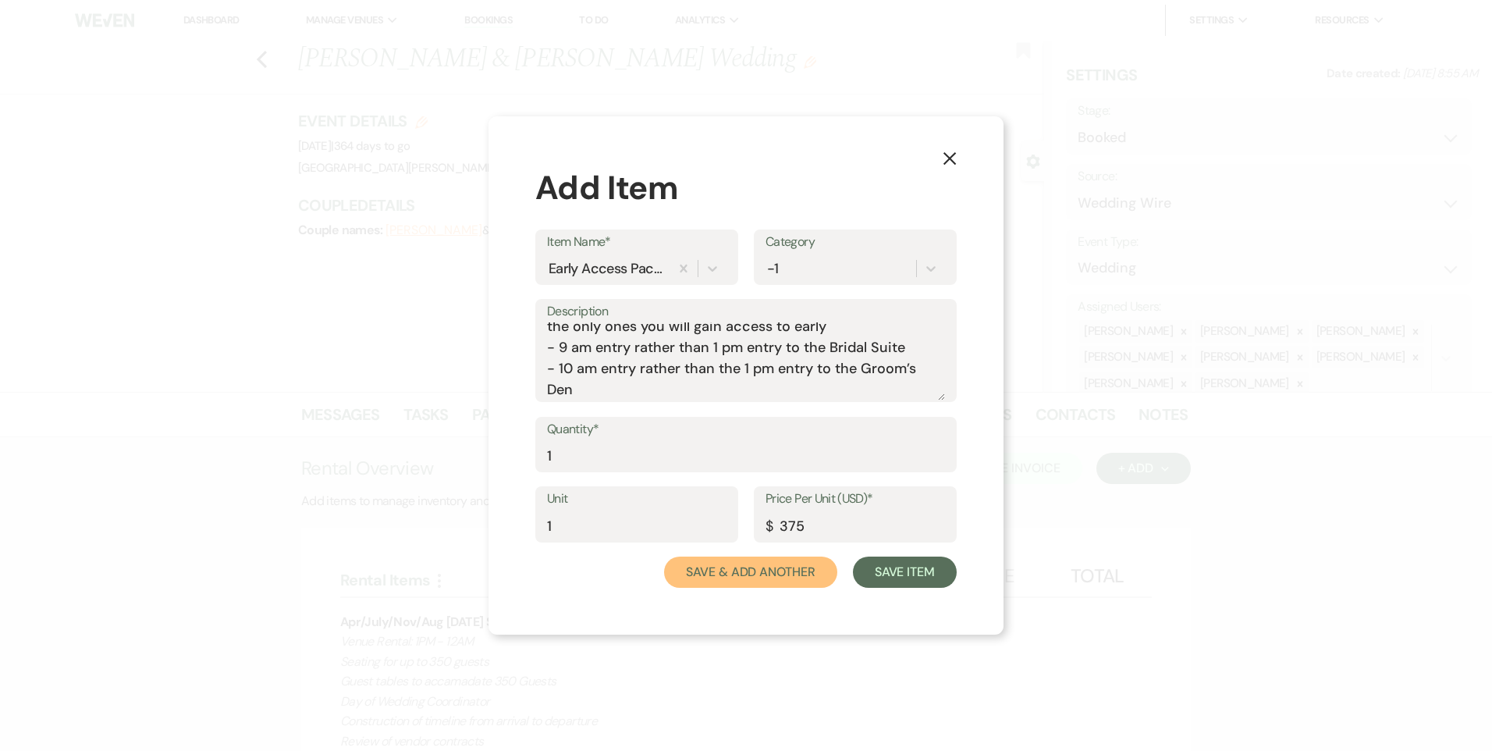
click at [803, 569] on button "Save & Add Another" at bounding box center [750, 572] width 173 height 31
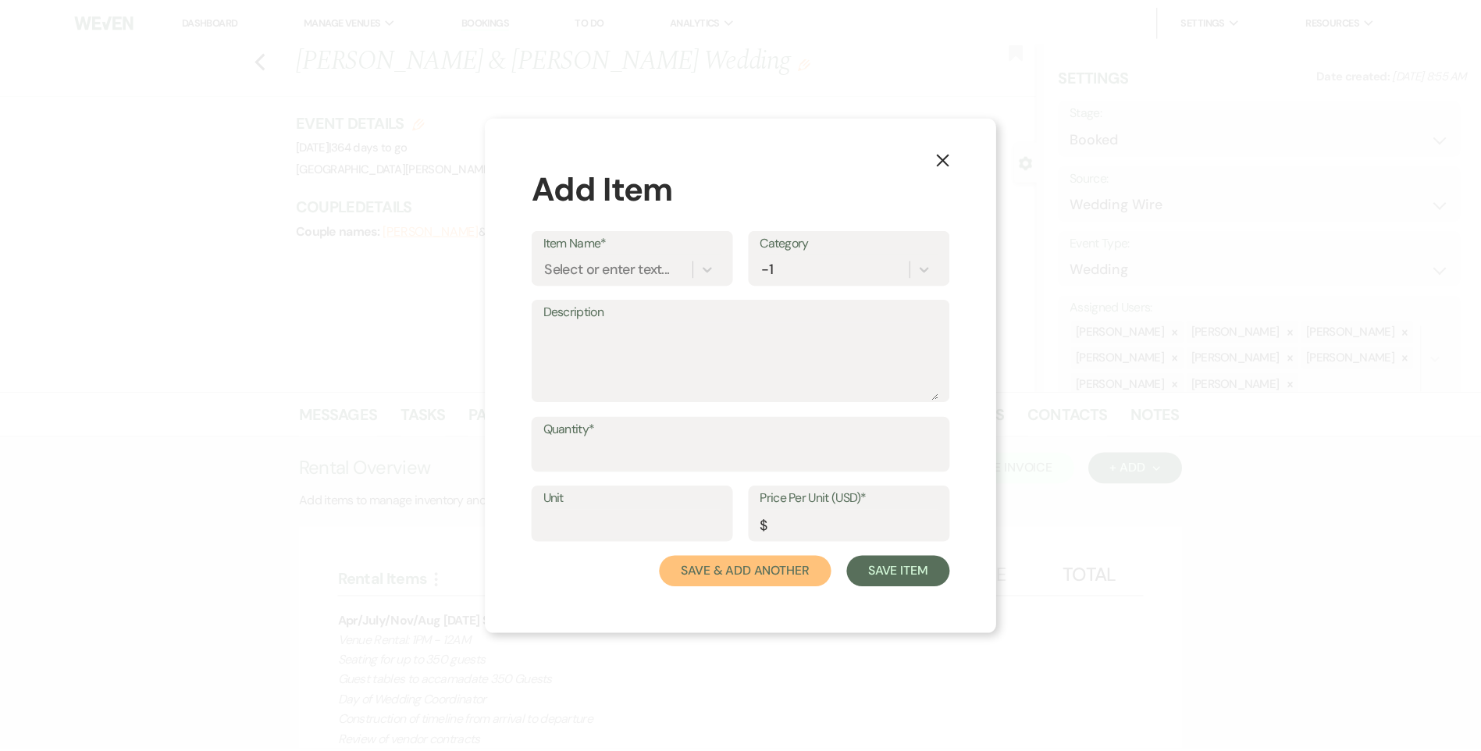
scroll to position [0, 0]
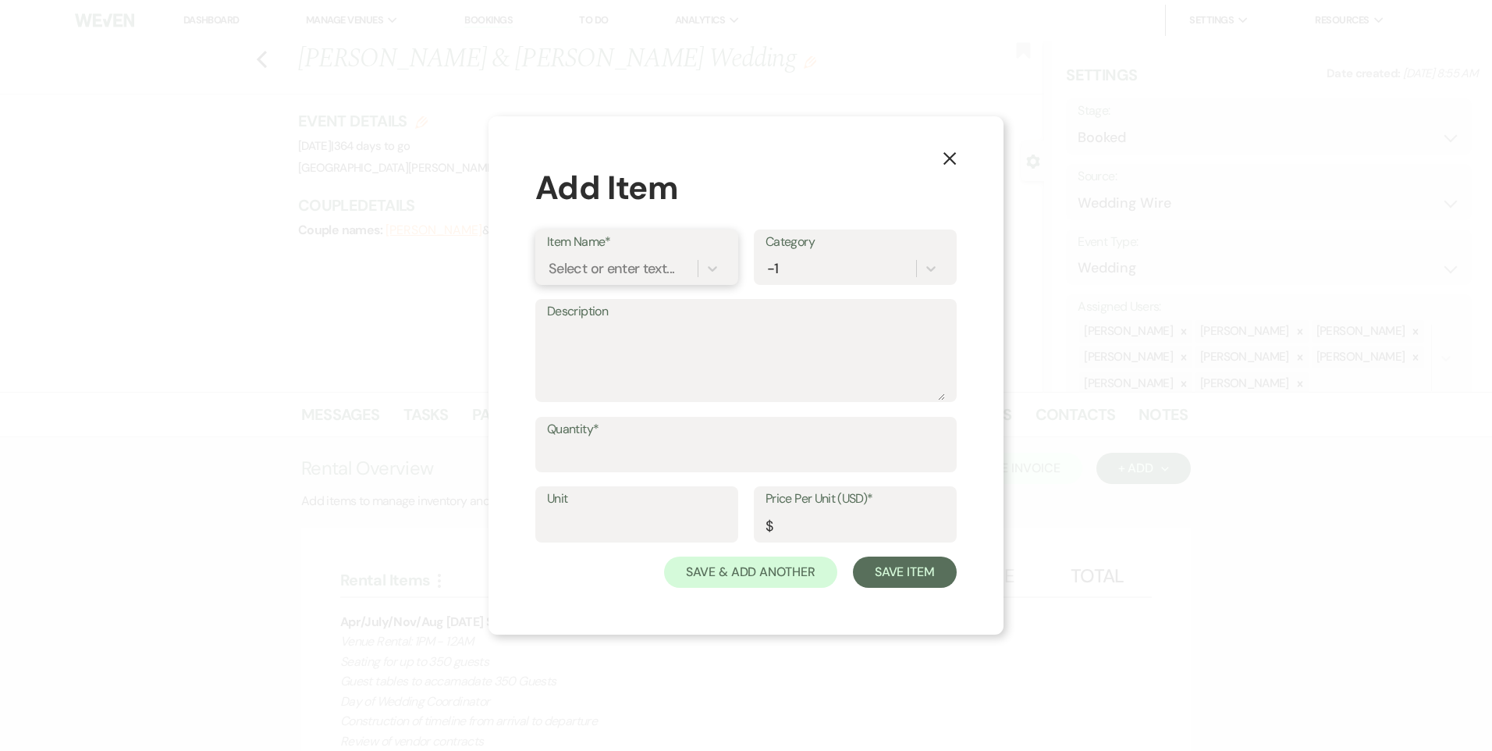
click at [621, 267] on div "Select or enter text..." at bounding box center [612, 268] width 126 height 21
type input "sec"
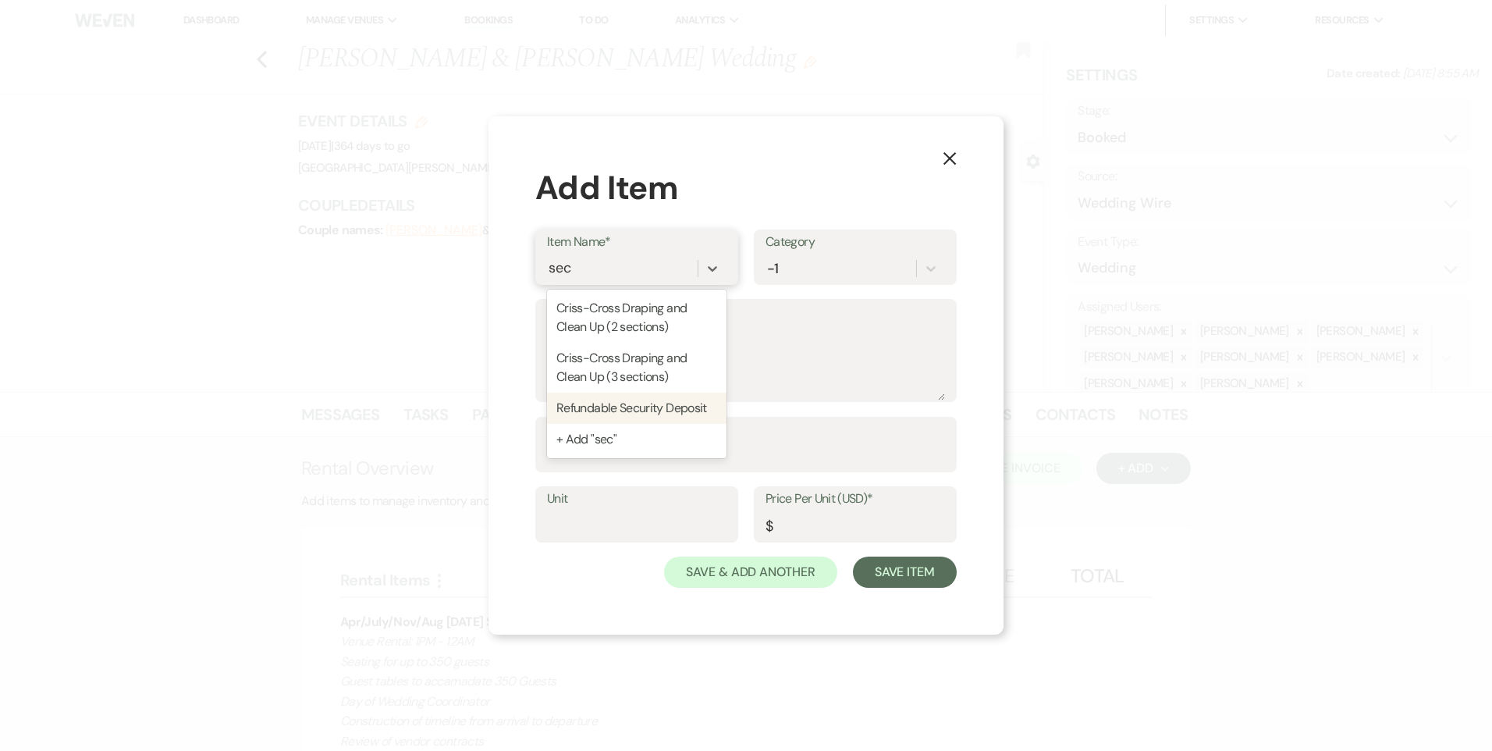
click at [665, 404] on div "Refundable Security Deposit" at bounding box center [637, 408] width 180 height 31
type input "1"
type input "1000"
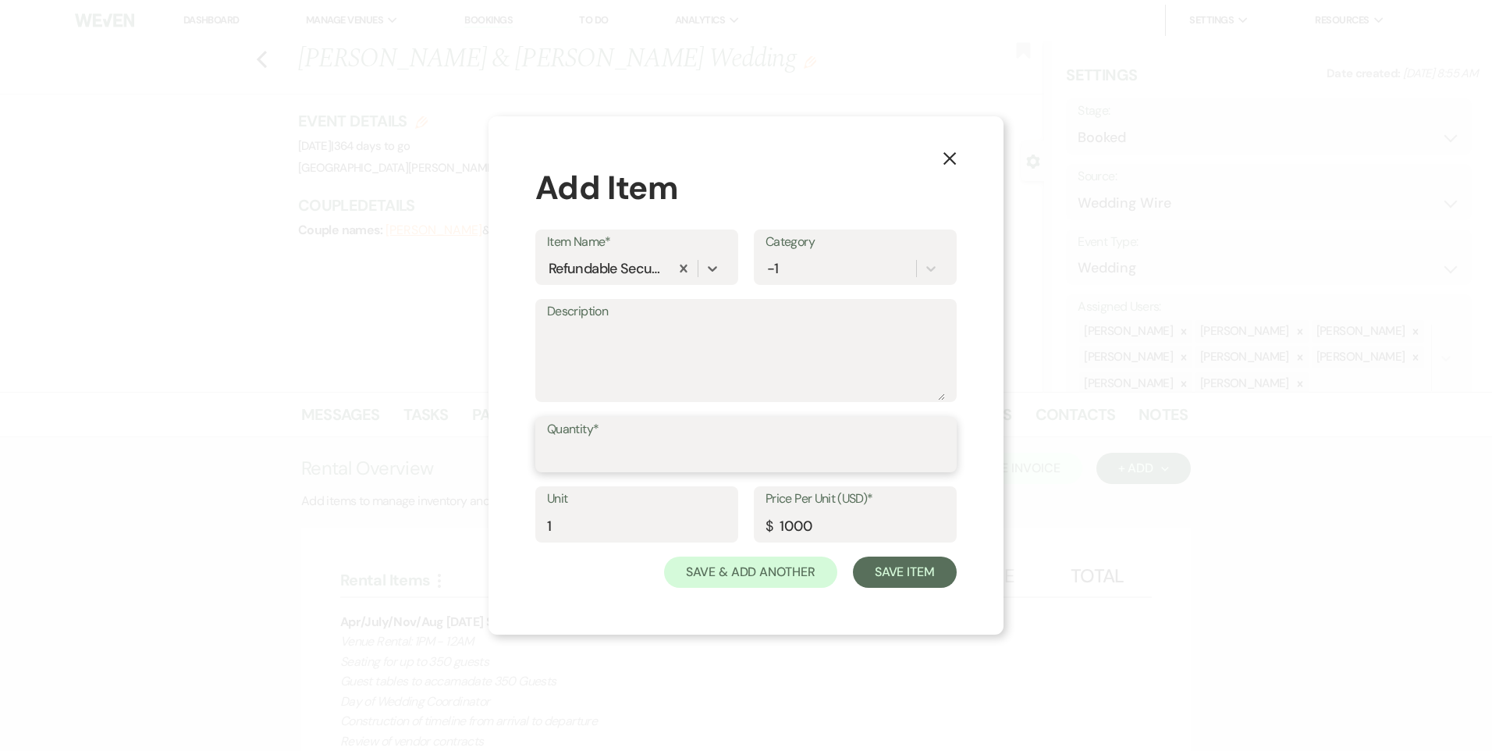
click at [621, 456] on input "Quantity*" at bounding box center [746, 455] width 398 height 30
type input "1"
click at [890, 565] on button "Save Item" at bounding box center [905, 572] width 104 height 31
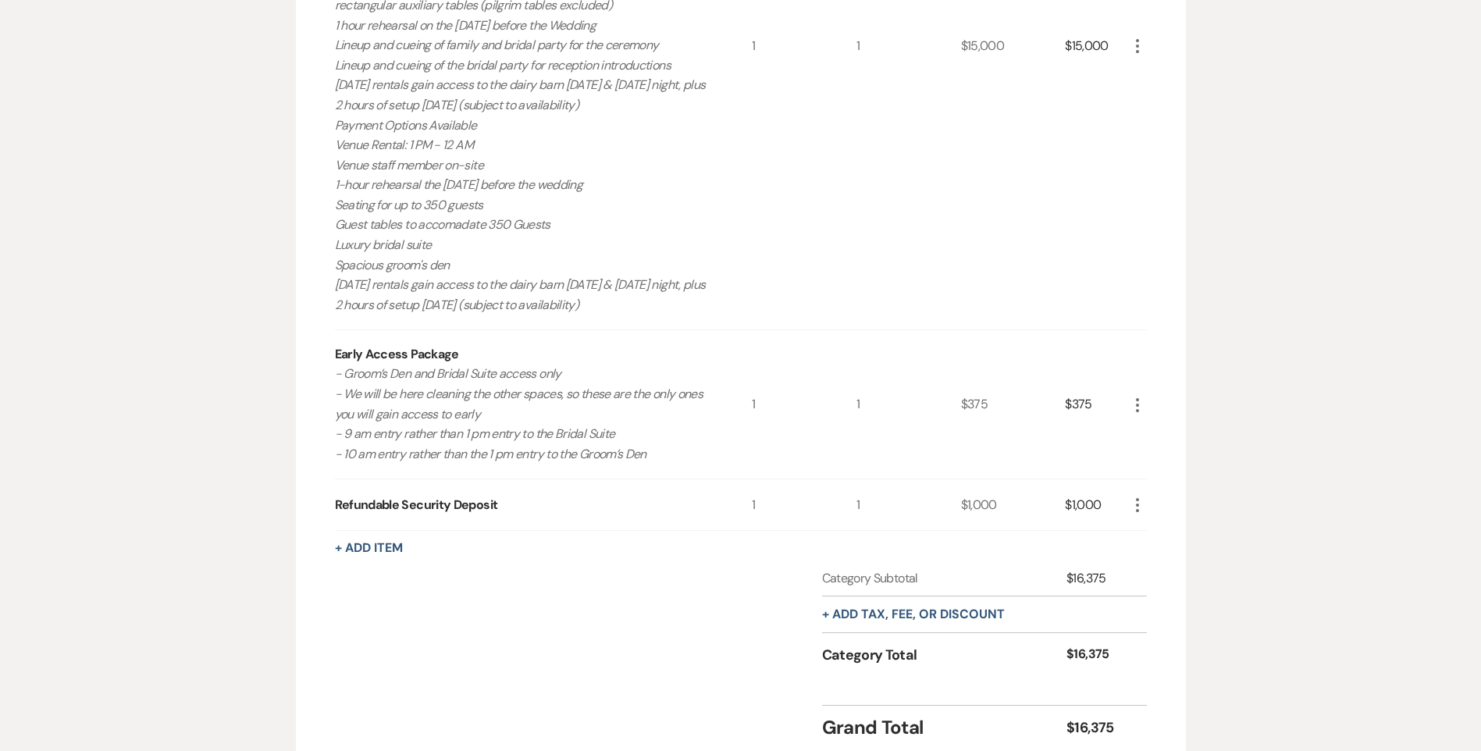
scroll to position [859, 0]
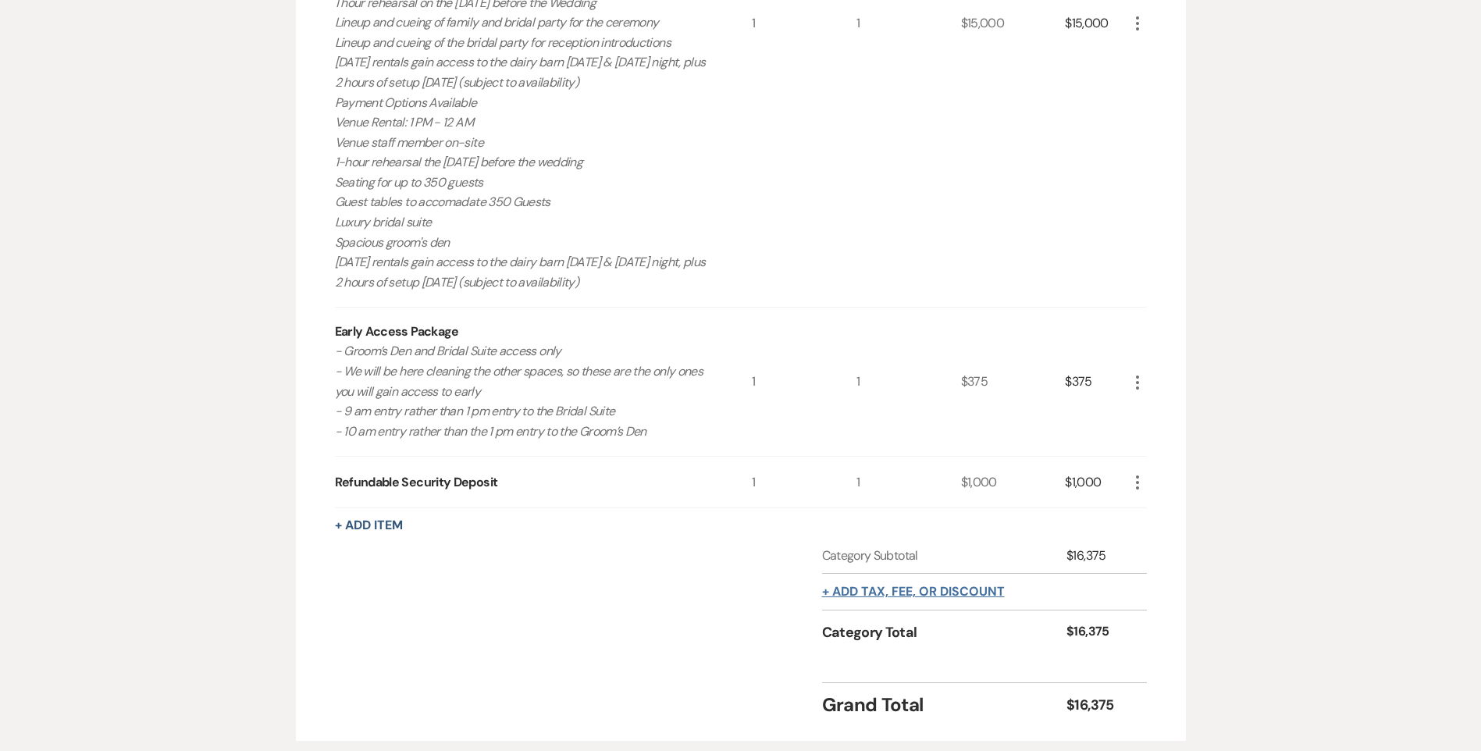
click at [905, 593] on button "+ Add tax, fee, or discount" at bounding box center [913, 591] width 183 height 12
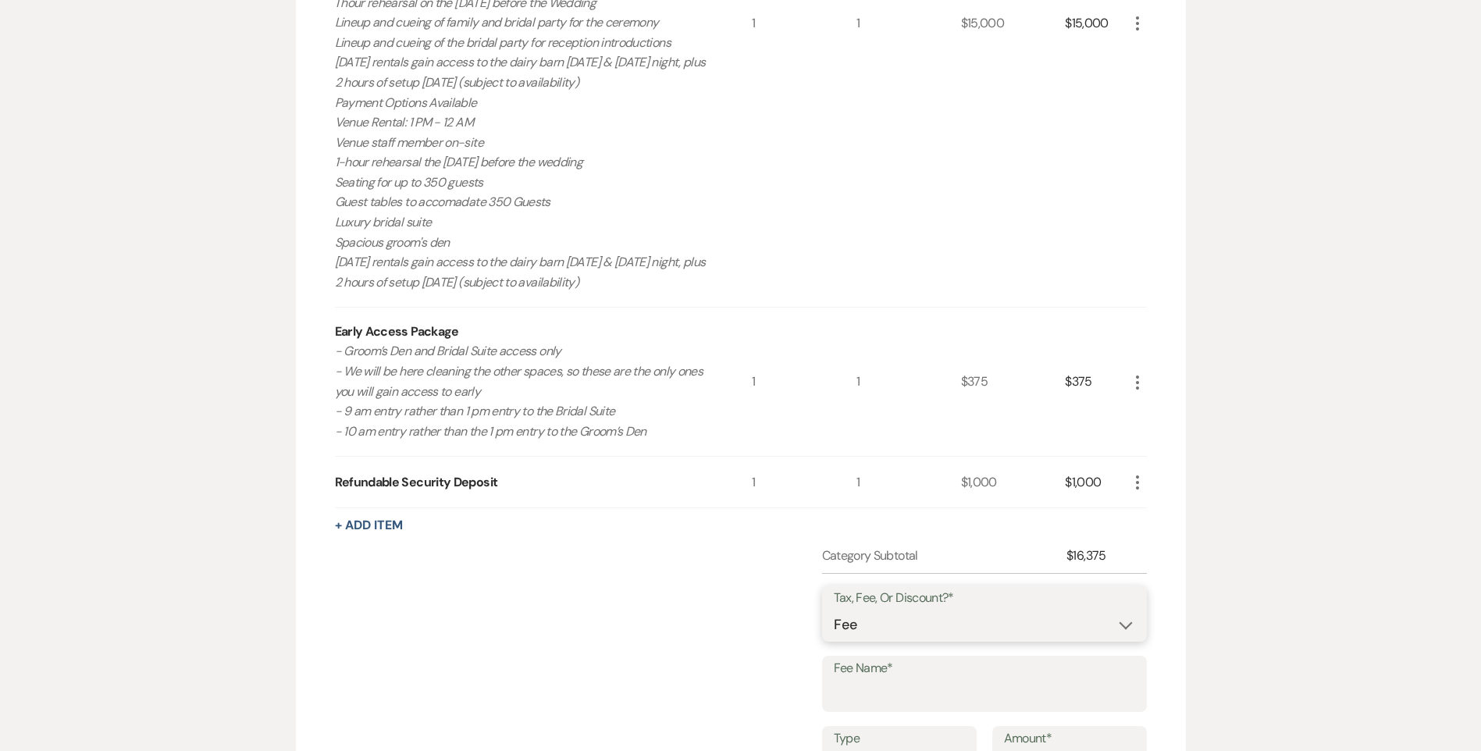
click at [904, 628] on select "Fee Discount Tax" at bounding box center [984, 625] width 301 height 30
select select "2"
click at [834, 610] on select "Fee Discount Tax" at bounding box center [984, 625] width 301 height 30
click at [904, 693] on input "Fee Name*" at bounding box center [984, 695] width 301 height 30
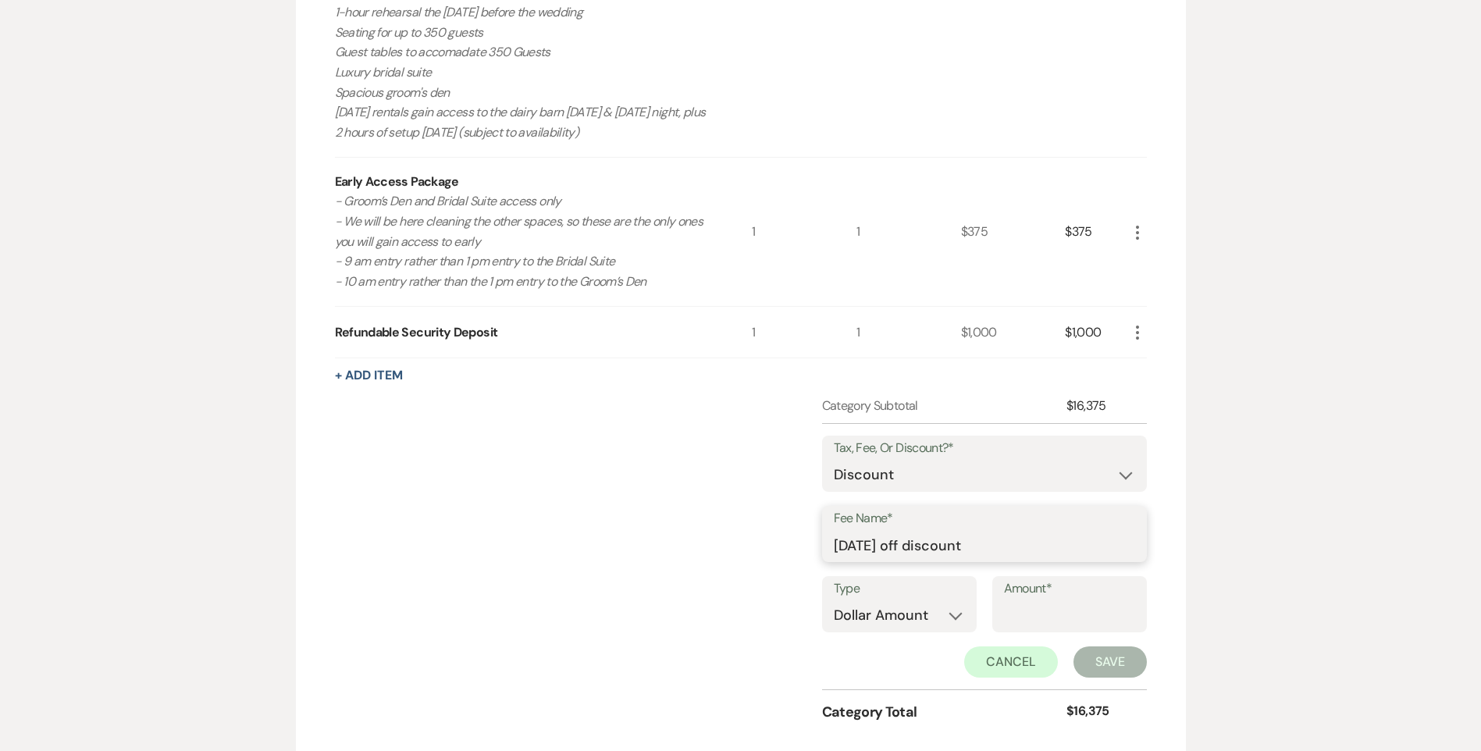
scroll to position [1015, 0]
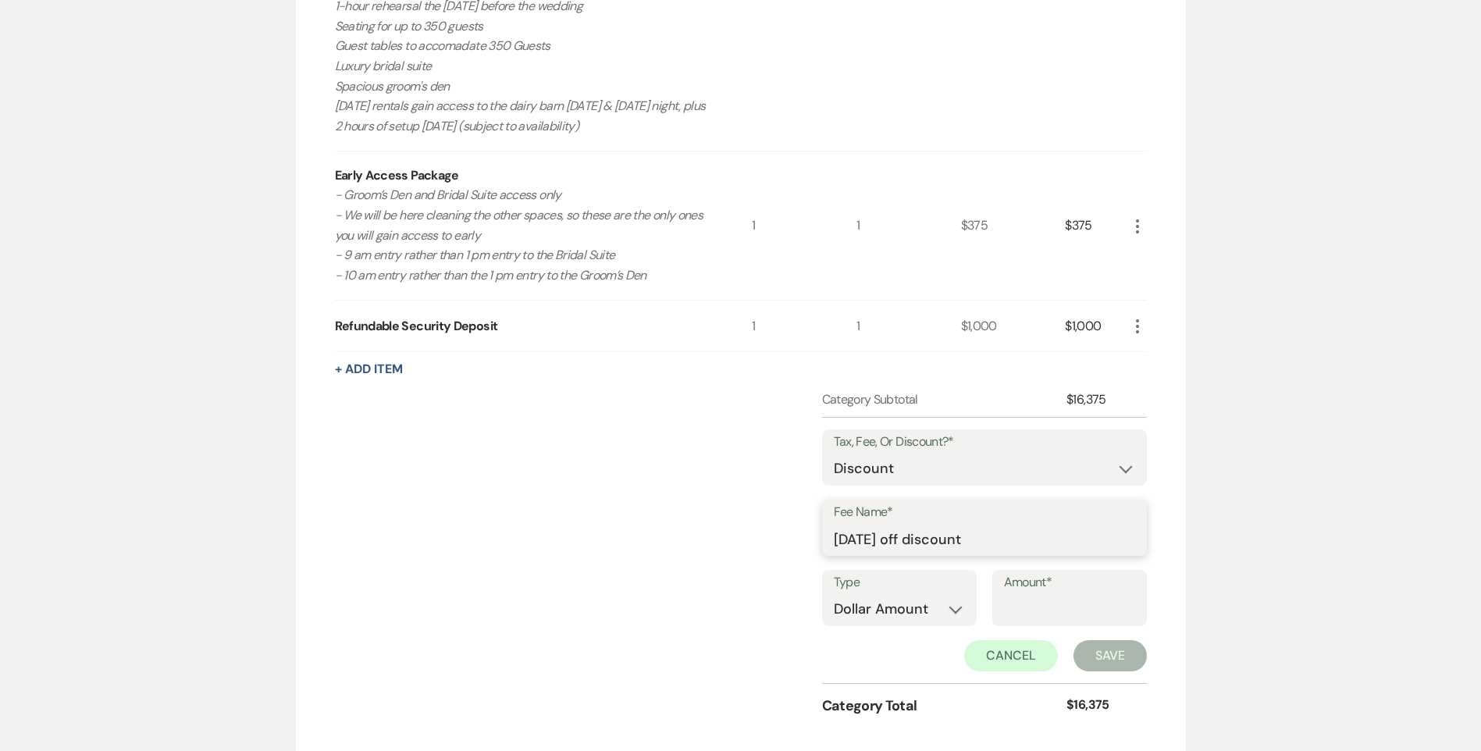
type input "Friday 1/2 off discount"
click at [954, 614] on select "Dollar Amount Percentage" at bounding box center [899, 609] width 131 height 30
select select "false"
click at [834, 594] on select "Dollar Amount Percentage" at bounding box center [899, 609] width 131 height 30
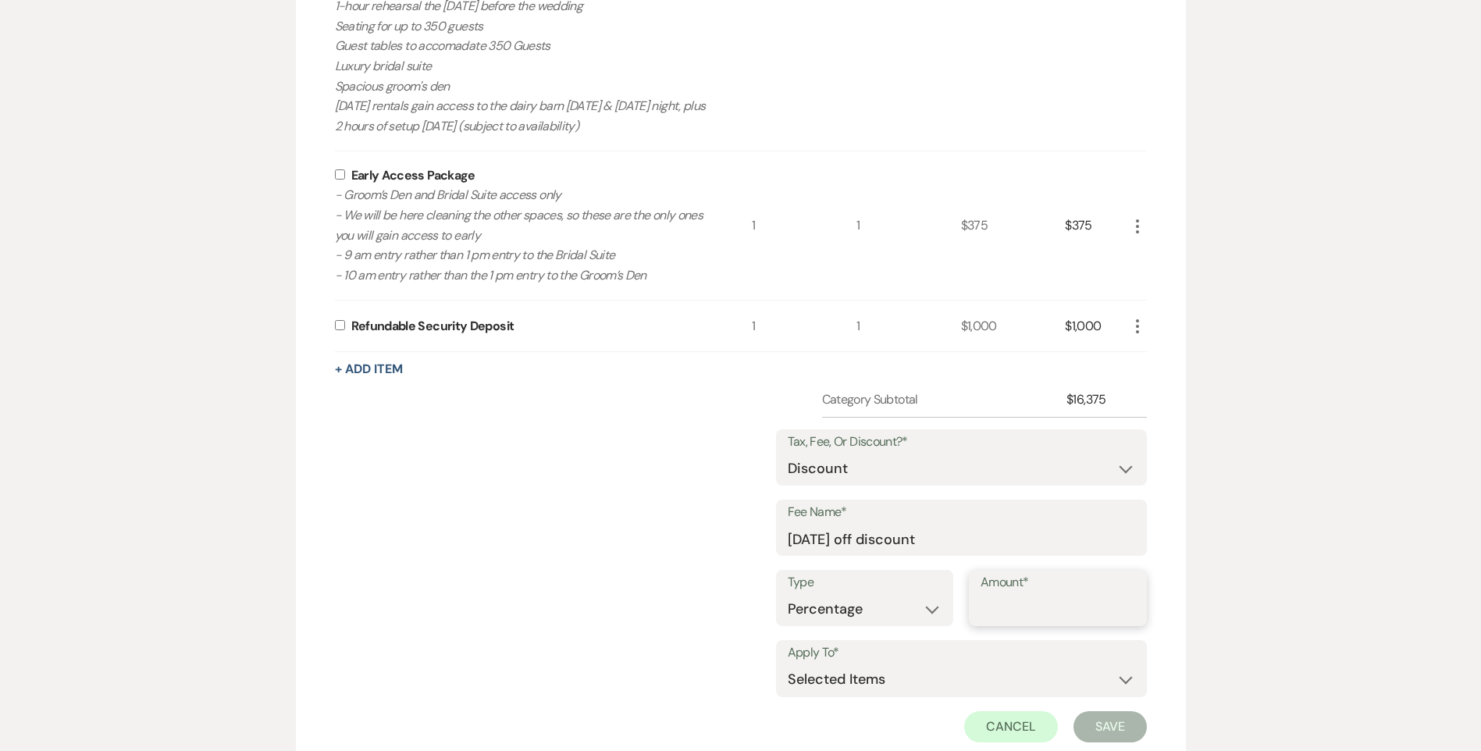
click at [1019, 609] on input "Amount*" at bounding box center [1057, 609] width 155 height 30
type input "50"
click at [336, 175] on input "checkbox" at bounding box center [340, 174] width 10 height 10
checkbox input "true"
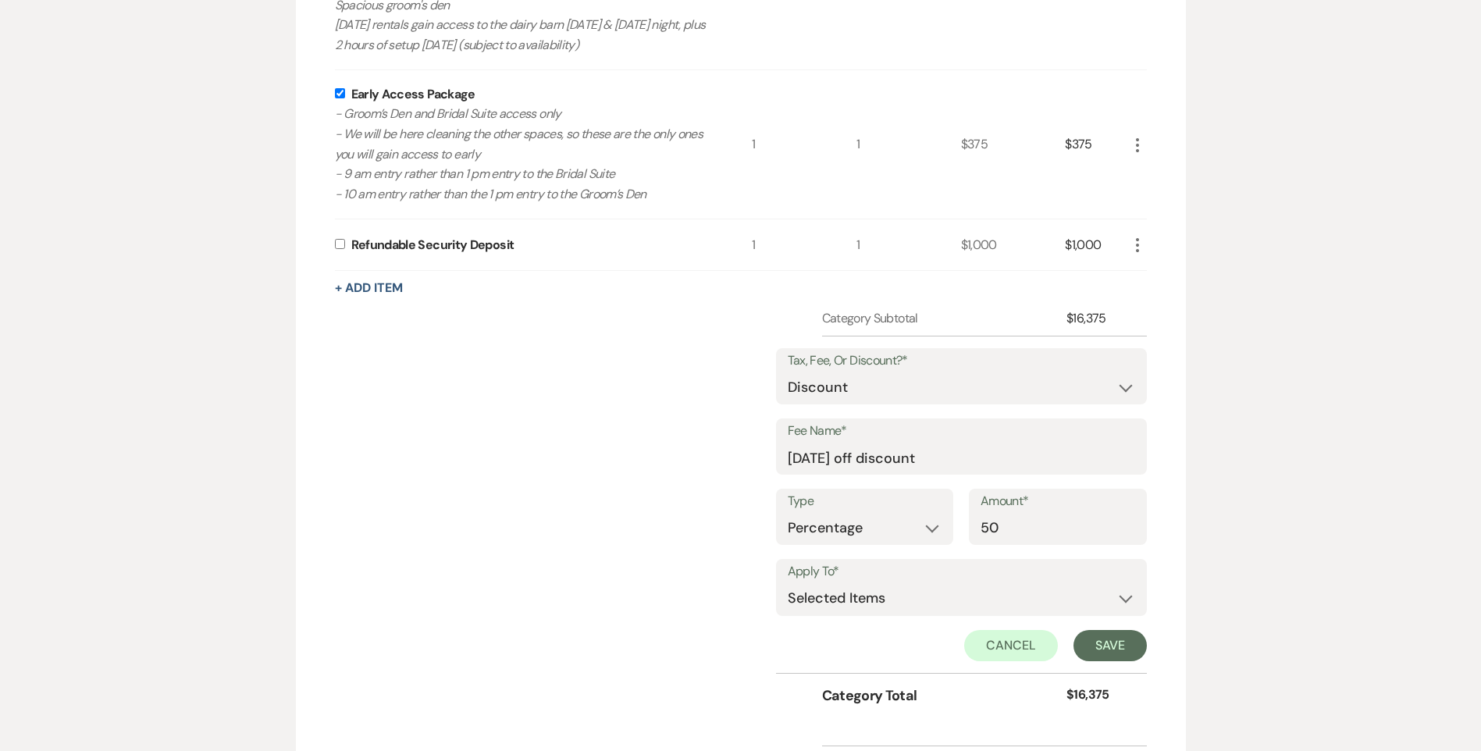
scroll to position [1171, 0]
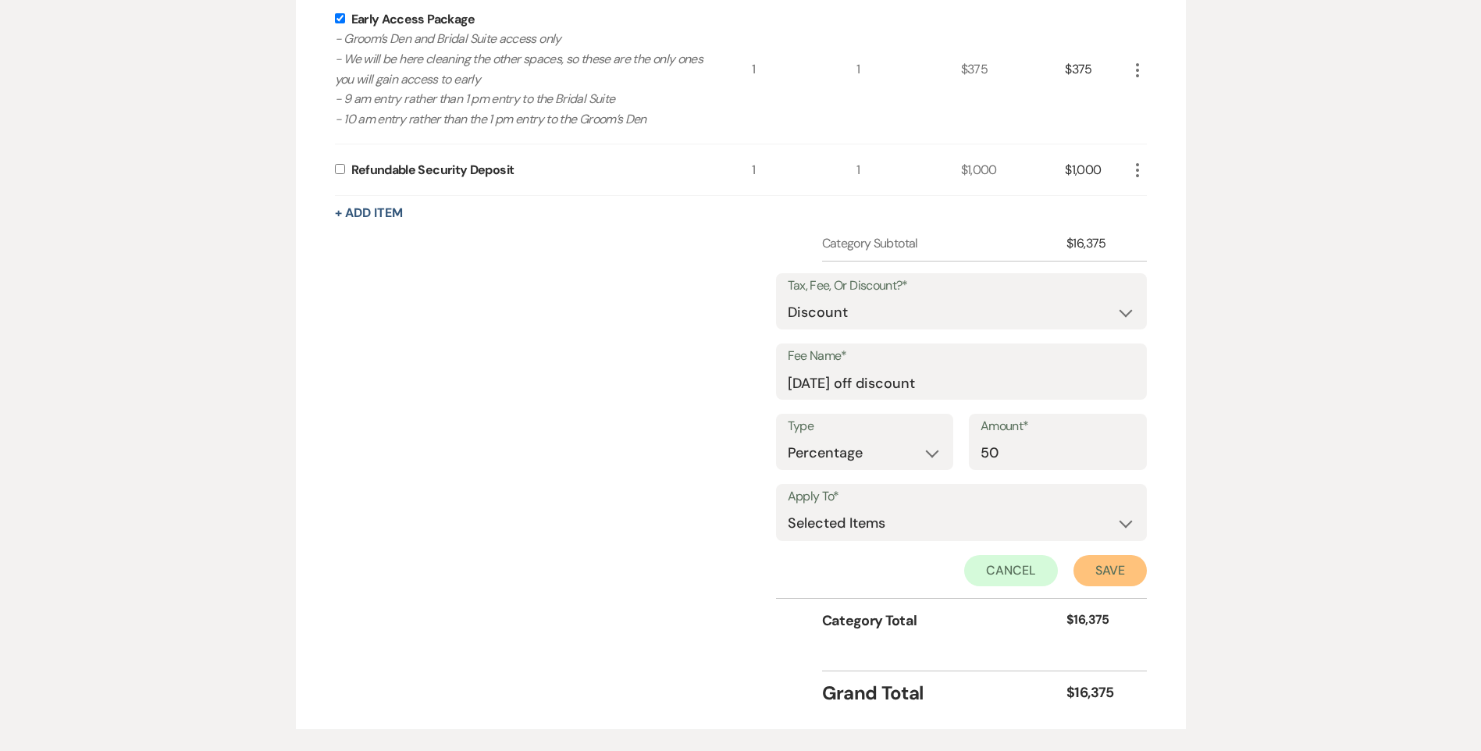
click at [1127, 574] on button "Save" at bounding box center [1109, 570] width 73 height 31
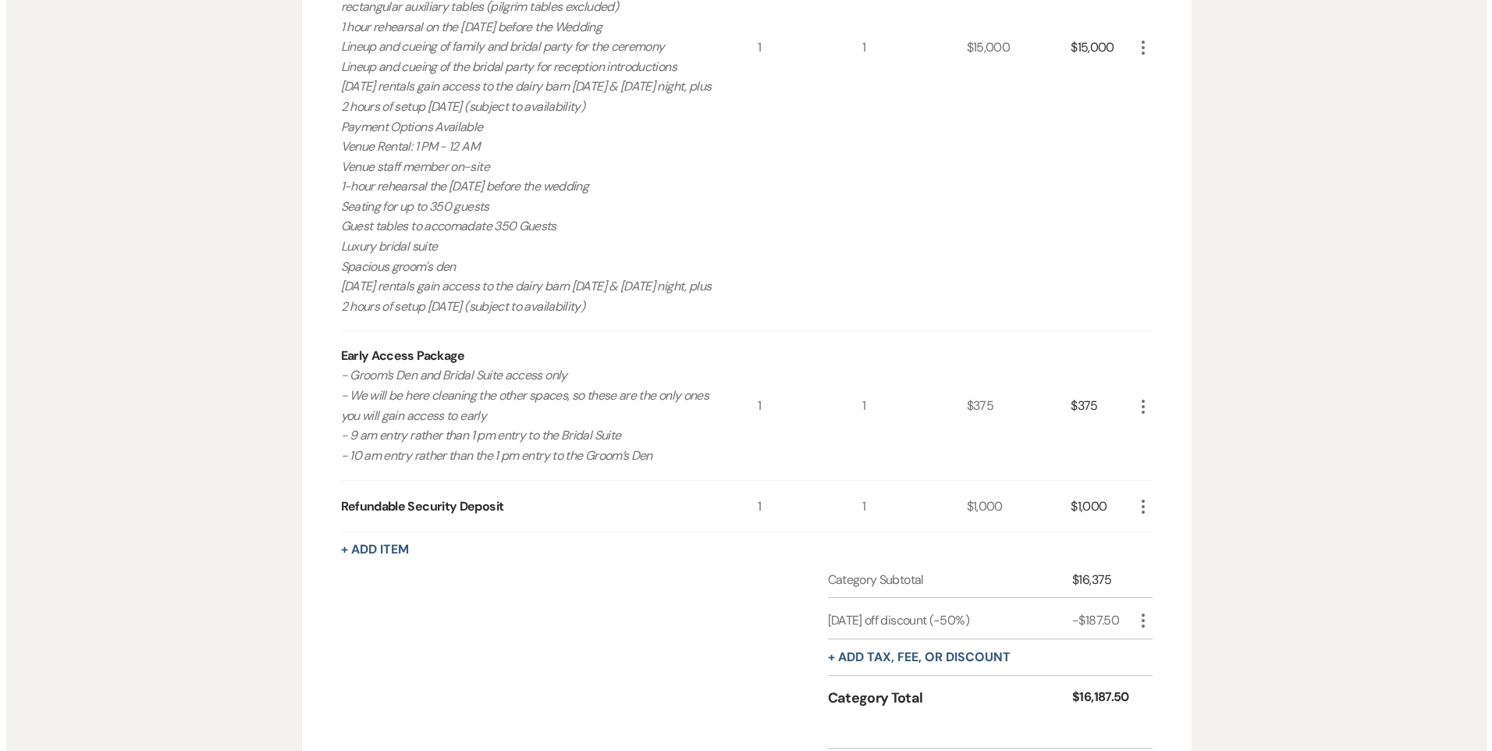
scroll to position [928, 0]
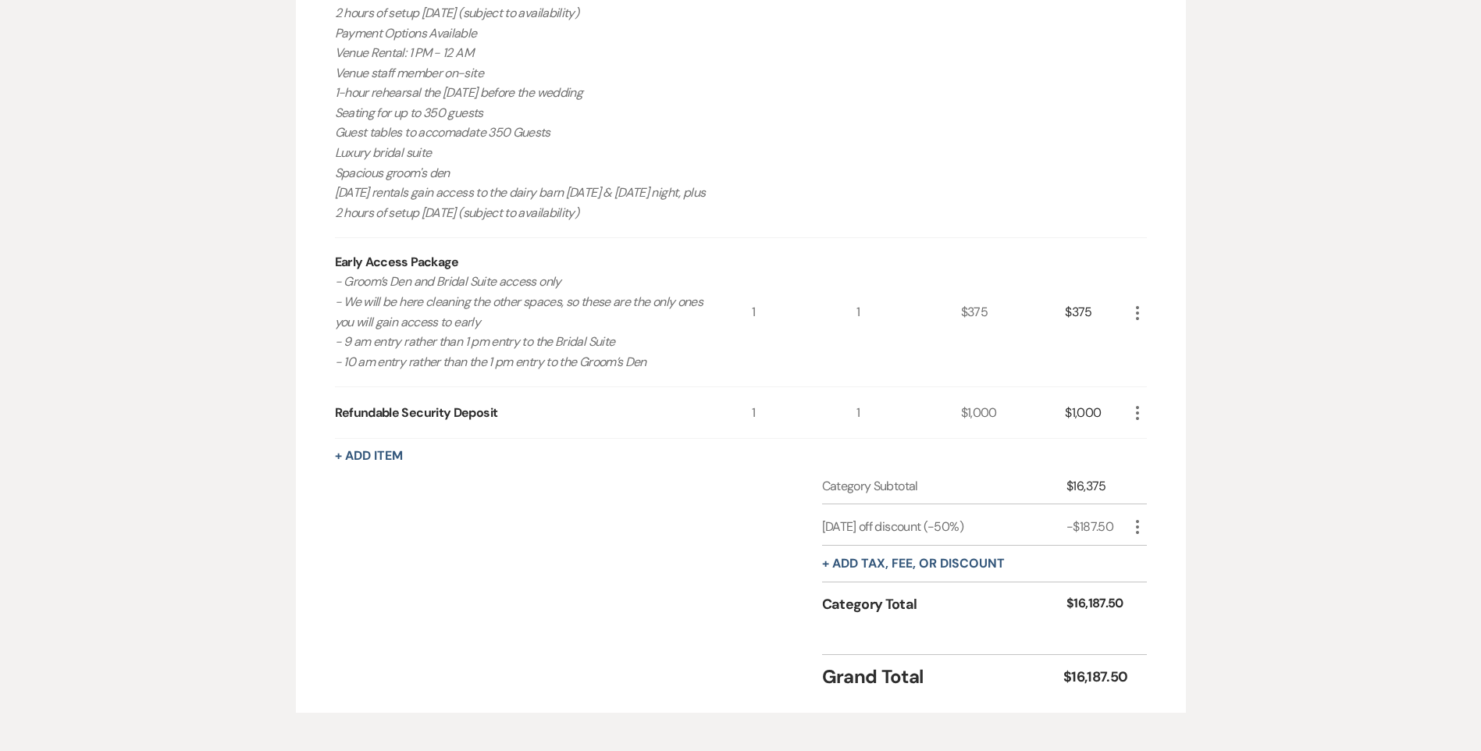
click at [1133, 526] on icon "More" at bounding box center [1137, 526] width 19 height 19
click at [1165, 592] on button "Delete Delete" at bounding box center [1170, 582] width 84 height 25
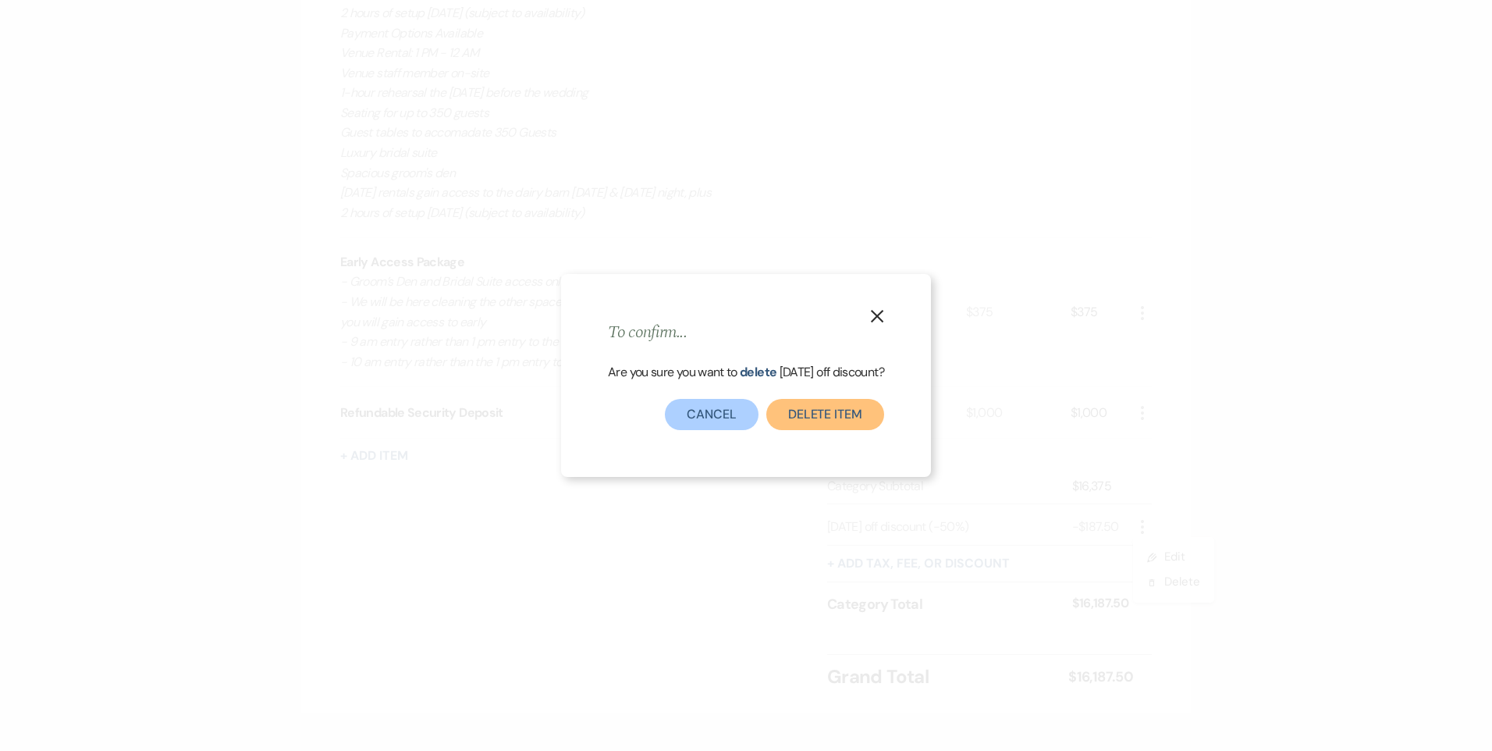
click at [875, 420] on button "Delete item" at bounding box center [825, 414] width 118 height 31
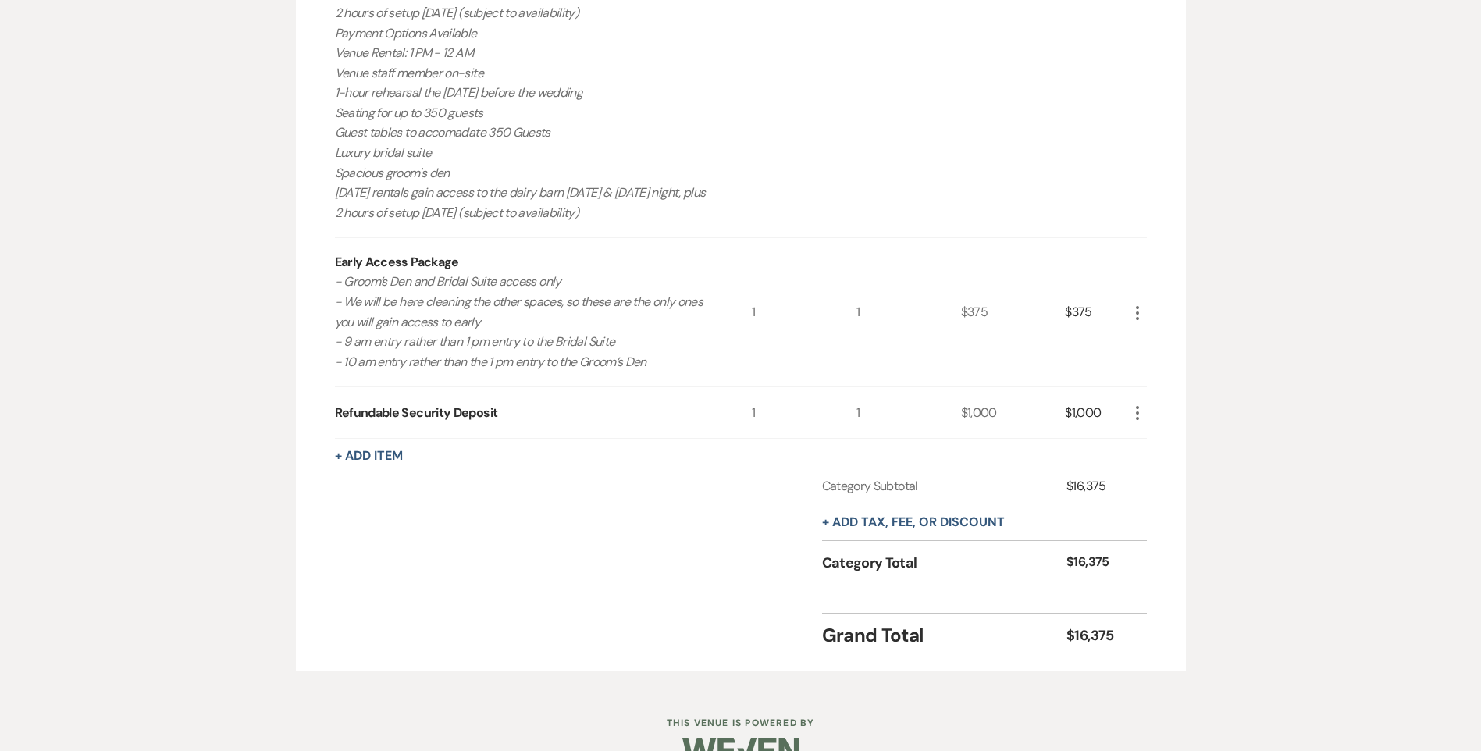
click at [1137, 315] on icon "More" at bounding box center [1137, 313] width 19 height 19
click at [1152, 346] on icon "Pencil" at bounding box center [1149, 344] width 9 height 12
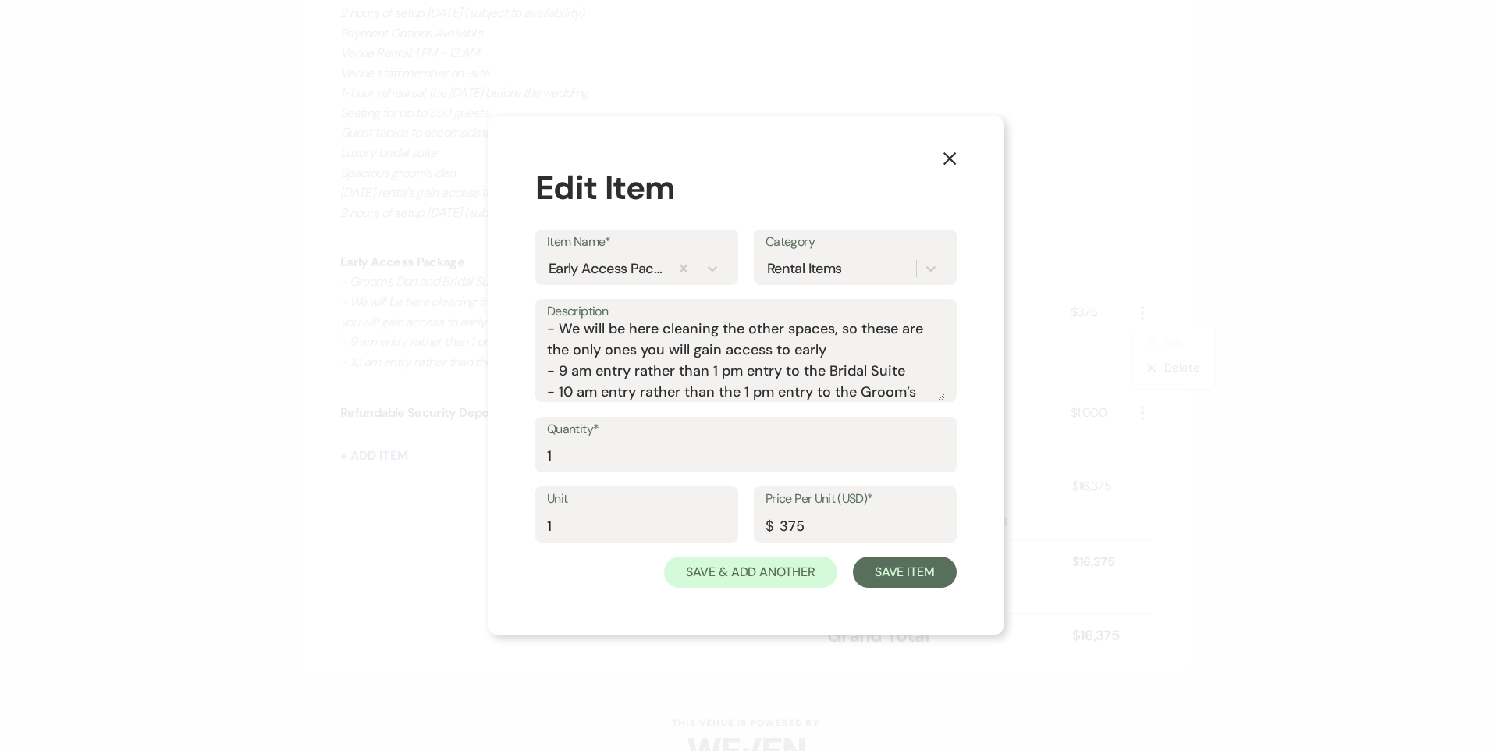
scroll to position [48, 0]
click at [794, 393] on textarea "- Groom’s Den and Bridal Suite access only - We will be here cleaning the other…" at bounding box center [746, 361] width 398 height 78
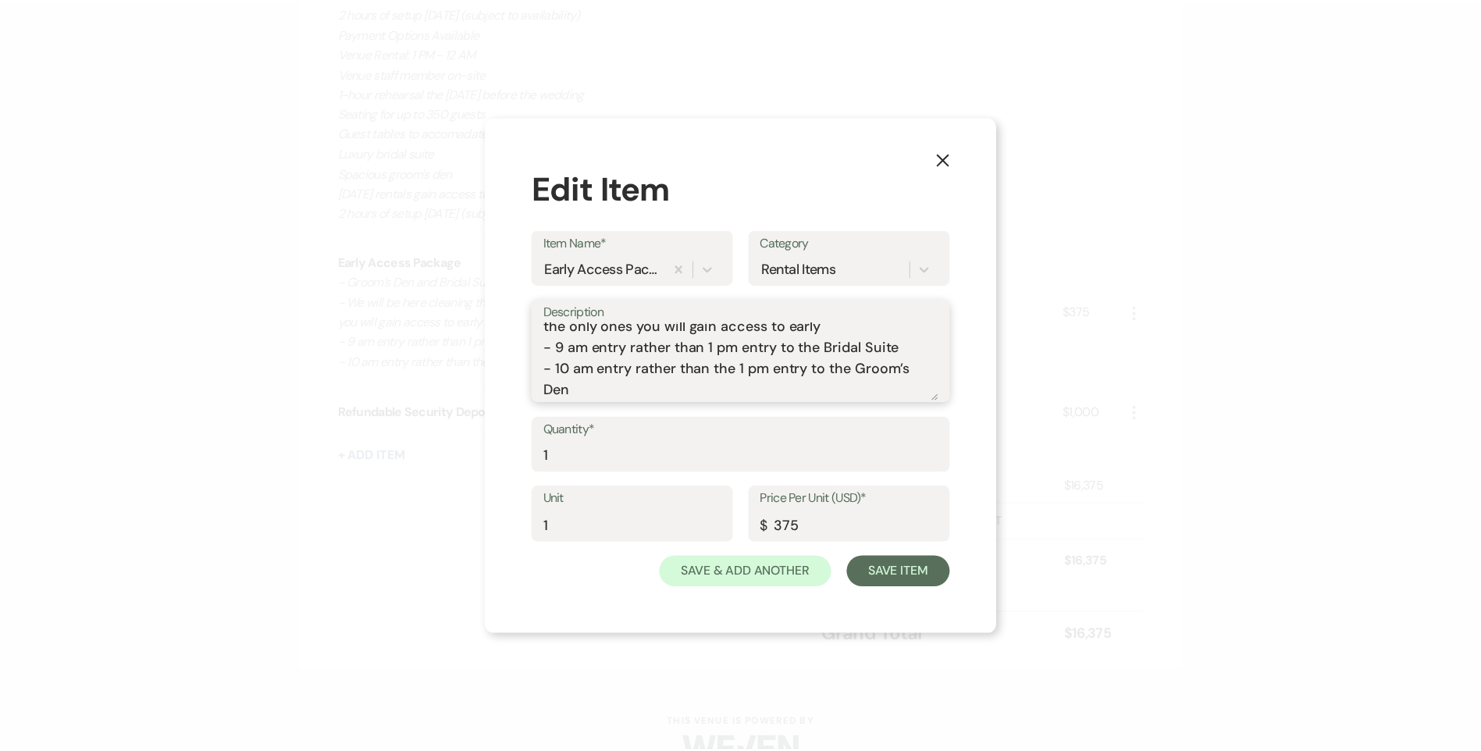
scroll to position [69, 0]
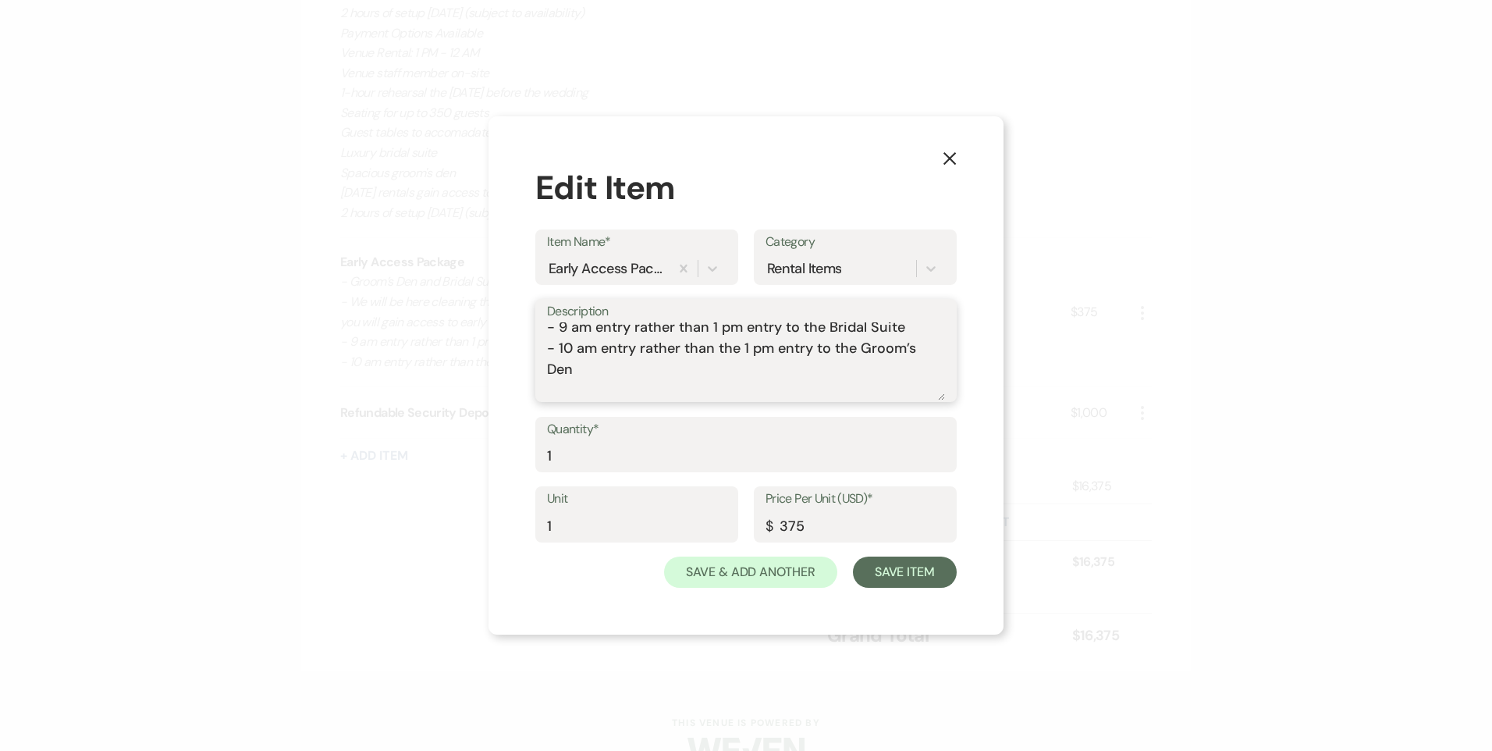
type textarea "- Groom’s Den and Bridal Suite access only - We will be here cleaning the other…"
click at [779, 512] on input "375" at bounding box center [856, 525] width 180 height 30
type input "175"
click at [903, 569] on button "Save Item" at bounding box center [905, 572] width 104 height 31
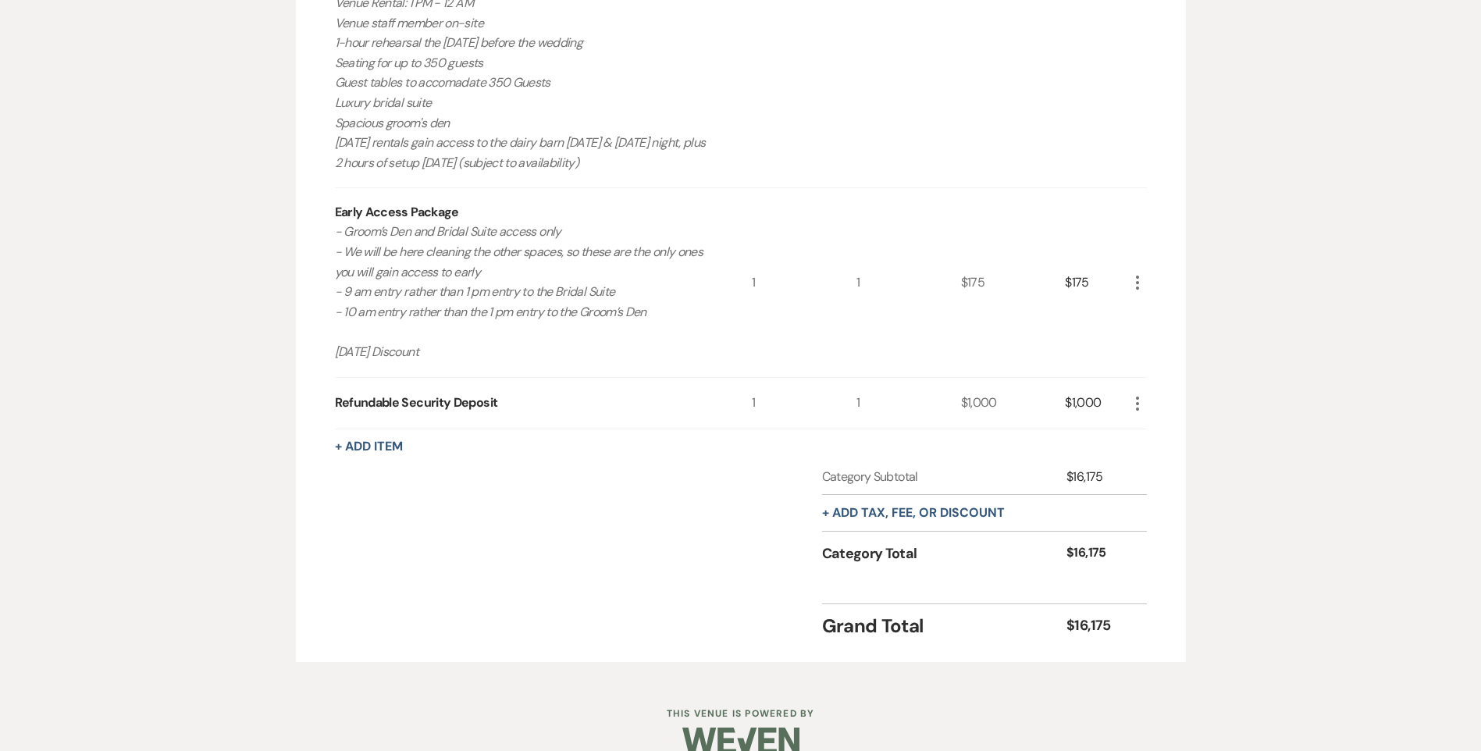
scroll to position [1005, 0]
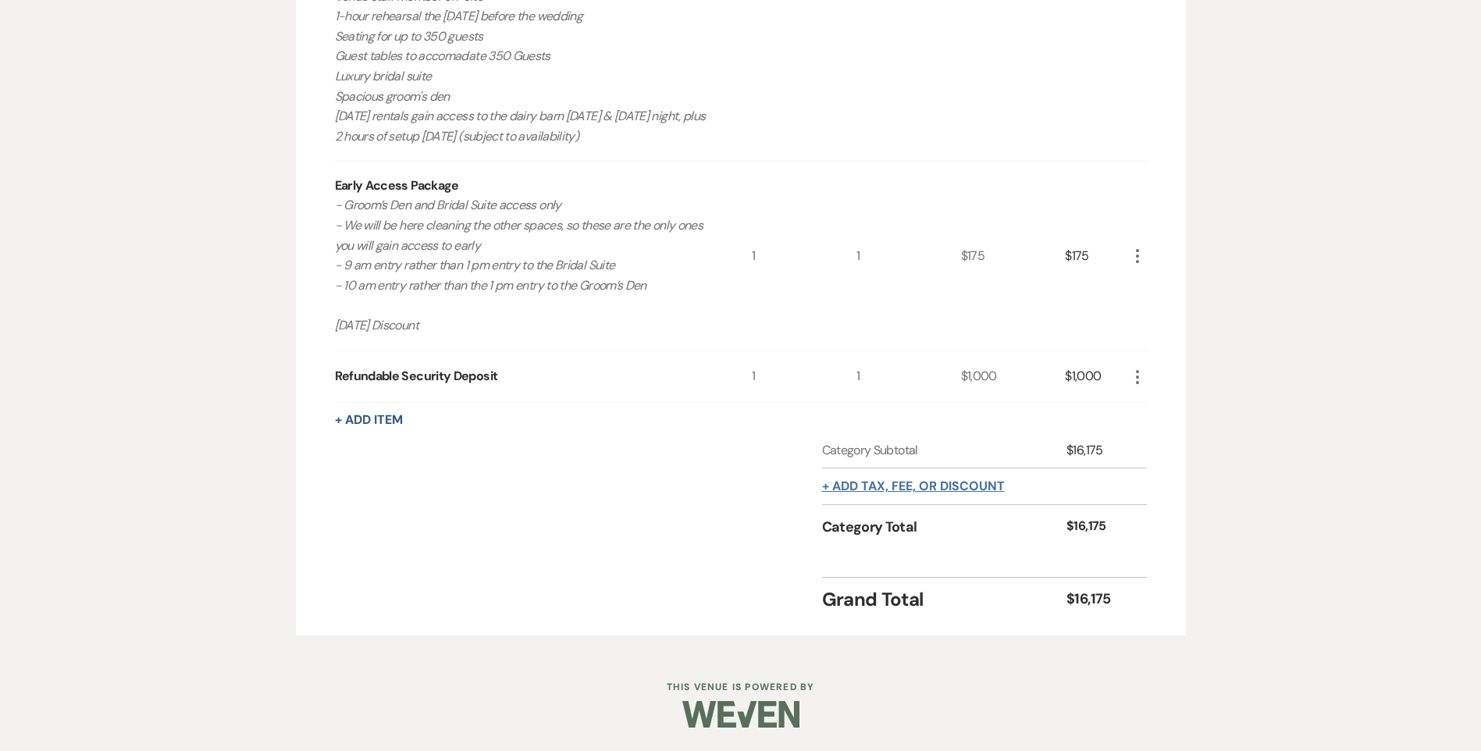
click at [884, 491] on button "+ Add tax, fee, or discount" at bounding box center [913, 486] width 183 height 12
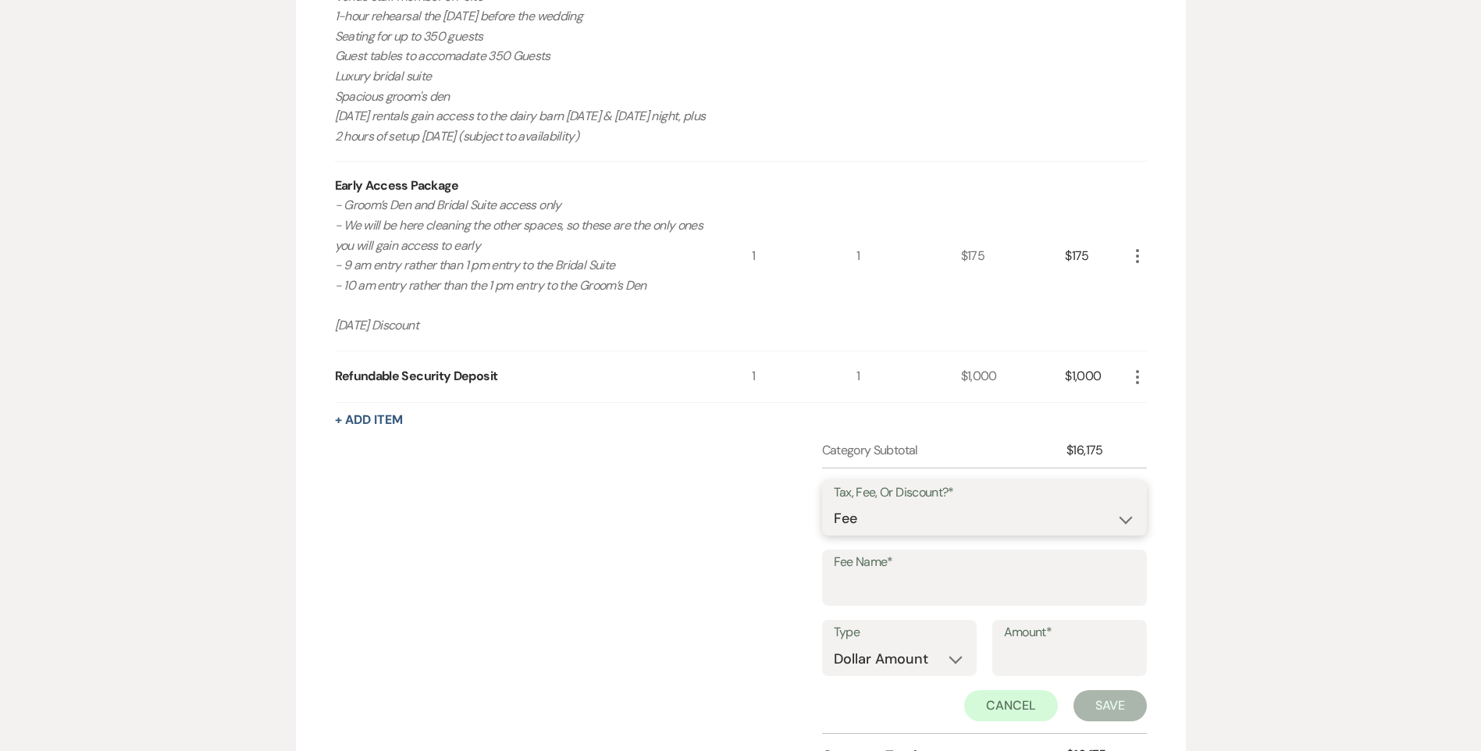
click at [886, 521] on select "Fee Discount Tax" at bounding box center [984, 518] width 301 height 30
select select "3"
click at [834, 503] on select "Fee Discount Tax" at bounding box center [984, 518] width 301 height 30
click at [907, 576] on input "Fee Name*" at bounding box center [984, 589] width 301 height 30
type input "State Sales Tax"
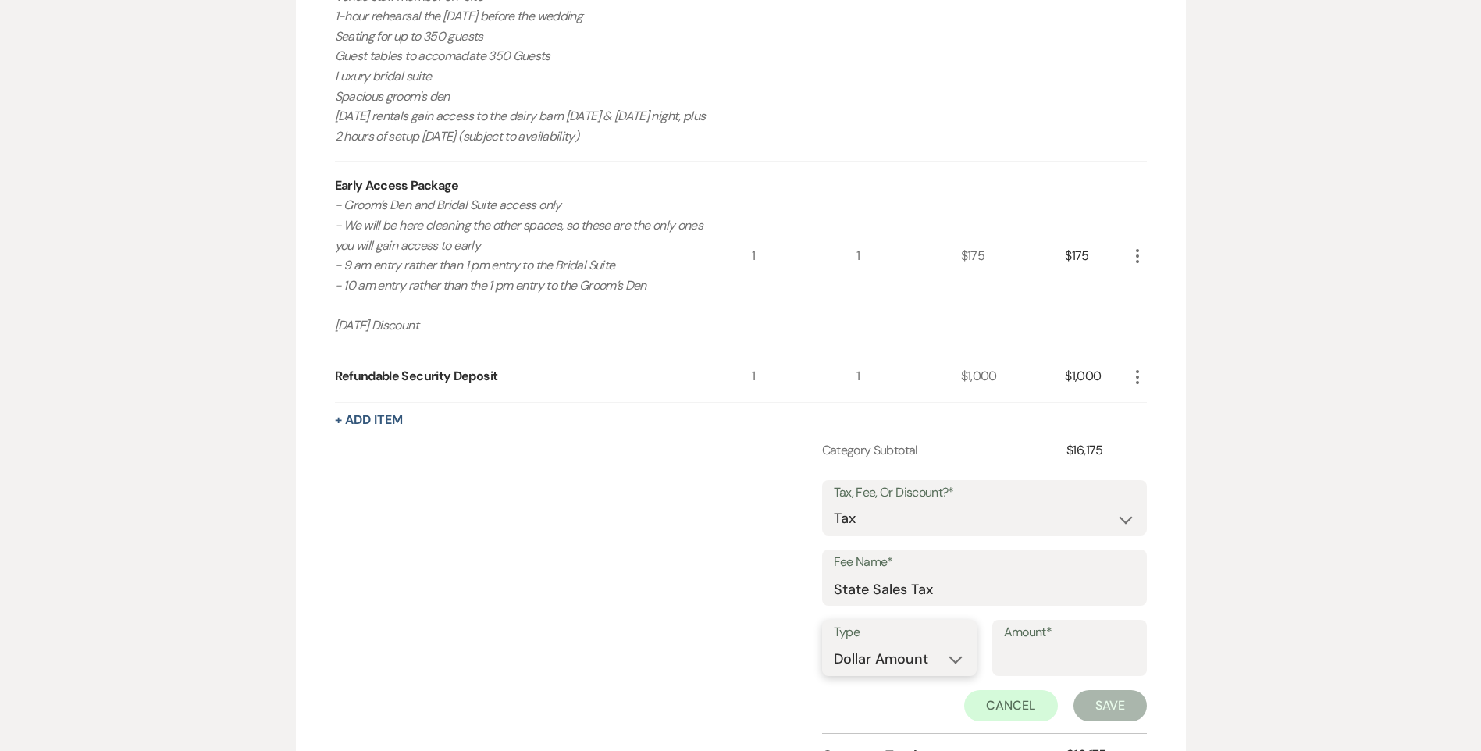
click at [917, 667] on select "Dollar Amount Percentage" at bounding box center [899, 659] width 131 height 30
select select "false"
click at [834, 644] on select "Dollar Amount Percentage" at bounding box center [899, 659] width 131 height 30
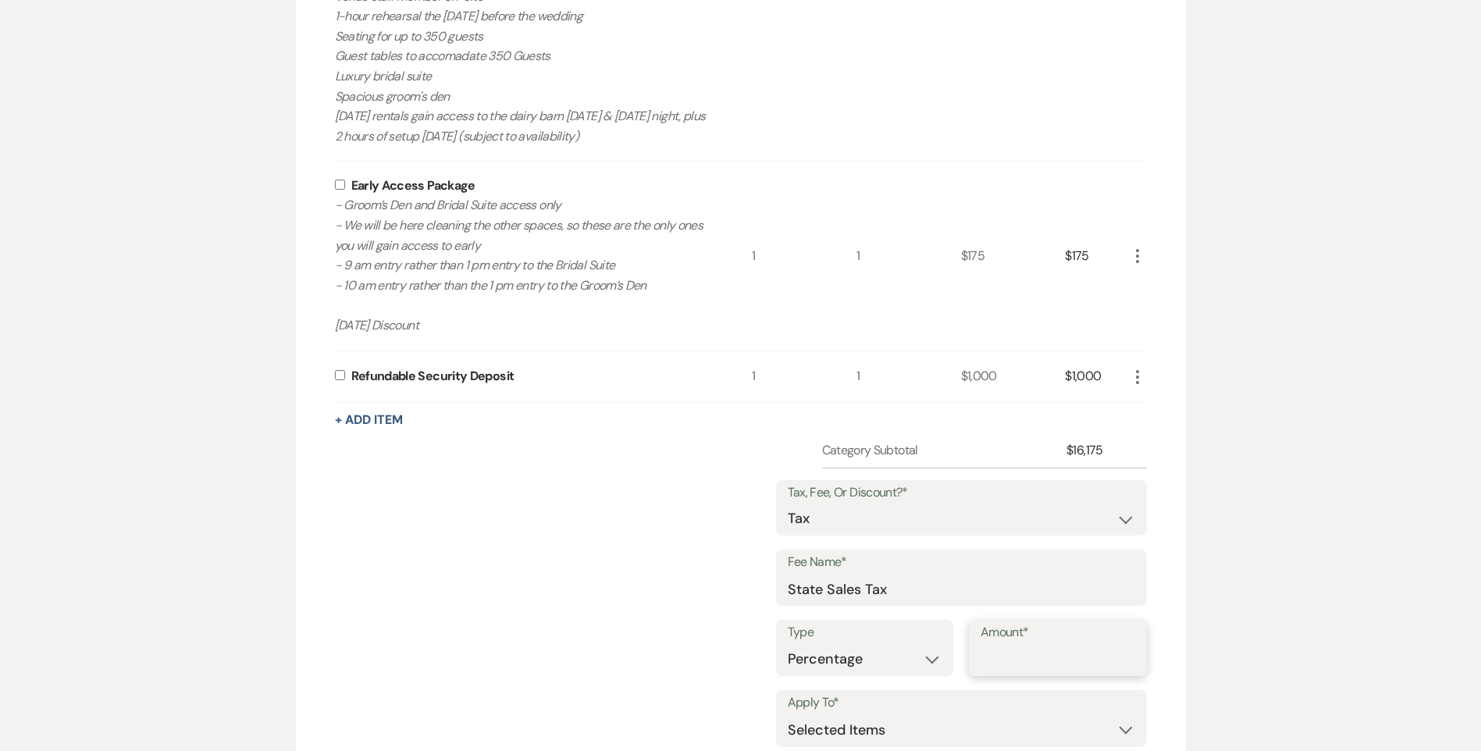
click at [1049, 652] on input "Amount*" at bounding box center [1057, 659] width 155 height 30
type input "7.25"
click at [340, 187] on input "checkbox" at bounding box center [340, 185] width 10 height 10
checkbox input "true"
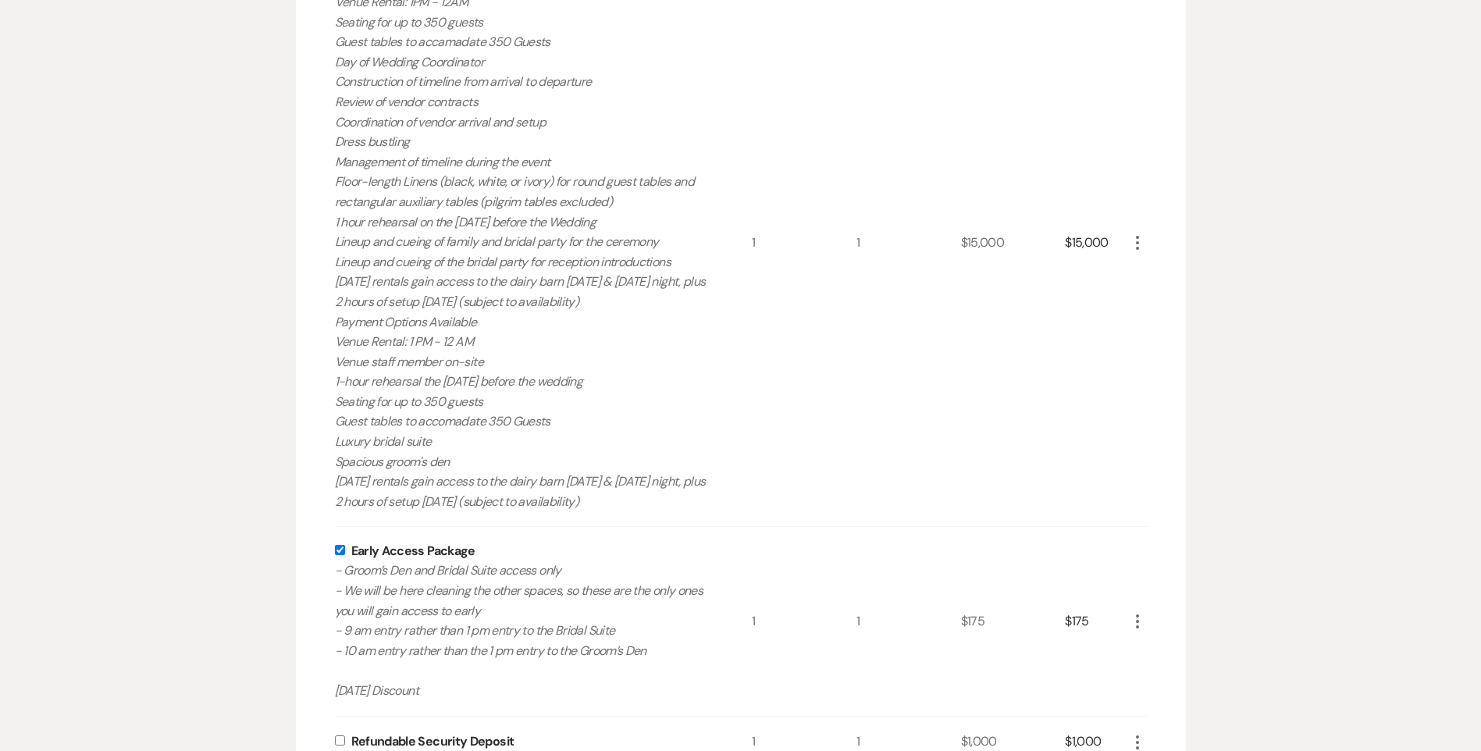
scroll to position [536, 0]
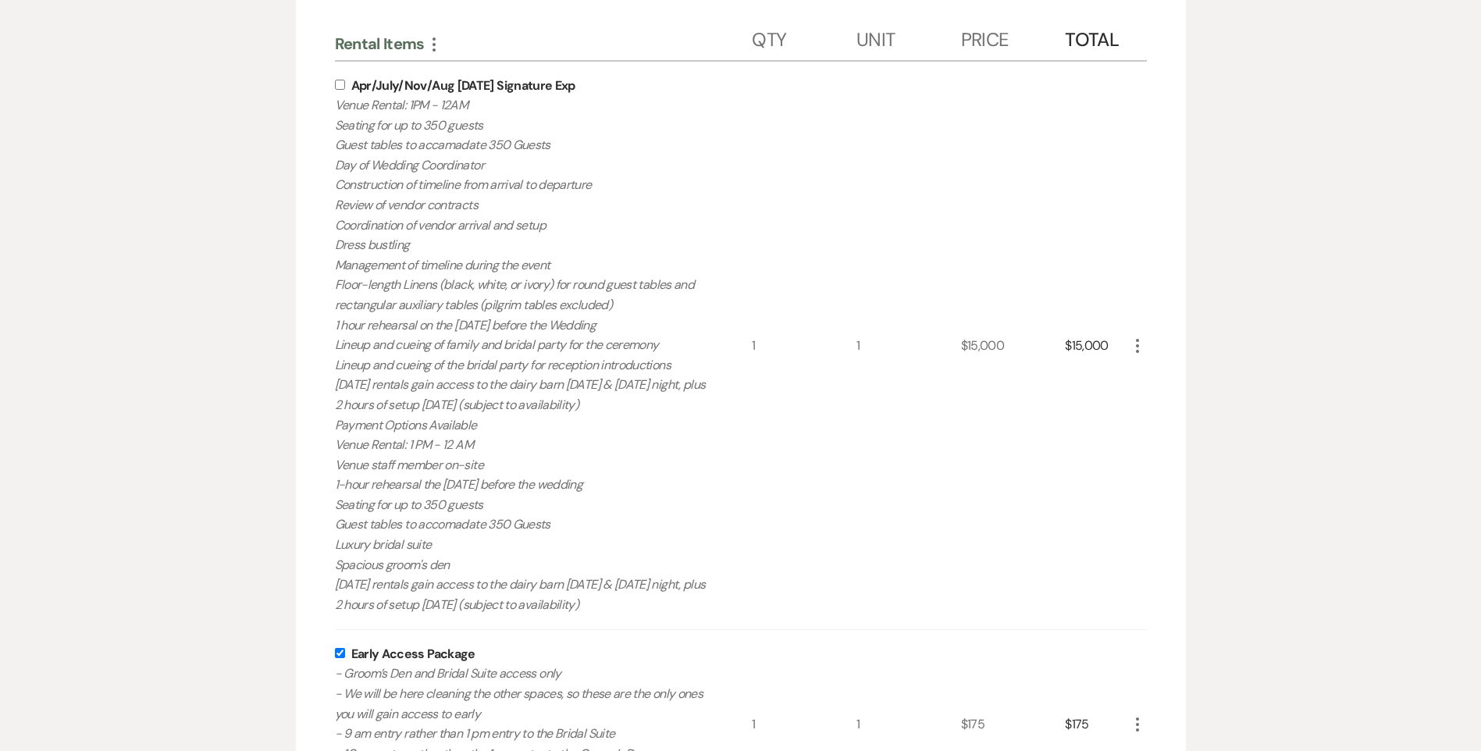
click at [343, 89] on input "checkbox" at bounding box center [340, 85] width 10 height 10
checkbox input "true"
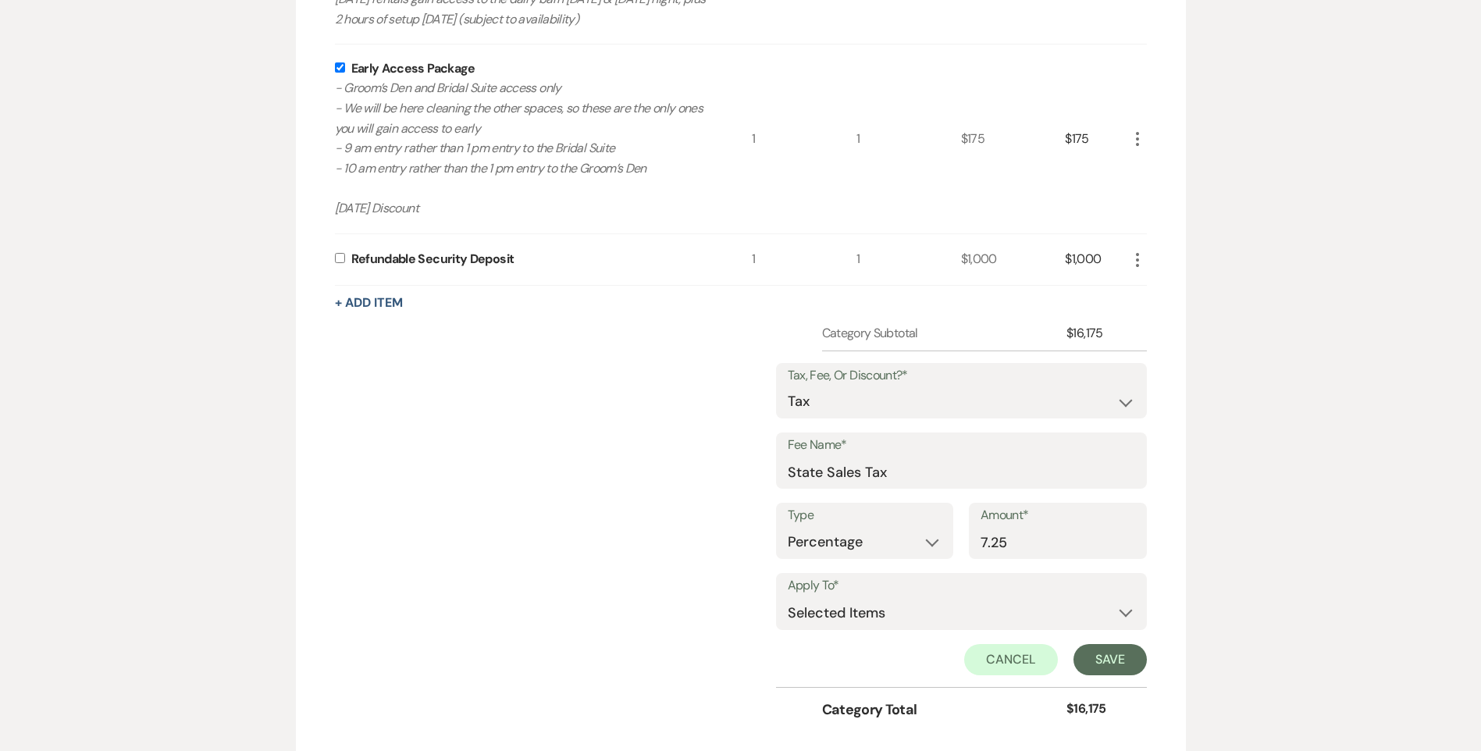
scroll to position [1305, 0]
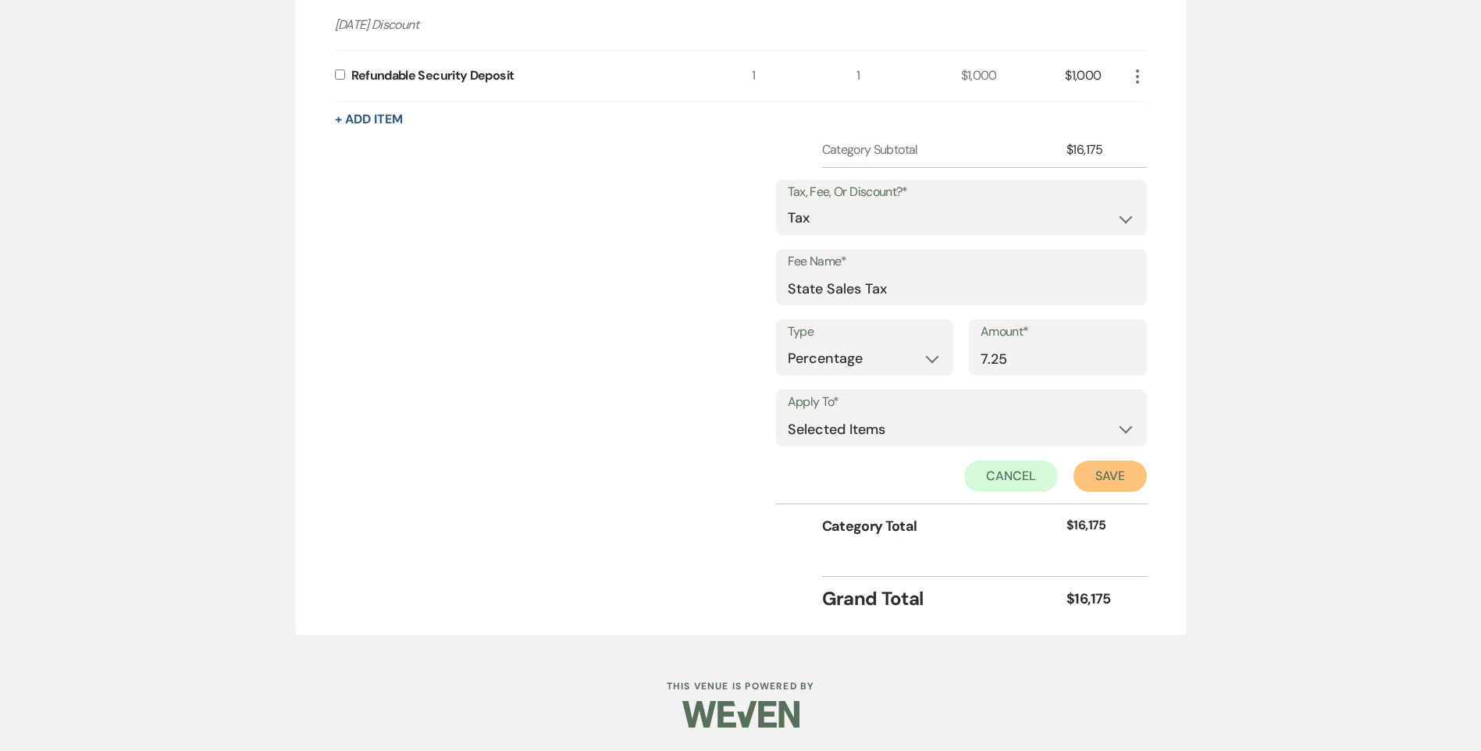
click at [1129, 471] on button "Save" at bounding box center [1109, 476] width 73 height 31
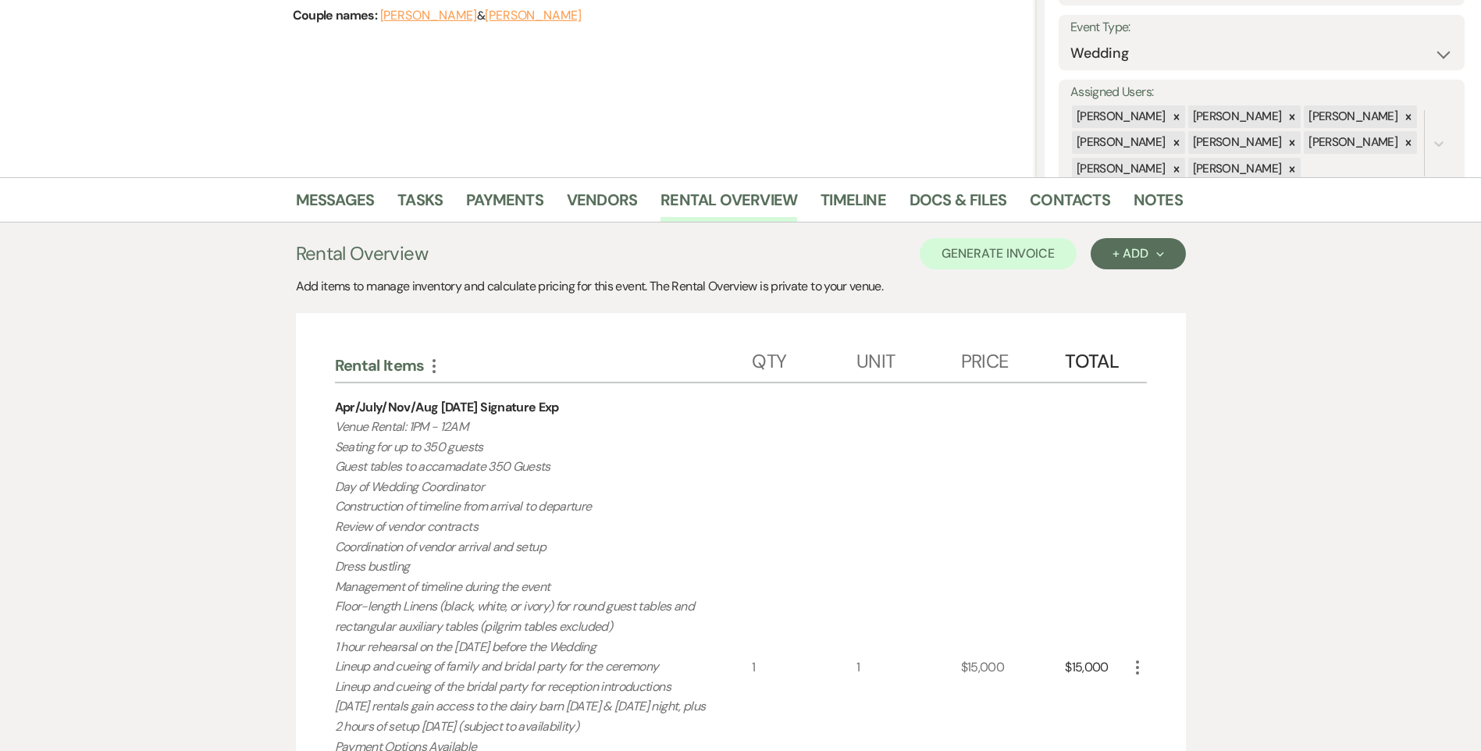
scroll to position [187, 0]
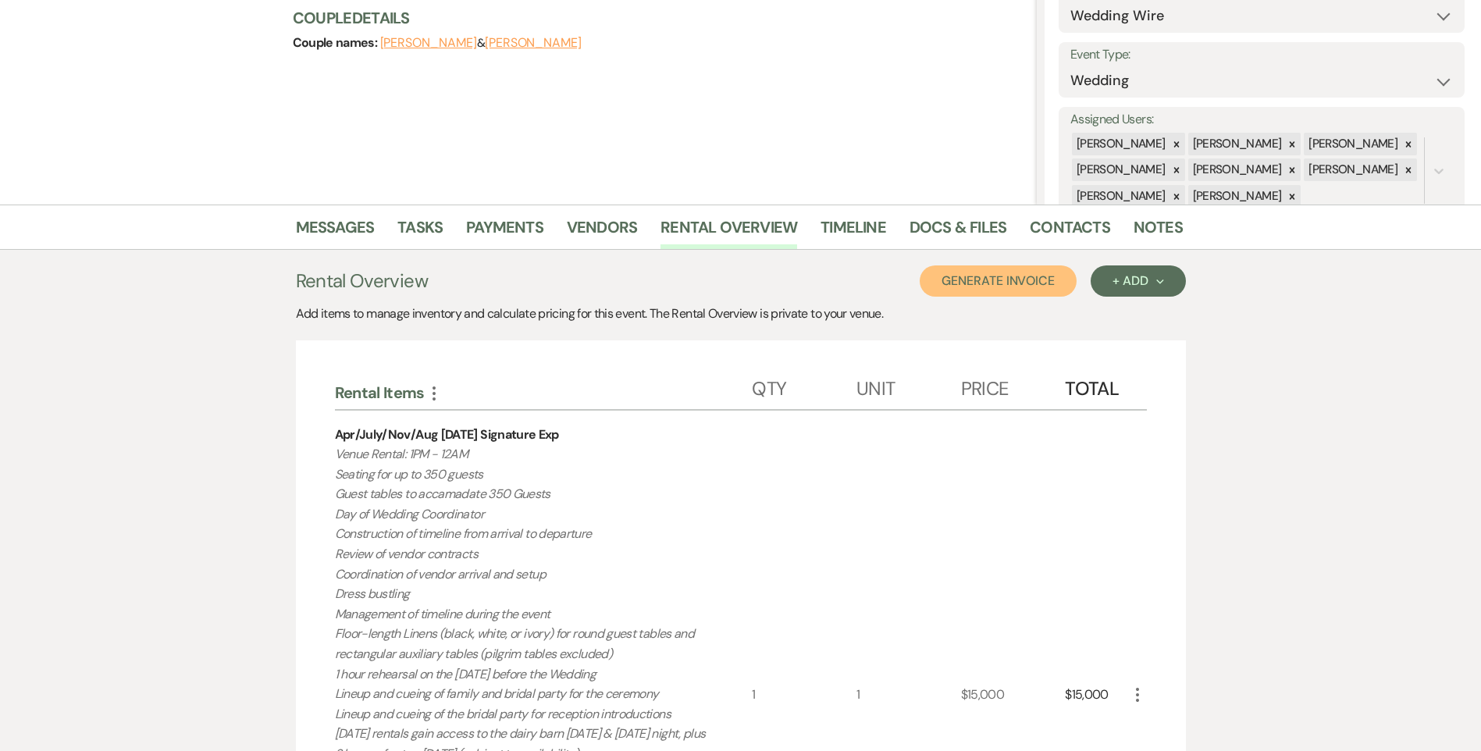
click at [1026, 290] on button "Generate Invoice" at bounding box center [997, 280] width 157 height 31
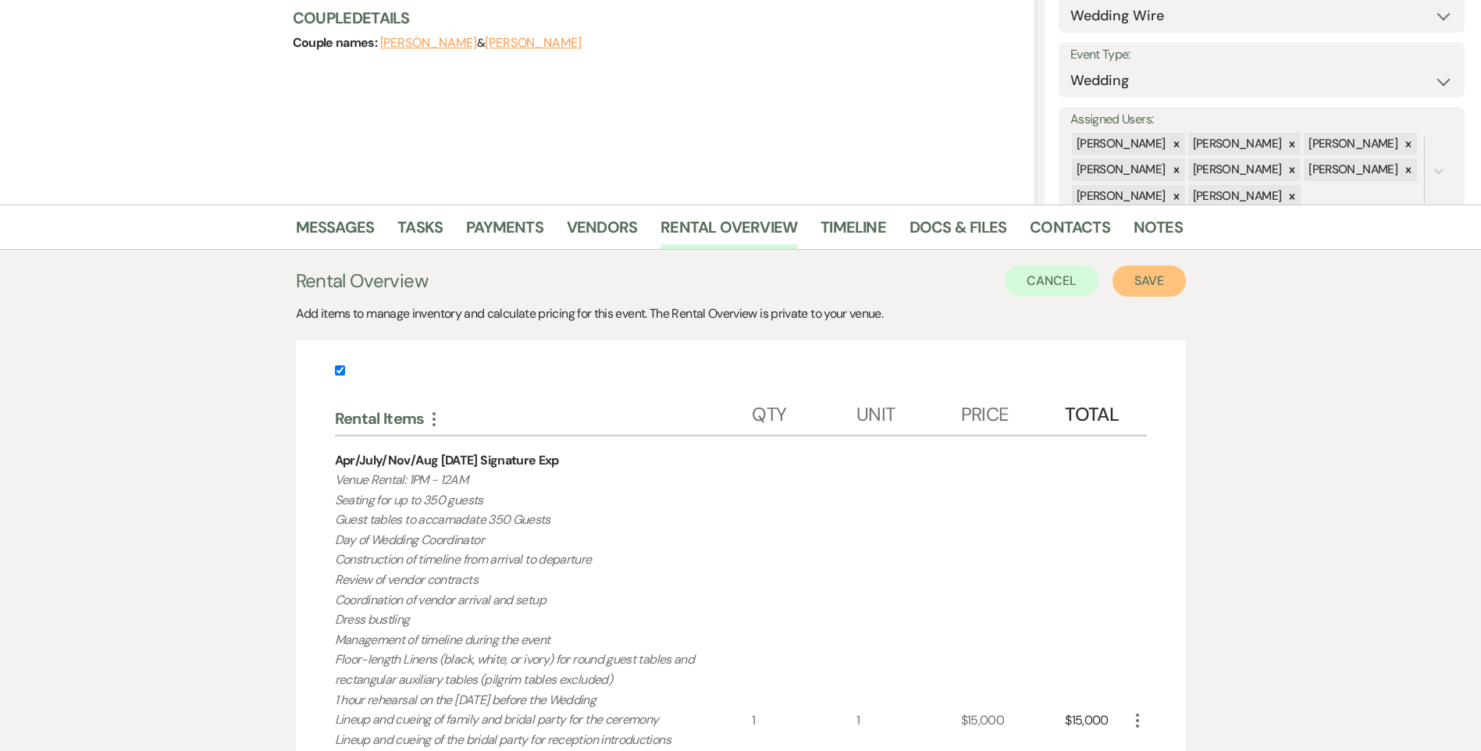
click at [1147, 287] on button "Save" at bounding box center [1148, 280] width 73 height 31
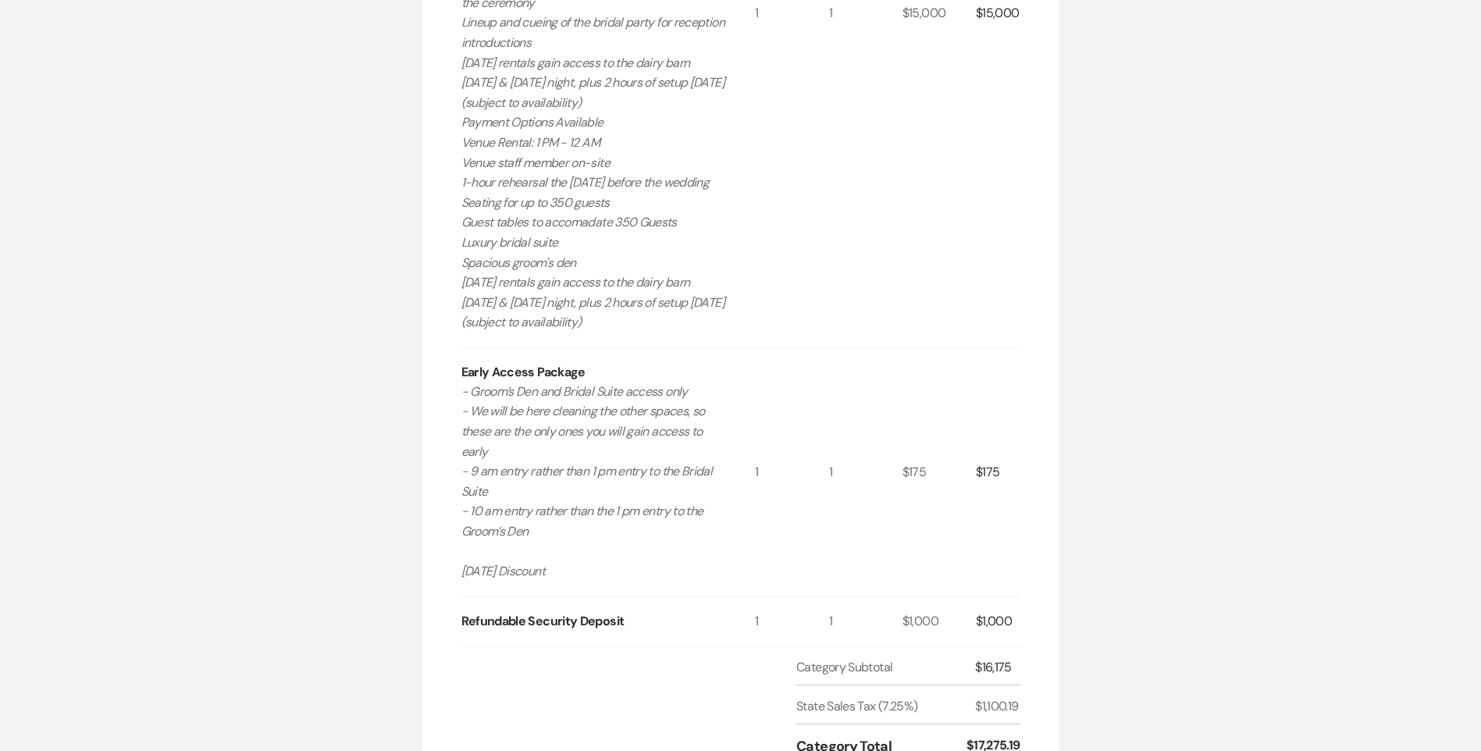
scroll to position [1249, 0]
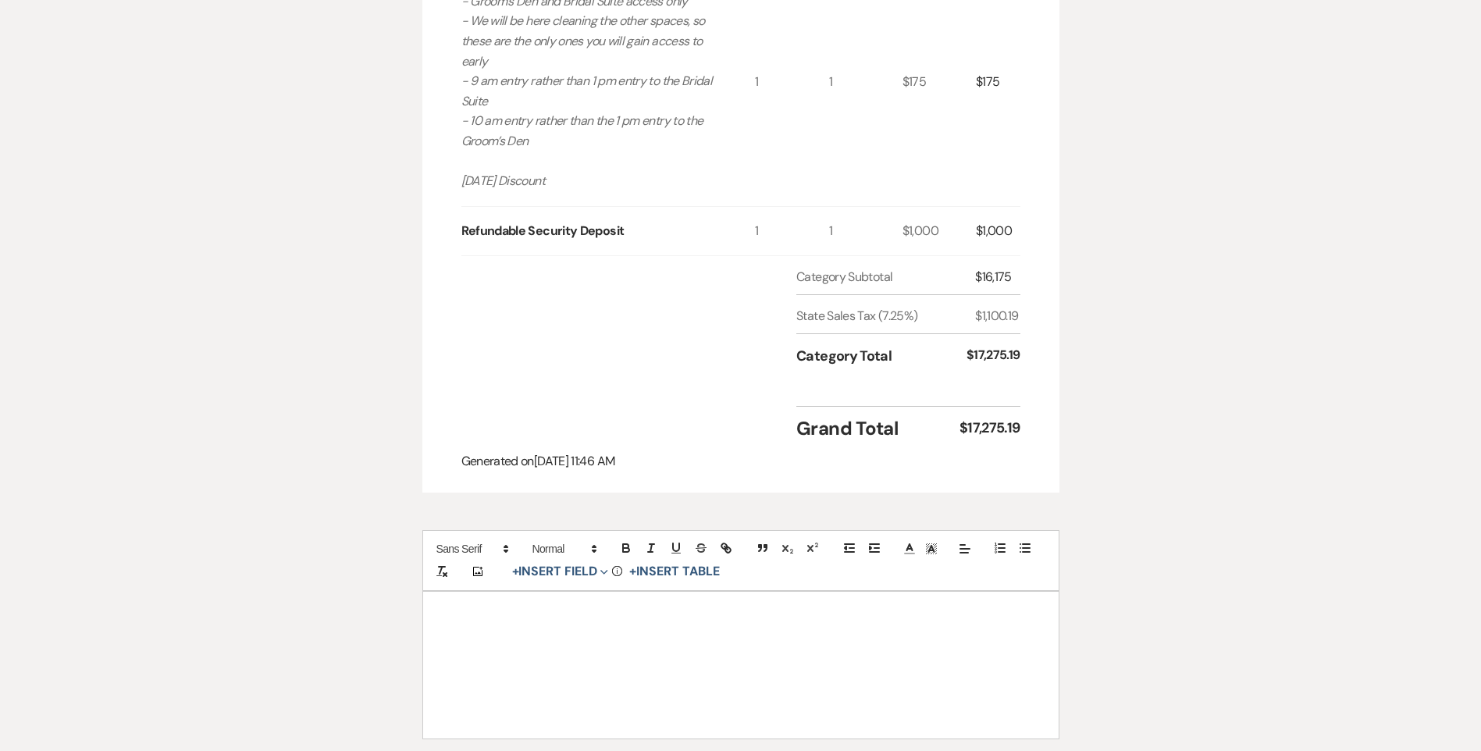
drag, startPoint x: 578, startPoint y: 581, endPoint x: 581, endPoint y: 591, distance: 9.9
click at [578, 581] on button "+ Insert Field Expand" at bounding box center [561, 571] width 108 height 19
click at [599, 660] on button "Signature Field" at bounding box center [563, 660] width 117 height 28
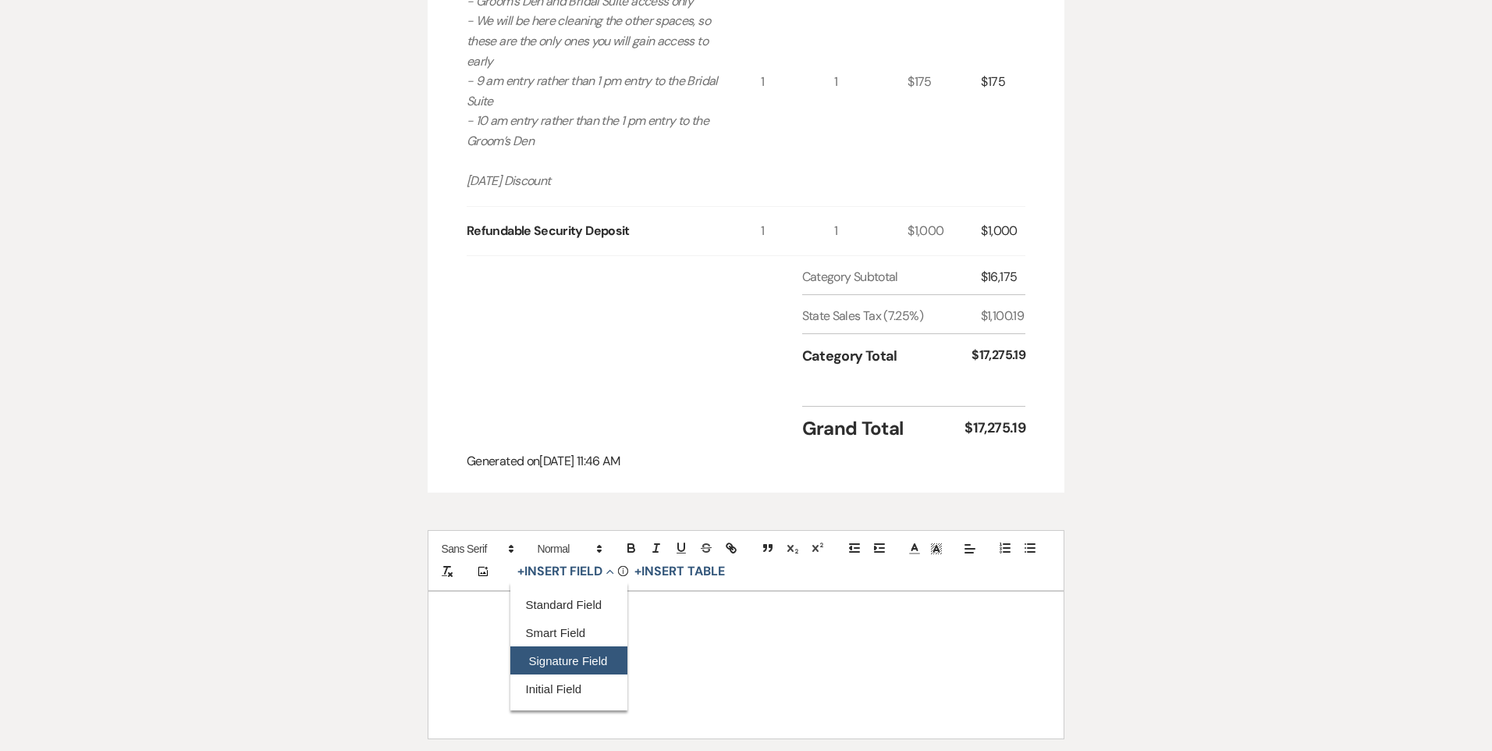
select select "signatureField"
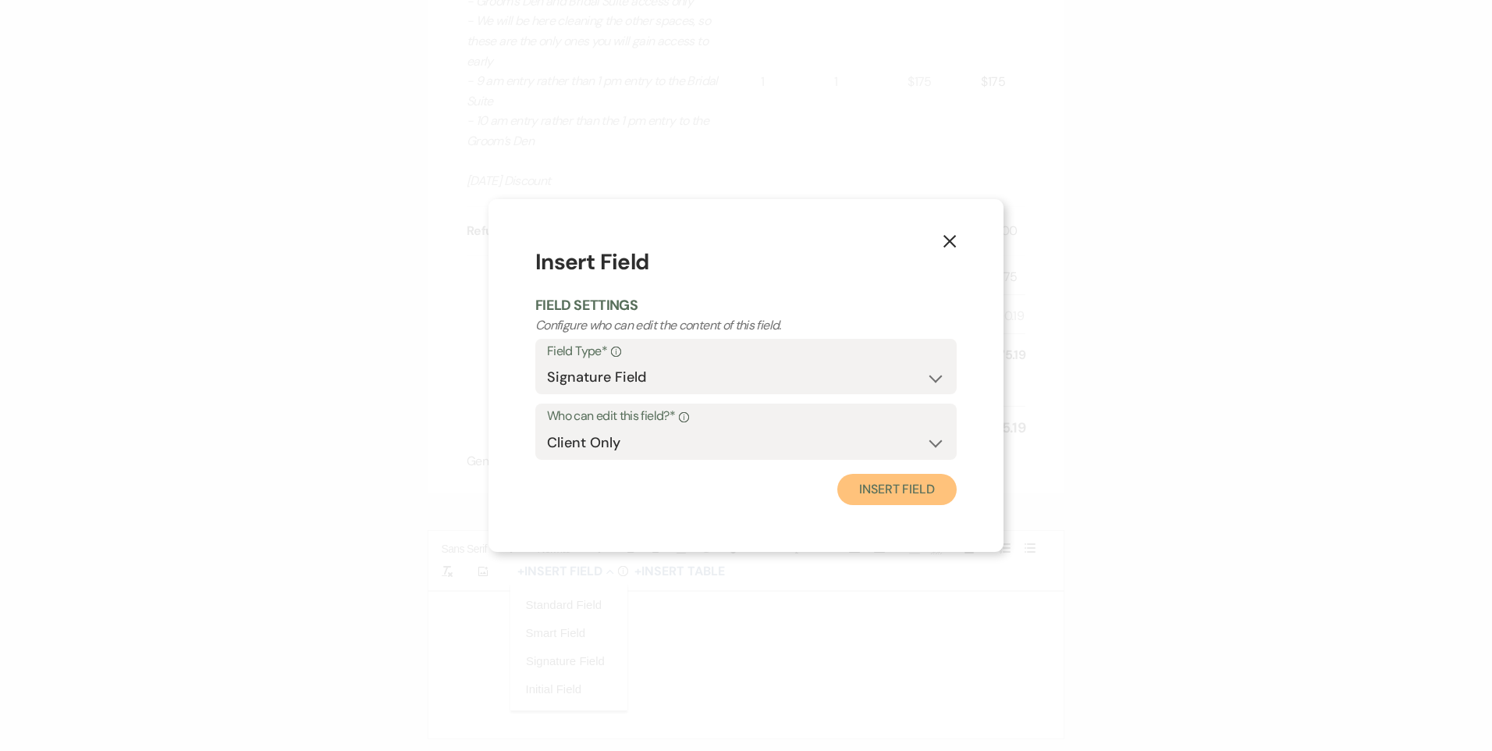
click at [863, 482] on button "Insert Field" at bounding box center [897, 489] width 119 height 31
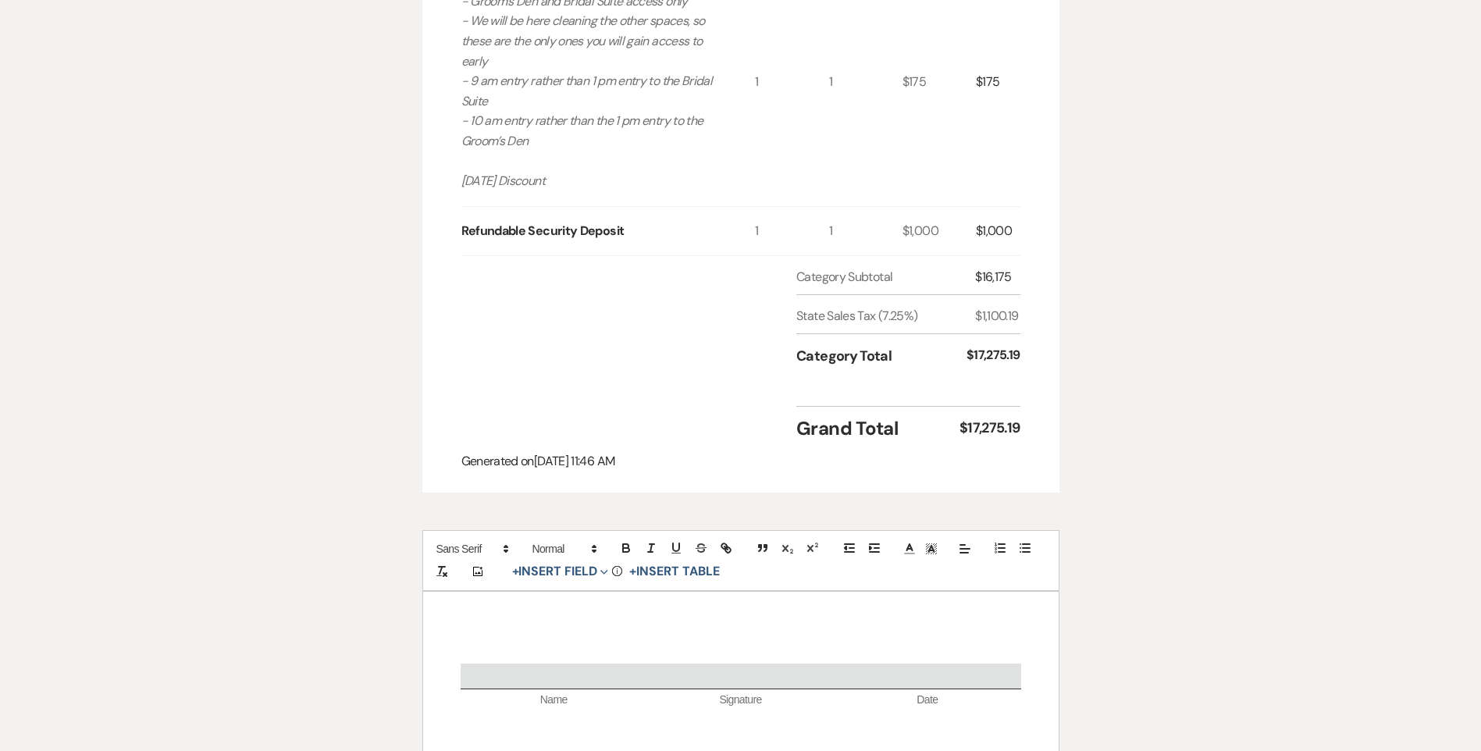
click at [656, 651] on p at bounding box center [741, 654] width 560 height 20
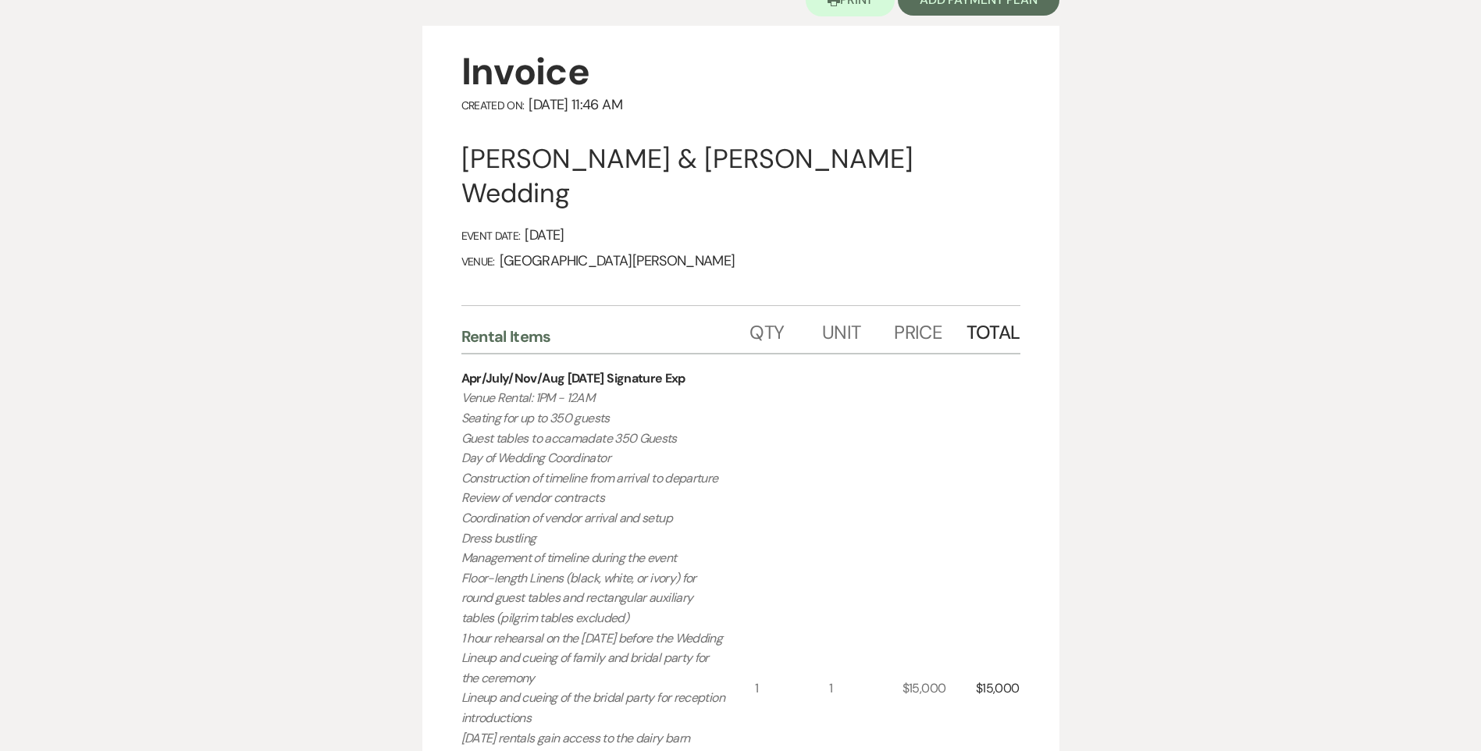
scroll to position [0, 0]
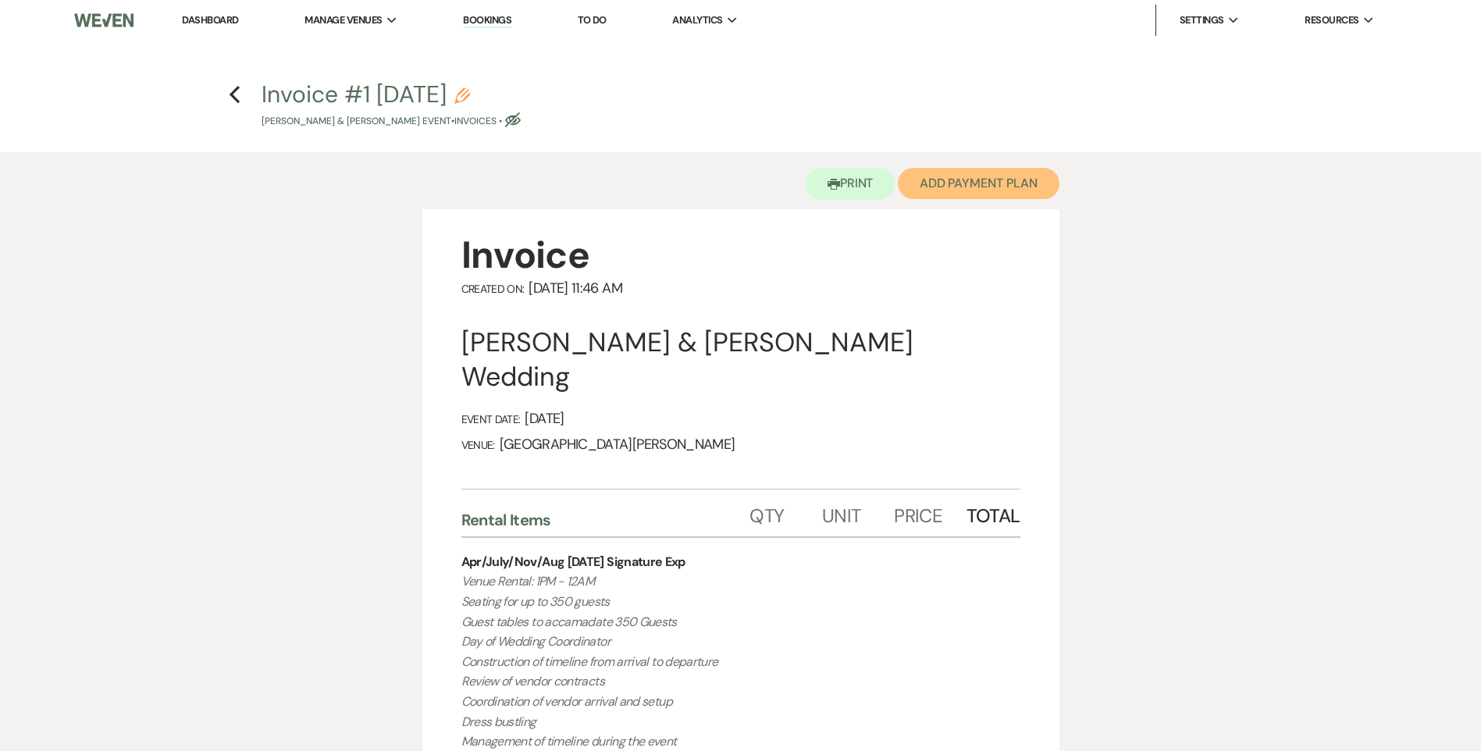
click at [1037, 180] on button "Add Payment Plan" at bounding box center [979, 183] width 162 height 31
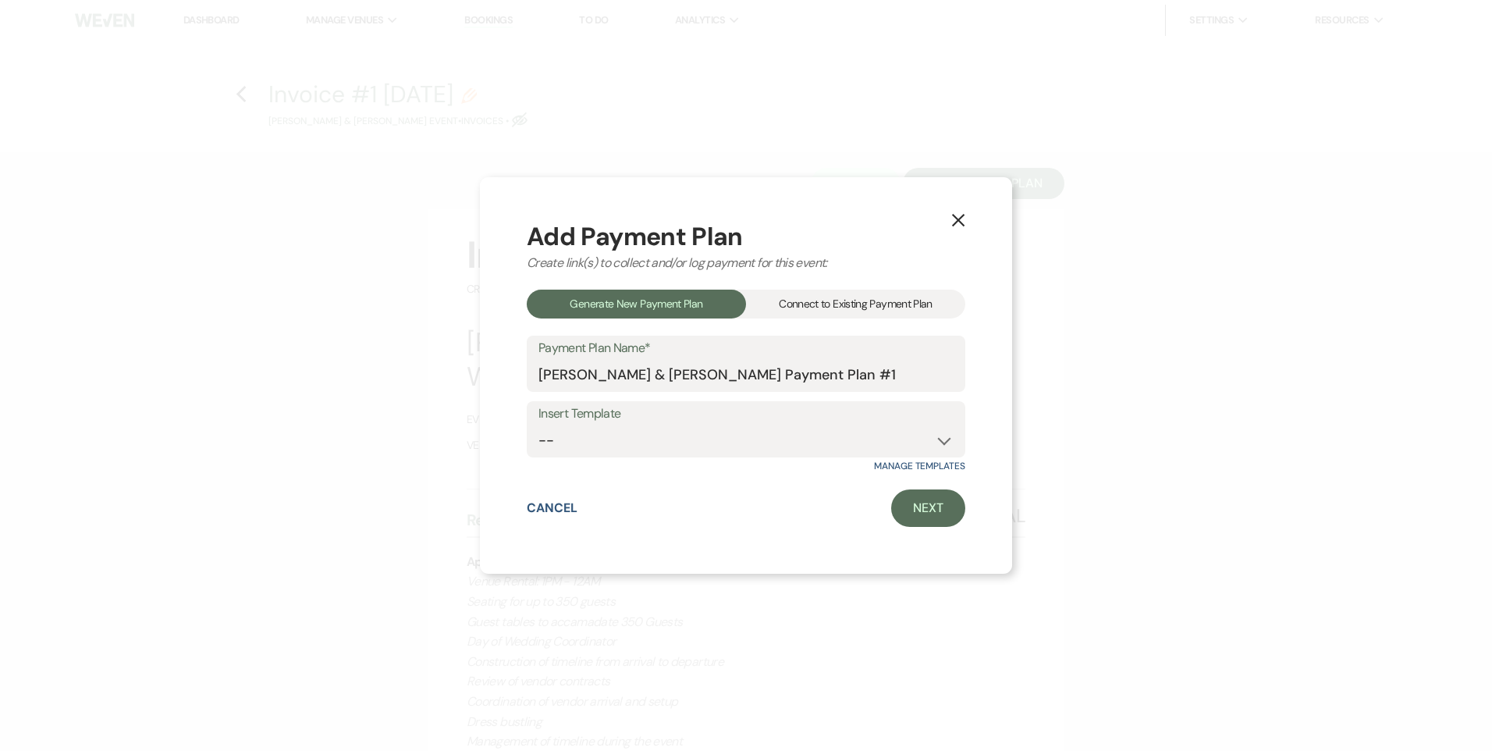
click at [856, 423] on label "Insert Template" at bounding box center [746, 414] width 415 height 23
click at [834, 447] on select "-- Regular Payment Plan: Deposit & Security Deposit, 4 Payments Security Deposi…" at bounding box center [746, 440] width 415 height 30
select select "347"
click at [539, 425] on select "-- Regular Payment Plan: Deposit & Security Deposit, 4 Payments Security Deposi…" at bounding box center [746, 440] width 415 height 30
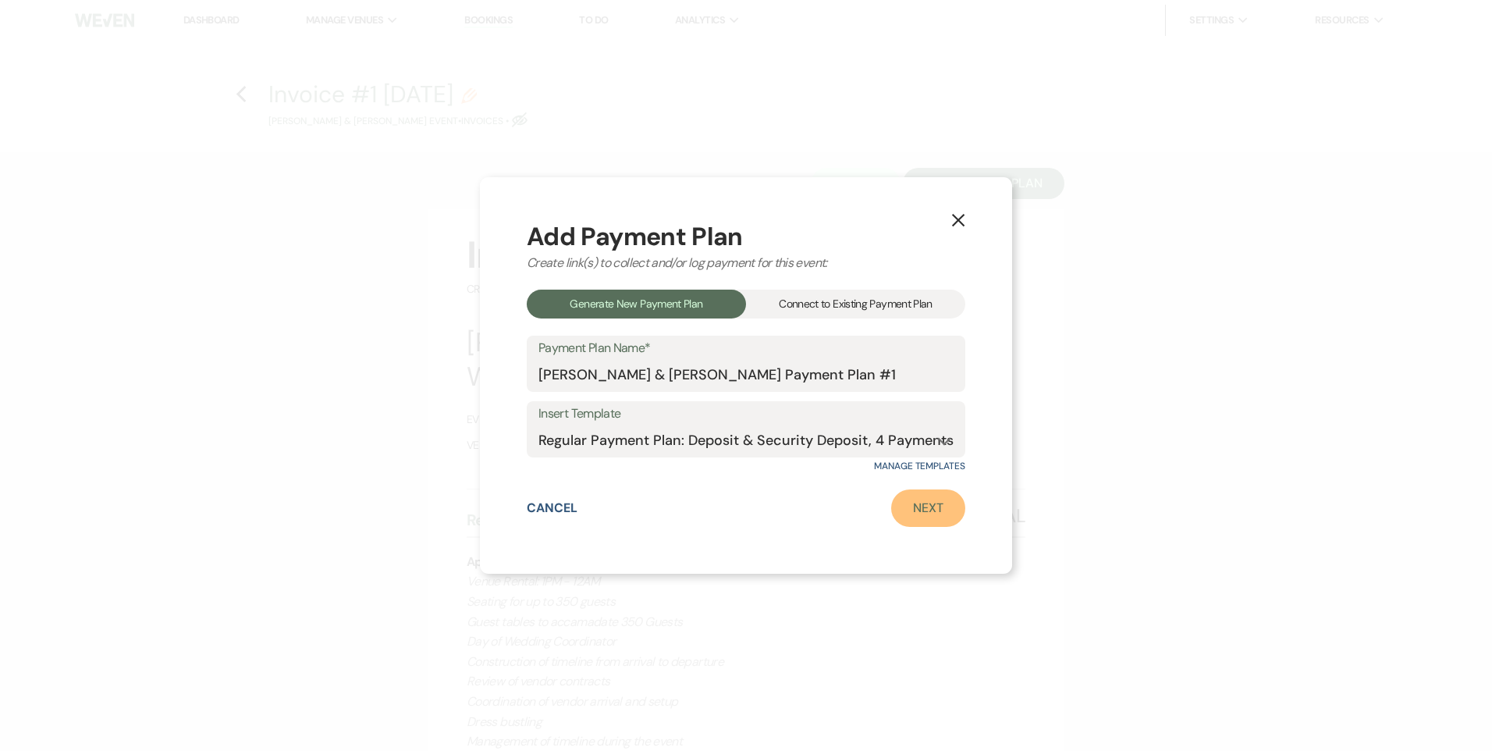
click at [951, 515] on link "Next" at bounding box center [928, 507] width 74 height 37
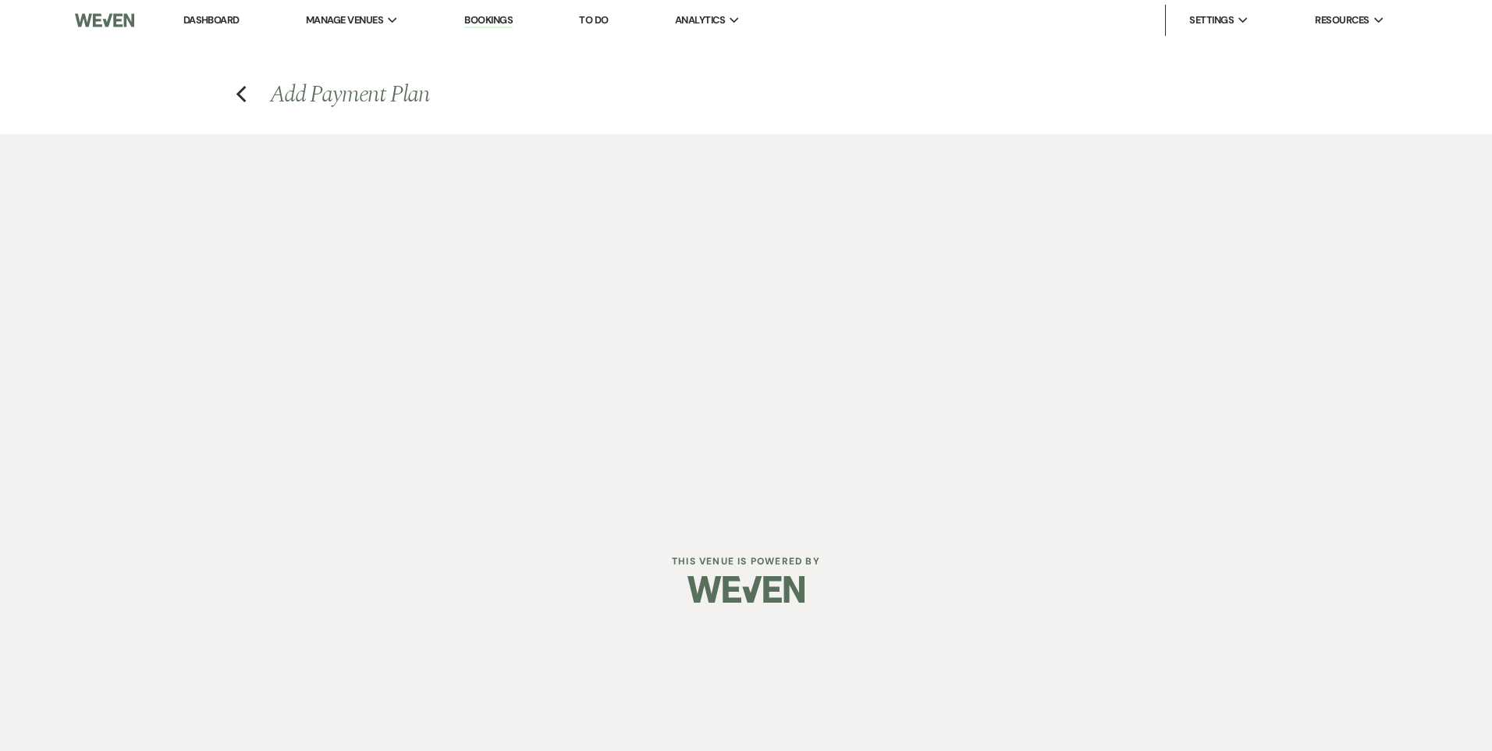
select select "27700"
select select "2"
select select "flat"
select select "true"
select select "client"
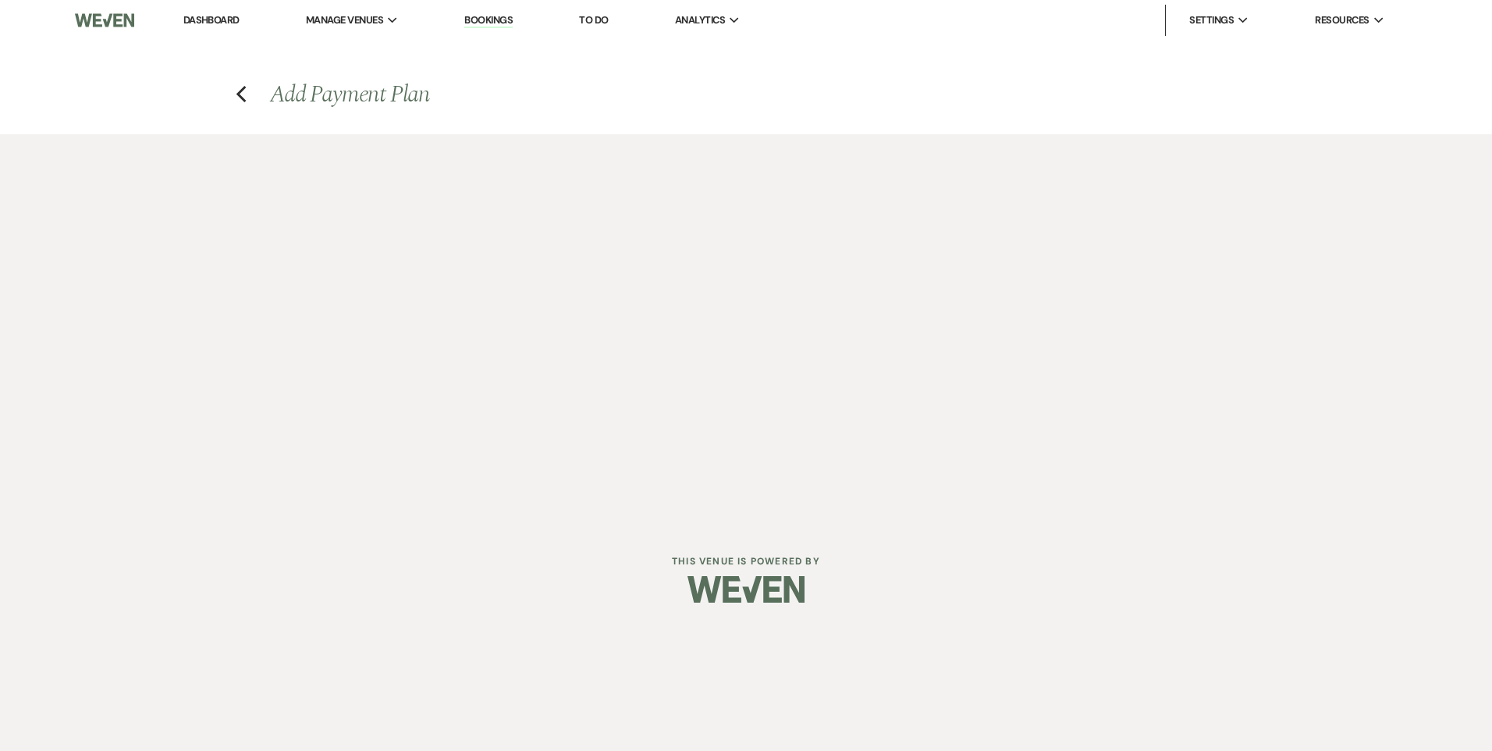
select select "weeks"
select select "client"
select select "days"
select select "2"
select select "percentage"
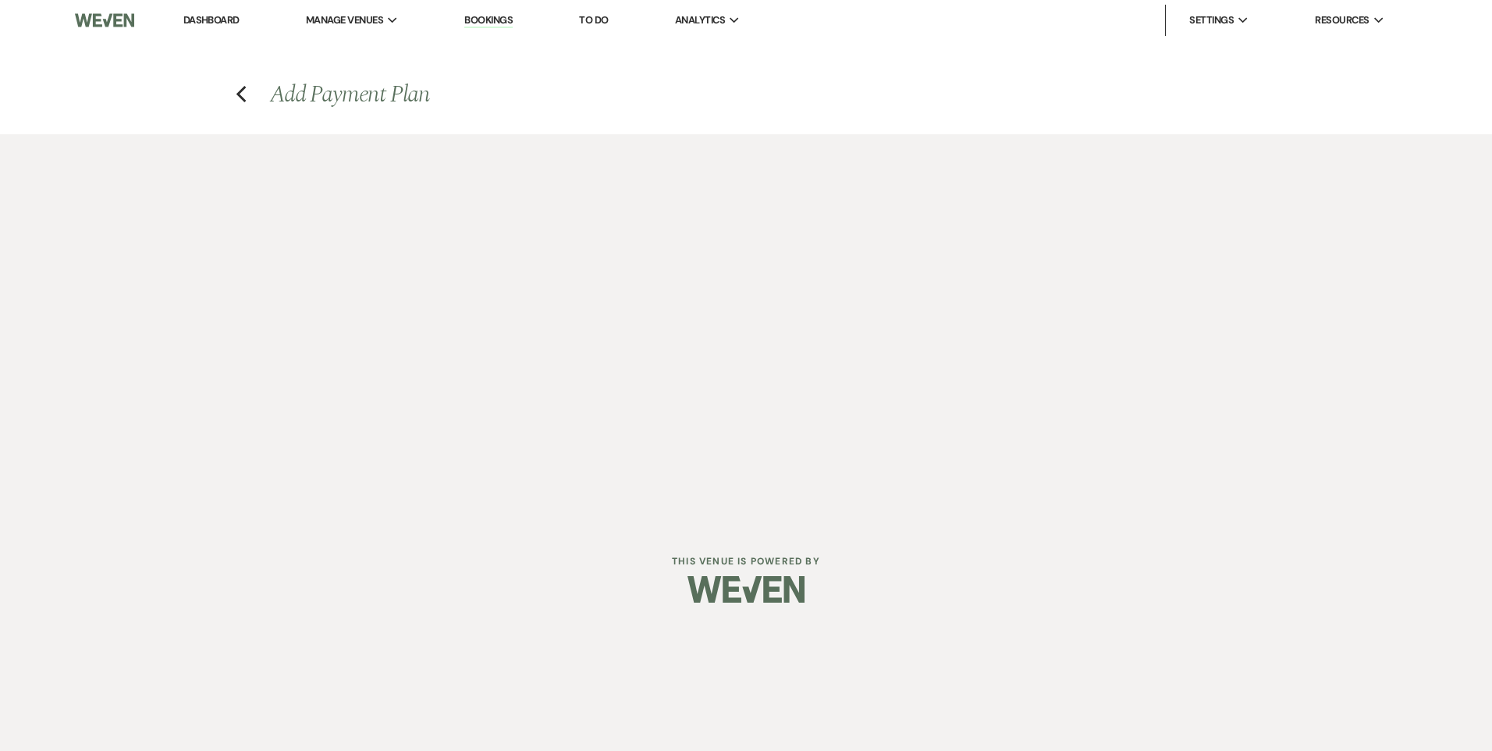
select select "true"
select select "client"
select select "weeks"
select select "client"
select select "days"
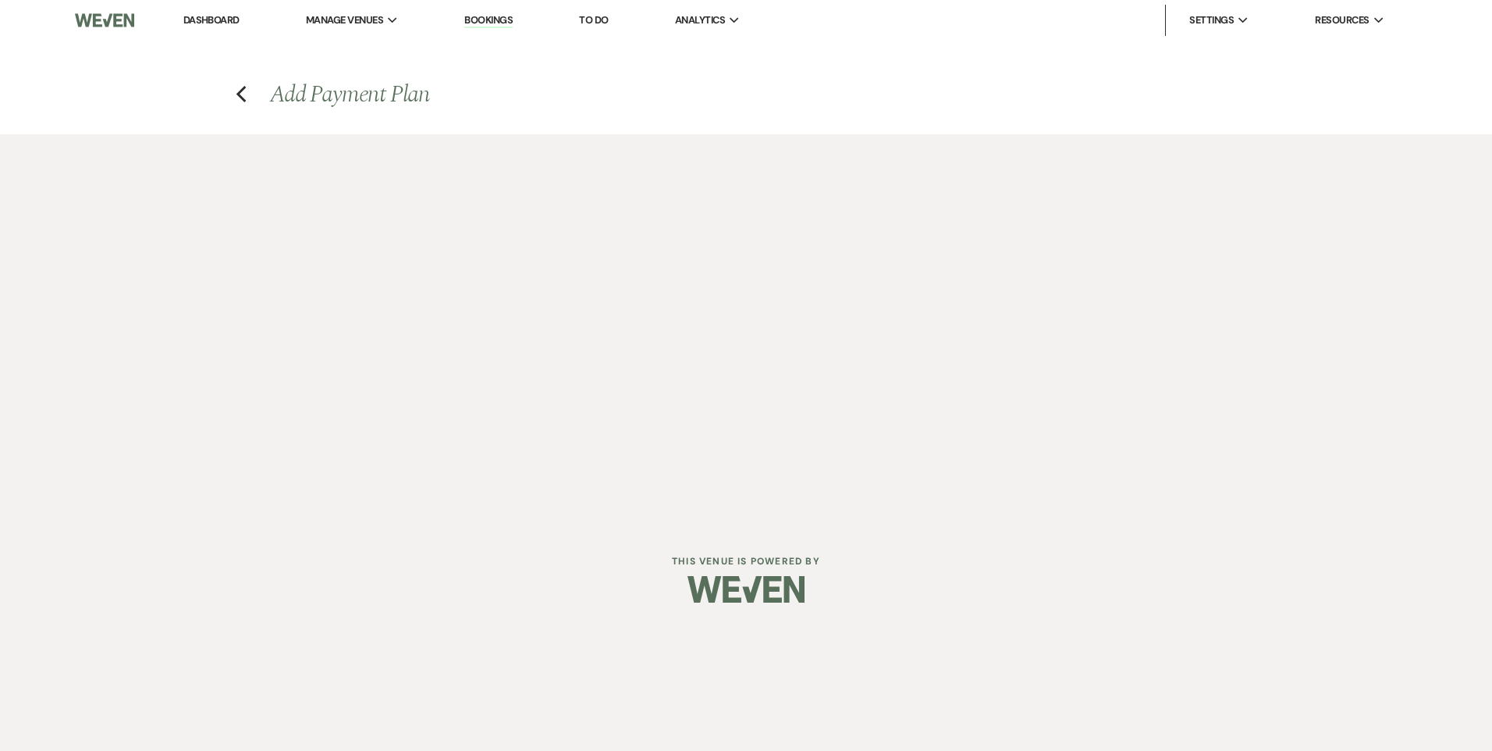
select select "2"
select select "percentage"
select select "true"
select select "client"
select select "weeks"
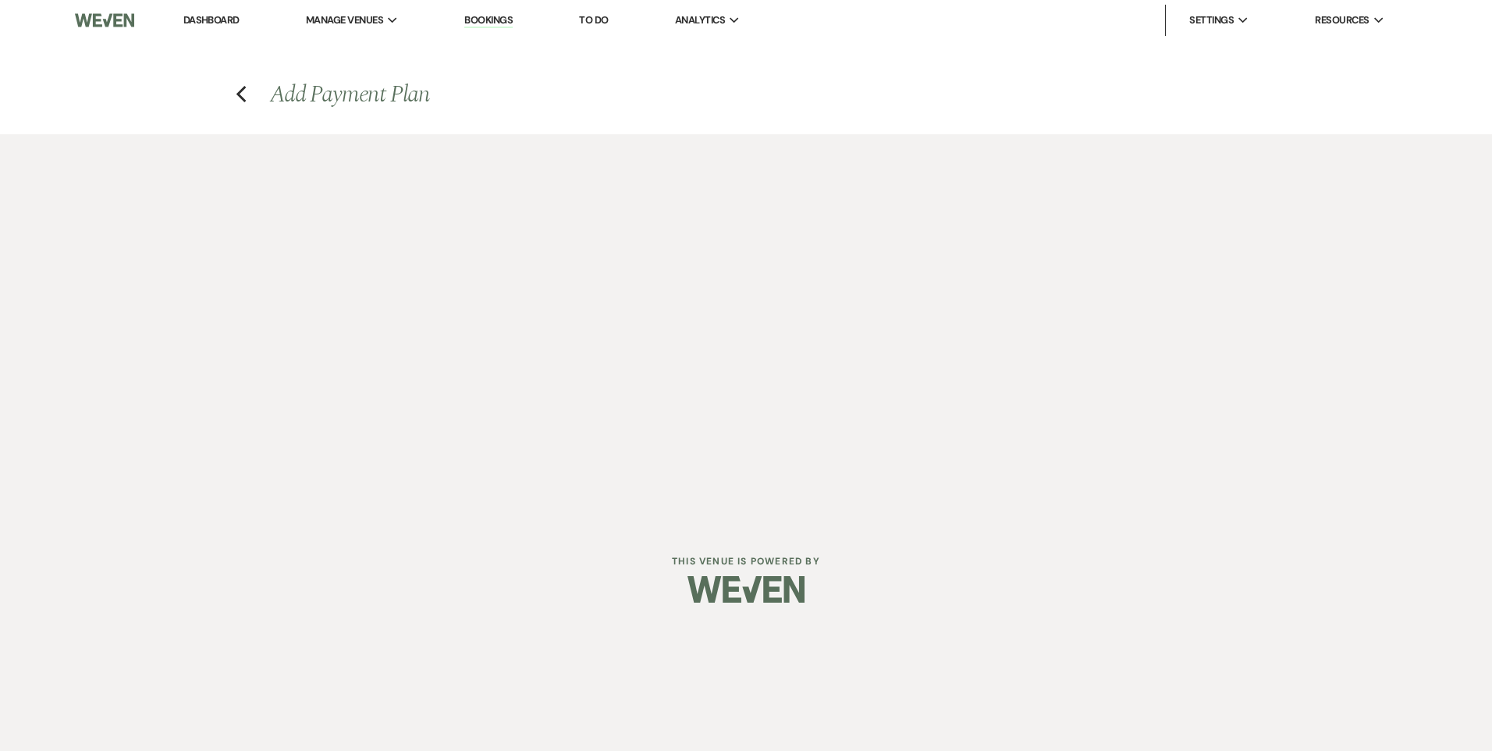
select select "client"
select select "days"
select select "2"
select select "percentage"
select select "true"
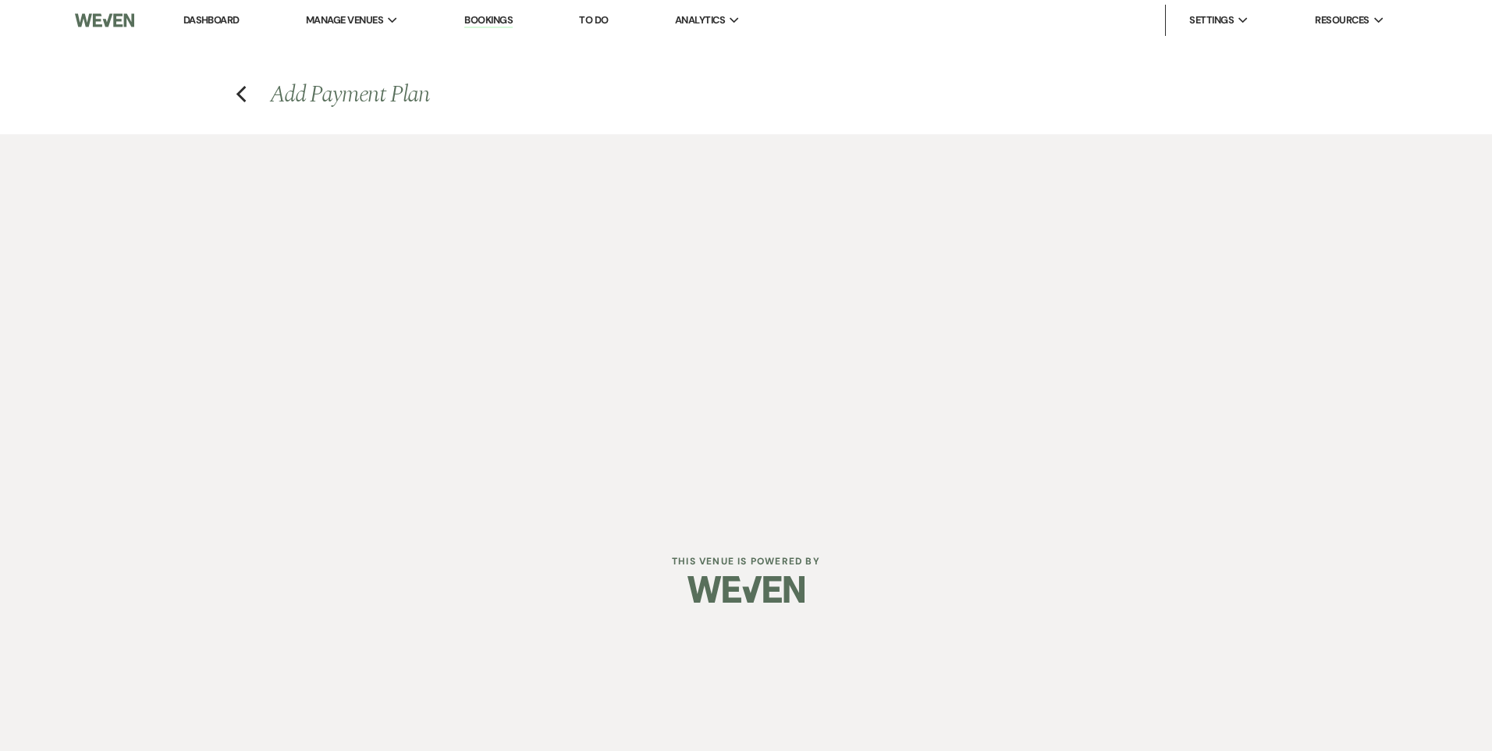
select select "client"
select select "weeks"
select select "client"
select select "days"
select select "2"
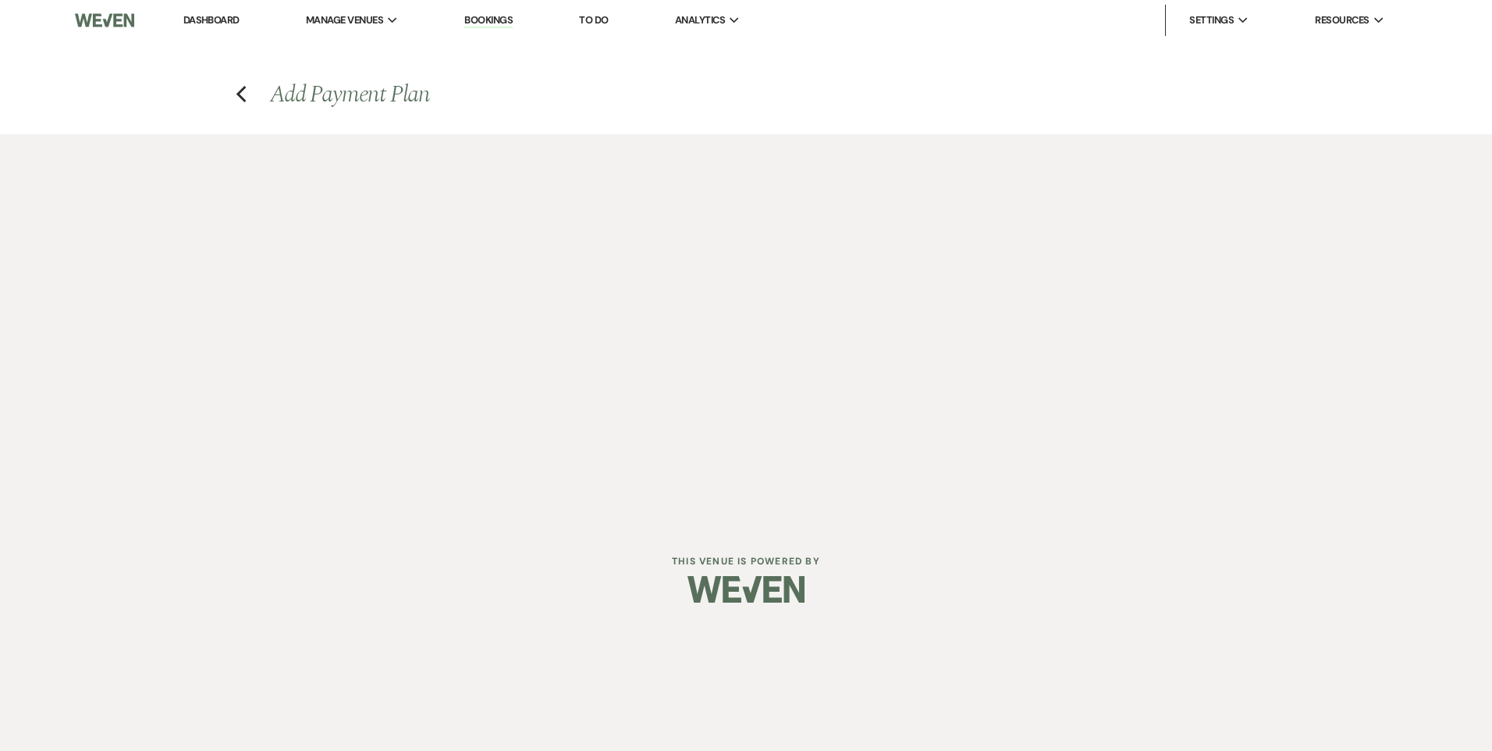
select select "percentage"
select select "true"
select select "client"
select select "days"
select select "client"
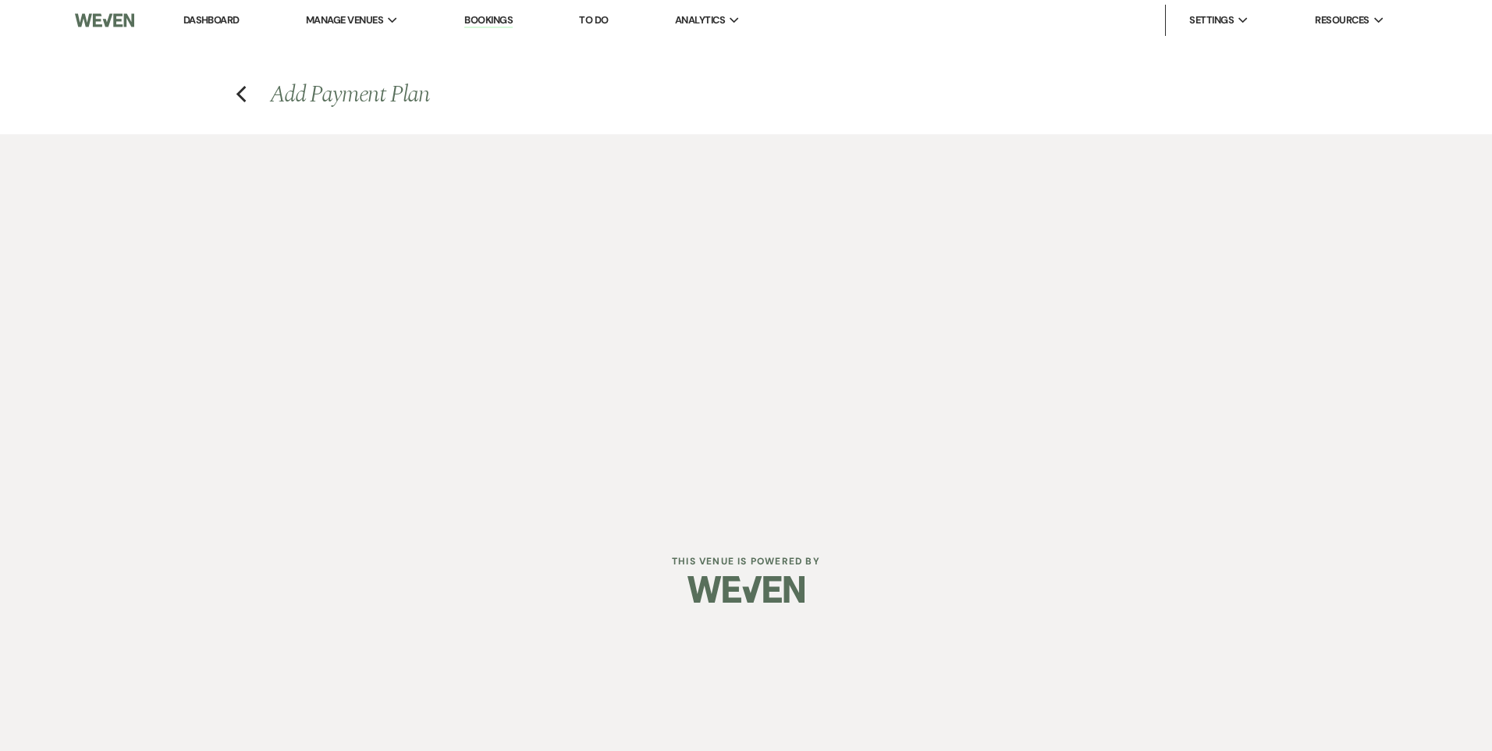
select select "weeks"
select select "2"
select select "flat"
select select "true"
select select "client"
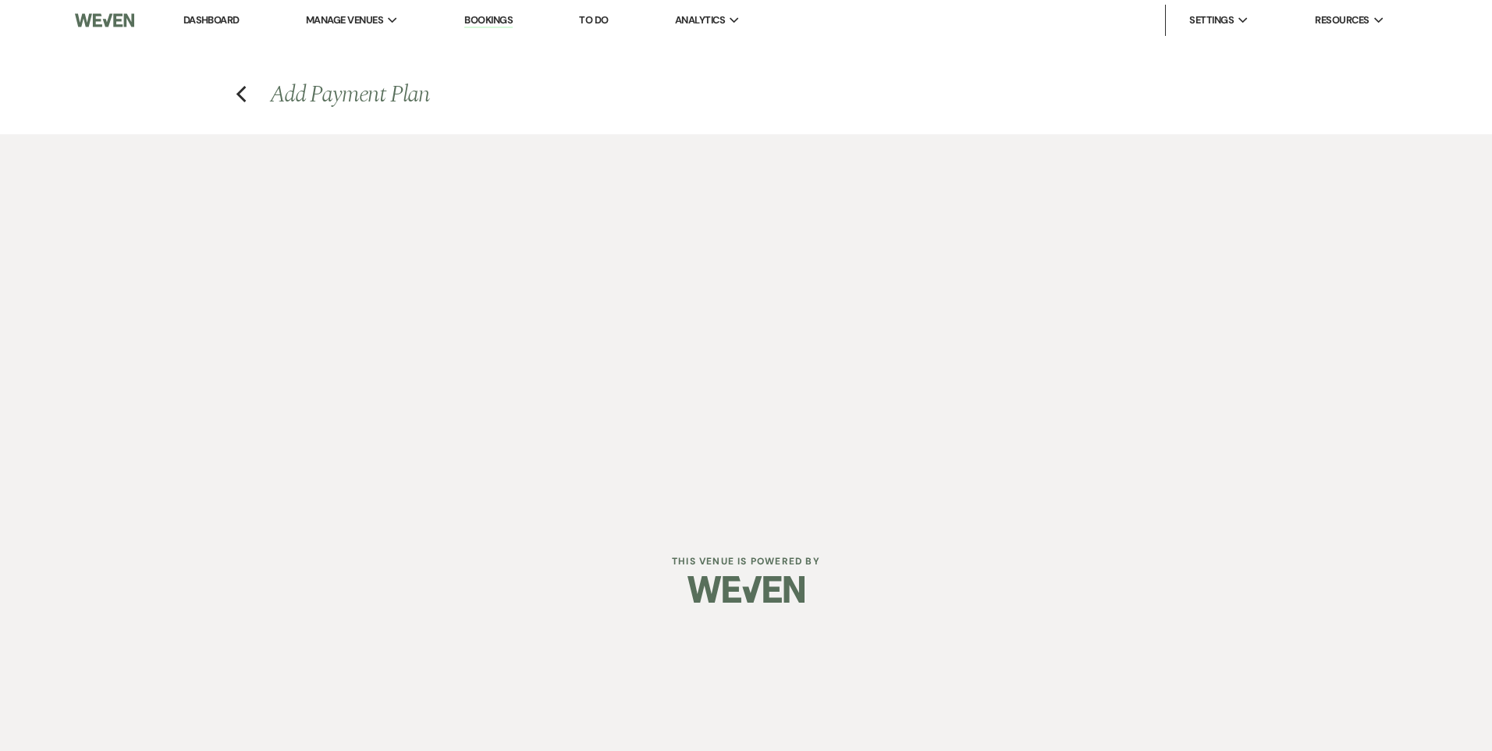
select select "days"
select select "client"
select select "weeks"
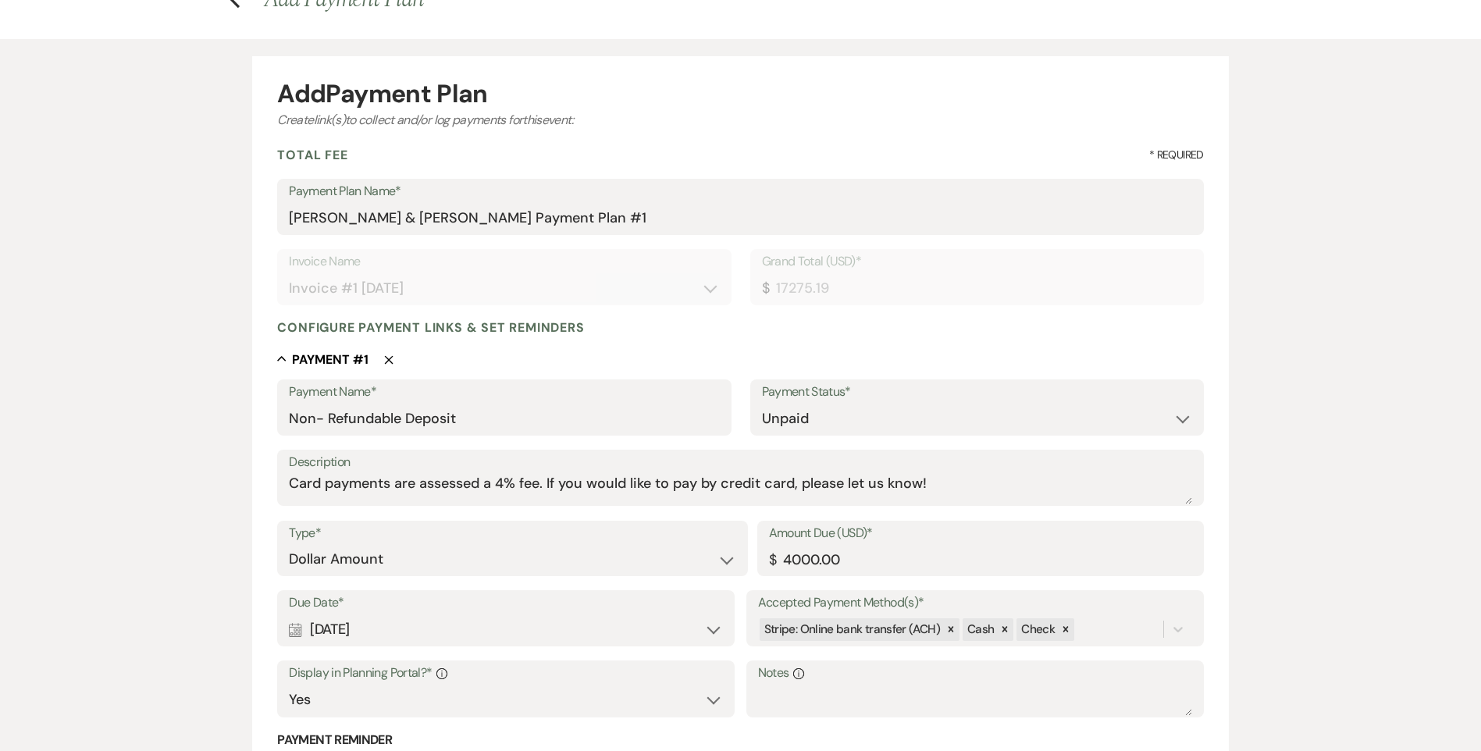
scroll to position [234, 0]
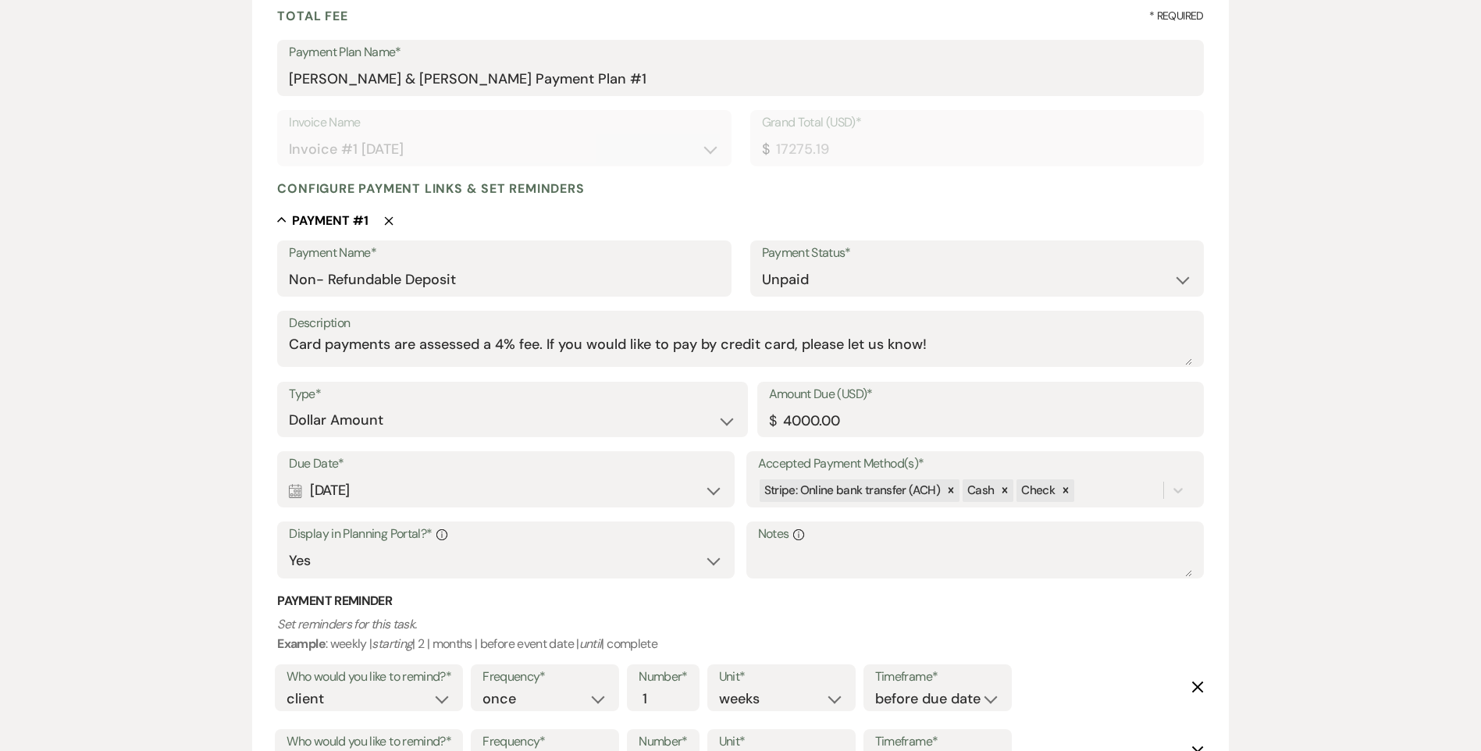
click at [418, 495] on div "Calendar Aug 28, 2025 Expand" at bounding box center [506, 490] width 434 height 30
select select "week"
select select "afterBookedDate"
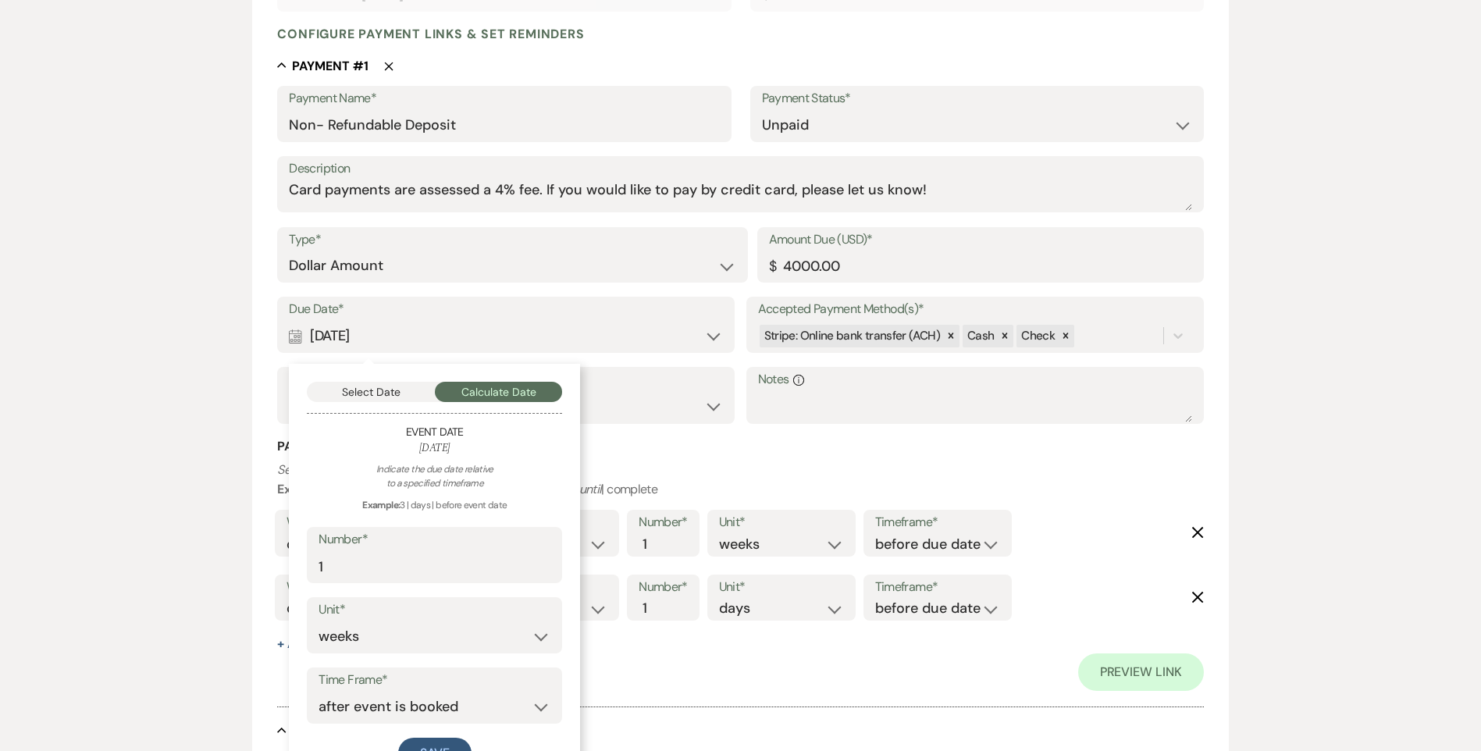
scroll to position [390, 0]
click at [394, 396] on button "Select Date" at bounding box center [371, 390] width 128 height 20
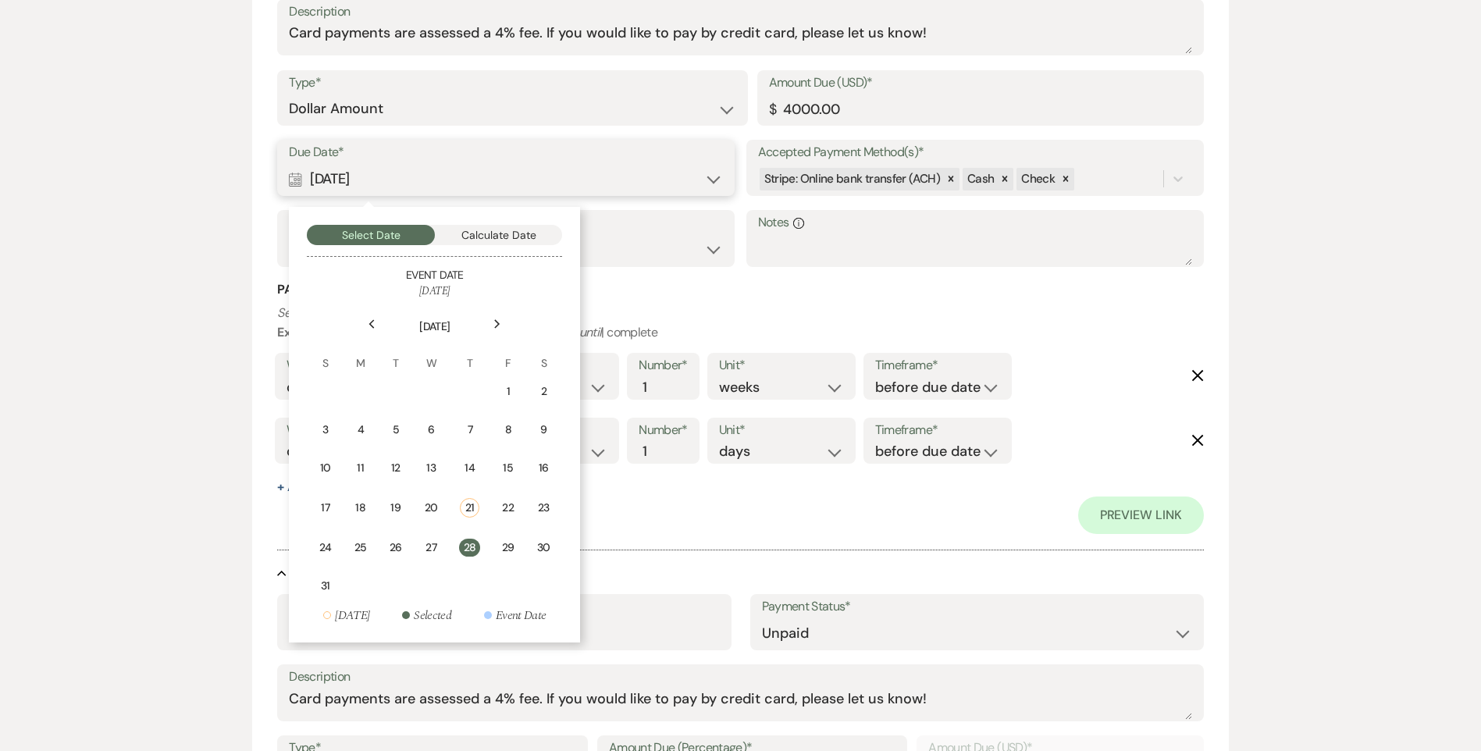
scroll to position [546, 0]
click at [535, 547] on td "30" at bounding box center [543, 546] width 34 height 37
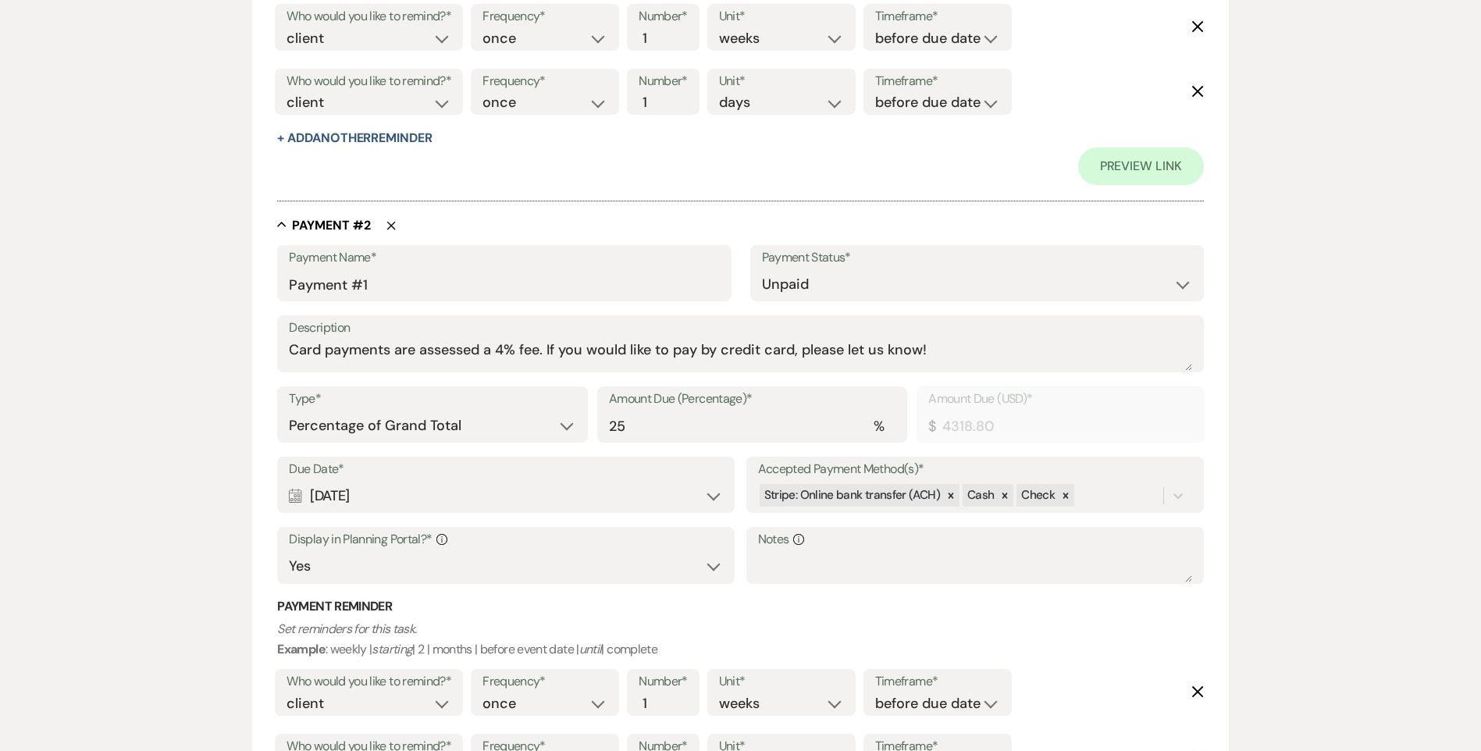
scroll to position [1051, 0]
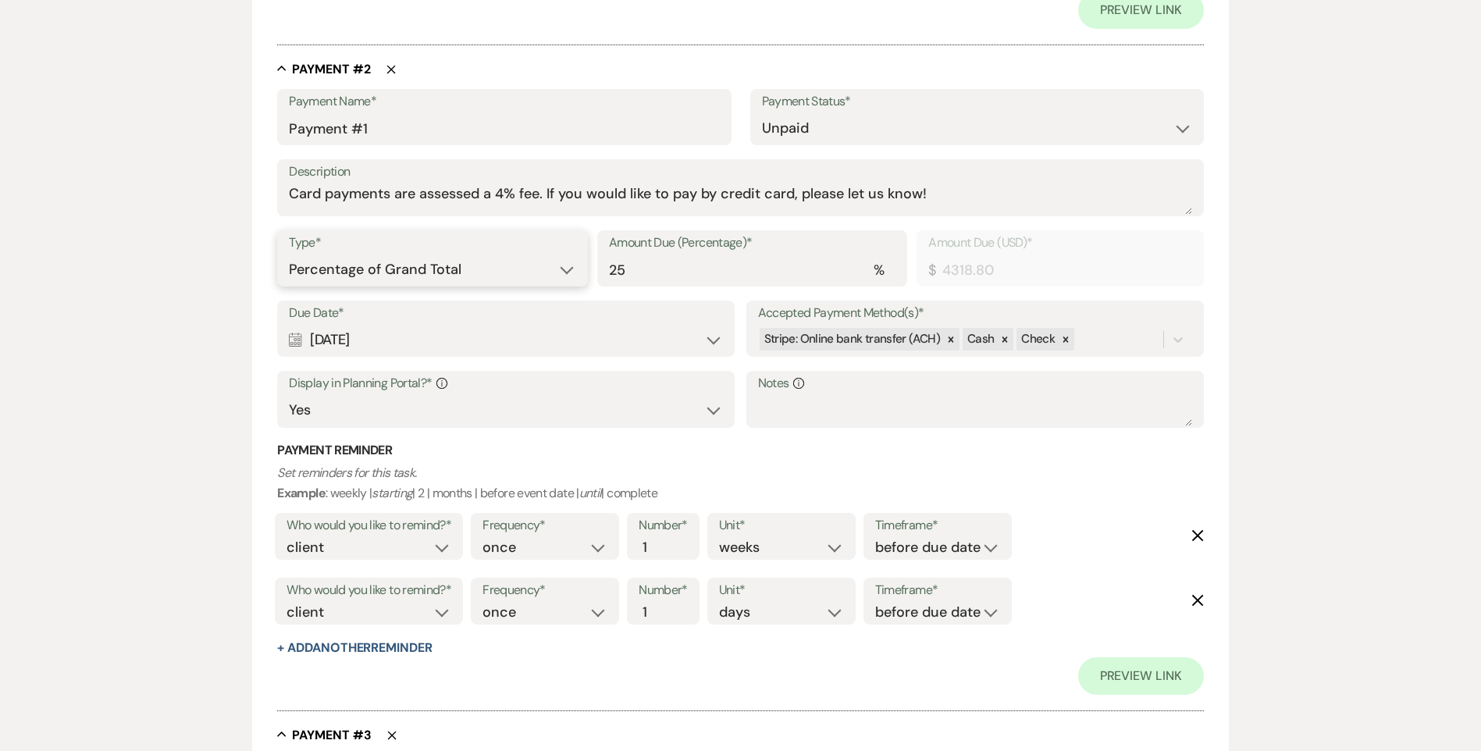
click at [540, 273] on select "Dollar Amount Percentage of Grand Total" at bounding box center [432, 269] width 286 height 30
select select "flat"
click at [289, 254] on select "Dollar Amount Percentage of Grand Total" at bounding box center [432, 269] width 286 height 30
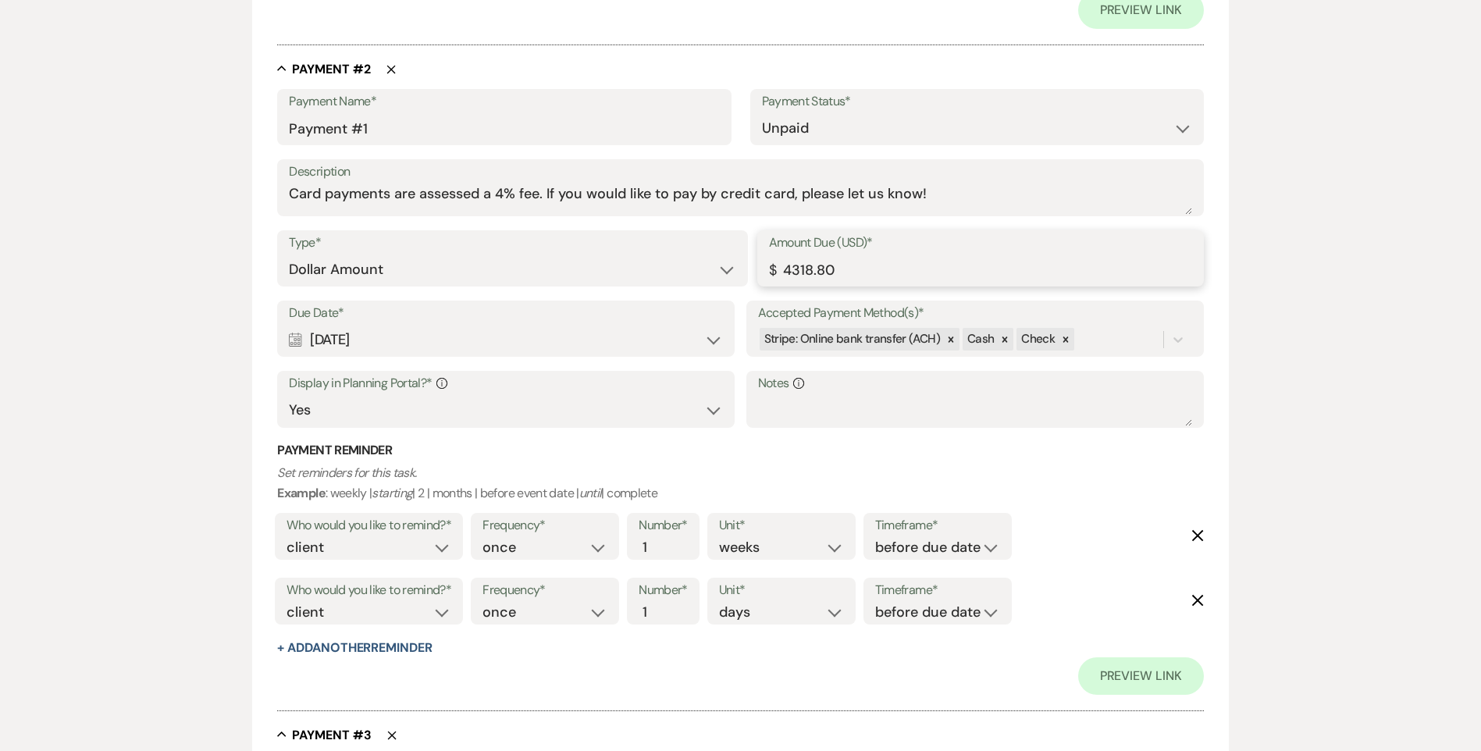
drag, startPoint x: 655, startPoint y: 270, endPoint x: 595, endPoint y: 270, distance: 60.1
click at [603, 270] on div "Type* Dollar Amount Percentage of Grand Total Amount Due (USD)* $ 4318.80" at bounding box center [740, 265] width 926 height 70
drag, startPoint x: 849, startPoint y: 271, endPoint x: 763, endPoint y: 271, distance: 85.9
click at [763, 271] on div "Amount Due (USD)* $ 3068.80" at bounding box center [980, 258] width 446 height 56
type input "3068.80"
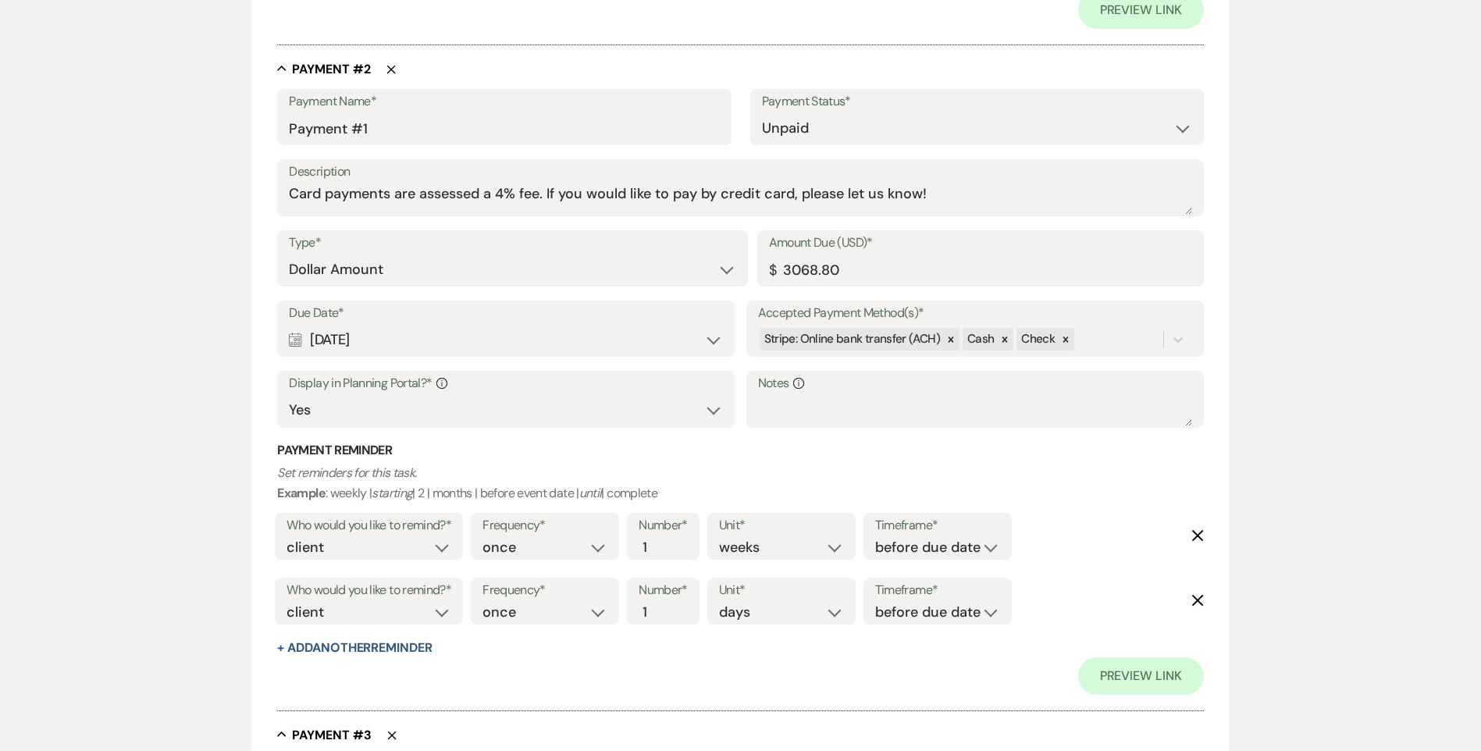
click at [605, 350] on div "Calendar Oct 21, 2025 Expand" at bounding box center [506, 340] width 434 height 30
select select "month"
select select "afterBookedDate"
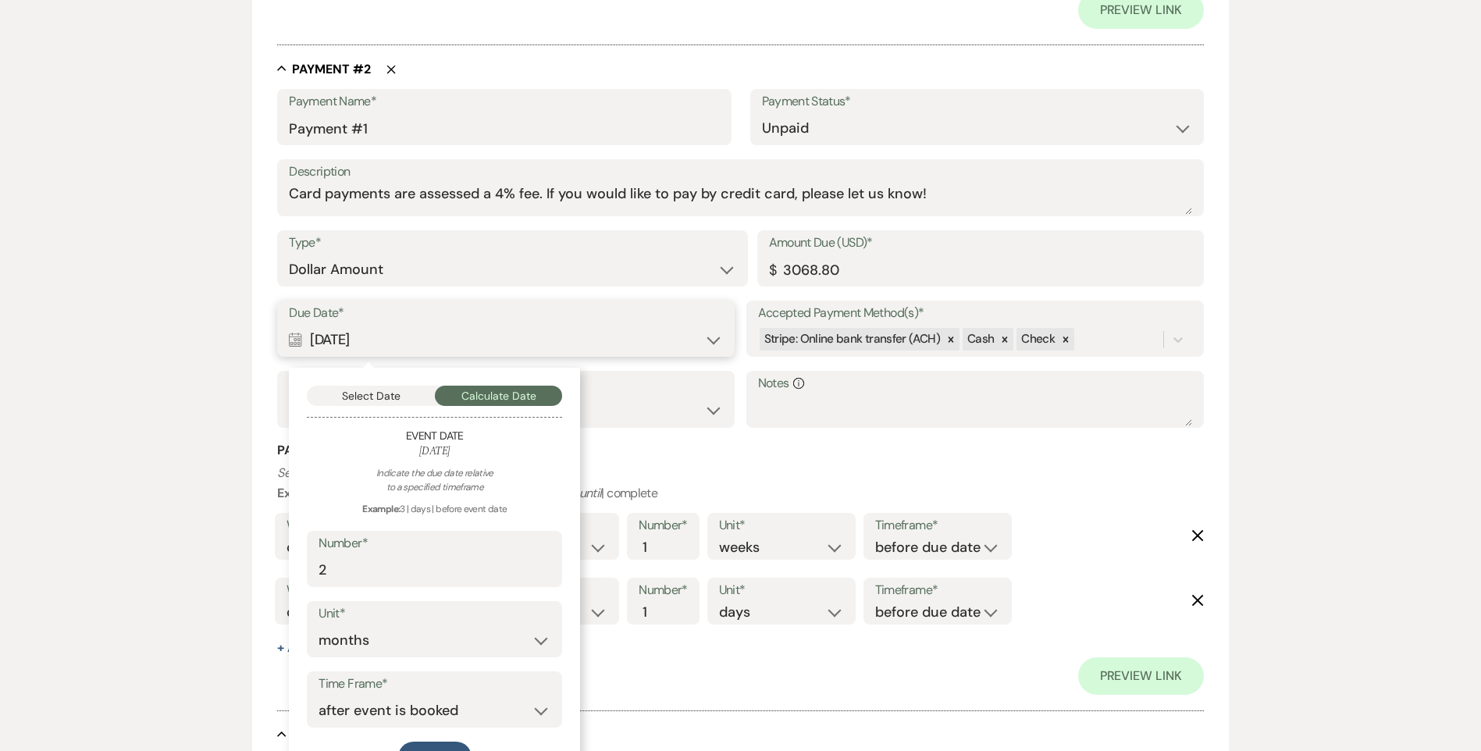
drag, startPoint x: 389, startPoint y: 391, endPoint x: 446, endPoint y: 418, distance: 63.9
click at [389, 391] on button "Select Date" at bounding box center [371, 396] width 128 height 20
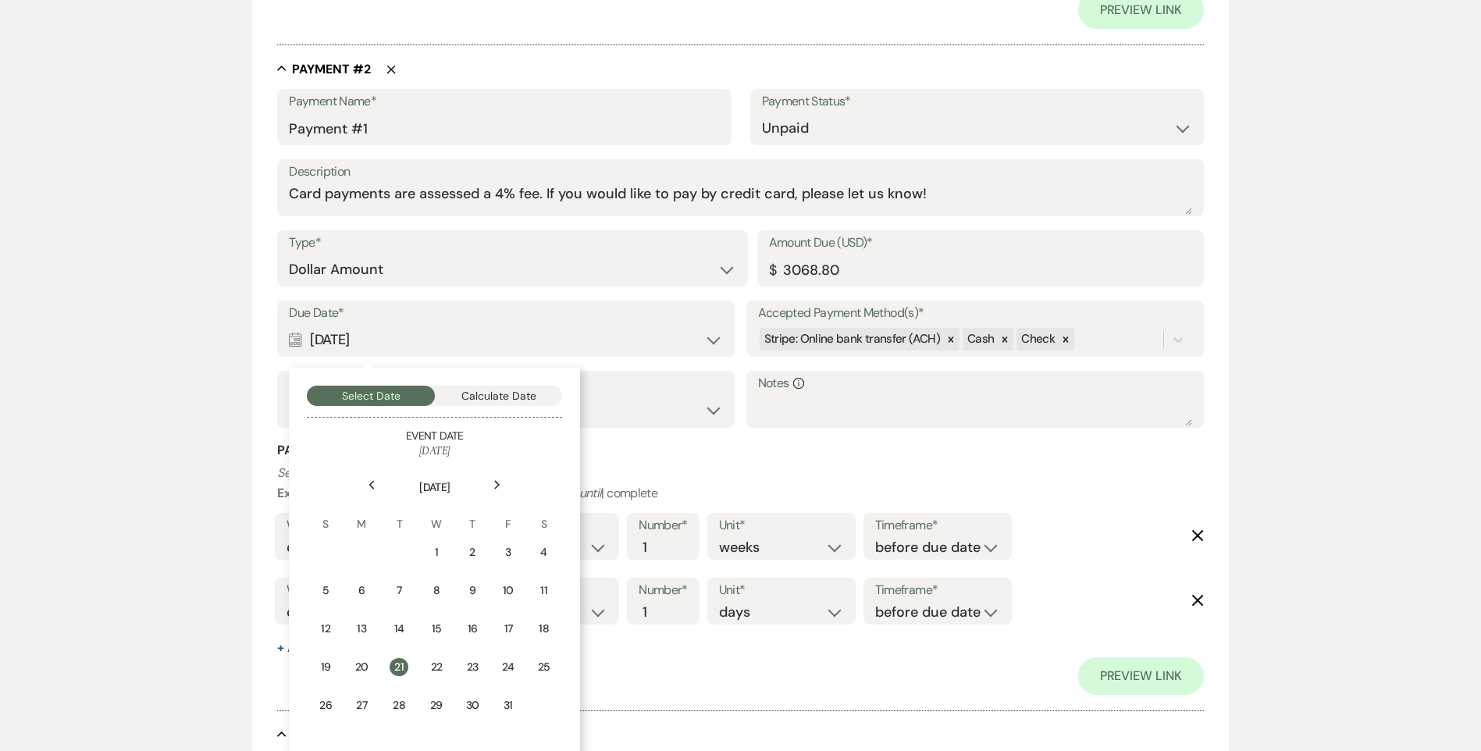
click at [499, 481] on icon "Next" at bounding box center [497, 484] width 8 height 9
click at [552, 546] on td "1" at bounding box center [543, 552] width 34 height 37
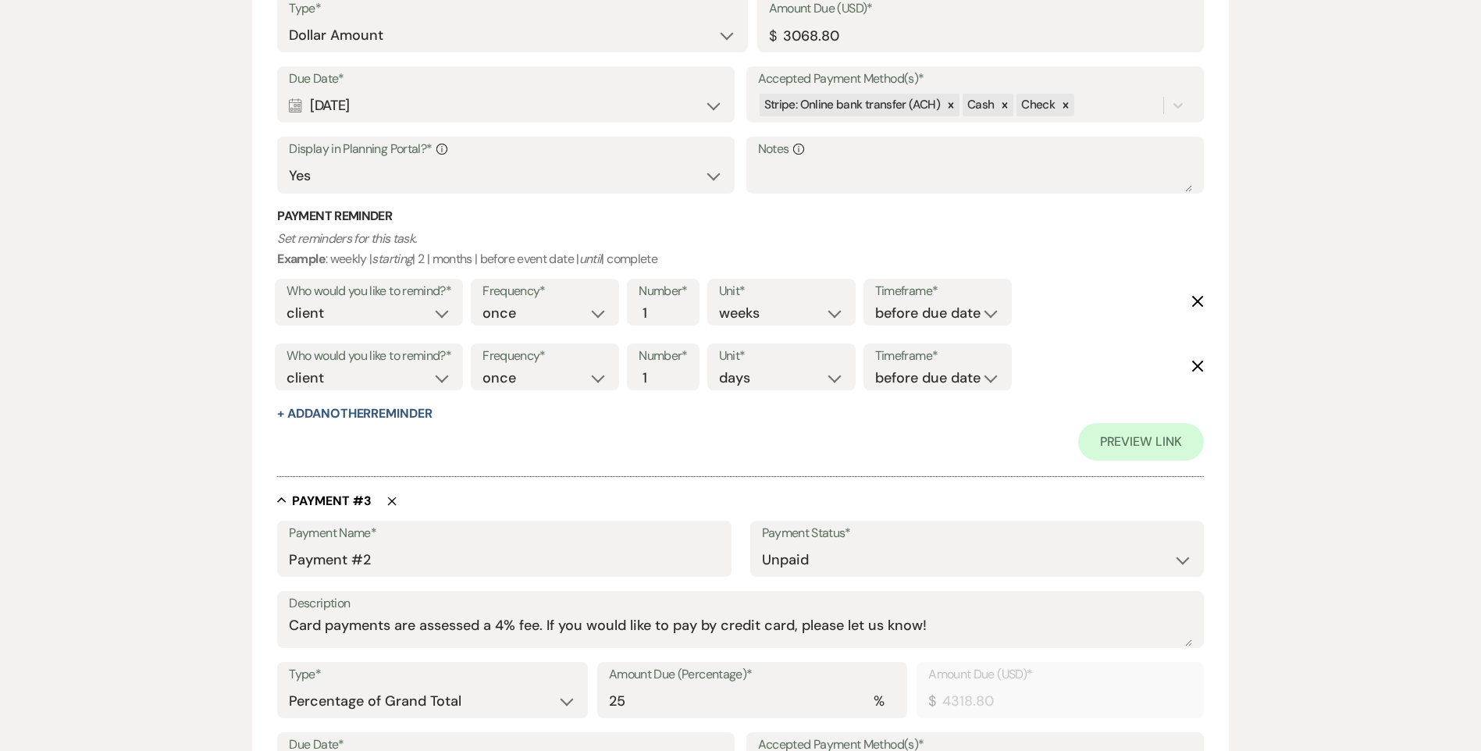
scroll to position [1519, 0]
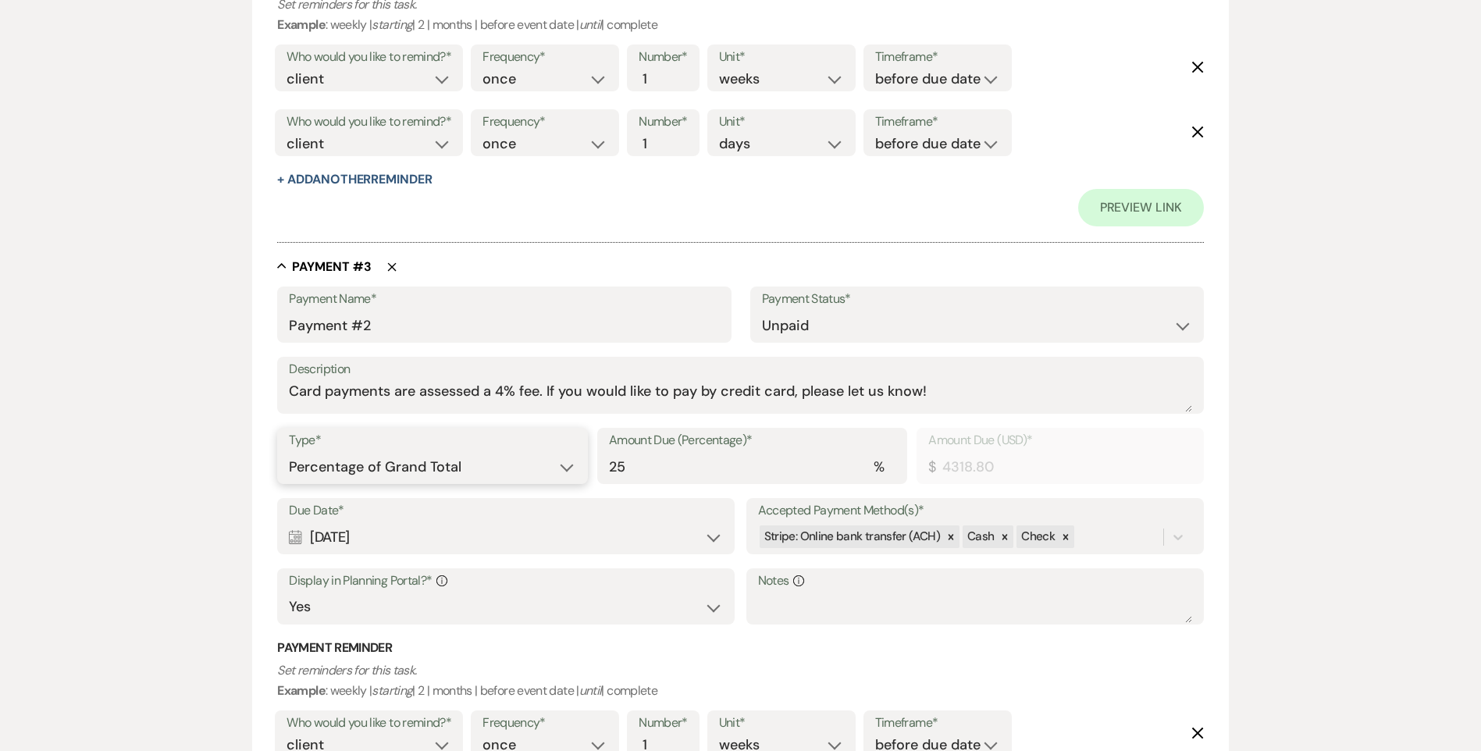
click at [493, 471] on select "Dollar Amount Percentage of Grand Total" at bounding box center [432, 467] width 286 height 30
select select "flat"
click at [289, 452] on select "Dollar Amount Percentage of Grand Total" at bounding box center [432, 467] width 286 height 30
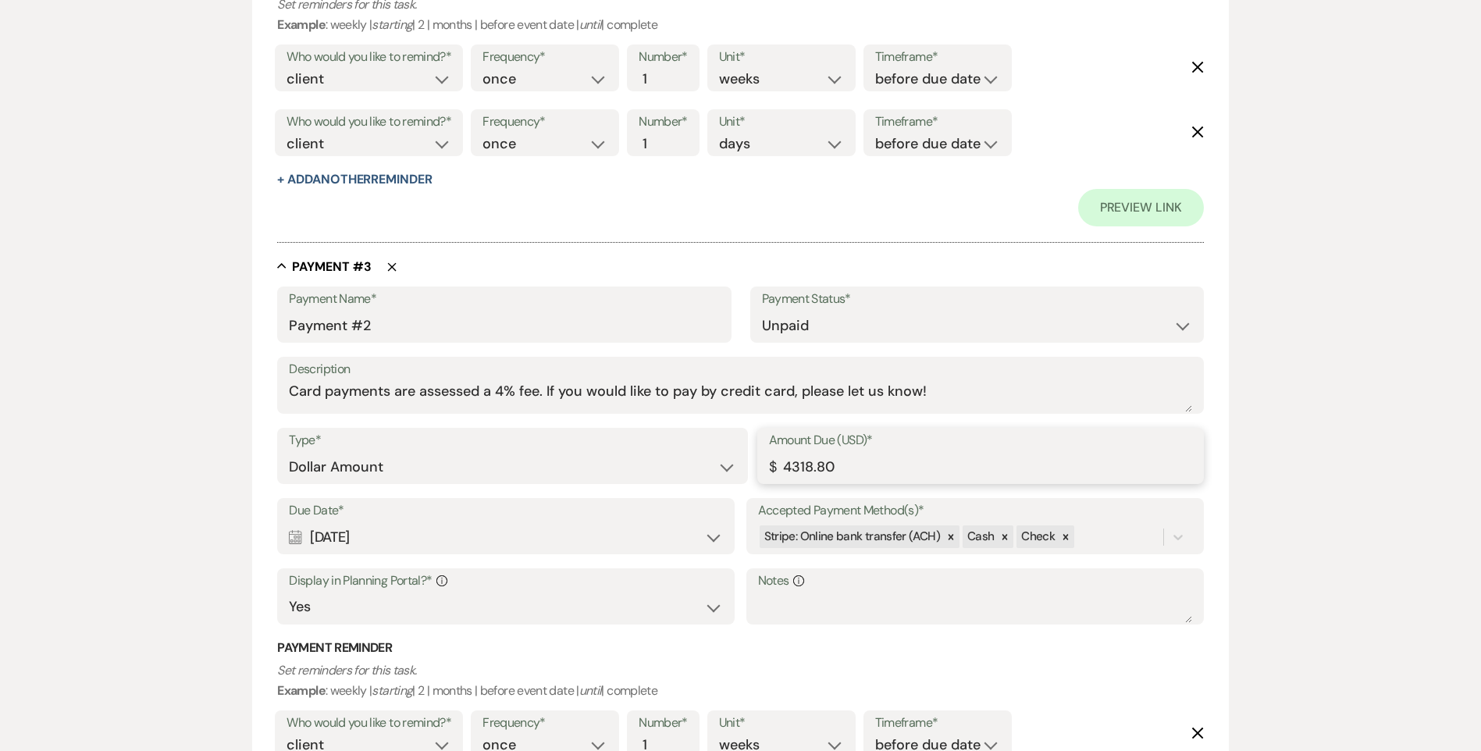
drag, startPoint x: 833, startPoint y: 465, endPoint x: 751, endPoint y: 472, distance: 82.3
click at [751, 472] on div "Type* Dollar Amount Percentage of Grand Total Amount Due (USD)* $ 4318.80" at bounding box center [740, 463] width 926 height 70
paste input "306"
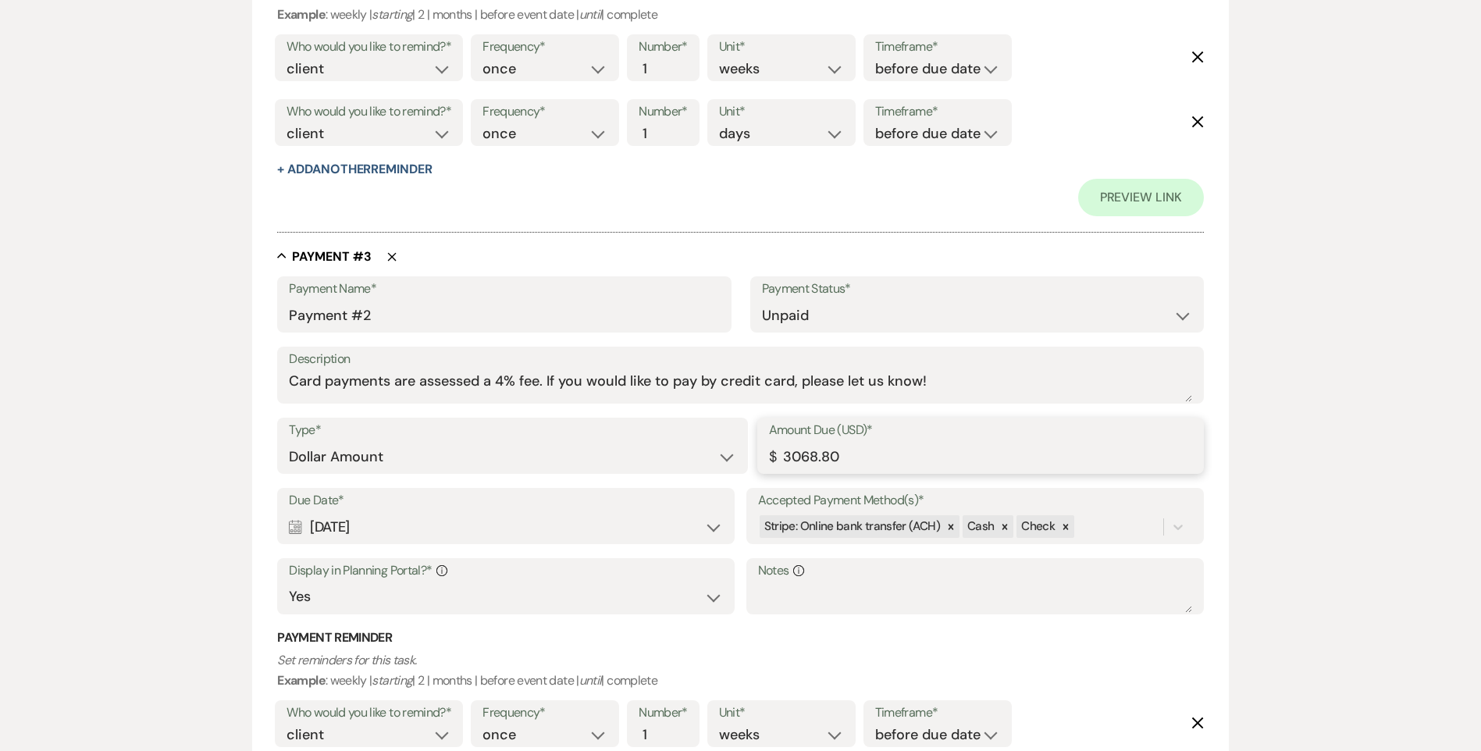
scroll to position [1597, 0]
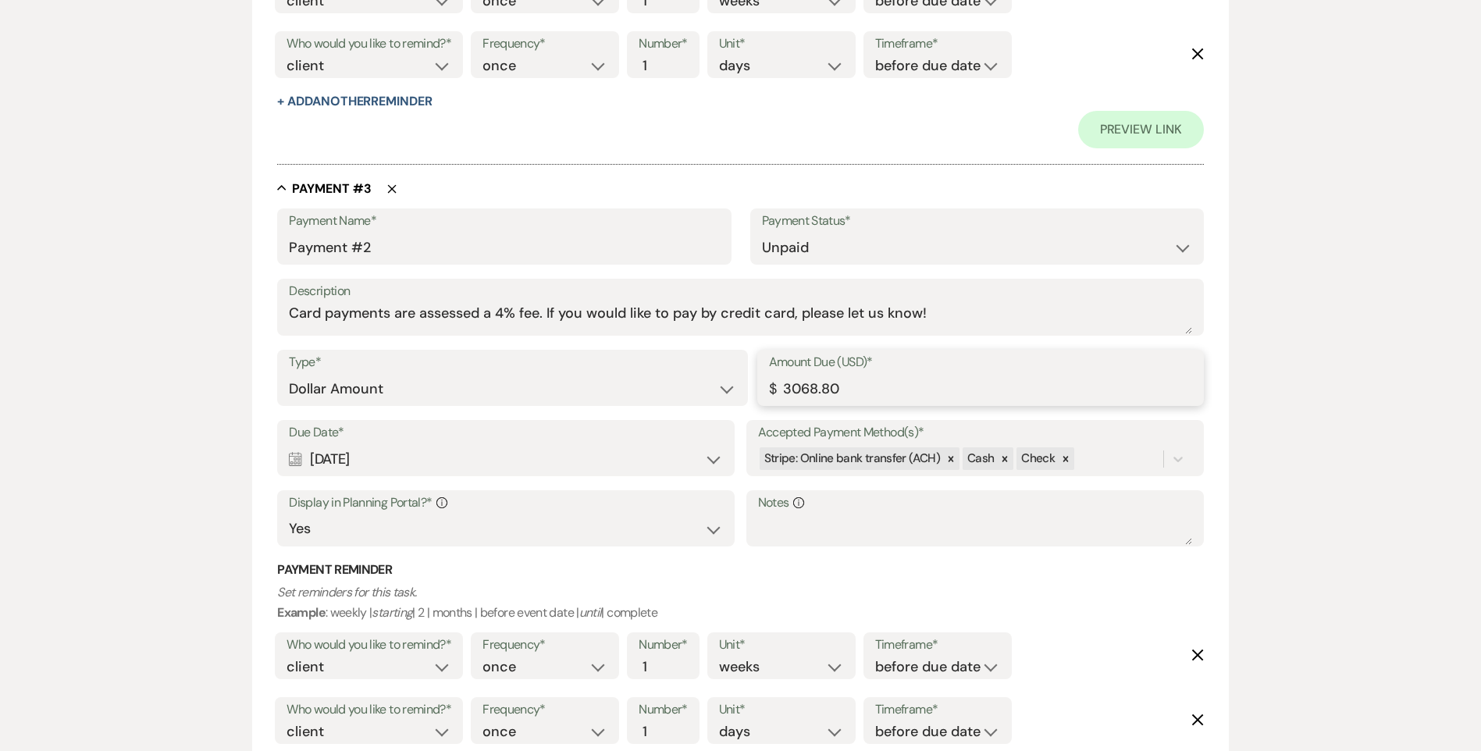
type input "3068.80"
click at [632, 470] on div "Calendar Dec 21, 2025 Expand" at bounding box center [506, 459] width 434 height 30
select select "month"
select select "beforeEventDate"
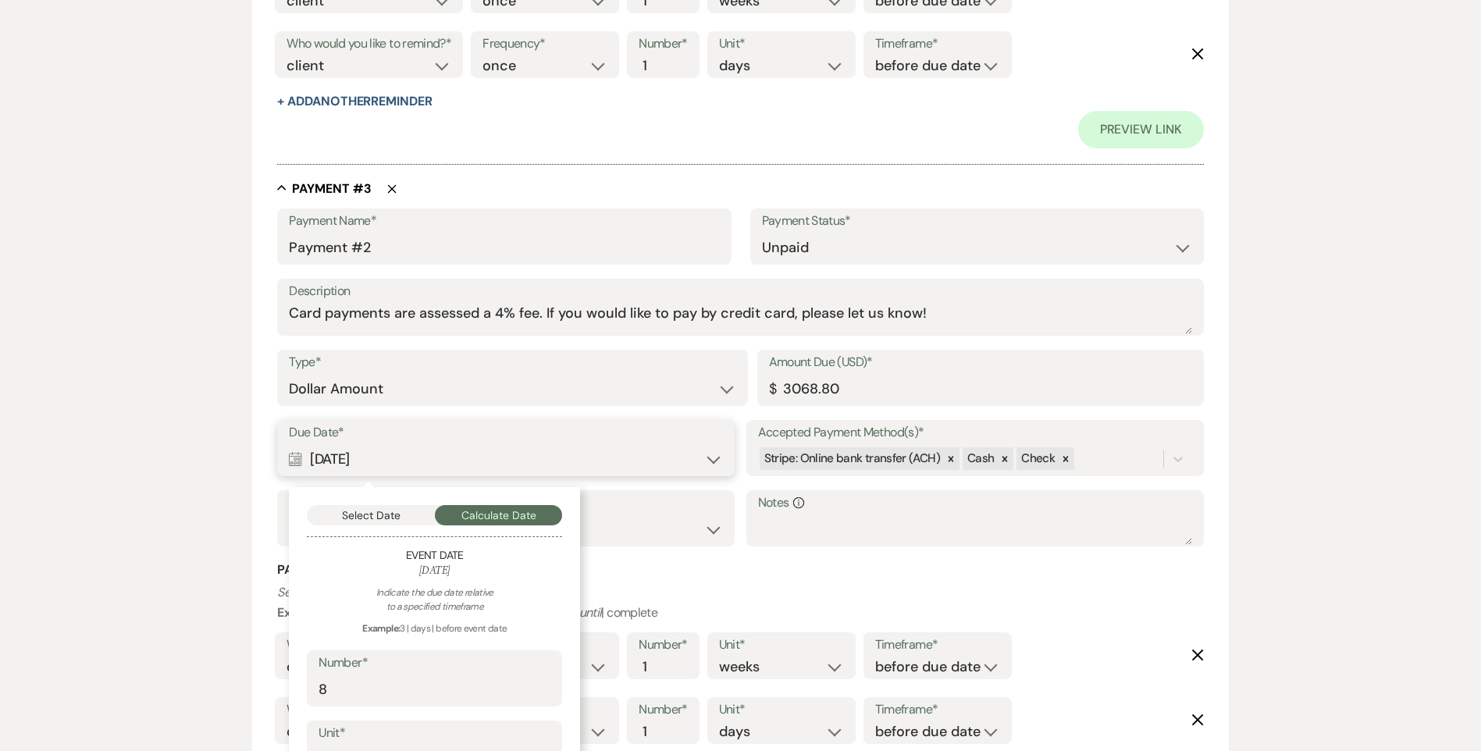
click at [411, 514] on button "Select Date" at bounding box center [371, 515] width 128 height 20
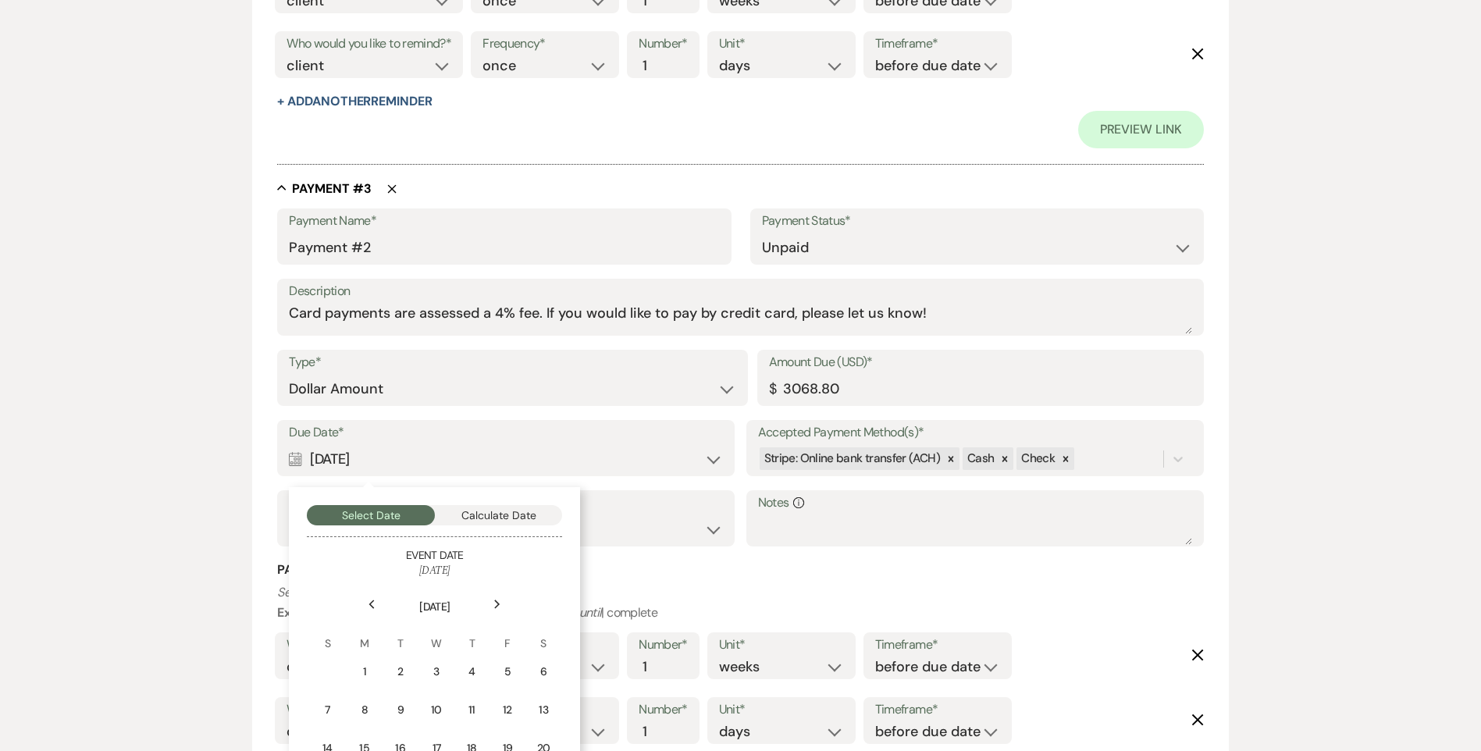
click at [500, 602] on icon "Next" at bounding box center [497, 603] width 8 height 9
click at [482, 670] on td "1" at bounding box center [470, 671] width 34 height 37
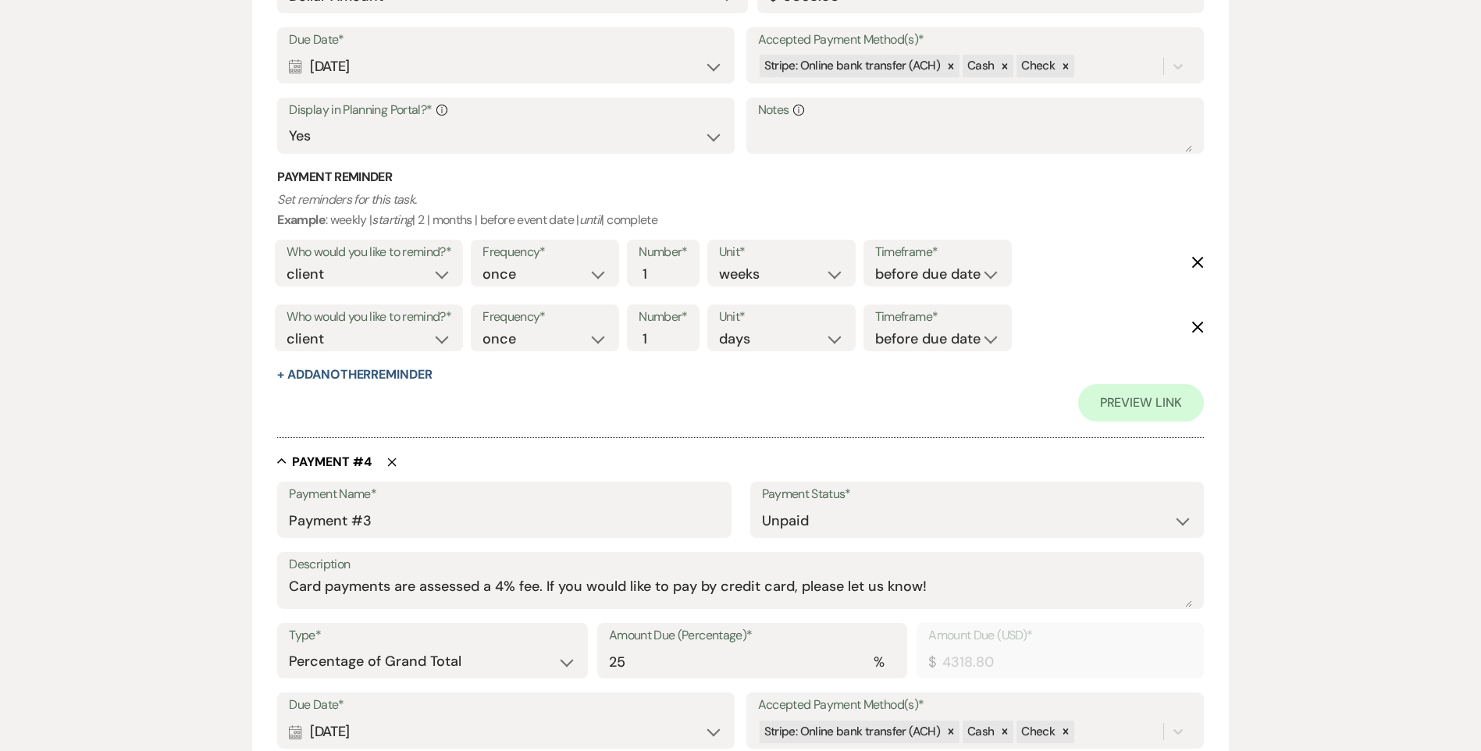
scroll to position [2065, 0]
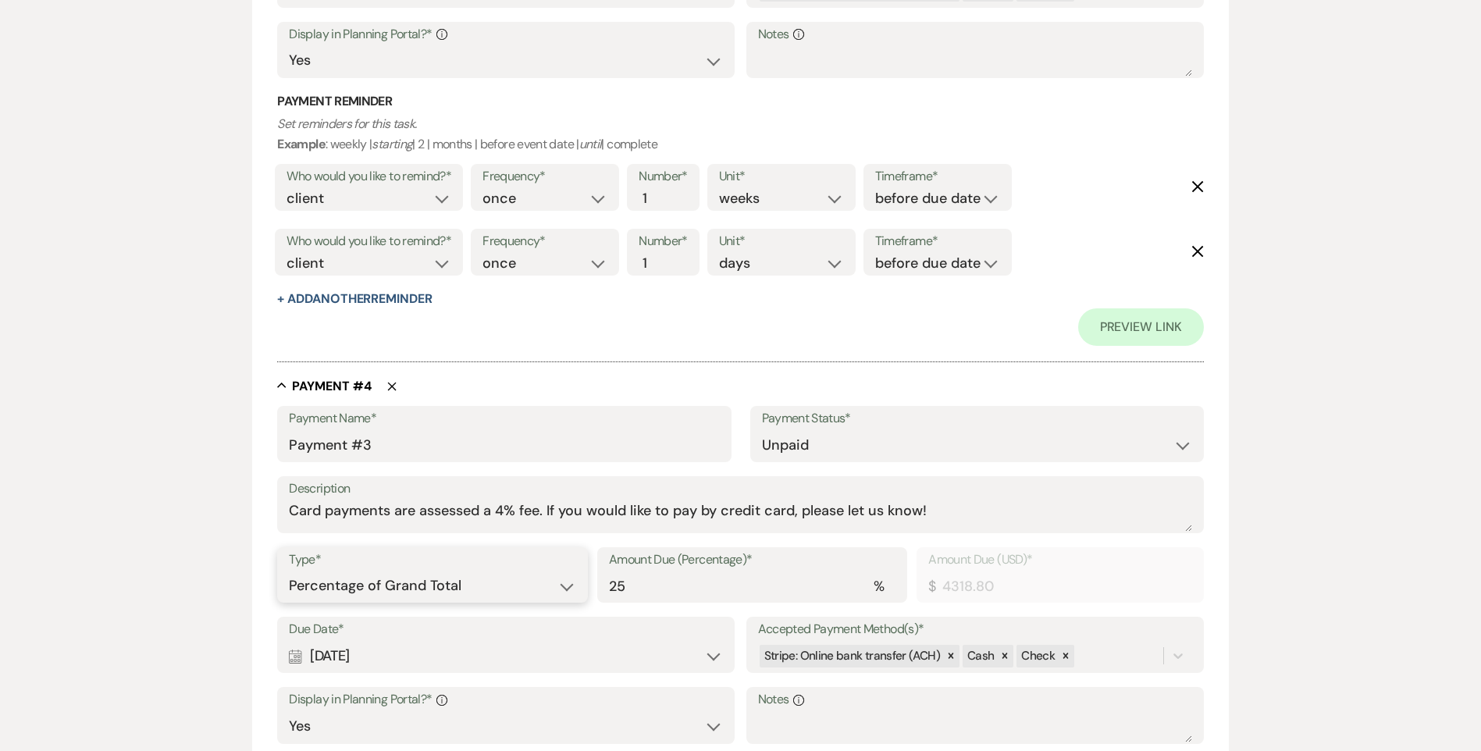
click at [442, 591] on select "Dollar Amount Percentage of Grand Total" at bounding box center [432, 586] width 286 height 30
select select "flat"
click at [289, 571] on select "Dollar Amount Percentage of Grand Total" at bounding box center [432, 586] width 286 height 30
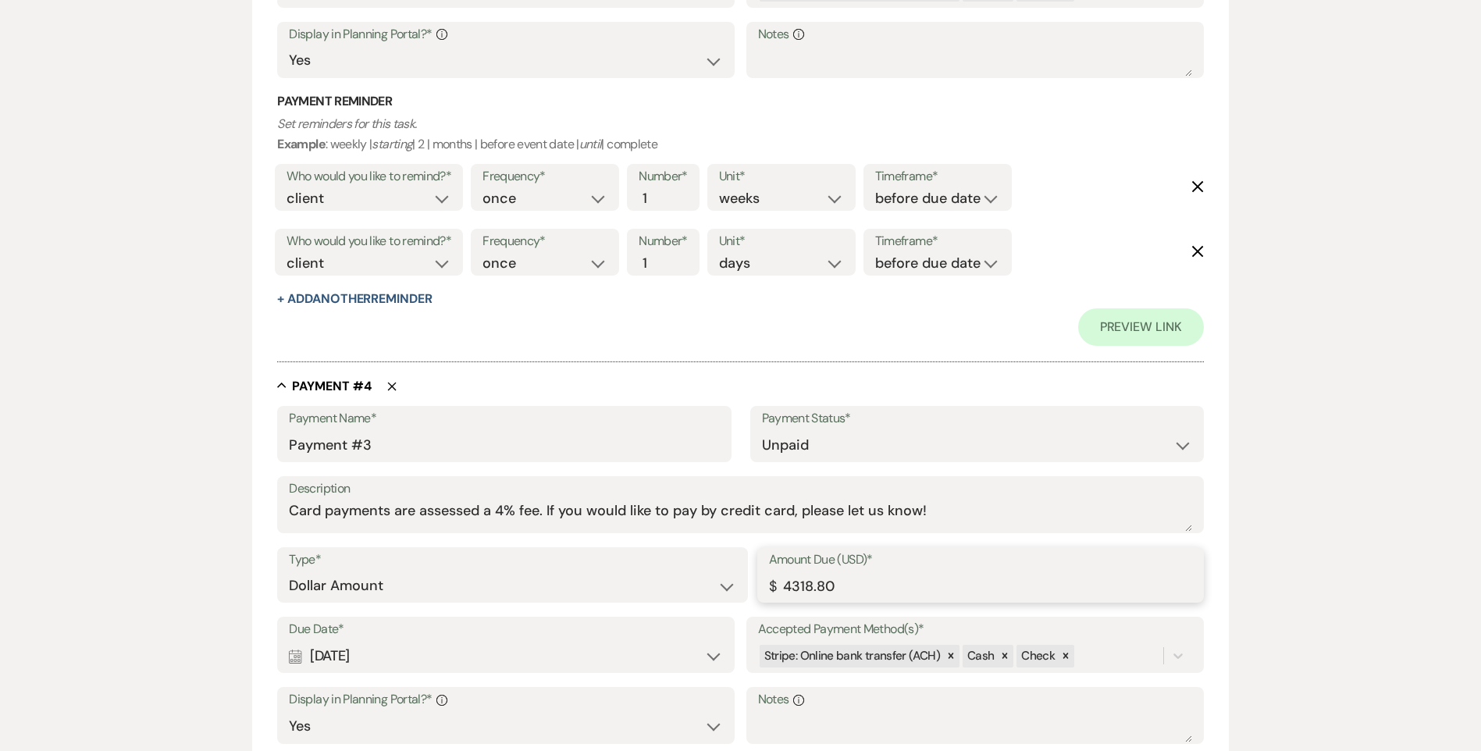
drag, startPoint x: 810, startPoint y: 584, endPoint x: 773, endPoint y: 584, distance: 37.5
click at [774, 584] on div "Amount Due (USD)* $ 4318.80" at bounding box center [980, 575] width 446 height 56
paste input "306"
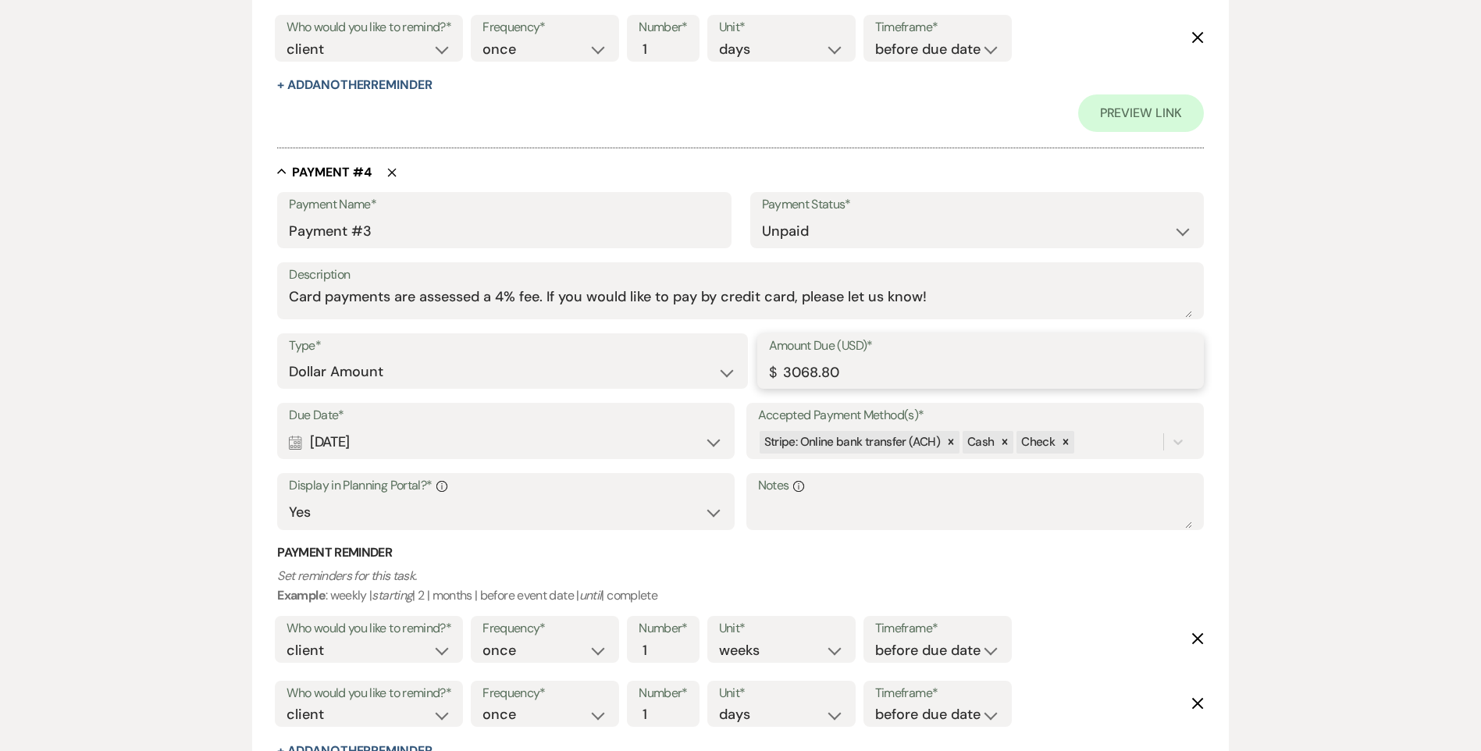
scroll to position [2299, 0]
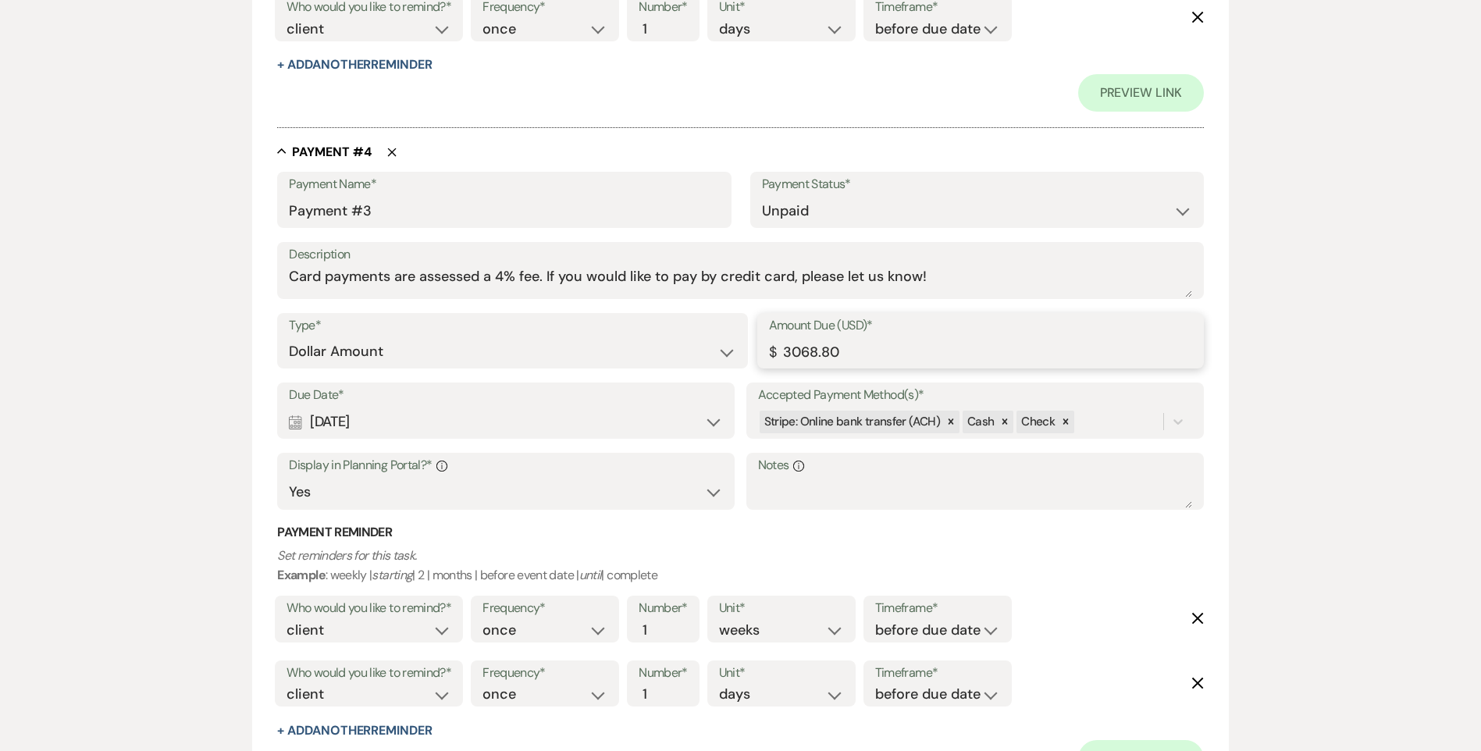
type input "3068.80"
click at [433, 426] on div "Calendar Feb 21, 2026 Expand" at bounding box center [506, 422] width 434 height 30
select select "month"
select select "beforeEventDate"
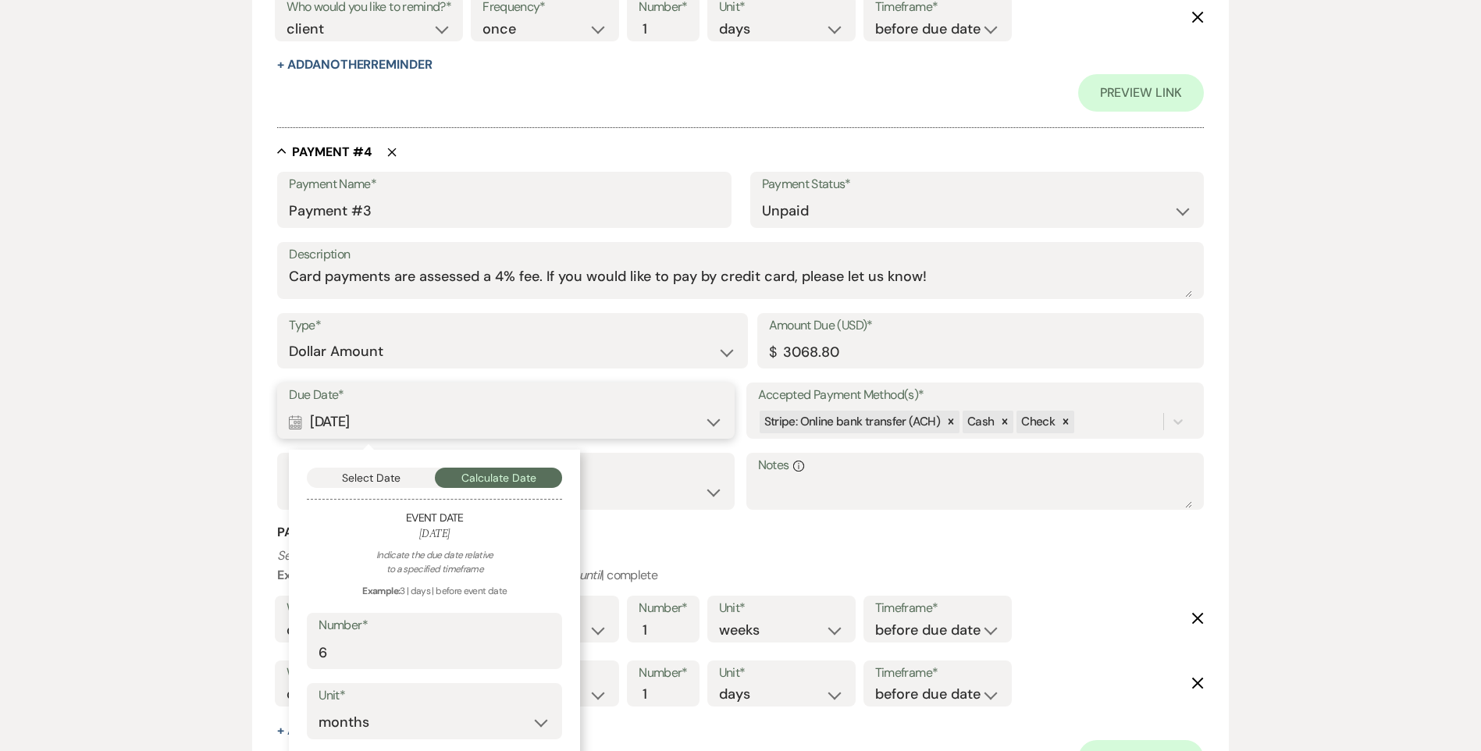
click at [367, 475] on button "Select Date" at bounding box center [371, 478] width 128 height 20
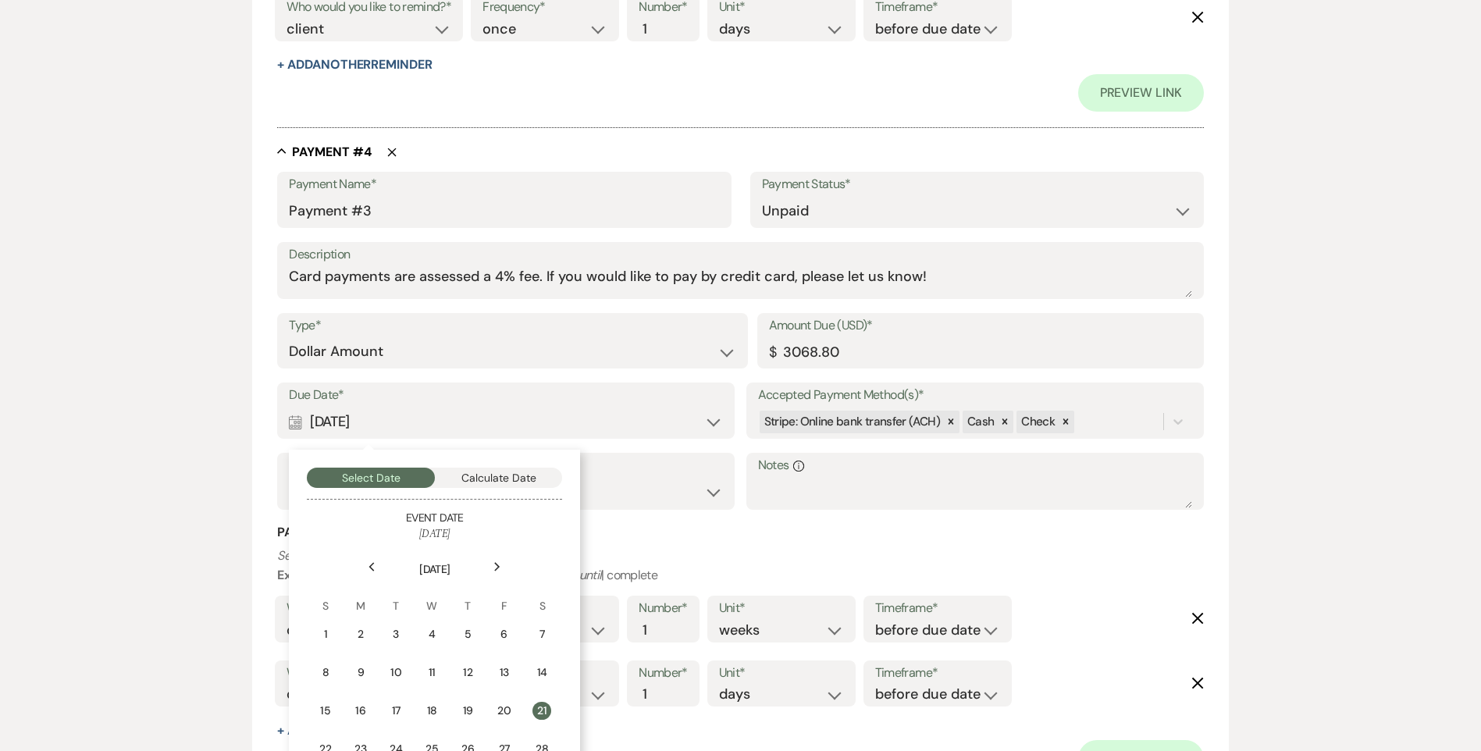
click at [500, 567] on icon "Next" at bounding box center [497, 566] width 8 height 9
click at [327, 632] on div "1" at bounding box center [325, 634] width 14 height 16
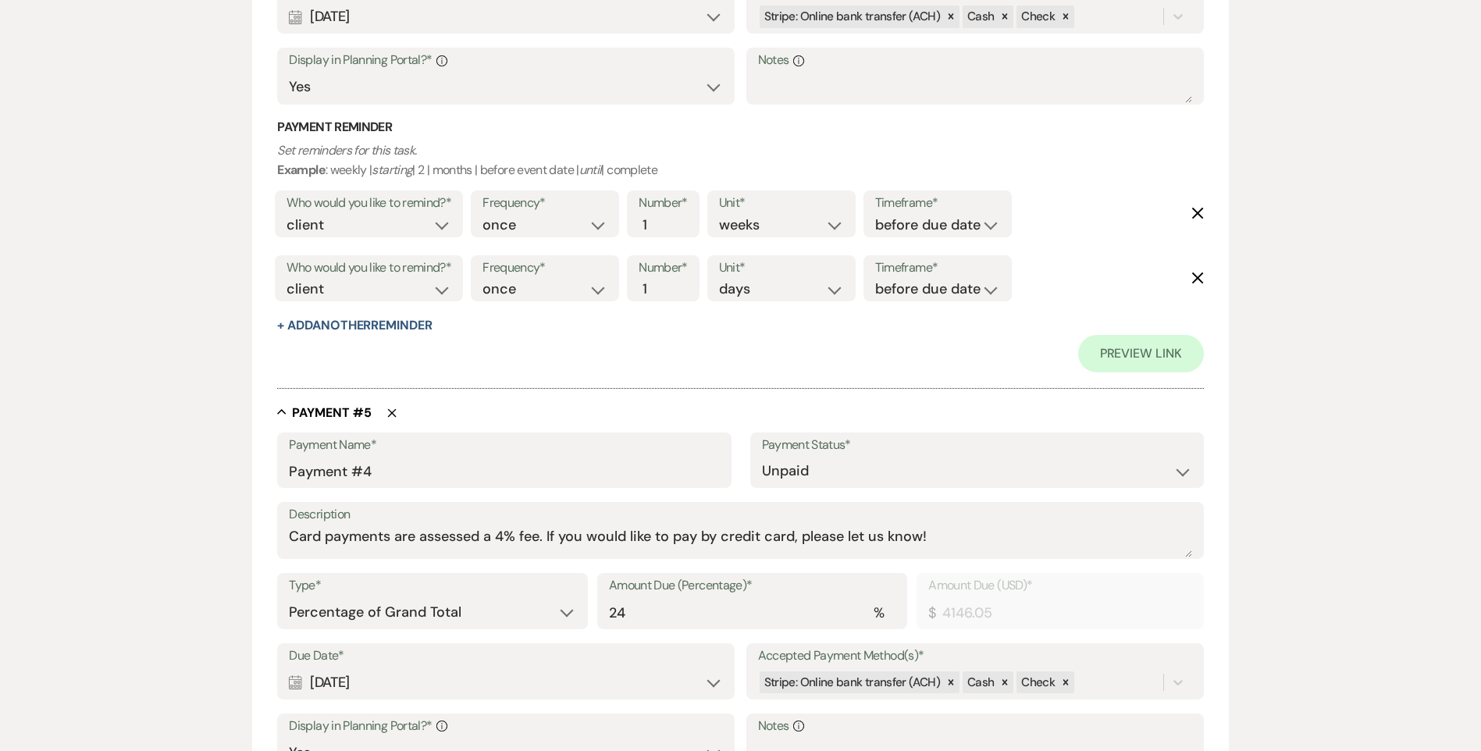
scroll to position [2768, 0]
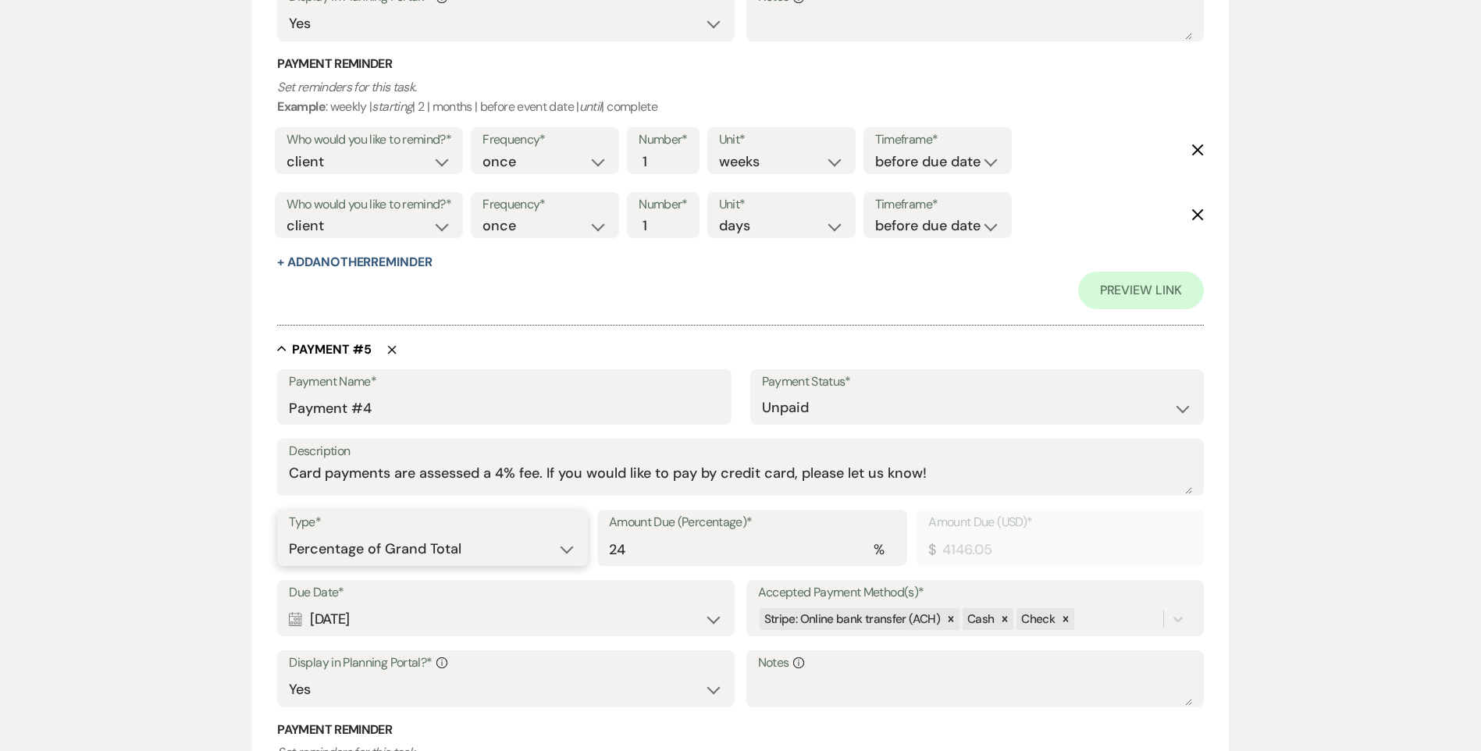
click at [397, 546] on select "Dollar Amount Percentage of Grand Total" at bounding box center [432, 549] width 286 height 30
select select "flat"
click at [289, 534] on select "Dollar Amount Percentage of Grand Total" at bounding box center [432, 549] width 286 height 30
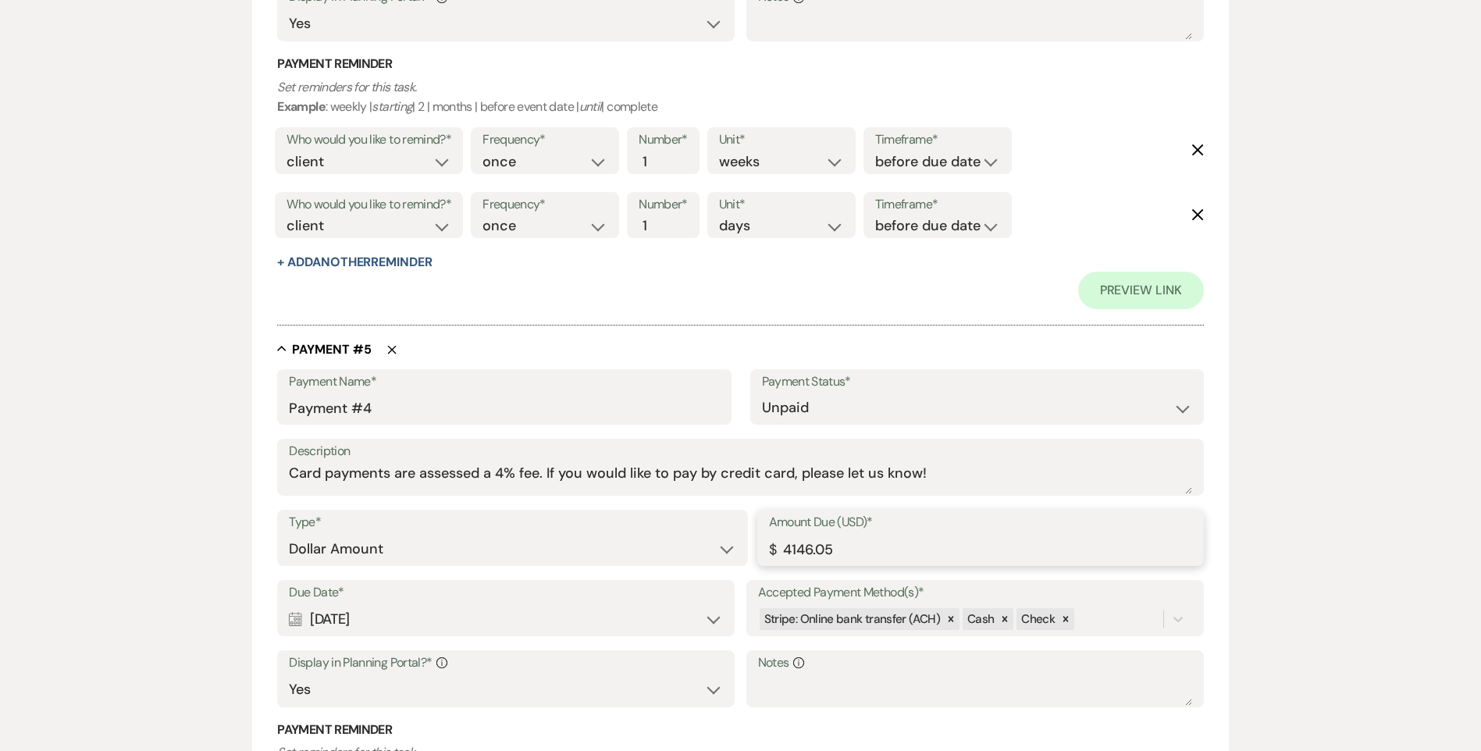
drag, startPoint x: 805, startPoint y: 554, endPoint x: 665, endPoint y: 541, distance: 140.3
click at [665, 541] on div "Type* Dollar Amount Percentage of Grand Total Amount Due (USD)* $ 4146.05" at bounding box center [740, 545] width 926 height 70
paste input "3068.80"
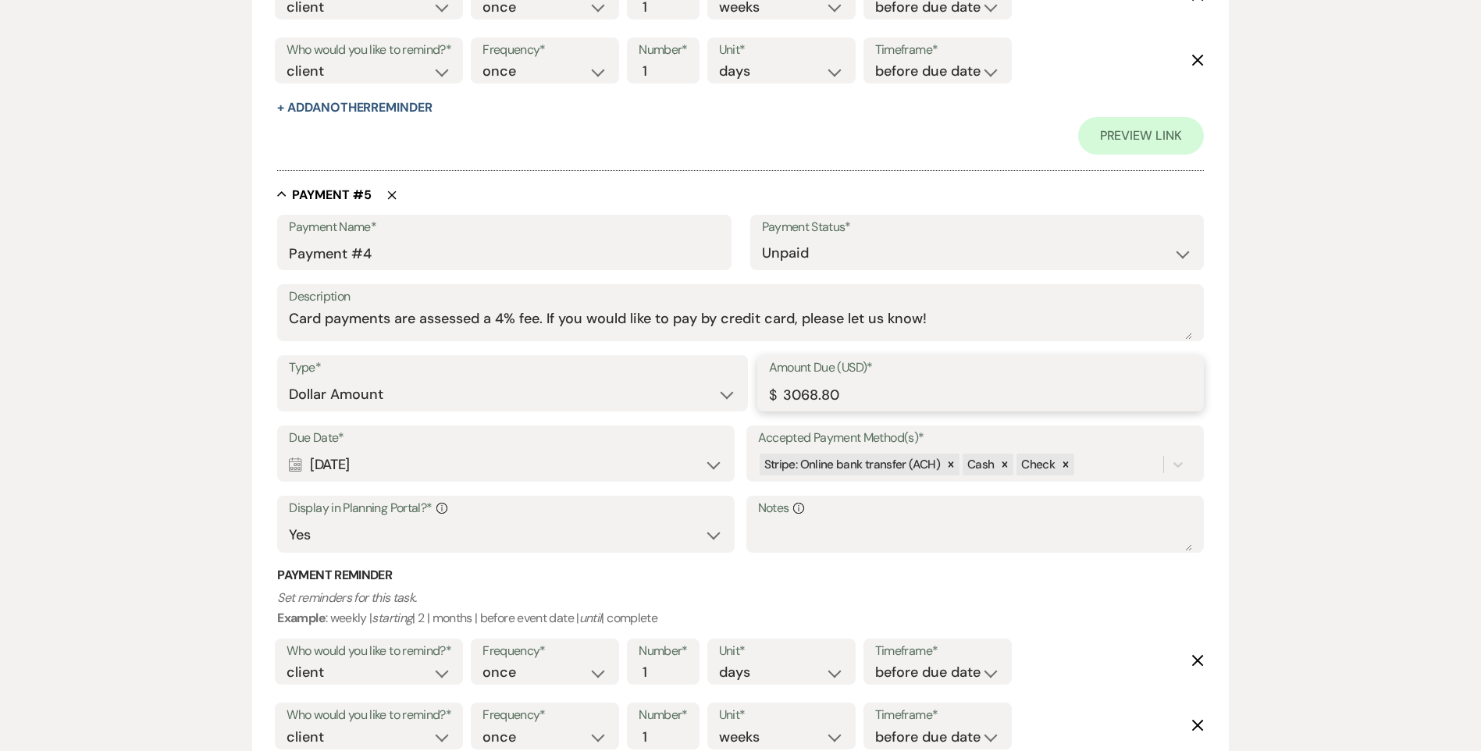
scroll to position [2924, 0]
type input "3068.80"
click at [470, 466] on div "Calendar May 23, 2026 Expand" at bounding box center [506, 463] width 434 height 30
select select "day"
select select "beforeEventDate"
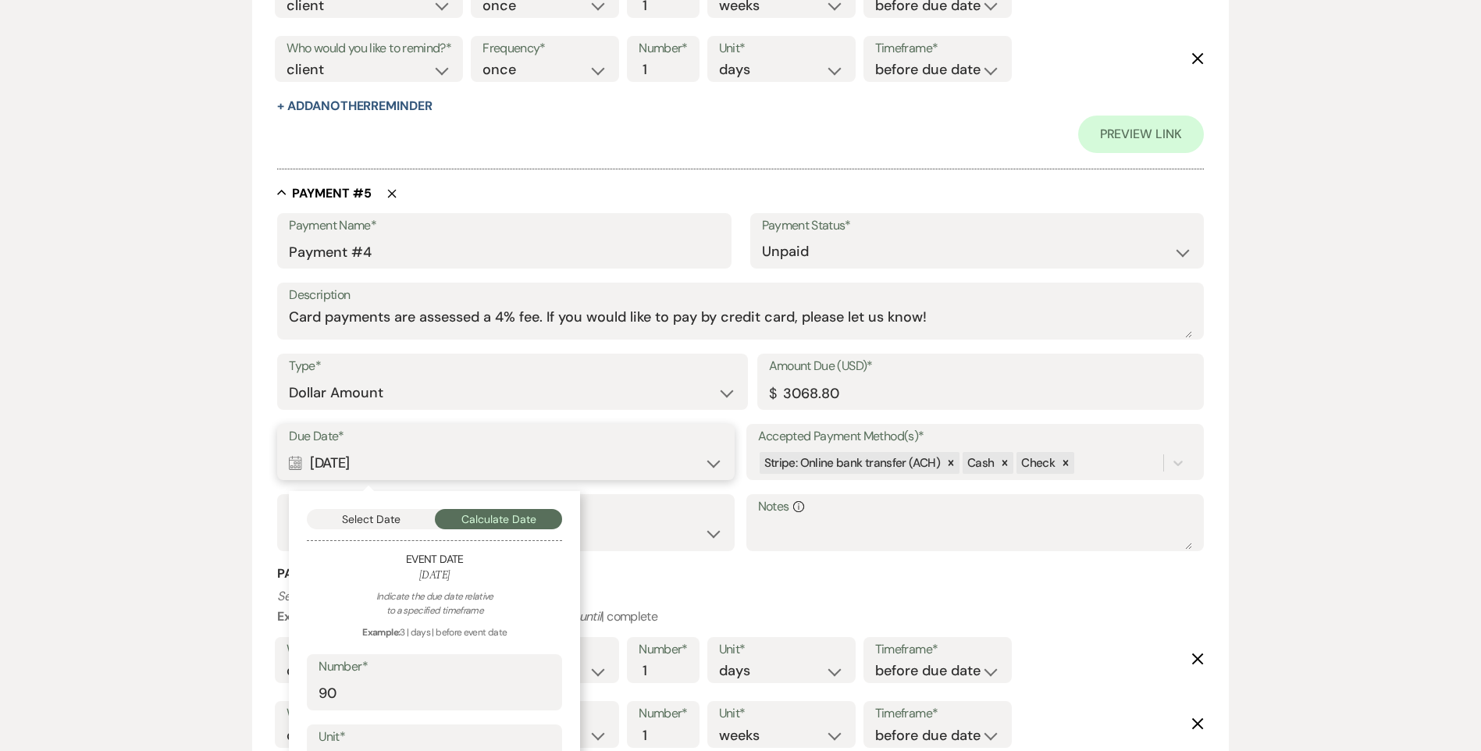
click at [406, 518] on button "Select Date" at bounding box center [371, 519] width 128 height 20
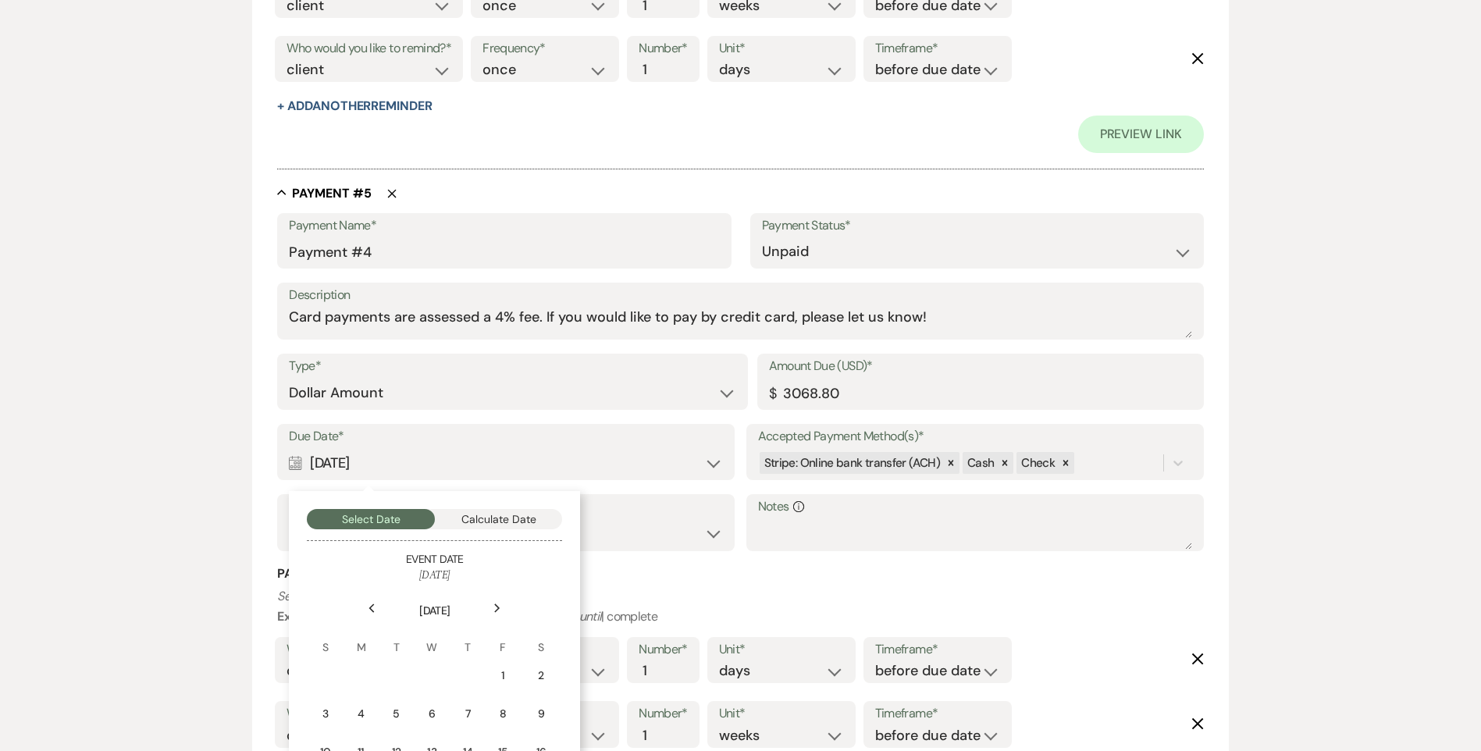
click at [500, 678] on div "1" at bounding box center [502, 675] width 13 height 16
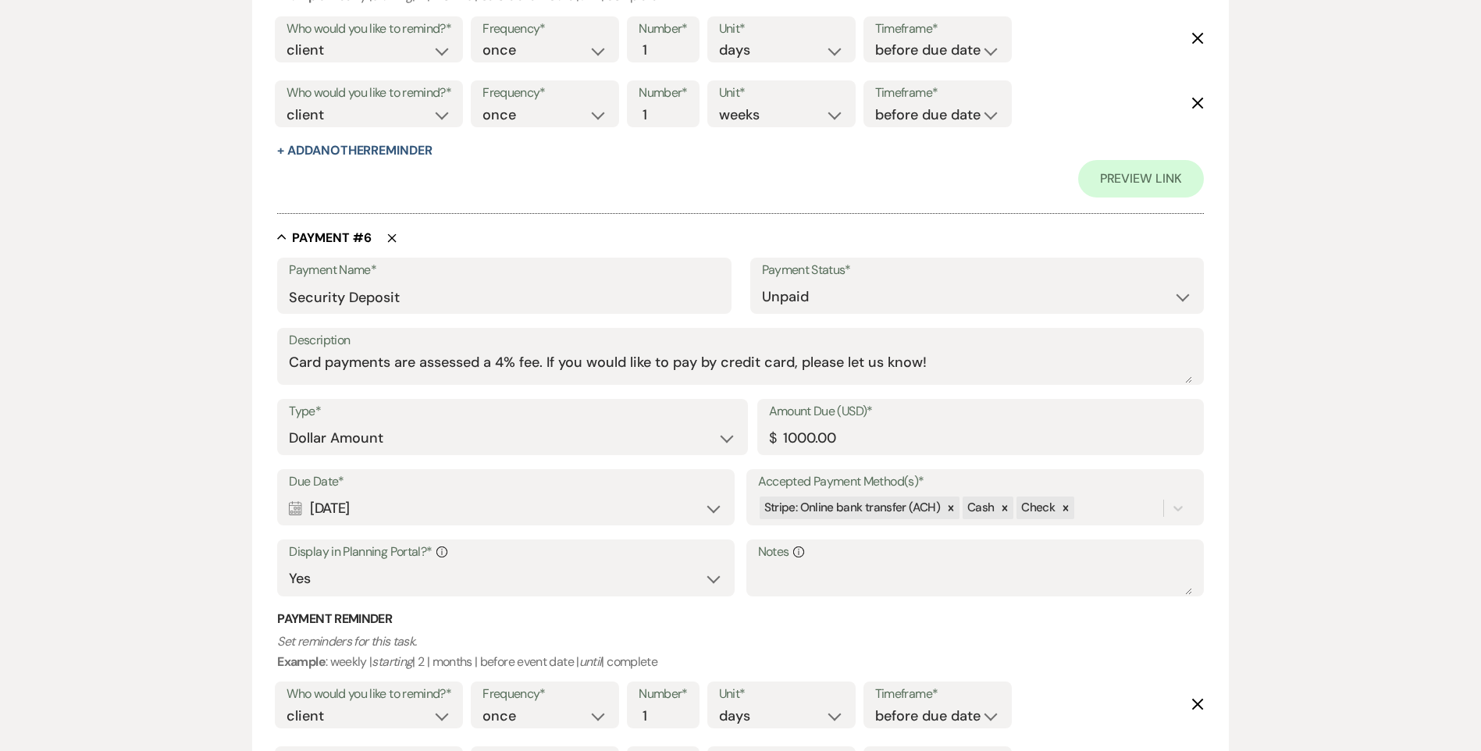
scroll to position [3548, 0]
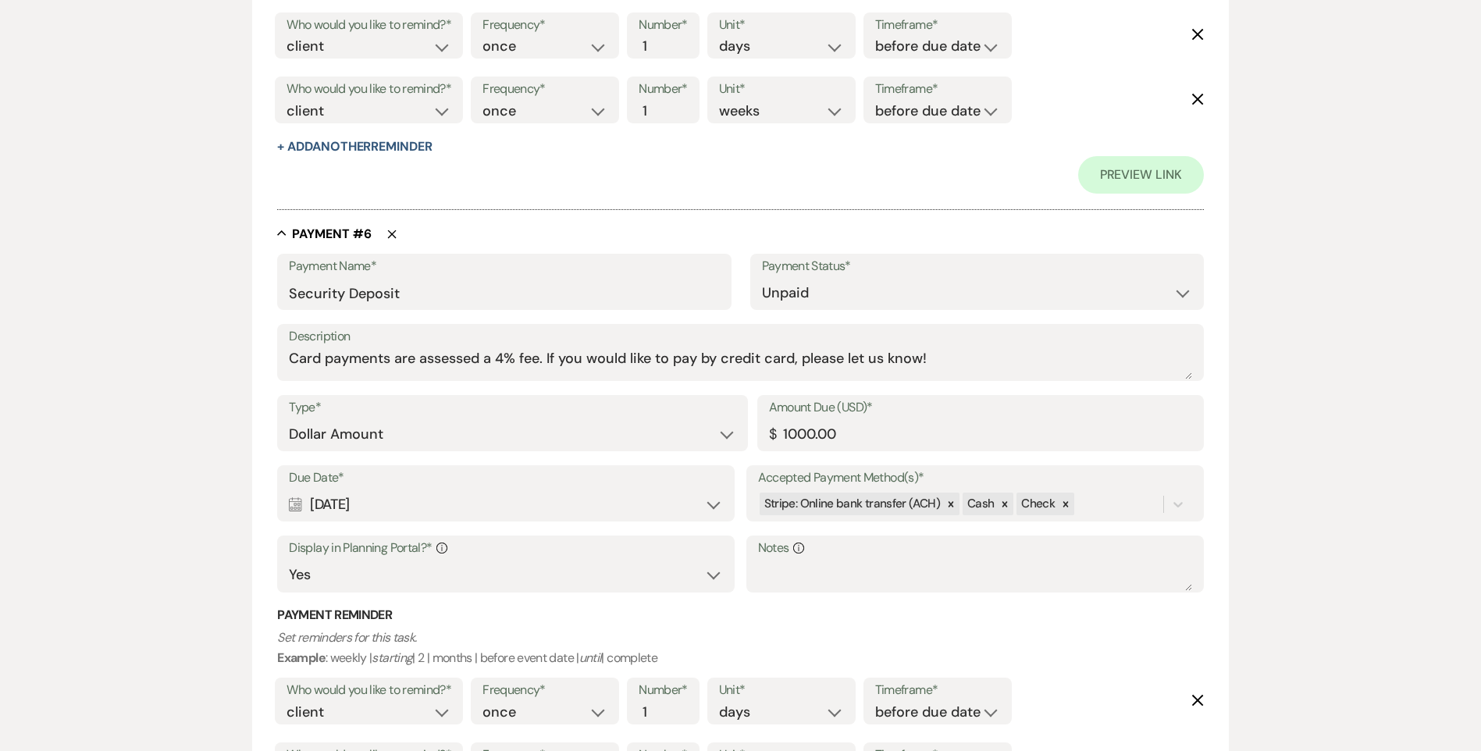
click at [464, 507] on div "Calendar May 23, 2026 Expand" at bounding box center [506, 504] width 434 height 30
select select "day"
select select "beforeEventDate"
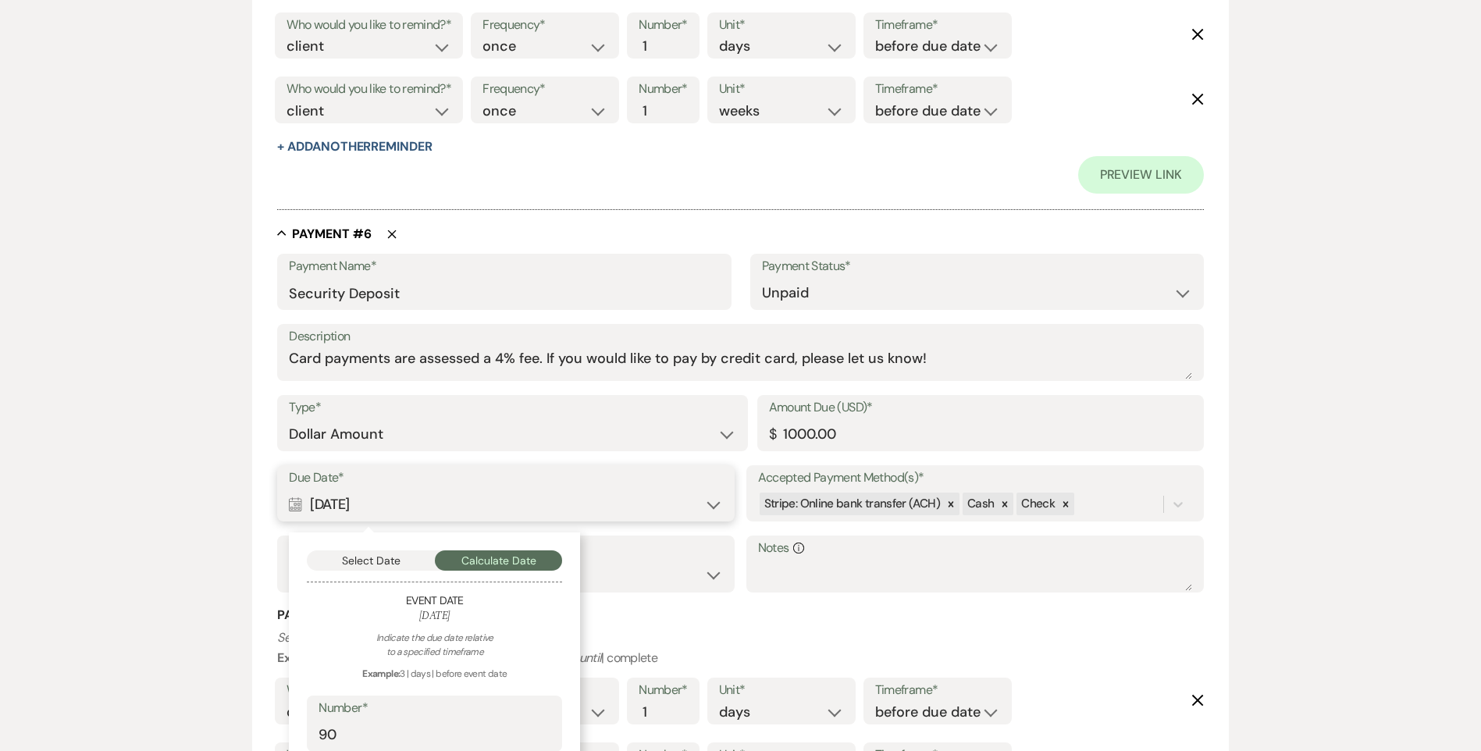
click at [410, 562] on button "Select Date" at bounding box center [371, 560] width 128 height 20
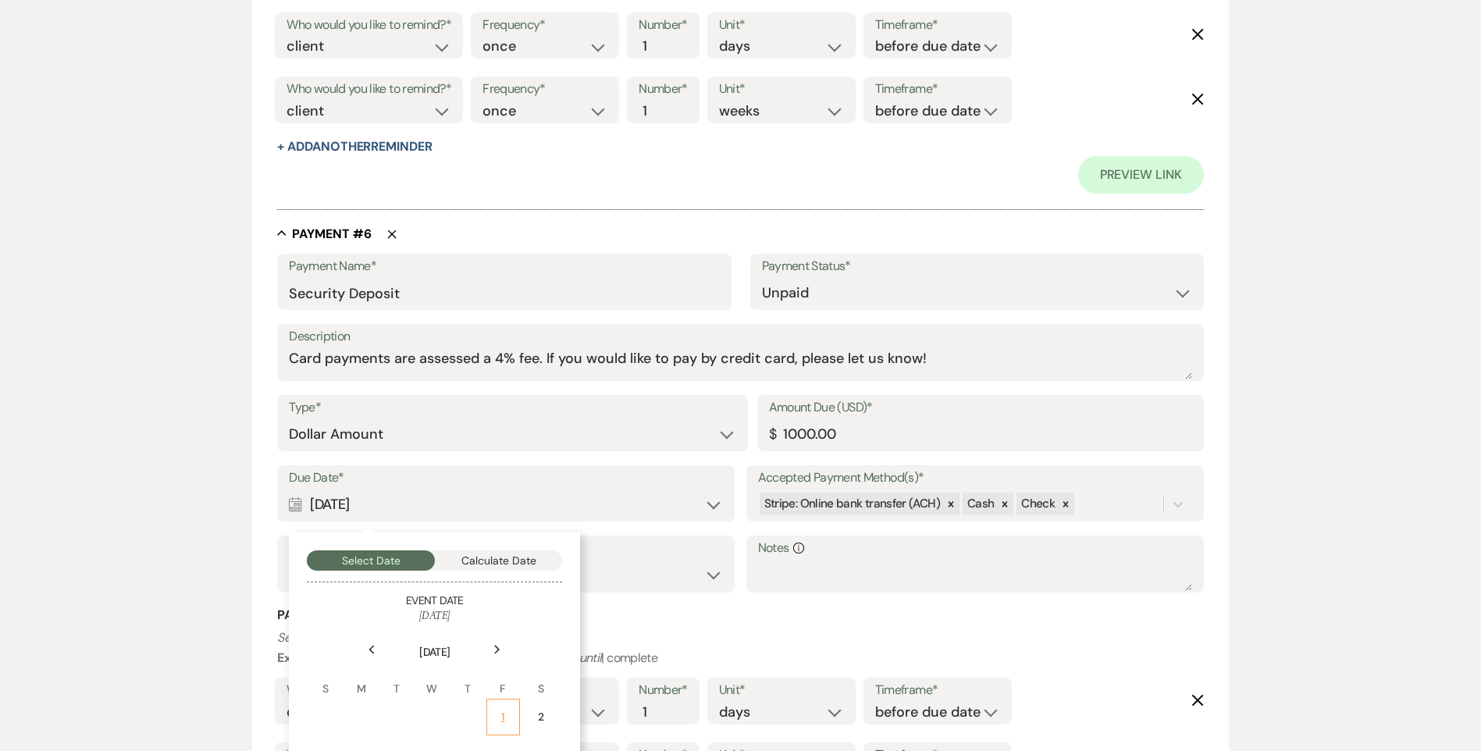
click at [504, 710] on div "1" at bounding box center [502, 717] width 13 height 16
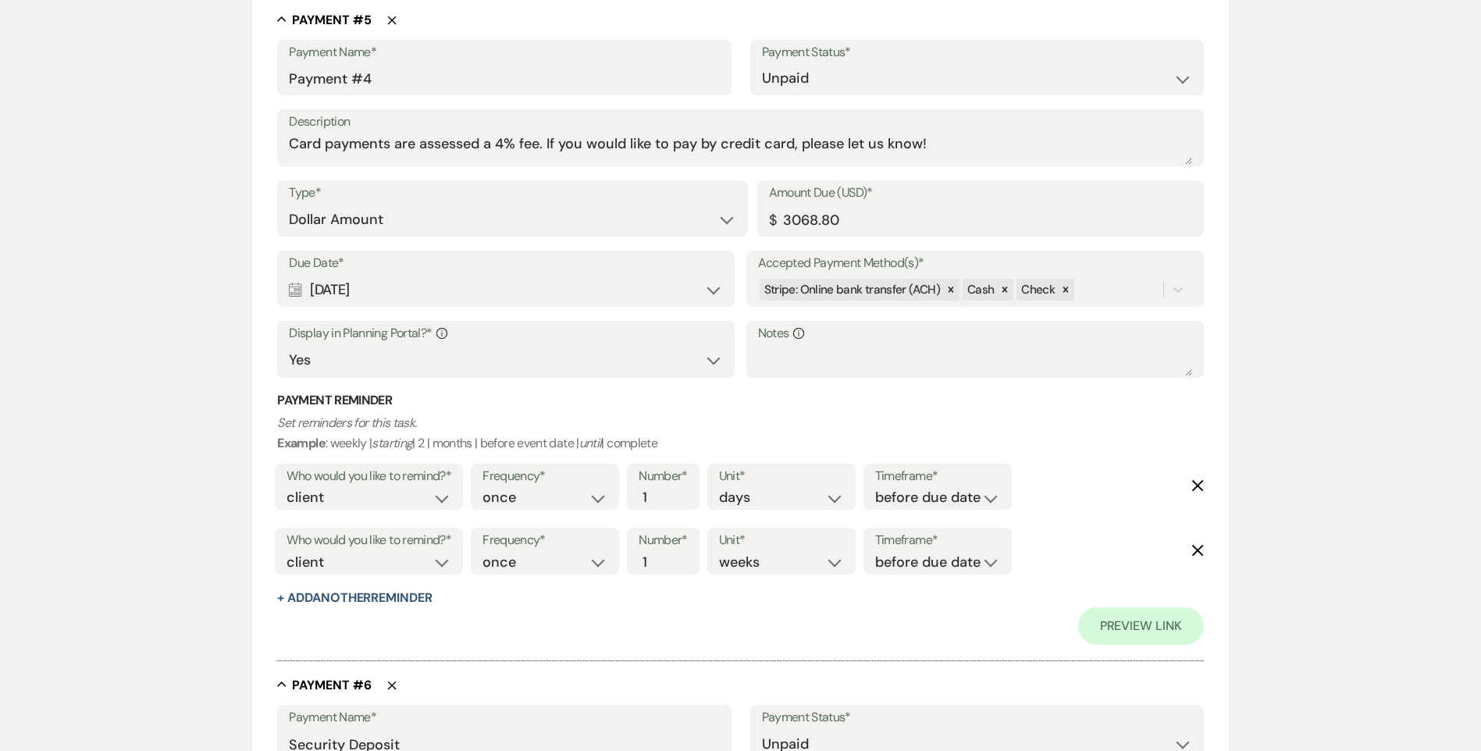
scroll to position [2924, 0]
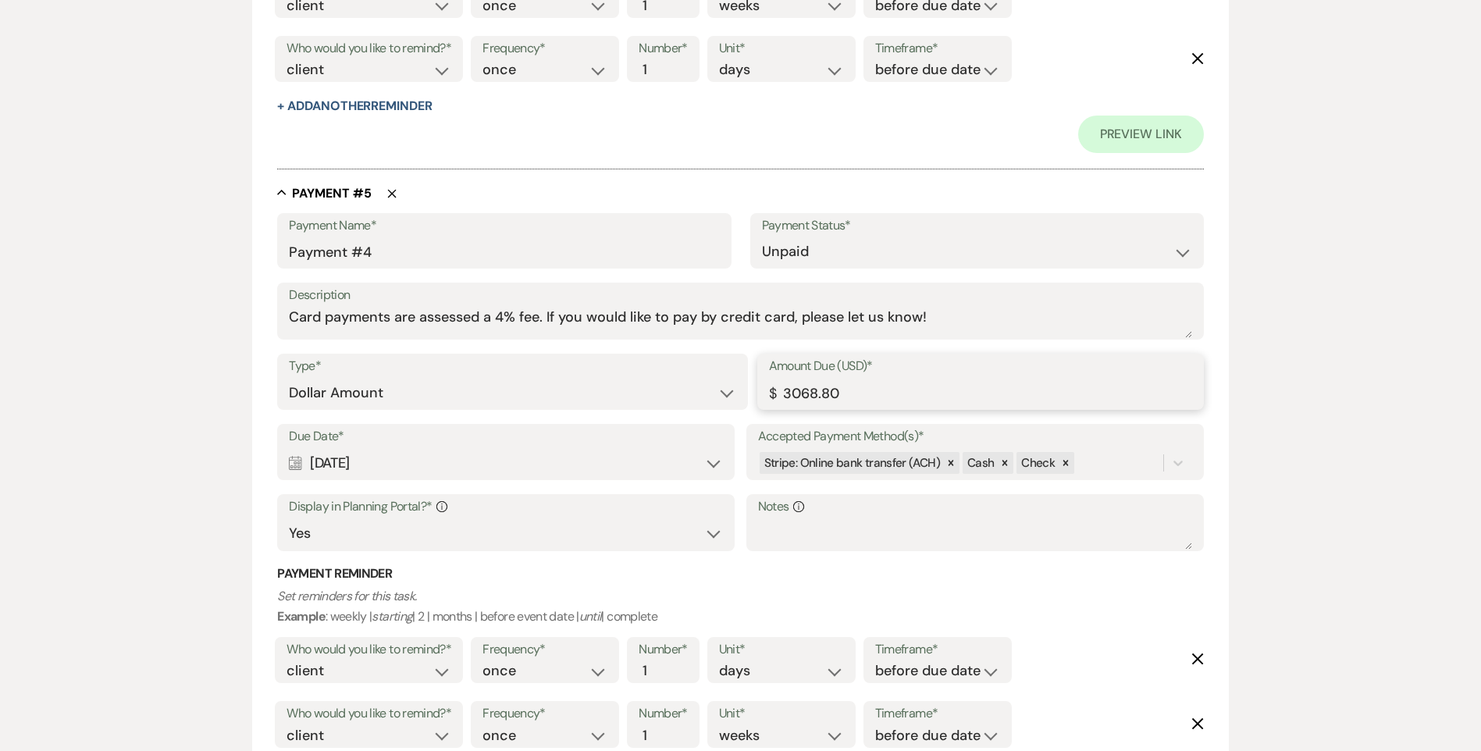
click at [858, 398] on input "3068.80" at bounding box center [980, 393] width 423 height 30
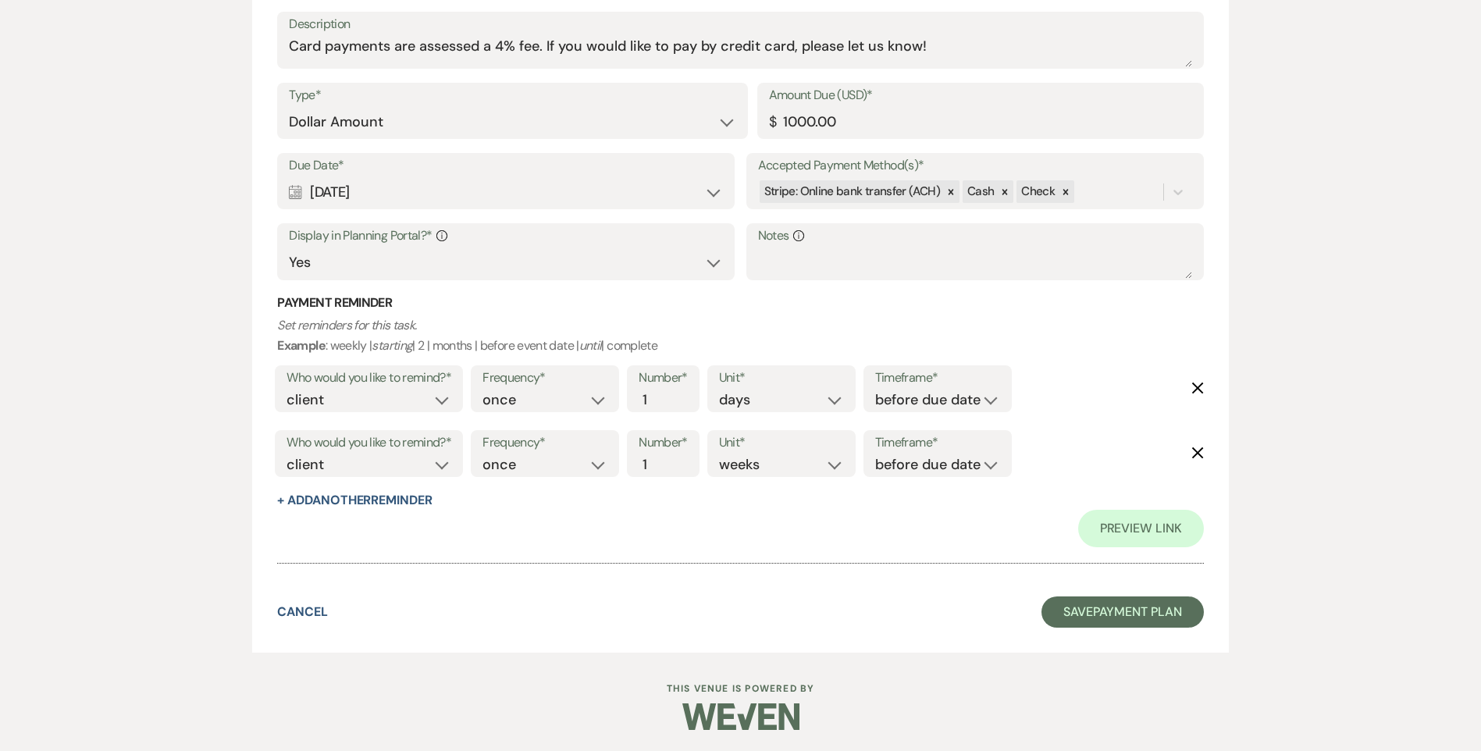
scroll to position [3863, 0]
type input "3068.79"
click at [1092, 605] on button "Save Payment Plan" at bounding box center [1122, 609] width 162 height 31
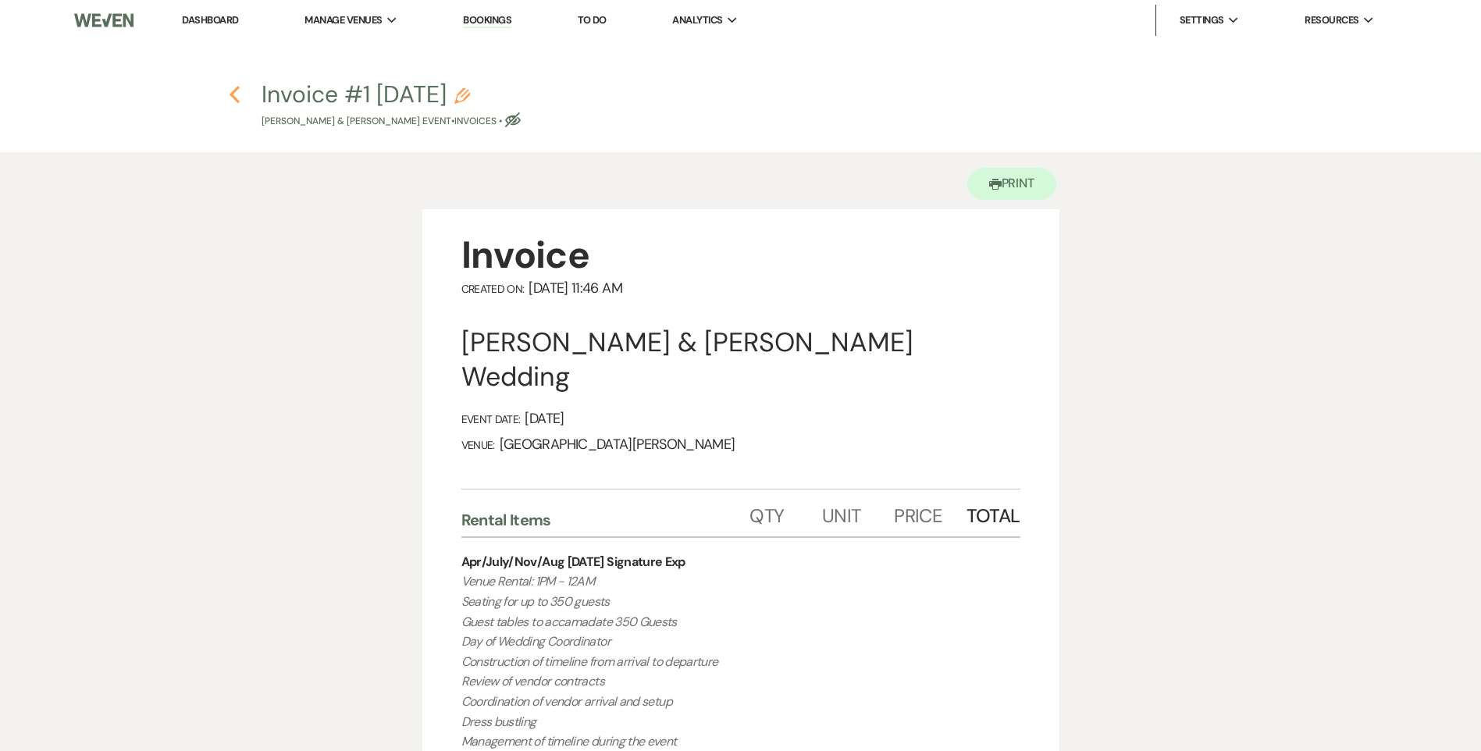
click at [229, 91] on icon "Previous" at bounding box center [235, 94] width 12 height 19
select select "3"
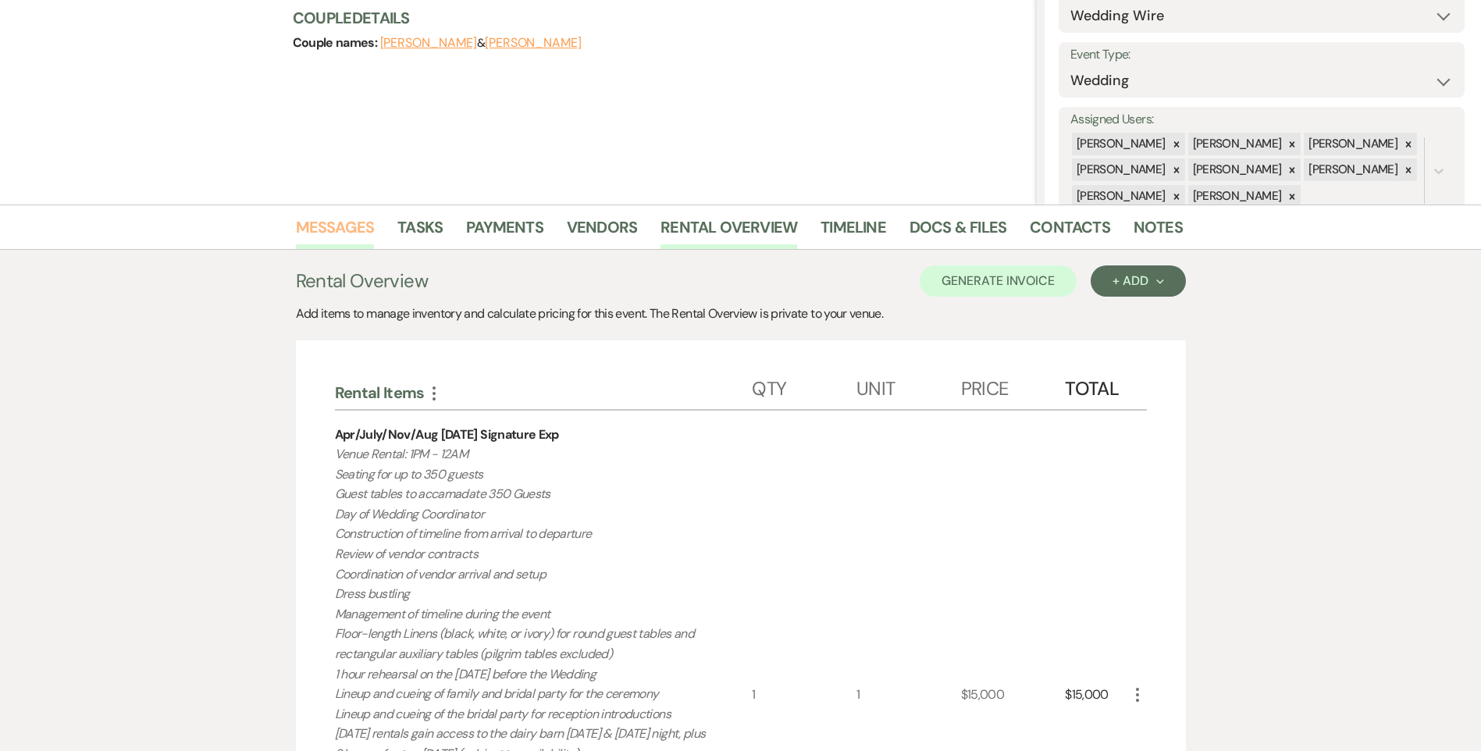
click at [343, 233] on link "Messages" at bounding box center [335, 232] width 79 height 34
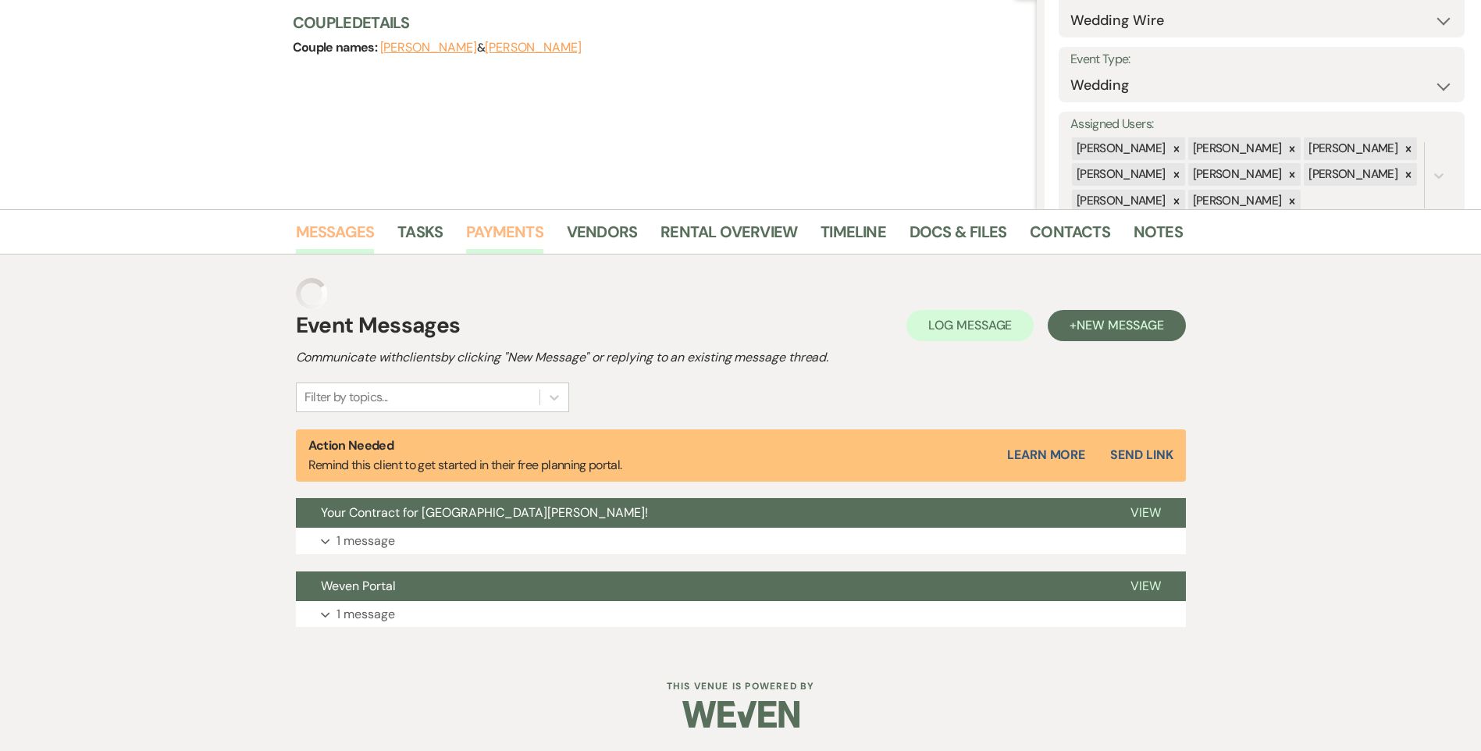
scroll to position [151, 0]
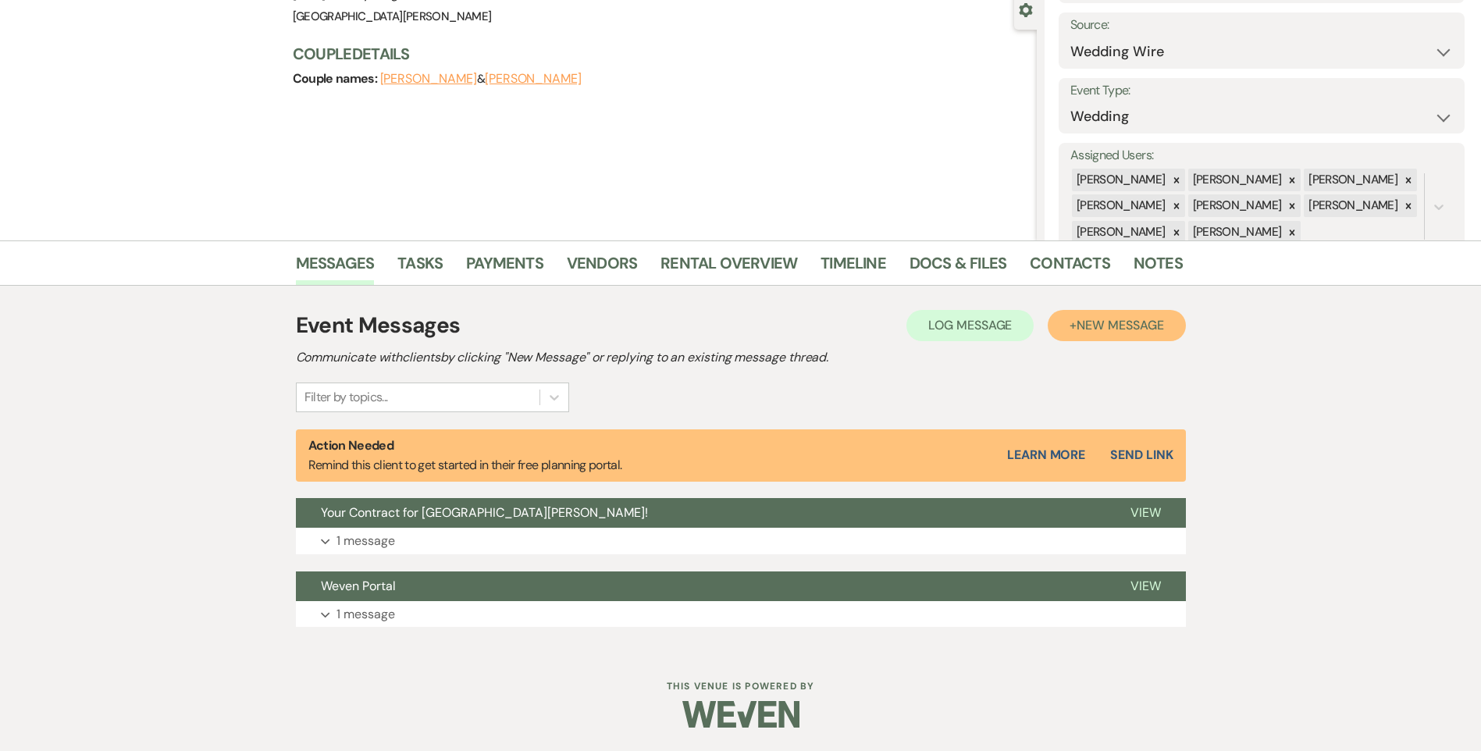
click at [1112, 326] on span "New Message" at bounding box center [1119, 325] width 87 height 16
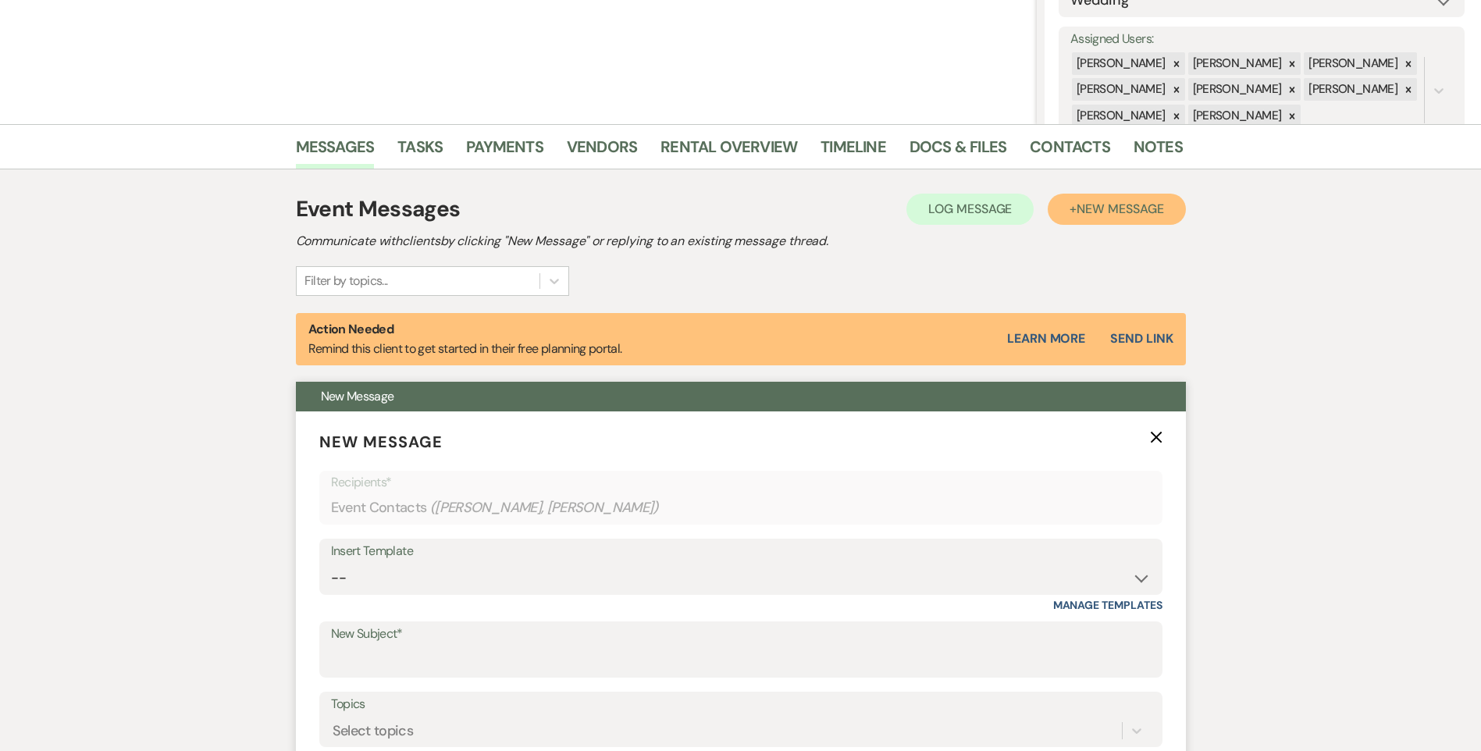
scroll to position [386, 0]
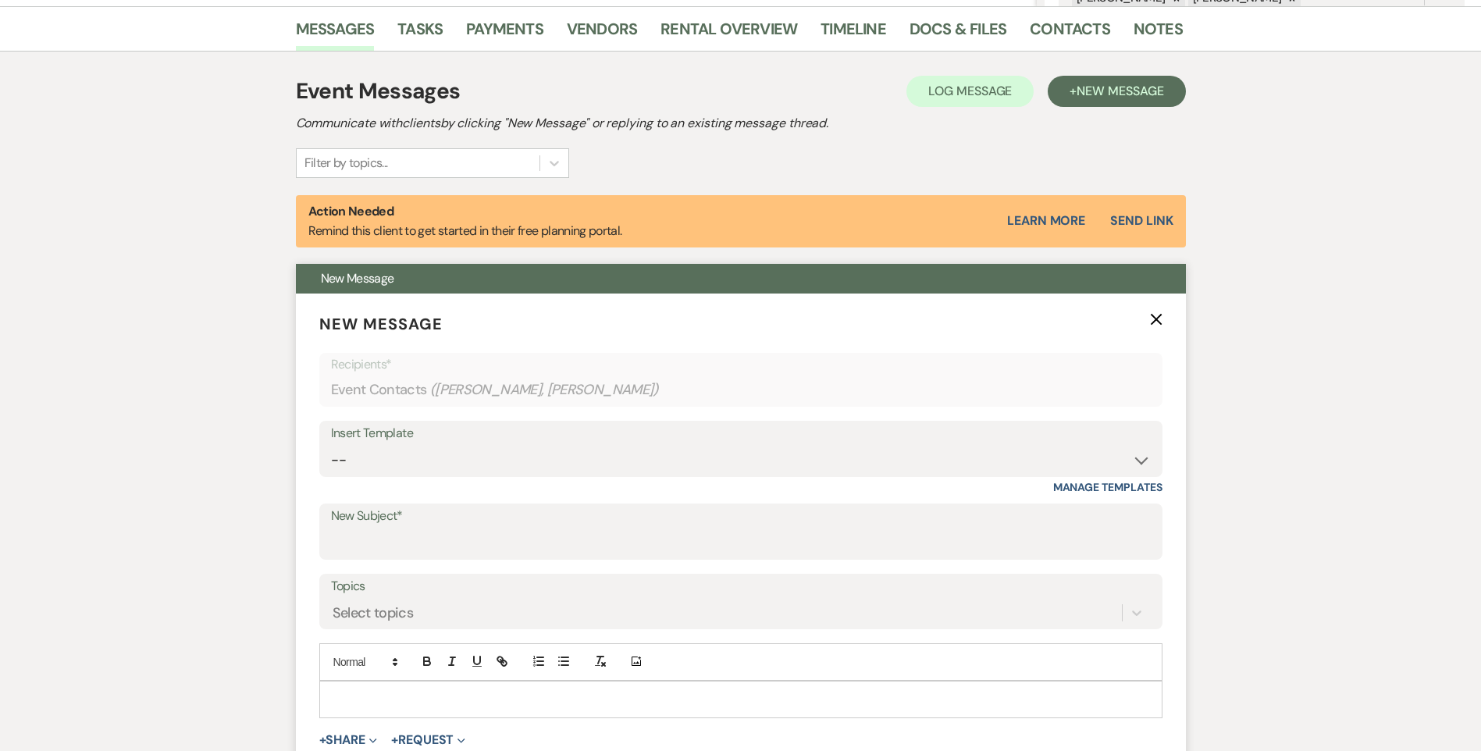
click at [470, 519] on label "New Subject*" at bounding box center [741, 516] width 820 height 23
click at [470, 528] on input "New Subject*" at bounding box center [741, 543] width 820 height 30
click at [404, 439] on div "Insert Template" at bounding box center [741, 433] width 820 height 23
click at [403, 463] on select "-- Follow Up WWM Initial Inquiry Response Planning Portal Introduction (Booked …" at bounding box center [741, 460] width 820 height 30
select select "5027"
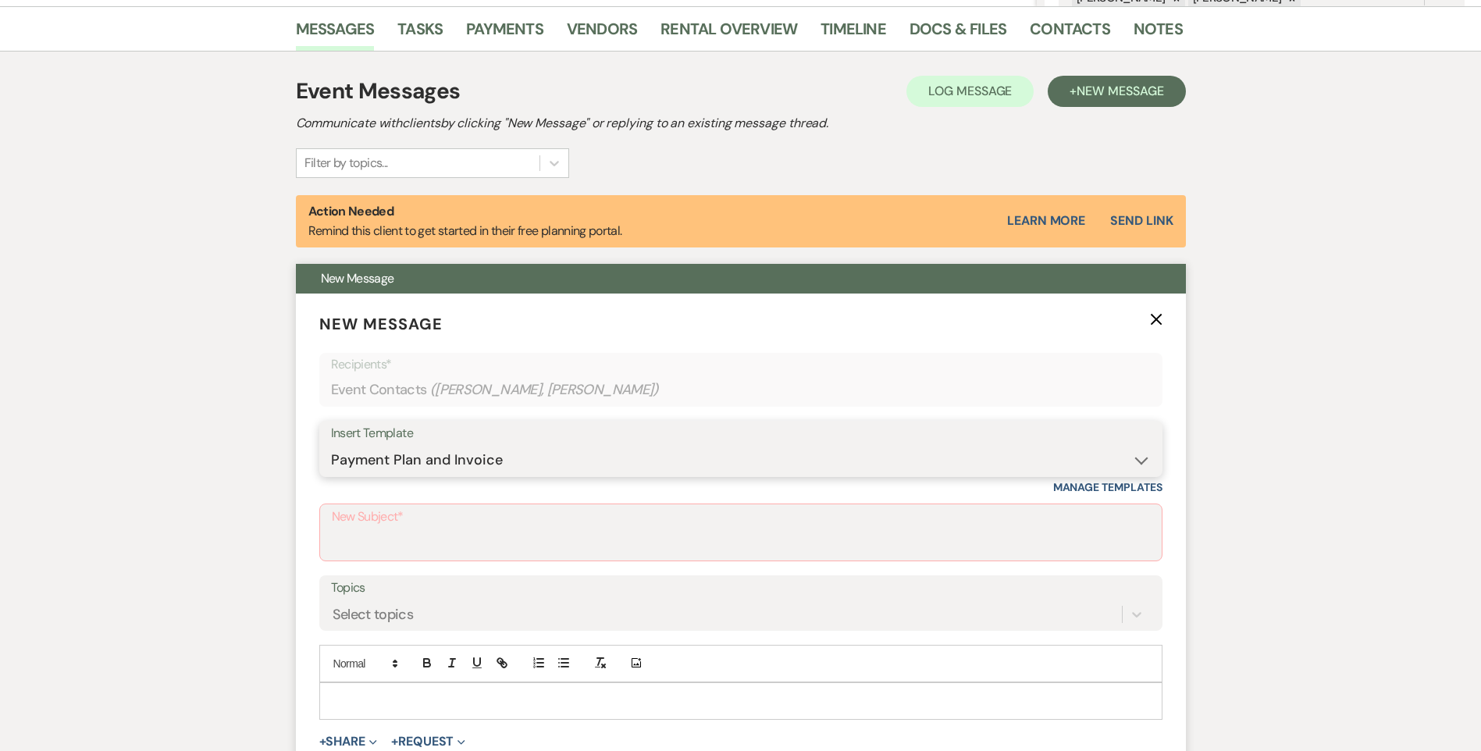
click at [331, 445] on select "-- Follow Up WWM Initial Inquiry Response Planning Portal Introduction (Booked …" at bounding box center [741, 460] width 820 height 30
type input "Your Invoice & Payment Plan for White [GEOGRAPHIC_DATA][PERSON_NAME]!"
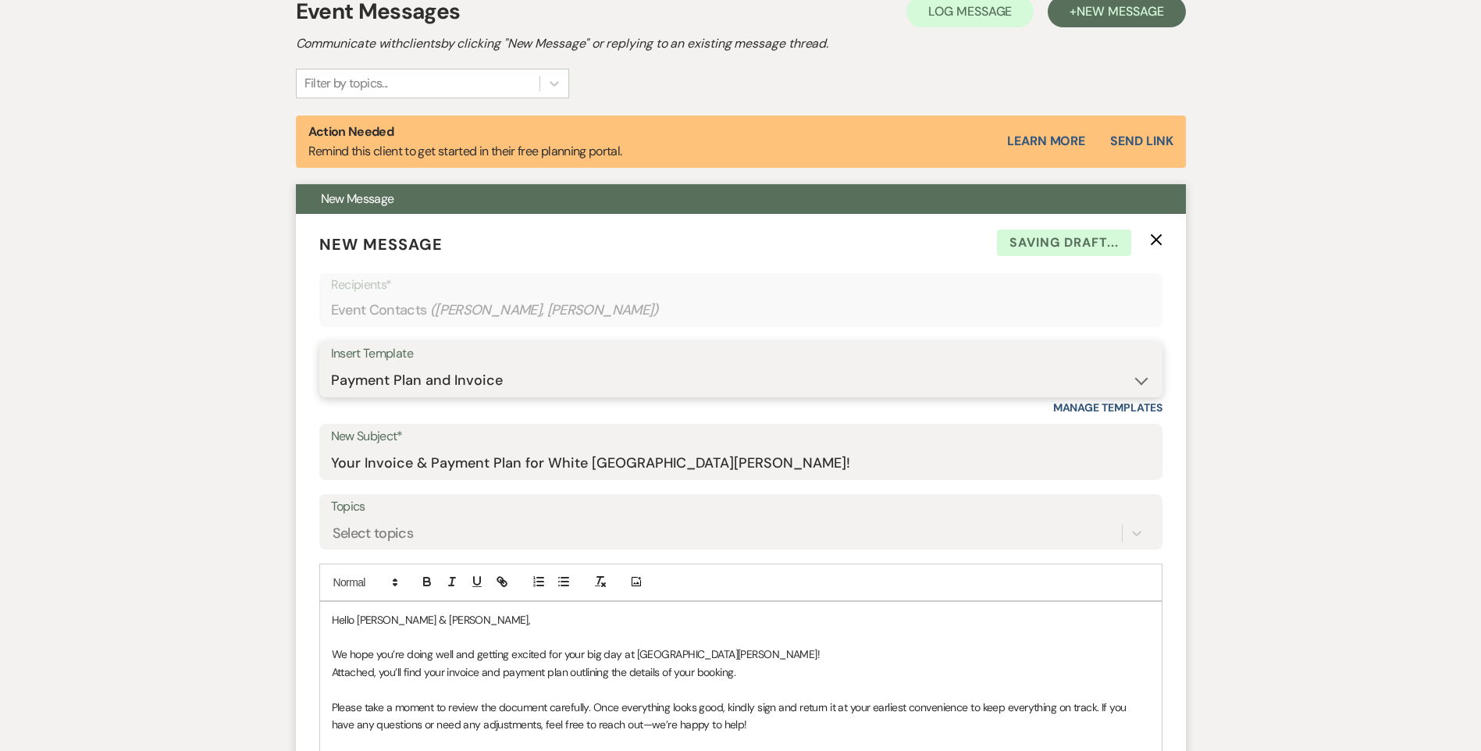
scroll to position [620, 0]
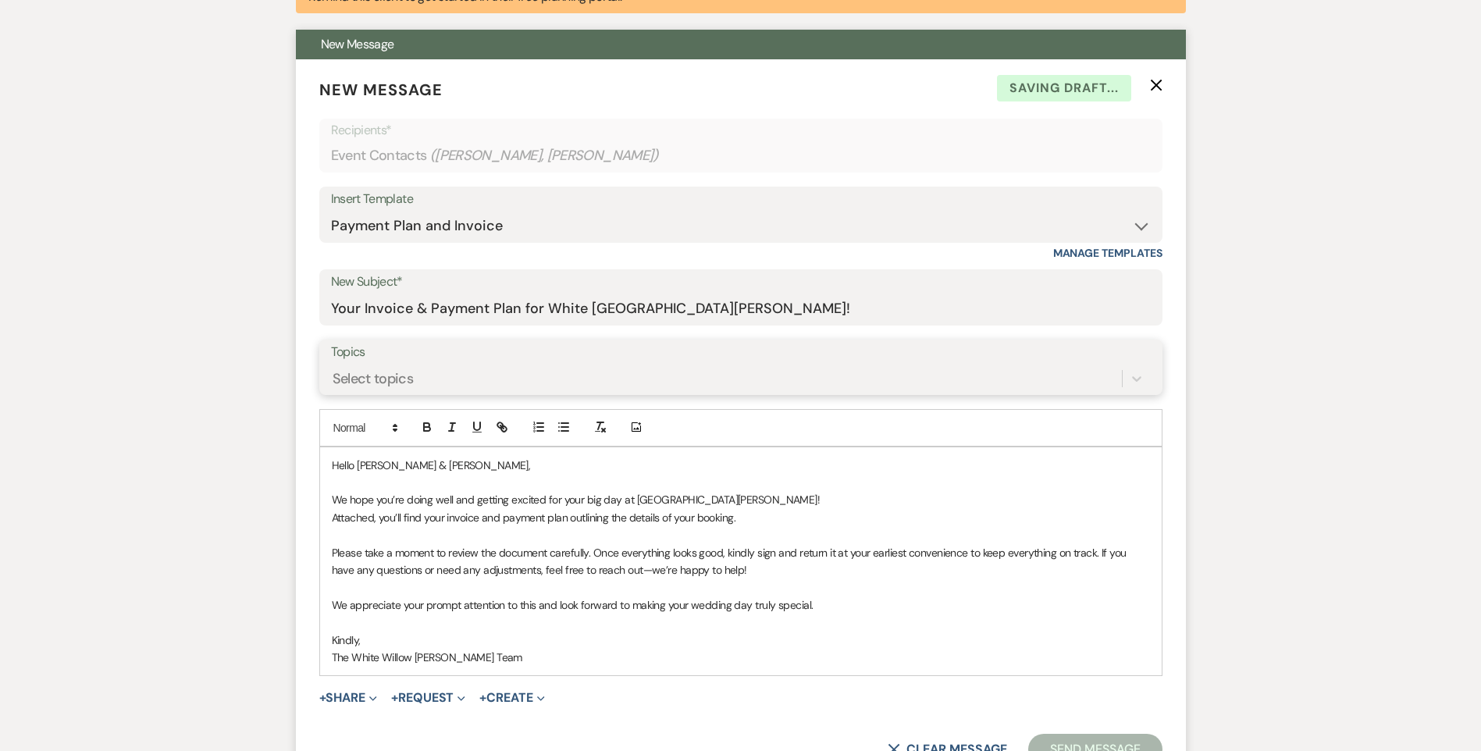
click at [413, 382] on div "Select topics" at bounding box center [726, 378] width 791 height 27
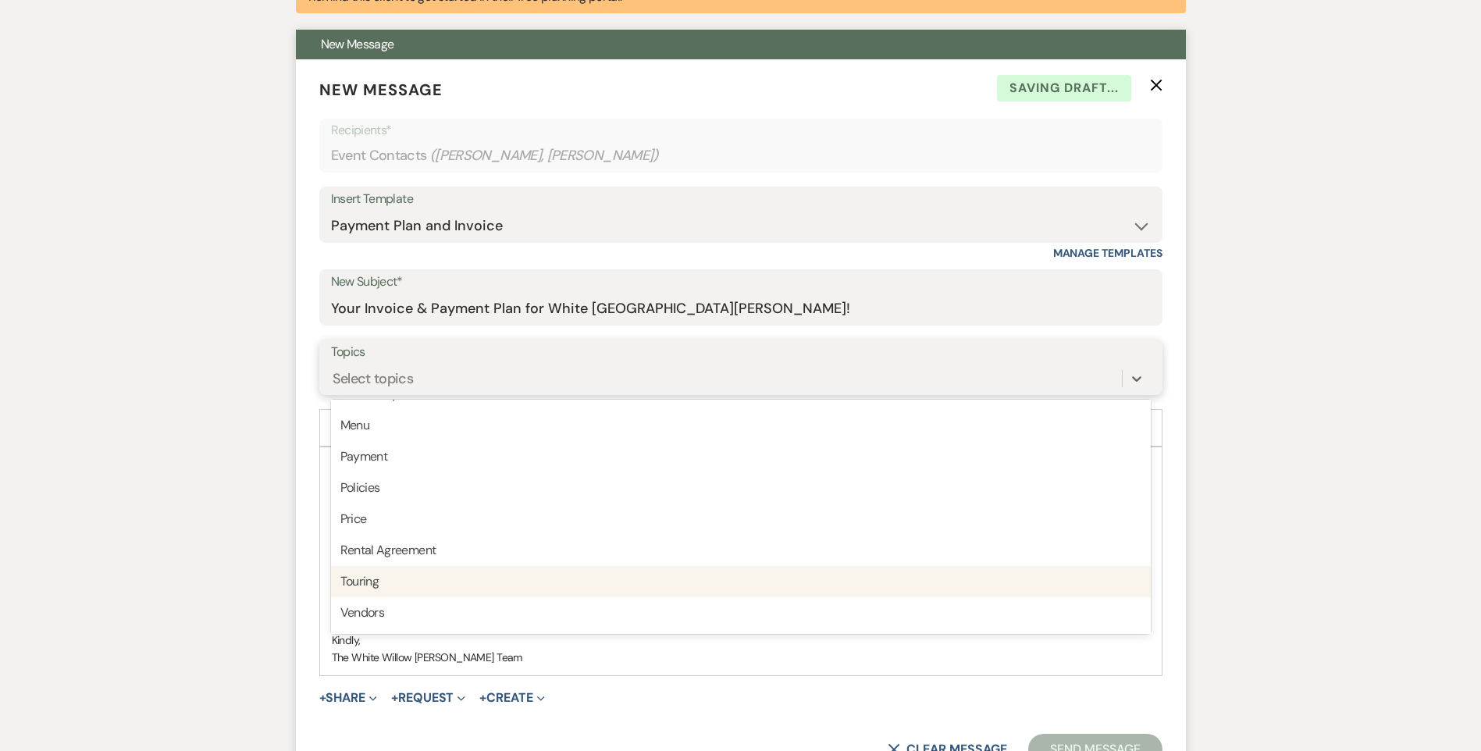
scroll to position [397, 0]
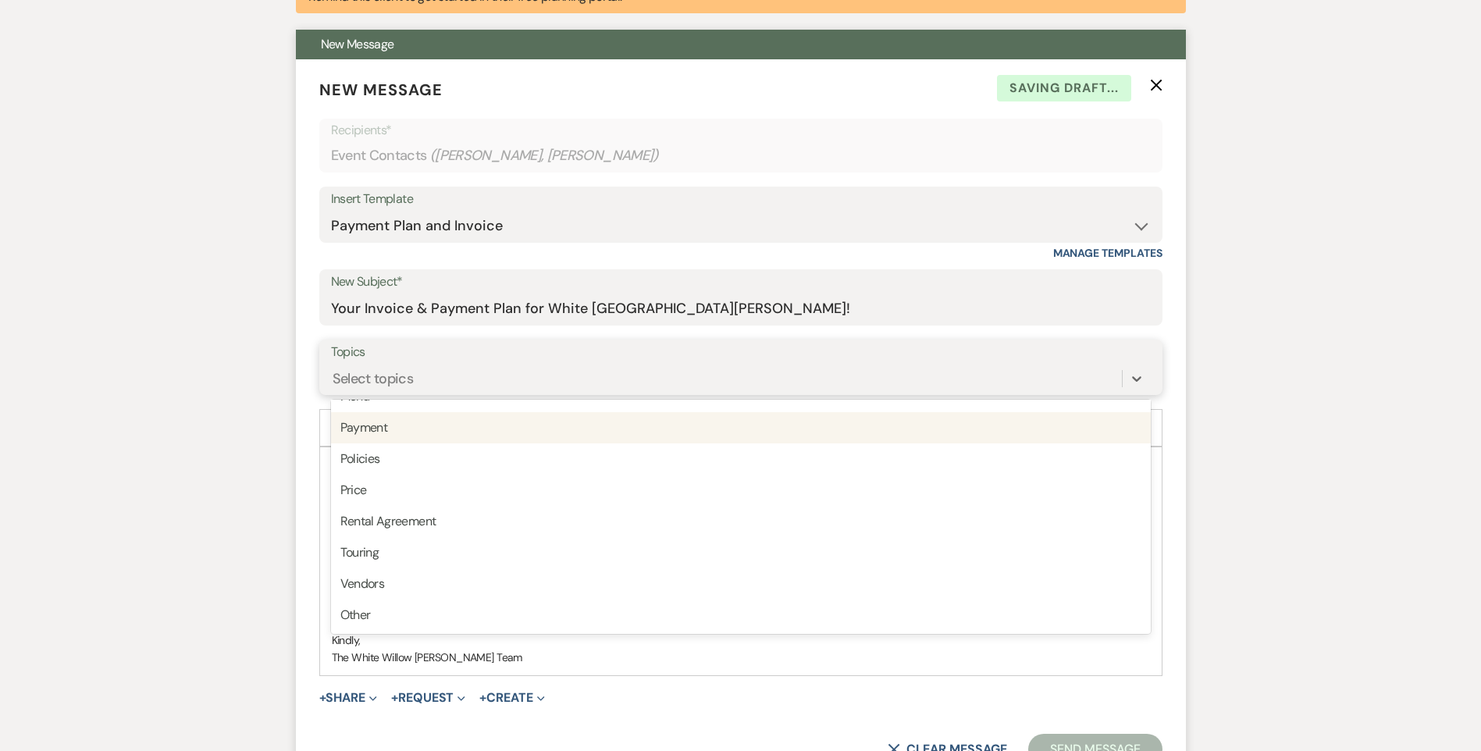
click at [424, 433] on div "Payment" at bounding box center [741, 427] width 820 height 31
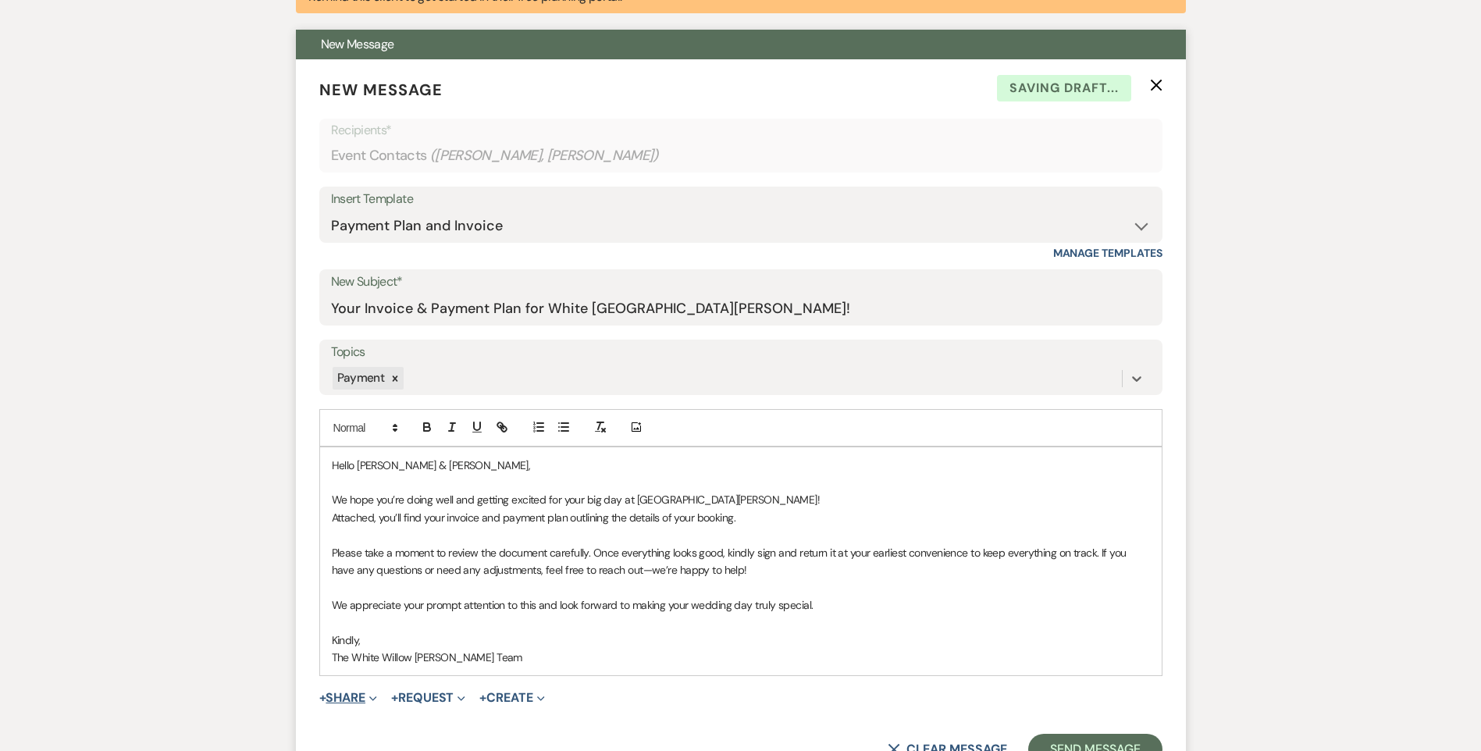
click at [363, 699] on button "+ Share Expand" at bounding box center [348, 698] width 59 height 12
click at [404, 726] on span "Doc Upload Documents" at bounding box center [382, 728] width 89 height 16
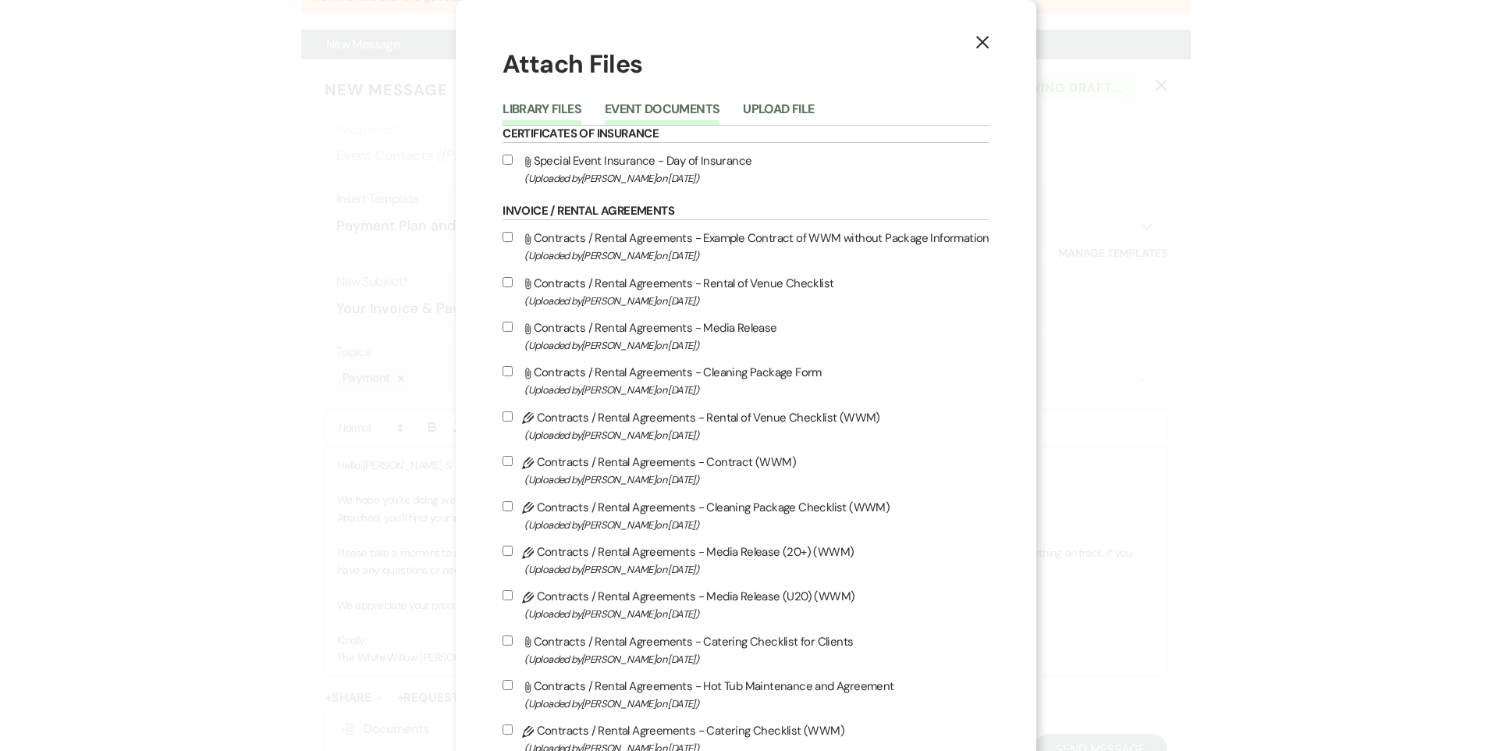
click at [649, 109] on button "Event Documents" at bounding box center [662, 114] width 115 height 22
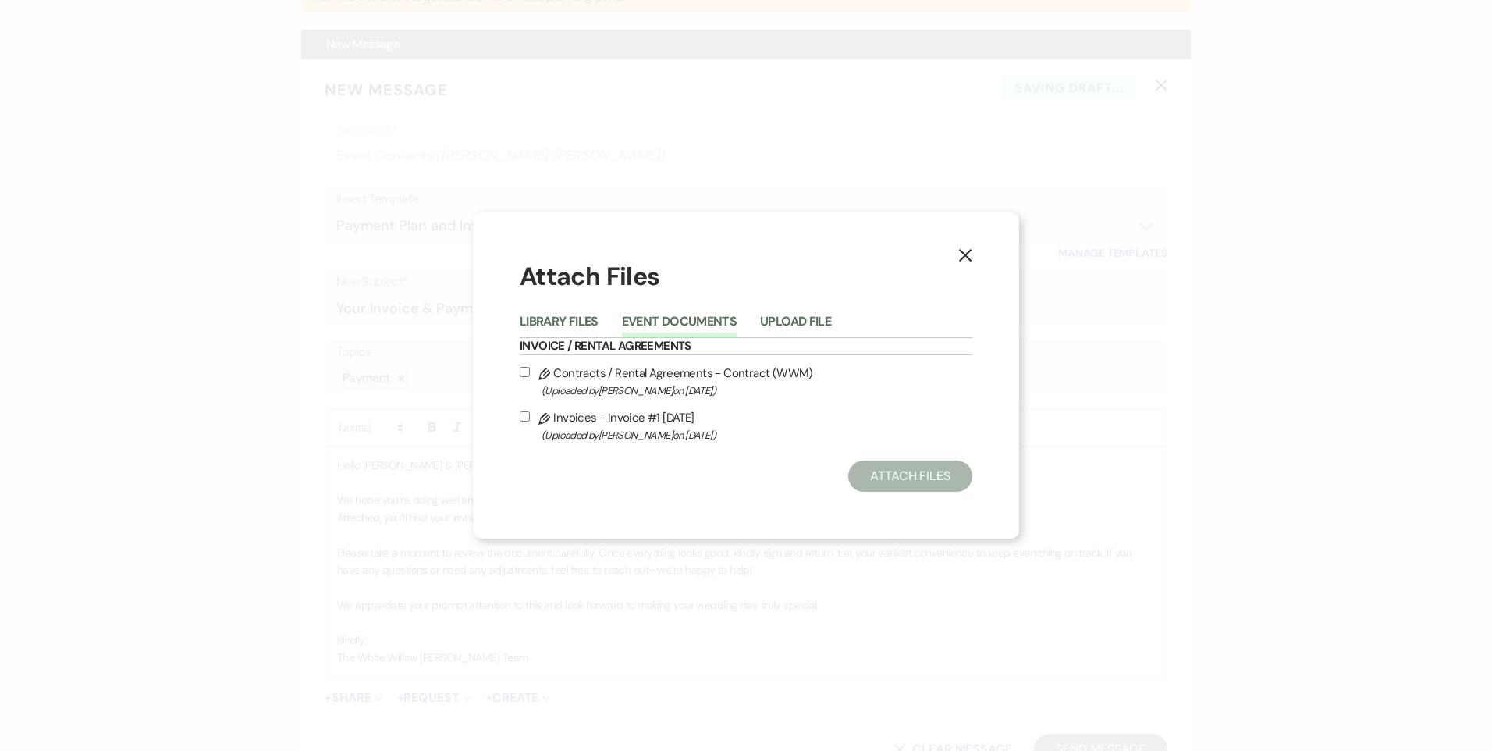
click at [521, 418] on input "Pencil Invoices - Invoice #1 8-21-2025 (Uploaded by Tori Sipes on Aug 21st, 202…" at bounding box center [525, 416] width 10 height 10
checkbox input "true"
click at [921, 472] on button "Attach Files" at bounding box center [910, 476] width 124 height 31
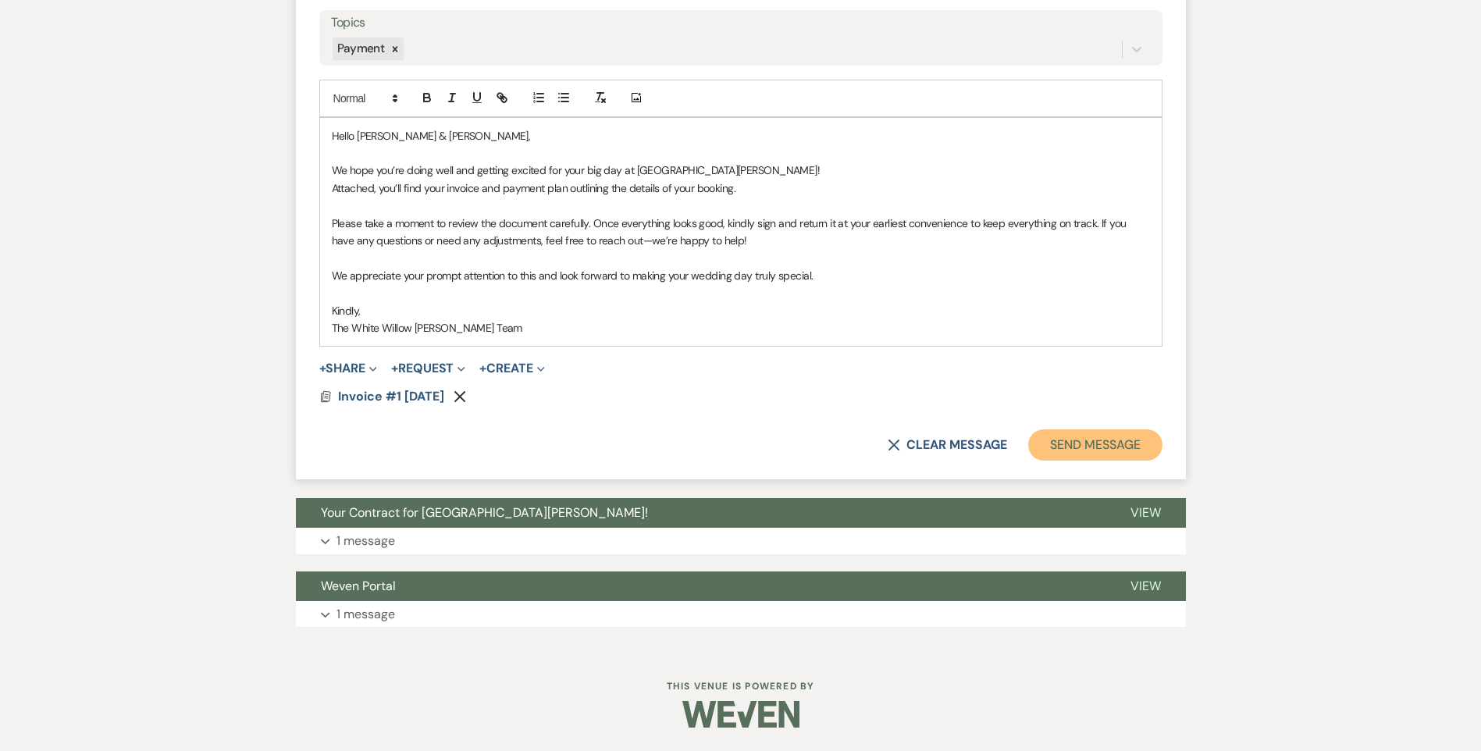
click at [1063, 445] on button "Send Message" at bounding box center [1094, 444] width 133 height 31
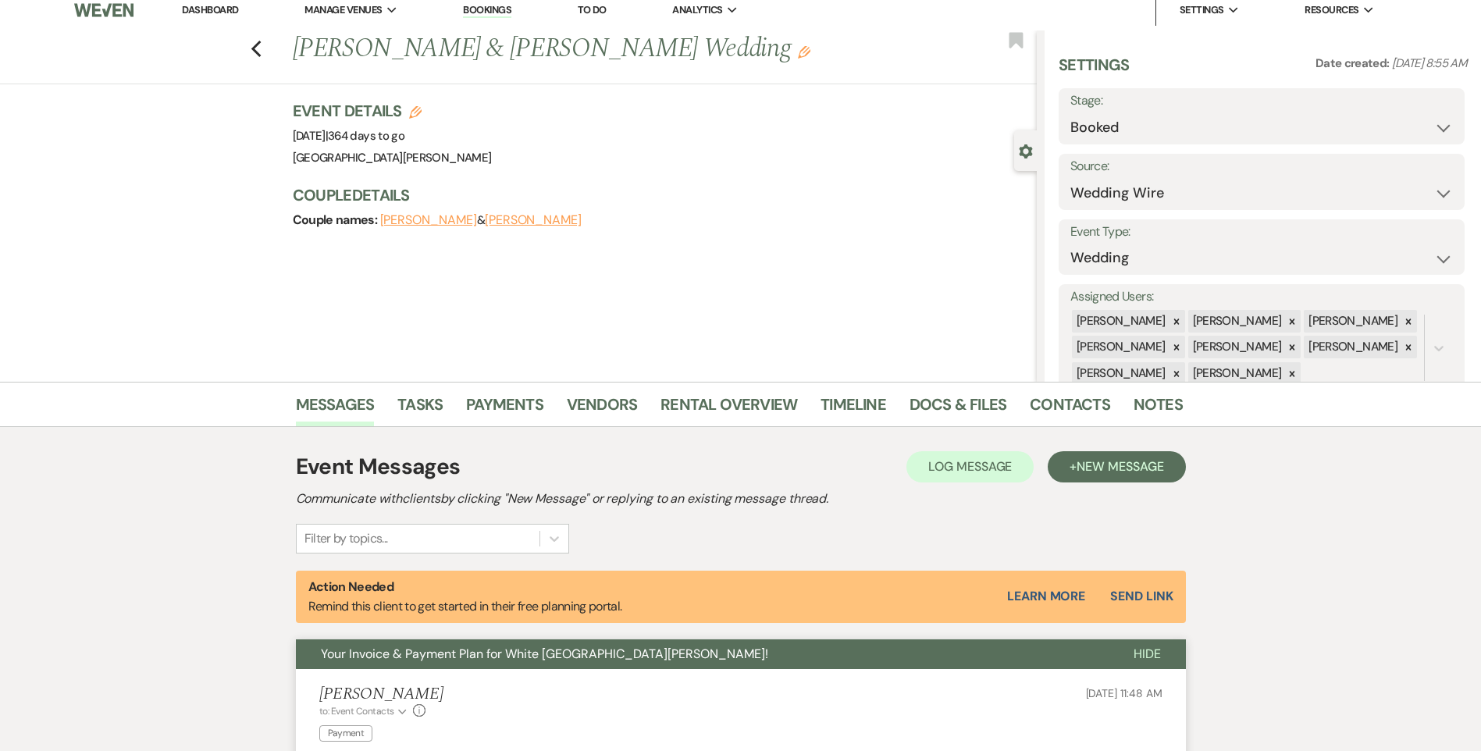
scroll to position [0, 0]
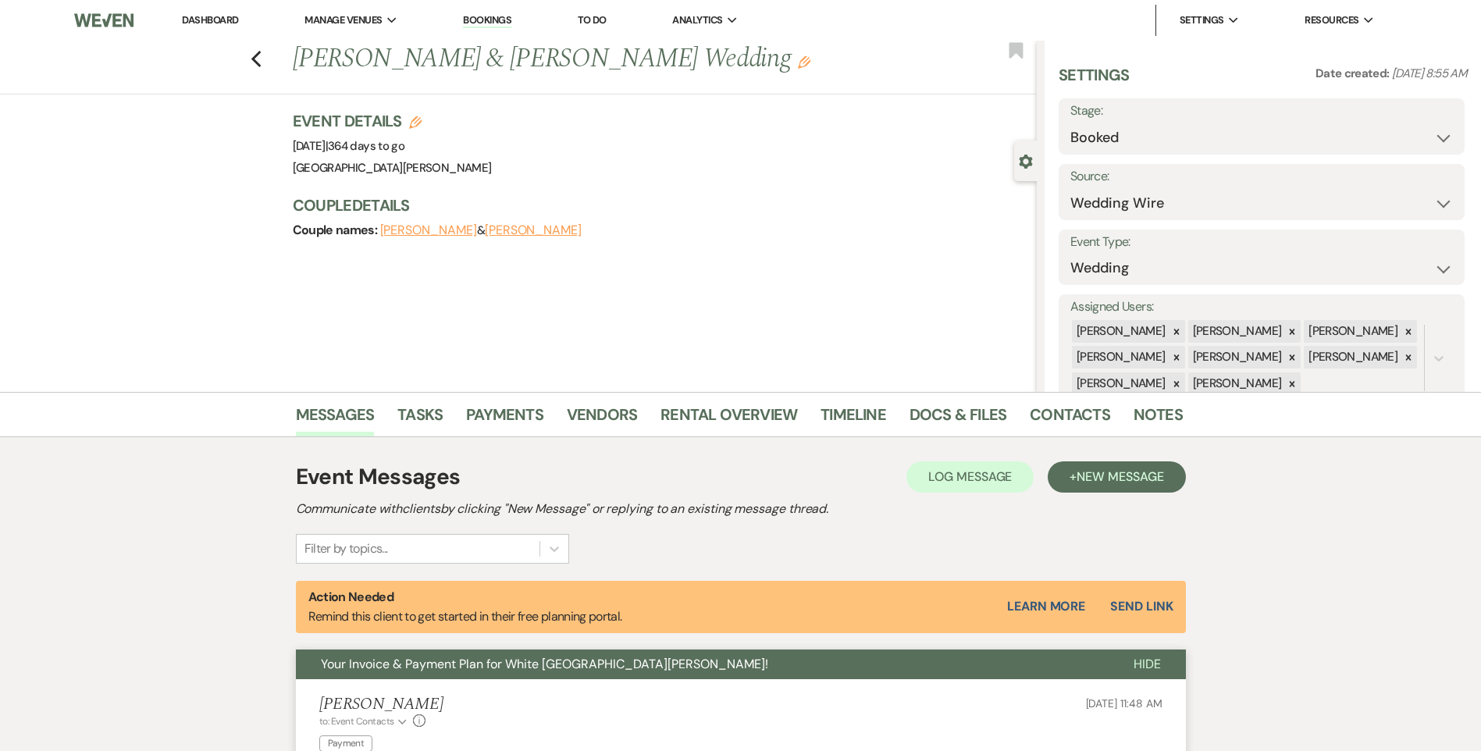
click at [215, 20] on link "Dashboard" at bounding box center [210, 19] width 56 height 13
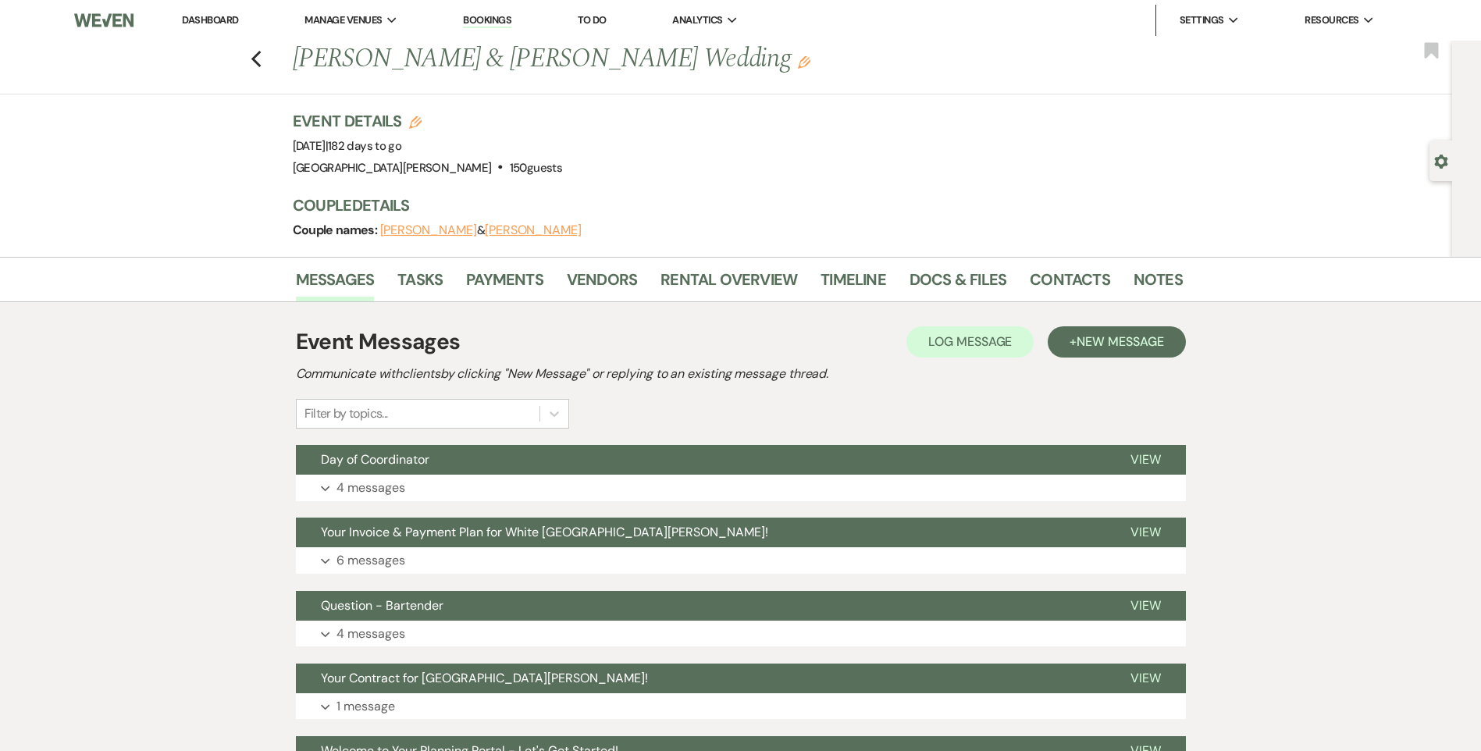
click at [496, 477] on button "Expand 4 messages" at bounding box center [741, 488] width 890 height 27
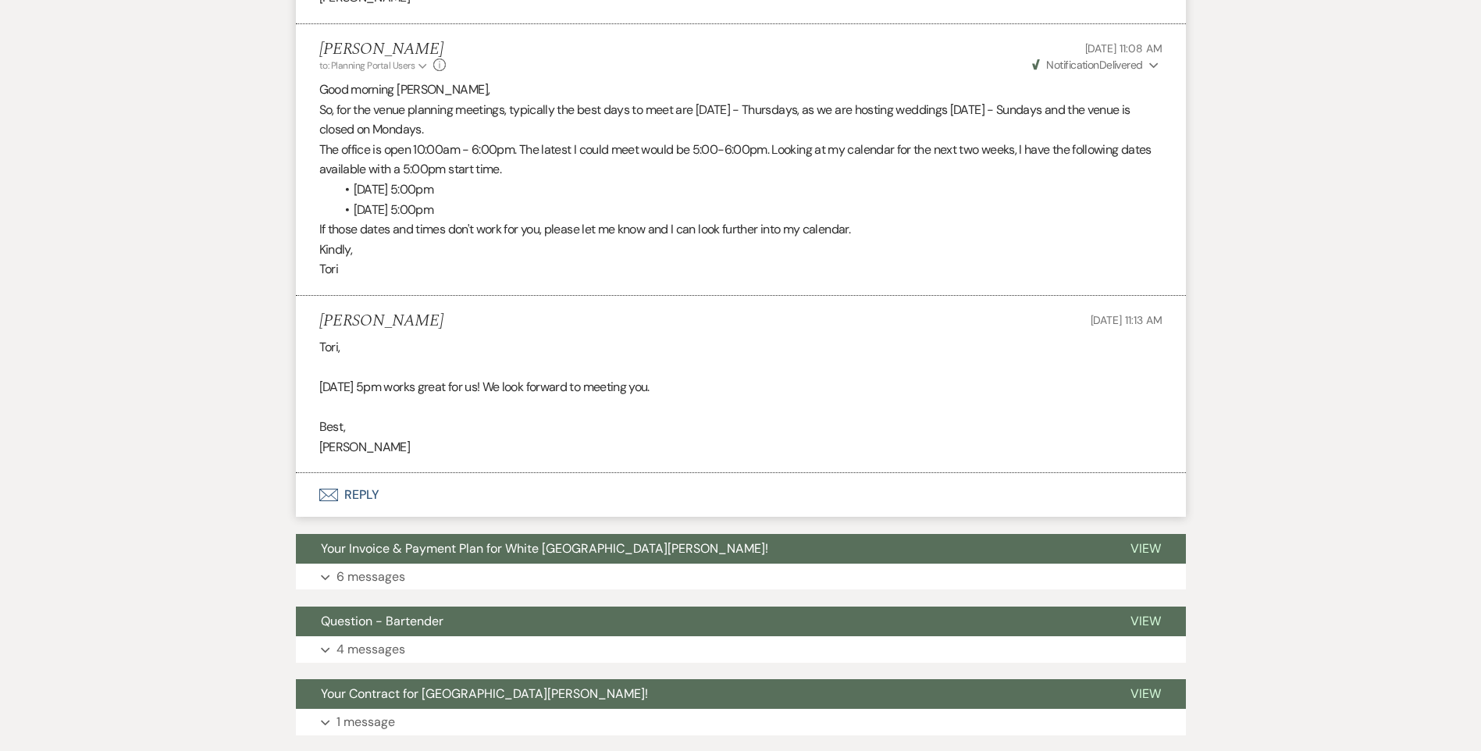
scroll to position [1561, 0]
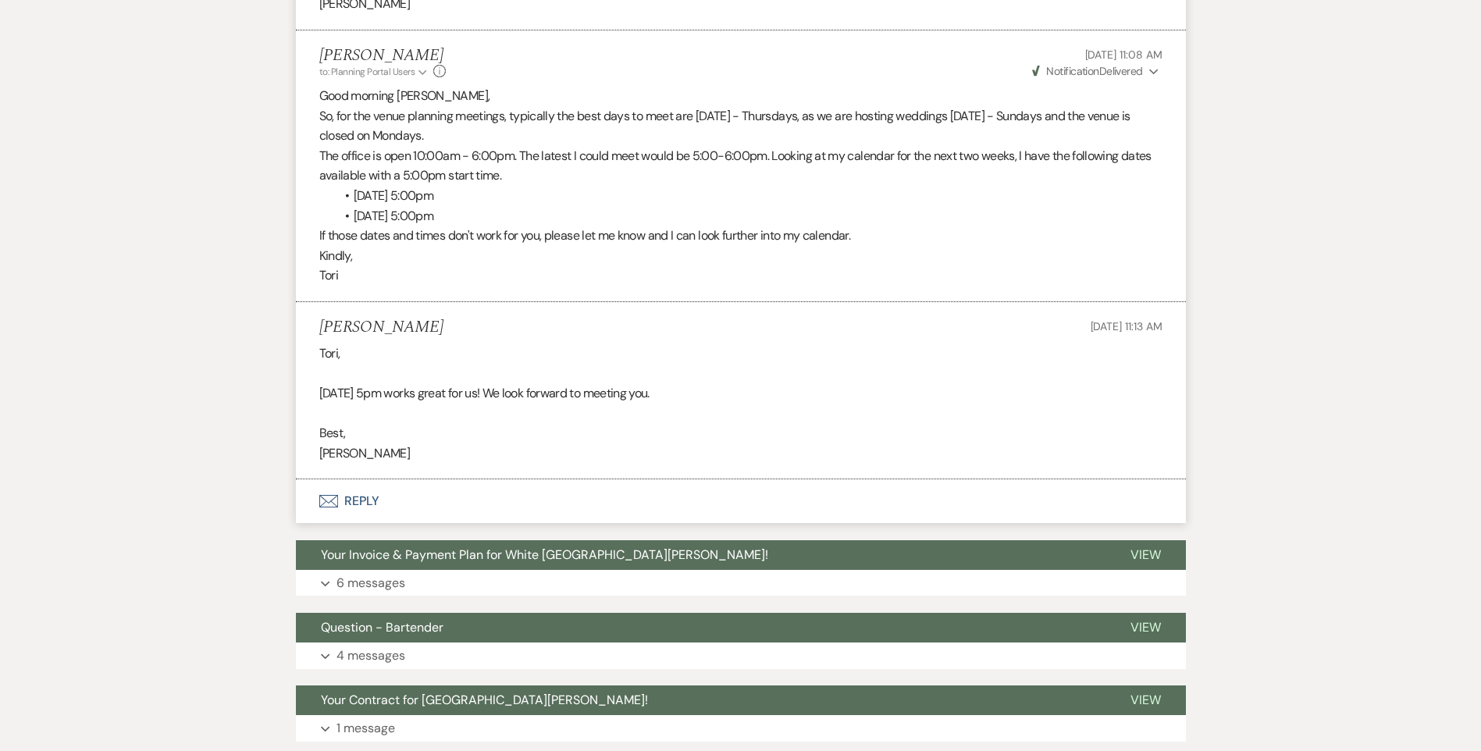
click at [374, 494] on button "Envelope Reply" at bounding box center [741, 501] width 890 height 44
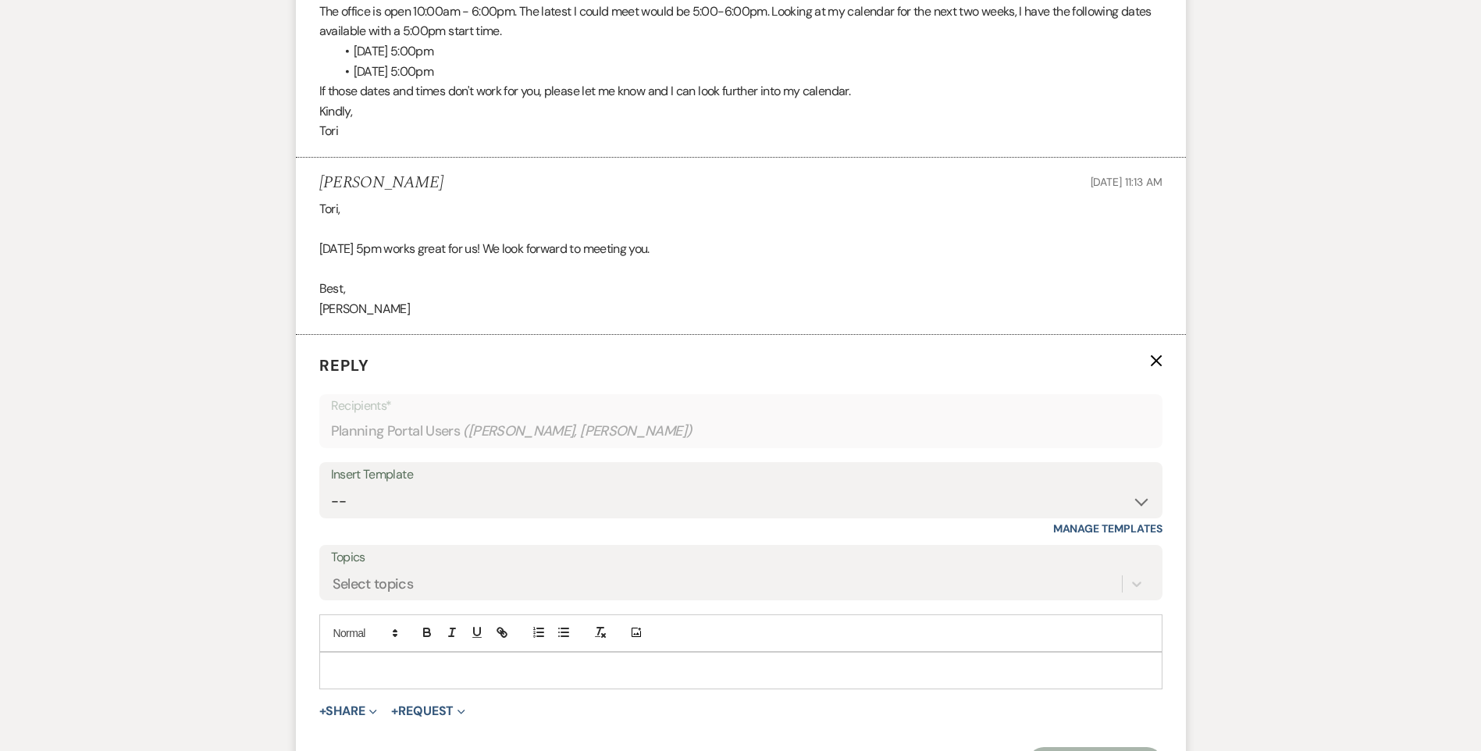
scroll to position [1795, 0]
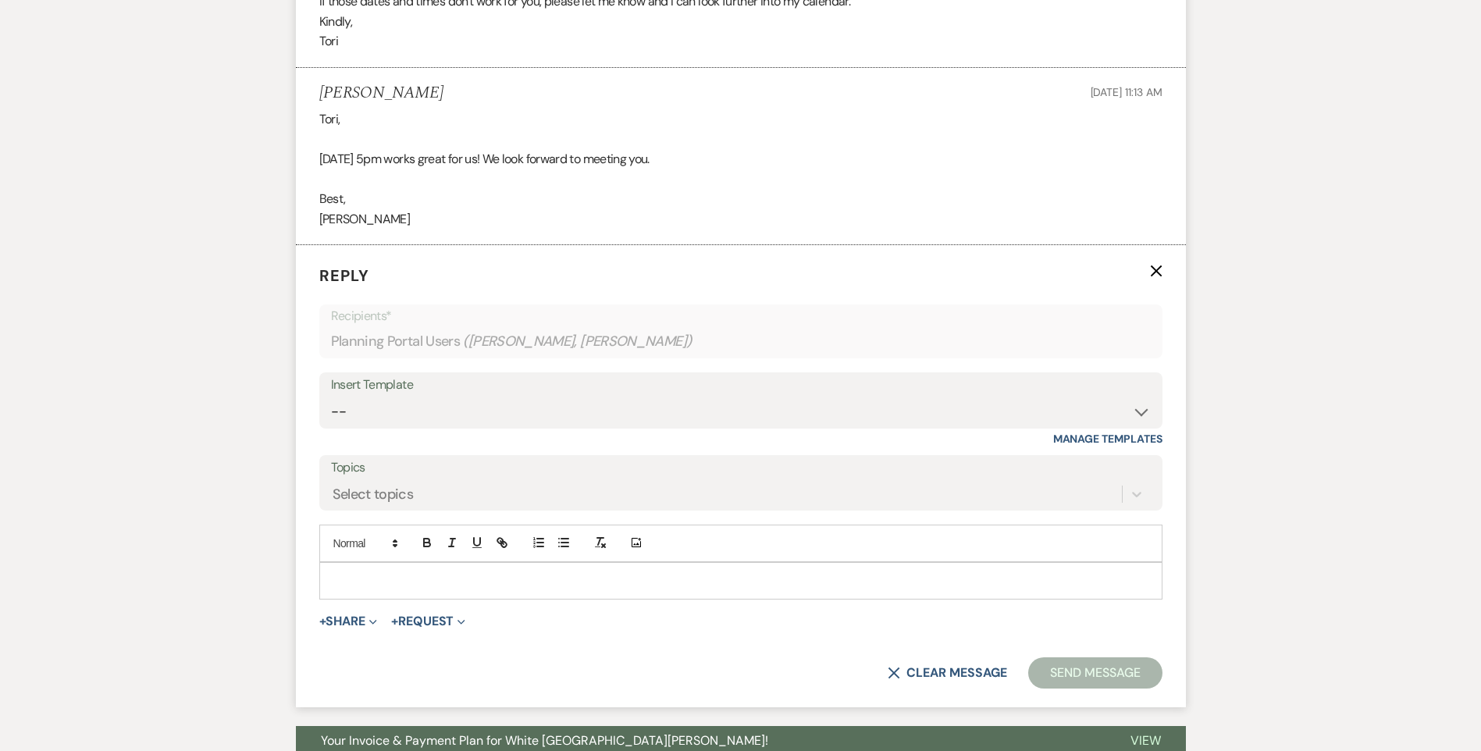
click at [450, 575] on p at bounding box center [741, 580] width 818 height 17
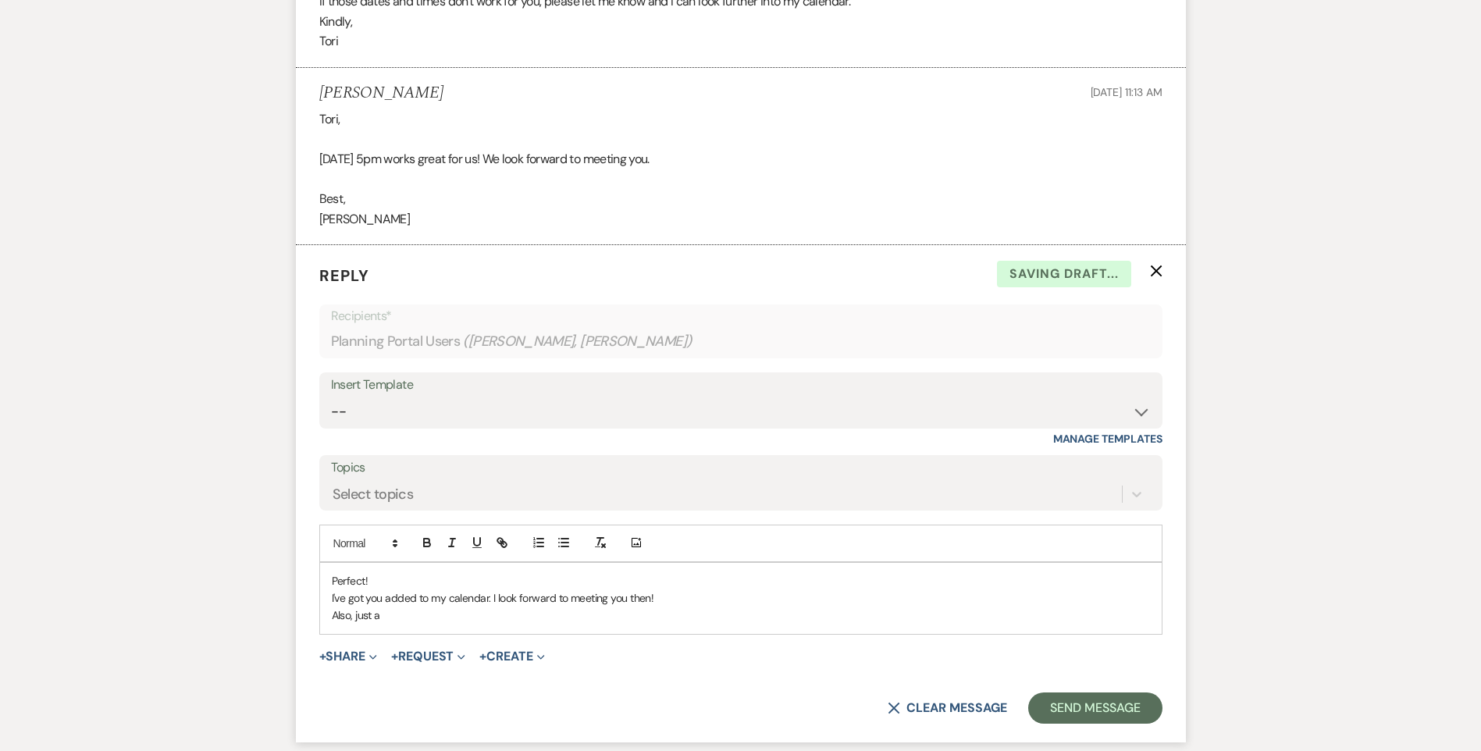
click at [415, 619] on p "Also, just a" at bounding box center [741, 614] width 818 height 17
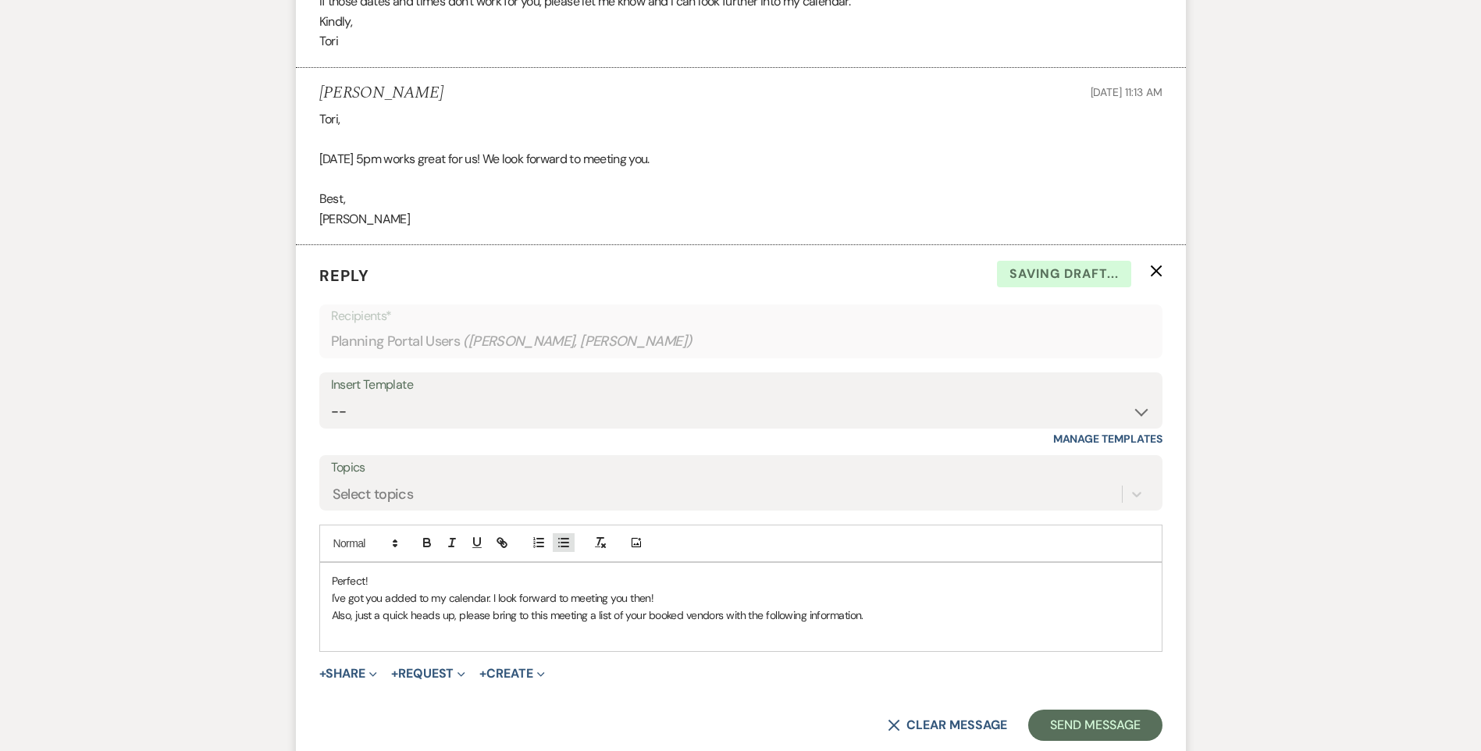
click at [559, 542] on line "button" at bounding box center [559, 542] width 0 height 0
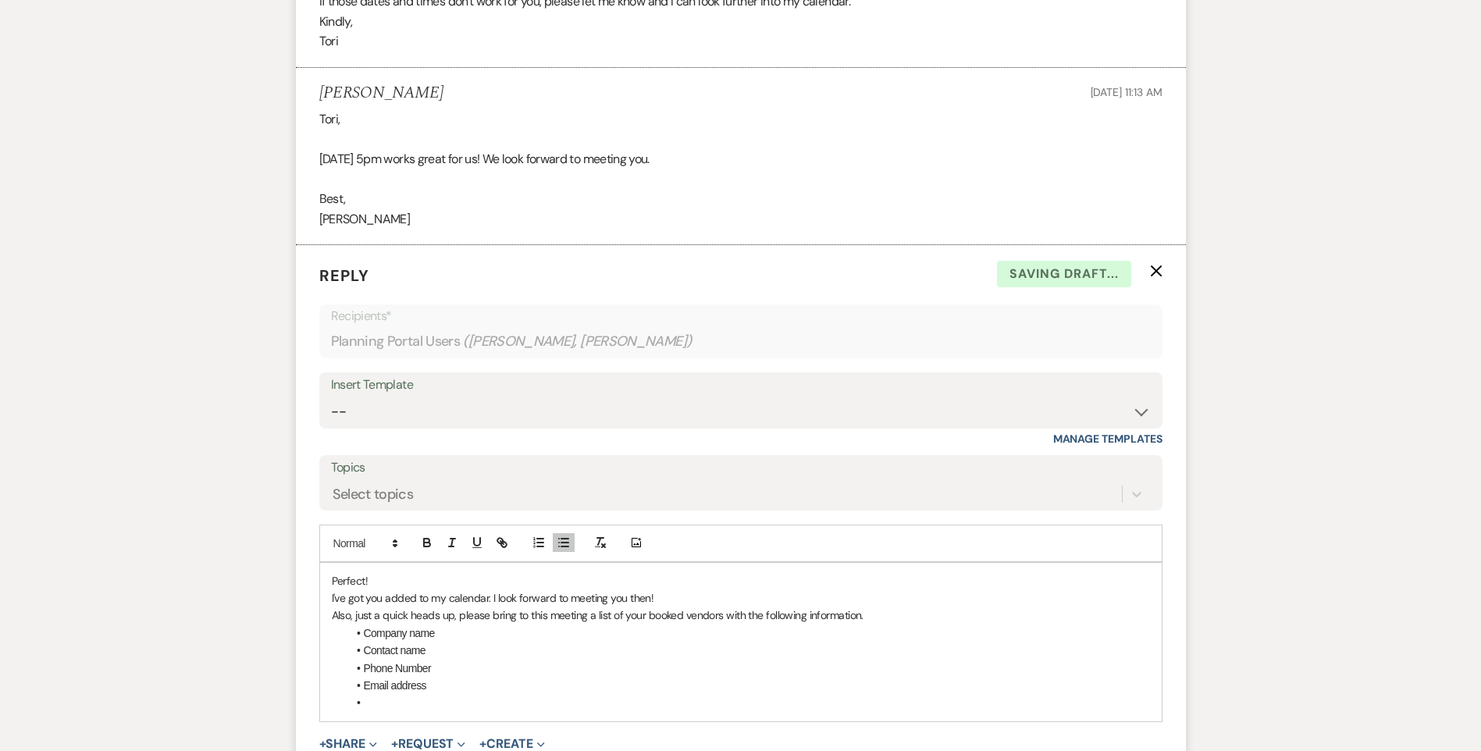
click at [402, 671] on li "Phone Number" at bounding box center [748, 668] width 802 height 17
click at [441, 695] on li at bounding box center [748, 702] width 802 height 17
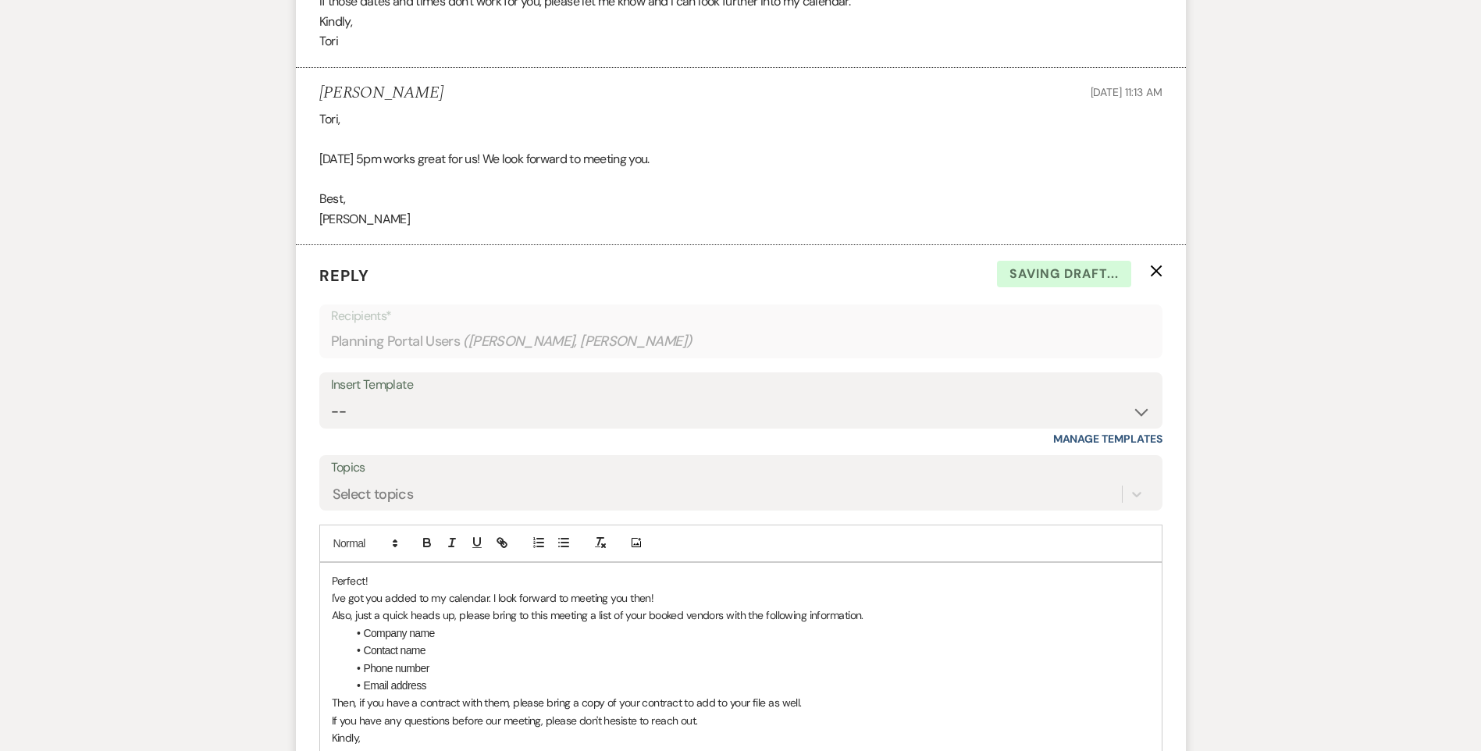
scroll to position [1807, 0]
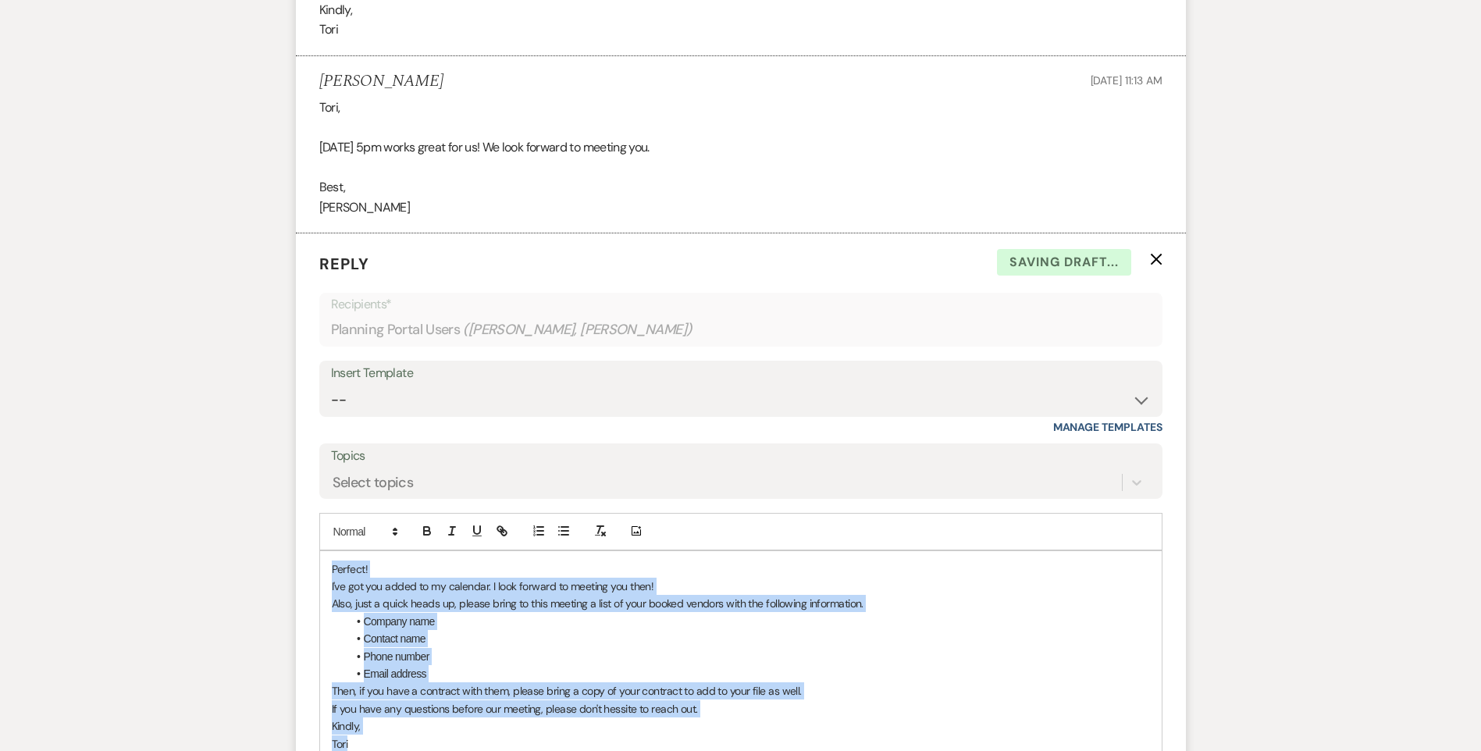
drag, startPoint x: 461, startPoint y: 734, endPoint x: 334, endPoint y: 578, distance: 202.0
click at [317, 572] on form "Reply X Saving draft... Recipients* Planning Portal Users ( [PERSON_NAME], [PER…" at bounding box center [741, 551] width 890 height 637
copy div "Perfect! I've got you added to my calendar. I look forward to meeting you then!…"
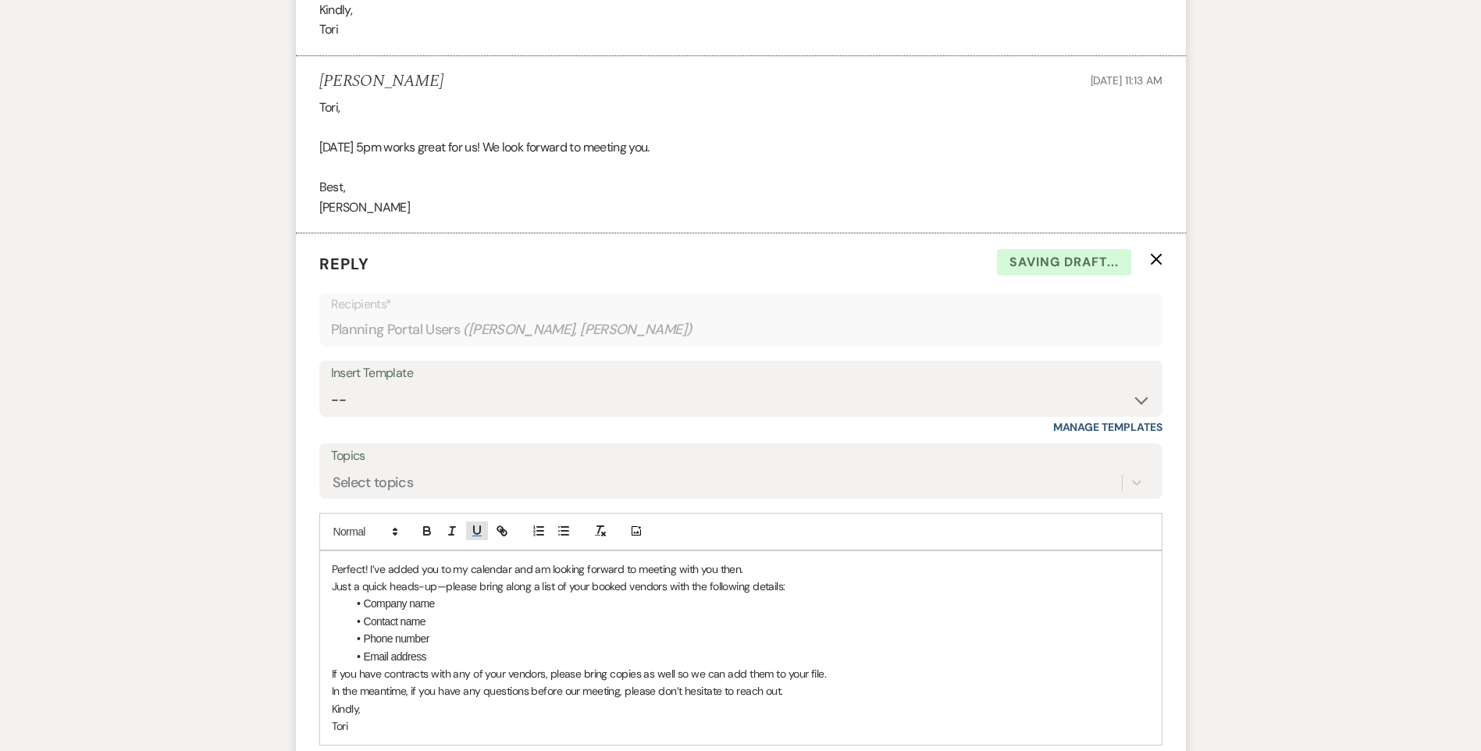
scroll to position [1885, 0]
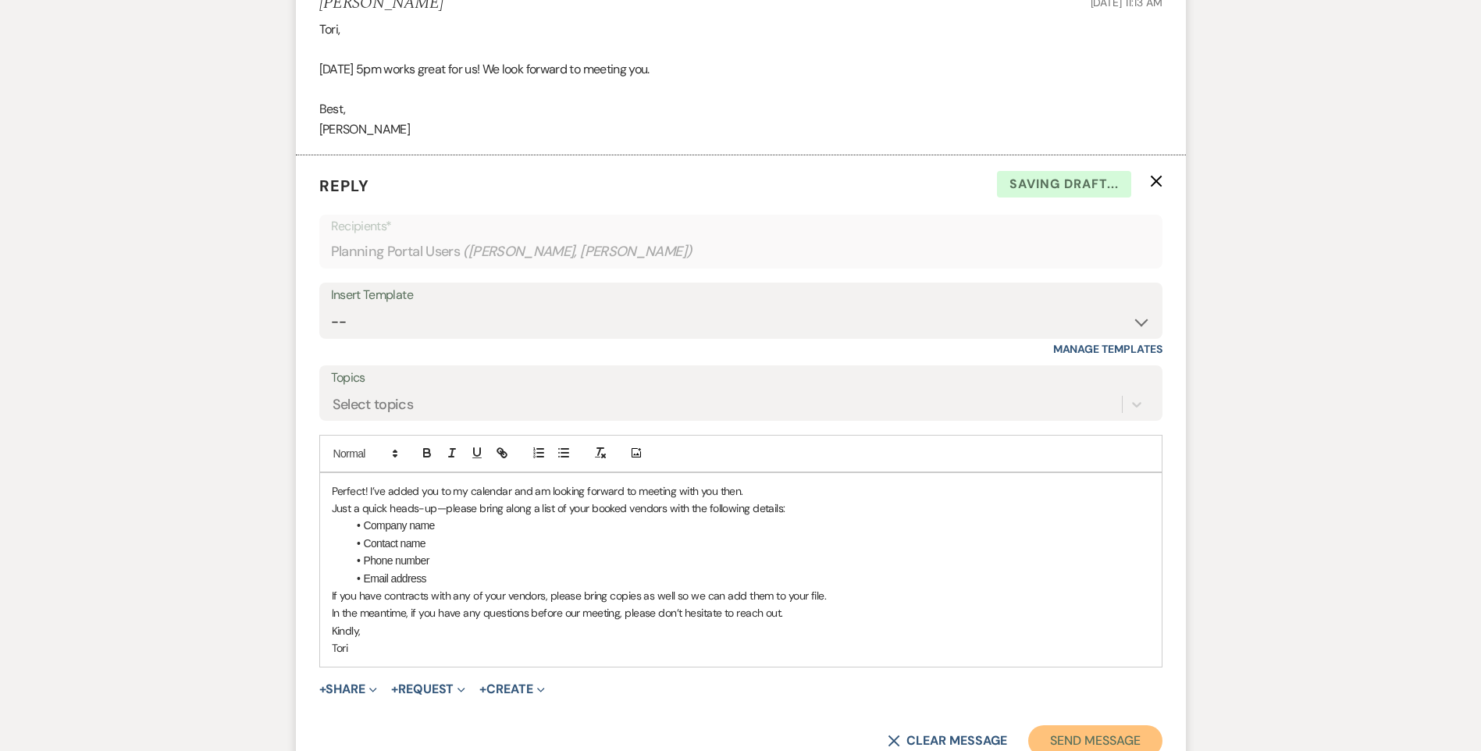
click at [1094, 731] on button "Send Message" at bounding box center [1094, 740] width 133 height 31
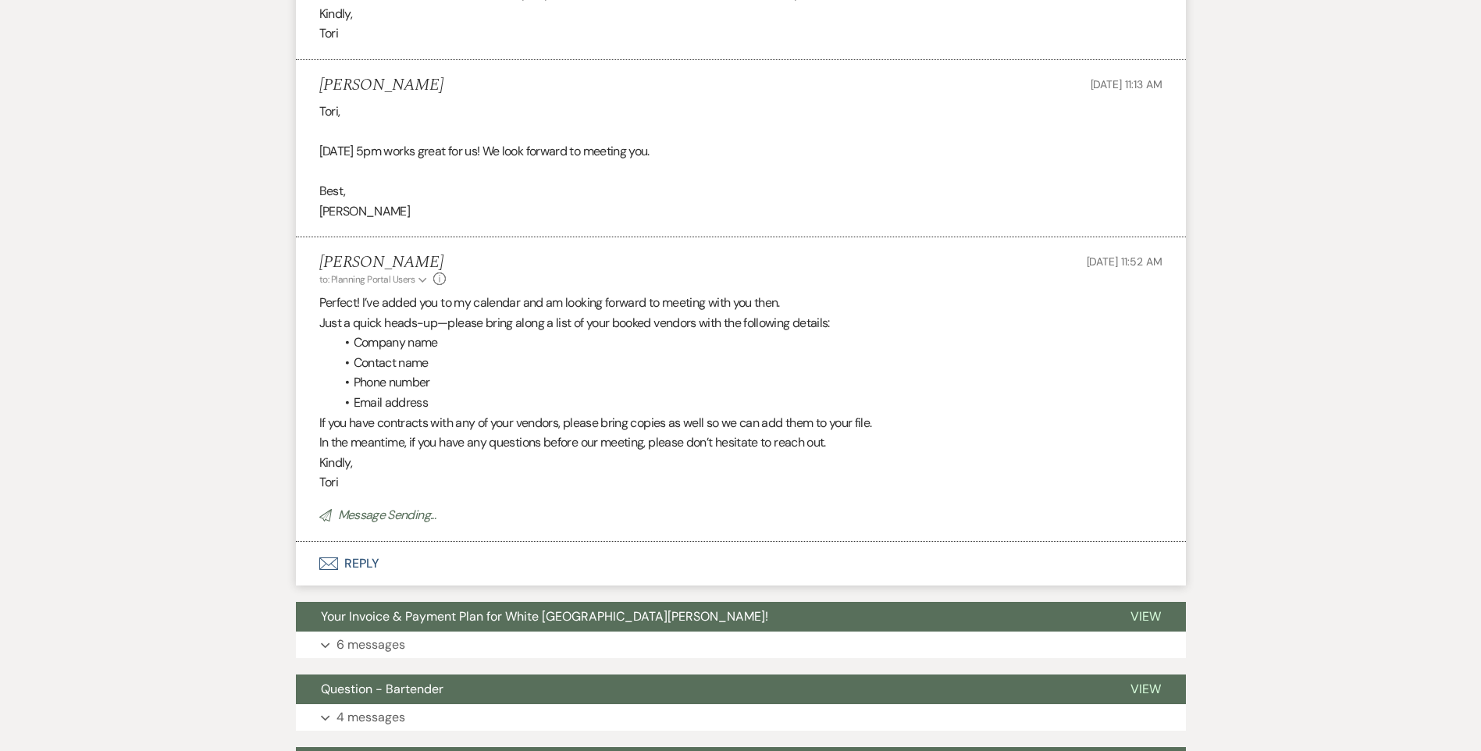
scroll to position [1729, 0]
